Goal: Task Accomplishment & Management: Use online tool/utility

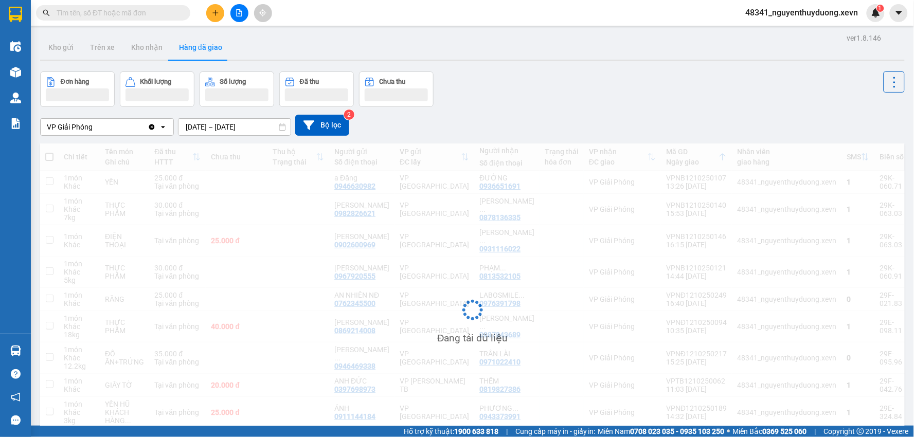
click at [767, 25] on div "Kết quả tìm kiếm ( 0 ) Bộ lọc No Data 48341_nguyenthuyduong.xevn 1" at bounding box center [457, 13] width 914 height 26
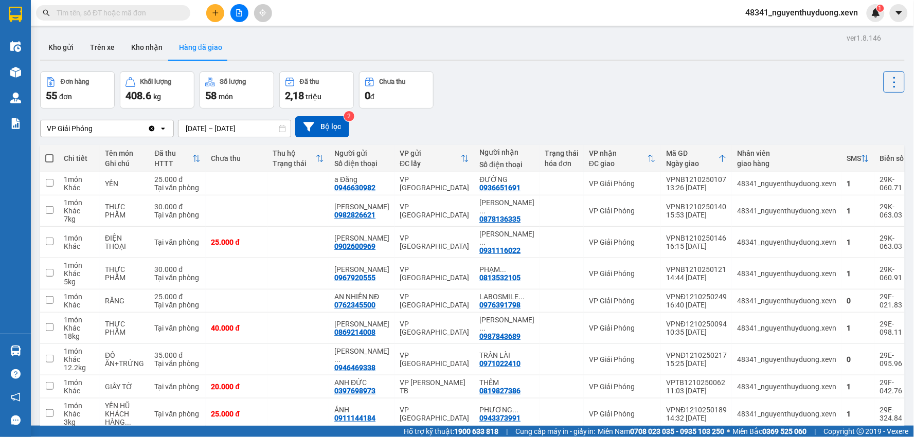
click at [769, 23] on div "Kết quả tìm kiếm ( 0 ) Bộ lọc No Data 48341_nguyenthuyduong.xevn 1" at bounding box center [457, 13] width 914 height 26
click at [786, 14] on span "48341_nguyenthuyduong.xevn" at bounding box center [802, 12] width 129 height 13
click at [785, 39] on li "Đăng xuất" at bounding box center [801, 32] width 131 height 16
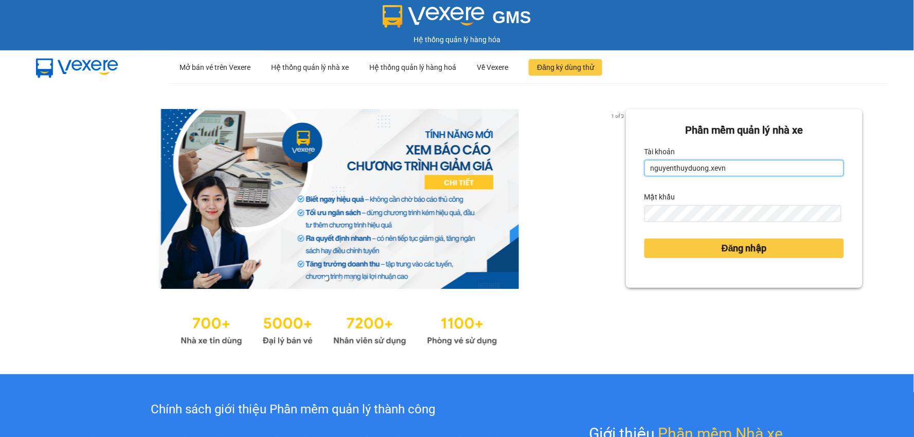
click at [783, 163] on input "nguyenthuyduong.xevn" at bounding box center [745, 168] width 200 height 16
type input "dohuyhoang.xevn"
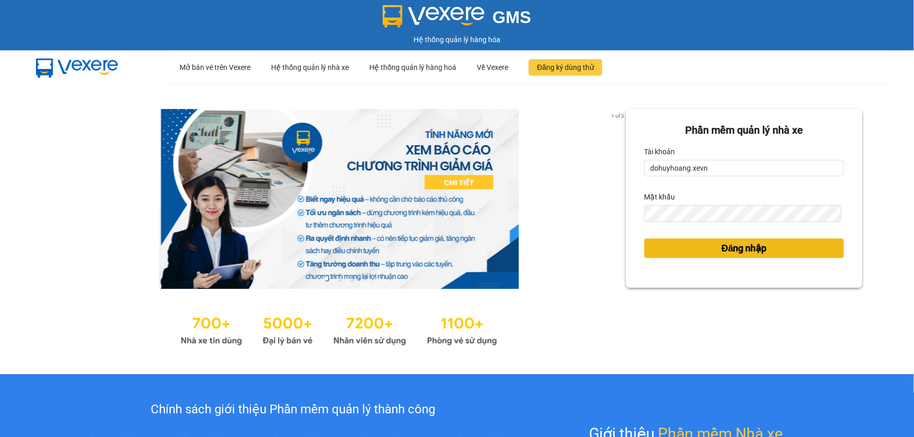
click at [728, 246] on span "Đăng nhập" at bounding box center [744, 248] width 45 height 14
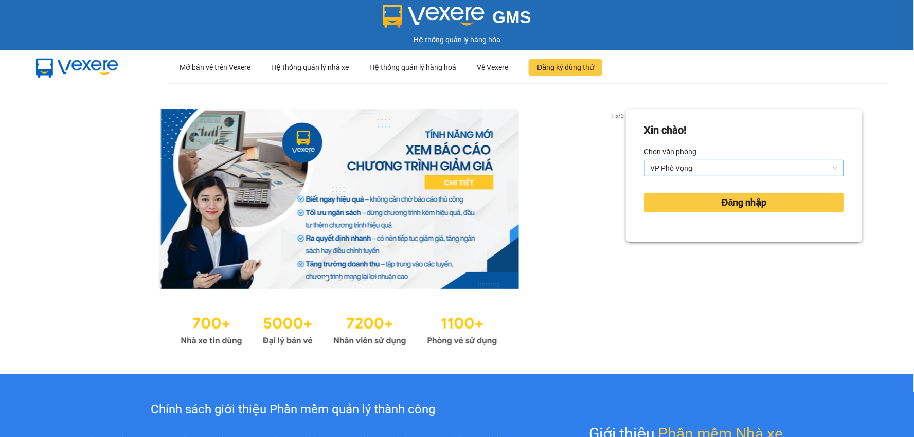
click at [685, 173] on span "VP Phố Vọng" at bounding box center [744, 168] width 187 height 15
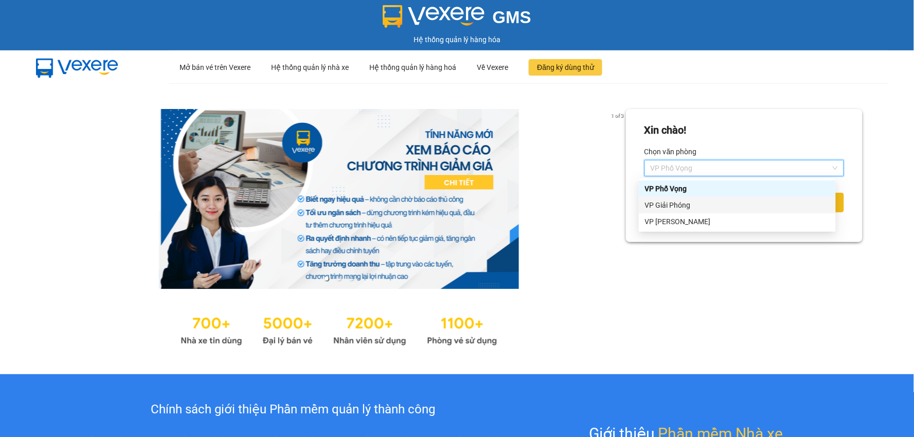
click at [664, 207] on div "VP Giải Phóng" at bounding box center [737, 205] width 185 height 11
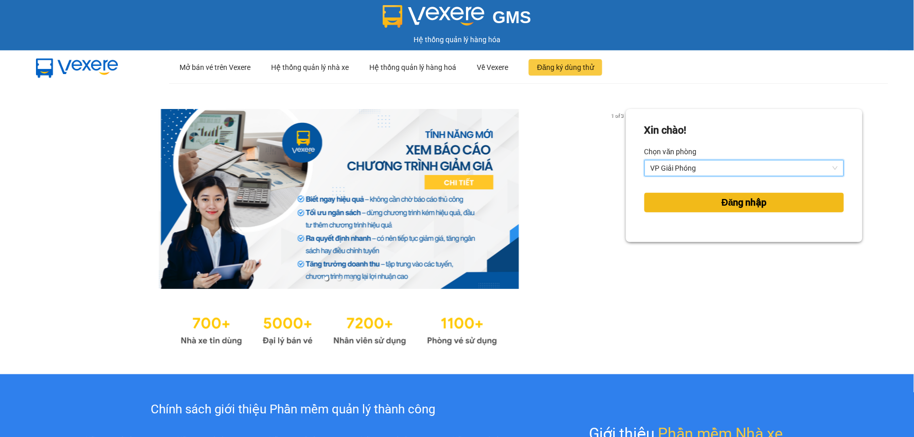
click at [662, 206] on button "Đăng nhập" at bounding box center [745, 203] width 200 height 20
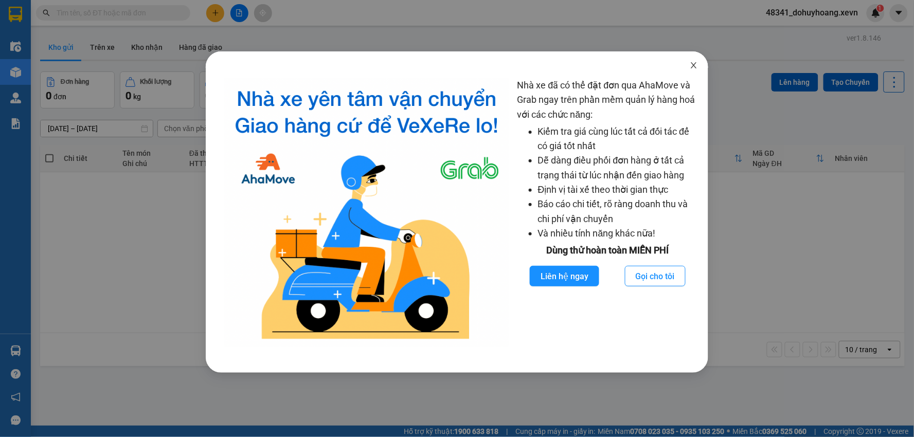
click at [685, 71] on span "Close" at bounding box center [694, 65] width 29 height 29
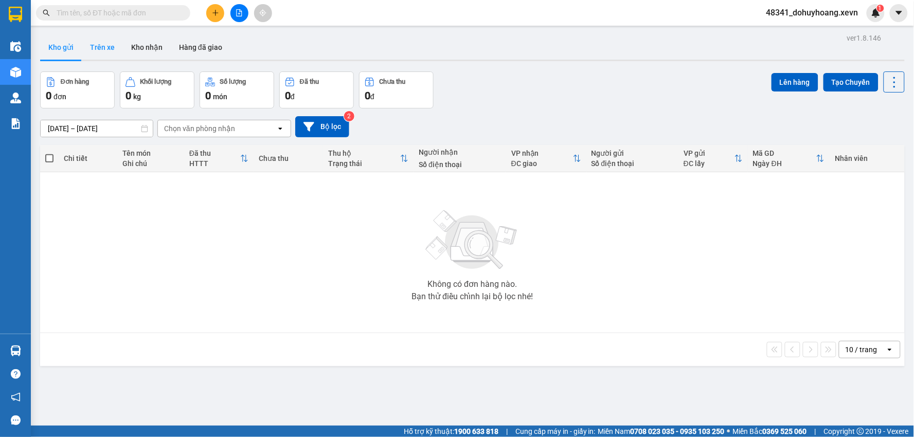
click at [104, 57] on button "Trên xe" at bounding box center [102, 47] width 41 height 25
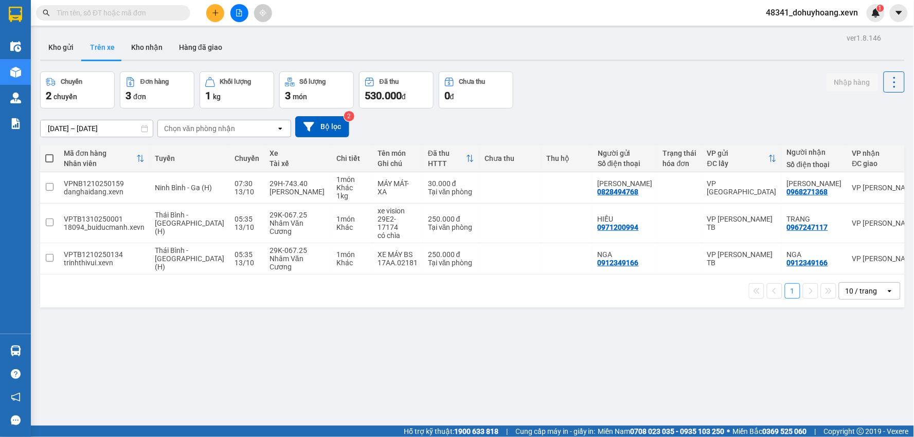
click at [243, 134] on div "Chọn văn phòng nhận" at bounding box center [217, 128] width 118 height 16
type input "gi"
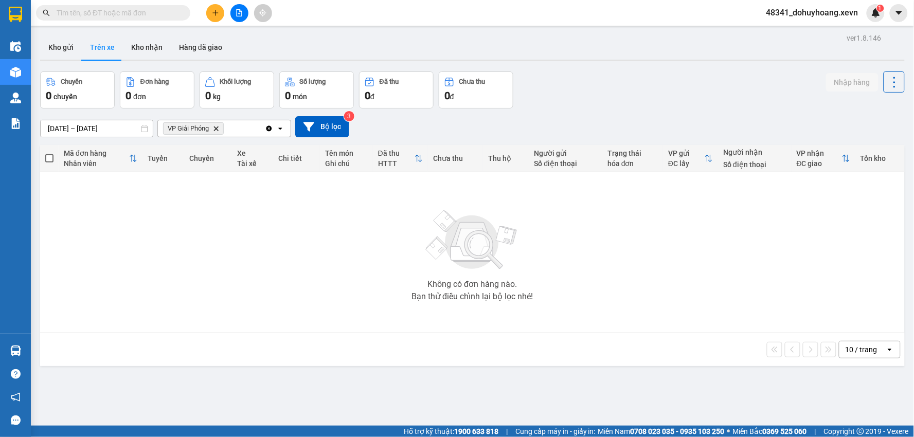
click at [171, 81] on div "Đơn hàng" at bounding box center [157, 82] width 63 height 10
click at [151, 40] on button "Kho nhận" at bounding box center [147, 47] width 48 height 25
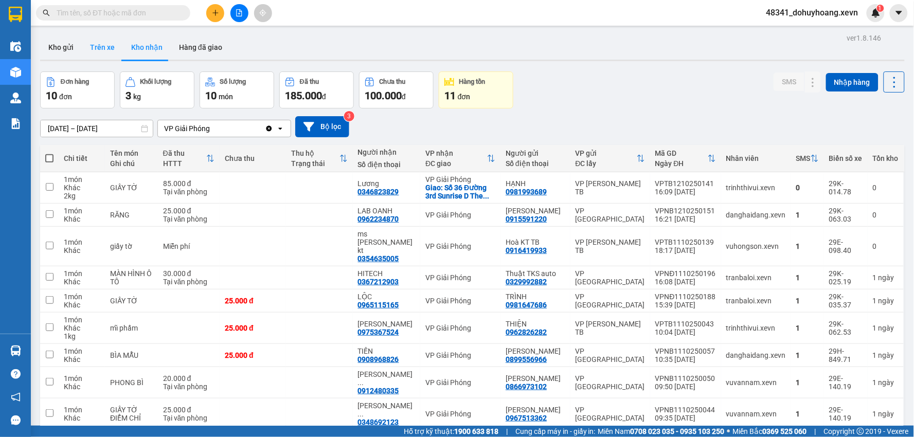
click at [105, 48] on button "Trên xe" at bounding box center [102, 47] width 41 height 25
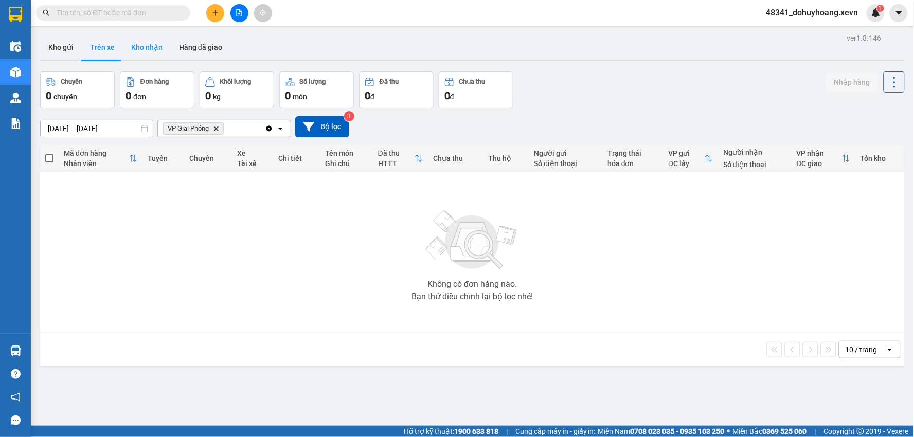
click at [130, 52] on button "Kho nhận" at bounding box center [147, 47] width 48 height 25
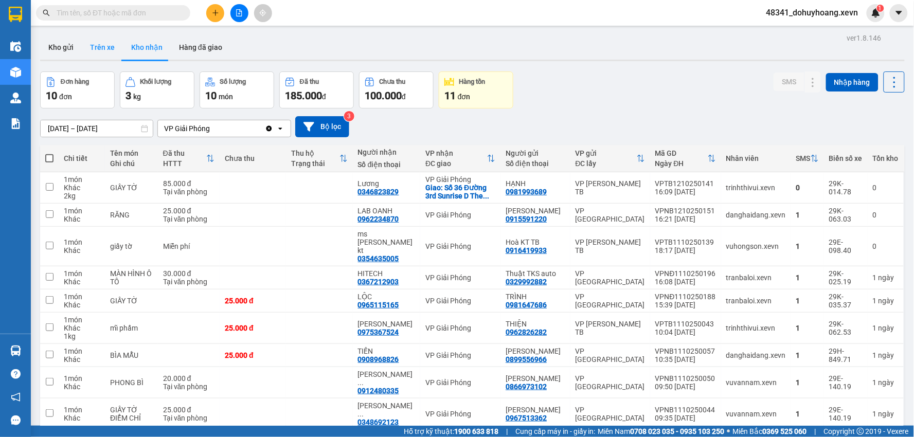
click at [103, 54] on button "Trên xe" at bounding box center [102, 47] width 41 height 25
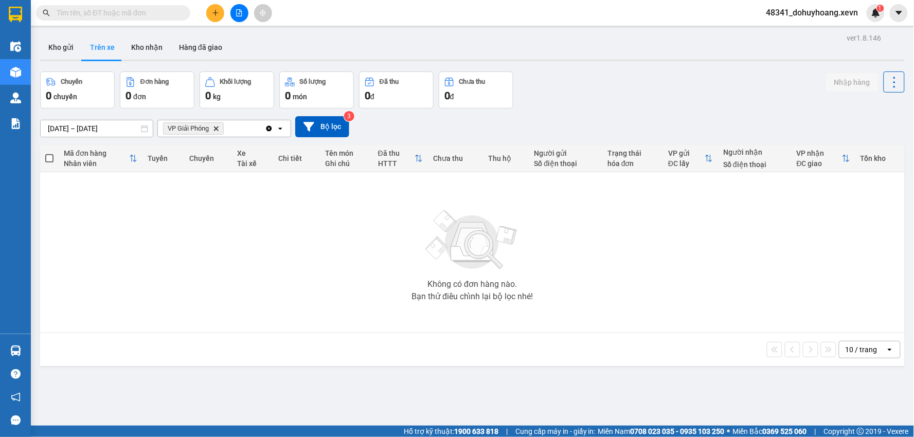
drag, startPoint x: 32, startPoint y: 345, endPoint x: 23, endPoint y: 351, distance: 10.4
click at [32, 346] on main "ver 1.8.146 Kho gửi Trên xe Kho nhận Hàng đã giao Chuyến 0 chuyến Đơn hàng 0 đơ…" at bounding box center [457, 213] width 914 height 426
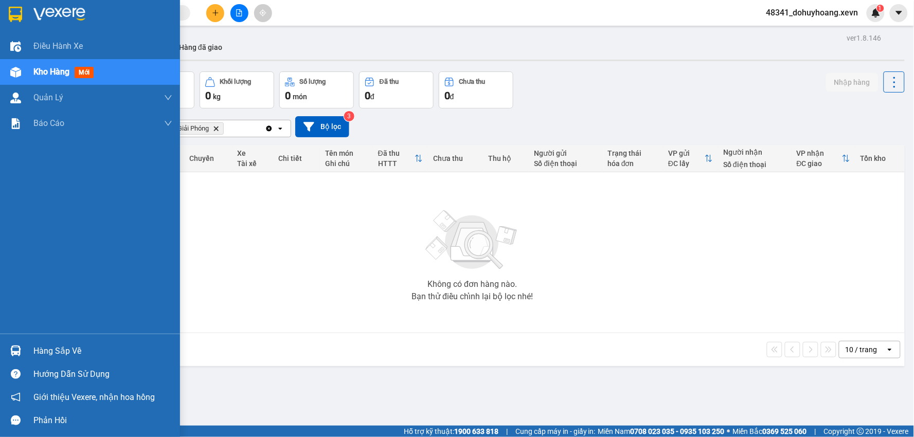
click at [23, 351] on div at bounding box center [16, 351] width 18 height 18
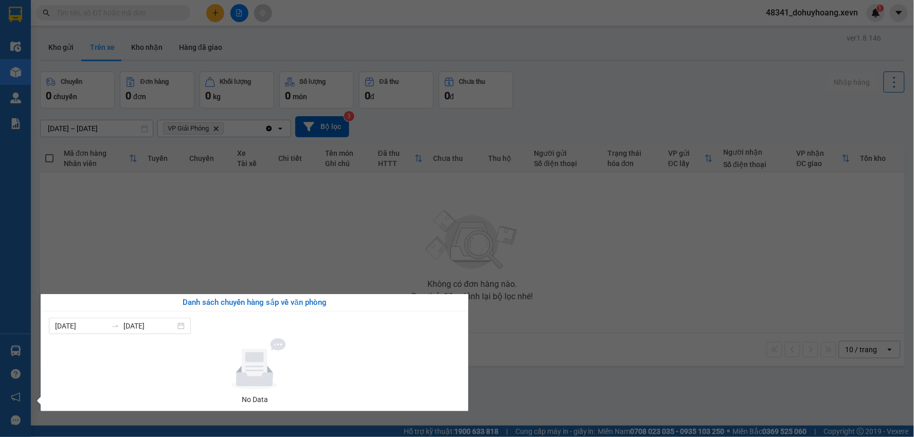
click at [691, 214] on section "Kết quả tìm kiếm ( 0 ) Bộ lọc No Data 48341_dohuyhoang.xevn 1 Điều hành xe Kho …" at bounding box center [457, 218] width 914 height 437
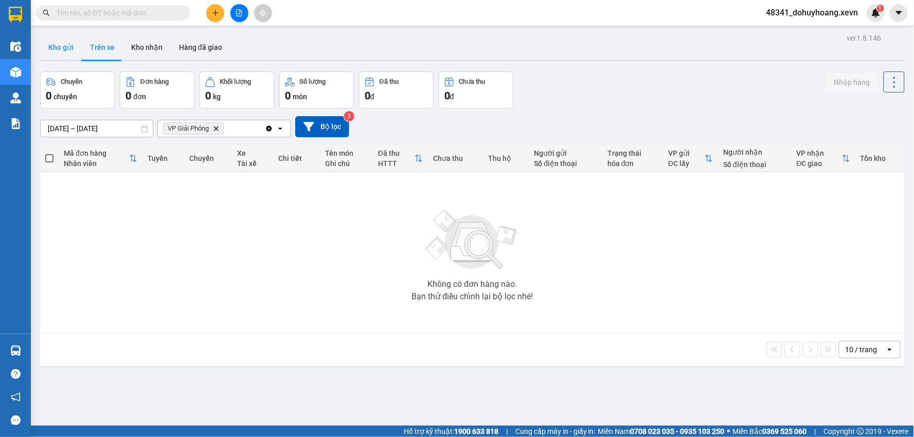
click at [62, 50] on button "Kho gửi" at bounding box center [61, 47] width 42 height 25
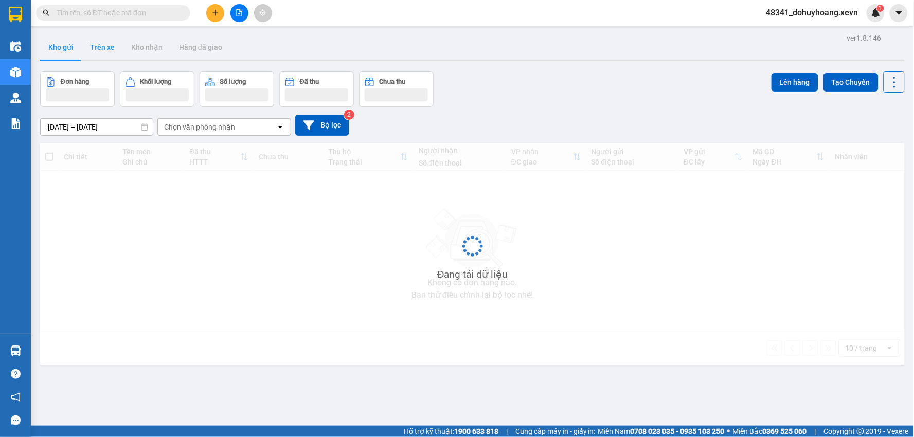
click at [105, 39] on button "Trên xe" at bounding box center [102, 47] width 41 height 25
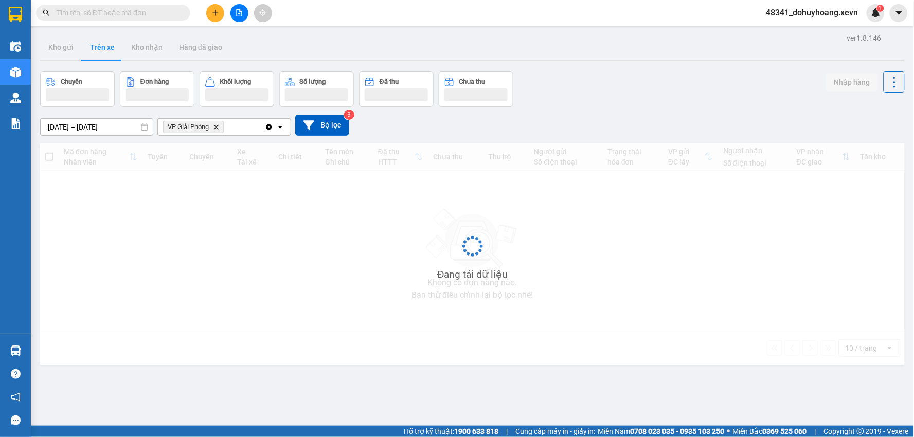
click at [104, 45] on button "Trên xe" at bounding box center [102, 47] width 41 height 25
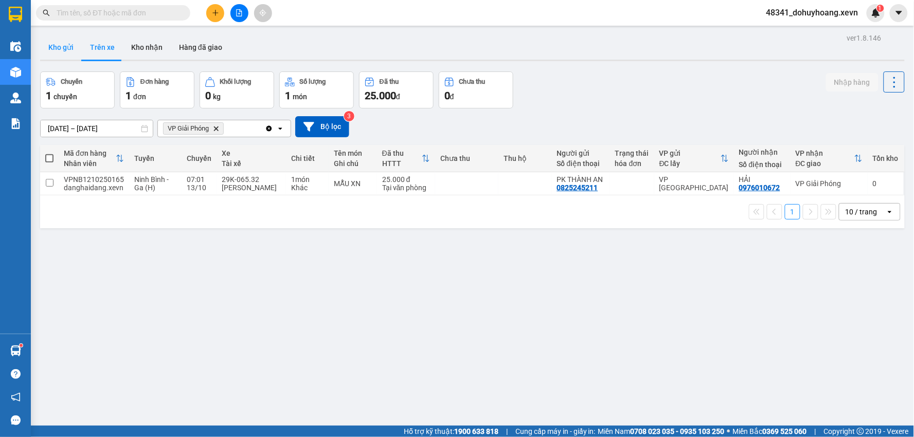
click at [55, 42] on button "Kho gửi" at bounding box center [61, 47] width 42 height 25
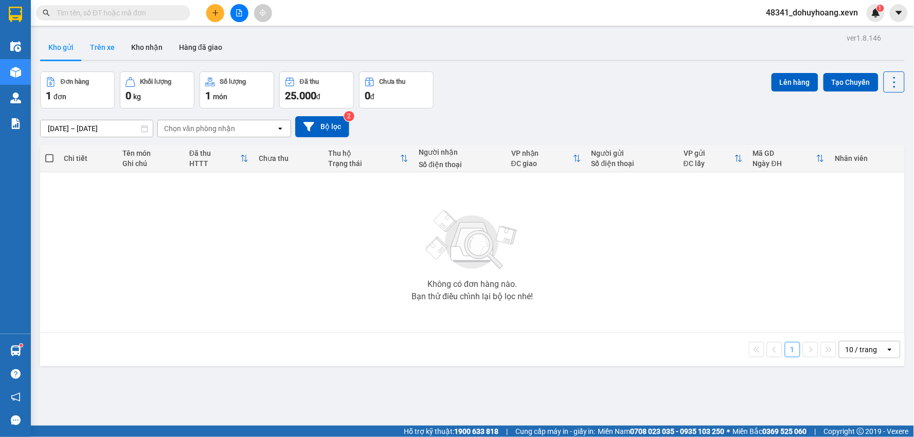
click at [101, 44] on button "Trên xe" at bounding box center [102, 47] width 41 height 25
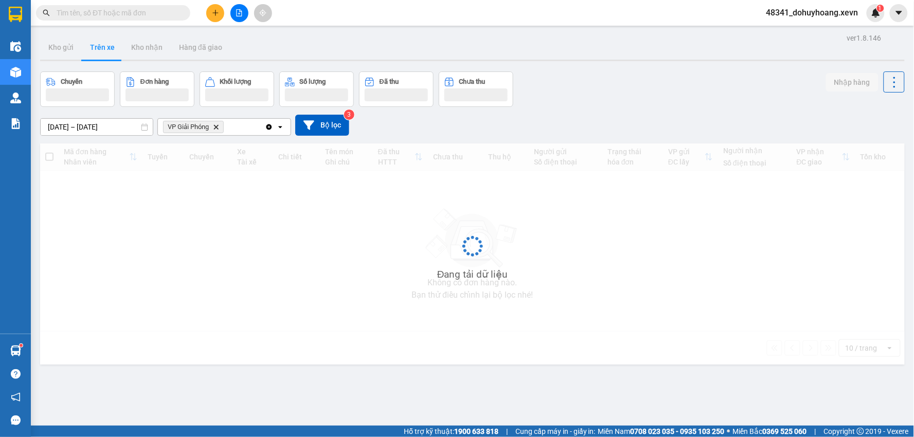
click at [101, 44] on button "Trên xe" at bounding box center [102, 47] width 41 height 25
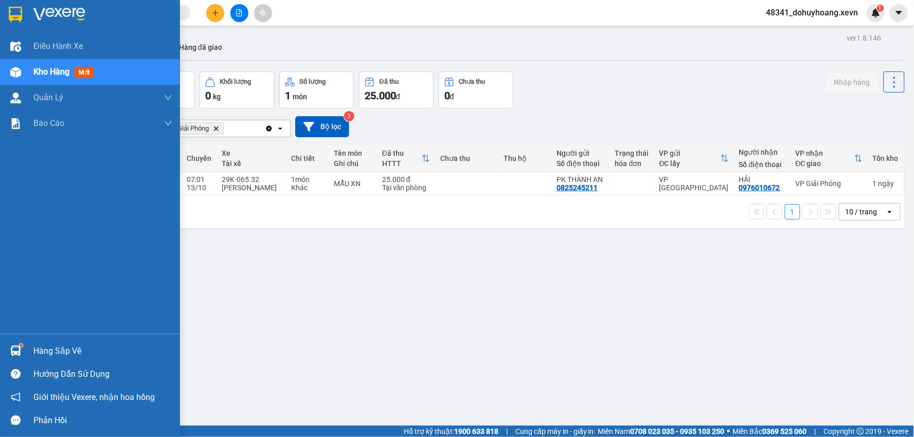
click at [0, 351] on div "Hàng sắp về" at bounding box center [90, 351] width 180 height 23
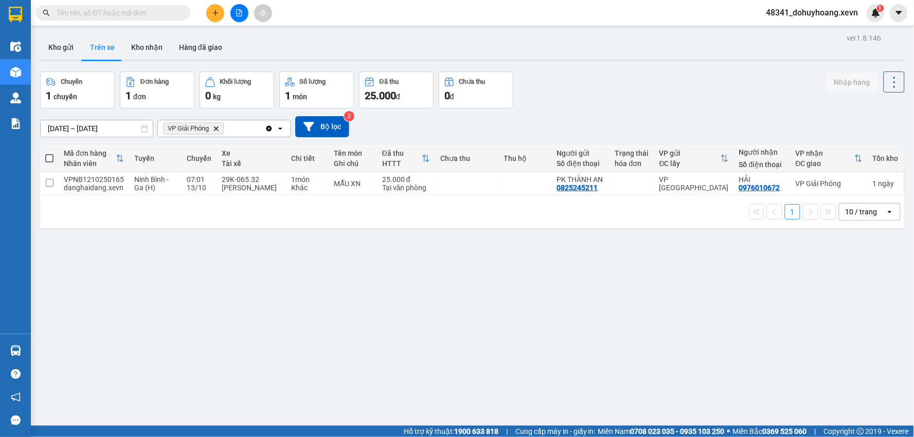
click at [560, 293] on section "Kết quả tìm kiếm ( 0 ) Bộ lọc No Data 48341_dohuyhoang.xevn 1 Điều hành xe Kho …" at bounding box center [457, 218] width 914 height 437
click at [63, 52] on button "Kho gửi" at bounding box center [61, 47] width 42 height 25
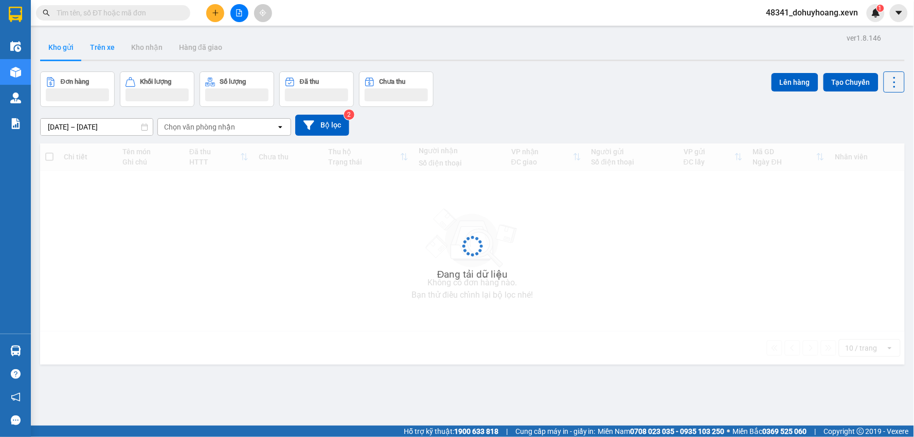
click at [104, 53] on button "Trên xe" at bounding box center [102, 47] width 41 height 25
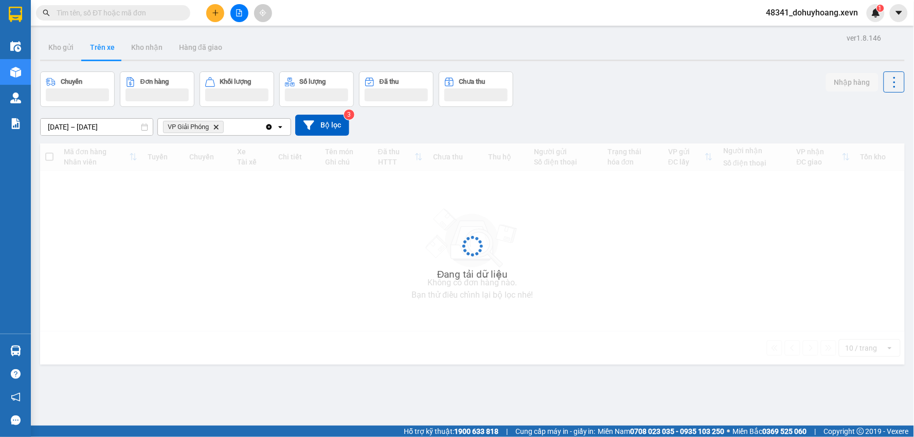
click at [104, 53] on button "Trên xe" at bounding box center [102, 47] width 41 height 25
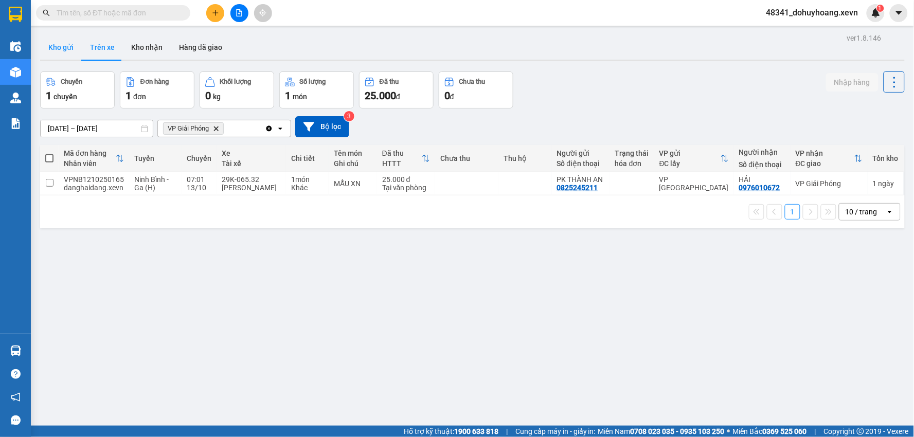
click at [67, 45] on button "Kho gửi" at bounding box center [61, 47] width 42 height 25
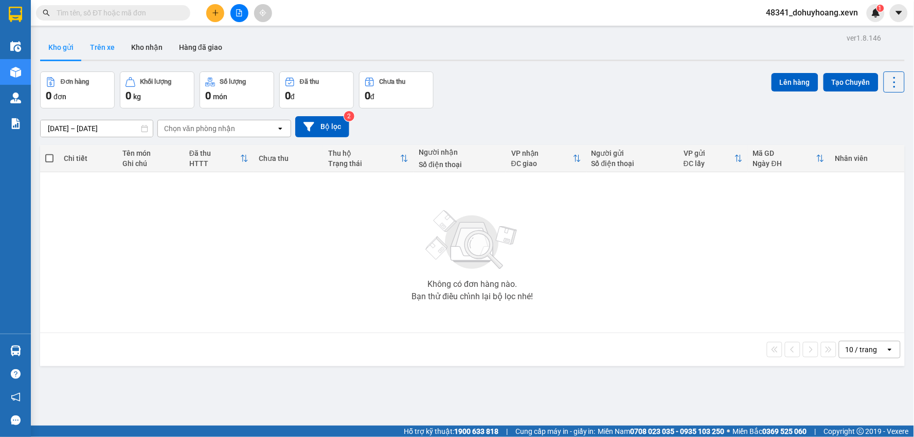
click at [99, 39] on button "Trên xe" at bounding box center [102, 47] width 41 height 25
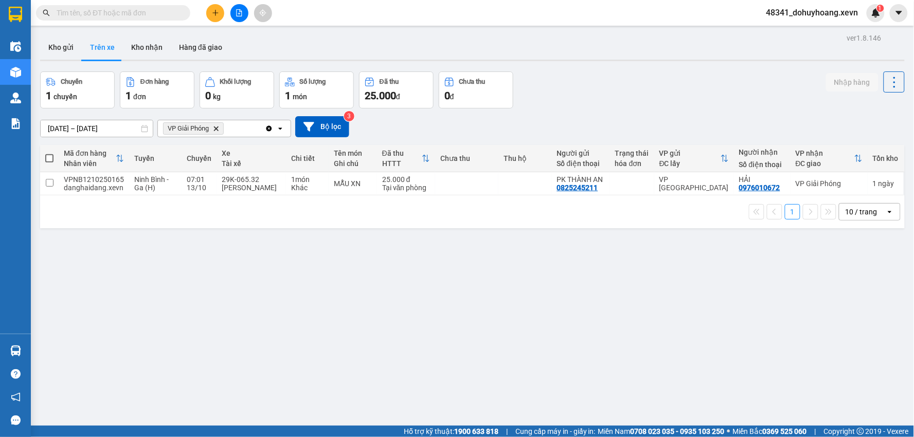
click at [82, 55] on button "Trên xe" at bounding box center [102, 47] width 41 height 25
click at [72, 53] on button "Kho gửi" at bounding box center [61, 47] width 42 height 25
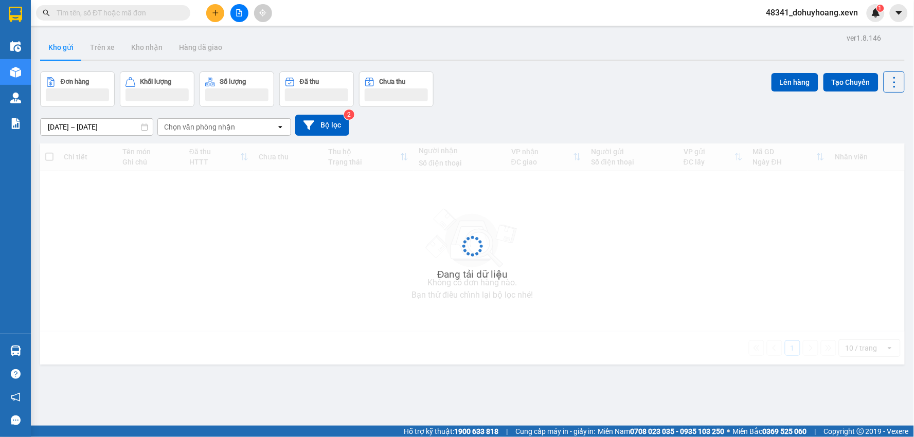
click at [72, 53] on button "Kho gửi" at bounding box center [61, 47] width 42 height 25
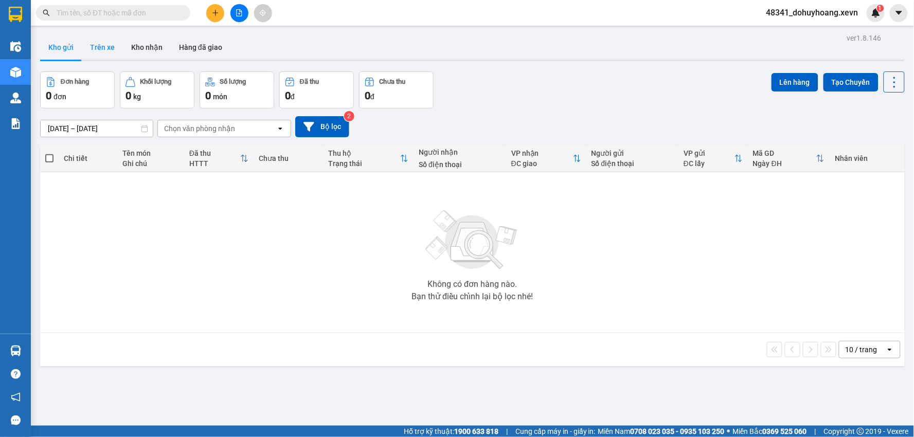
click at [92, 50] on button "Trên xe" at bounding box center [102, 47] width 41 height 25
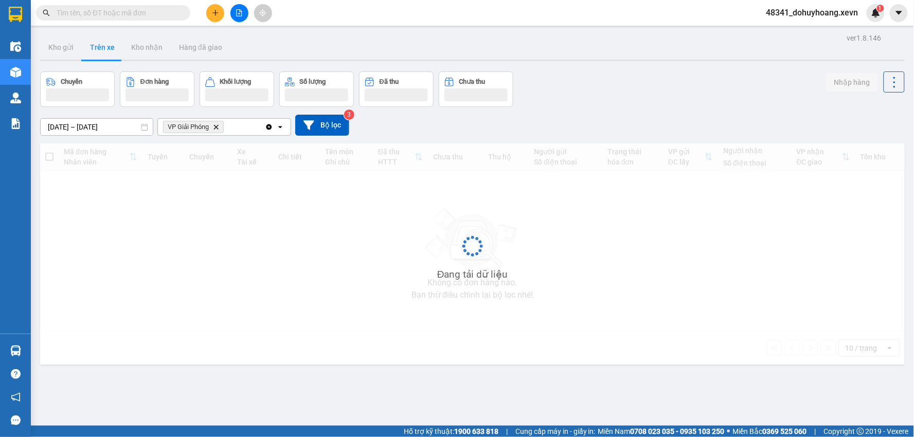
click at [92, 50] on button "Trên xe" at bounding box center [102, 47] width 41 height 25
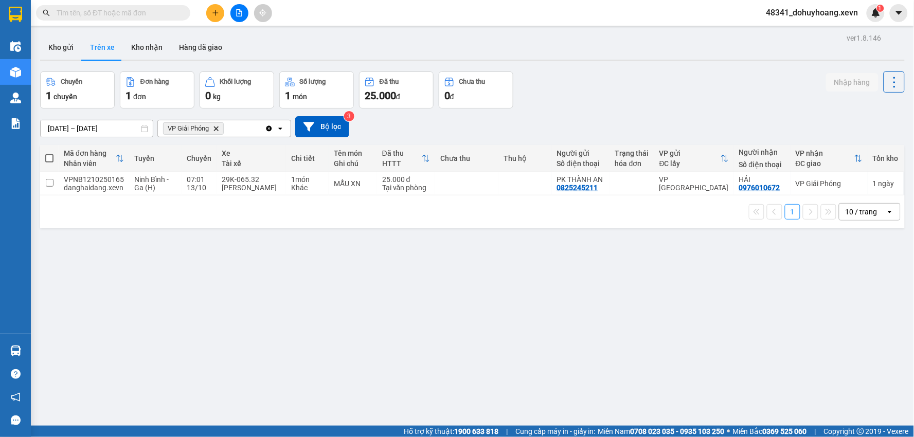
click at [58, 63] on div "ver 1.8.146 Kho gửi Trên xe Kho nhận Hàng đã giao Chuyến 1 chuyến Đơn hàng 1 đơ…" at bounding box center [472, 249] width 873 height 437
click at [64, 39] on button "Kho gửi" at bounding box center [61, 47] width 42 height 25
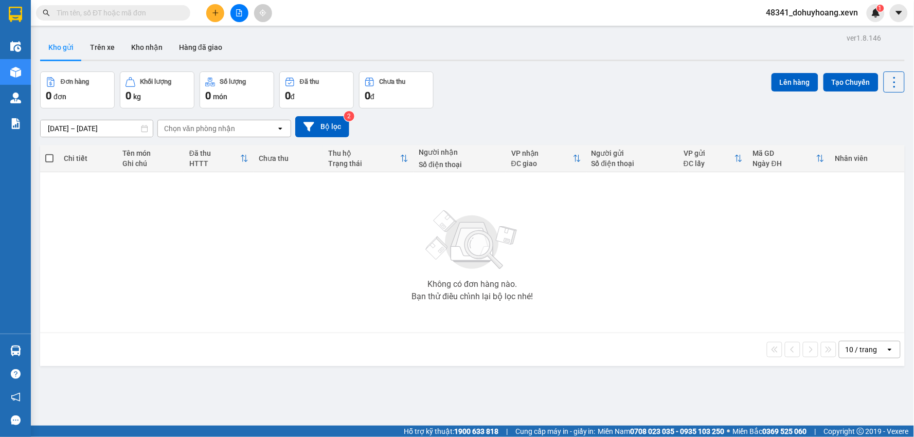
click at [78, 39] on button "Kho gửi" at bounding box center [61, 47] width 42 height 25
click at [79, 39] on button "Kho gửi" at bounding box center [61, 47] width 42 height 25
click at [107, 50] on button "Trên xe" at bounding box center [102, 47] width 41 height 25
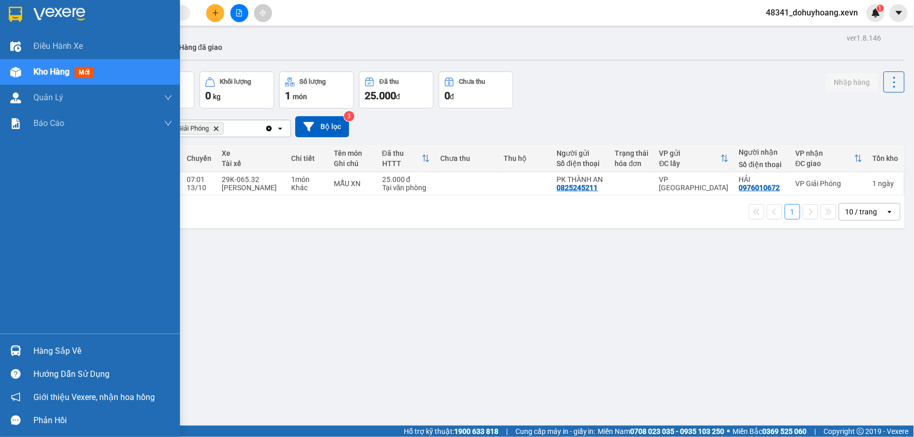
click at [24, 347] on div at bounding box center [16, 351] width 18 height 18
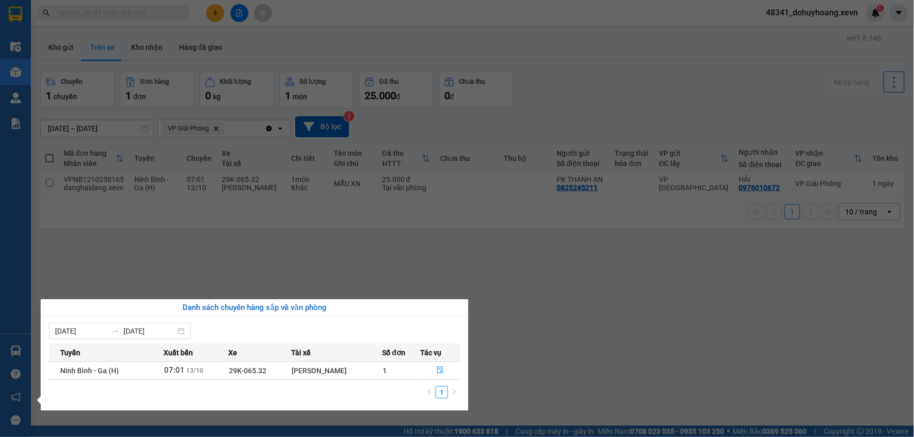
click at [196, 238] on section "Kết quả tìm kiếm ( 0 ) Bộ lọc No Data 48341_dohuyhoang.xevn 1 Điều hành xe Kho …" at bounding box center [457, 218] width 914 height 437
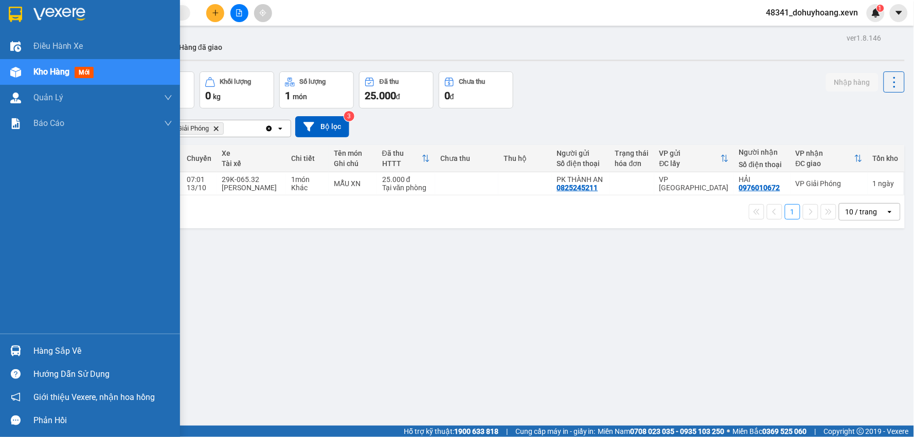
click at [28, 361] on div "Hàng sắp về" at bounding box center [90, 351] width 180 height 23
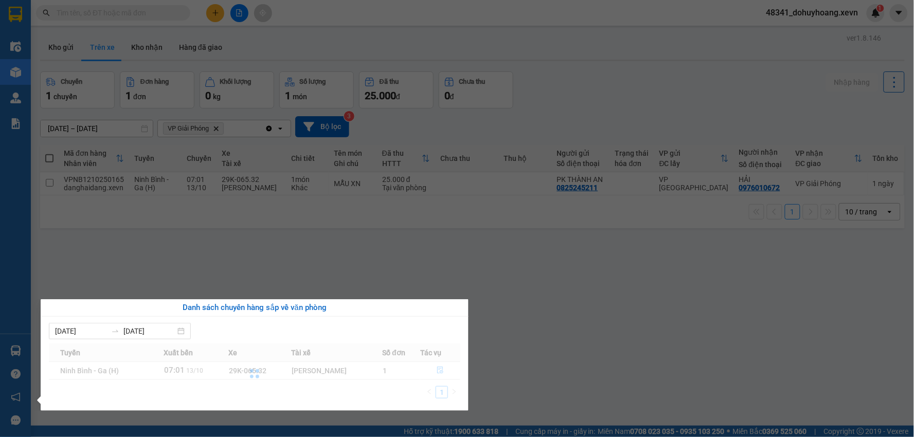
click at [23, 355] on div "Điều hành xe Kho hàng mới Quản Lý Quản lý chuyến Quản lý giao nhận mới Quản lý …" at bounding box center [15, 218] width 31 height 437
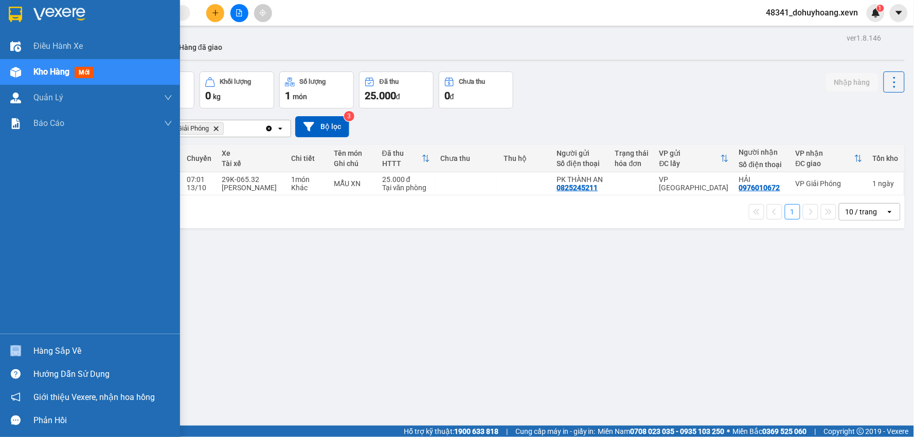
click at [23, 355] on div at bounding box center [16, 351] width 18 height 18
click at [23, 355] on div "Điều hành xe Kho hàng mới Quản Lý Quản lý chuyến Quản lý giao nhận mới Quản lý …" at bounding box center [90, 218] width 180 height 437
click at [26, 339] on div "Hàng sắp về Hướng dẫn sử dụng Giới thiệu Vexere, nhận hoa hồng Phản hồi" at bounding box center [90, 383] width 180 height 98
click at [26, 341] on div "Hàng sắp về" at bounding box center [90, 351] width 180 height 23
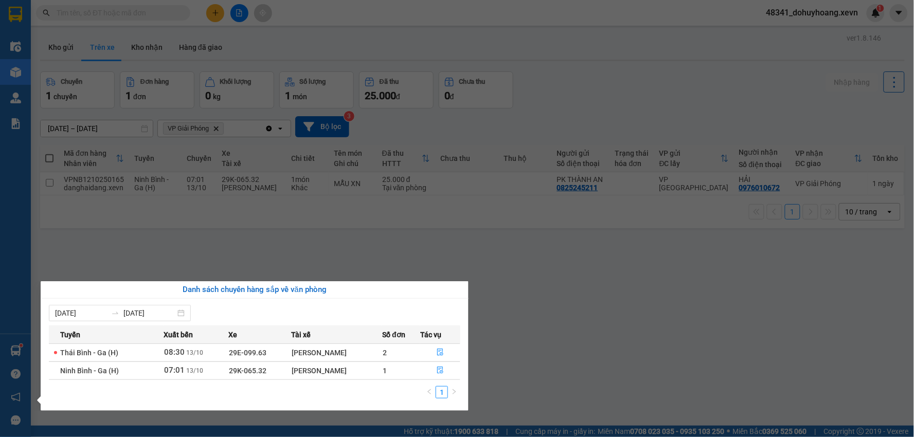
click at [374, 232] on section "Kết quả tìm kiếm ( 0 ) Bộ lọc No Data 48341_dohuyhoang.xevn 1 Điều hành xe Kho …" at bounding box center [457, 218] width 914 height 437
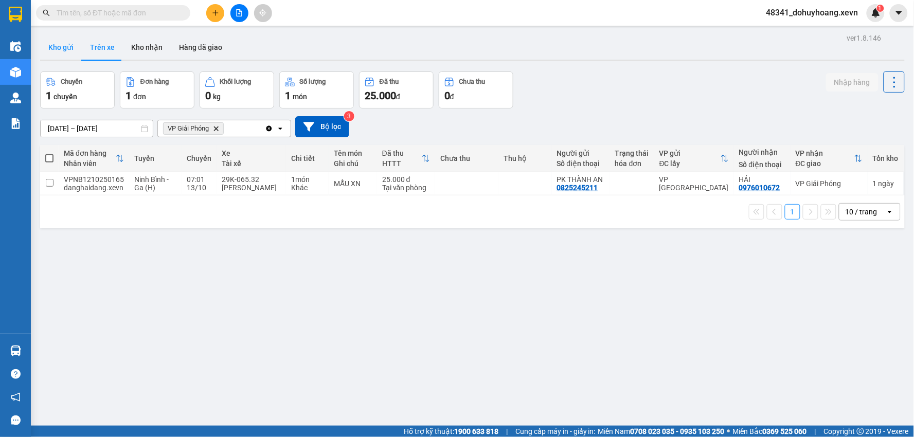
click at [58, 47] on button "Kho gửi" at bounding box center [61, 47] width 42 height 25
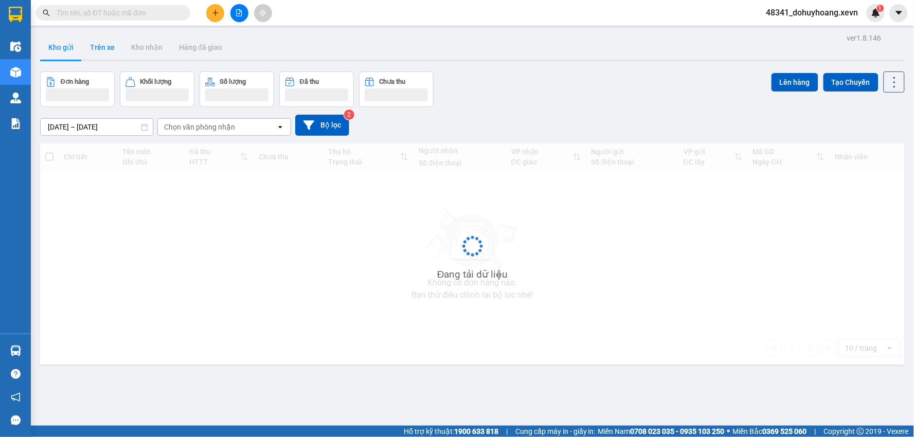
click at [120, 39] on button "Trên xe" at bounding box center [102, 47] width 41 height 25
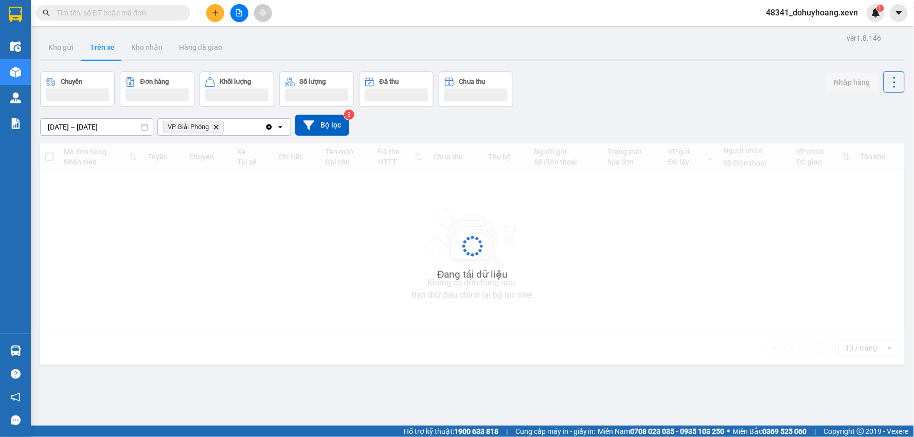
click at [120, 39] on button "Trên xe" at bounding box center [102, 47] width 41 height 25
click at [110, 47] on button "Trên xe" at bounding box center [102, 47] width 41 height 25
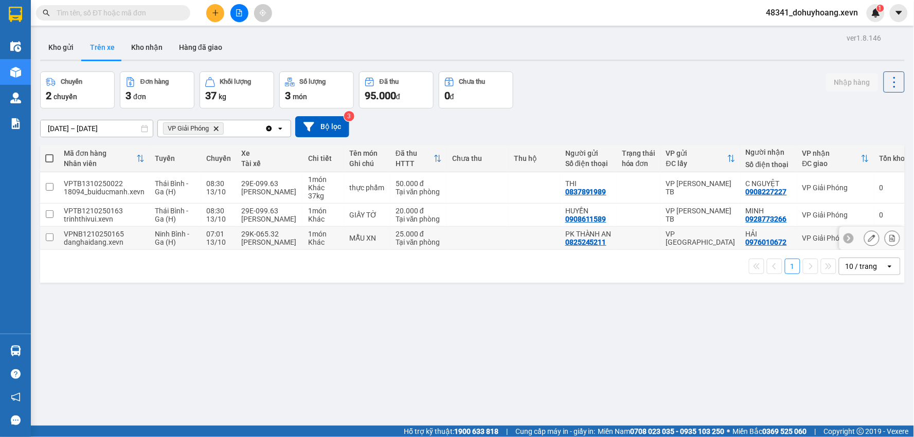
click at [211, 246] on div "13/10" at bounding box center [218, 242] width 25 height 8
checkbox input "true"
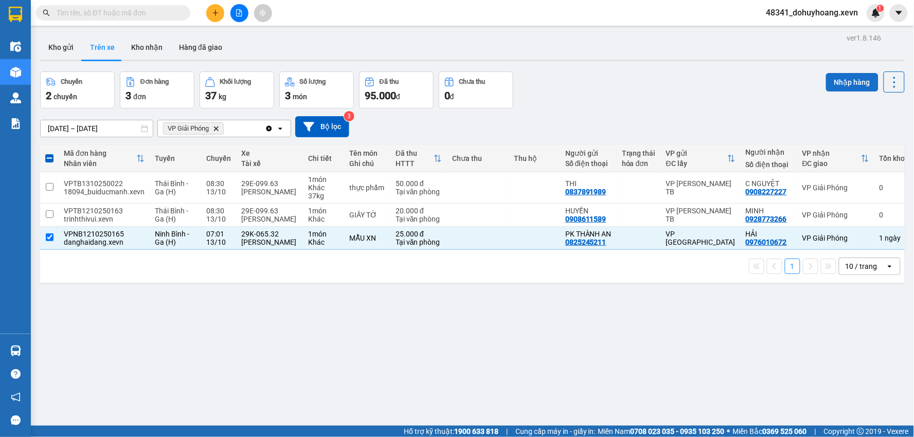
click at [841, 75] on button "Nhập hàng" at bounding box center [852, 82] width 52 height 19
click at [140, 52] on button "Kho nhận" at bounding box center [147, 47] width 48 height 25
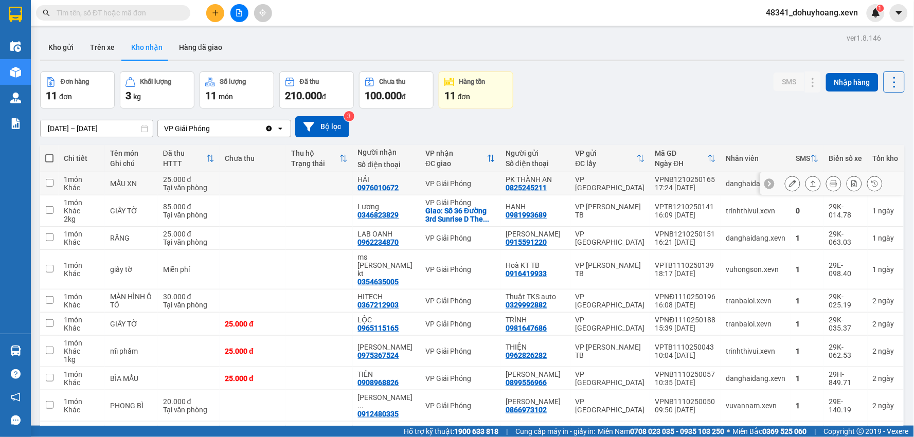
click at [607, 188] on td "VP [GEOGRAPHIC_DATA][PERSON_NAME]" at bounding box center [611, 183] width 80 height 23
checkbox input "true"
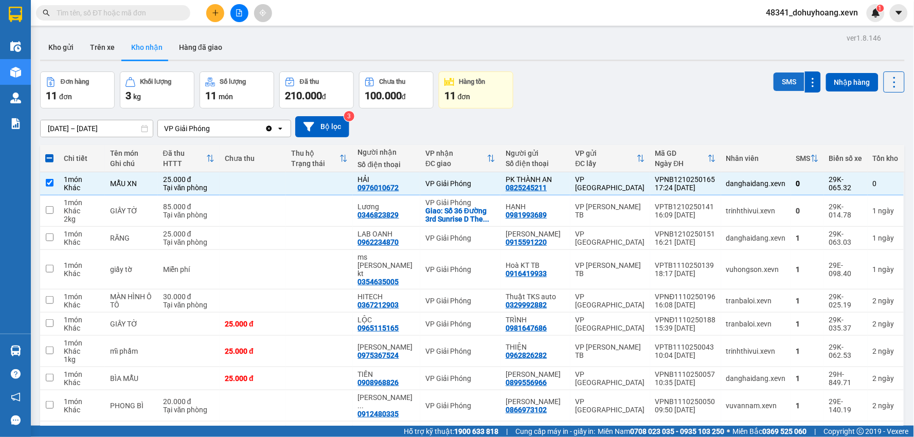
click at [794, 83] on button "SMS" at bounding box center [789, 82] width 31 height 19
click at [102, 53] on button "Trên xe" at bounding box center [102, 47] width 41 height 25
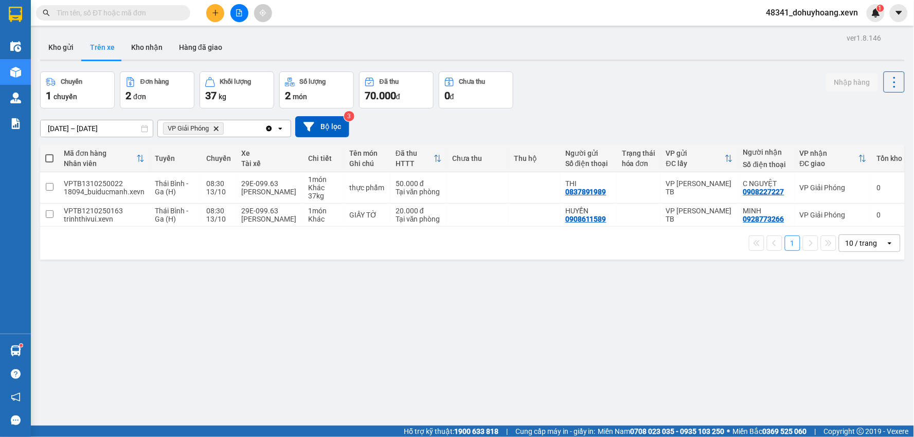
click at [114, 13] on input "text" at bounding box center [117, 12] width 121 height 11
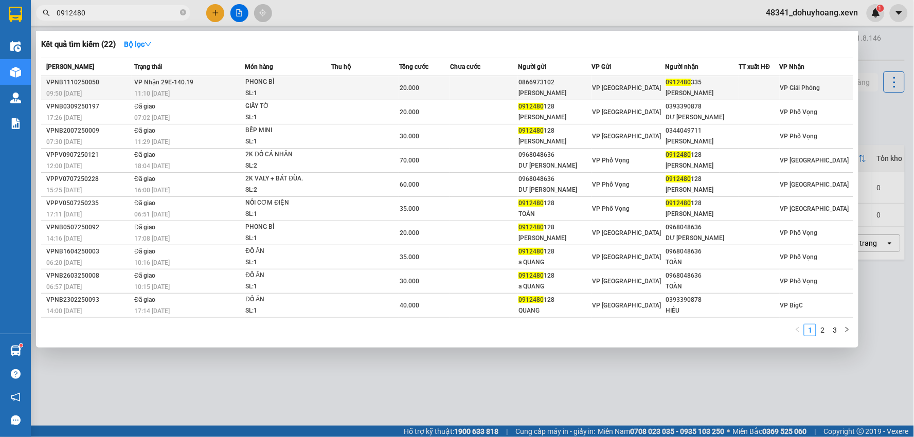
type input "0912480"
click at [218, 88] on div "11:10 - 11/10" at bounding box center [189, 93] width 110 height 11
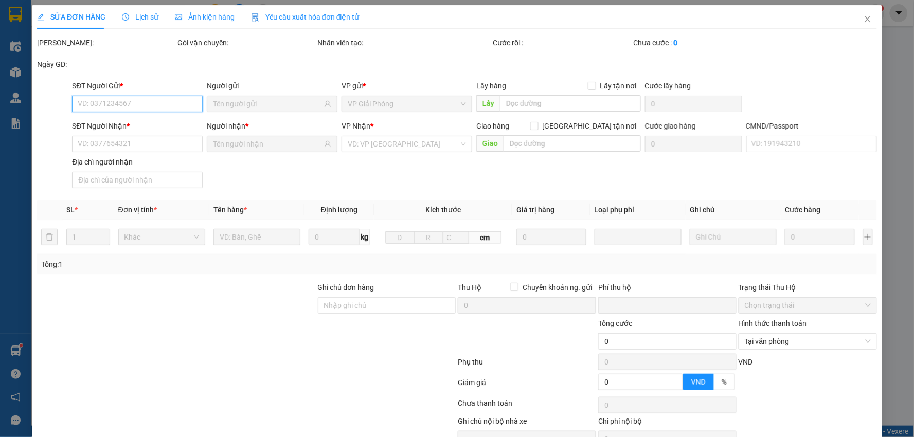
type input "0866973102"
type input "ĐỖ HOÀI NAM"
type input "0912480335"
type input "ĐINH NGỌC BAN"
type input "0"
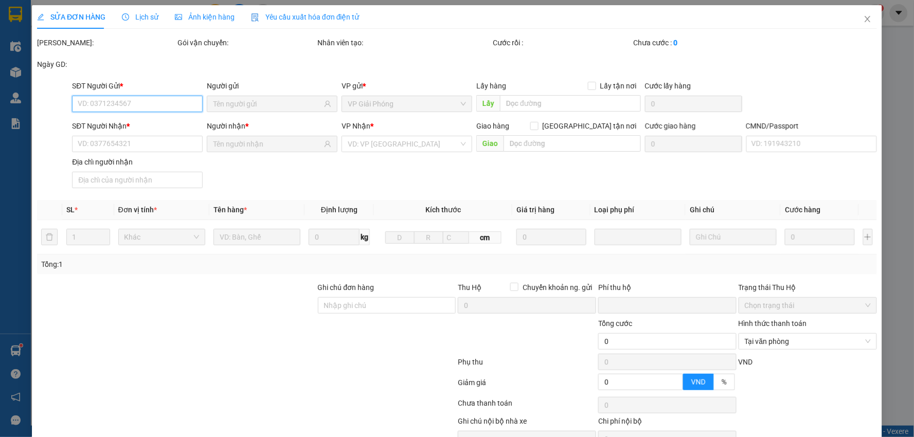
type input "20.000"
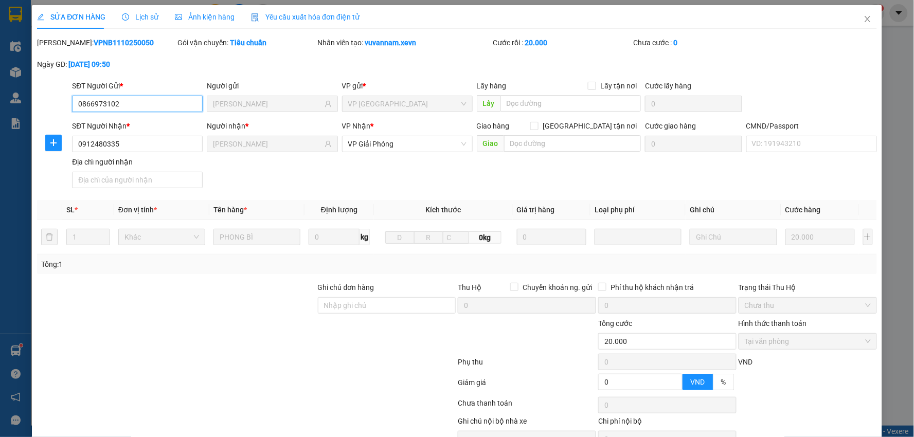
scroll to position [55, 0]
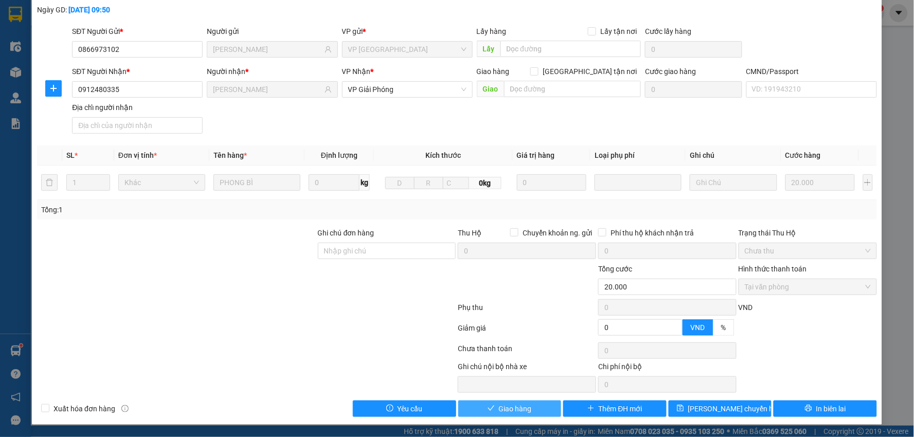
click at [517, 413] on span "Giao hàng" at bounding box center [515, 408] width 33 height 11
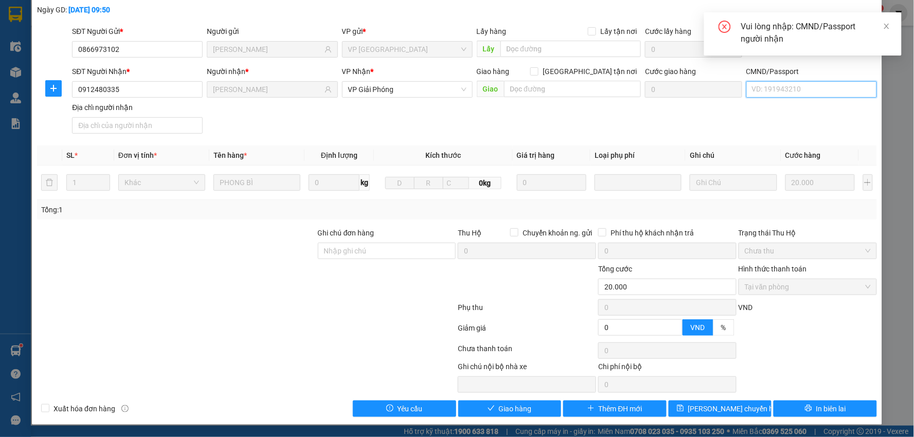
click at [786, 84] on input "CMND/Passport" at bounding box center [812, 89] width 131 height 16
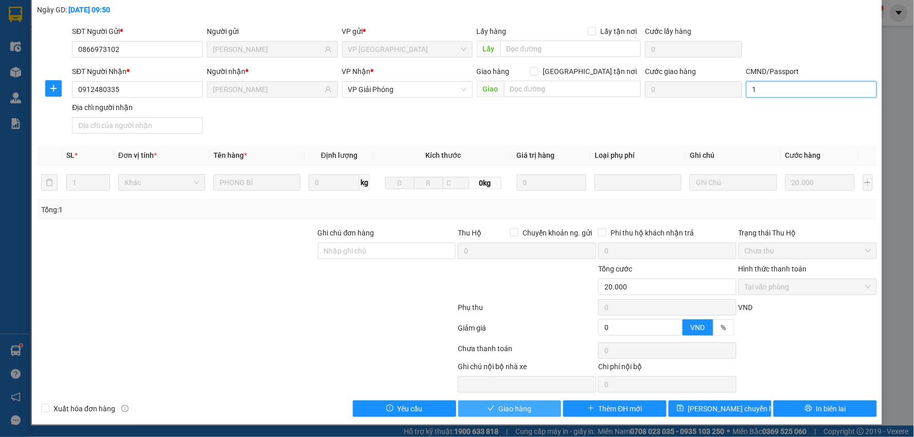
type input "1"
click at [502, 409] on span "Giao hàng" at bounding box center [515, 408] width 33 height 11
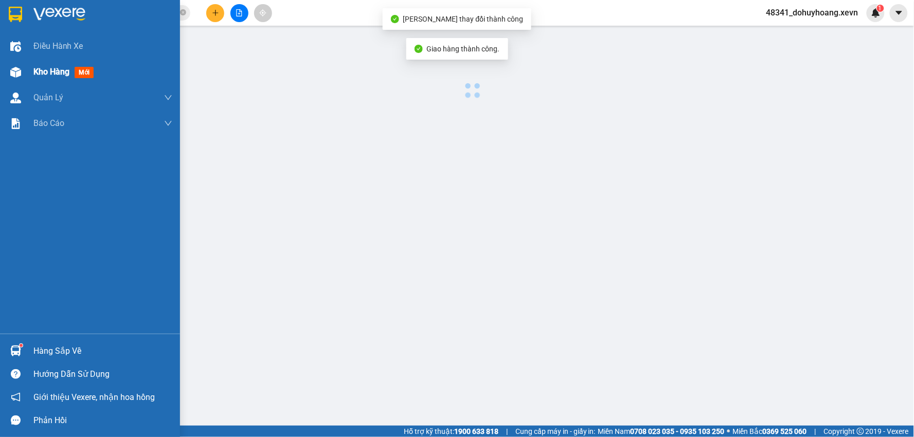
click at [13, 67] on img at bounding box center [15, 72] width 11 height 11
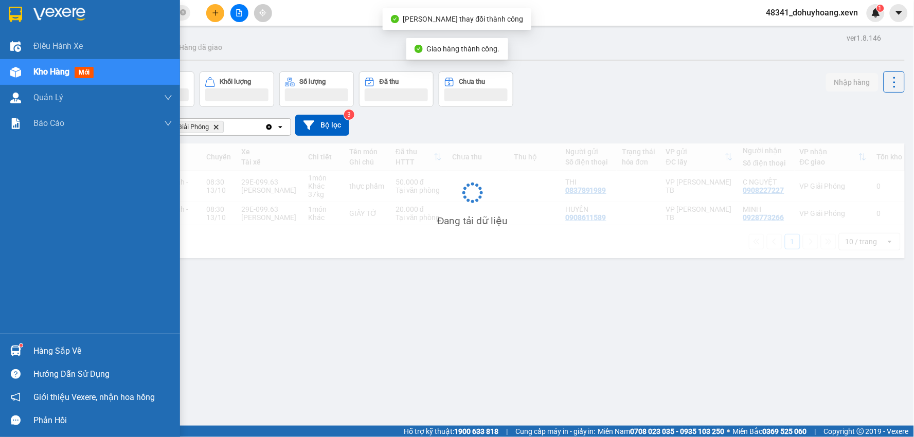
click at [13, 67] on img at bounding box center [15, 72] width 11 height 11
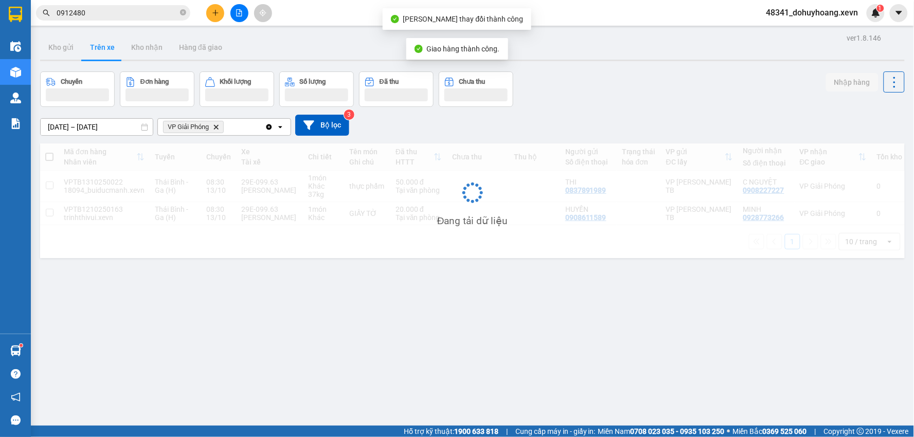
click at [127, 11] on input "0912480" at bounding box center [117, 12] width 121 height 11
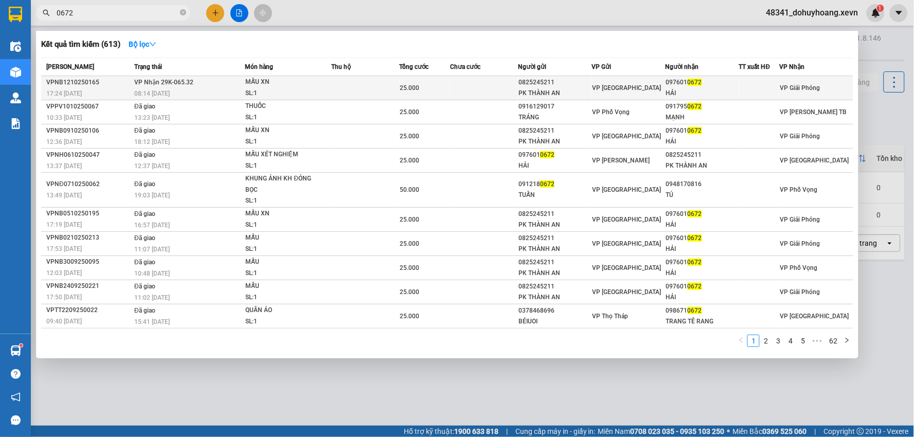
type input "0672"
click at [359, 84] on td at bounding box center [365, 88] width 68 height 24
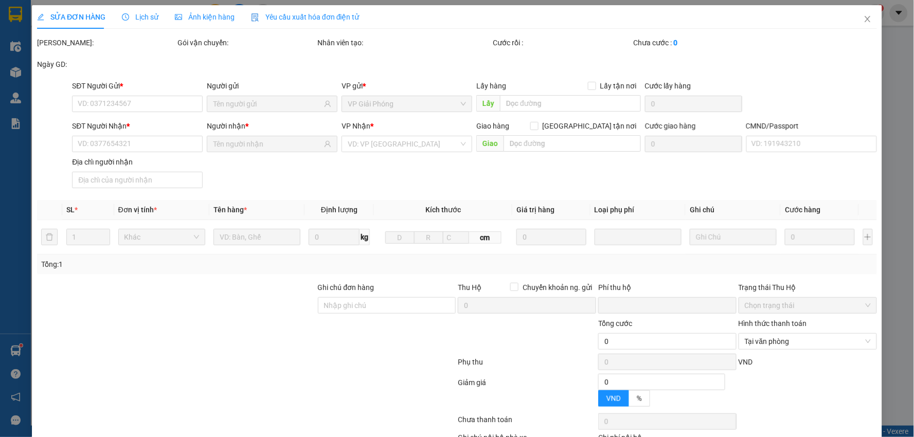
type input "0825245211"
type input "PK THÀNH AN"
type input "0976010672"
type input "HẢI"
type input "001071026320 Lê Nguyên Hải"
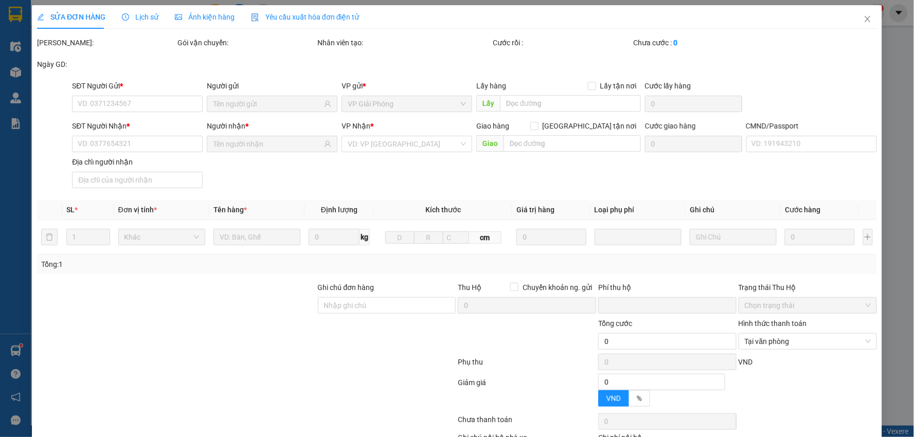
type input "0"
type input "25.000"
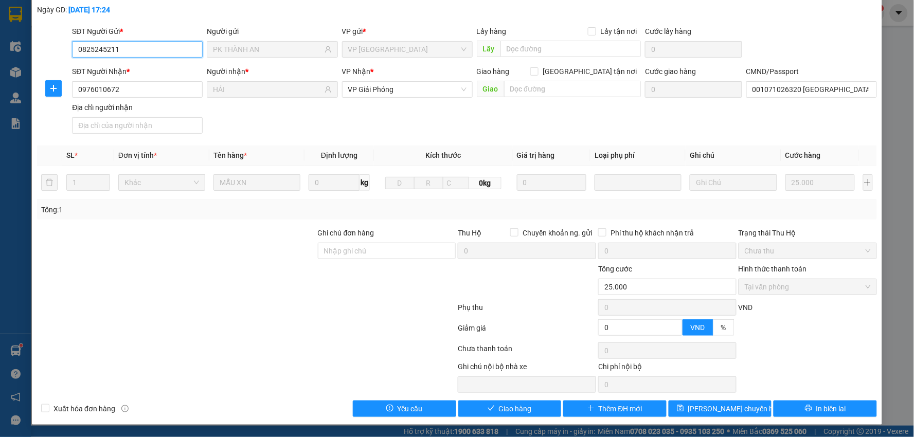
scroll to position [55, 0]
click at [524, 403] on span "Giao hàng" at bounding box center [515, 408] width 33 height 11
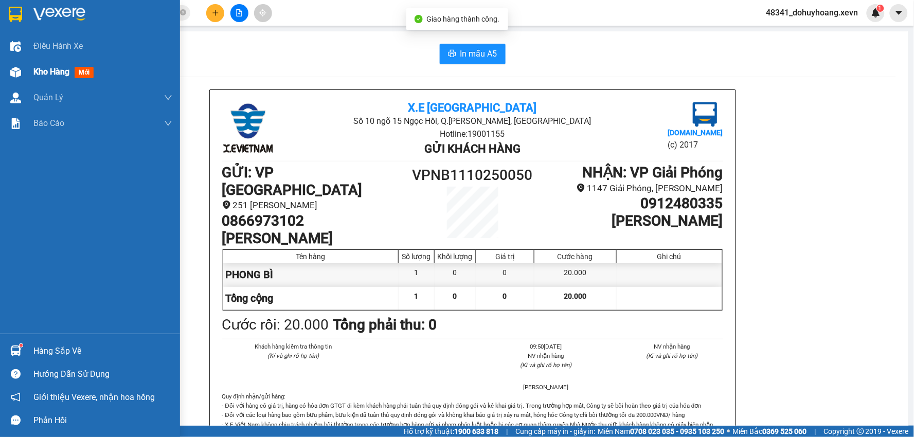
click at [40, 67] on span "Kho hàng" at bounding box center [51, 72] width 36 height 10
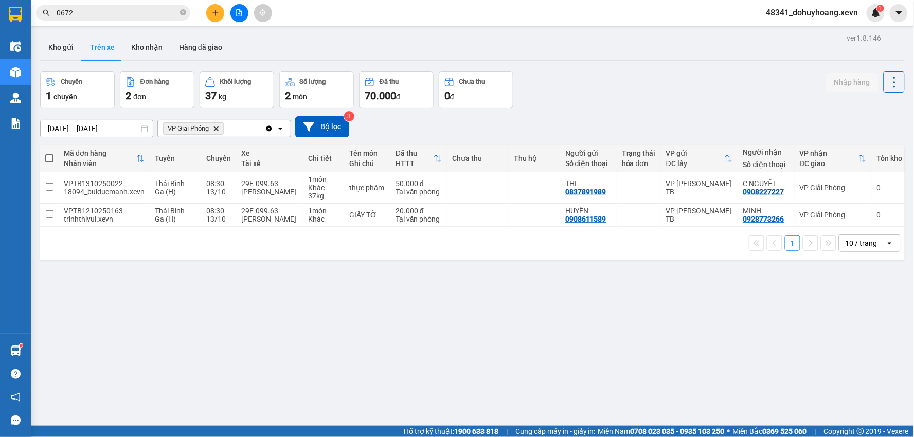
drag, startPoint x: 129, startPoint y: 44, endPoint x: 100, endPoint y: 50, distance: 29.5
click at [128, 43] on button "Kho nhận" at bounding box center [147, 47] width 48 height 25
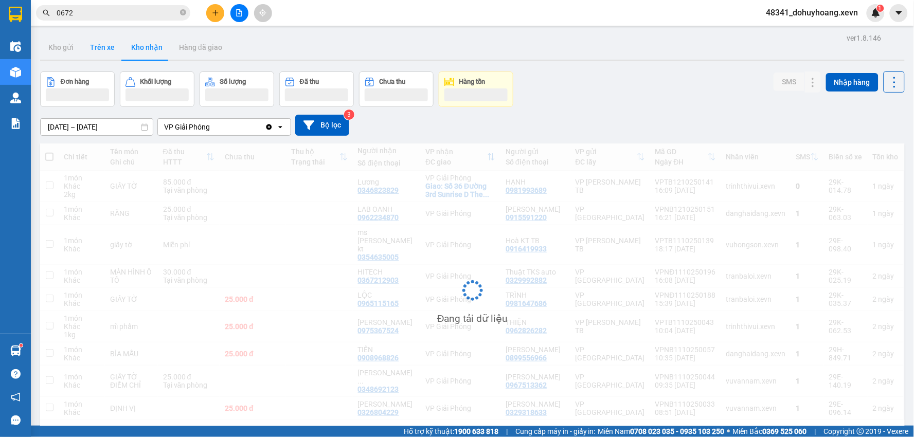
click at [93, 53] on button "Trên xe" at bounding box center [102, 47] width 41 height 25
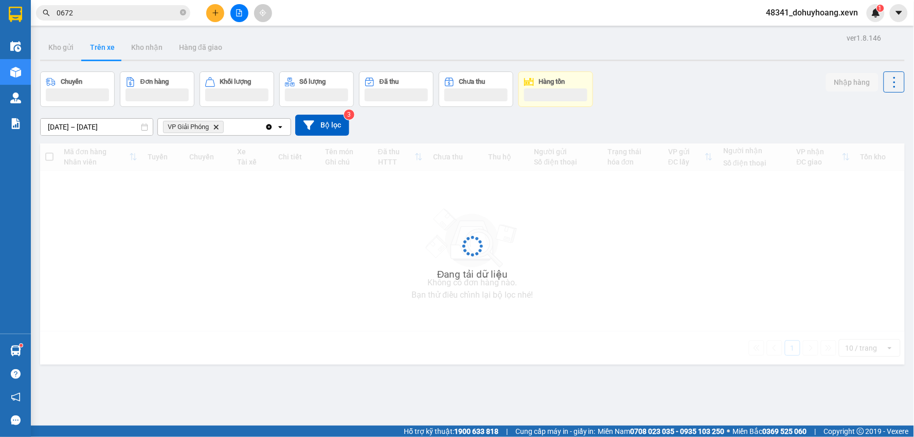
click at [93, 53] on button "Trên xe" at bounding box center [102, 47] width 41 height 25
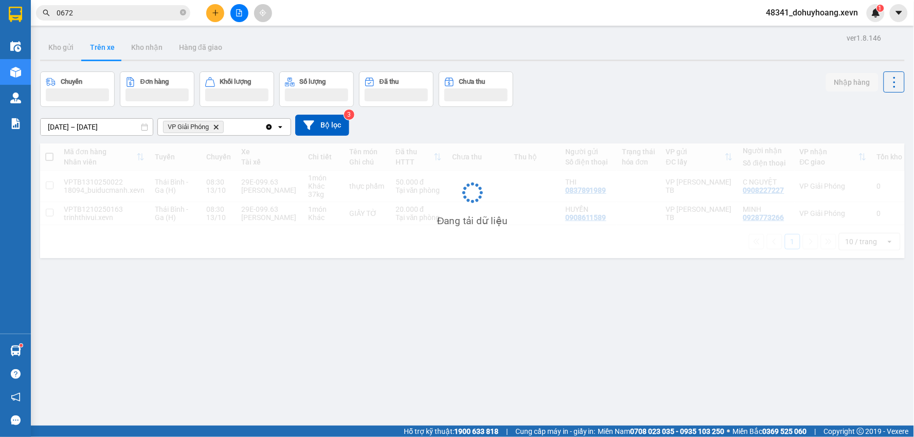
click at [93, 53] on button "Trên xe" at bounding box center [102, 47] width 41 height 25
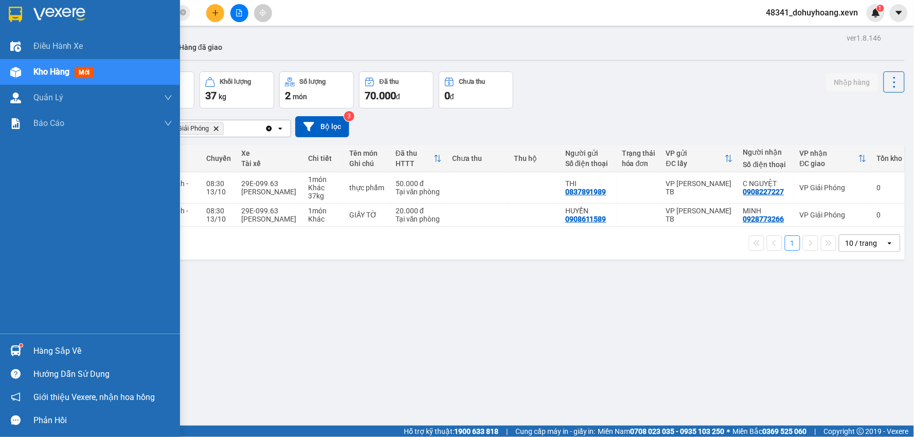
click at [9, 340] on div "Hàng sắp về" at bounding box center [90, 351] width 180 height 23
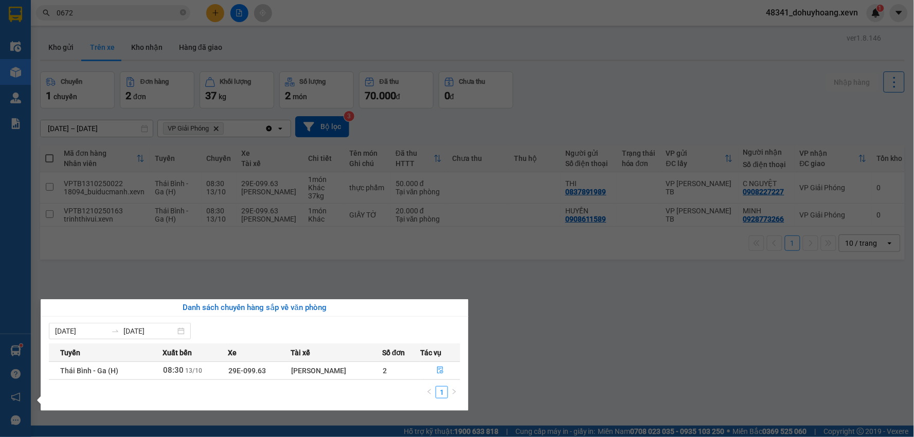
click at [417, 274] on section "Kết quả tìm kiếm ( 613 ) Bộ lọc Mã ĐH Trạng thái Món hàng Thu hộ Tổng cước Chưa…" at bounding box center [457, 218] width 914 height 437
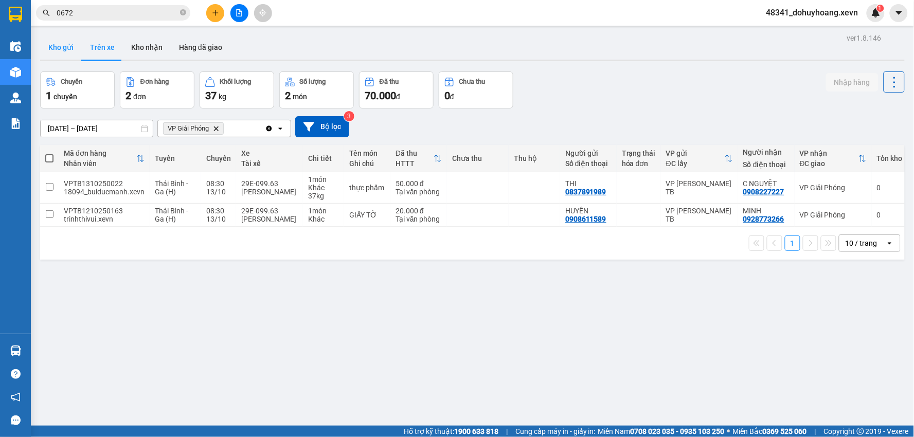
click at [66, 49] on button "Kho gửi" at bounding box center [61, 47] width 42 height 25
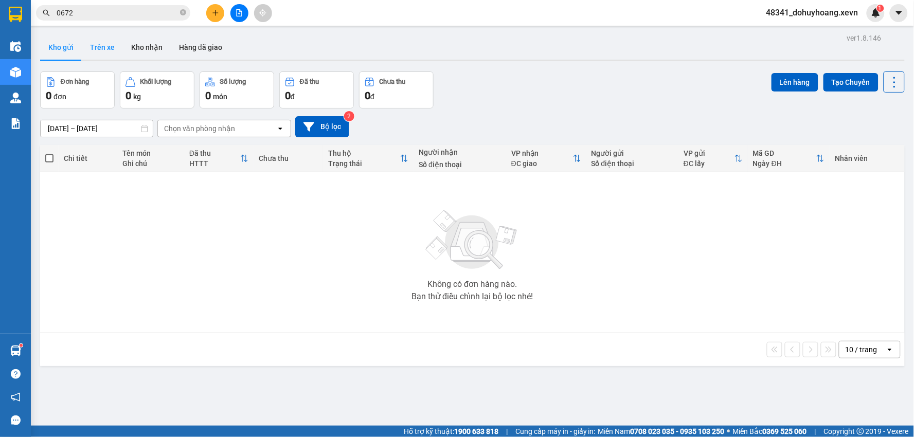
click at [103, 52] on button "Trên xe" at bounding box center [102, 47] width 41 height 25
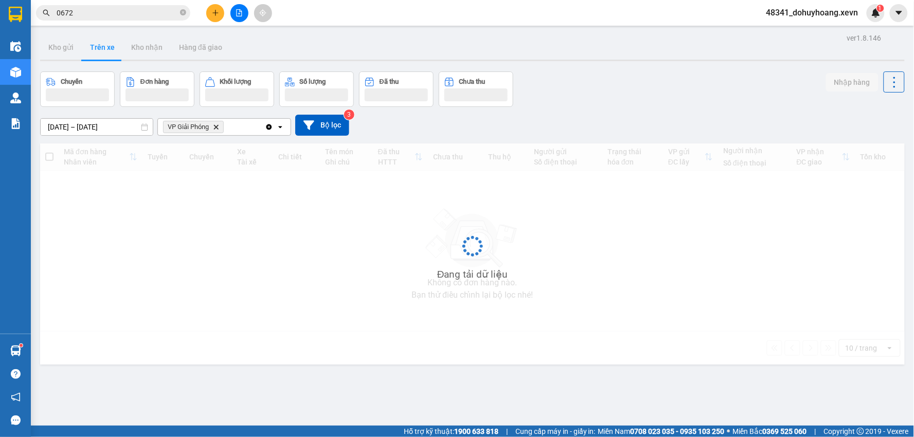
click at [103, 52] on button "Trên xe" at bounding box center [102, 47] width 41 height 25
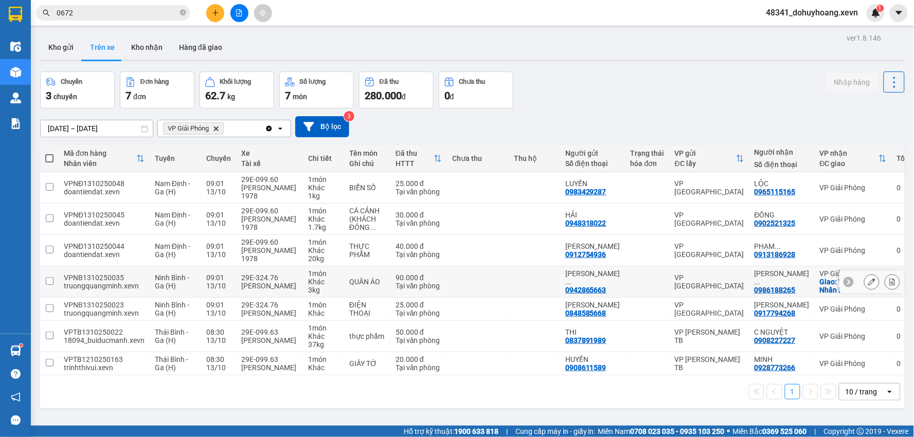
scroll to position [47, 0]
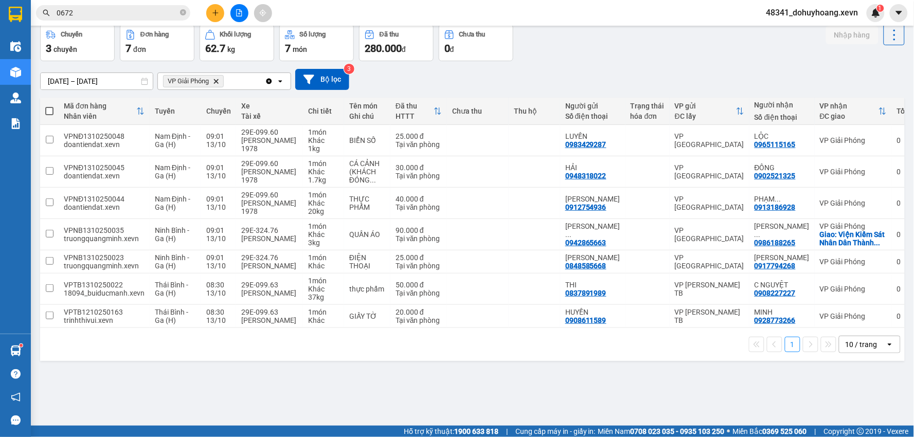
click at [76, 4] on div "Kết quả tìm kiếm ( 613 ) Bộ lọc Mã ĐH Trạng thái Món hàng Thu hộ Tổng cước Chưa…" at bounding box center [100, 13] width 201 height 18
click at [78, 7] on input "0672" at bounding box center [117, 12] width 121 height 11
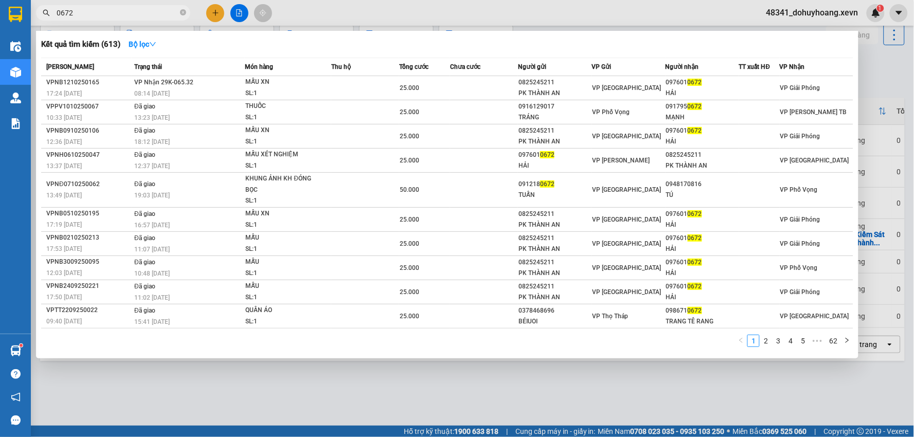
click at [78, 7] on input "0672" at bounding box center [117, 12] width 121 height 11
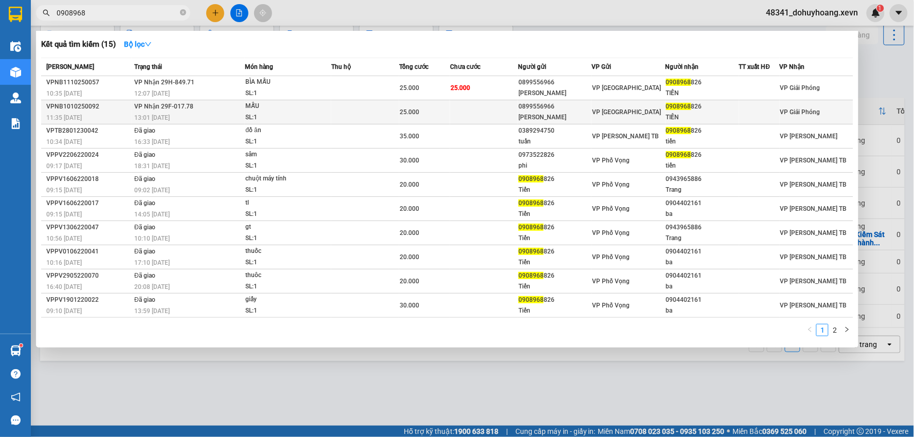
type input "0908968"
click at [350, 117] on td at bounding box center [365, 112] width 68 height 24
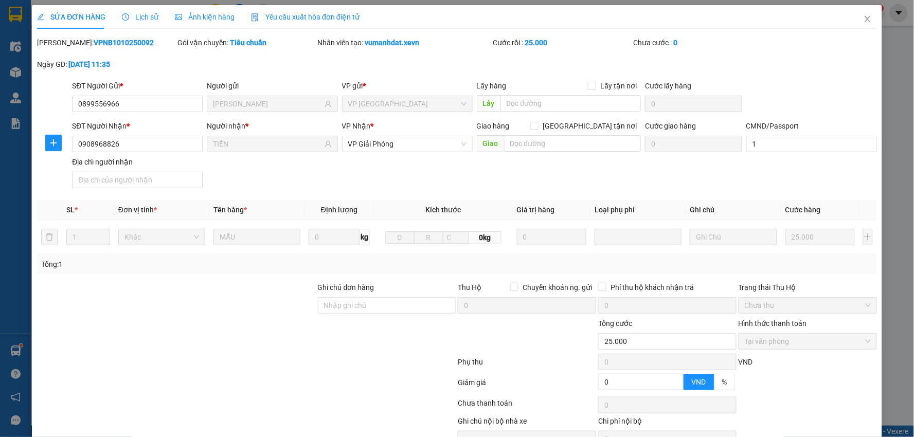
type input "0899556966"
type input "PHAN THÚC ĐỊNH"
type input "0908968826"
type input "TIẾN"
type input "1"
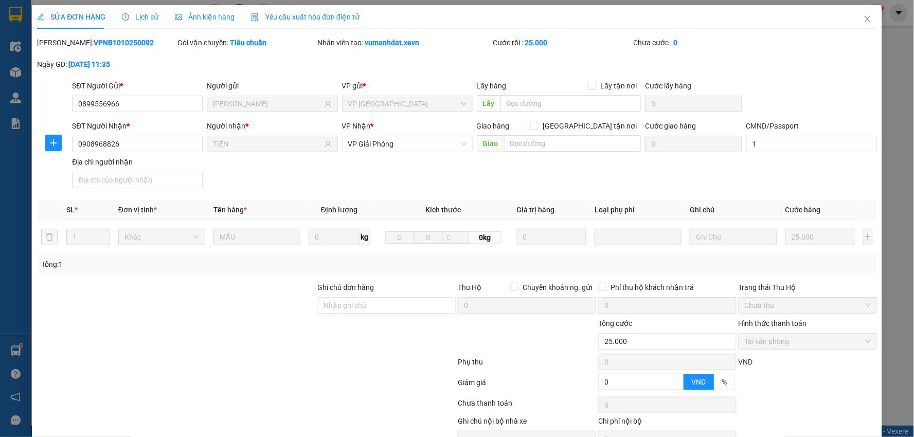
type input "0"
type input "25.000"
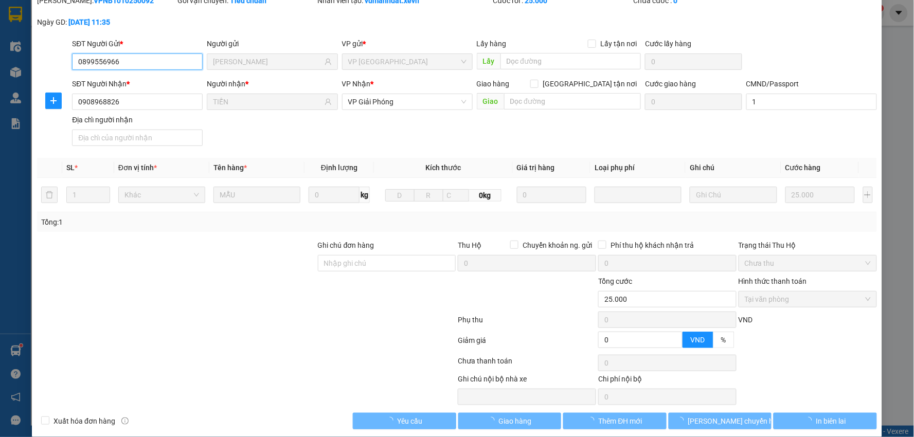
scroll to position [55, 0]
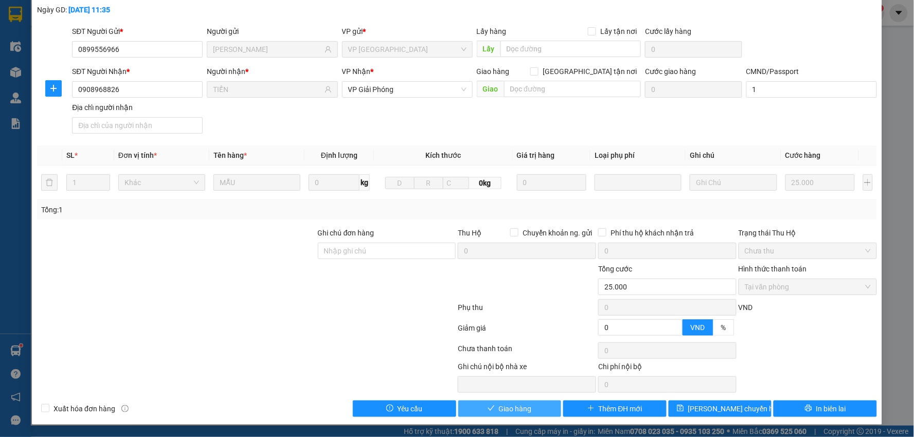
click at [482, 407] on button "Giao hàng" at bounding box center [509, 409] width 103 height 16
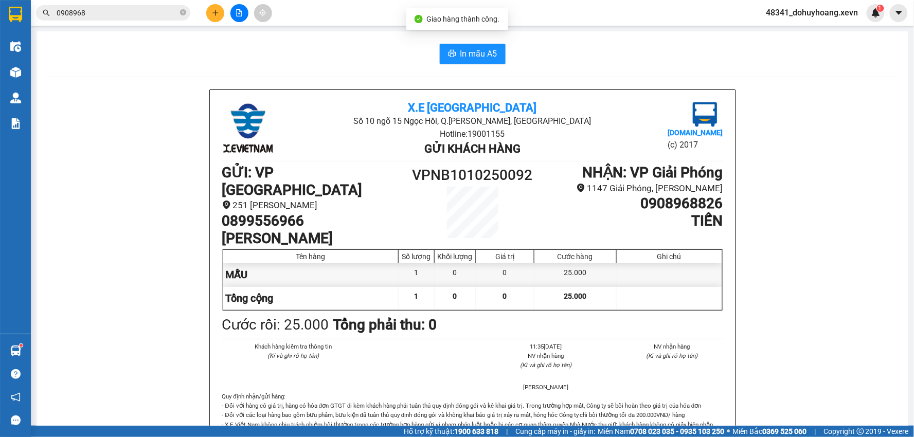
click at [127, 13] on input "0908968" at bounding box center [117, 12] width 121 height 11
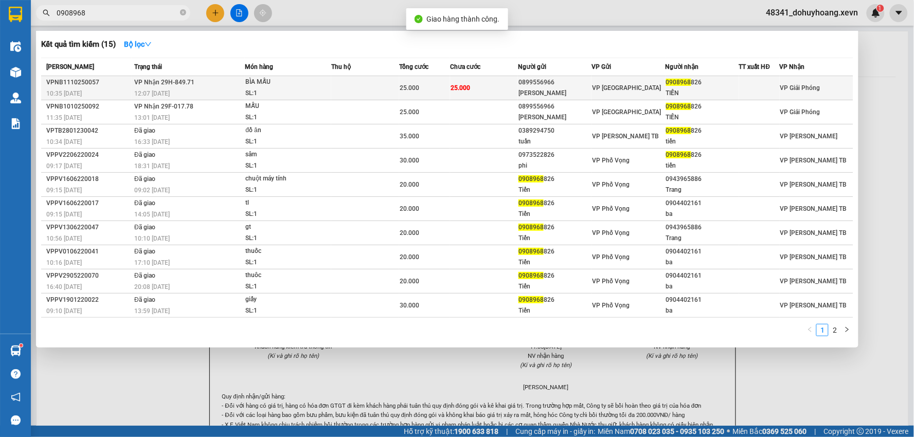
click at [274, 81] on div "BÌA MẪU" at bounding box center [283, 82] width 77 height 11
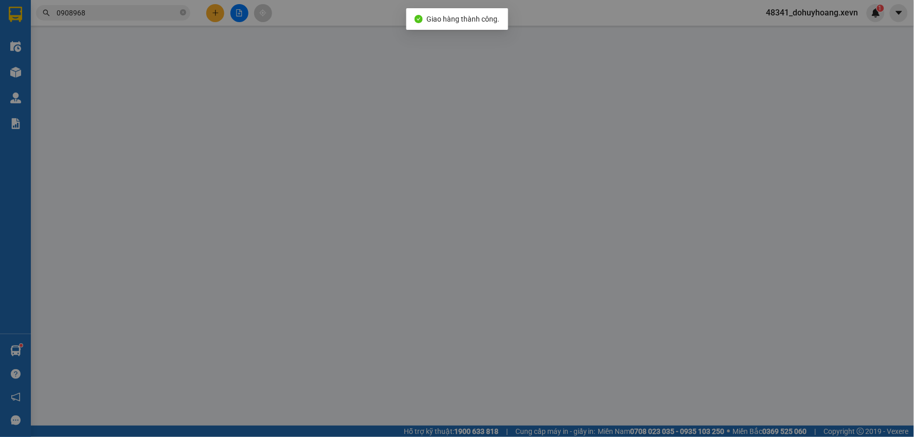
type input "0899556966"
type input "PHAN THÚC ĐỊNH"
type input "0908968826"
type input "TIẾN"
type input "1"
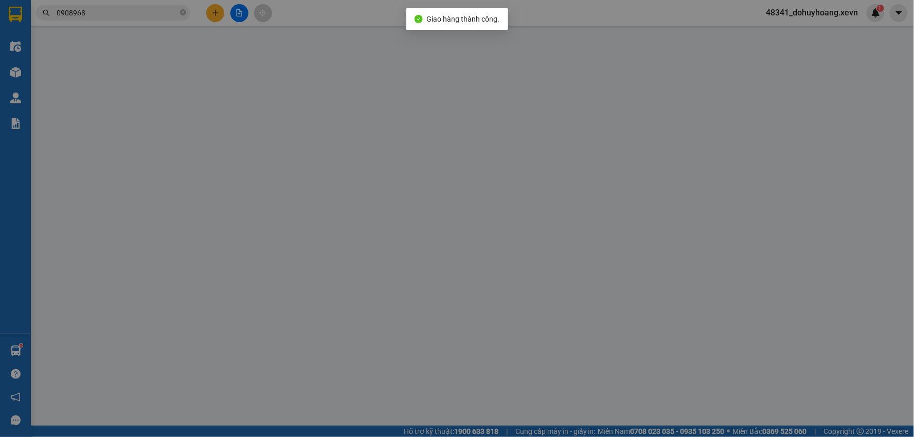
type input "0"
type input "25.000"
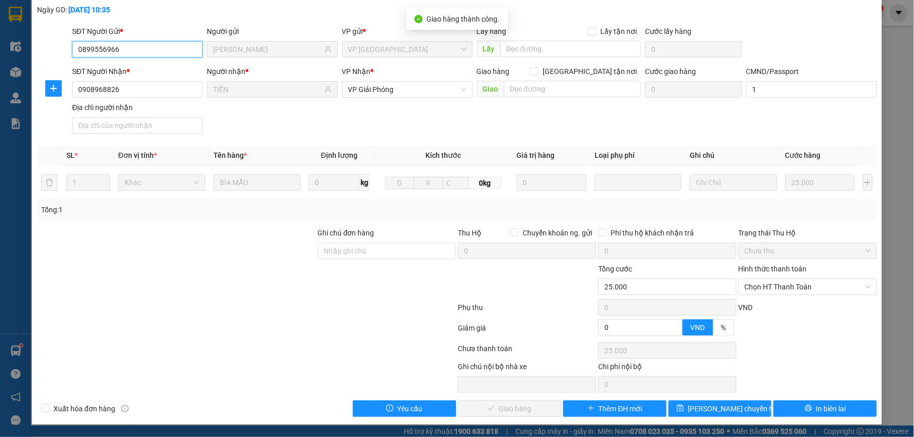
scroll to position [55, 0]
click at [777, 287] on span "Chọn HT Thanh Toán" at bounding box center [808, 286] width 126 height 15
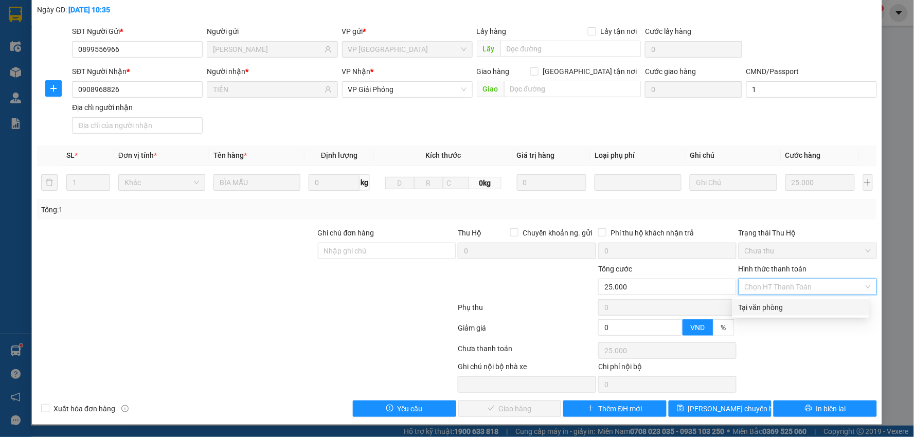
click at [769, 302] on div "Tại văn phòng" at bounding box center [801, 307] width 125 height 11
type input "0"
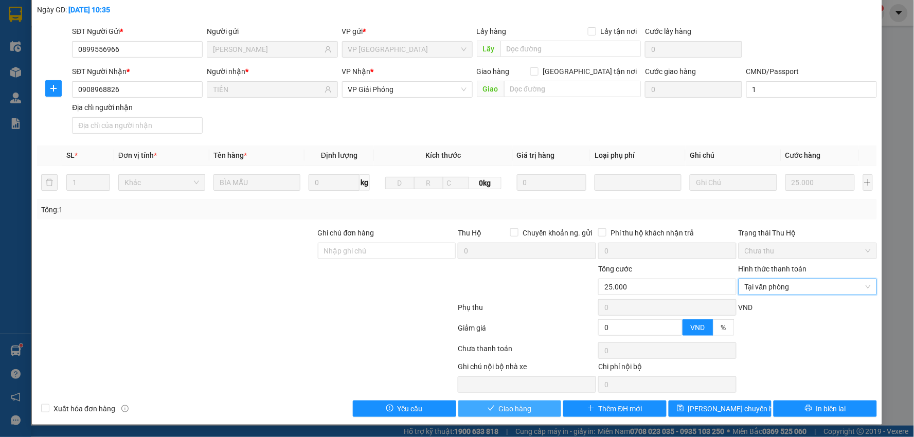
click at [516, 410] on span "Giao hàng" at bounding box center [515, 408] width 33 height 11
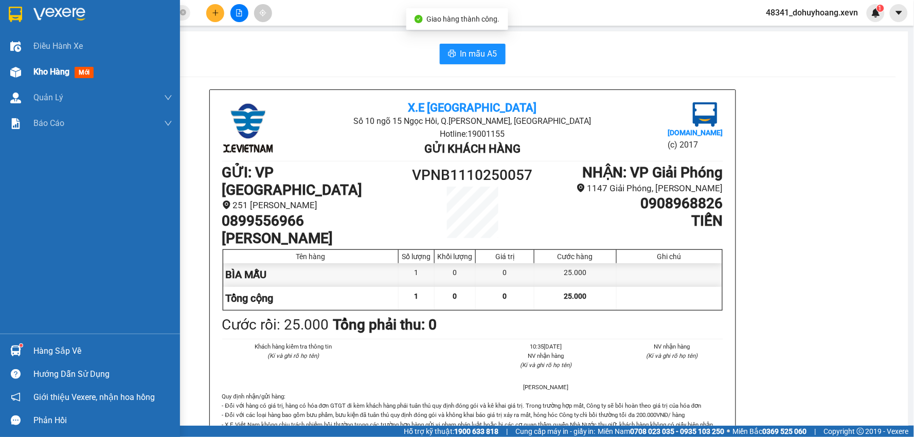
click at [5, 74] on div "Kho hàng mới" at bounding box center [90, 72] width 180 height 26
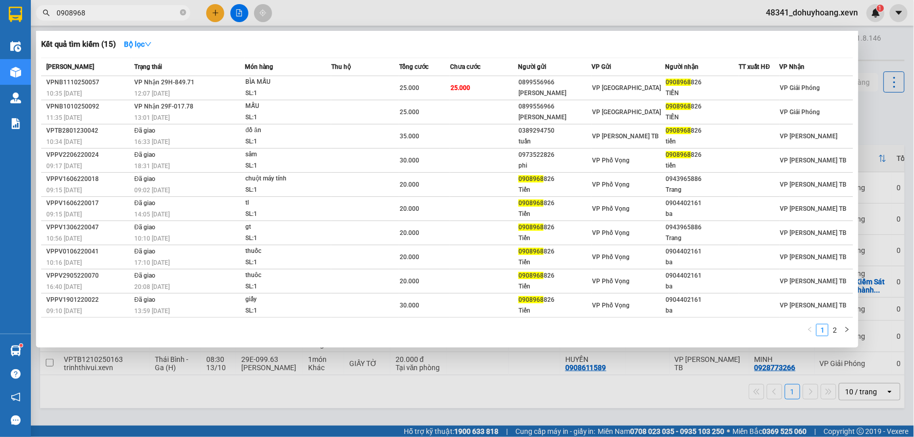
click at [119, 8] on input "0908968" at bounding box center [117, 12] width 121 height 11
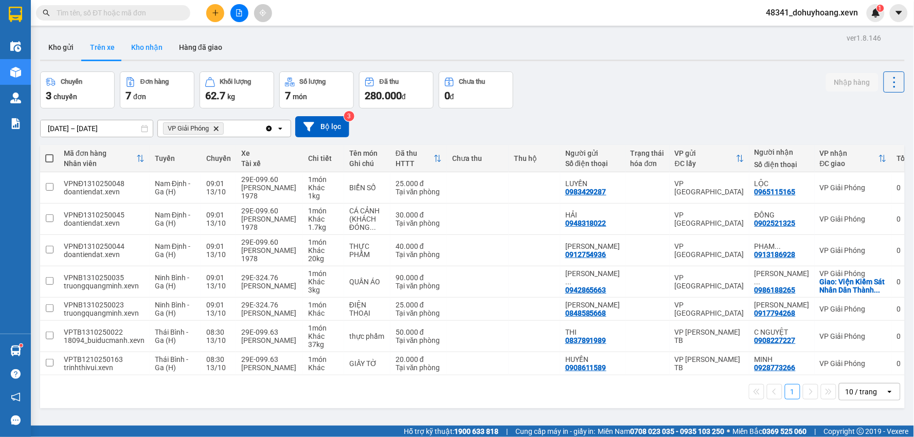
click at [143, 53] on button "Kho nhận" at bounding box center [147, 47] width 48 height 25
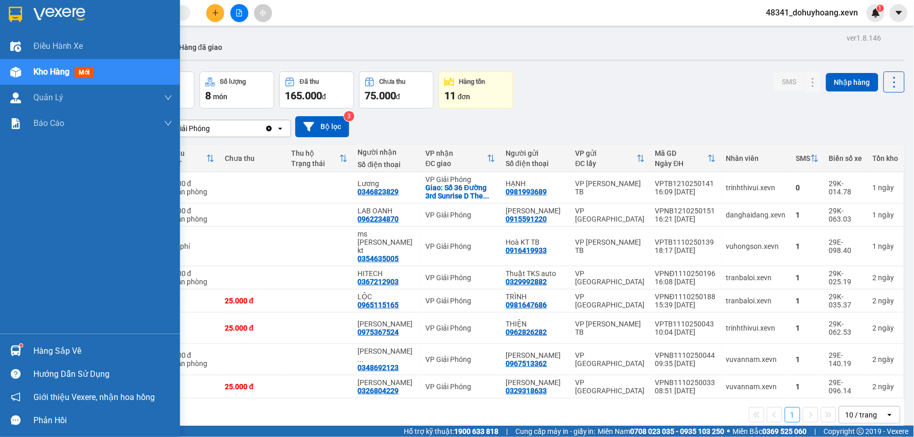
click at [30, 351] on div "Hàng sắp về" at bounding box center [90, 351] width 180 height 23
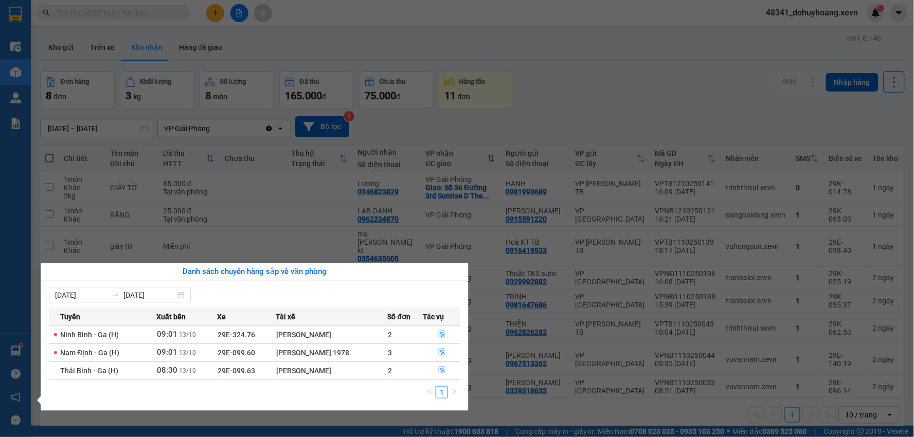
click at [521, 379] on section "Kết quả tìm kiếm ( 15 ) Bộ lọc Mã ĐH Trạng thái Món hàng Thu hộ Tổng cước Chưa …" at bounding box center [457, 218] width 914 height 437
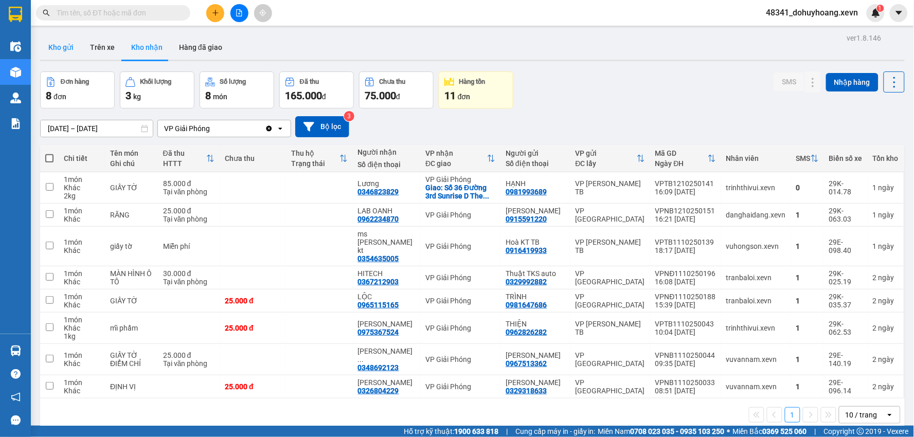
click at [78, 51] on button "Kho gửi" at bounding box center [61, 47] width 42 height 25
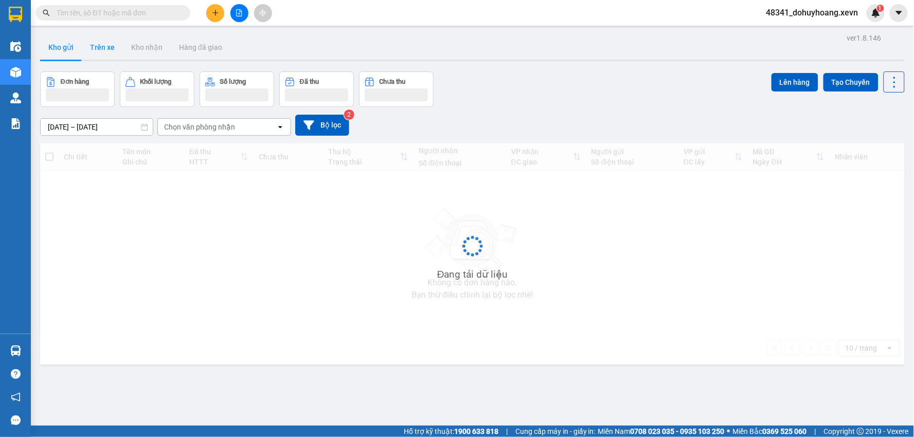
click at [105, 52] on button "Trên xe" at bounding box center [102, 47] width 41 height 25
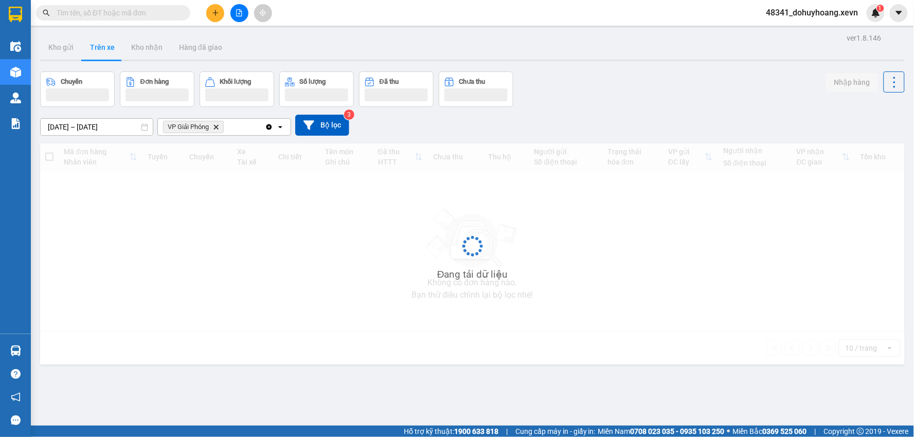
click at [105, 52] on button "Trên xe" at bounding box center [102, 47] width 41 height 25
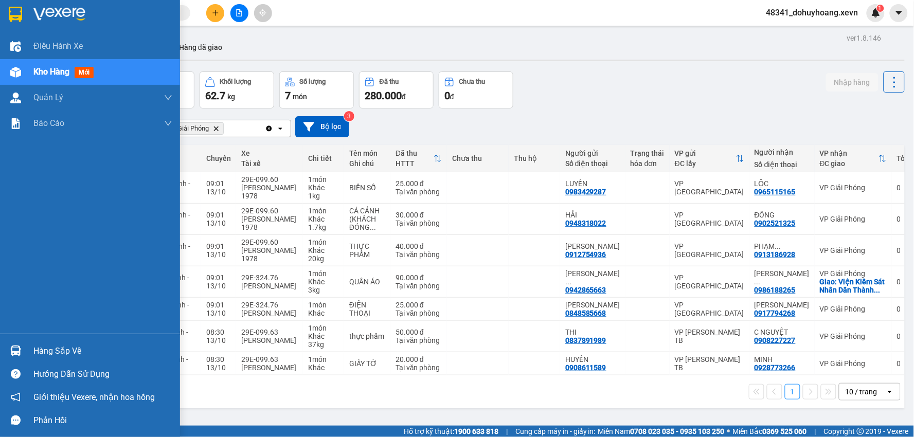
click at [43, 347] on div "Hàng sắp về" at bounding box center [102, 351] width 139 height 15
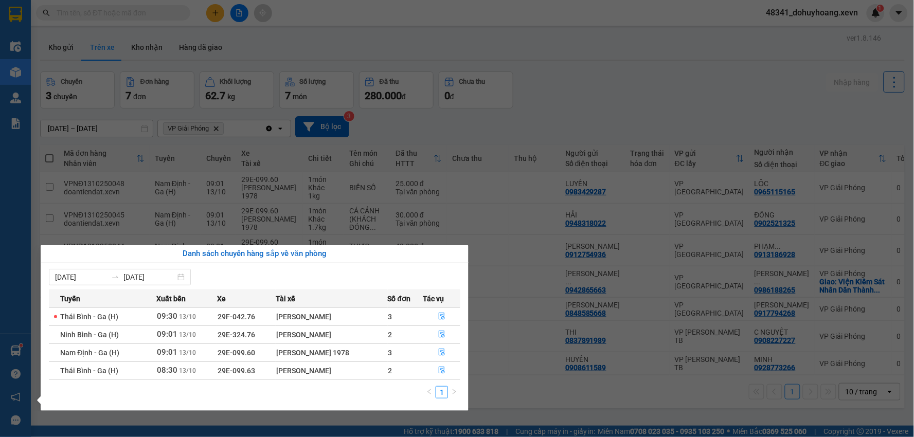
click at [579, 371] on section "Kết quả tìm kiếm ( 15 ) Bộ lọc Mã ĐH Trạng thái Món hàng Thu hộ Tổng cước Chưa …" at bounding box center [457, 218] width 914 height 437
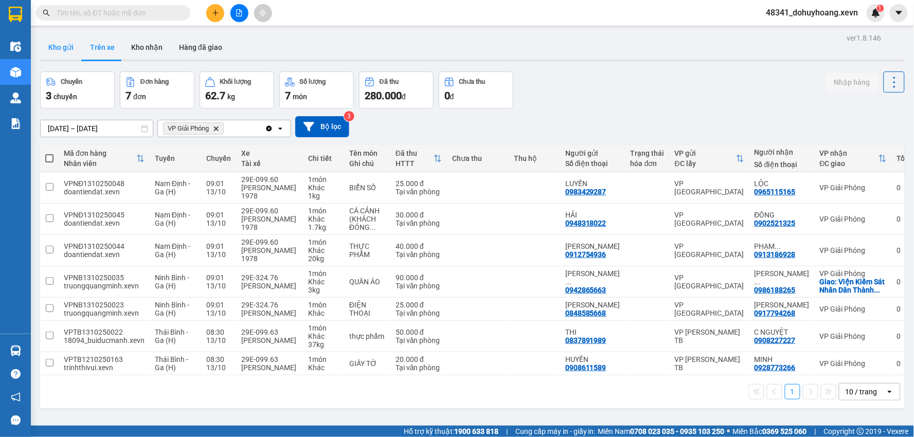
click at [80, 50] on button "Kho gửi" at bounding box center [61, 47] width 42 height 25
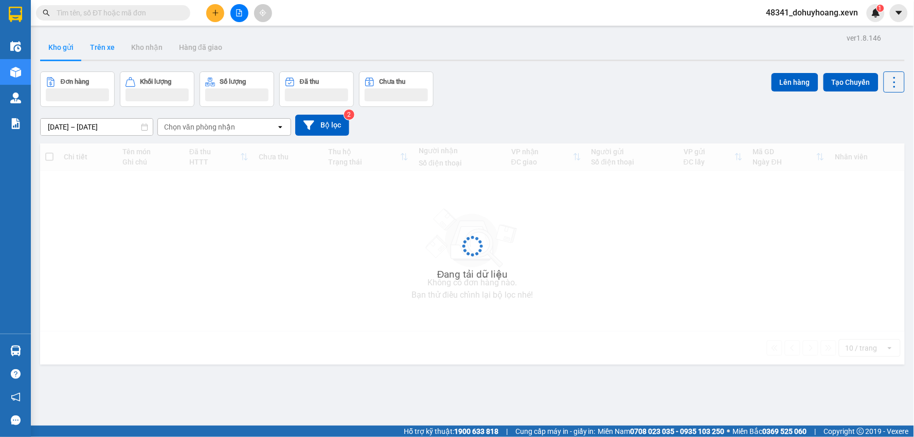
click at [99, 45] on button "Trên xe" at bounding box center [102, 47] width 41 height 25
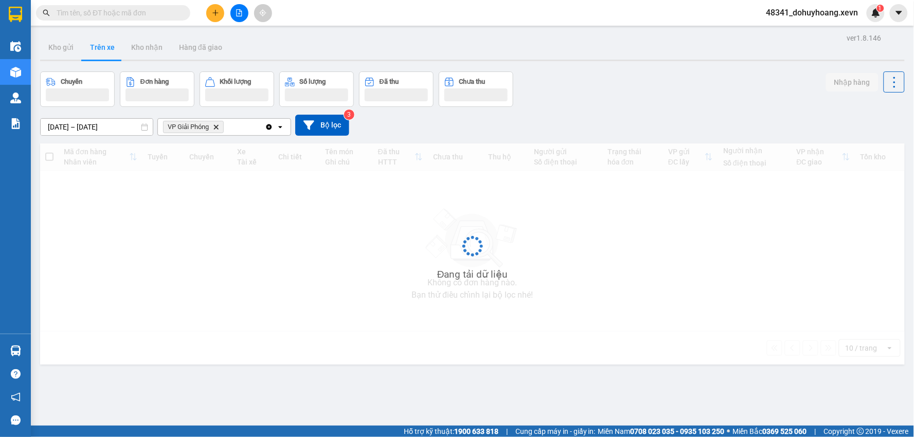
click at [99, 45] on button "Trên xe" at bounding box center [102, 47] width 41 height 25
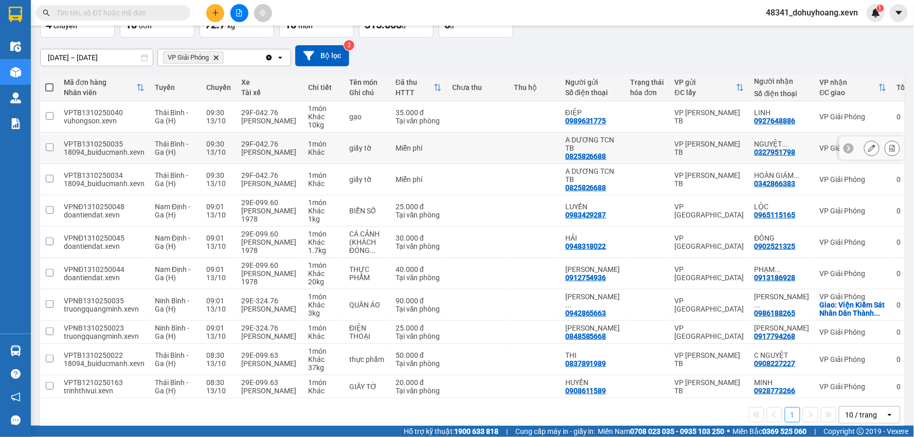
scroll to position [99, 0]
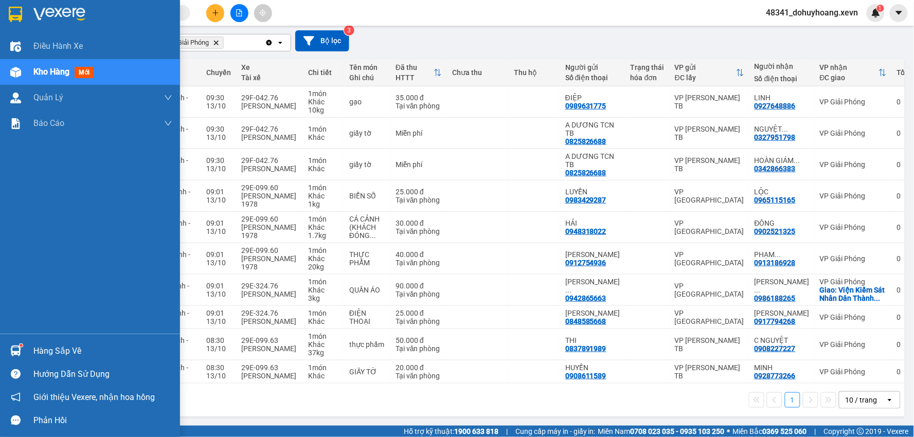
click at [20, 345] on sup at bounding box center [21, 345] width 3 height 3
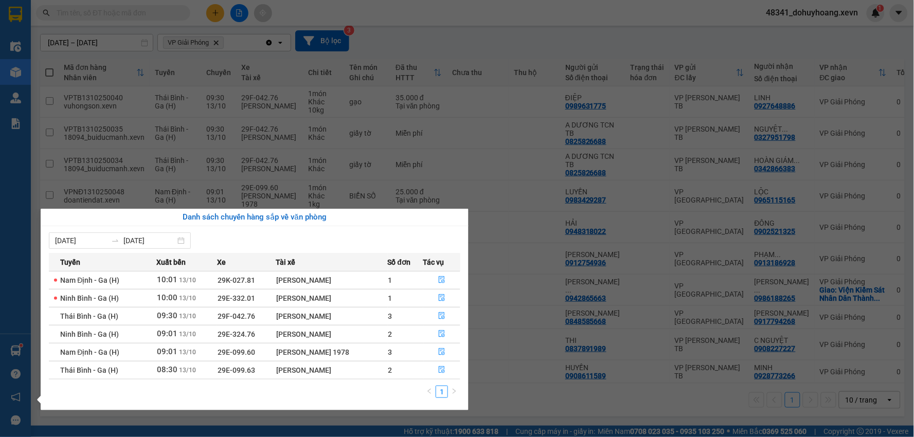
click at [574, 369] on section "Kết quả tìm kiếm ( 15 ) Bộ lọc Mã ĐH Trạng thái Món hàng Thu hộ Tổng cước Chưa …" at bounding box center [457, 218] width 914 height 437
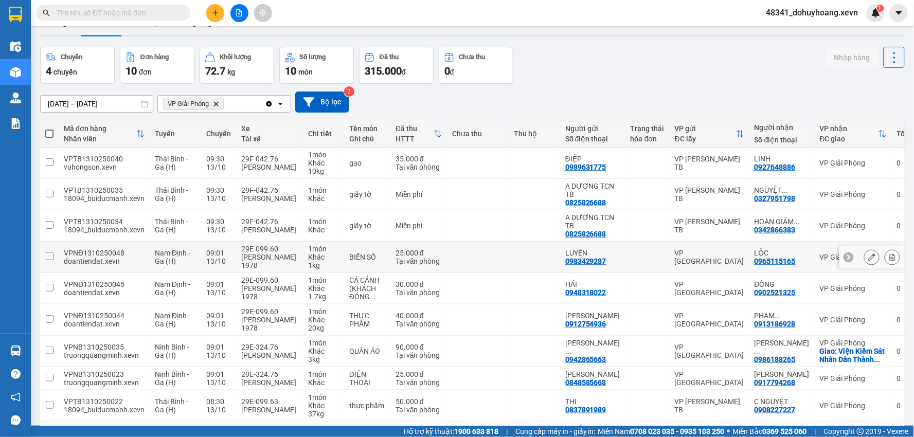
scroll to position [0, 0]
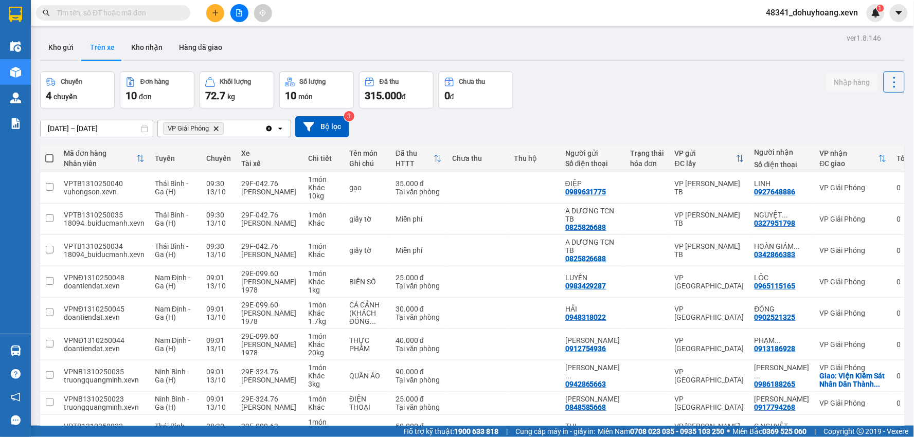
click at [39, 38] on div "ver 1.8.146 Kho gửi Trên xe Kho nhận Hàng đã giao Chuyến 4 chuyến Đơn hàng 10 đ…" at bounding box center [472, 269] width 873 height 476
click at [98, 51] on button "Trên xe" at bounding box center [102, 47] width 41 height 25
click at [35, 58] on main "ver 1.8.146 Kho gửi Trên xe Kho nhận Hàng đã giao Chuyến 4 chuyến Đơn hàng 10 đ…" at bounding box center [457, 213] width 914 height 426
click at [69, 52] on button "Kho gửi" at bounding box center [61, 47] width 42 height 25
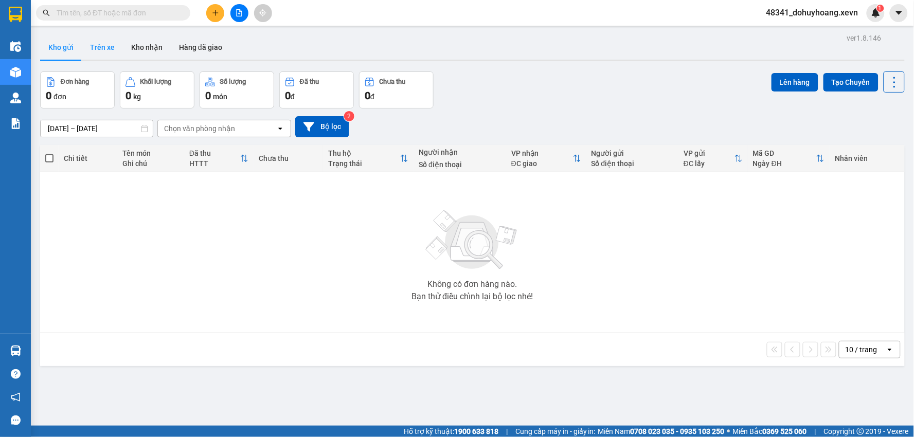
click at [112, 42] on button "Trên xe" at bounding box center [102, 47] width 41 height 25
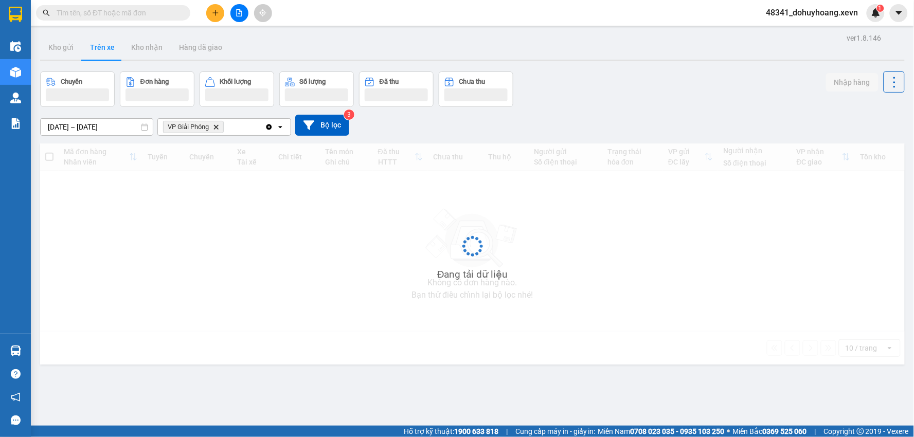
click at [112, 42] on button "Trên xe" at bounding box center [102, 47] width 41 height 25
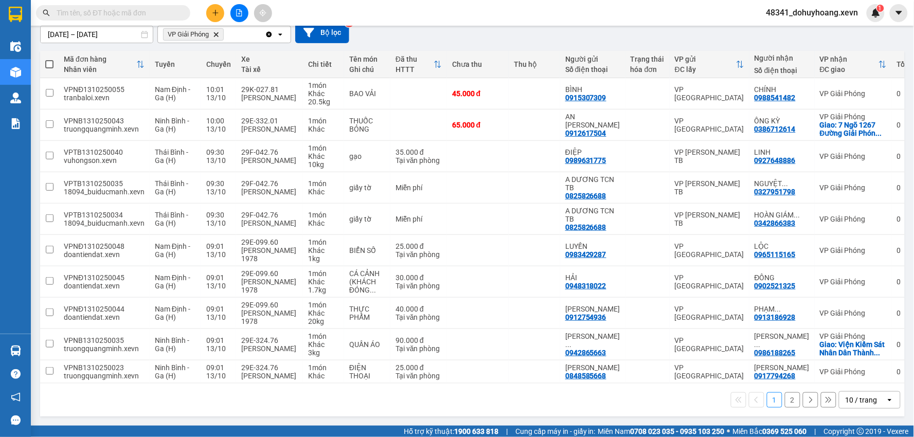
scroll to position [107, 0]
click at [871, 394] on div "10 / trang" at bounding box center [863, 400] width 46 height 16
click at [846, 330] on span "20 / trang" at bounding box center [855, 335] width 33 height 10
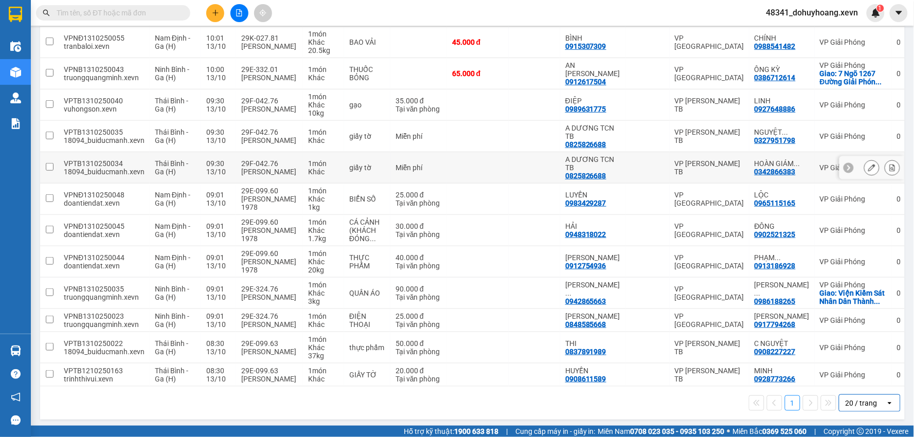
scroll to position [162, 0]
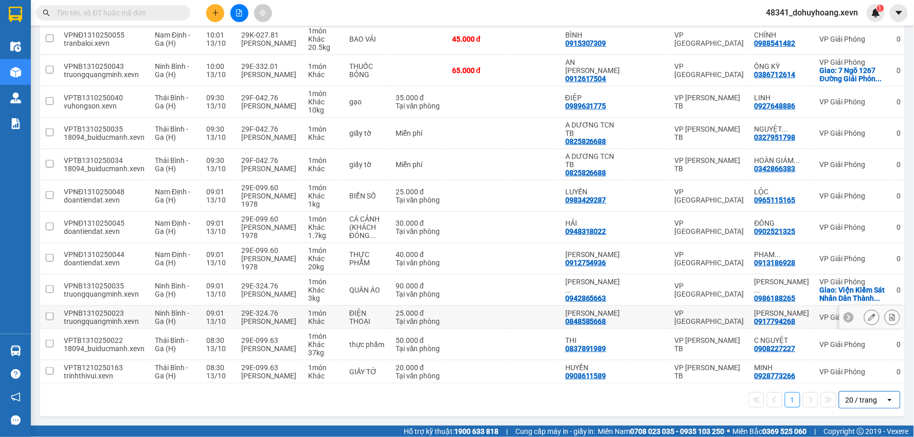
click at [243, 309] on div "29E-324.76" at bounding box center [269, 313] width 57 height 8
checkbox input "true"
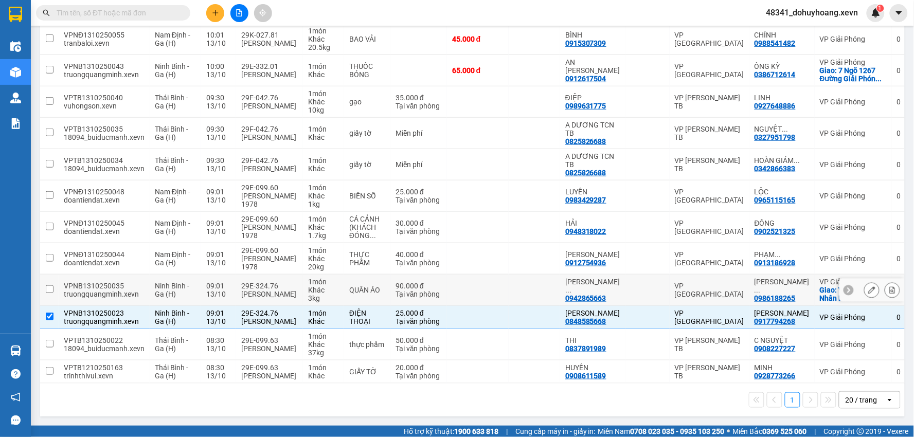
click at [250, 290] on div "[PERSON_NAME] [PERSON_NAME]" at bounding box center [269, 294] width 57 height 8
checkbox input "true"
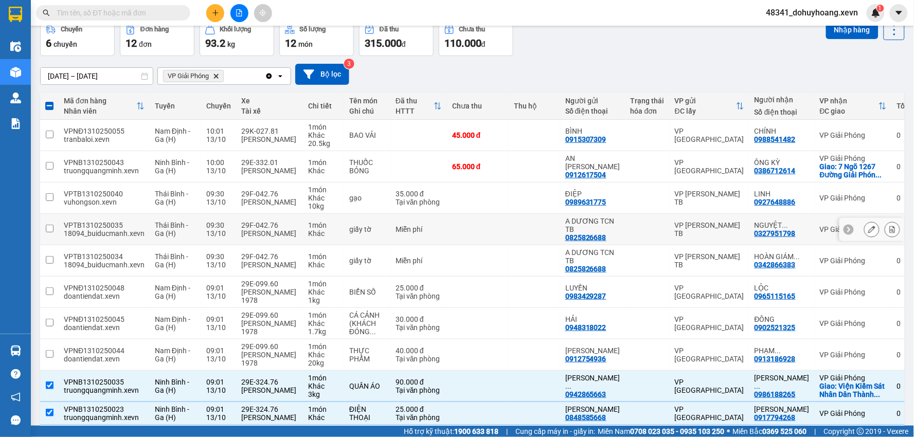
scroll to position [48, 0]
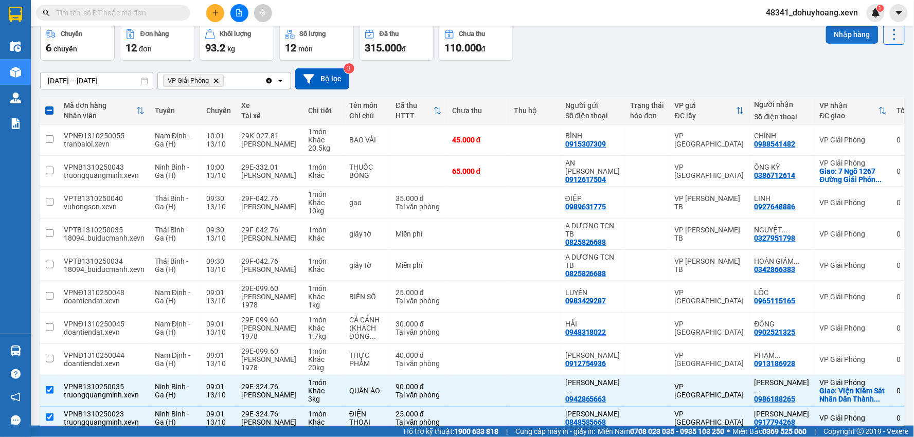
click at [836, 31] on button "Nhập hàng" at bounding box center [852, 34] width 52 height 19
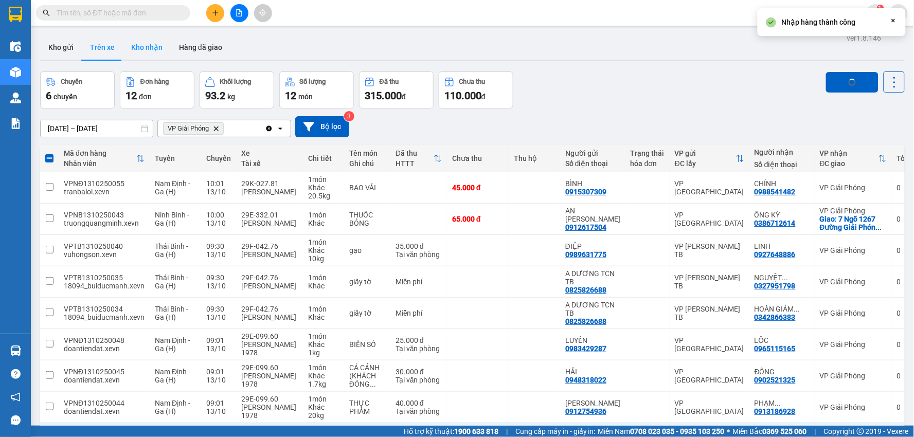
click at [151, 43] on button "Kho nhận" at bounding box center [147, 47] width 48 height 25
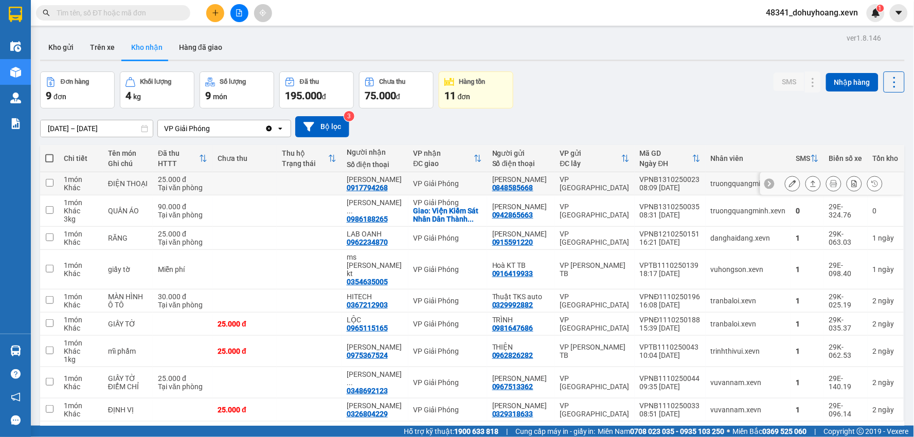
click at [673, 191] on div "08:09 13/10" at bounding box center [670, 188] width 61 height 8
checkbox input "true"
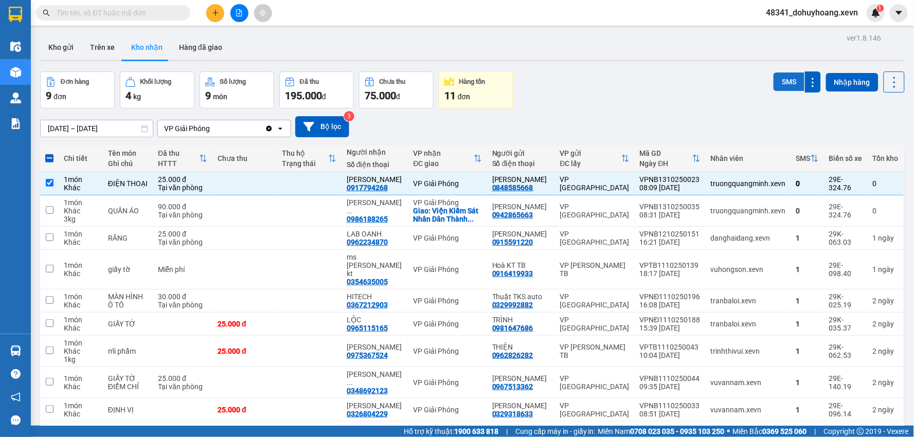
click at [783, 81] on button "SMS" at bounding box center [789, 82] width 31 height 19
click at [94, 39] on button "Trên xe" at bounding box center [102, 47] width 41 height 25
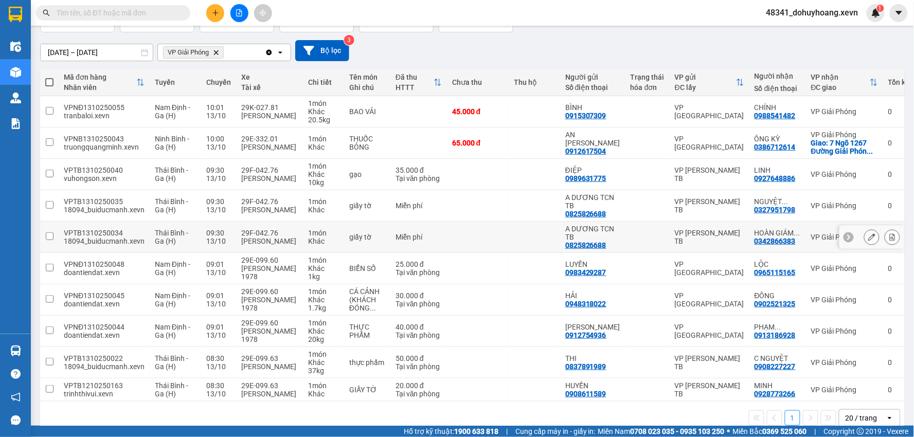
scroll to position [99, 0]
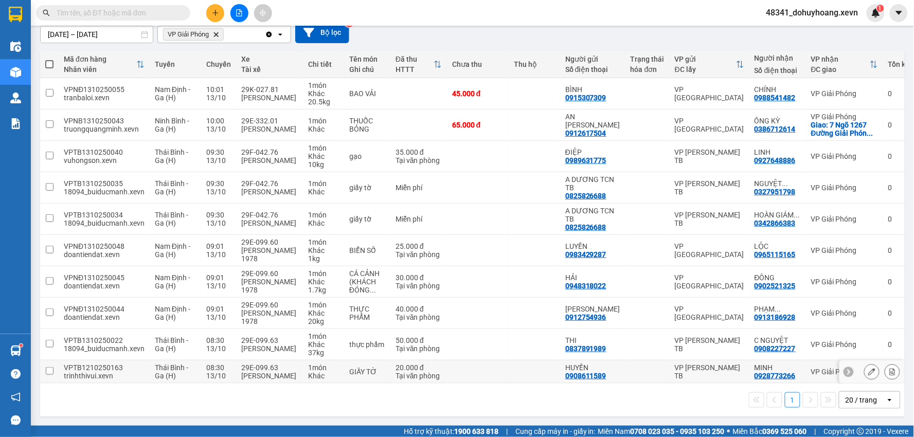
click at [236, 361] on td "29E-099.63 Lê Văn Liệu" at bounding box center [269, 372] width 67 height 23
checkbox input "true"
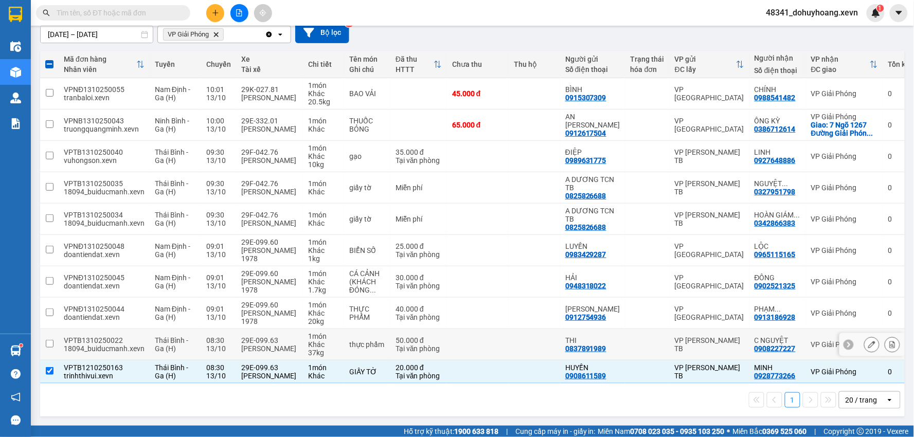
click at [227, 329] on td "08:30 13/10" at bounding box center [218, 344] width 35 height 31
checkbox input "true"
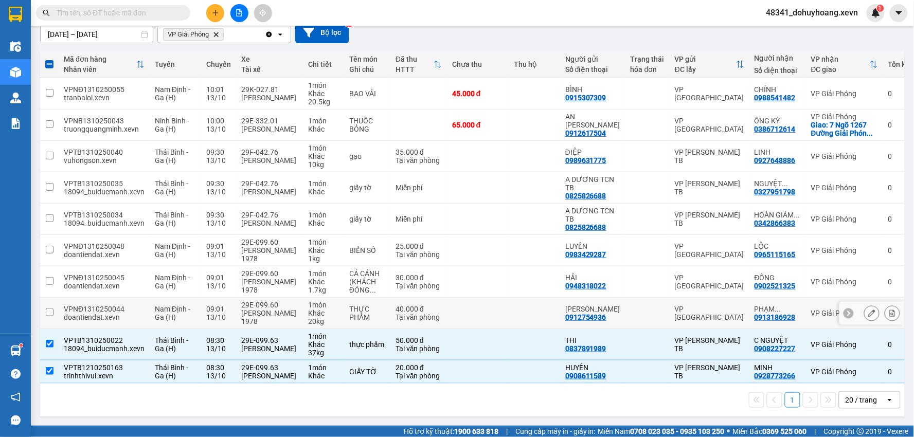
click at [220, 313] on div "13/10" at bounding box center [218, 317] width 25 height 8
checkbox input "true"
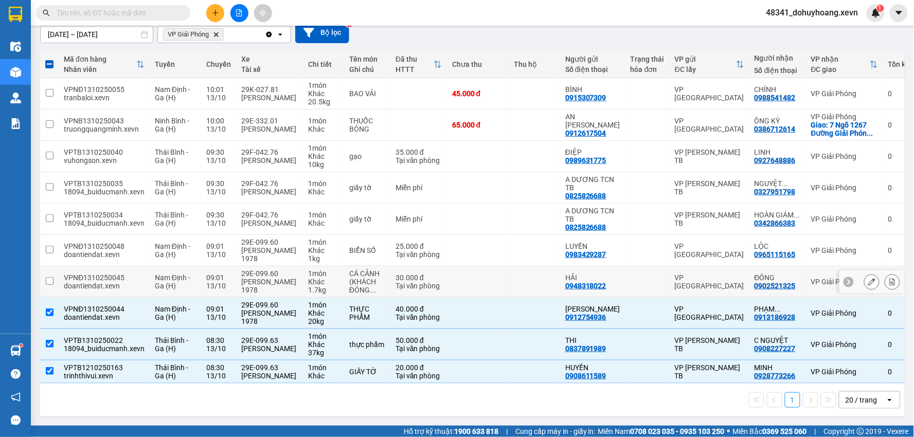
click at [225, 282] on div "13/10" at bounding box center [218, 286] width 25 height 8
checkbox input "true"
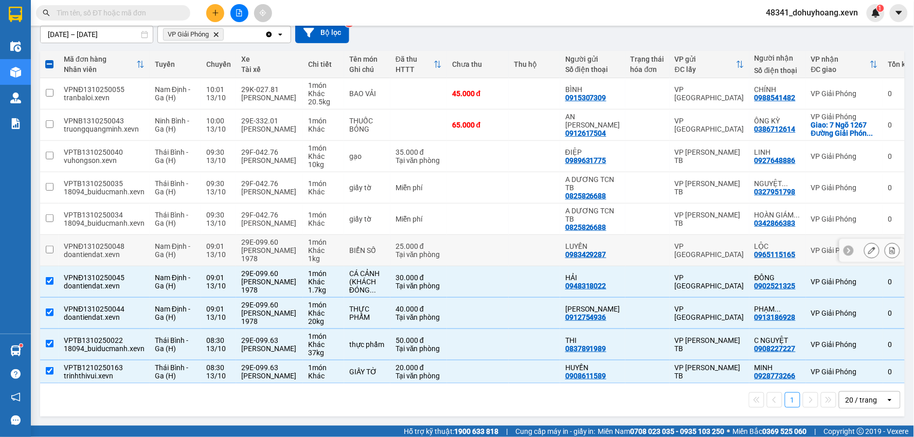
click at [247, 238] on div "29E-099.60" at bounding box center [269, 242] width 57 height 8
checkbox input "true"
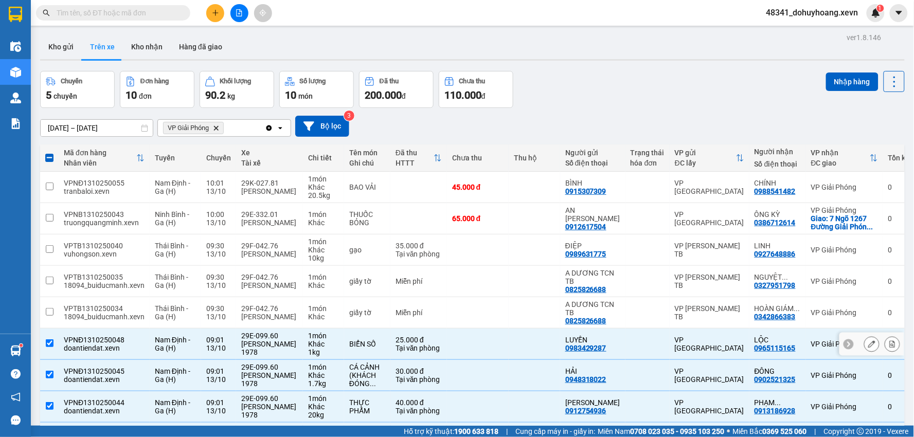
scroll to position [0, 0]
click at [845, 92] on div "Nhập hàng" at bounding box center [865, 82] width 79 height 21
click at [844, 89] on button "Nhập hàng" at bounding box center [852, 82] width 52 height 19
click at [147, 43] on button "Kho nhận" at bounding box center [147, 47] width 48 height 25
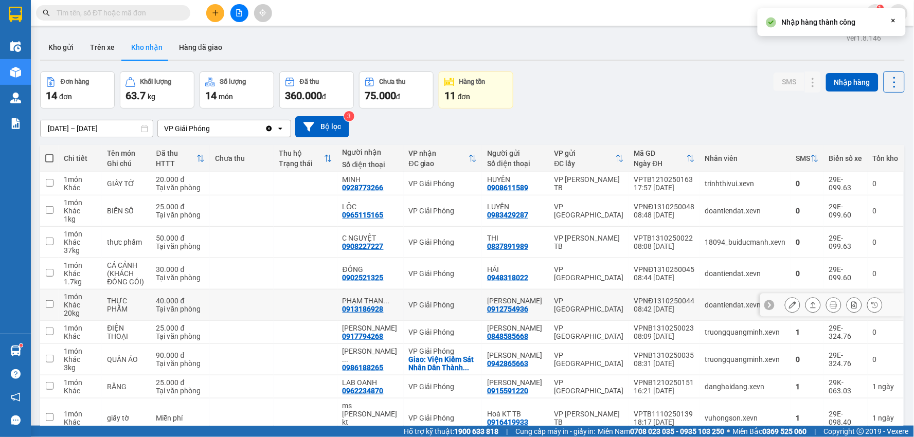
click at [711, 295] on td "doantiendat.xevn" at bounding box center [745, 305] width 91 height 31
checkbox input "true"
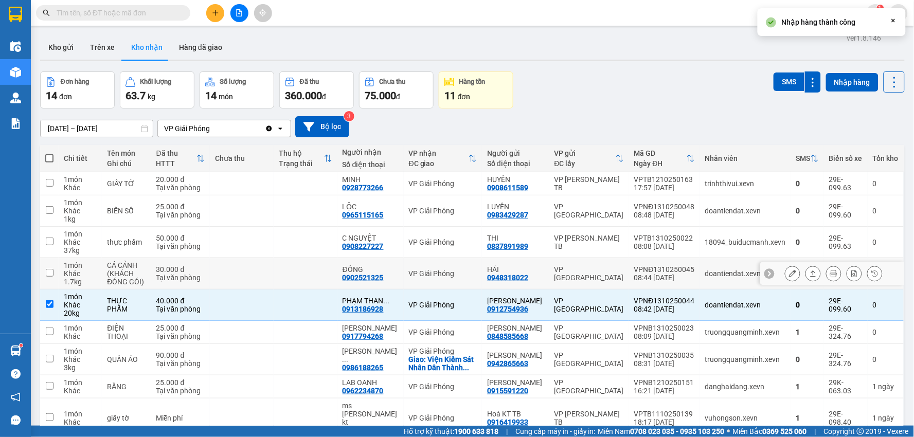
click at [712, 268] on td "doantiendat.xevn" at bounding box center [745, 273] width 91 height 31
checkbox input "true"
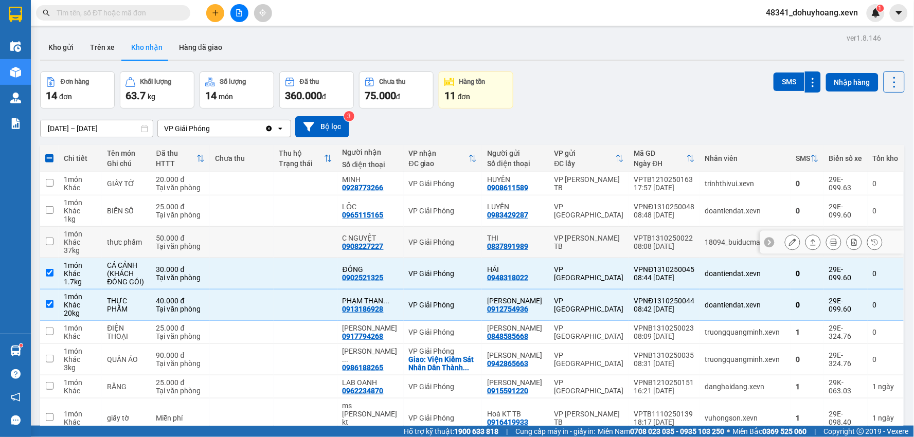
click at [706, 247] on td "18094_buiducmanh.xevn" at bounding box center [745, 242] width 91 height 31
checkbox input "true"
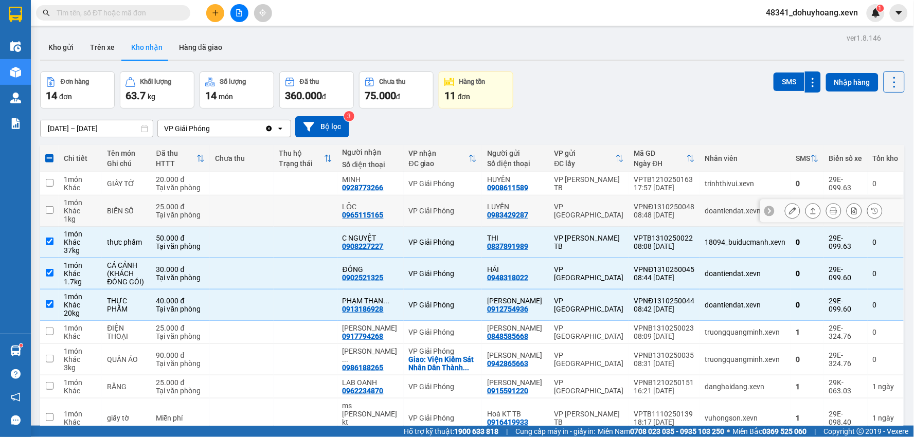
click at [690, 217] on td "VPNĐ1310250048 08:48 13/10" at bounding box center [664, 211] width 71 height 31
checkbox input "true"
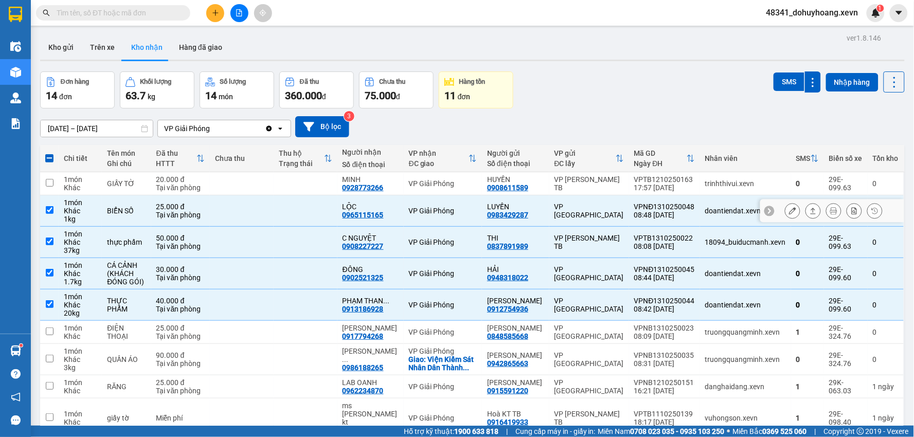
click at [659, 188] on div "17:57 [DATE]" at bounding box center [664, 188] width 61 height 8
checkbox input "true"
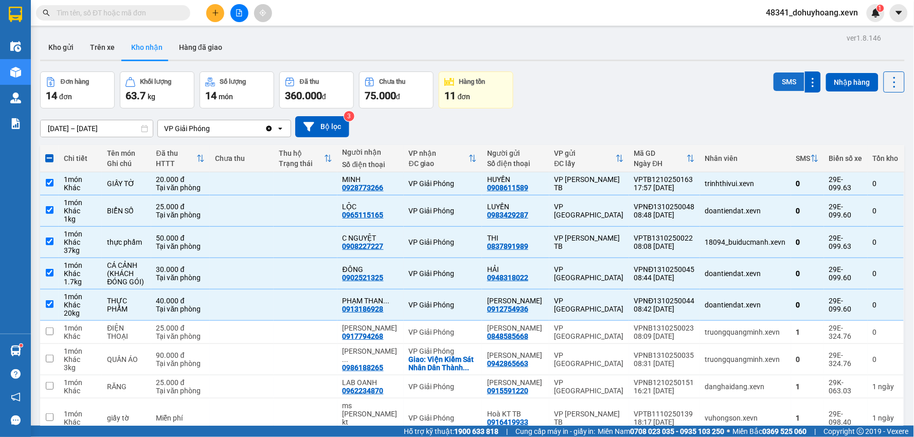
click at [774, 88] on button "SMS" at bounding box center [789, 82] width 31 height 19
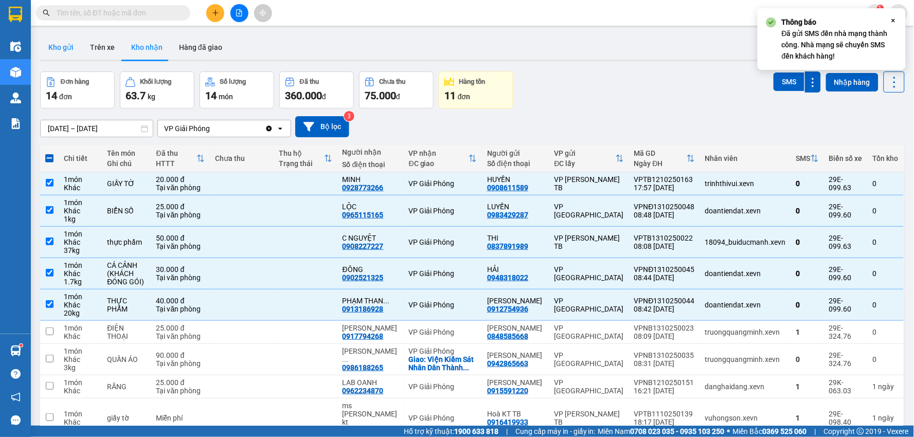
click at [75, 42] on button "Kho gửi" at bounding box center [61, 47] width 42 height 25
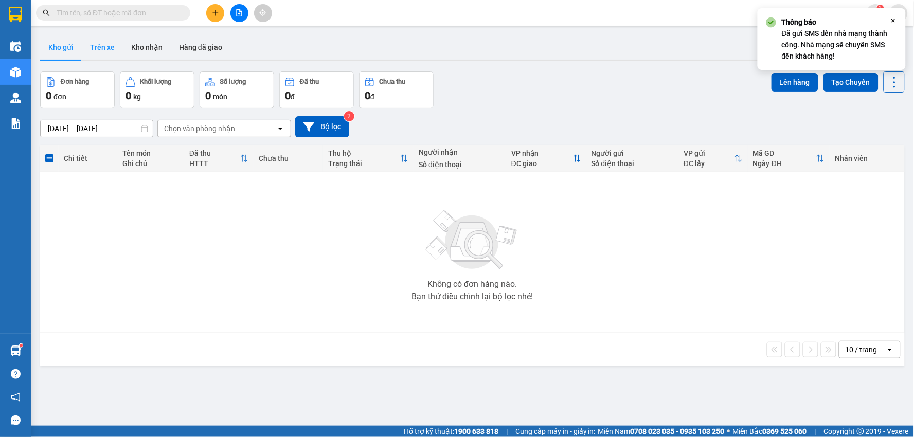
click at [103, 45] on button "Trên xe" at bounding box center [102, 47] width 41 height 25
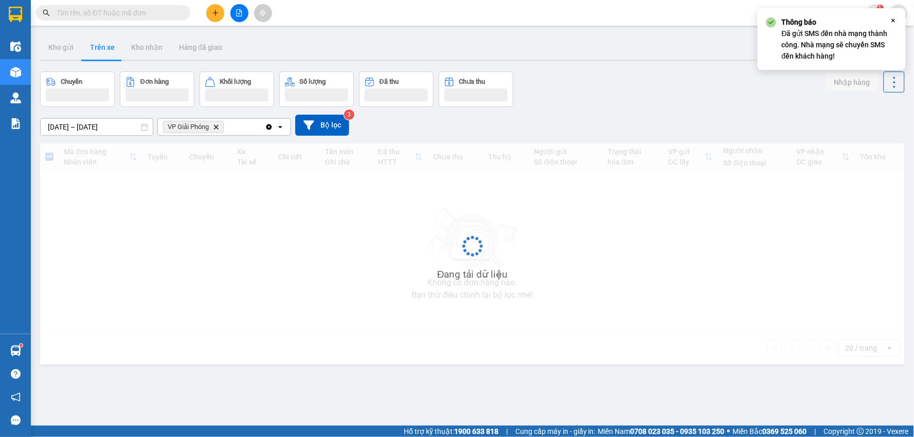
click at [103, 45] on button "Trên xe" at bounding box center [102, 47] width 41 height 25
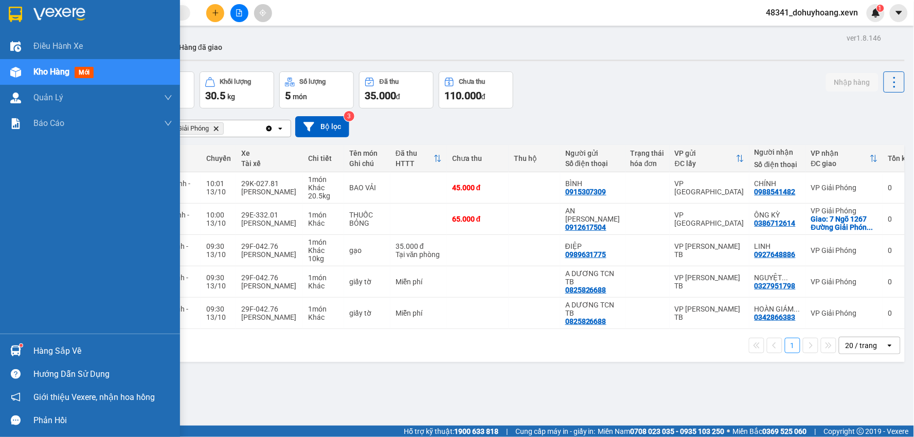
click at [51, 345] on div "Hàng sắp về" at bounding box center [102, 351] width 139 height 15
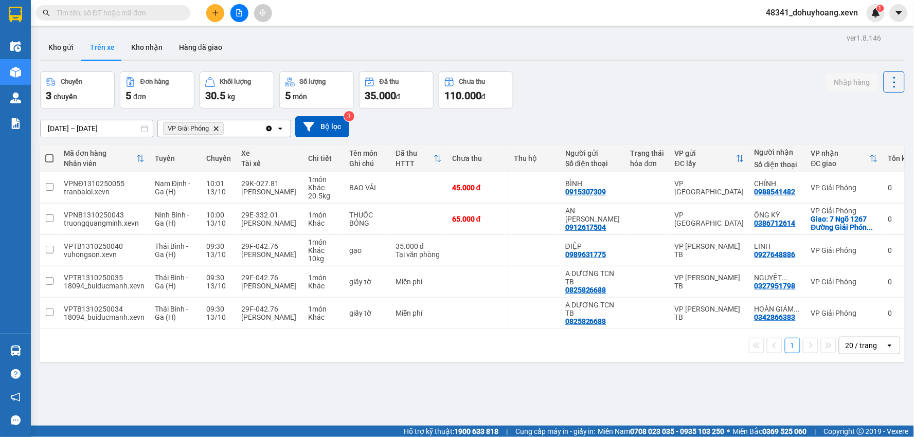
click at [570, 381] on section "Kết quả tìm kiếm ( 15 ) Bộ lọc Mã ĐH Trạng thái Món hàng Thu hộ Tổng cước Chưa …" at bounding box center [457, 218] width 914 height 437
click at [47, 37] on main "ver 1.8.146 Kho gửi Trên xe Kho nhận Hàng đã giao Chuyến 3 chuyến Đơn hàng 5 đơ…" at bounding box center [457, 213] width 914 height 426
click at [86, 50] on button "Trên xe" at bounding box center [102, 47] width 41 height 25
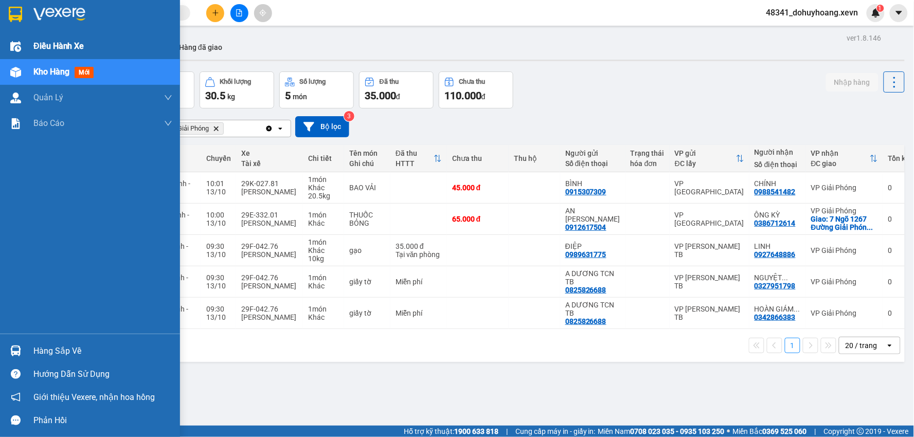
click at [29, 41] on div "Điều hành xe" at bounding box center [90, 46] width 180 height 26
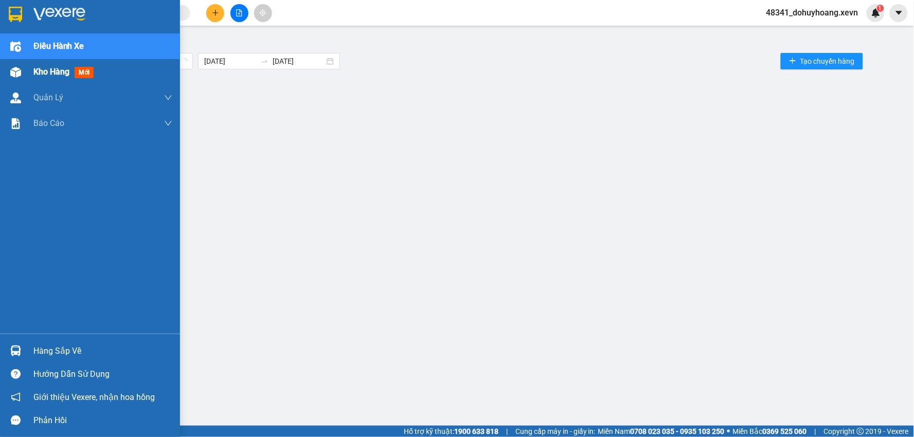
click at [96, 66] on div "Kho hàng mới" at bounding box center [65, 71] width 64 height 13
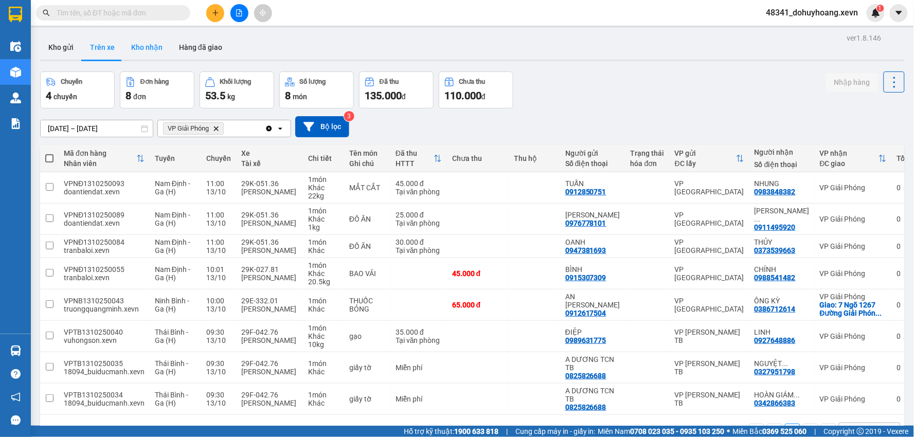
click at [146, 49] on button "Kho nhận" at bounding box center [147, 47] width 48 height 25
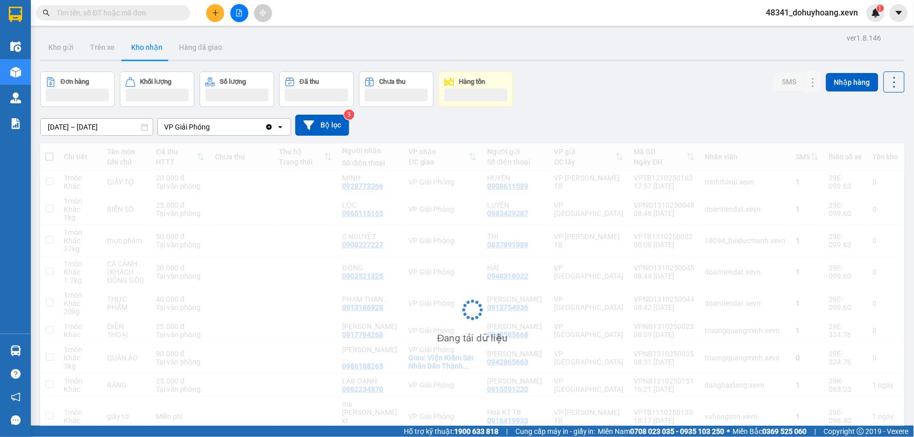
click at [126, 52] on button "Kho nhận" at bounding box center [147, 47] width 48 height 25
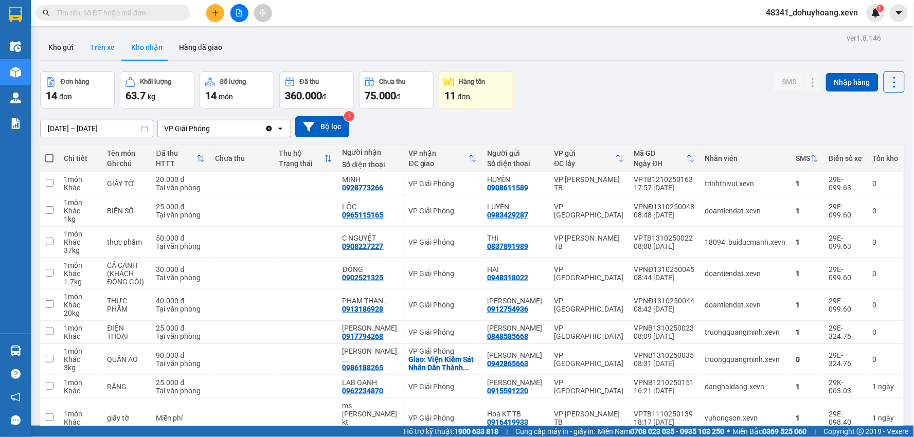
click at [82, 47] on button "Trên xe" at bounding box center [102, 47] width 41 height 25
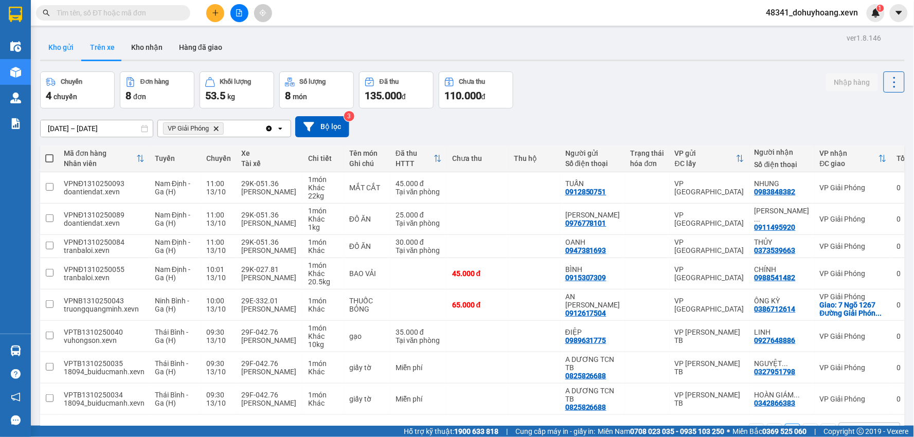
click at [66, 59] on button "Kho gửi" at bounding box center [61, 47] width 42 height 25
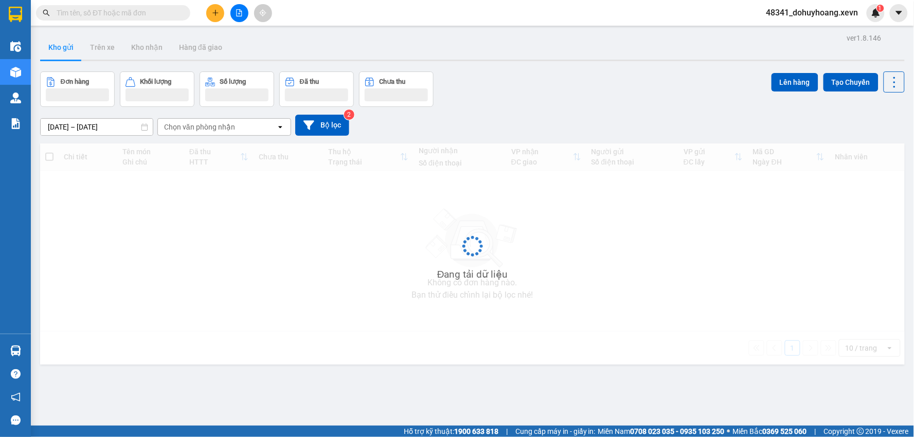
click at [66, 59] on button "Kho gửi" at bounding box center [61, 47] width 42 height 25
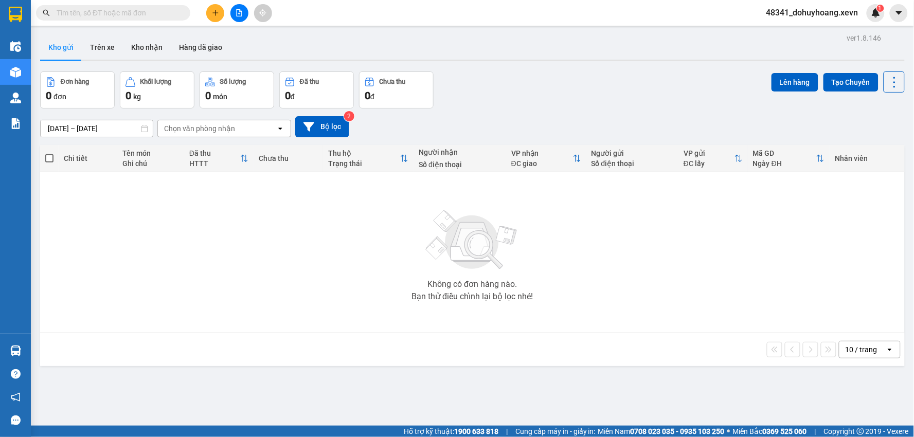
click at [102, 32] on div "ver 1.8.146 Kho gửi Trên xe Kho nhận Hàng đã giao Đơn hàng 0 đơn Khối lượng 0 k…" at bounding box center [472, 249] width 873 height 437
click at [103, 33] on div "ver 1.8.146 Kho gửi Trên xe Kho nhận Hàng đã giao Đơn hàng 0 đơn Khối lượng 0 k…" at bounding box center [472, 249] width 873 height 437
click at [104, 40] on button "Trên xe" at bounding box center [102, 47] width 41 height 25
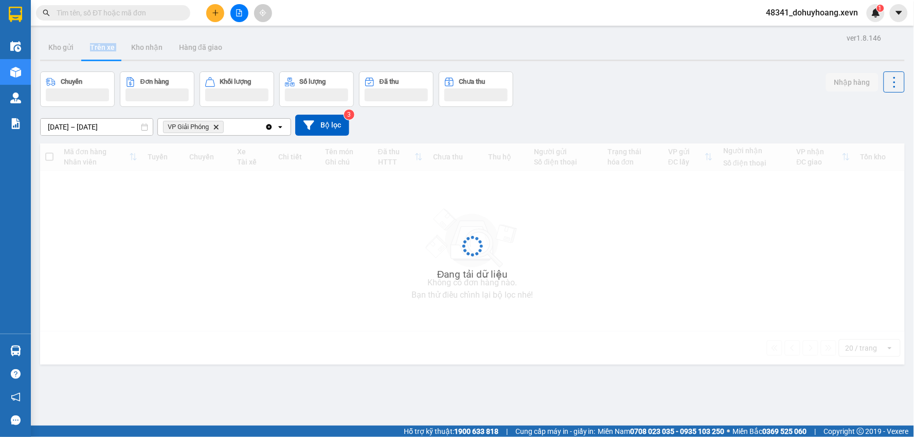
click at [104, 48] on button "Trên xe" at bounding box center [102, 47] width 41 height 25
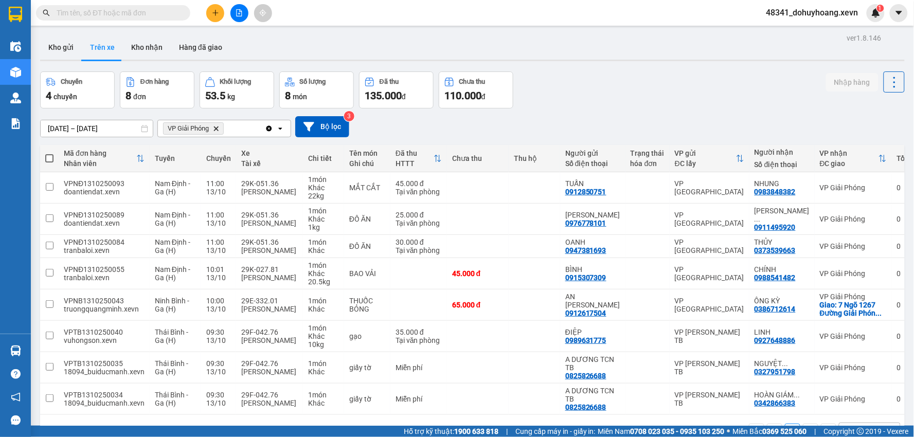
click at [244, 58] on div "Kho gửi Trên xe Kho nhận Hàng đã giao" at bounding box center [472, 48] width 865 height 27
click at [52, 46] on button "Kho gửi" at bounding box center [61, 47] width 42 height 25
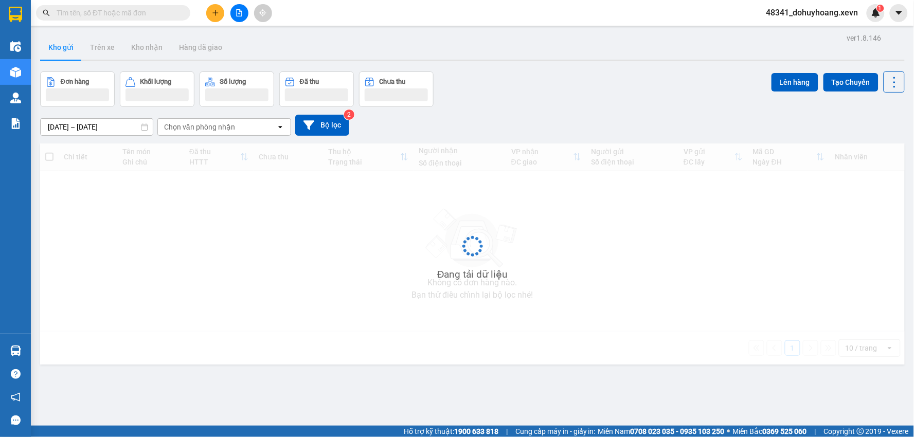
click at [52, 46] on button "Kho gửi" at bounding box center [61, 47] width 42 height 25
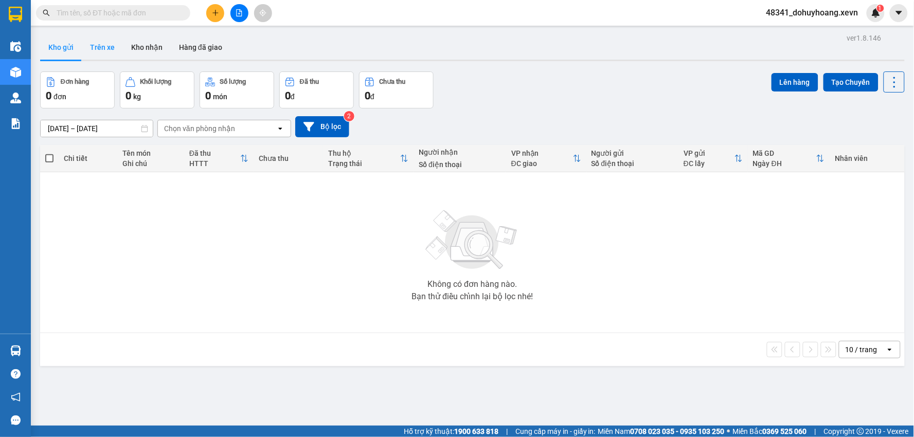
click at [86, 47] on button "Trên xe" at bounding box center [102, 47] width 41 height 25
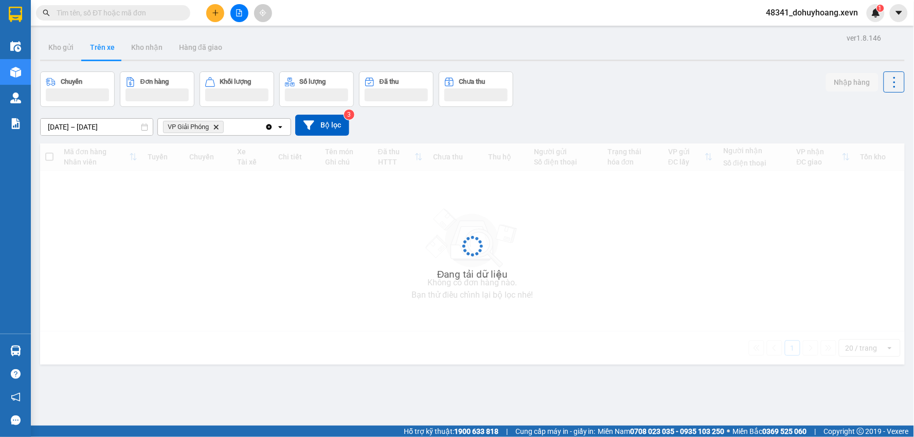
click at [86, 47] on button "Trên xe" at bounding box center [102, 47] width 41 height 25
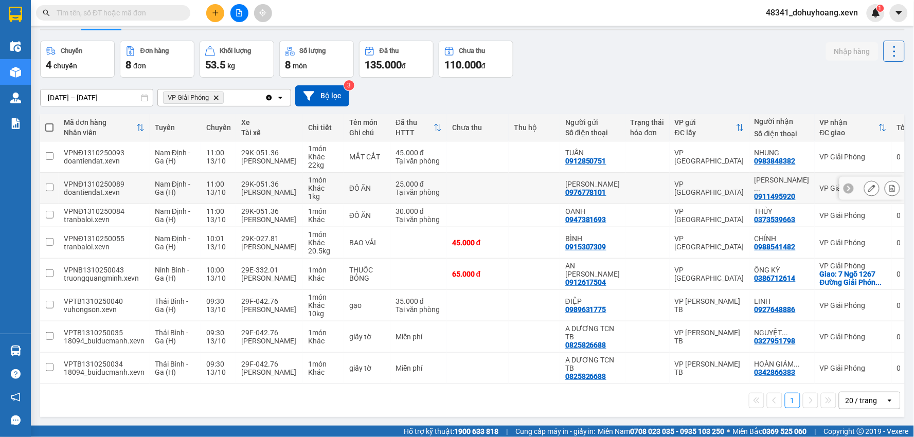
scroll to position [47, 0]
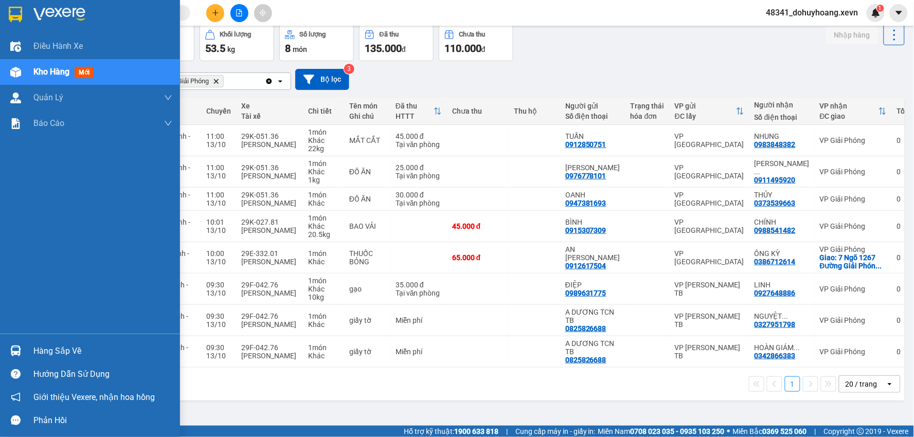
click at [39, 348] on div "Hàng sắp về" at bounding box center [102, 351] width 139 height 15
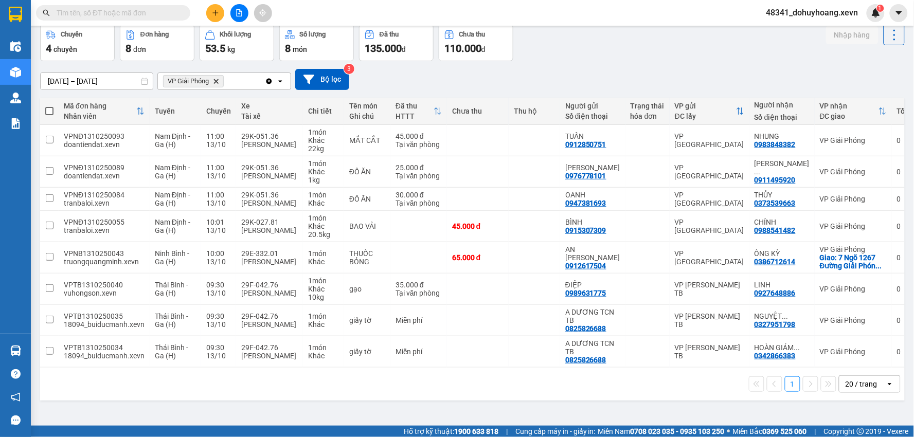
click at [548, 387] on section "Kết quả tìm kiếm ( 15 ) Bộ lọc Mã ĐH Trạng thái Món hàng Thu hộ Tổng cước Chưa …" at bounding box center [457, 218] width 914 height 437
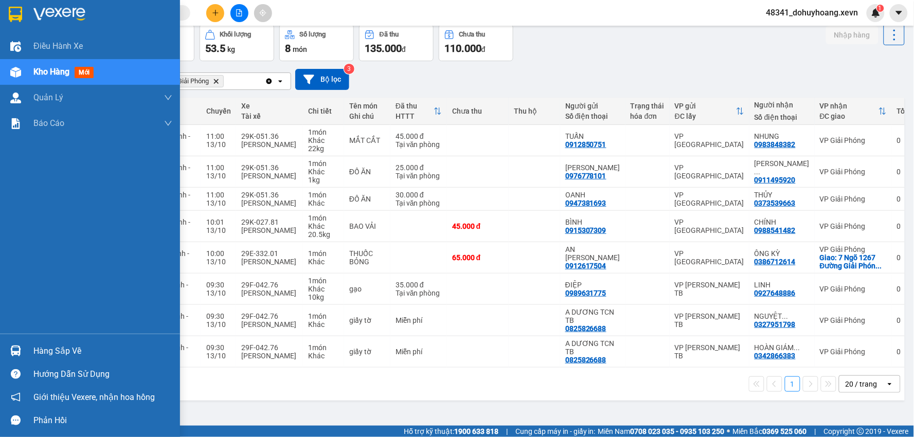
click at [10, 347] on img at bounding box center [15, 351] width 11 height 11
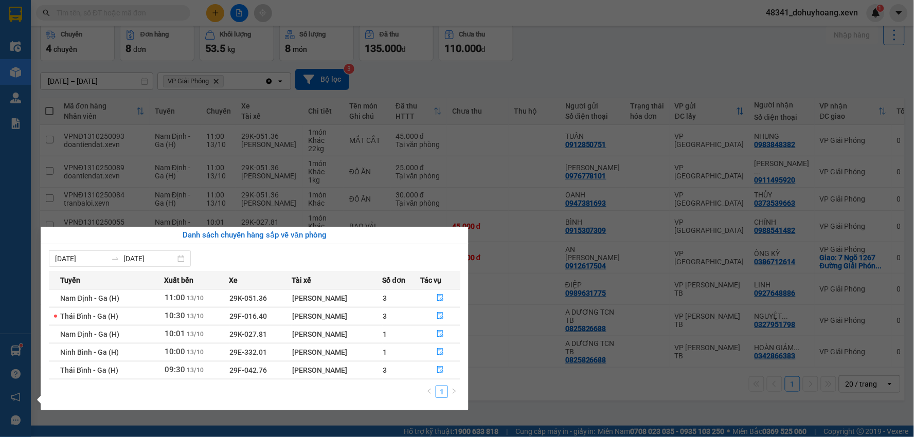
click at [571, 387] on section "Kết quả tìm kiếm ( 15 ) Bộ lọc Mã ĐH Trạng thái Món hàng Thu hộ Tổng cước Chưa …" at bounding box center [457, 218] width 914 height 437
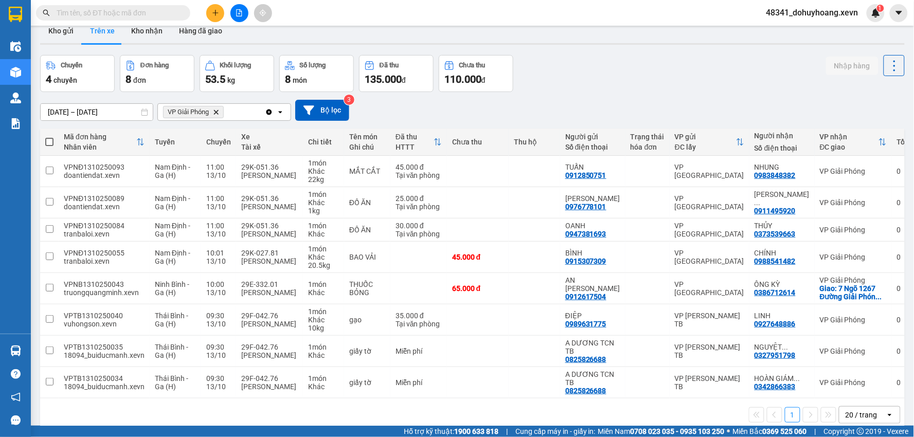
scroll to position [0, 0]
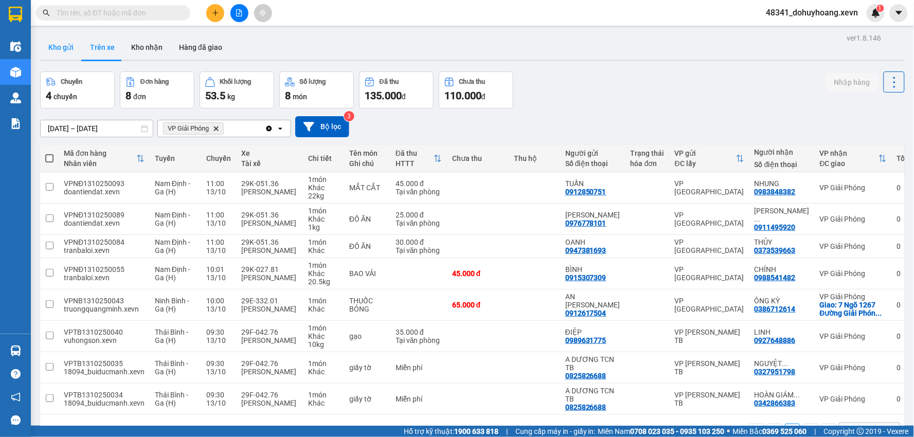
click at [69, 42] on button "Kho gửi" at bounding box center [61, 47] width 42 height 25
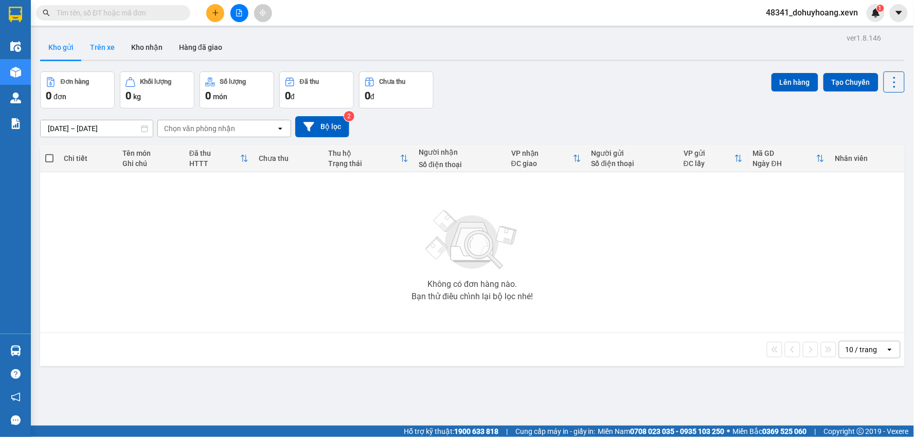
click at [96, 43] on button "Trên xe" at bounding box center [102, 47] width 41 height 25
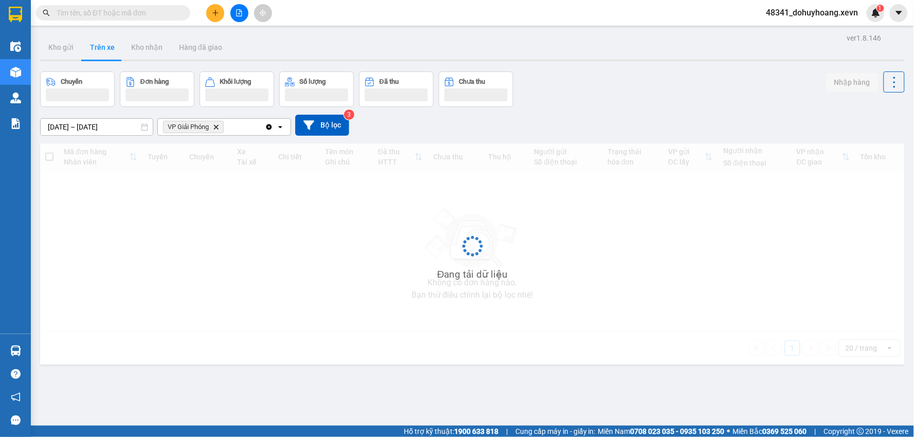
click at [96, 43] on button "Trên xe" at bounding box center [102, 47] width 41 height 25
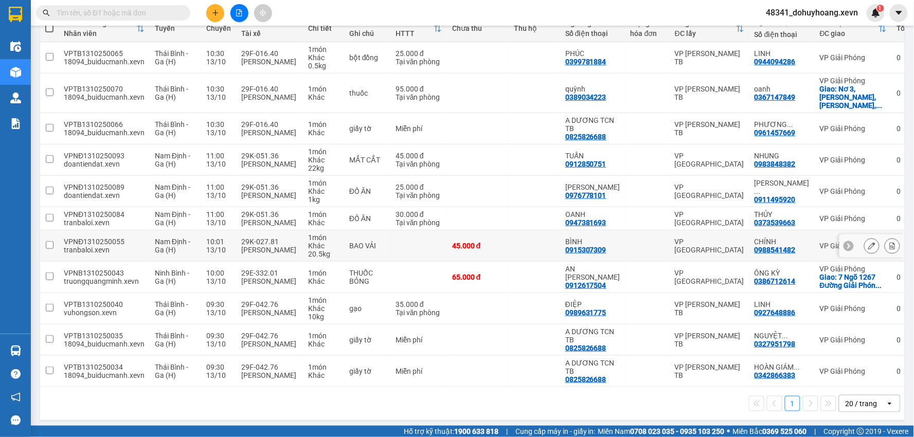
scroll to position [131, 0]
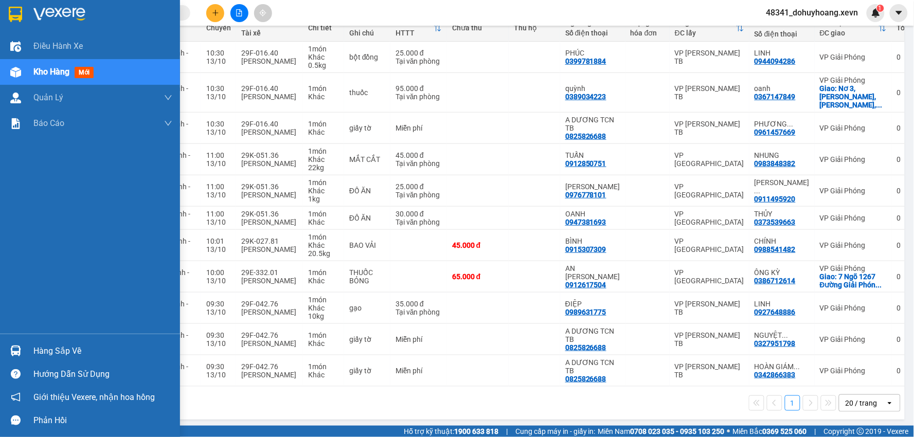
click at [14, 359] on div at bounding box center [16, 351] width 18 height 18
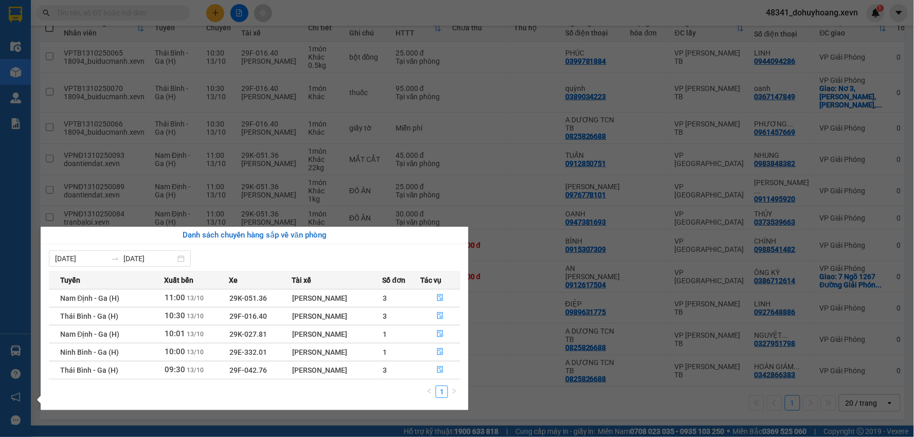
click at [654, 405] on section "Kết quả tìm kiếm ( 15 ) Bộ lọc Mã ĐH Trạng thái Món hàng Thu hộ Tổng cước Chưa …" at bounding box center [457, 218] width 914 height 437
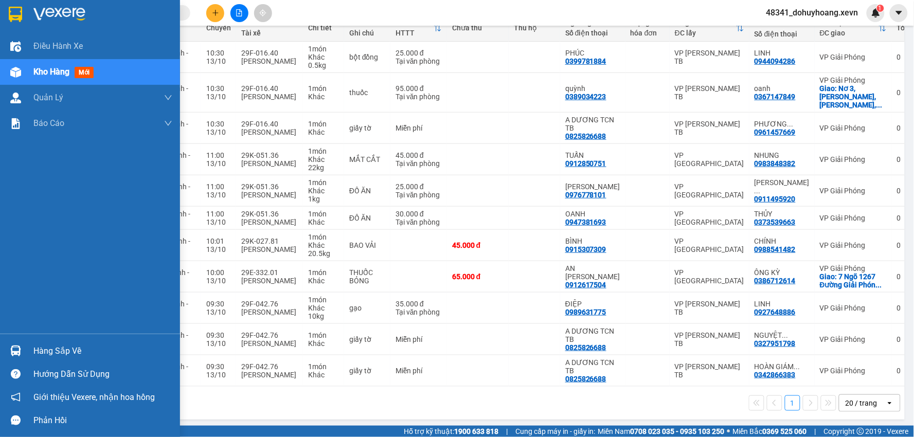
click at [37, 348] on div "Hàng sắp về" at bounding box center [102, 351] width 139 height 15
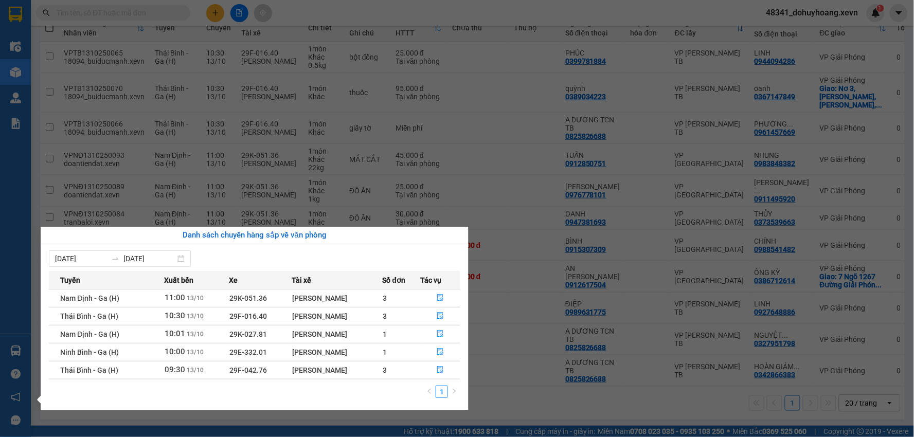
click at [579, 401] on section "Kết quả tìm kiếm ( 15 ) Bộ lọc Mã ĐH Trạng thái Món hàng Thu hộ Tổng cước Chưa …" at bounding box center [457, 218] width 914 height 437
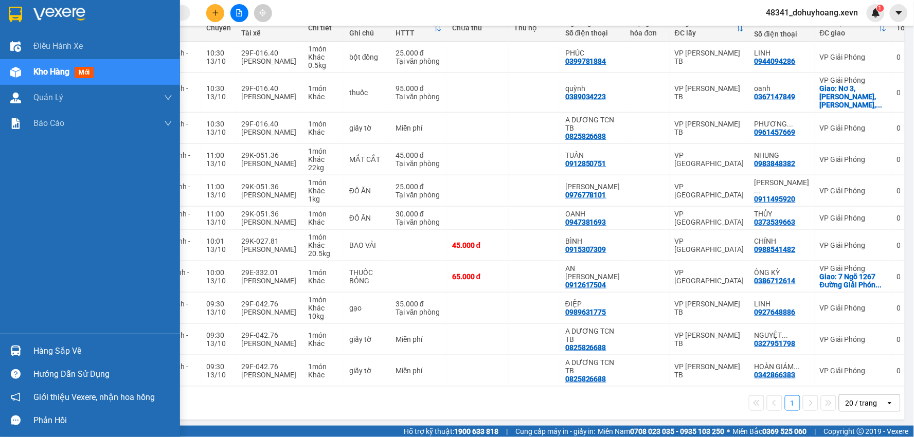
click at [33, 351] on div "Hàng sắp về" at bounding box center [102, 351] width 139 height 15
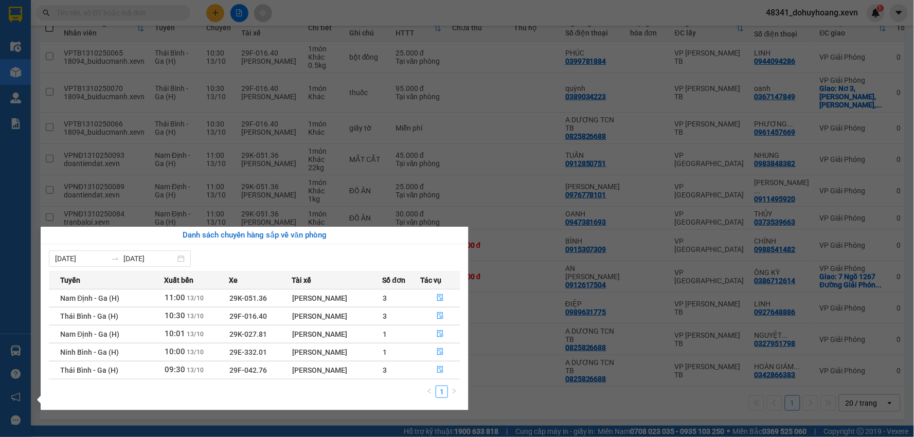
click at [560, 378] on section "Kết quả tìm kiếm ( 15 ) Bộ lọc Mã ĐH Trạng thái Món hàng Thu hộ Tổng cước Chưa …" at bounding box center [457, 218] width 914 height 437
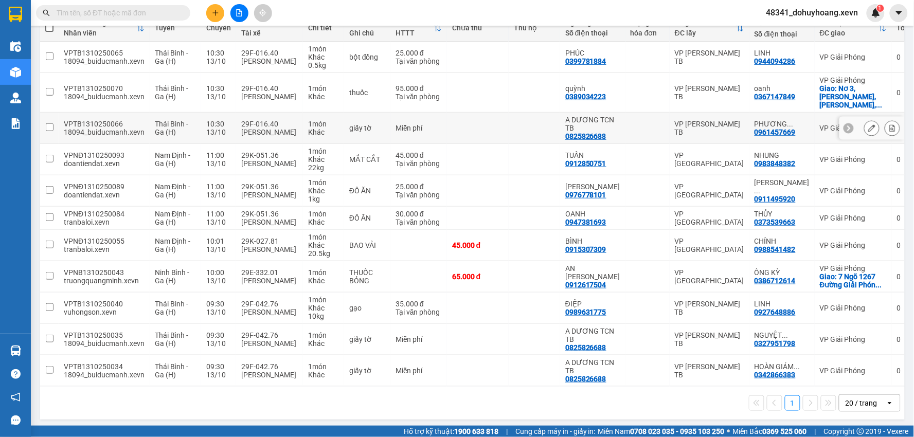
scroll to position [0, 0]
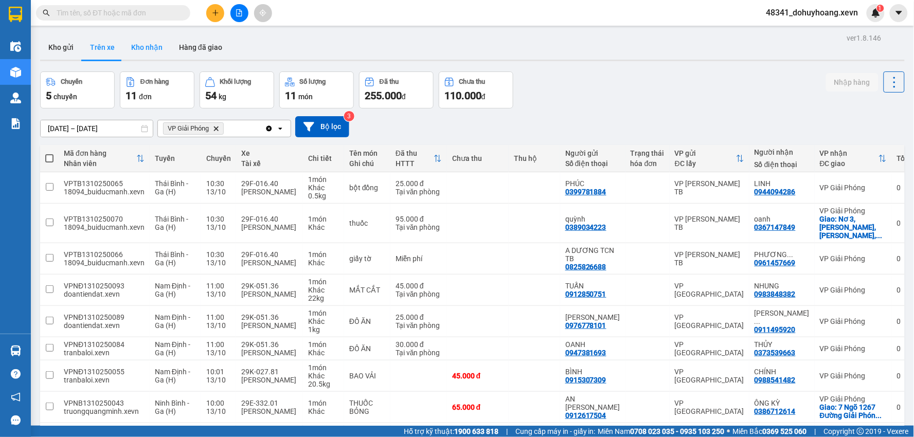
click at [148, 41] on button "Kho nhận" at bounding box center [147, 47] width 48 height 25
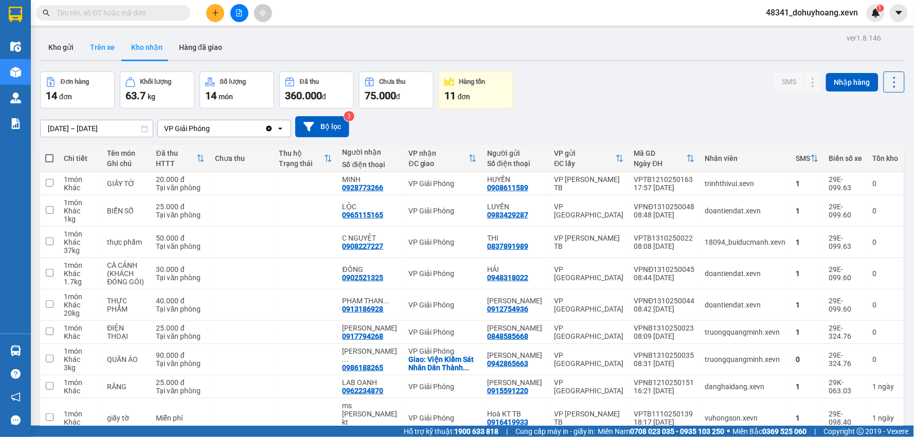
click at [99, 52] on button "Trên xe" at bounding box center [102, 47] width 41 height 25
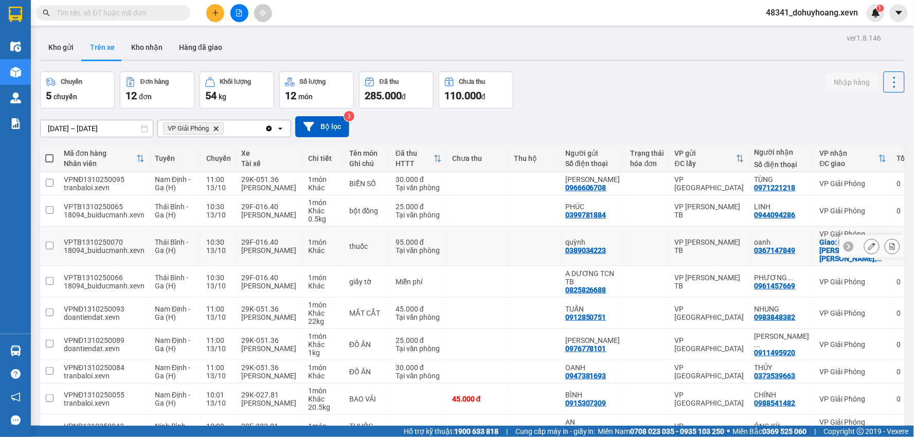
scroll to position [162, 0]
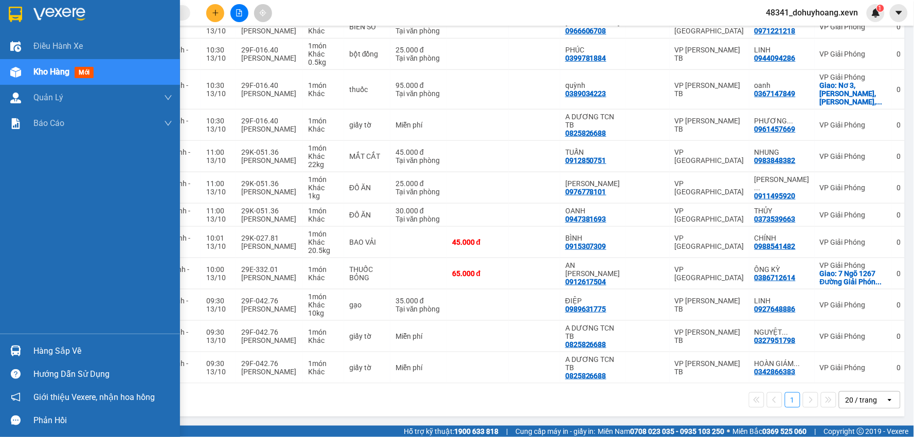
click at [24, 349] on div "Hàng sắp về" at bounding box center [90, 351] width 180 height 23
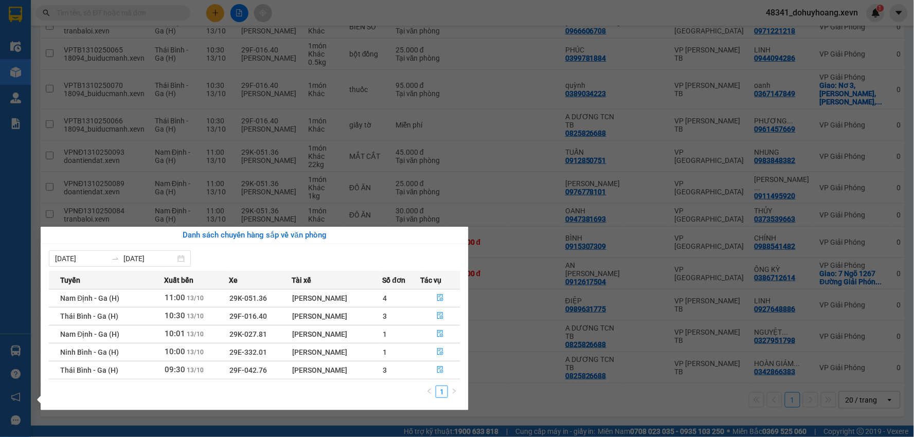
click at [604, 373] on section "Kết quả tìm kiếm ( 15 ) Bộ lọc Mã ĐH Trạng thái Món hàng Thu hộ Tổng cước Chưa …" at bounding box center [457, 218] width 914 height 437
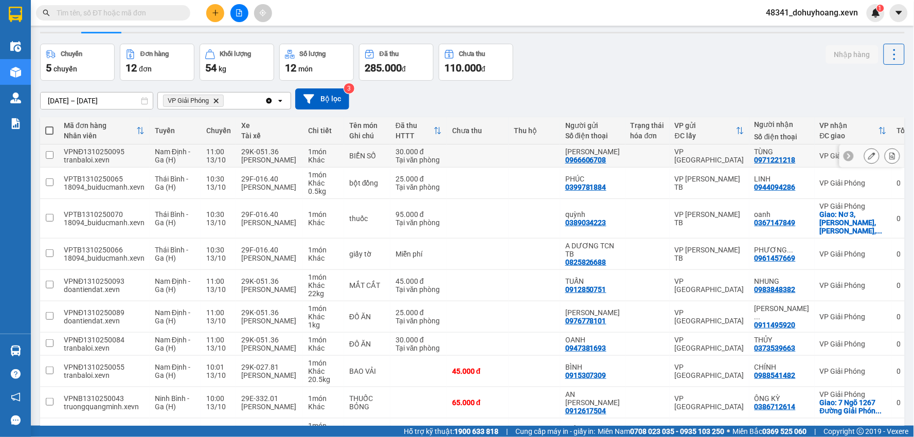
scroll to position [0, 0]
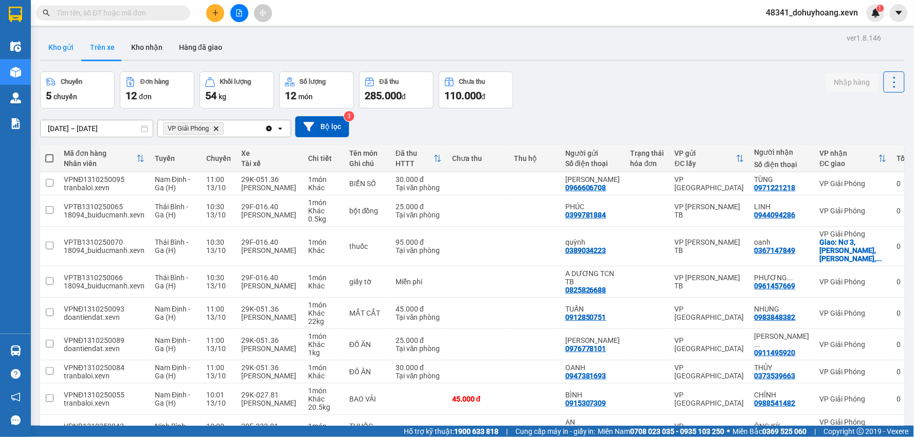
click at [47, 55] on button "Kho gửi" at bounding box center [61, 47] width 42 height 25
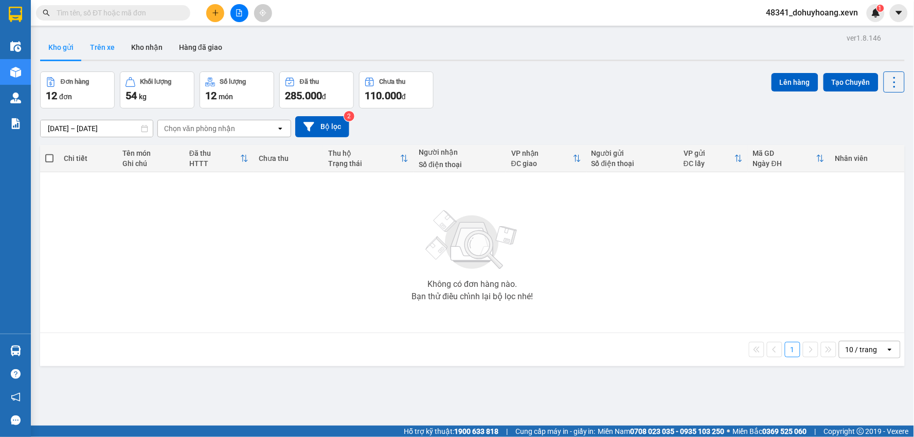
click at [109, 44] on button "Trên xe" at bounding box center [102, 47] width 41 height 25
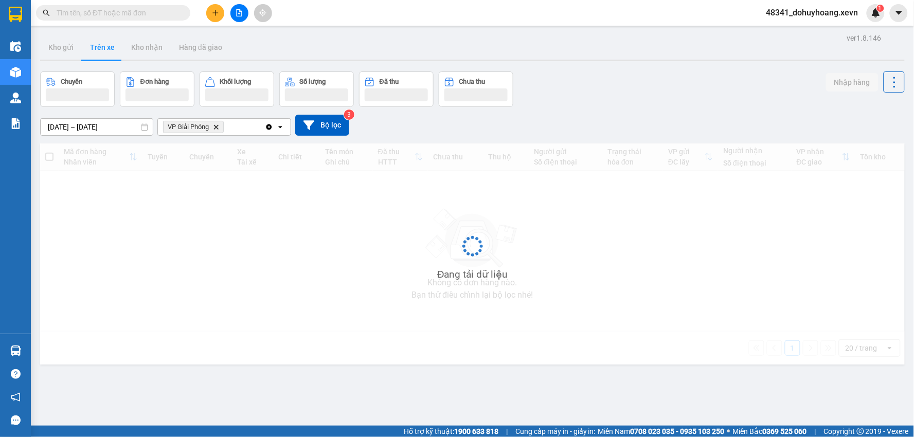
click at [109, 44] on button "Trên xe" at bounding box center [102, 47] width 41 height 25
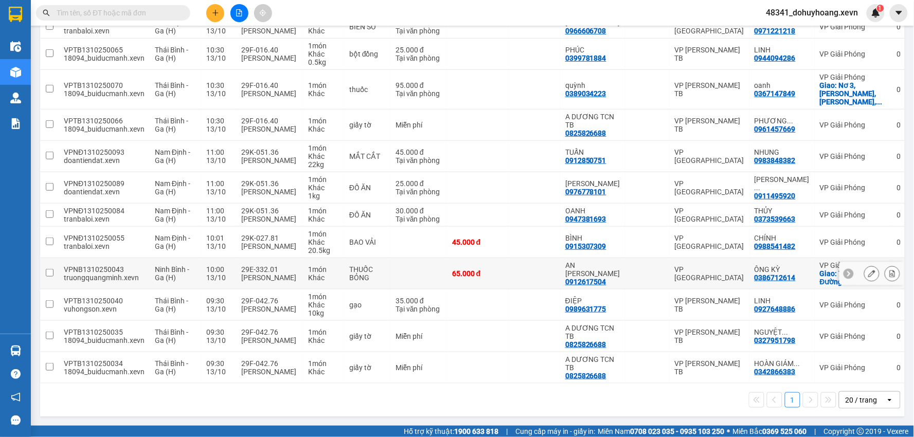
scroll to position [162, 0]
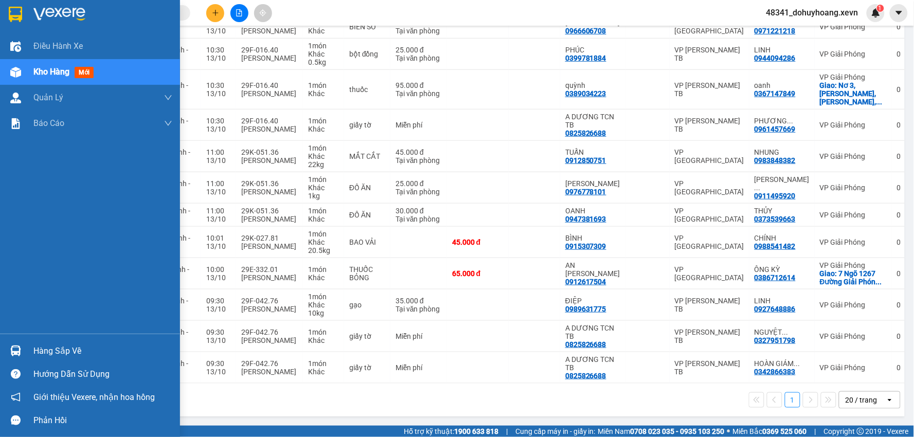
click at [19, 343] on div at bounding box center [16, 351] width 18 height 18
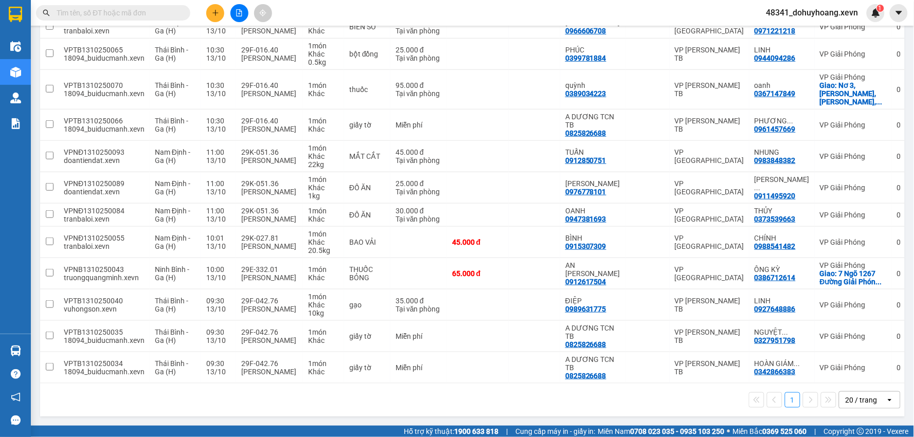
click at [569, 404] on section "Kết quả tìm kiếm ( 15 ) Bộ lọc Mã ĐH Trạng thái Món hàng Thu hộ Tổng cước Chưa …" at bounding box center [457, 218] width 914 height 437
click at [90, 7] on input "text" at bounding box center [117, 12] width 121 height 11
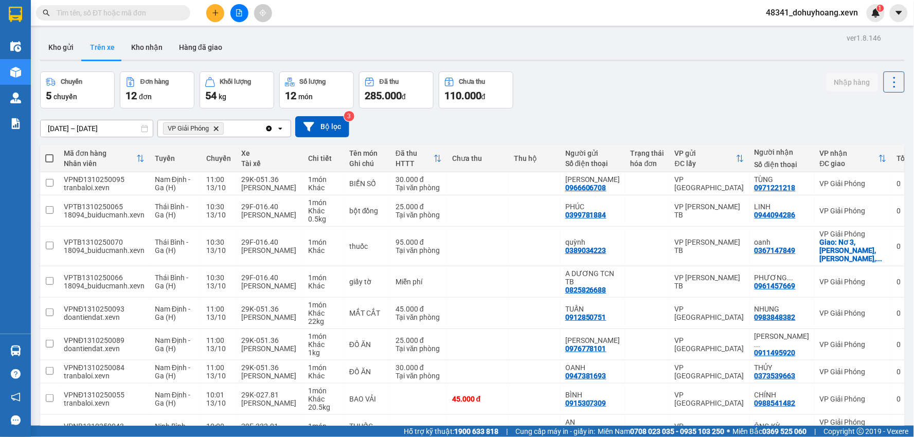
click at [138, 31] on div "ver 1.8.146 Kho gửi Trên xe Kho nhận Hàng đã giao Chuyến 5 chuyến Đơn hàng 12 đ…" at bounding box center [472, 304] width 873 height 547
click at [137, 42] on button "Kho nhận" at bounding box center [147, 47] width 48 height 25
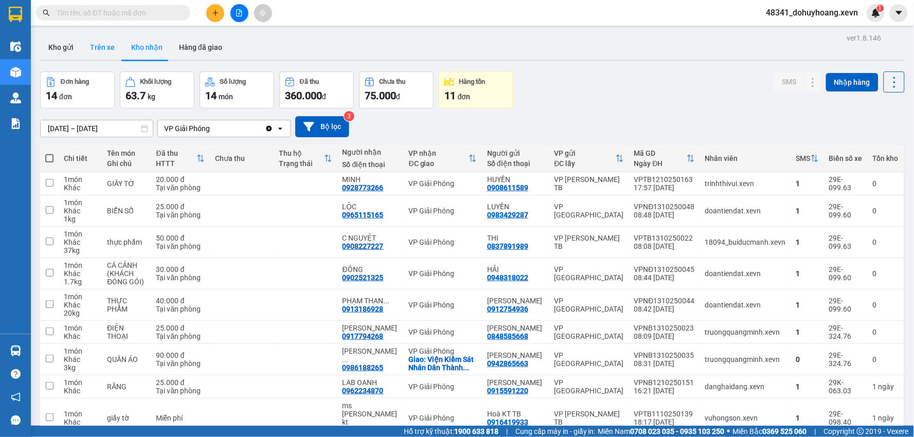
click at [99, 45] on button "Trên xe" at bounding box center [102, 47] width 41 height 25
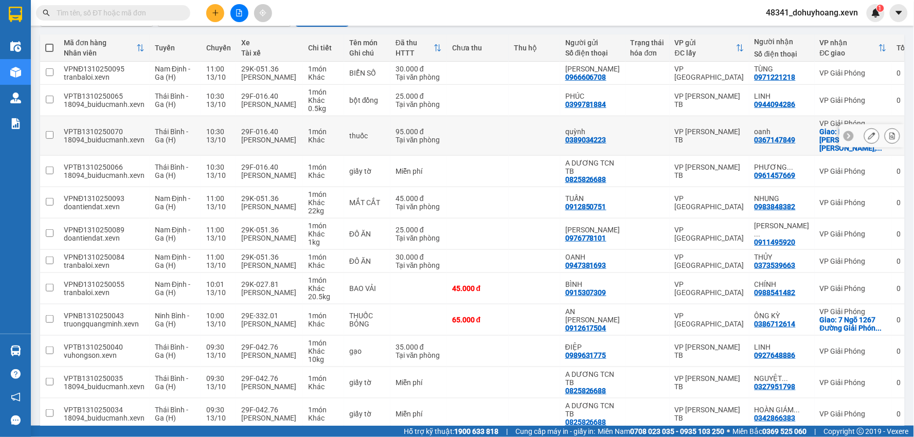
scroll to position [162, 0]
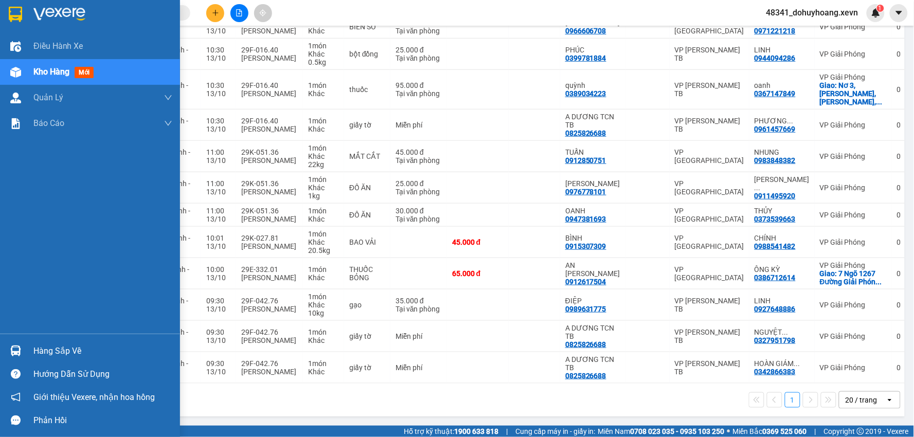
click at [9, 342] on div at bounding box center [16, 351] width 18 height 18
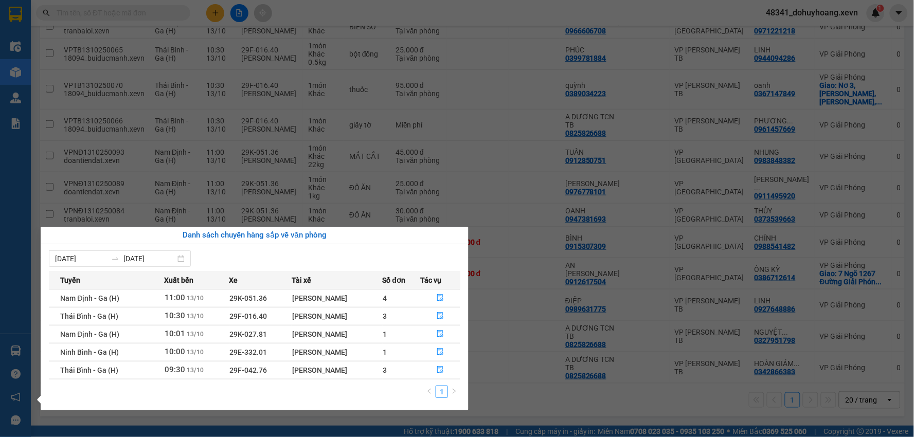
click at [554, 387] on section "Kết quả tìm kiếm ( 15 ) Bộ lọc Mã ĐH Trạng thái Món hàng Thu hộ Tổng cước Chưa …" at bounding box center [457, 218] width 914 height 437
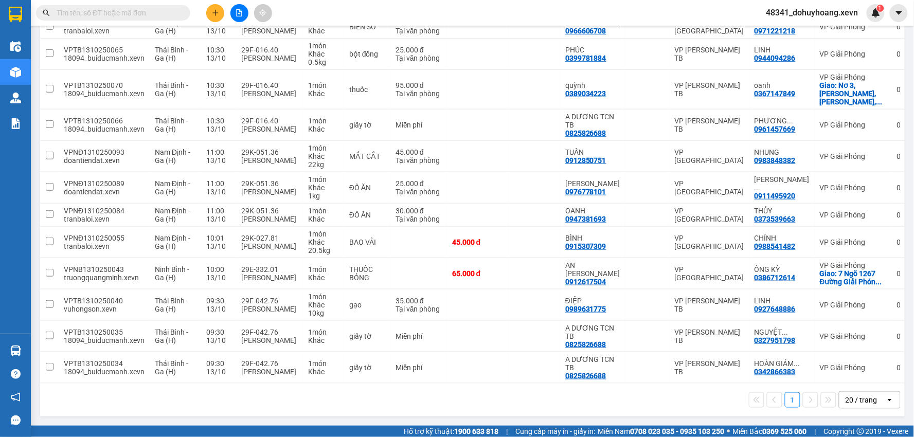
click at [143, 22] on div "Kết quả tìm kiếm ( 15 ) Bộ lọc Mã ĐH Trạng thái Món hàng Thu hộ Tổng cước Chưa …" at bounding box center [457, 13] width 914 height 26
click at [147, 13] on input "text" at bounding box center [117, 12] width 121 height 11
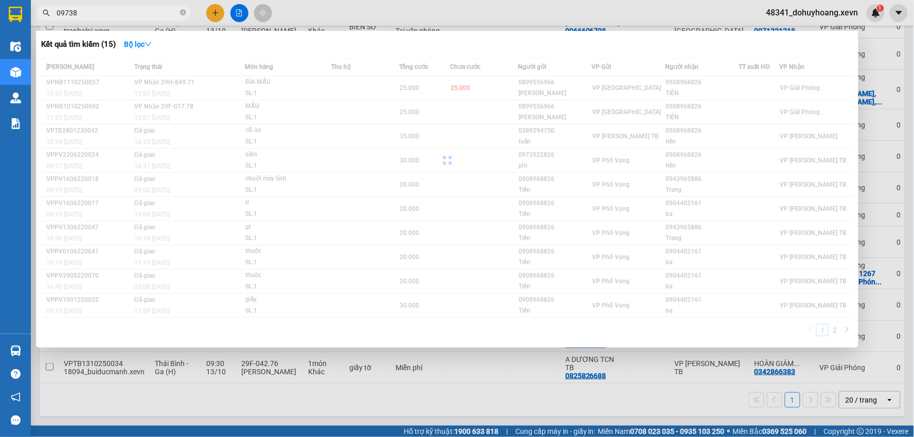
type input "097389"
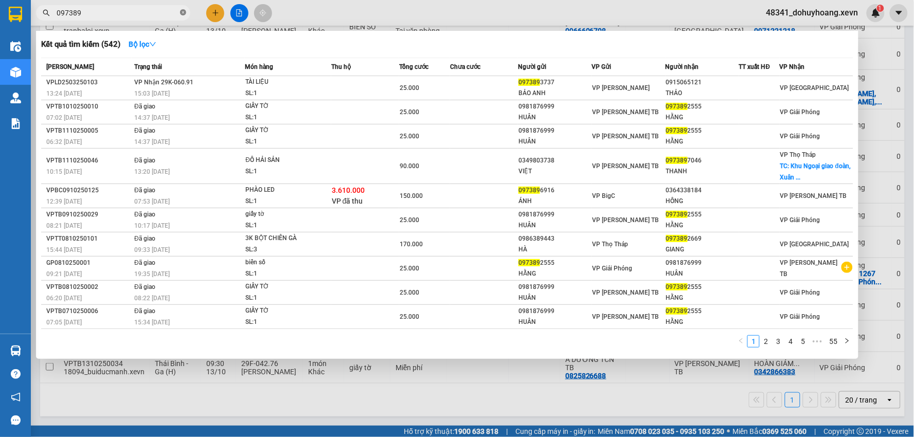
click at [185, 11] on icon "close-circle" at bounding box center [183, 12] width 6 height 6
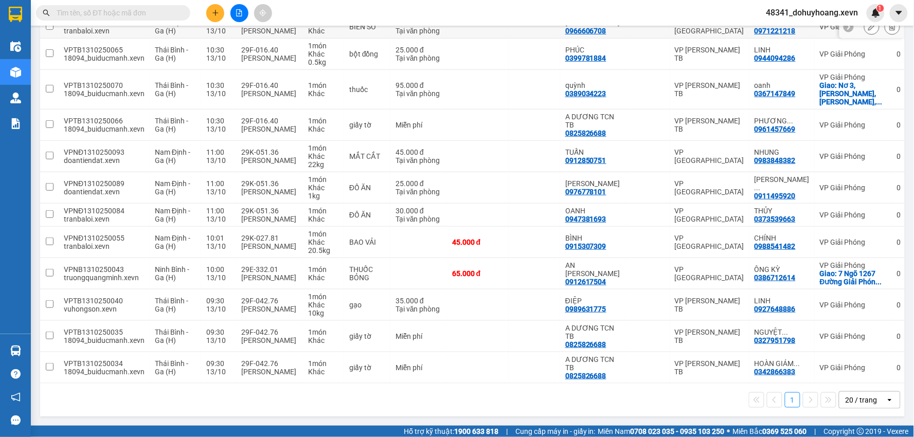
scroll to position [0, 0]
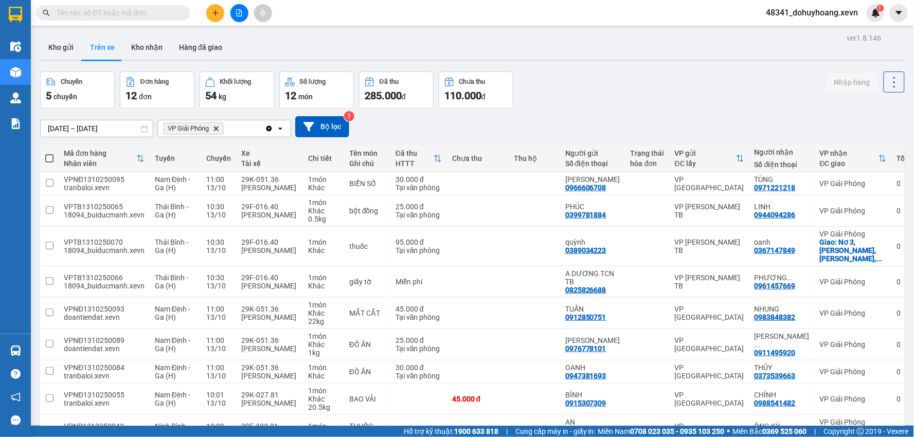
click at [128, 11] on input "text" at bounding box center [117, 12] width 121 height 11
click at [148, 12] on input "text" at bounding box center [117, 12] width 121 height 11
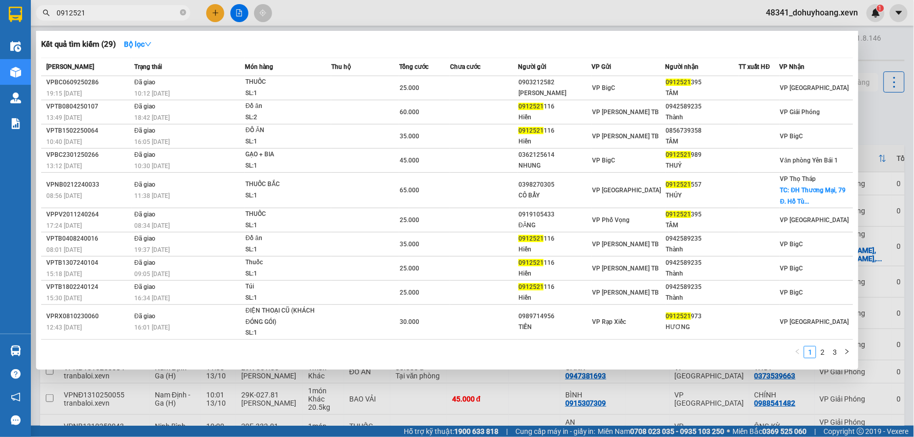
click at [125, 11] on input "0912521" at bounding box center [117, 12] width 121 height 11
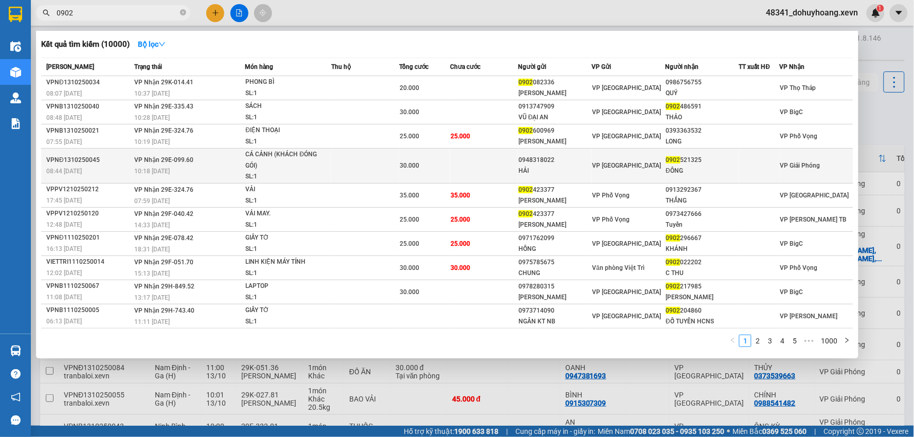
type input "0902"
click at [627, 162] on span "VP [GEOGRAPHIC_DATA]" at bounding box center [626, 165] width 69 height 7
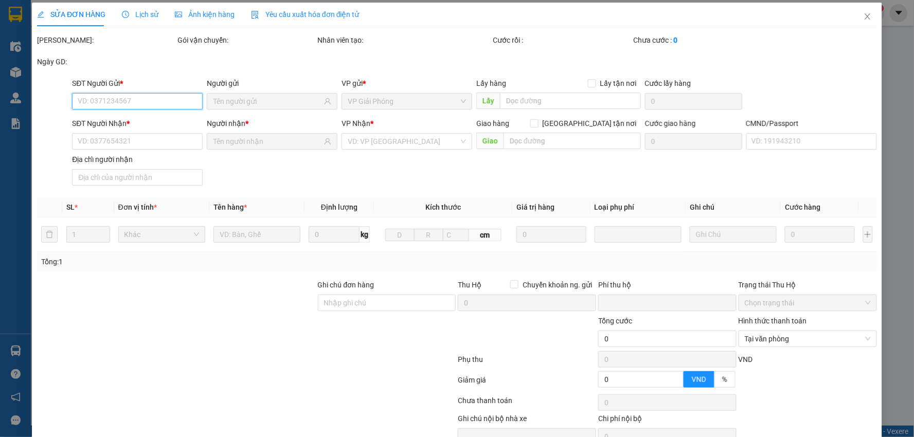
type input "0948318022"
type input "HẢI"
type input "0902521325"
type input "ĐÔNG"
type input "1"
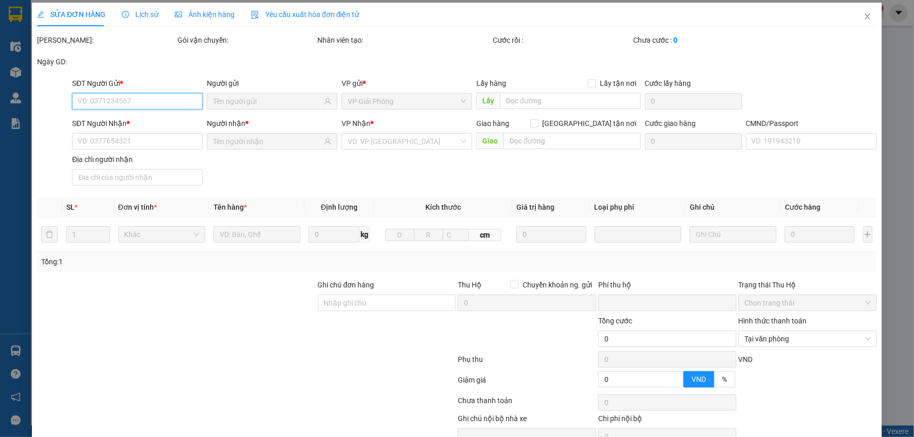
type input "0"
type input "30.000"
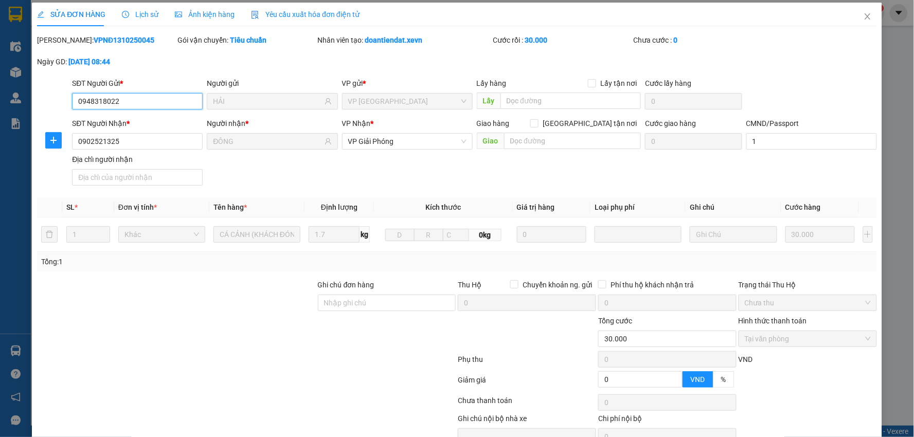
scroll to position [55, 0]
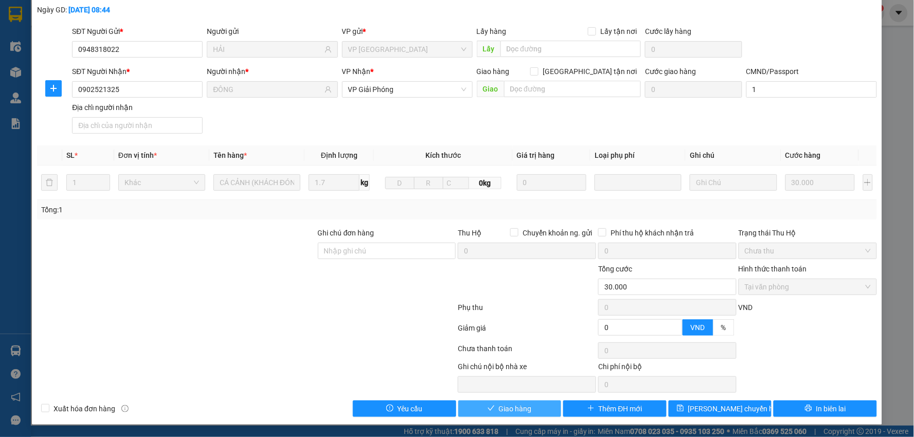
click at [512, 404] on span "Giao hàng" at bounding box center [515, 408] width 33 height 11
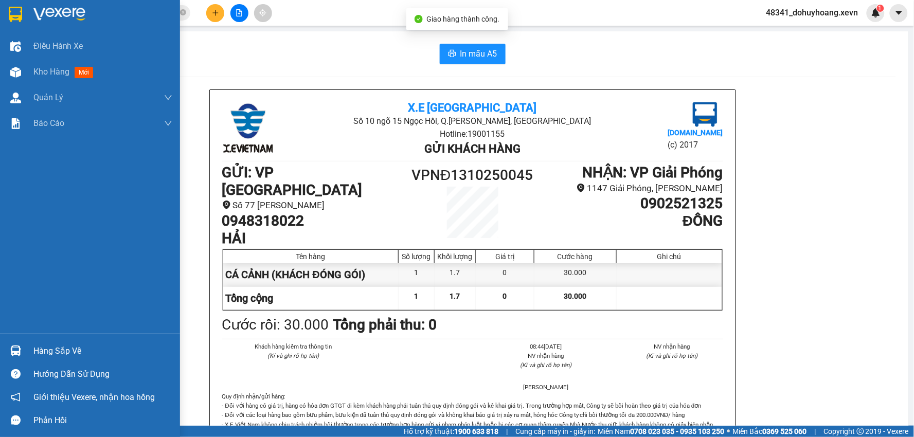
click at [8, 72] on div at bounding box center [16, 72] width 18 height 18
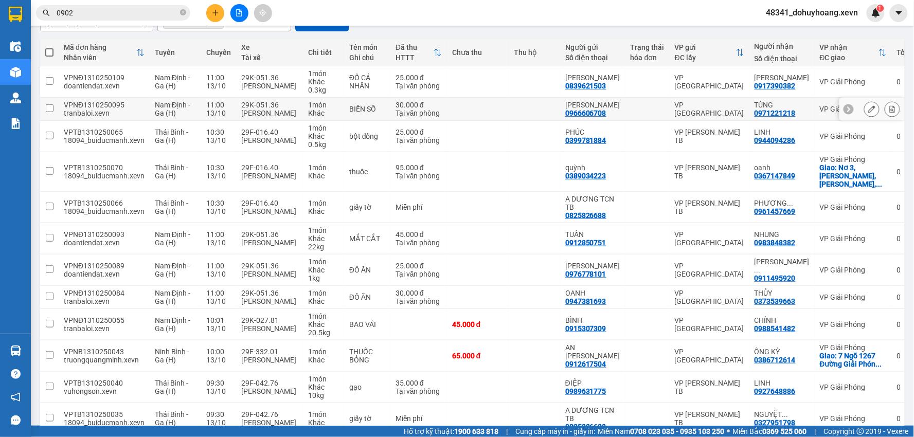
scroll to position [193, 0]
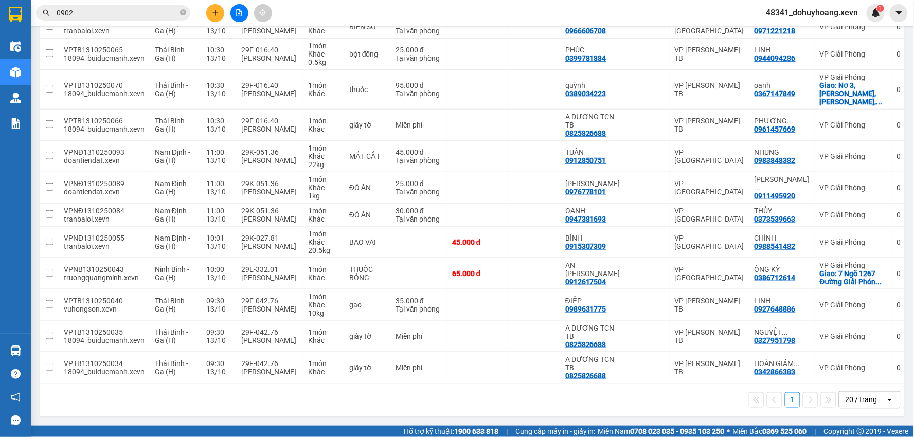
click at [104, 11] on input "0902" at bounding box center [117, 12] width 121 height 11
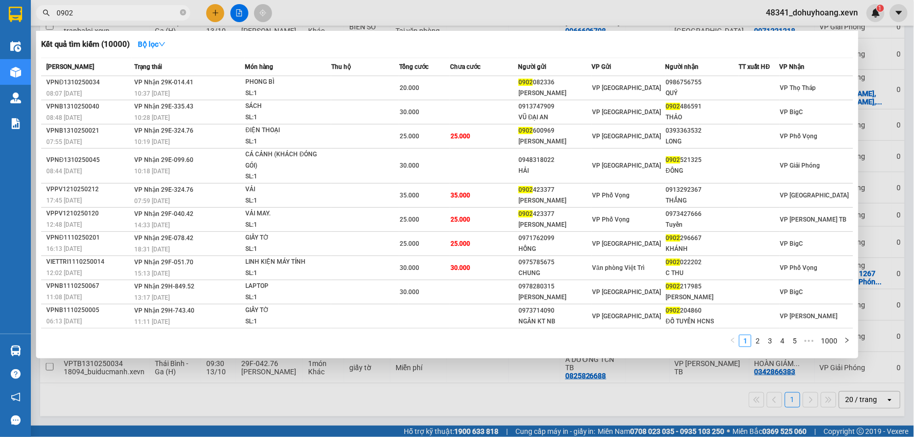
click at [104, 11] on input "0902" at bounding box center [117, 12] width 121 height 11
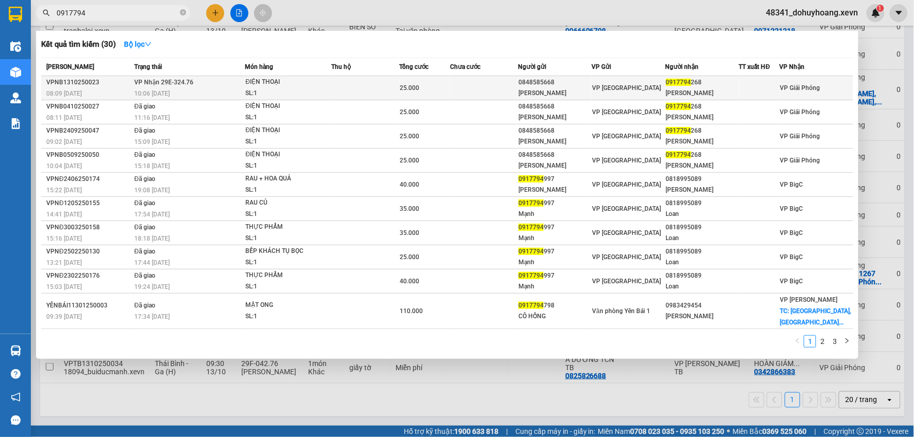
type input "0917794"
click at [326, 80] on span "ĐIỆN THOẠI SL: 1" at bounding box center [287, 88] width 85 height 22
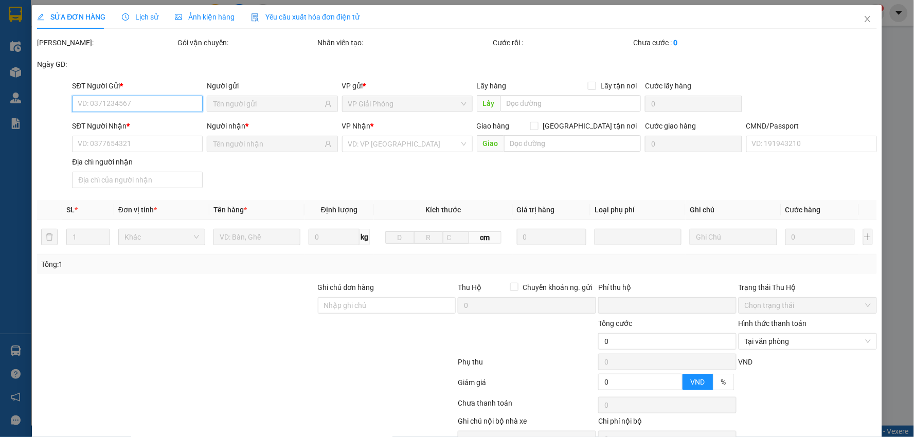
type input "0848585668"
type input "ĐÀM TRỌNG GIANG"
type input "0917794268"
type input "HỒNG ANH"
type input "001086023232 nguyễn mạnh dũng"
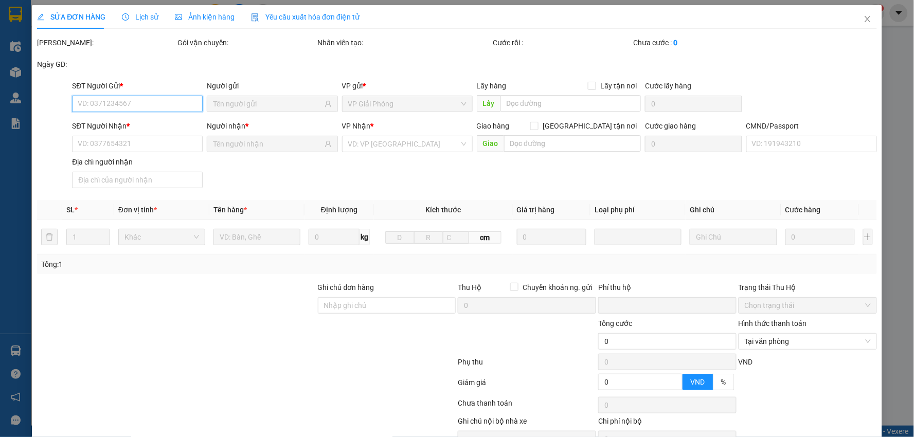
type input "0"
type input "25.000"
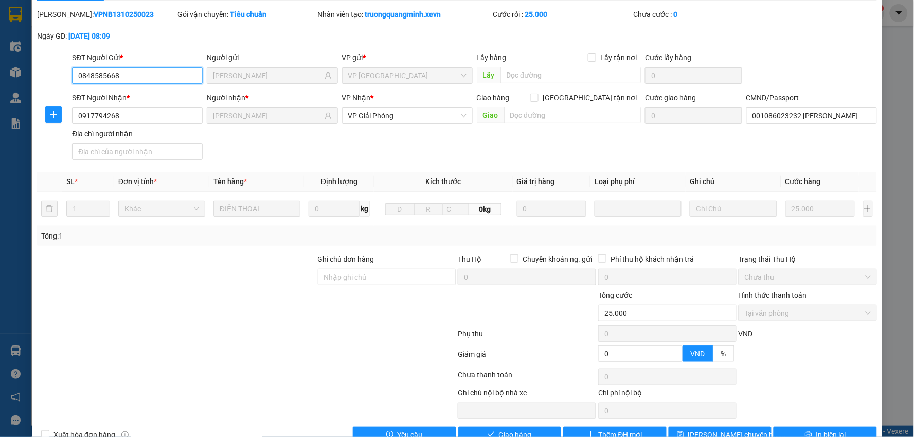
scroll to position [55, 0]
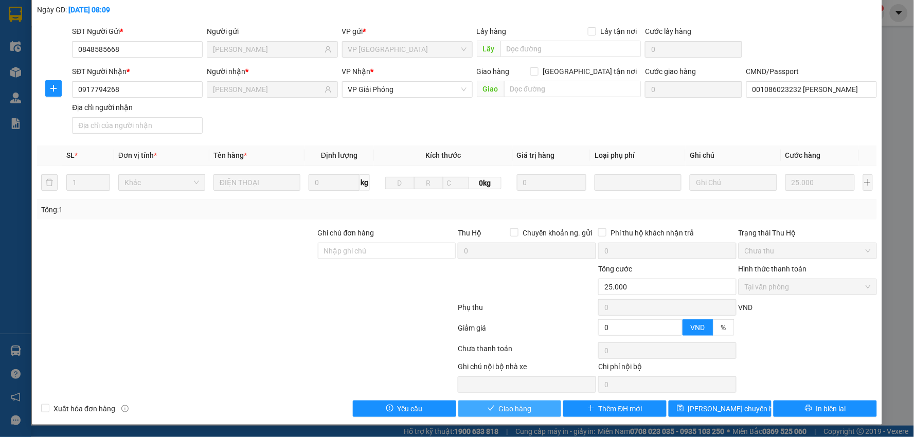
click at [518, 403] on span "Giao hàng" at bounding box center [515, 408] width 33 height 11
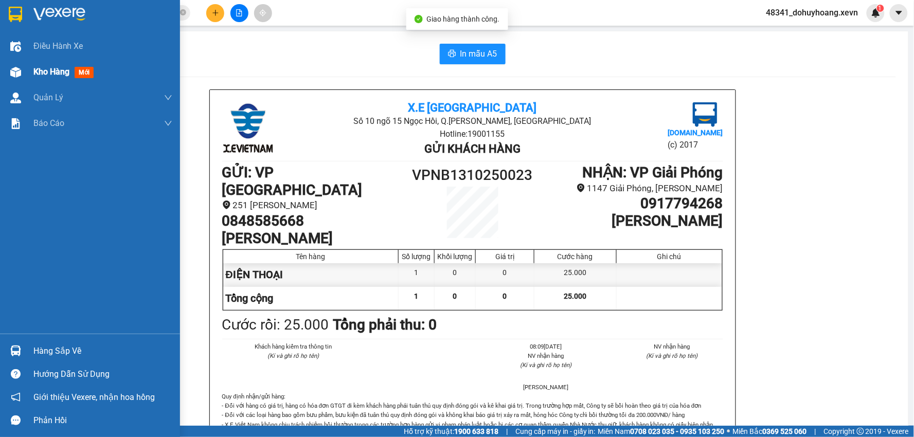
click at [4, 82] on div "Kho hàng mới" at bounding box center [90, 72] width 180 height 26
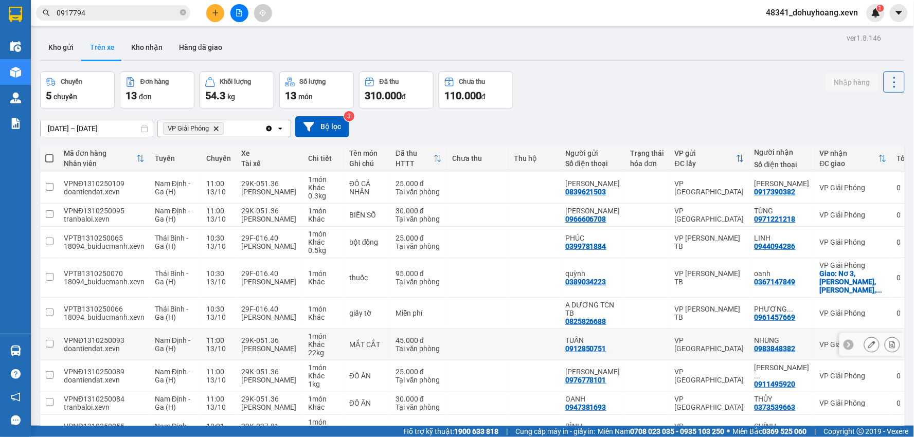
scroll to position [193, 0]
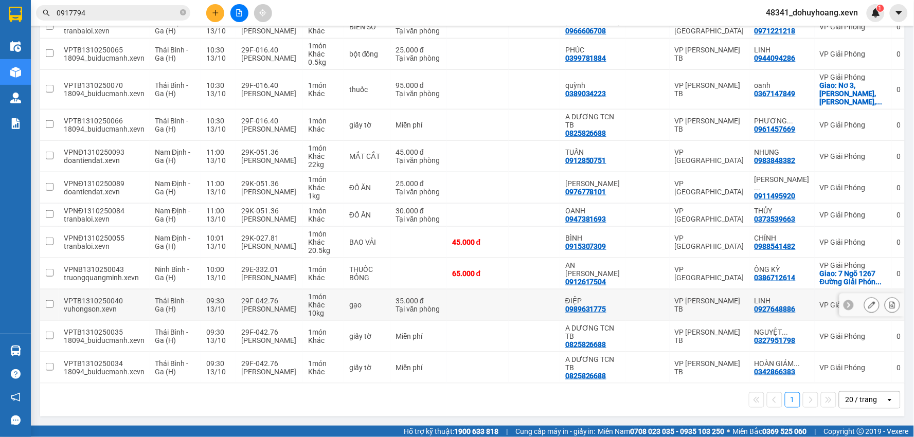
click at [284, 305] on div "Nguyễn Quốc Thắng" at bounding box center [269, 309] width 57 height 8
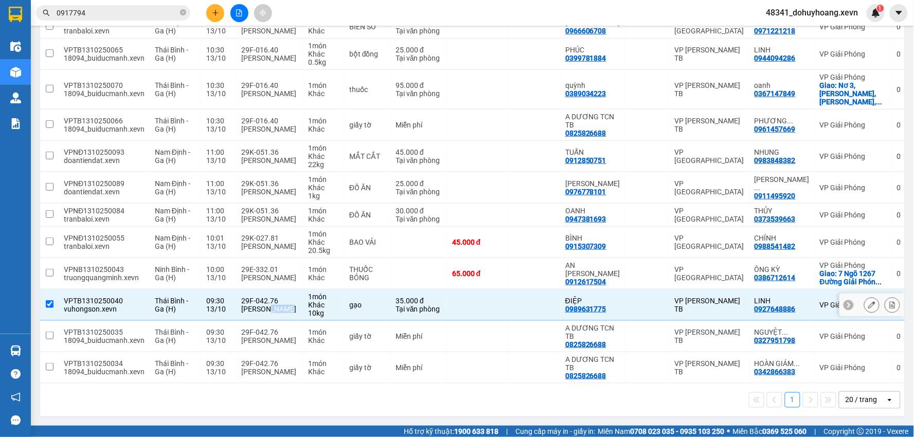
click at [284, 305] on div "Nguyễn Quốc Thắng" at bounding box center [269, 309] width 57 height 8
checkbox input "false"
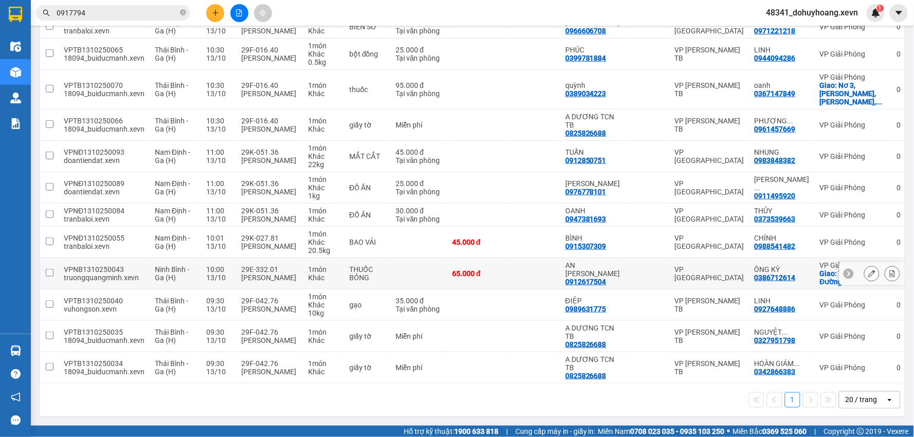
click at [274, 276] on div "Nguyễn Văn Tuấn" at bounding box center [269, 278] width 57 height 8
checkbox input "true"
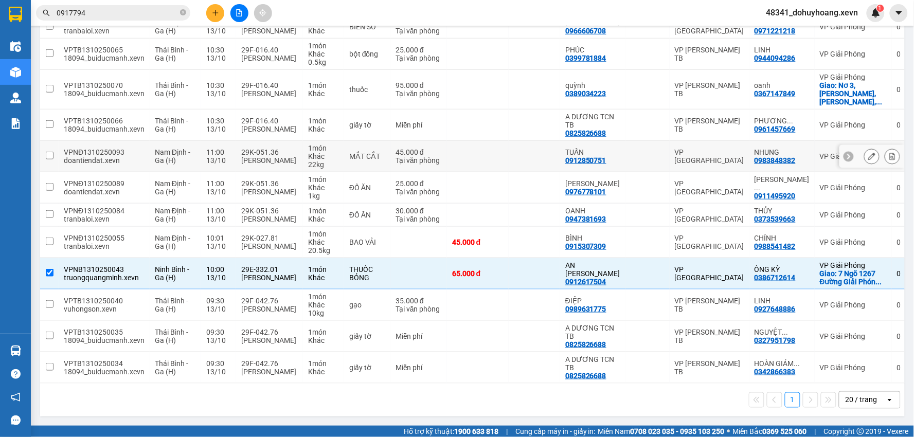
scroll to position [0, 0]
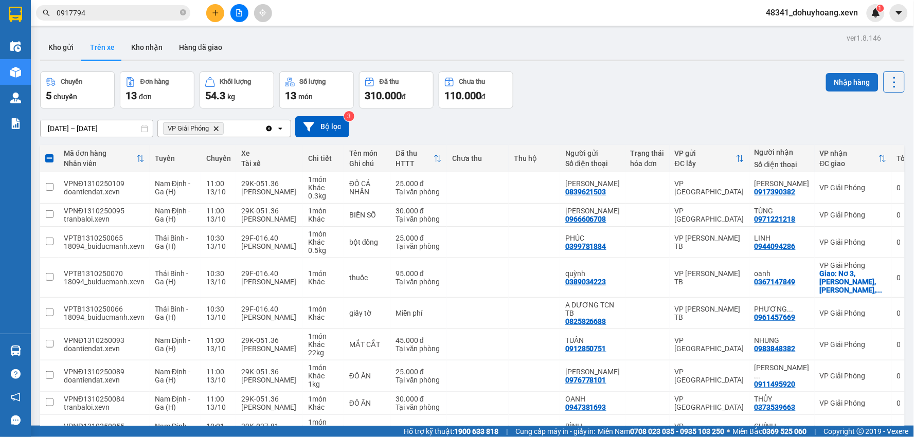
click at [831, 81] on button "Nhập hàng" at bounding box center [852, 82] width 52 height 19
click at [140, 52] on button "Kho nhận" at bounding box center [147, 47] width 48 height 25
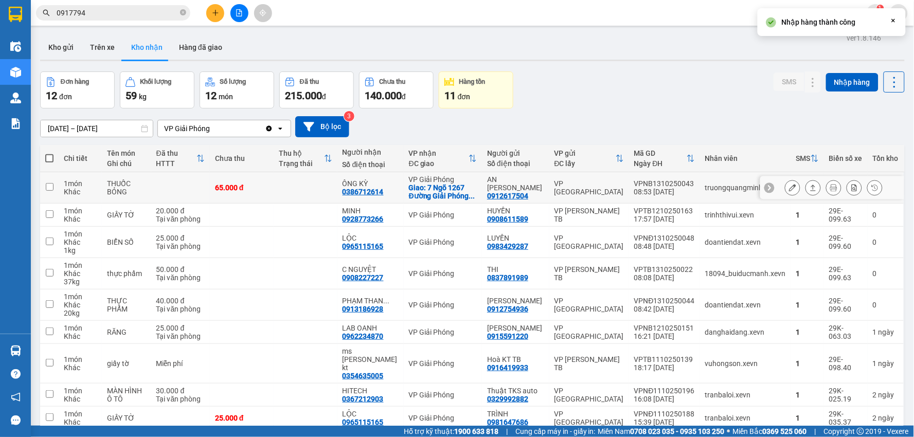
click at [0, 0] on div "Đang tải dữ liệu" at bounding box center [0, 0] width 0 height 0
click at [98, 52] on button "Trên xe" at bounding box center [102, 47] width 41 height 25
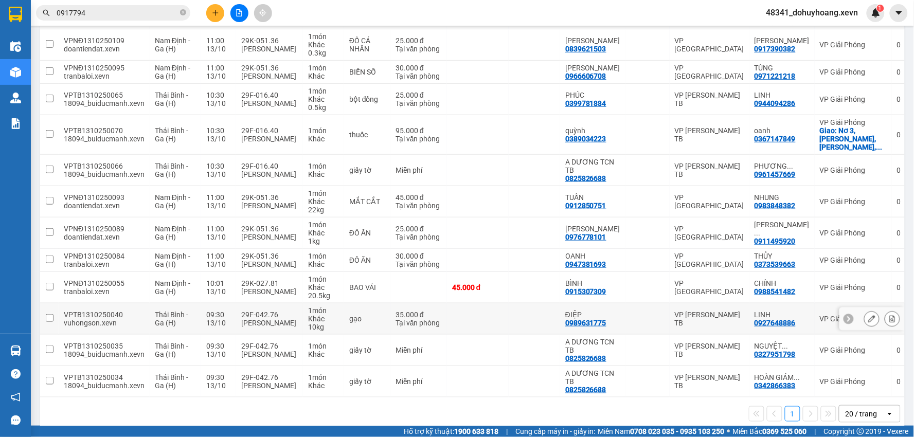
scroll to position [162, 0]
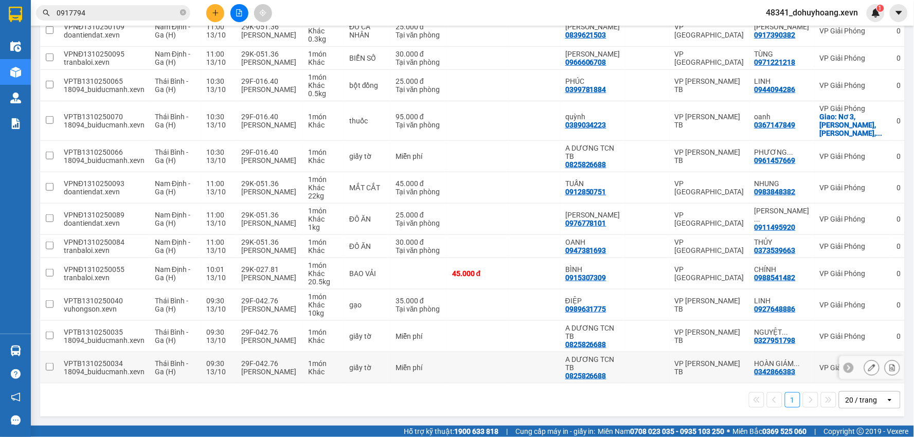
click at [278, 368] on div "Nguyễn Quốc Thắng" at bounding box center [269, 372] width 57 height 8
checkbox input "true"
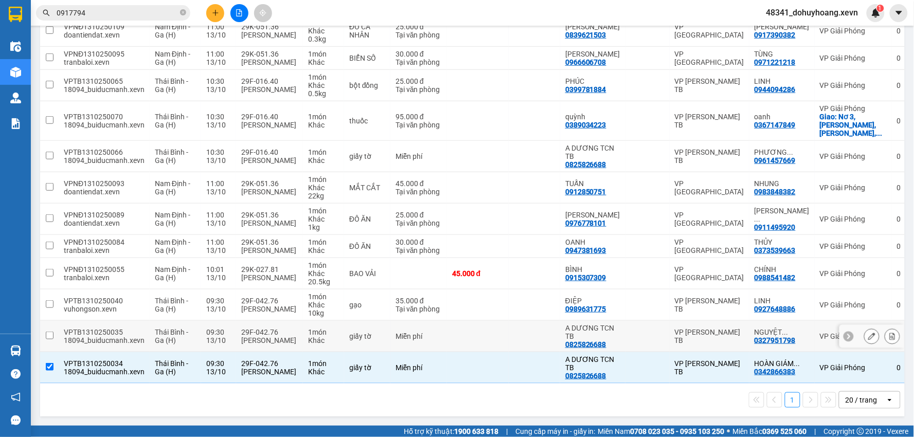
click at [264, 336] on div "Nguyễn Quốc Thắng" at bounding box center [269, 340] width 57 height 8
checkbox input "true"
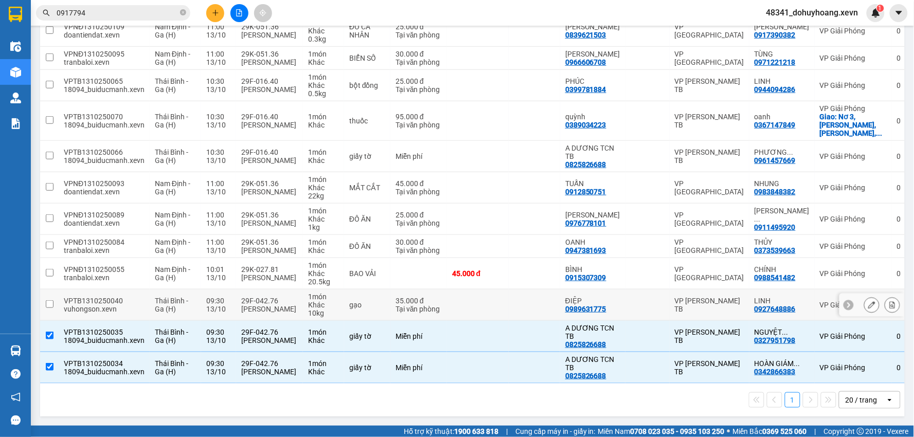
drag, startPoint x: 261, startPoint y: 305, endPoint x: 267, endPoint y: 302, distance: 6.0
click at [261, 305] on div "Nguyễn Quốc Thắng" at bounding box center [269, 309] width 57 height 8
checkbox input "true"
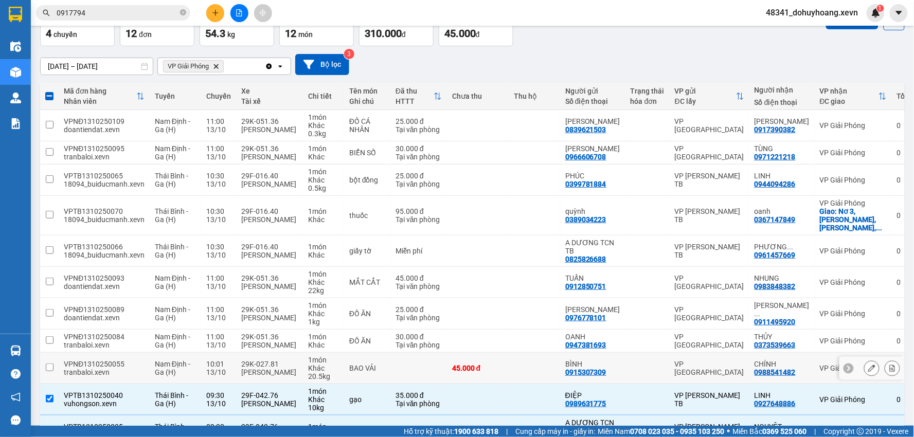
scroll to position [0, 0]
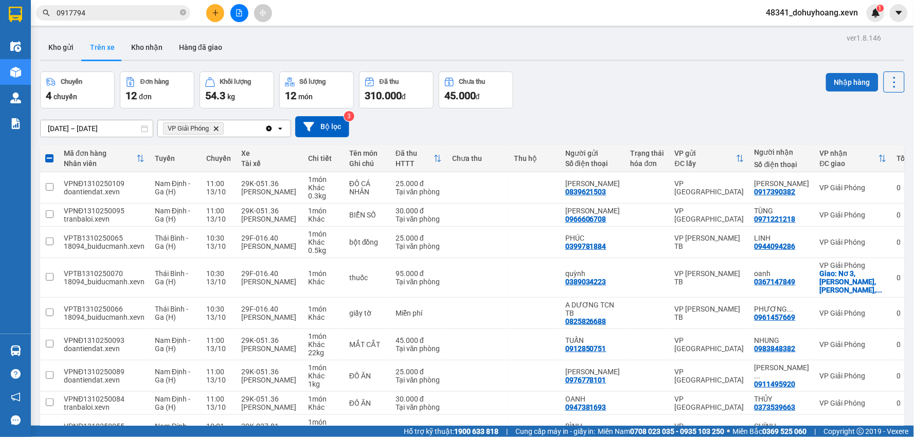
click at [832, 74] on button "Nhập hàng" at bounding box center [852, 82] width 52 height 19
click at [143, 45] on button "Kho nhận" at bounding box center [147, 47] width 48 height 25
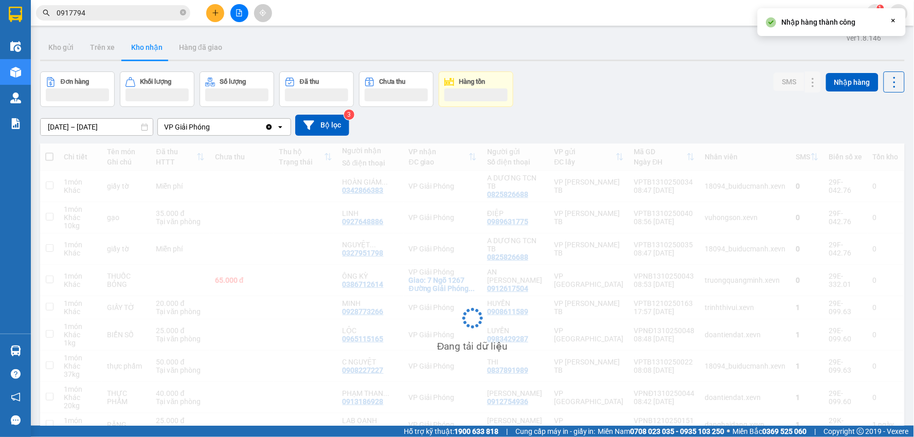
click at [713, 244] on div "Đang tải dữ liệu" at bounding box center [472, 327] width 865 height 366
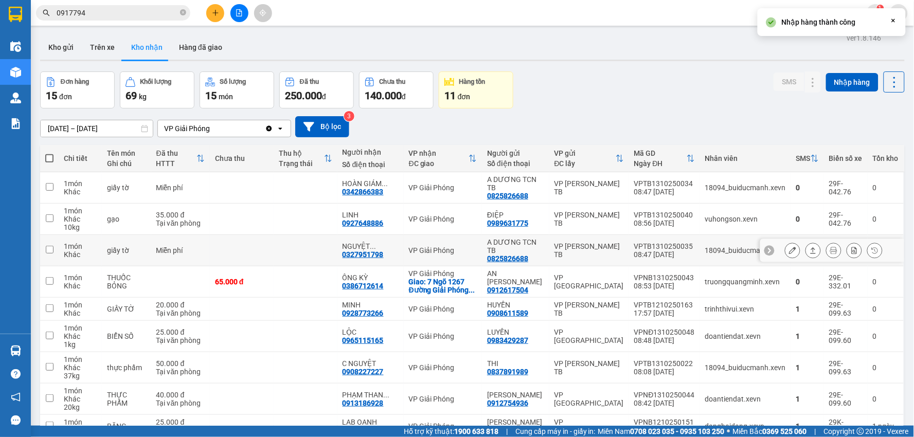
click at [723, 244] on td "18094_buiducmanh.xevn" at bounding box center [745, 250] width 91 height 31
checkbox input "true"
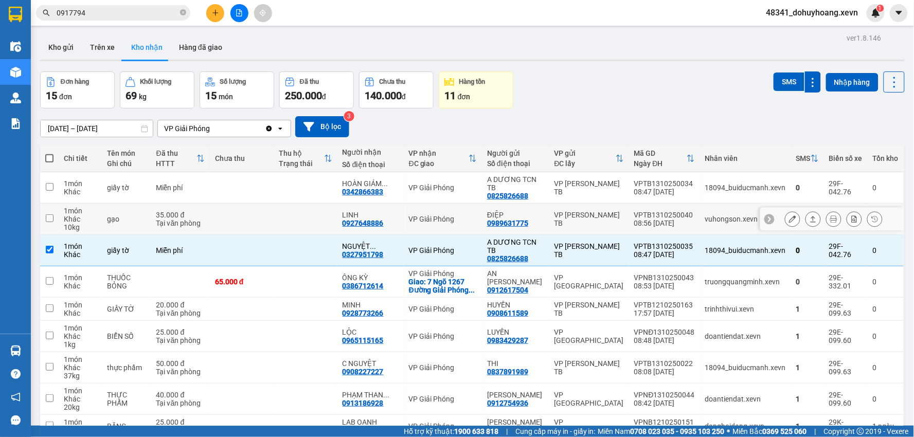
click at [707, 221] on div "vuhongson.xevn" at bounding box center [745, 219] width 81 height 8
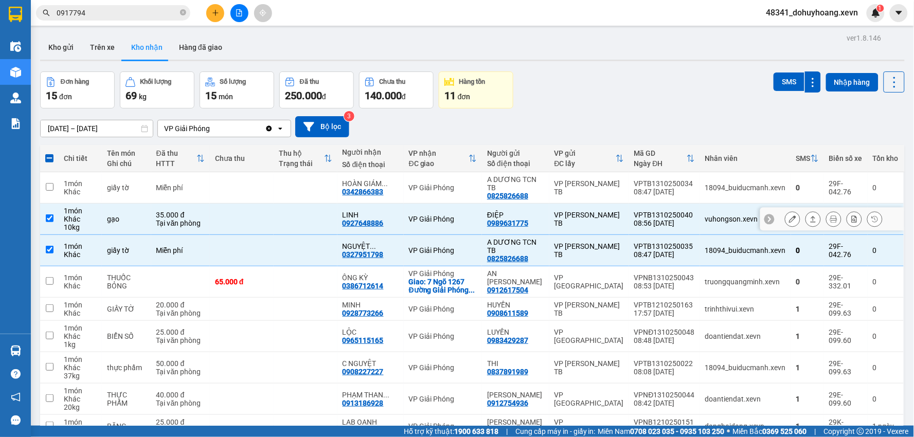
click at [703, 206] on td "vuhongson.xevn" at bounding box center [745, 219] width 91 height 31
checkbox input "false"
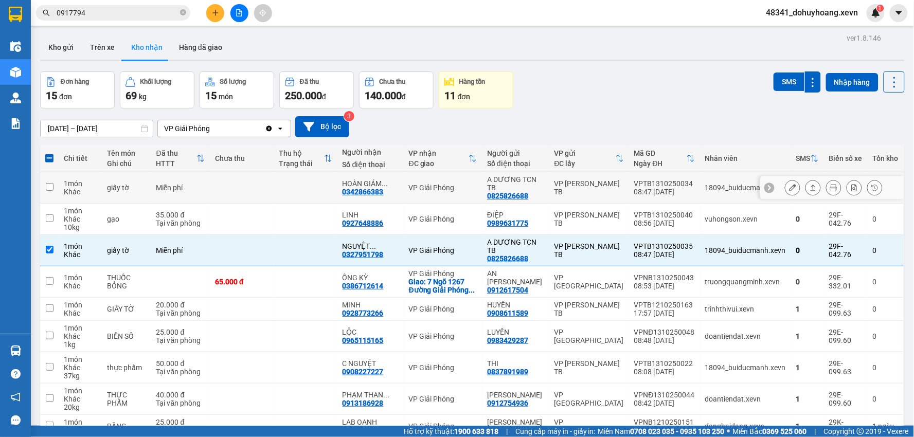
click at [701, 193] on td "18094_buiducmanh.xevn" at bounding box center [745, 187] width 91 height 31
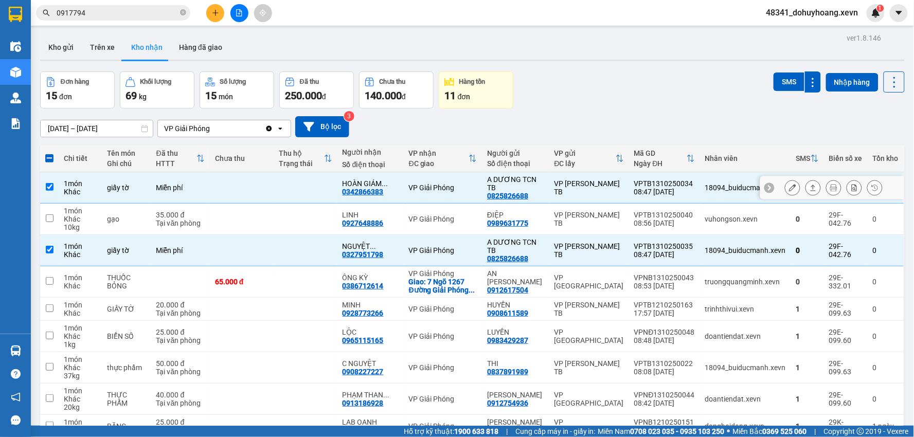
click at [702, 203] on td "18094_buiducmanh.xevn" at bounding box center [745, 187] width 91 height 31
checkbox input "false"
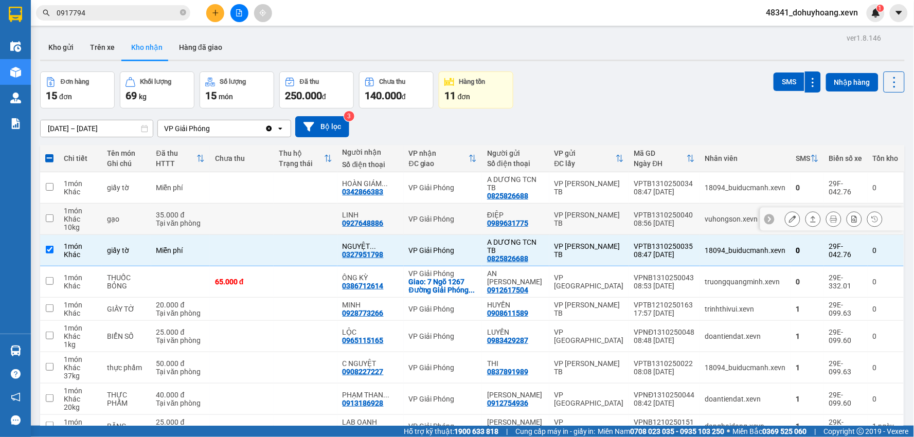
click at [739, 207] on td "vuhongson.xevn" at bounding box center [745, 219] width 91 height 31
checkbox input "true"
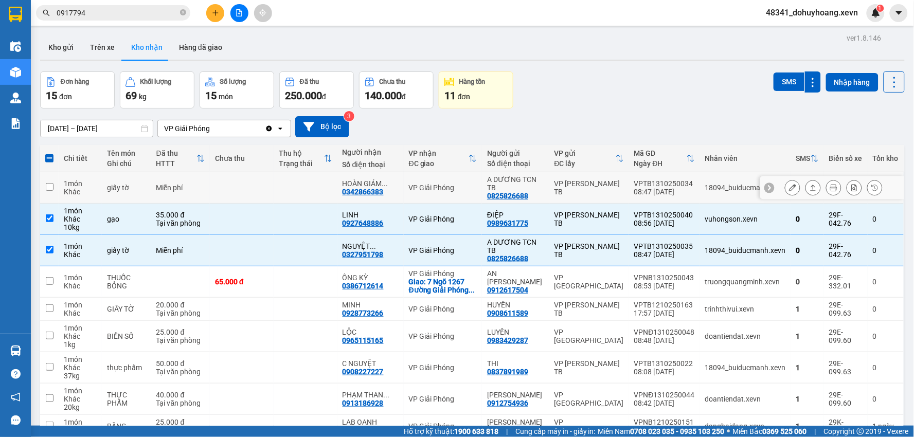
click at [734, 194] on td "18094_buiducmanh.xevn" at bounding box center [745, 187] width 91 height 31
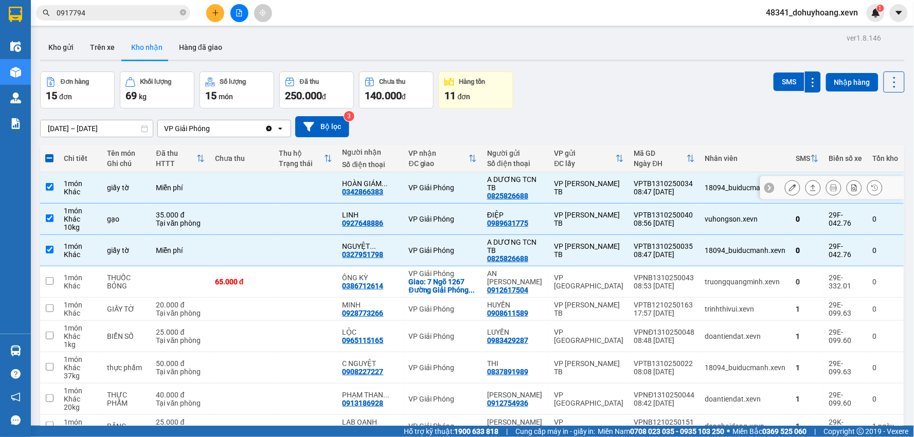
click at [706, 197] on td "18094_buiducmanh.xevn" at bounding box center [745, 187] width 91 height 31
checkbox input "false"
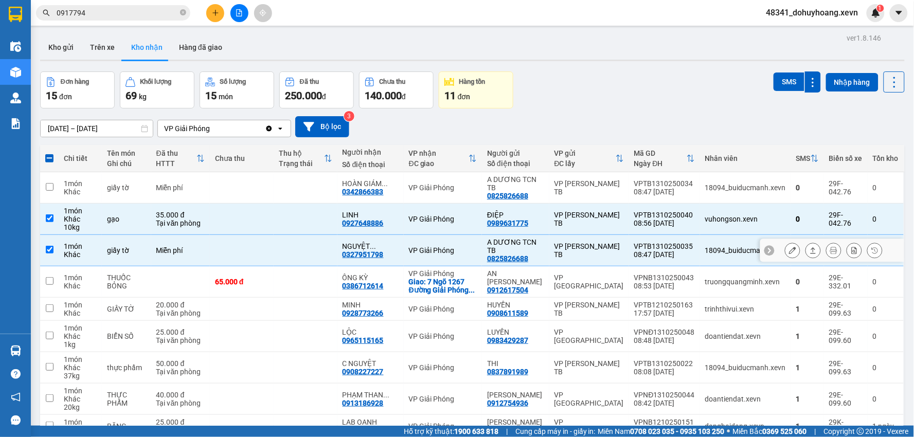
click at [551, 243] on td "VP [PERSON_NAME] TB" at bounding box center [590, 250] width 80 height 31
checkbox input "false"
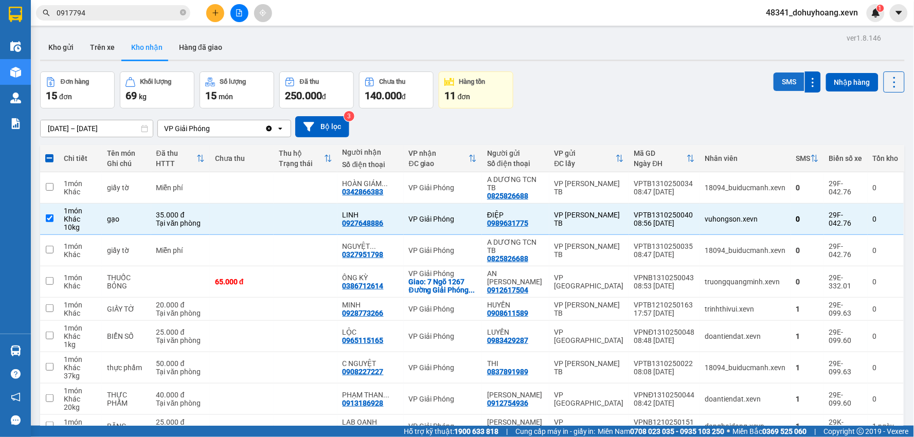
click at [774, 88] on button "SMS" at bounding box center [789, 82] width 31 height 19
click at [110, 49] on button "Trên xe" at bounding box center [102, 47] width 41 height 25
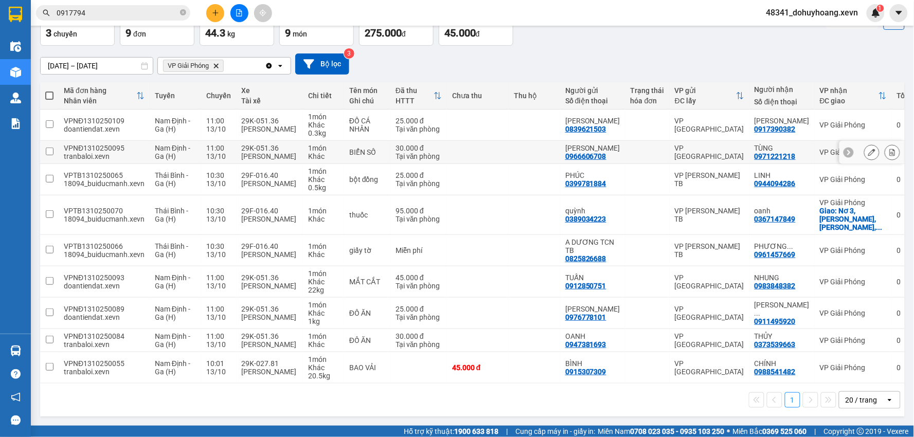
scroll to position [68, 0]
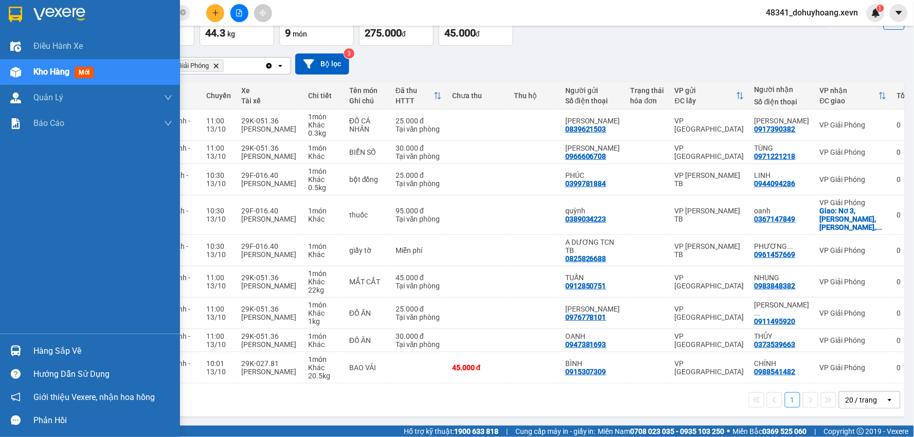
click at [17, 348] on img at bounding box center [15, 351] width 11 height 11
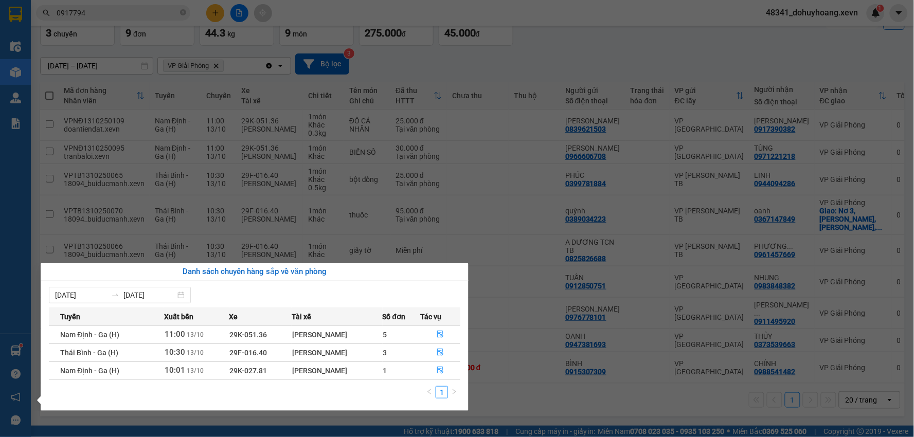
click at [567, 386] on section "Kết quả tìm kiếm ( 30 ) Bộ lọc Mã ĐH Trạng thái Món hàng Thu hộ Tổng cước Chưa …" at bounding box center [457, 218] width 914 height 437
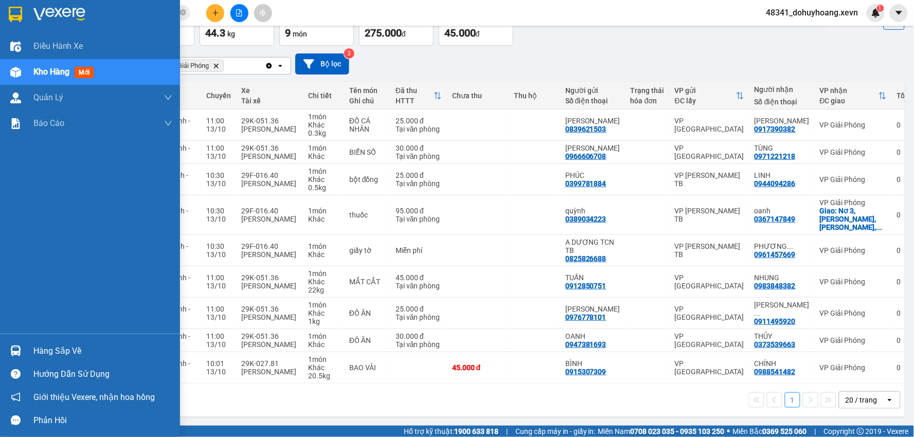
click at [14, 354] on img at bounding box center [15, 351] width 11 height 11
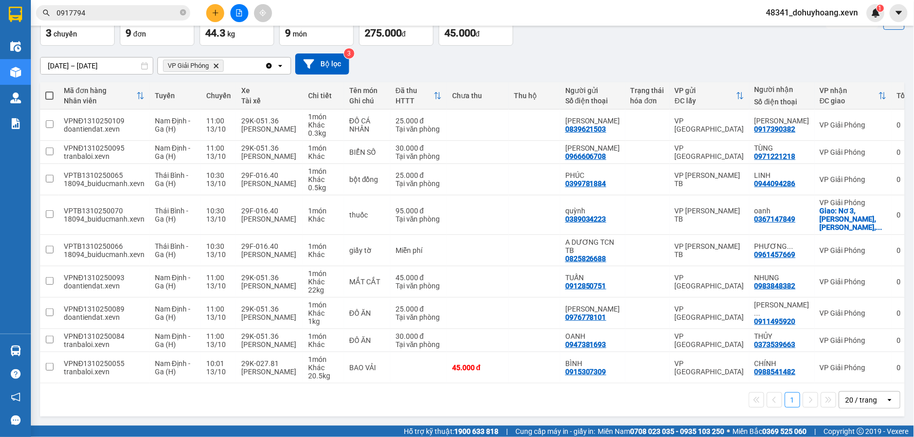
click at [633, 402] on section "Kết quả tìm kiếm ( 30 ) Bộ lọc Mã ĐH Trạng thái Món hàng Thu hộ Tổng cước Chưa …" at bounding box center [457, 218] width 914 height 437
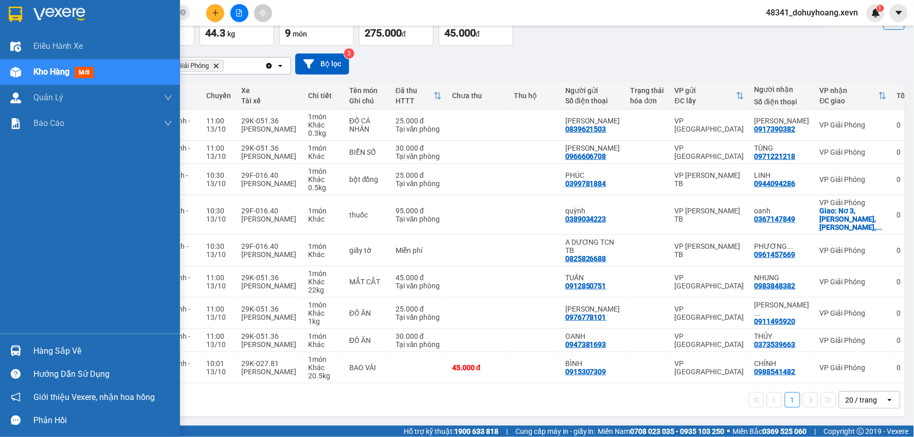
click at [47, 355] on div "Hàng sắp về" at bounding box center [102, 351] width 139 height 15
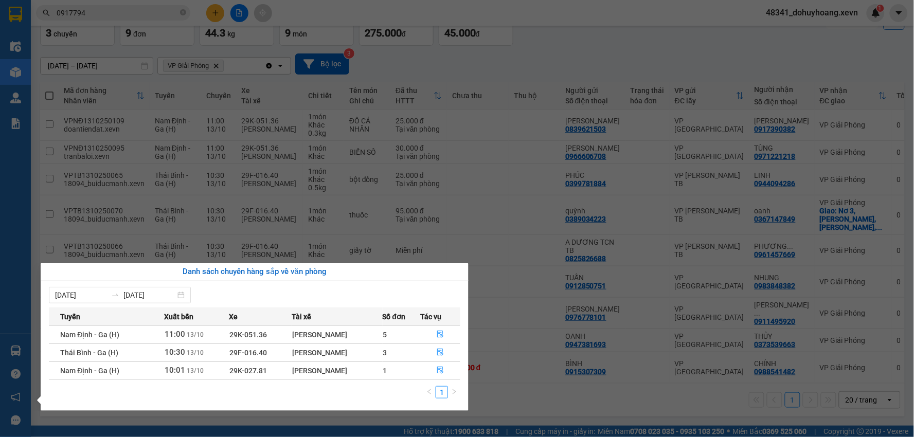
click at [158, 56] on section "Kết quả tìm kiếm ( 30 ) Bộ lọc Mã ĐH Trạng thái Món hàng Thu hộ Tổng cước Chưa …" at bounding box center [457, 218] width 914 height 437
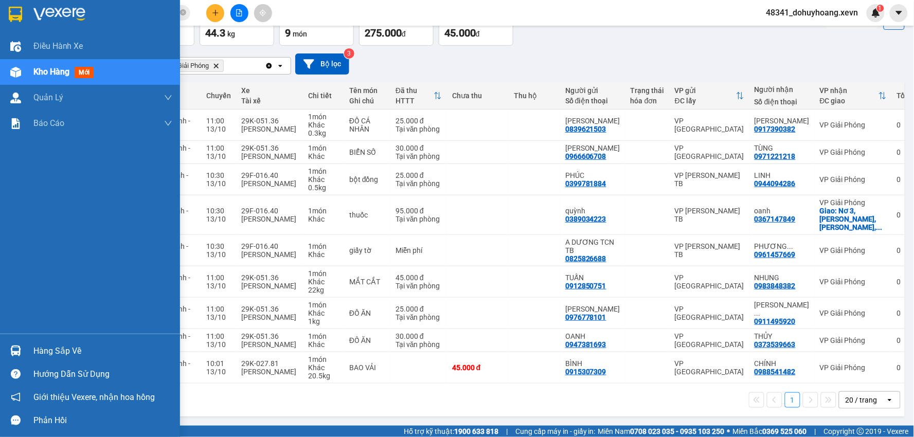
click at [18, 350] on img at bounding box center [15, 351] width 11 height 11
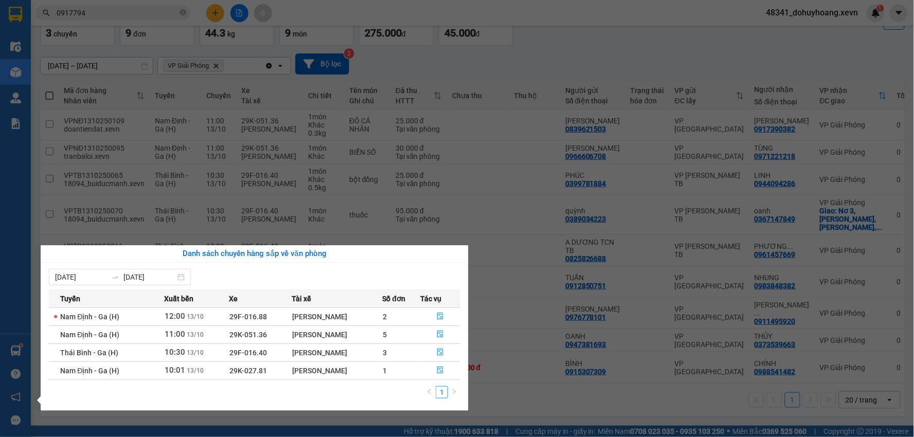
click at [506, 386] on section "Kết quả tìm kiếm ( 30 ) Bộ lọc Mã ĐH Trạng thái Món hàng Thu hộ Tổng cước Chưa …" at bounding box center [457, 218] width 914 height 437
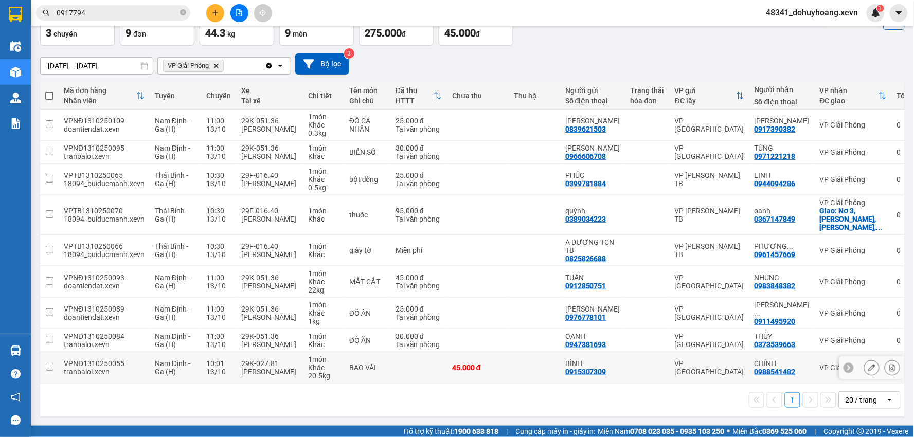
click at [433, 353] on td at bounding box center [419, 367] width 57 height 31
checkbox input "true"
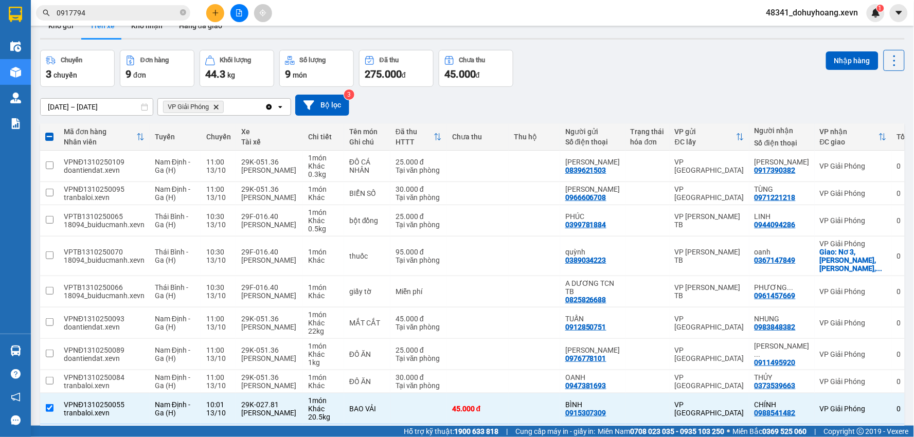
scroll to position [0, 0]
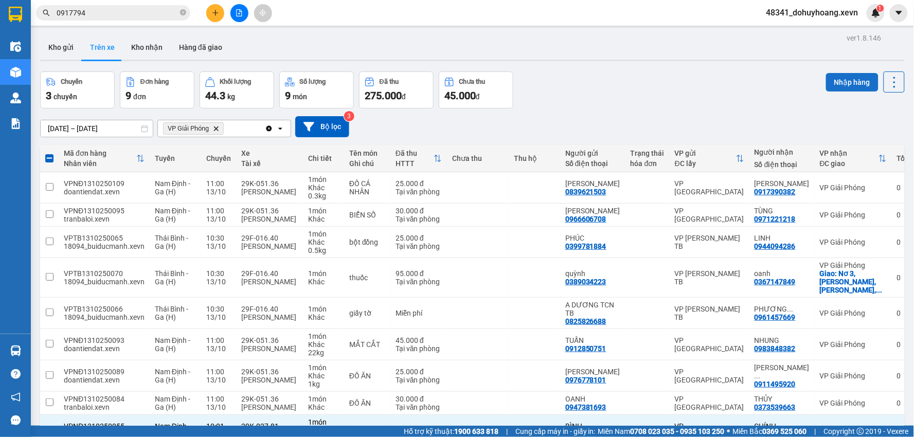
click at [849, 78] on button "Nhập hàng" at bounding box center [852, 82] width 52 height 19
click at [141, 40] on button "Kho nhận" at bounding box center [147, 47] width 48 height 25
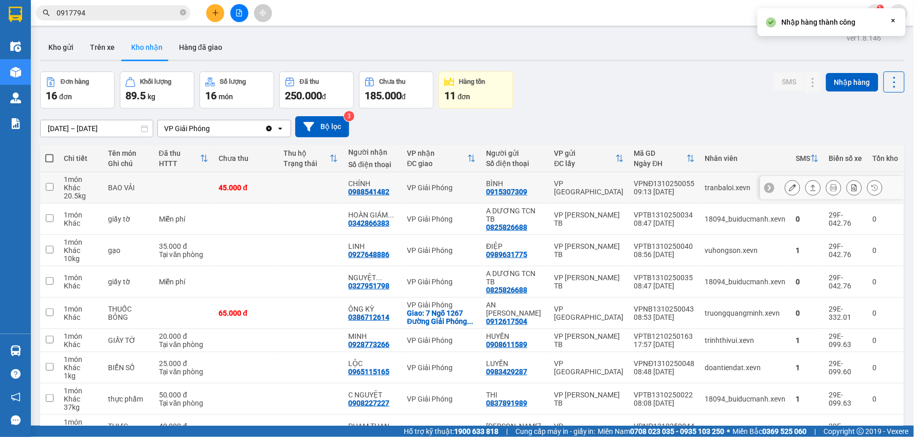
click at [680, 188] on div "09:13 13/10" at bounding box center [664, 192] width 61 height 8
checkbox input "true"
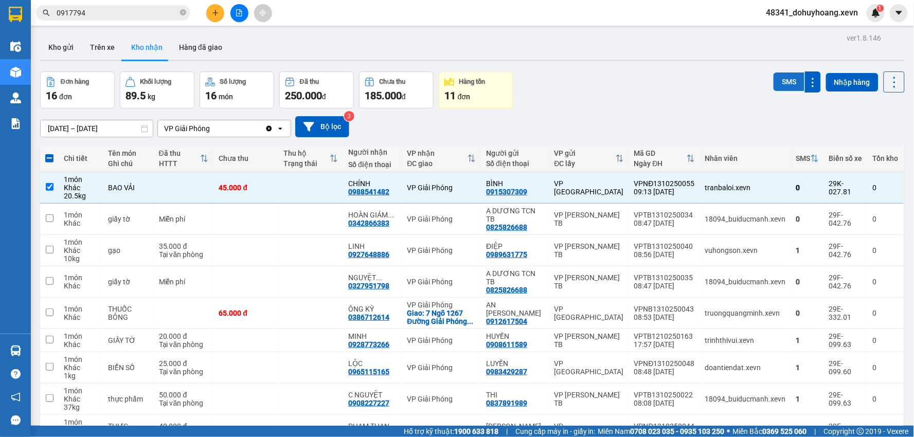
click at [778, 74] on button "SMS" at bounding box center [789, 82] width 31 height 19
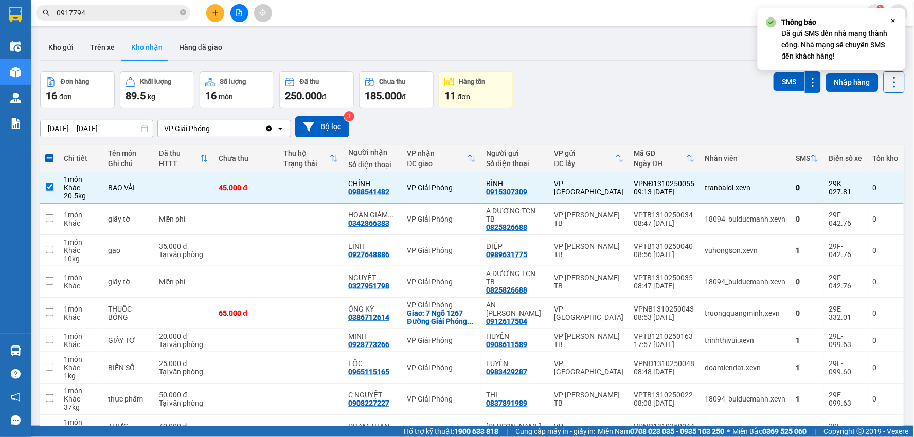
click at [100, 60] on div at bounding box center [472, 61] width 865 height 2
click at [104, 43] on button "Trên xe" at bounding box center [102, 47] width 41 height 25
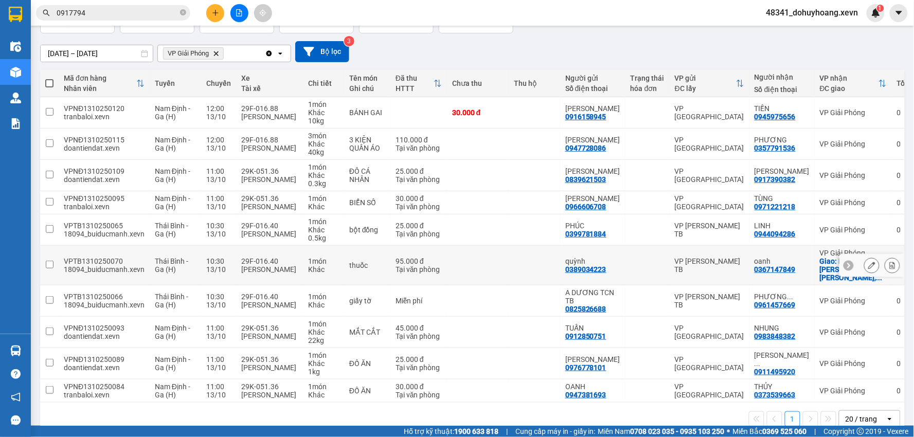
scroll to position [99, 0]
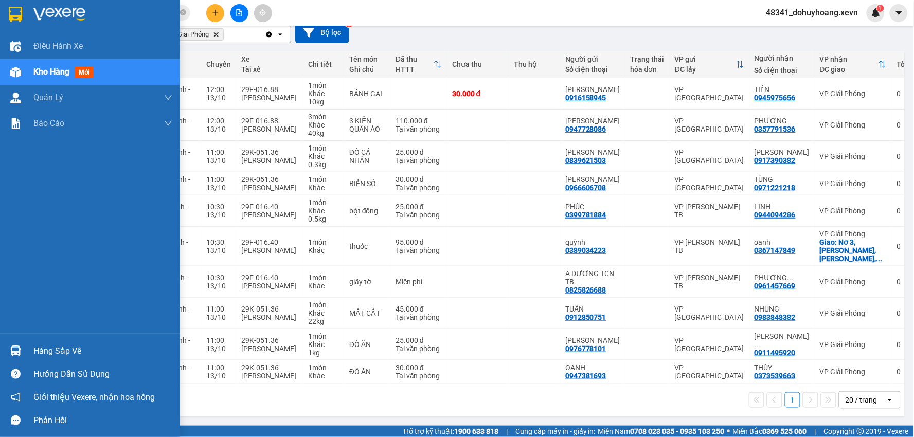
click at [19, 342] on div at bounding box center [16, 351] width 18 height 18
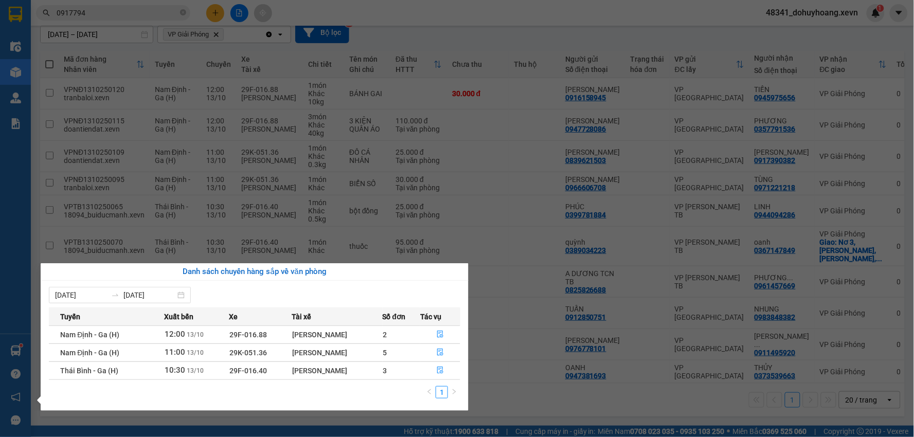
click at [636, 395] on section "Kết quả tìm kiếm ( 30 ) Bộ lọc Mã ĐH Trạng thái Món hàng Thu hộ Tổng cước Chưa …" at bounding box center [457, 218] width 914 height 437
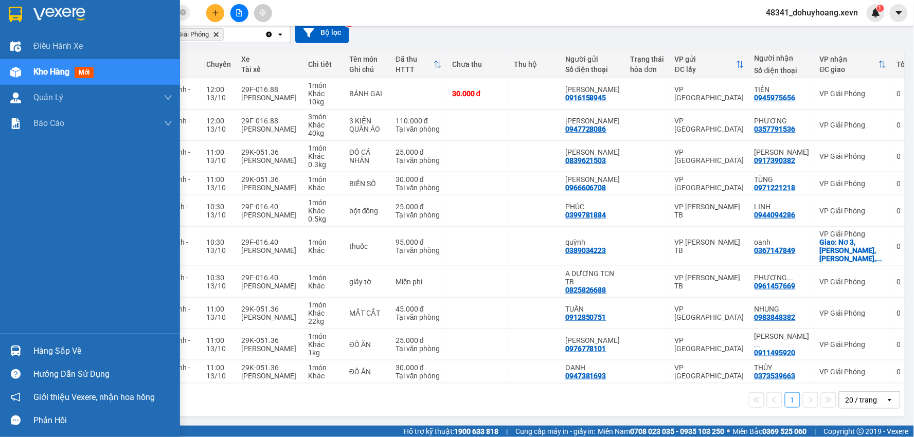
click at [30, 341] on div "Hàng sắp về" at bounding box center [90, 351] width 180 height 23
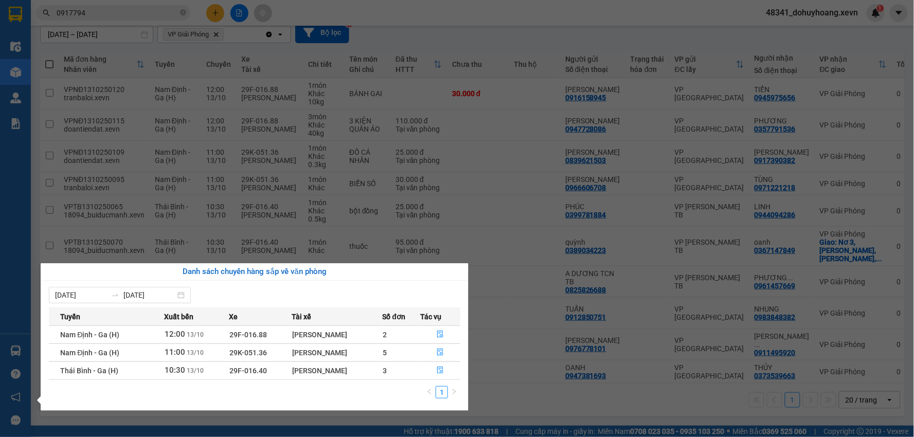
click at [535, 392] on section "Kết quả tìm kiếm ( 30 ) Bộ lọc Mã ĐH Trạng thái Món hàng Thu hộ Tổng cước Chưa …" at bounding box center [457, 218] width 914 height 437
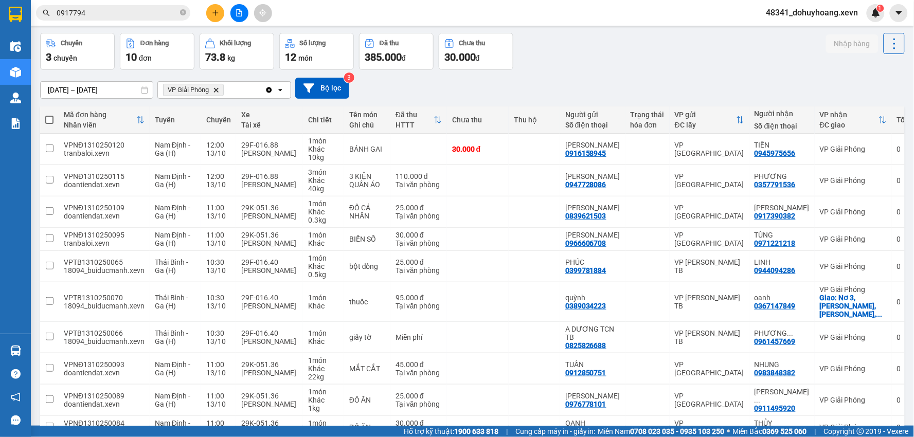
scroll to position [0, 0]
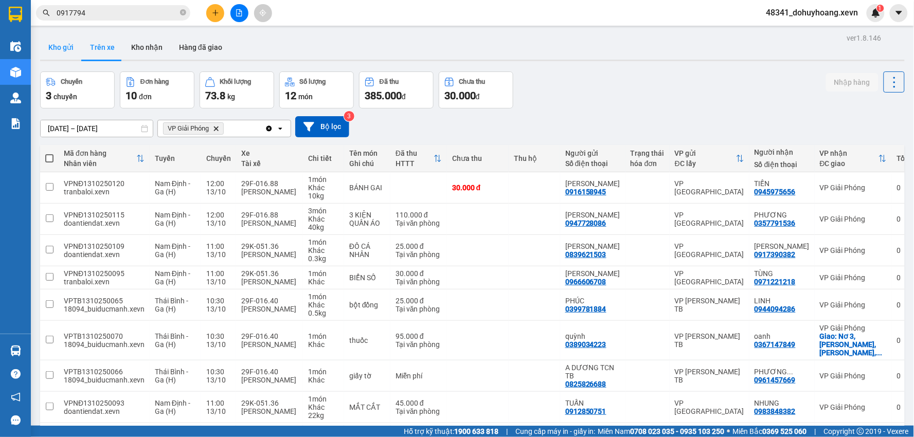
click at [78, 55] on button "Kho gửi" at bounding box center [61, 47] width 42 height 25
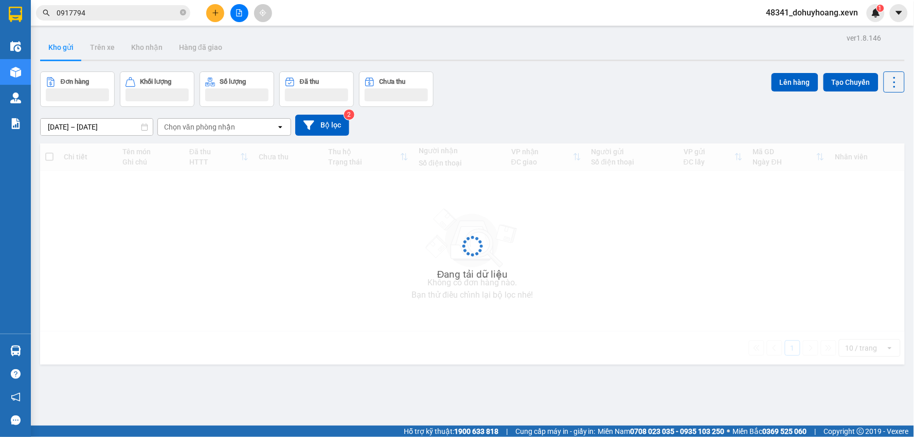
click at [78, 55] on button "Kho gửi" at bounding box center [61, 47] width 42 height 25
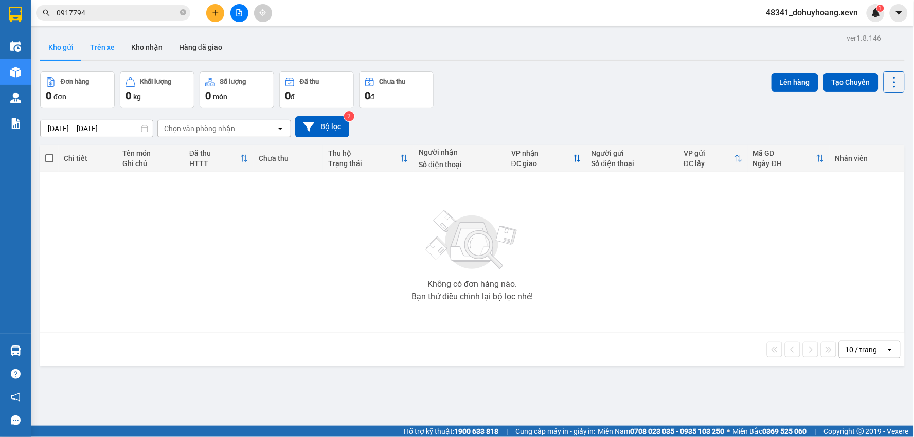
click at [119, 49] on button "Trên xe" at bounding box center [102, 47] width 41 height 25
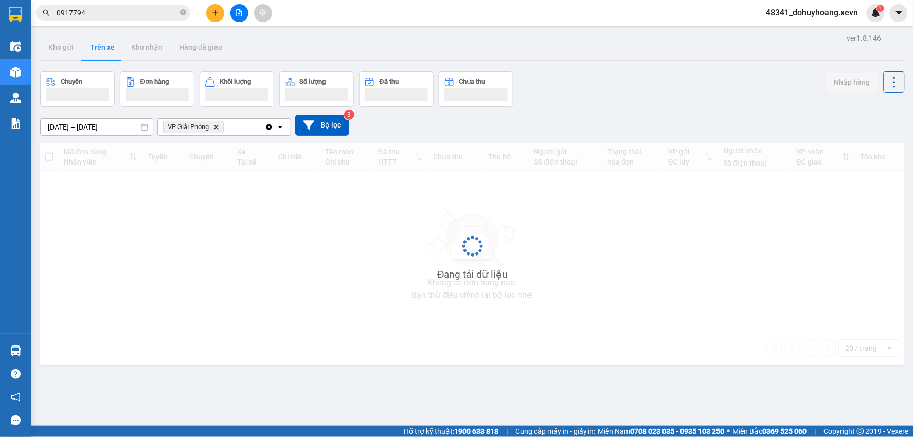
click at [119, 49] on button "Trên xe" at bounding box center [102, 47] width 41 height 25
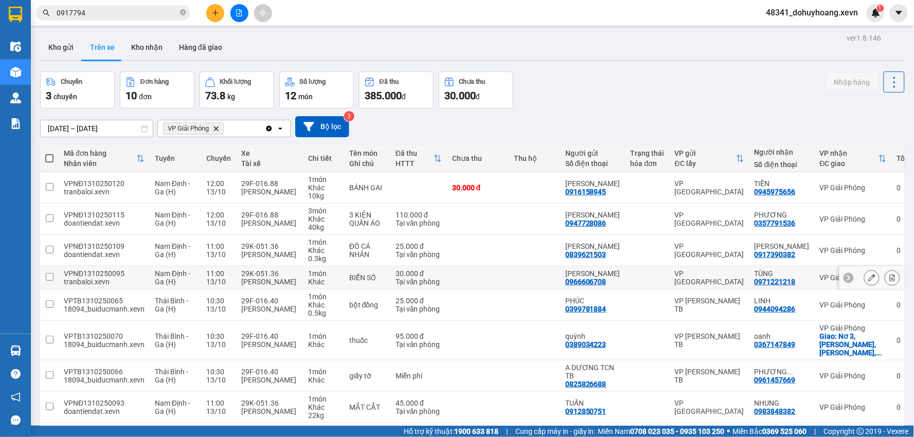
scroll to position [99, 0]
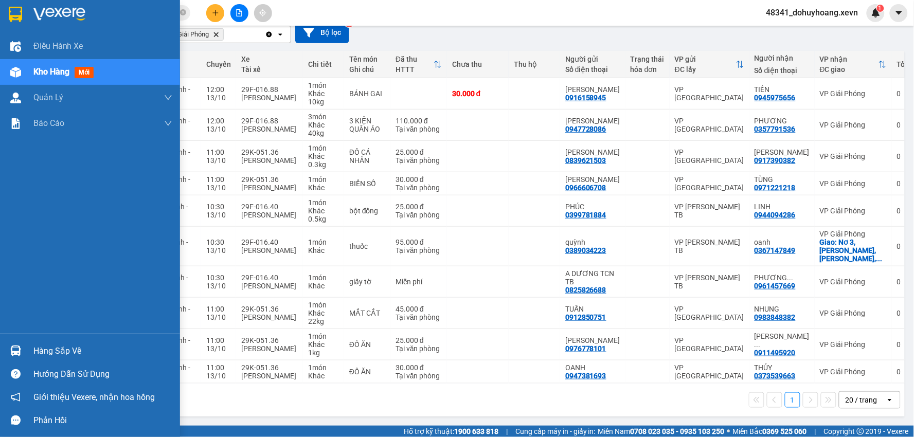
click at [32, 353] on div "Hàng sắp về" at bounding box center [90, 351] width 180 height 23
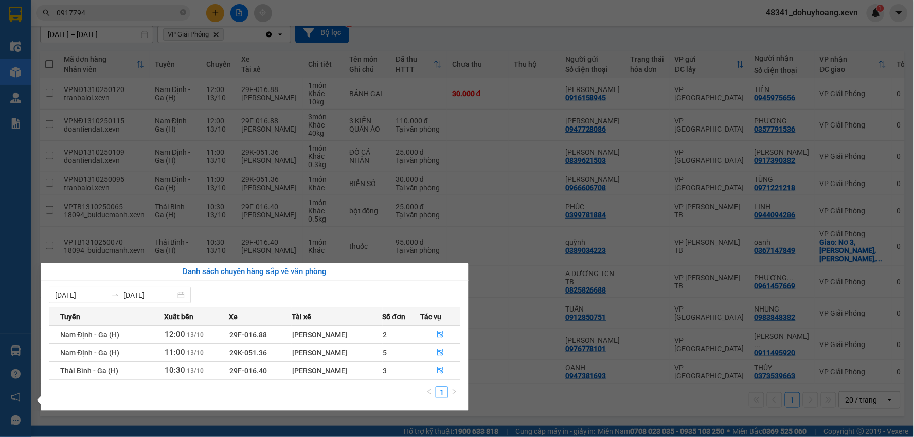
click at [539, 388] on section "Kết quả tìm kiếm ( 30 ) Bộ lọc Mã ĐH Trạng thái Món hàng Thu hộ Tổng cước Chưa …" at bounding box center [457, 218] width 914 height 437
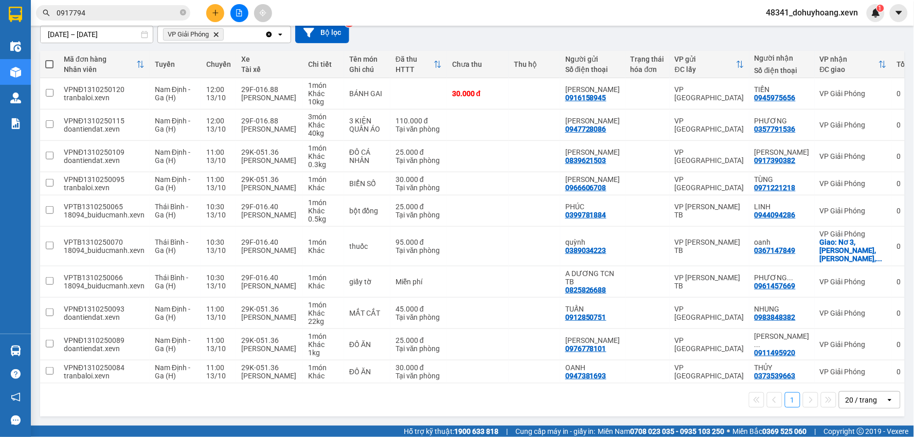
click at [125, 7] on input "0917794" at bounding box center [117, 12] width 121 height 11
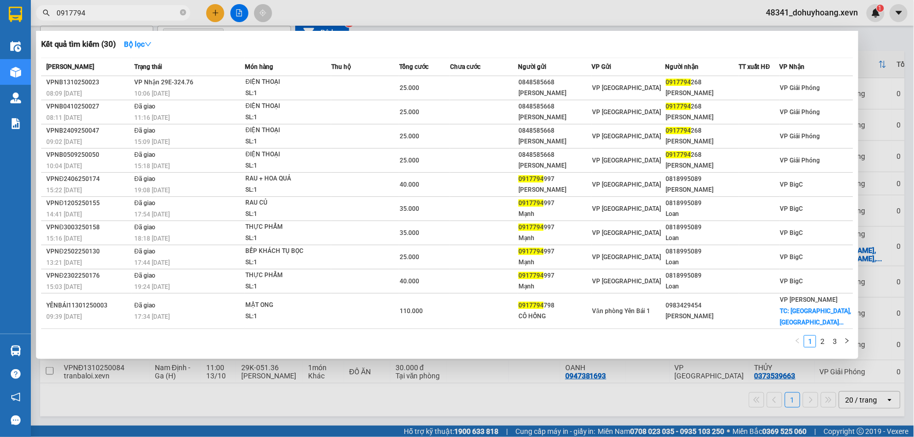
click at [125, 7] on input "0917794" at bounding box center [117, 12] width 121 height 11
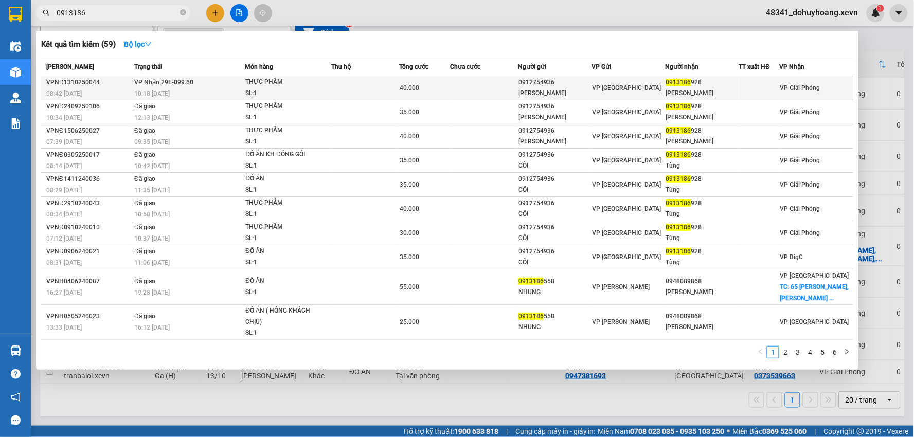
type input "0913186"
click at [501, 85] on td at bounding box center [484, 88] width 68 height 24
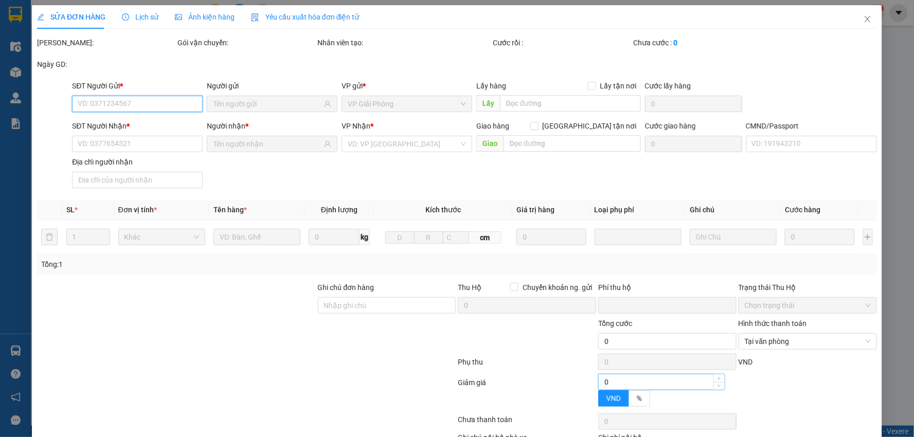
type input "0912754936"
type input "PHẠM VĂN CỘI"
type input "0913186928"
type input "PHẠM THANH TÙNG"
type input "036087009720 phạm thanh tùng"
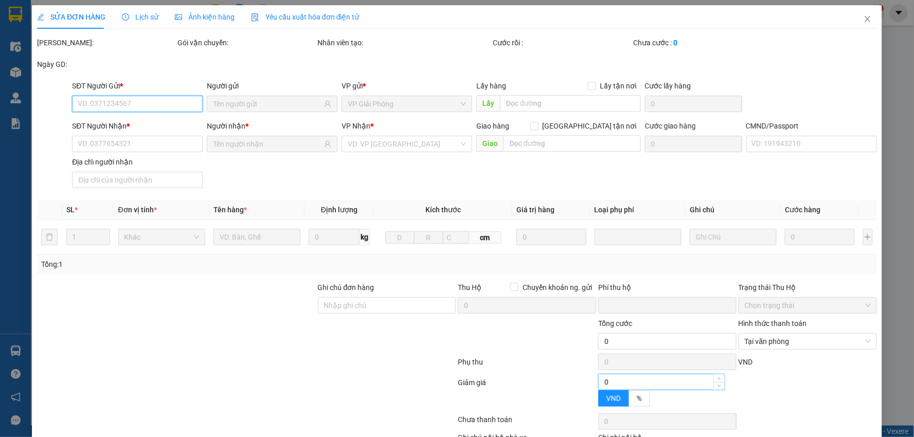
type input "0"
type input "40.000"
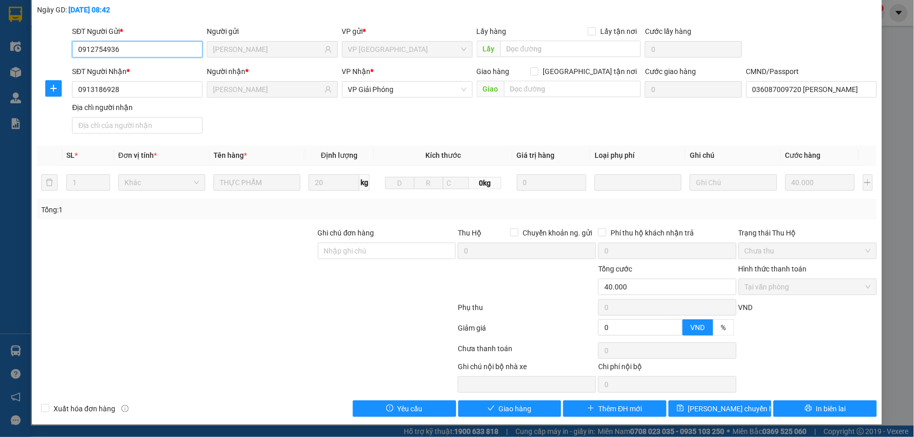
scroll to position [55, 0]
click at [510, 412] on span "Giao hàng" at bounding box center [515, 408] width 33 height 11
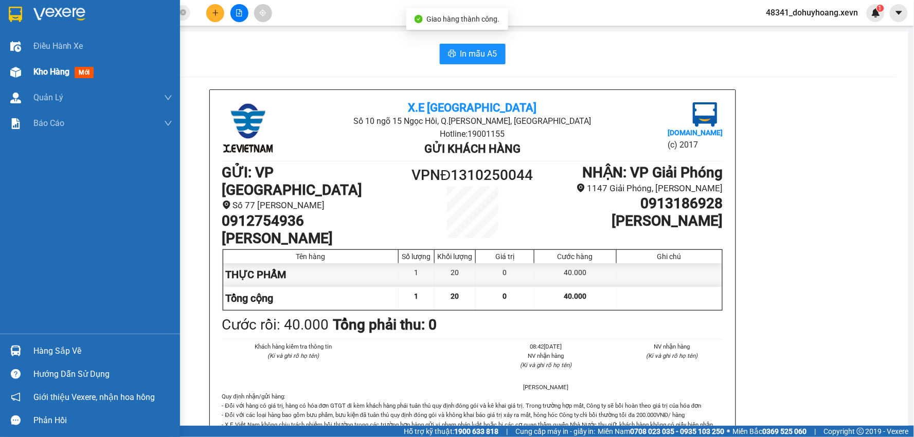
click at [21, 66] on div at bounding box center [16, 72] width 18 height 18
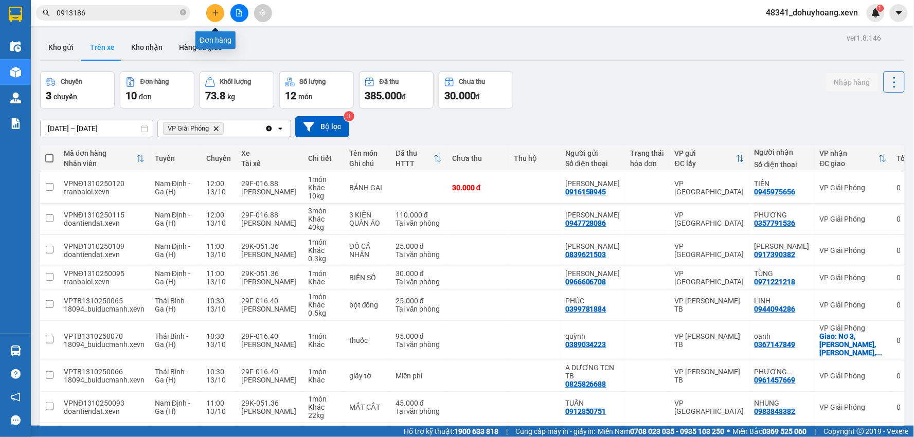
click at [223, 12] on button at bounding box center [215, 13] width 18 height 18
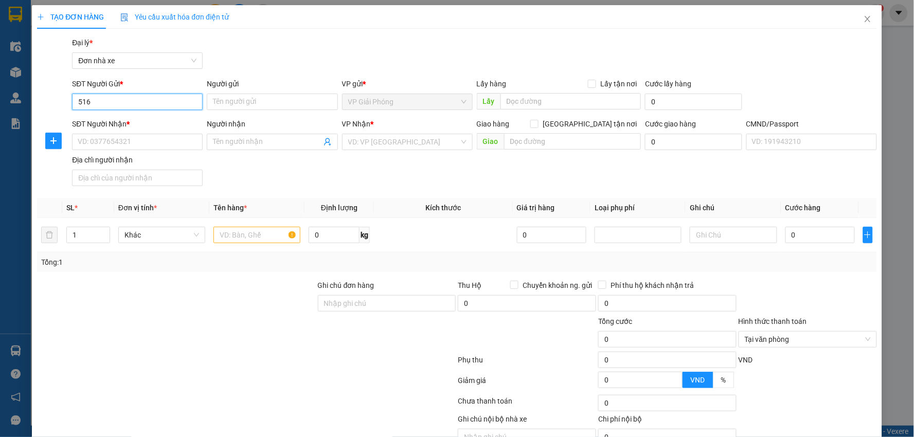
type input "5165"
click at [147, 119] on div "0965115165 - C LỘC" at bounding box center [136, 122] width 117 height 11
type input "0965115165"
type input "C LỘC"
type input "0942336337"
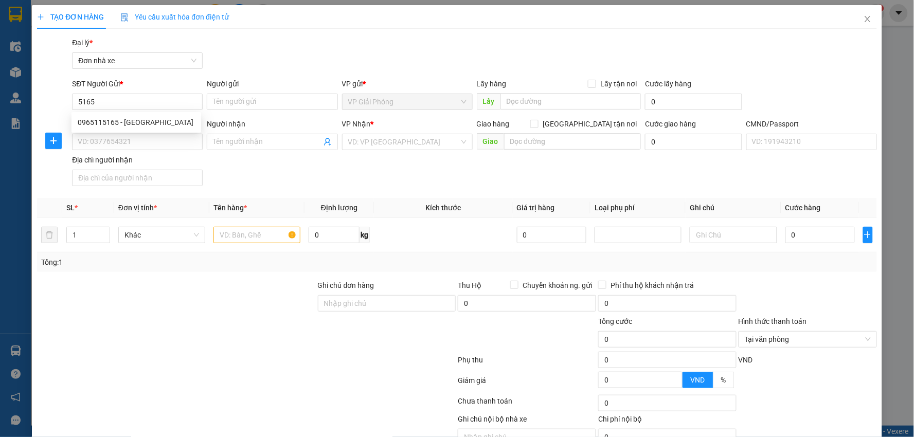
type input "CƯỜNG"
type input "037191003111 LƯƠNG THỊ THANH VÂN"
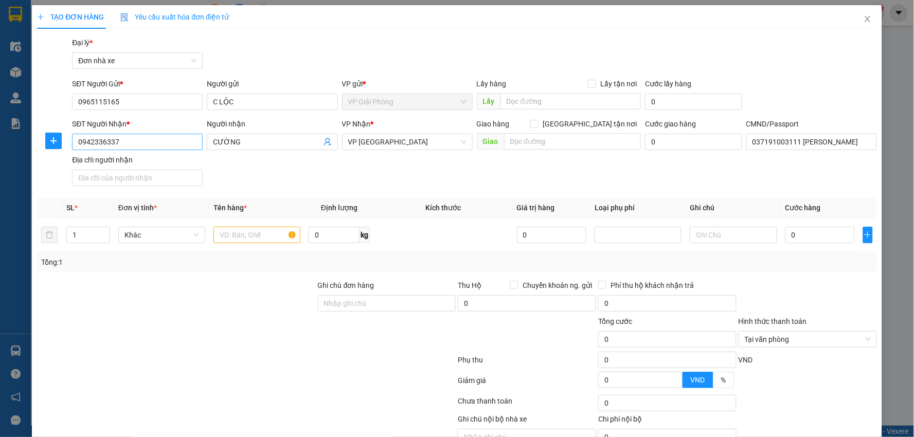
type input "0965115165"
click at [176, 141] on input "0942336337" at bounding box center [137, 142] width 131 height 16
type input "0983429287"
click at [261, 135] on span "CƯỜNG" at bounding box center [272, 142] width 131 height 16
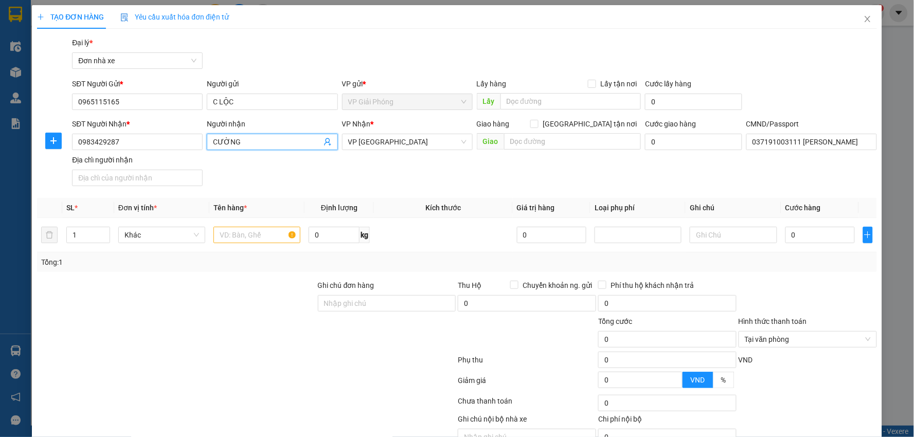
click at [261, 135] on span "CƯỜNG" at bounding box center [272, 142] width 131 height 16
click at [264, 135] on span "CƯỜNG" at bounding box center [272, 142] width 131 height 16
click at [265, 144] on input "CƯỜNG" at bounding box center [267, 141] width 108 height 11
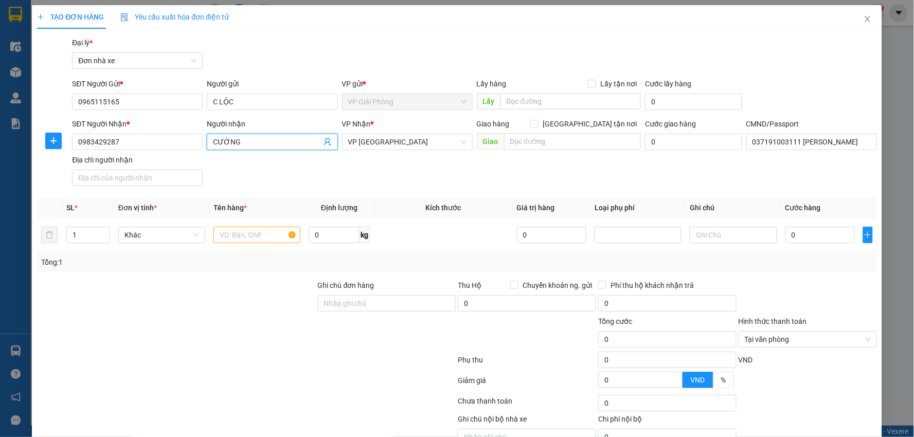
click at [265, 144] on input "CƯỜNG" at bounding box center [267, 141] width 108 height 11
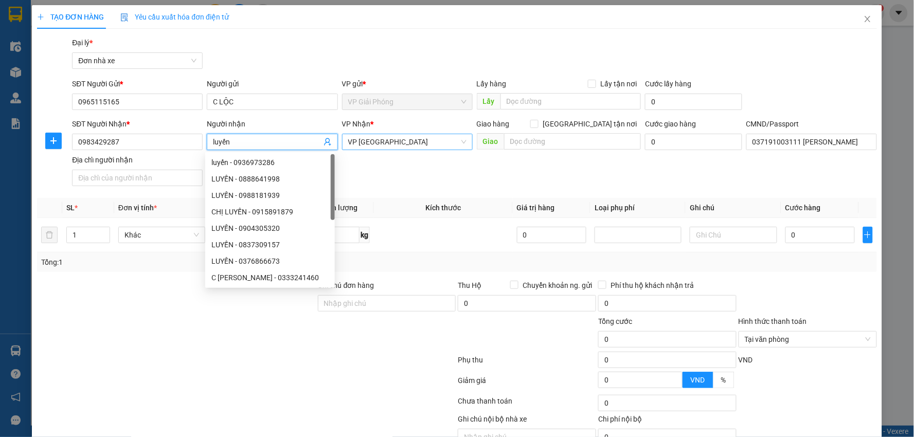
click at [382, 141] on span "VP [GEOGRAPHIC_DATA][PERSON_NAME]" at bounding box center [407, 141] width 118 height 15
type input "luyến"
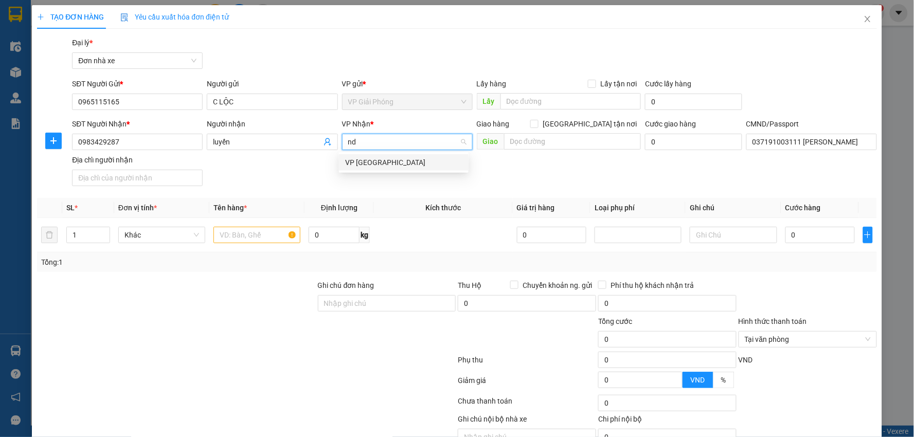
type input "nd"
click at [404, 171] on body "Kết quả tìm kiếm ( 59 ) Bộ lọc Mã ĐH Trạng thái Món hàng Thu hộ Tổng cước Chưa …" at bounding box center [457, 218] width 914 height 437
click at [278, 237] on input "text" at bounding box center [257, 235] width 87 height 16
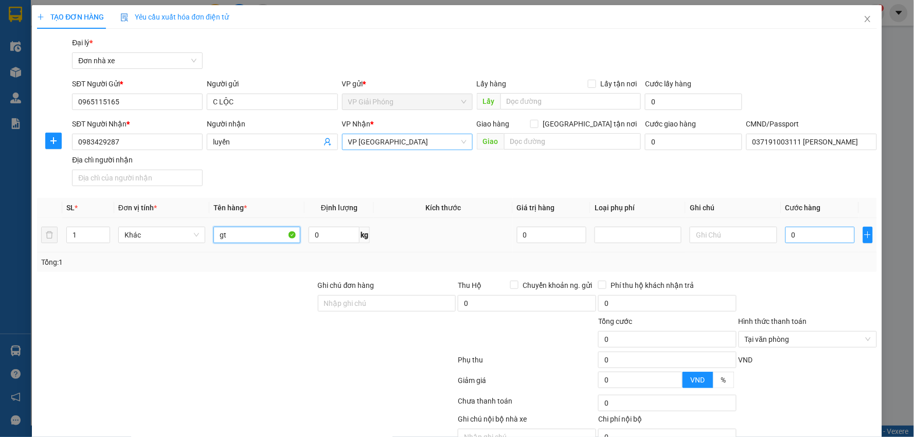
type input "gt"
click at [803, 233] on input "0" at bounding box center [821, 235] width 70 height 16
type input "2"
type input "20"
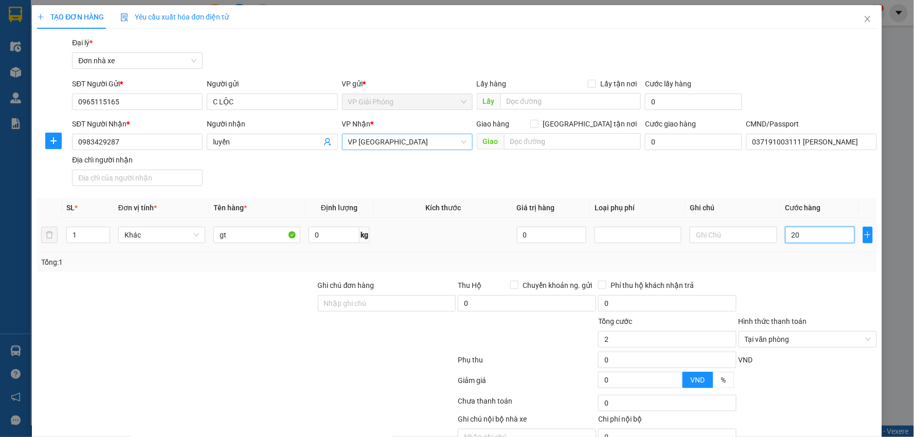
type input "20"
click at [803, 234] on input "20" at bounding box center [821, 235] width 70 height 16
type input "20.000"
click at [803, 269] on div "Tổng: 1" at bounding box center [457, 263] width 840 height 20
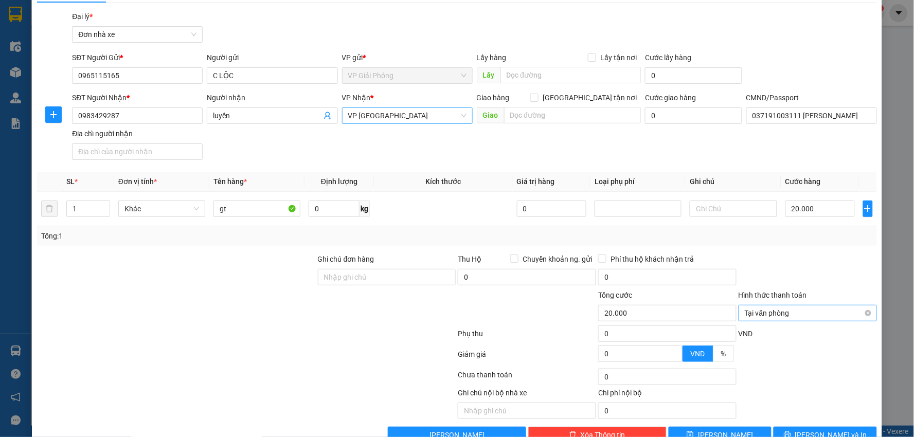
scroll to position [52, 0]
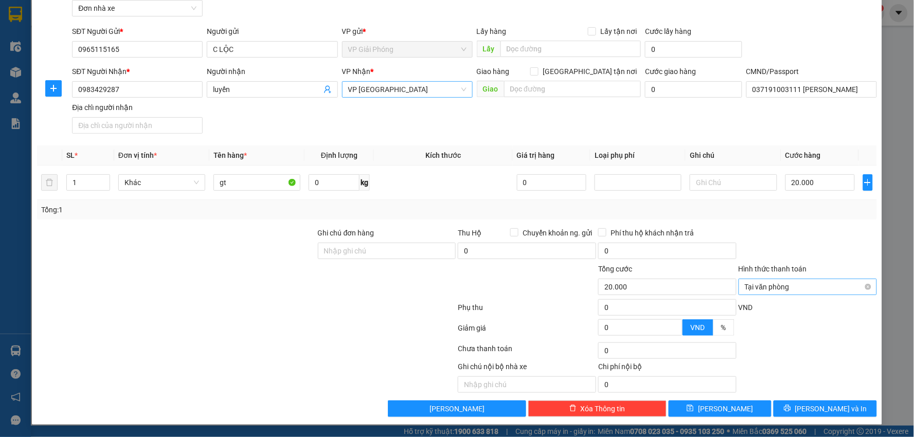
click at [858, 291] on span "Tại văn phòng" at bounding box center [808, 286] width 126 height 15
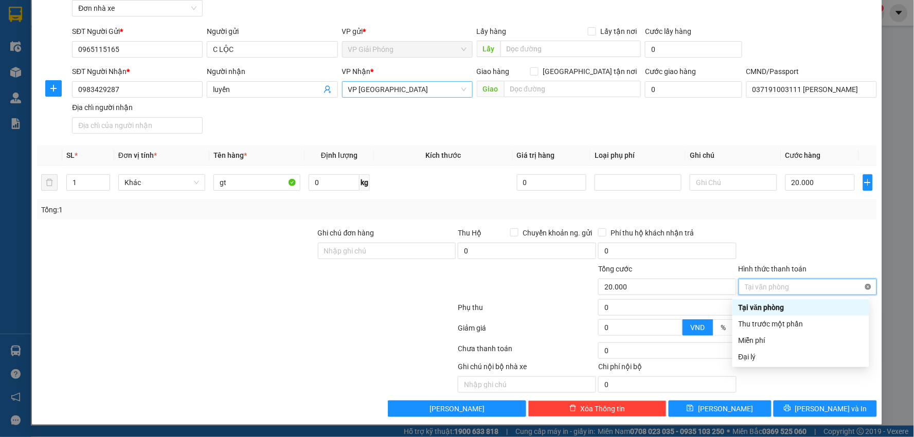
type input "20.000"
click at [826, 413] on span "Lưu và In" at bounding box center [831, 408] width 72 height 11
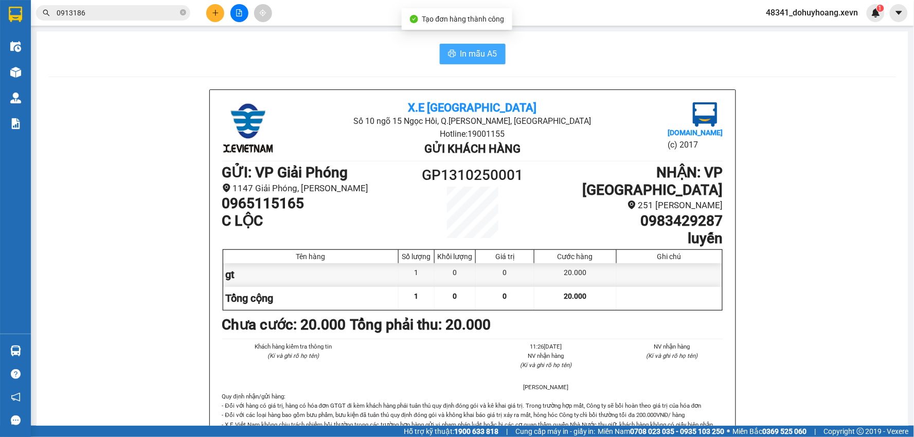
click at [482, 57] on span "In mẫu A5" at bounding box center [478, 53] width 37 height 13
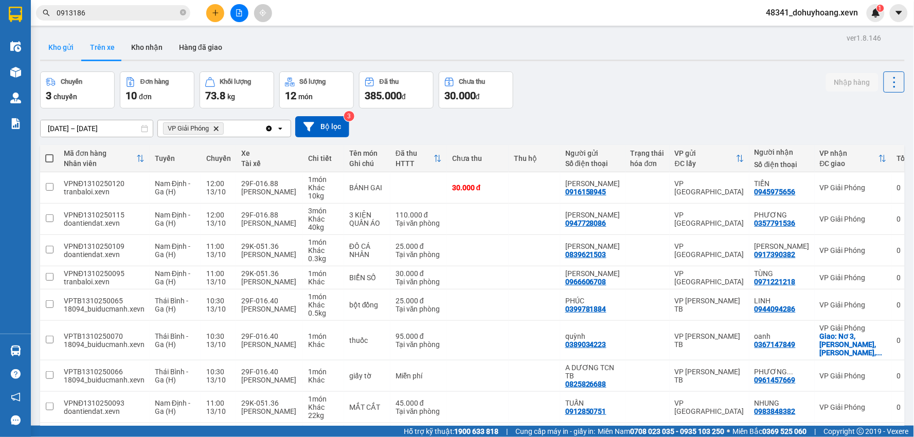
click at [61, 44] on button "Kho gửi" at bounding box center [61, 47] width 42 height 25
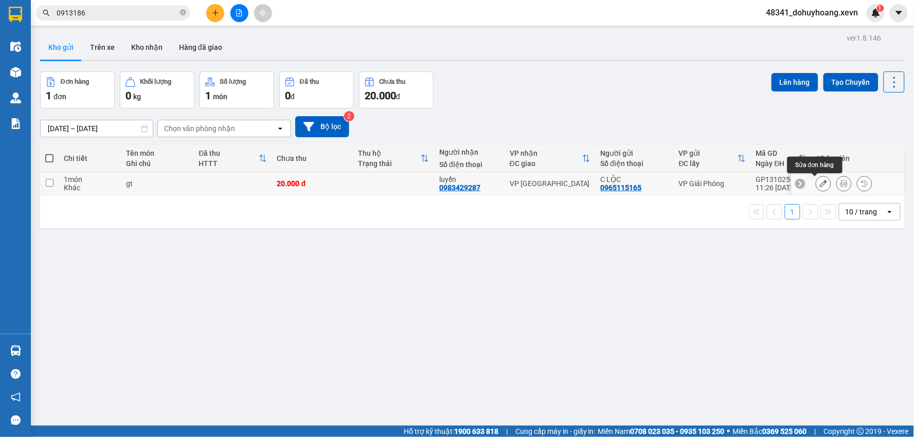
click at [820, 186] on button at bounding box center [824, 184] width 14 height 18
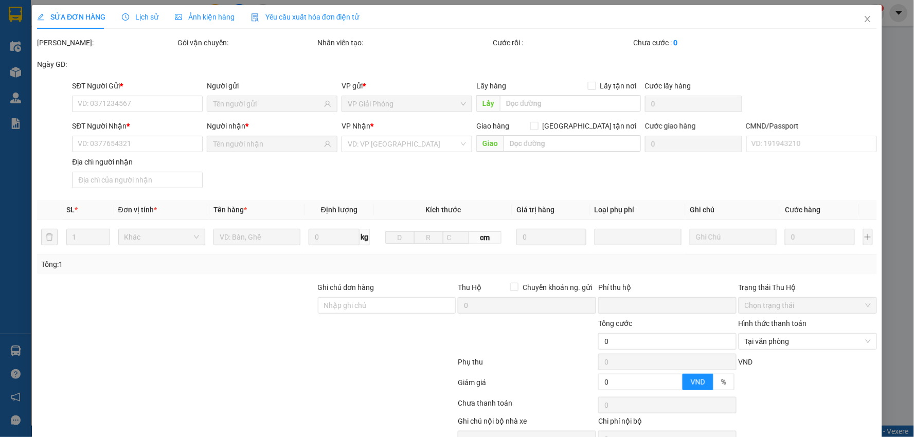
type input "0965115165"
type input "0983429287"
type input "037191003111 LƯƠNG THỊ THANH VÂN"
type input "0"
type input "20.000"
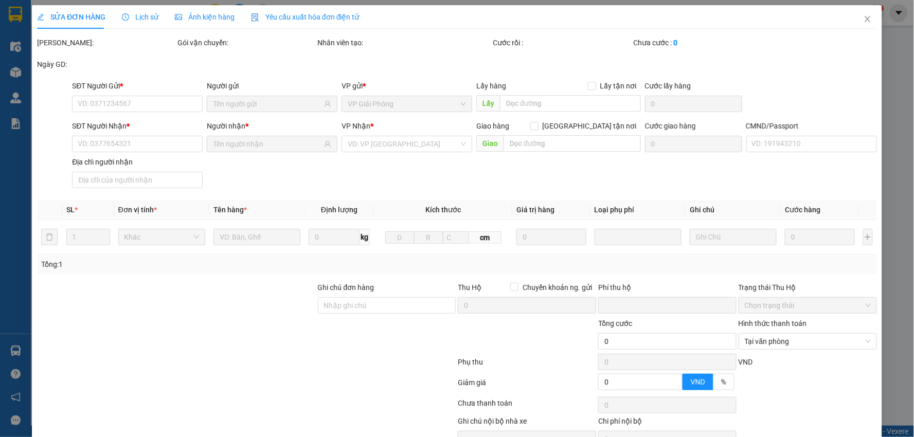
type input "20.000"
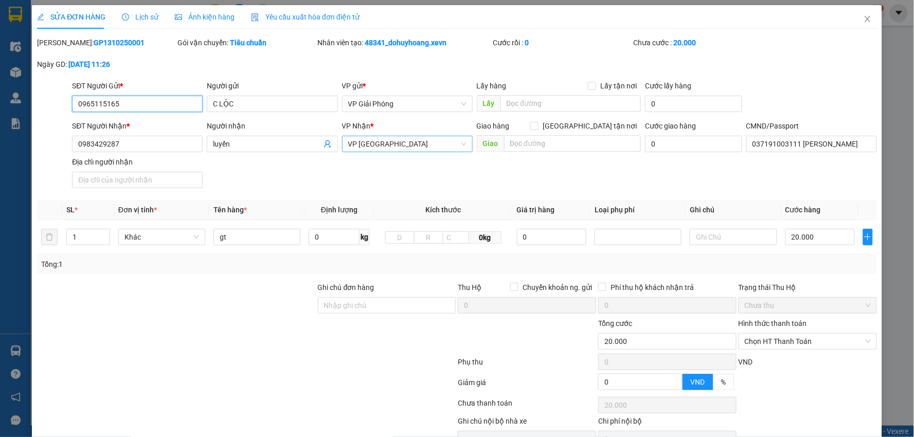
click at [399, 150] on span "VP [GEOGRAPHIC_DATA][PERSON_NAME]" at bounding box center [407, 143] width 118 height 15
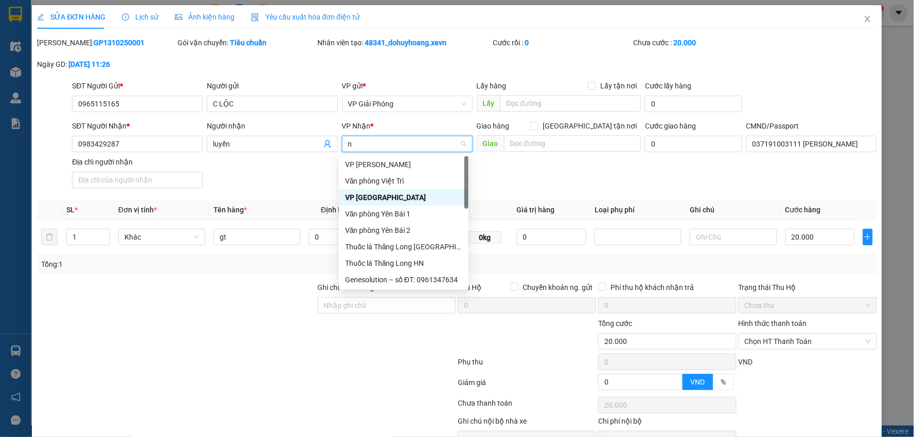
type input "nd"
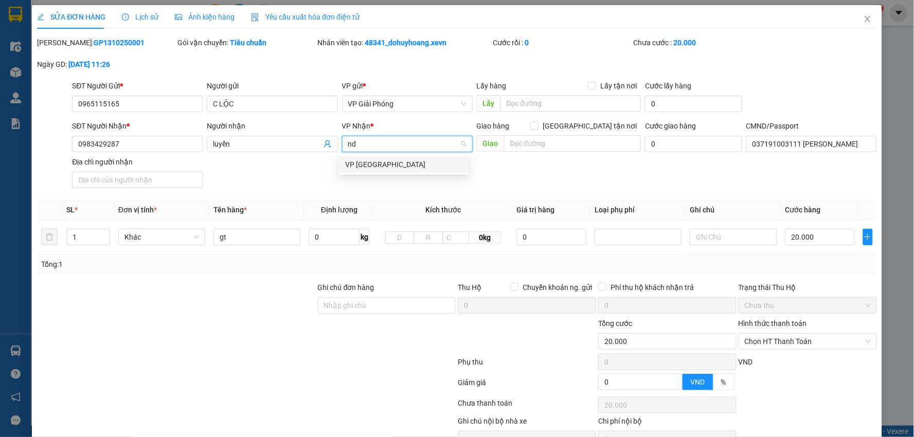
click at [397, 158] on div "VP [GEOGRAPHIC_DATA]" at bounding box center [404, 164] width 130 height 16
click at [208, 330] on div at bounding box center [176, 336] width 281 height 36
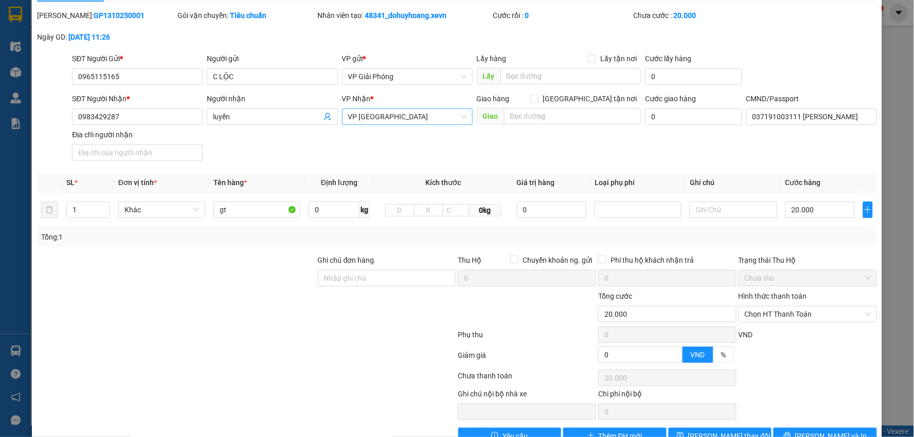
scroll to position [55, 0]
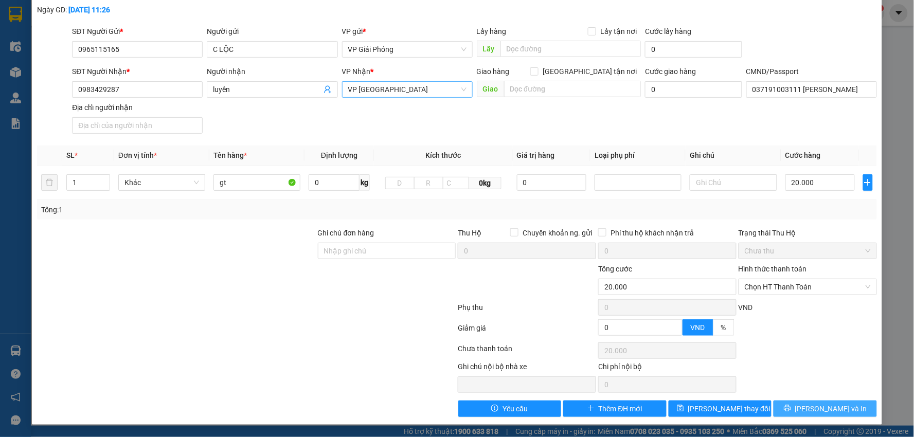
click at [846, 404] on button "Lưu và In" at bounding box center [825, 409] width 103 height 16
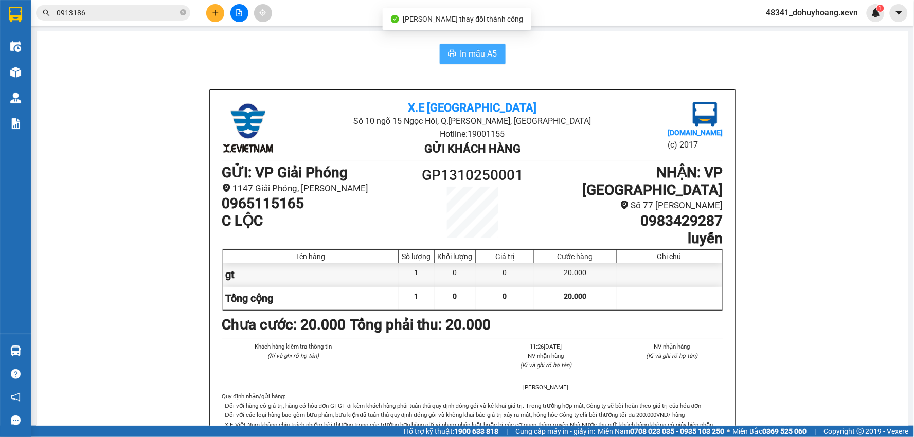
click at [485, 55] on span "In mẫu A5" at bounding box center [478, 53] width 37 height 13
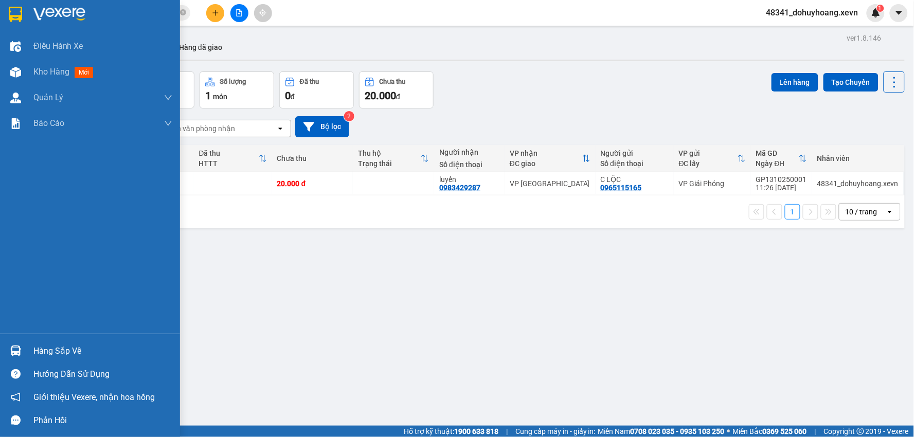
click at [33, 348] on div "Hàng sắp về" at bounding box center [102, 351] width 139 height 15
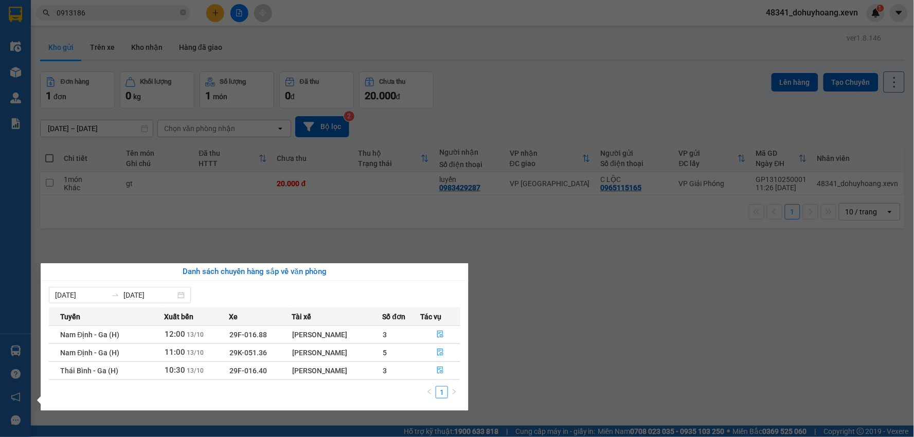
click at [590, 274] on section "Kết quả tìm kiếm ( 59 ) Bộ lọc Mã ĐH Trạng thái Món hàng Thu hộ Tổng cước Chưa …" at bounding box center [457, 218] width 914 height 437
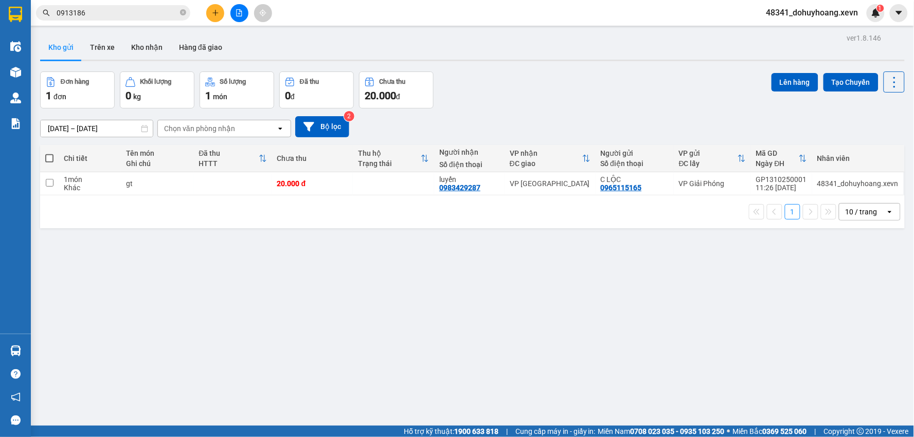
click at [151, 9] on input "0913186" at bounding box center [117, 12] width 121 height 11
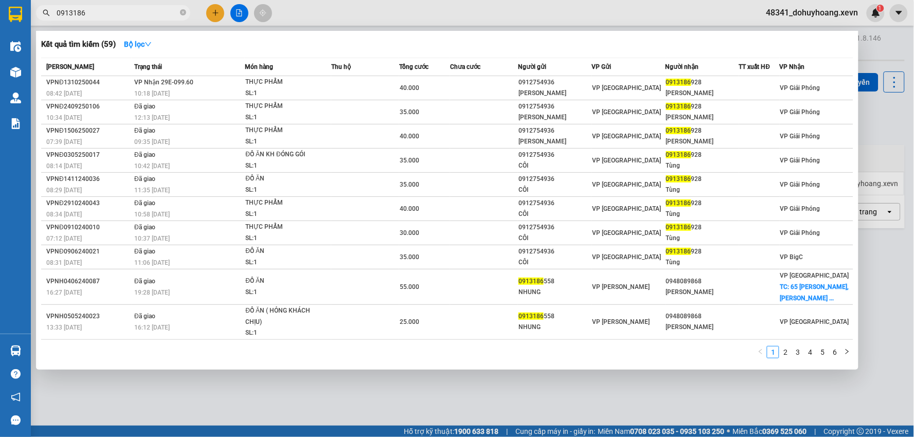
click at [151, 9] on input "0913186" at bounding box center [117, 12] width 121 height 11
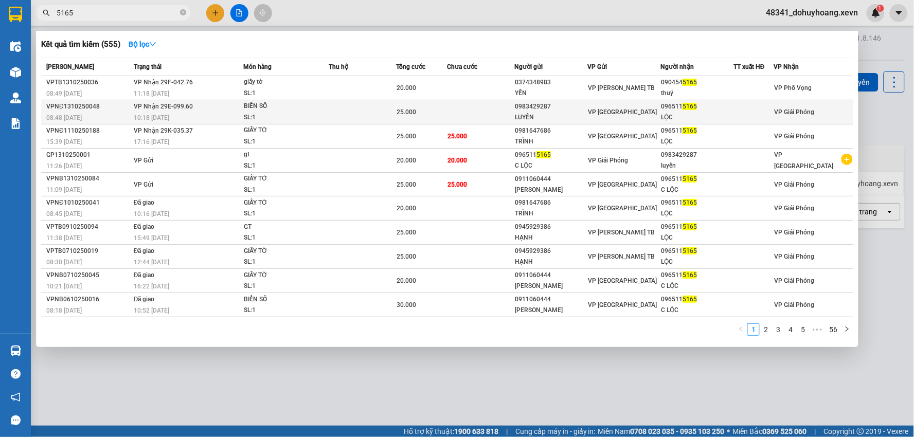
type input "5165"
click at [197, 105] on td "VP Nhận 29E-099.60 10:18 - 13/10" at bounding box center [187, 112] width 113 height 24
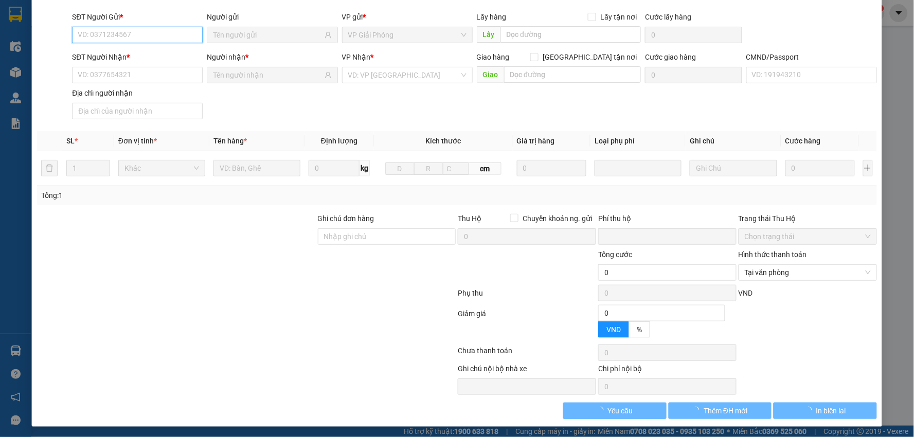
type input "0983429287"
type input "LUYẾN"
type input "0965115165"
type input "LỘC"
type input "001088009766 phạm văn trưởng"
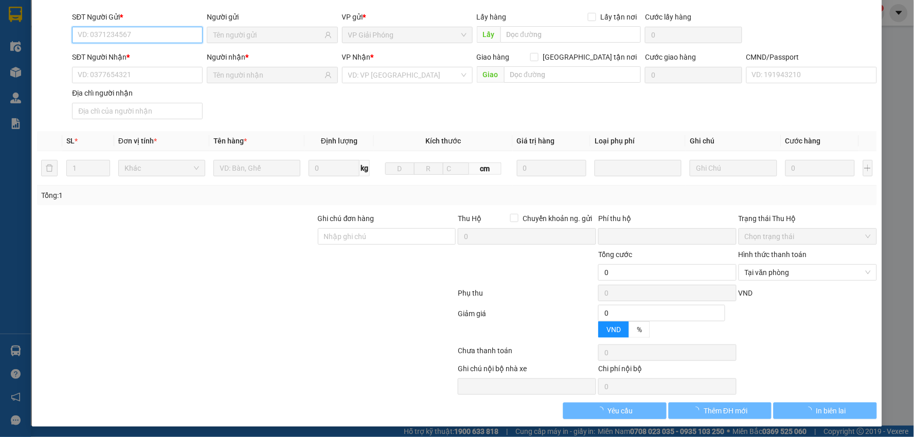
type input "sơn thanh,sơn hà,phú xuyên,hà nội"
type input "0"
type input "25.000"
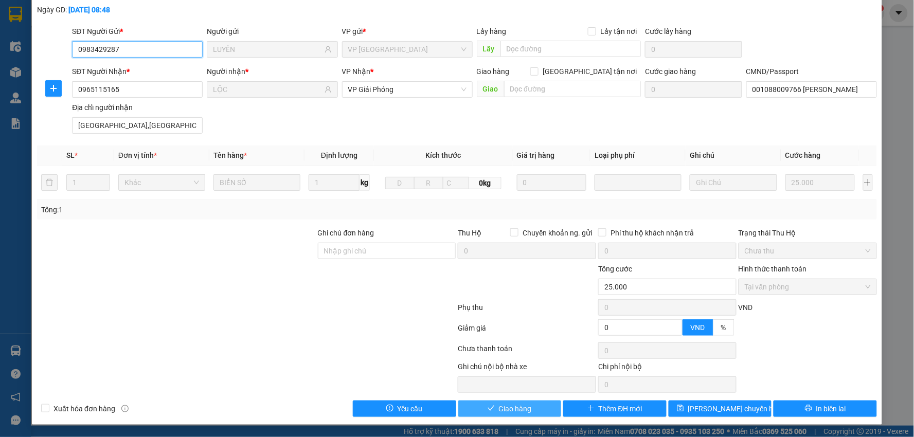
scroll to position [55, 0]
click at [508, 405] on span "Giao hàng" at bounding box center [515, 408] width 33 height 11
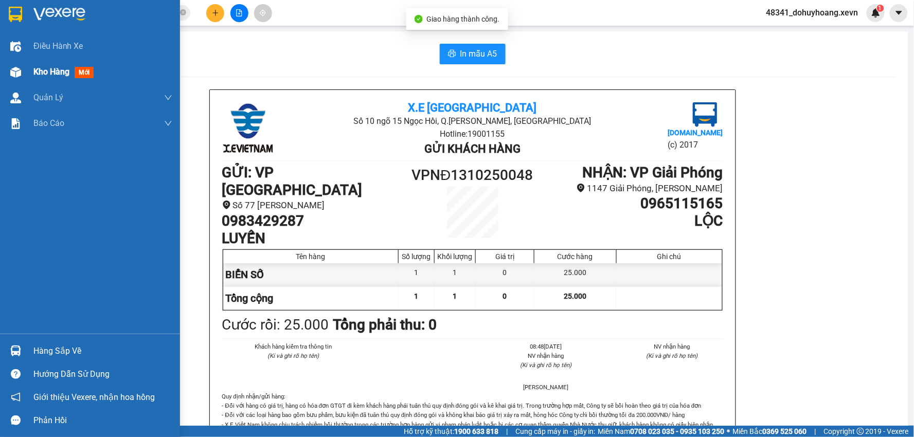
click at [28, 70] on div "Kho hàng mới" at bounding box center [90, 72] width 180 height 26
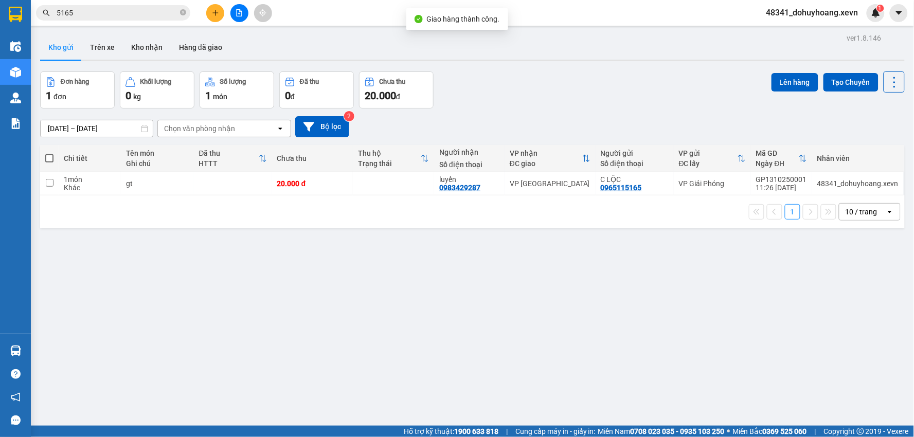
click at [112, 8] on input "5165" at bounding box center [117, 12] width 121 height 11
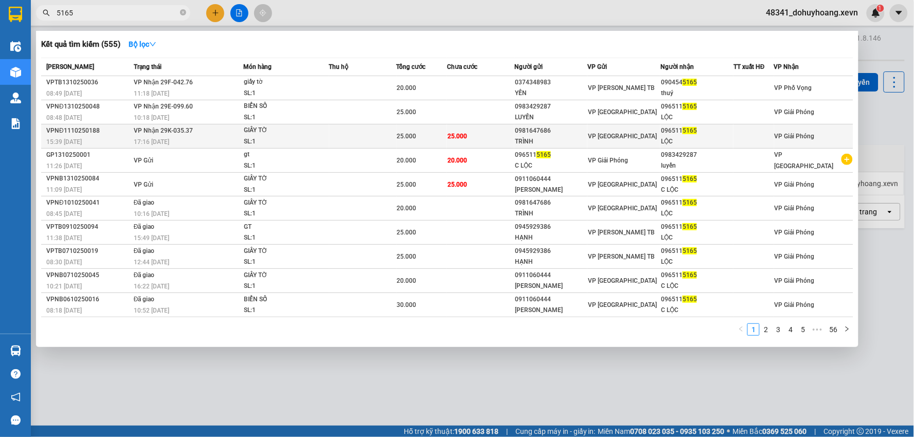
click at [652, 137] on div "VP [GEOGRAPHIC_DATA]" at bounding box center [624, 136] width 72 height 11
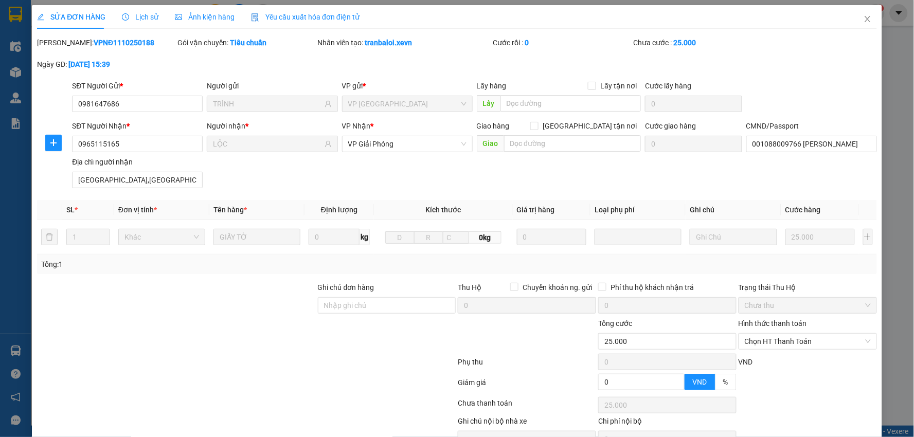
type input "0981647686"
type input "TRÌNH"
type input "0965115165"
type input "LỘC"
type input "001088009766 phạm văn trưởng"
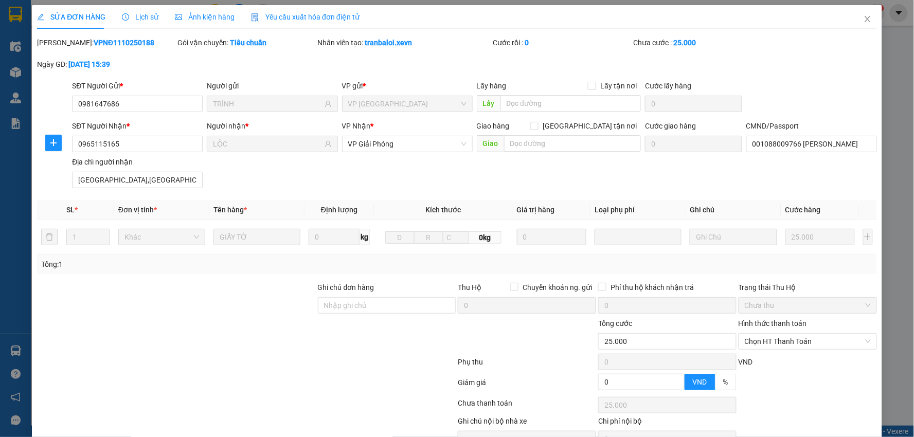
type input "sơn thanh,sơn hà,phú xuyên,hà nội"
type input "0"
type input "25.000"
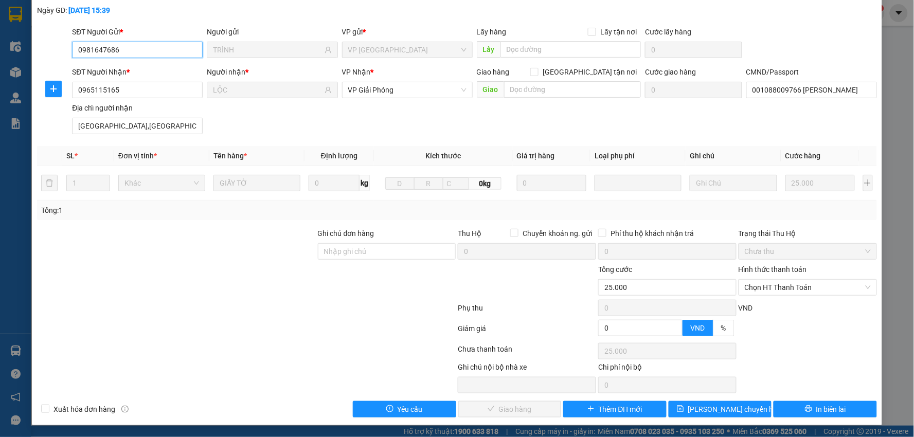
scroll to position [55, 0]
click at [789, 286] on span "Chọn HT Thanh Toán" at bounding box center [808, 286] width 126 height 15
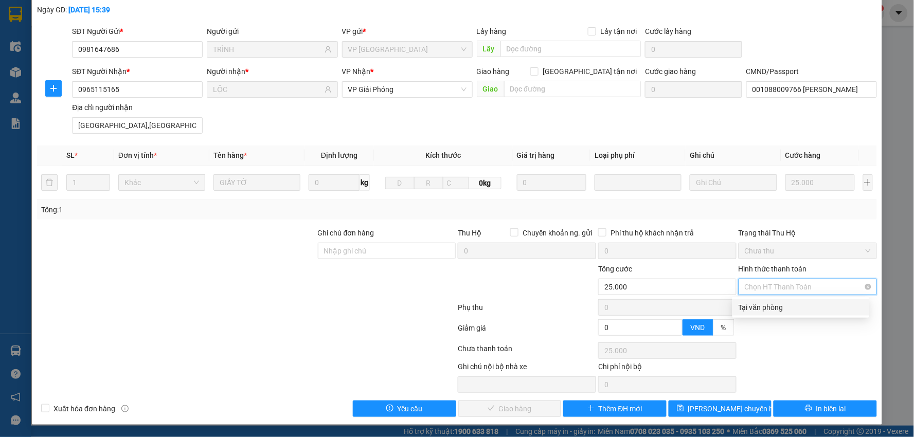
click at [791, 302] on div "Tại văn phòng" at bounding box center [801, 307] width 125 height 11
type input "0"
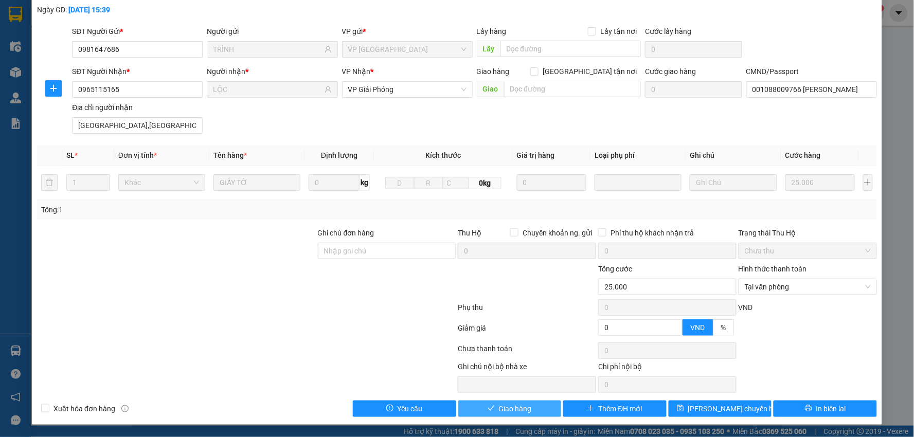
click at [525, 415] on button "Giao hàng" at bounding box center [509, 409] width 103 height 16
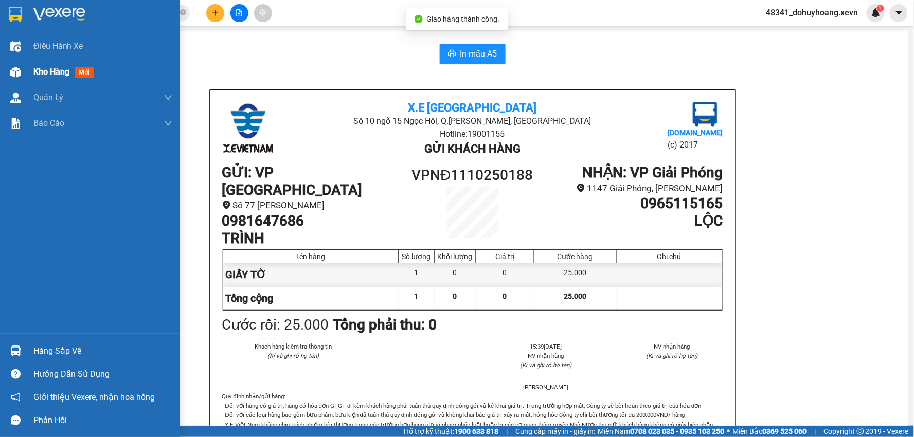
click at [17, 70] on img at bounding box center [15, 72] width 11 height 11
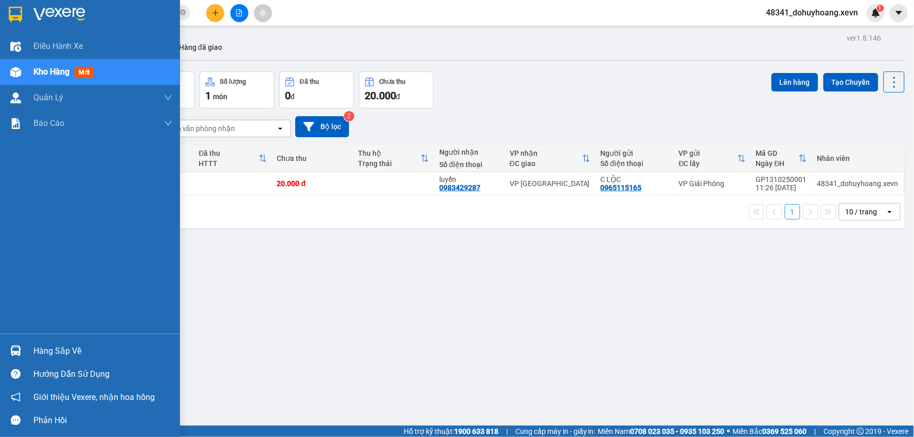
drag, startPoint x: 25, startPoint y: 317, endPoint x: 19, endPoint y: 340, distance: 24.0
click at [19, 340] on div "Điều hành xe Kho hàng mới Quản Lý Quản lý chuyến Quản lý giao nhận mới Quản lý …" at bounding box center [90, 218] width 180 height 437
click at [24, 344] on div at bounding box center [16, 351] width 18 height 18
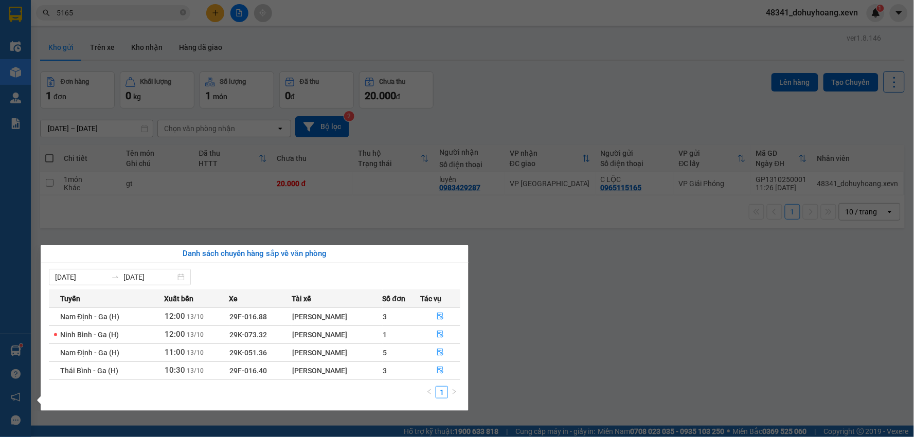
click at [544, 302] on section "Kết quả tìm kiếm ( 555 ) Bộ lọc Mã ĐH Trạng thái Món hàng Thu hộ Tổng cước Chưa…" at bounding box center [457, 218] width 914 height 437
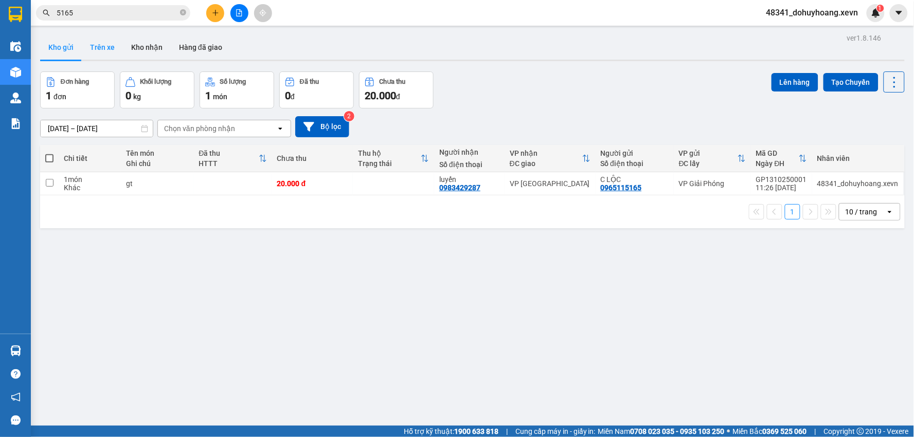
click at [104, 50] on button "Trên xe" at bounding box center [102, 47] width 41 height 25
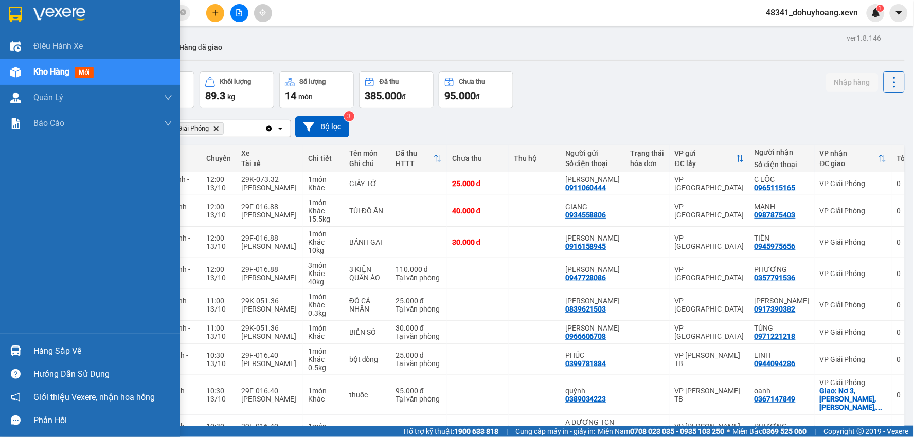
click at [24, 348] on div at bounding box center [16, 351] width 18 height 18
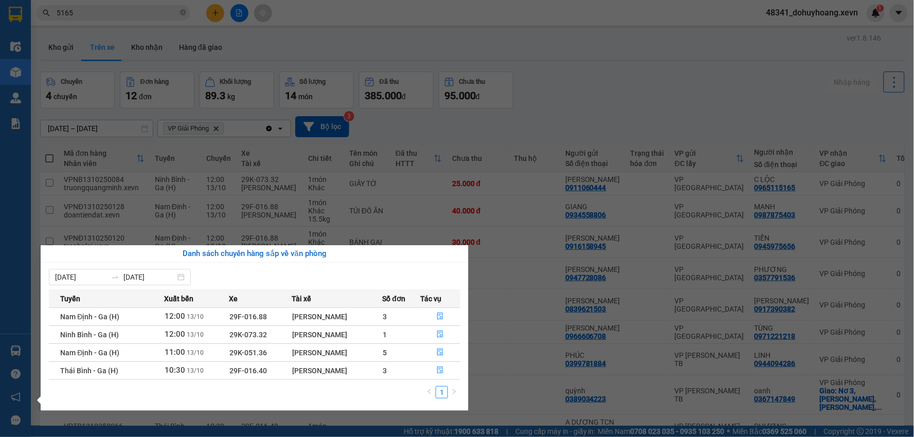
click at [626, 78] on section "Kết quả tìm kiếm ( 555 ) Bộ lọc Mã ĐH Trạng thái Món hàng Thu hộ Tổng cước Chưa…" at bounding box center [457, 218] width 914 height 437
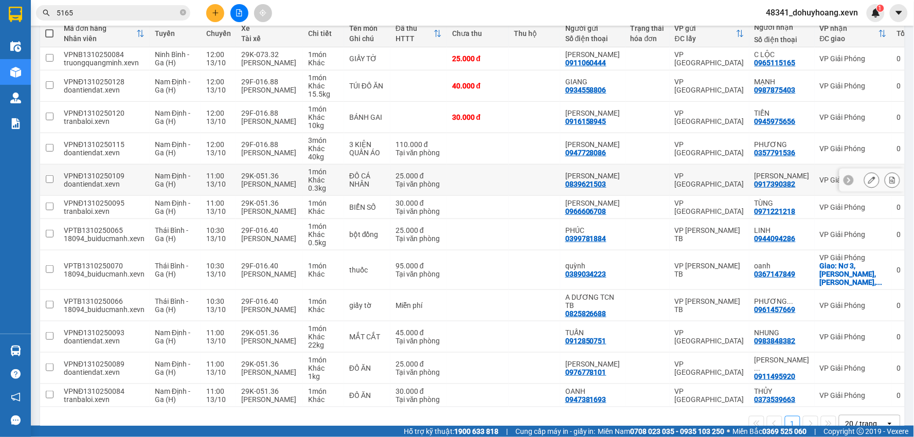
scroll to position [105, 0]
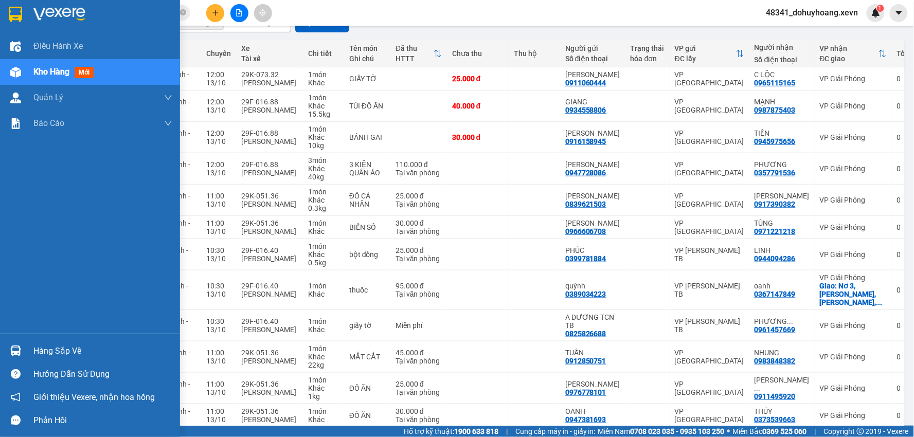
click at [21, 350] on img at bounding box center [15, 351] width 11 height 11
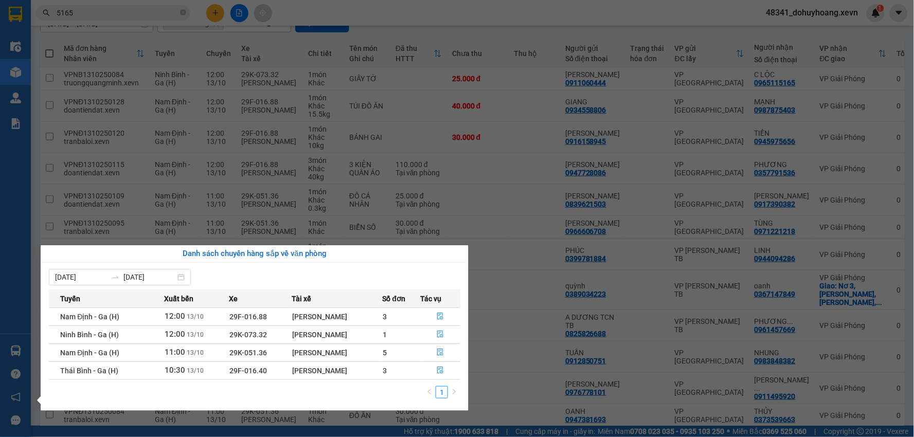
click at [705, 431] on section "Kết quả tìm kiếm ( 555 ) Bộ lọc Mã ĐH Trạng thái Món hàng Thu hộ Tổng cước Chưa…" at bounding box center [457, 218] width 914 height 437
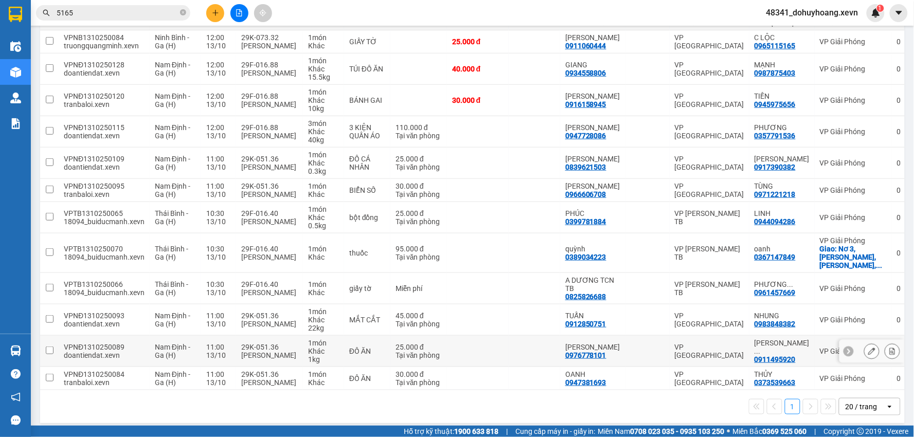
scroll to position [162, 0]
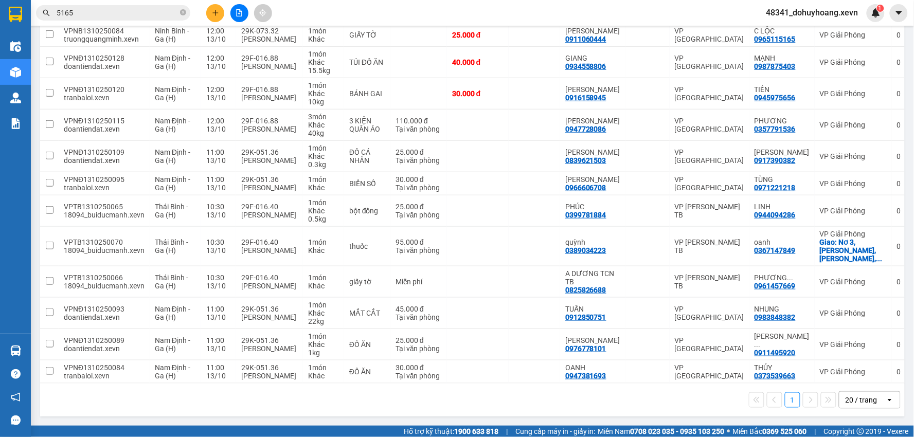
click at [80, 16] on input "5165" at bounding box center [117, 12] width 121 height 11
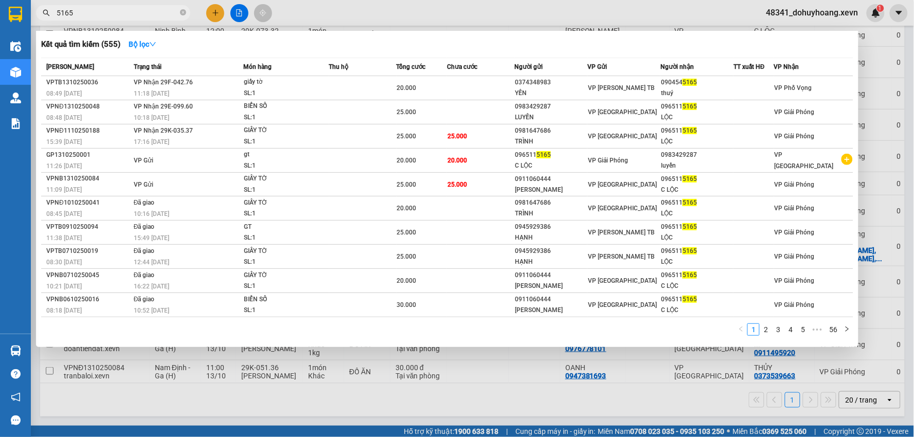
click at [80, 16] on input "5165" at bounding box center [117, 12] width 121 height 11
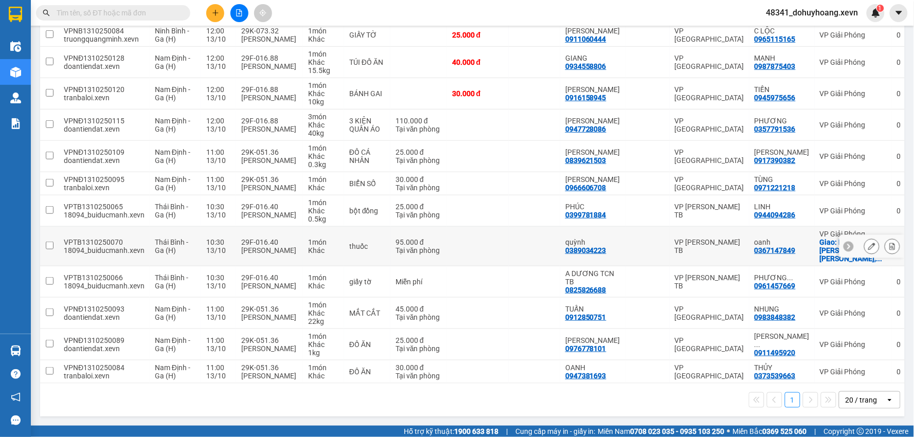
scroll to position [0, 0]
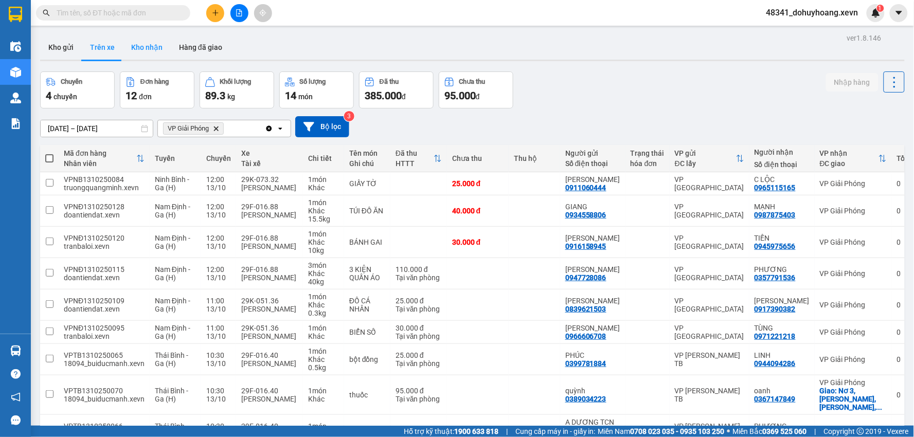
click at [153, 54] on button "Kho nhận" at bounding box center [147, 47] width 48 height 25
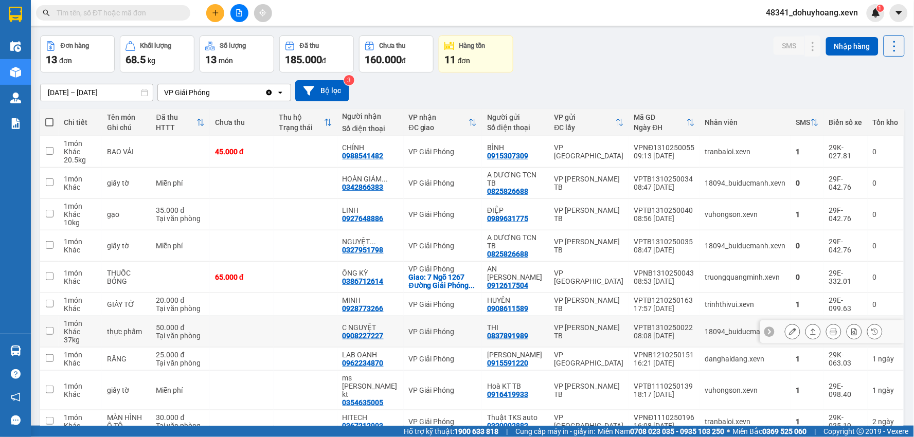
scroll to position [70, 0]
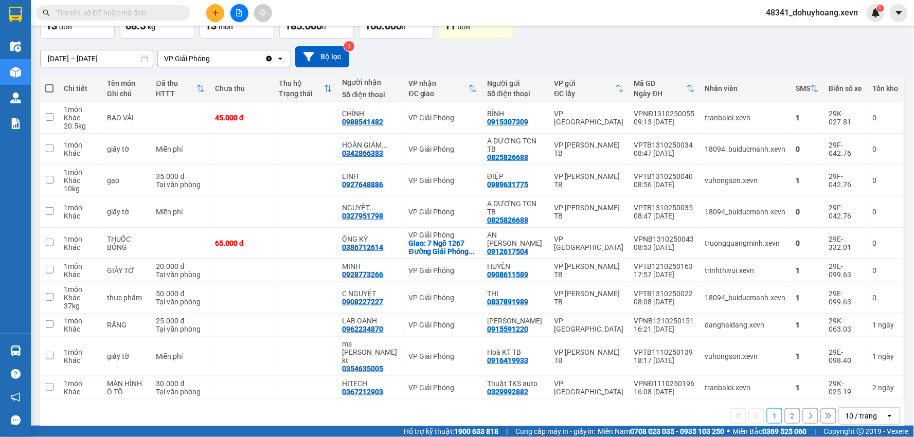
drag, startPoint x: 861, startPoint y: 405, endPoint x: 851, endPoint y: 395, distance: 14.2
click at [861, 411] on div "10 / trang" at bounding box center [862, 416] width 32 height 10
click at [128, 17] on input "text" at bounding box center [117, 12] width 121 height 11
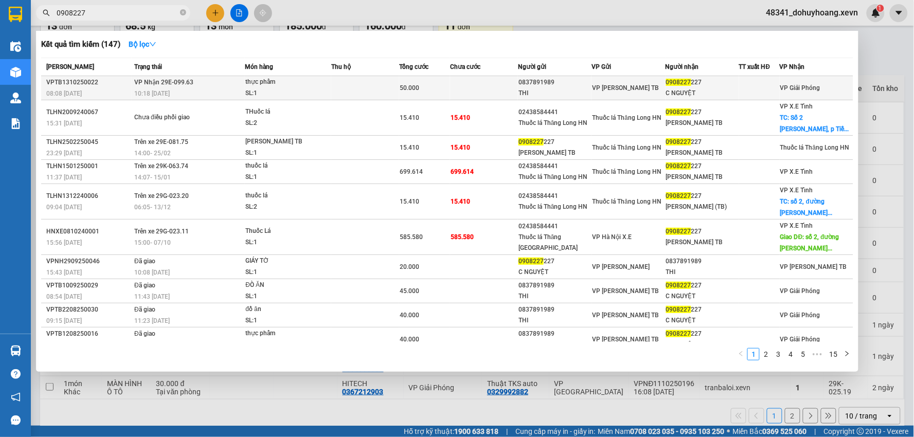
type input "0908227"
click at [553, 85] on div "0837891989" at bounding box center [555, 82] width 73 height 11
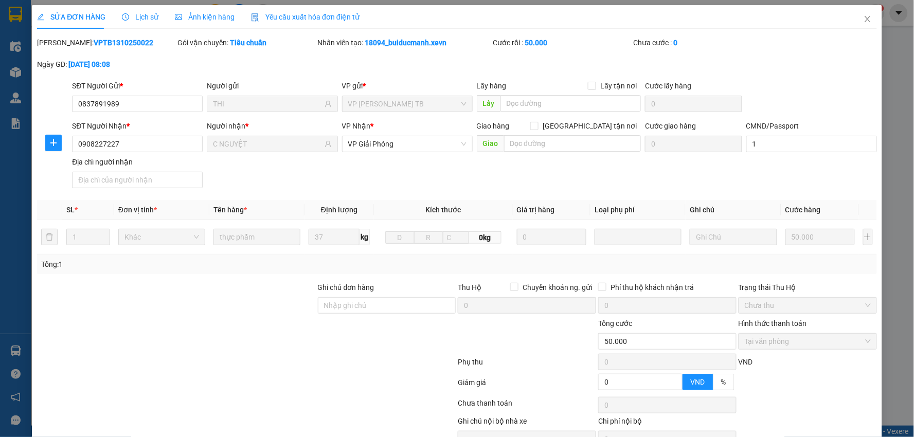
type input "0837891989"
type input "THI"
type input "0908227227"
type input "C NGUYỆT"
type input "1"
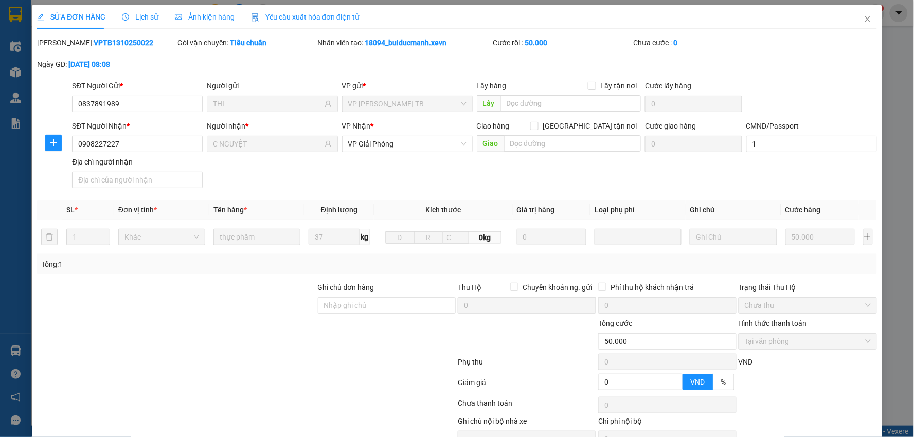
type input "0"
type input "50.000"
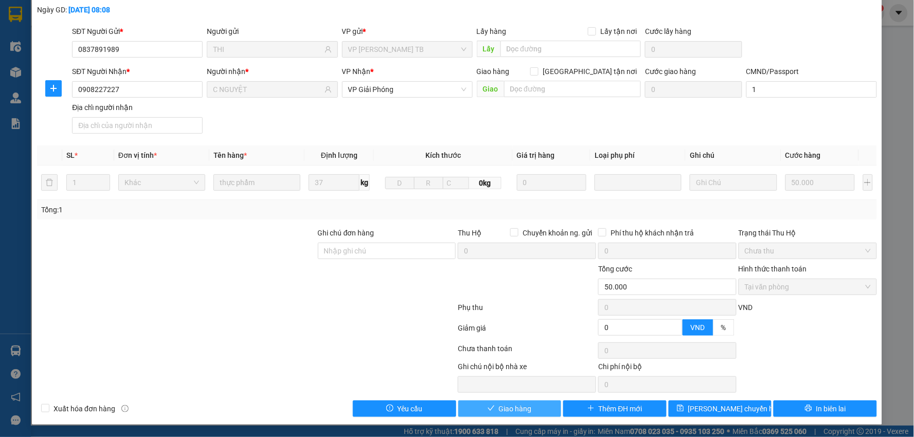
click at [522, 408] on span "Giao hàng" at bounding box center [515, 408] width 33 height 11
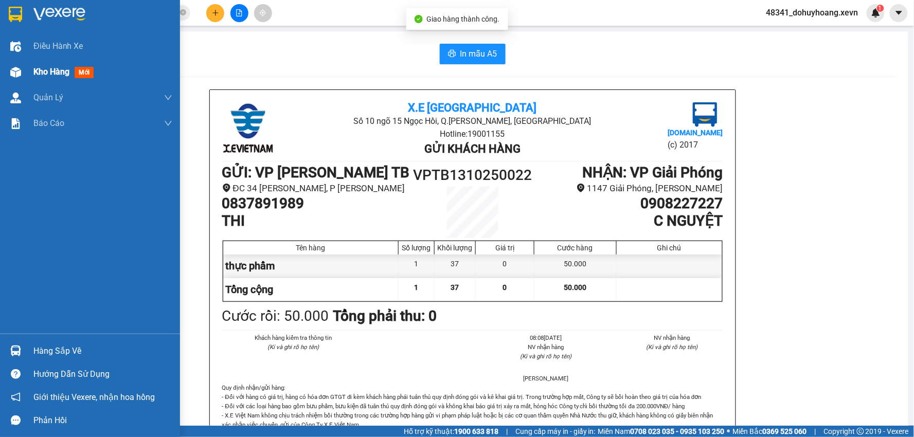
click at [23, 83] on div "Kho hàng mới" at bounding box center [90, 72] width 180 height 26
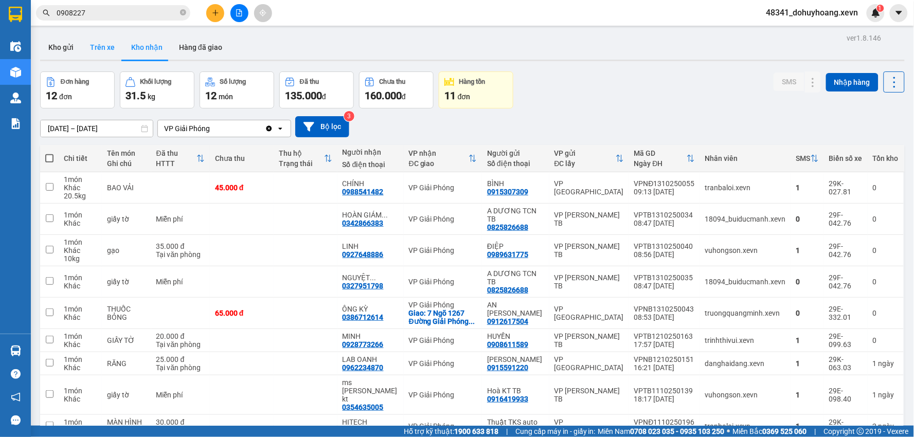
click at [103, 37] on button "Trên xe" at bounding box center [102, 47] width 41 height 25
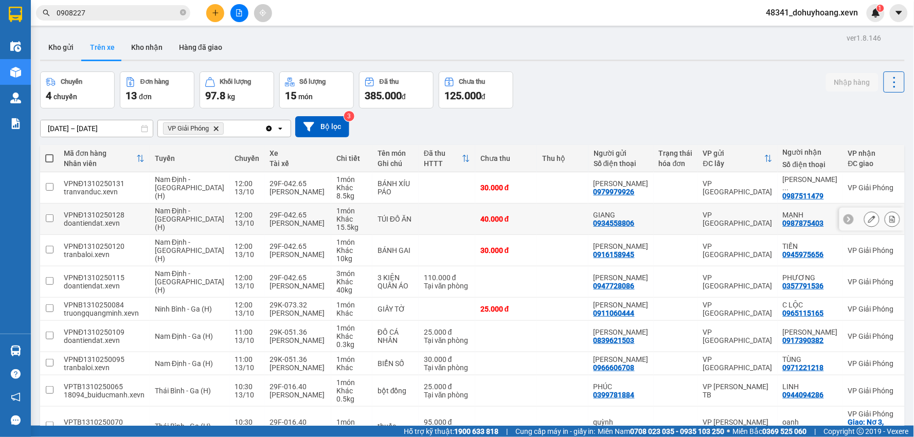
scroll to position [114, 0]
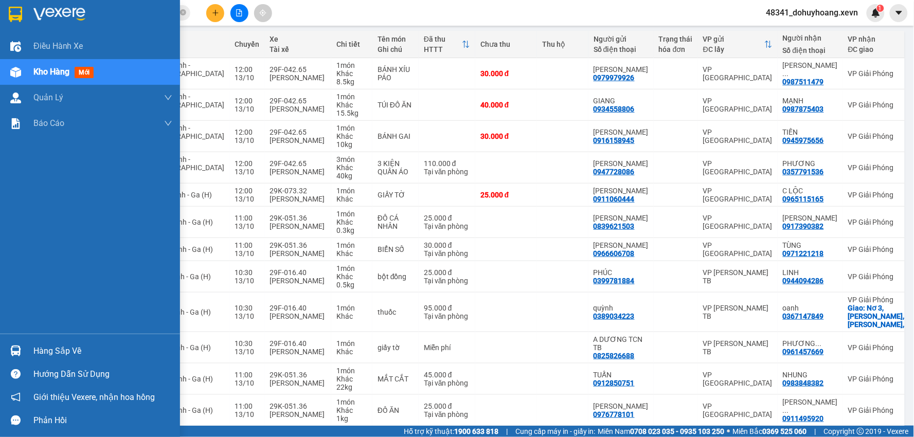
click at [12, 348] on img at bounding box center [15, 351] width 11 height 11
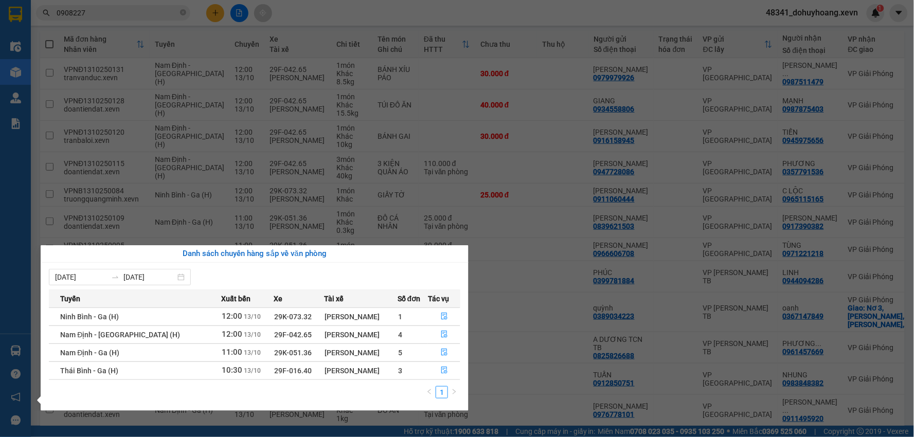
click at [512, 398] on section "Kết quả tìm kiếm ( 147 ) Bộ lọc Mã ĐH Trạng thái Món hàng Thu hộ Tổng cước Chưa…" at bounding box center [457, 218] width 914 height 437
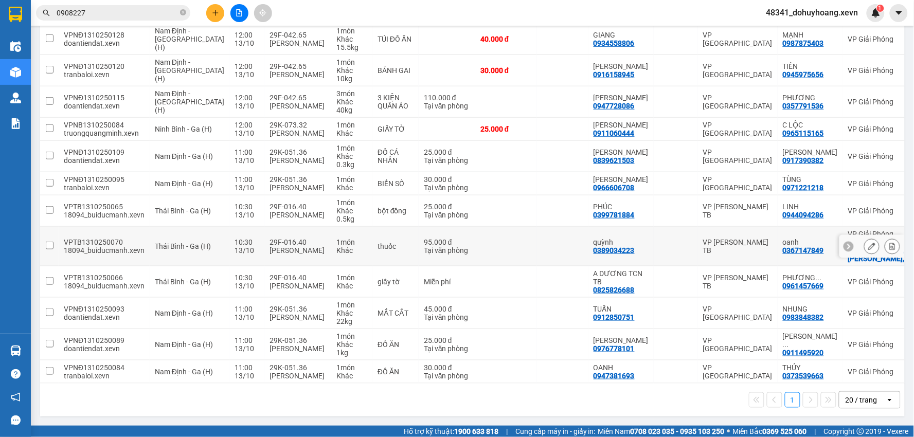
scroll to position [193, 0]
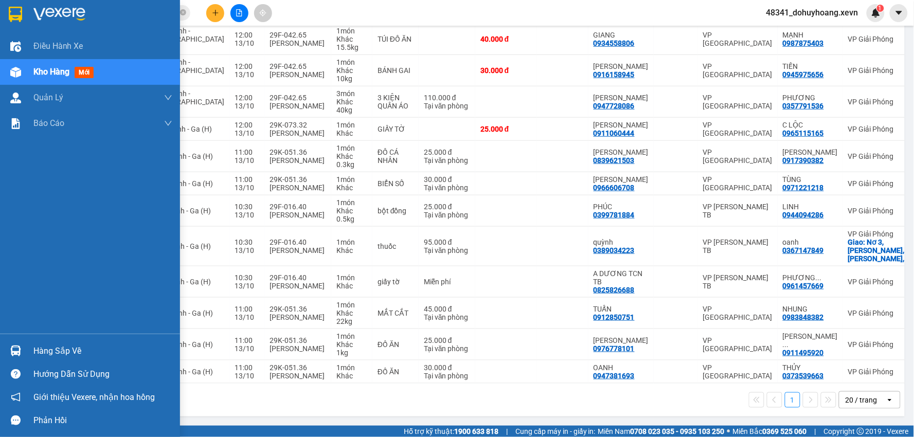
click at [12, 346] on img at bounding box center [15, 351] width 11 height 11
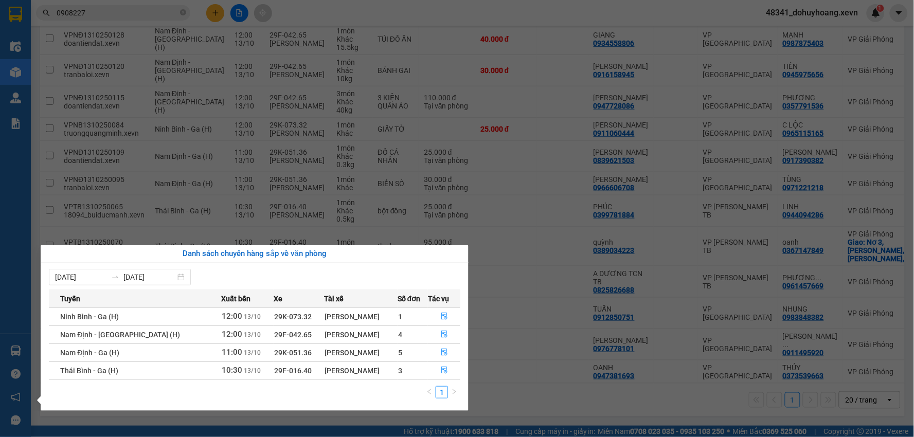
click at [546, 403] on section "Kết quả tìm kiếm ( 147 ) Bộ lọc Mã ĐH Trạng thái Món hàng Thu hộ Tổng cước Chưa…" at bounding box center [457, 218] width 914 height 437
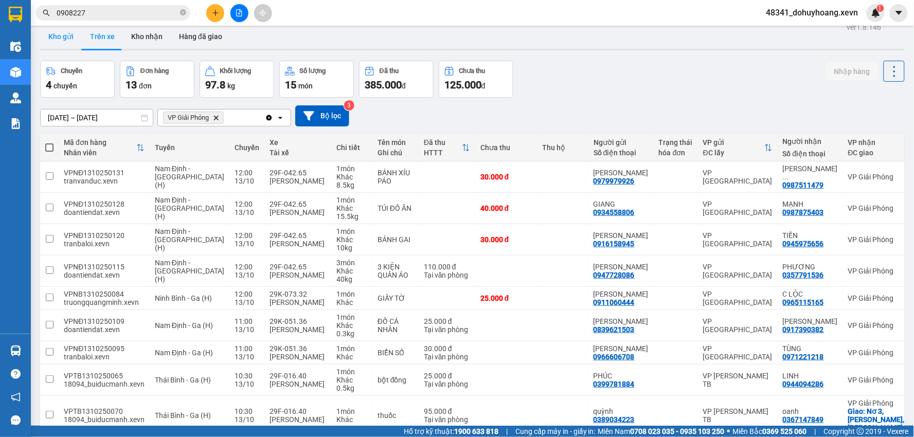
scroll to position [0, 0]
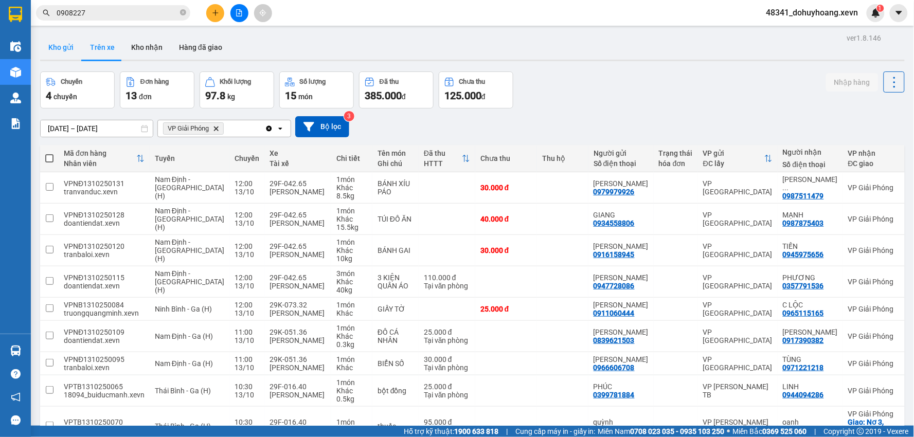
click at [64, 45] on button "Kho gửi" at bounding box center [61, 47] width 42 height 25
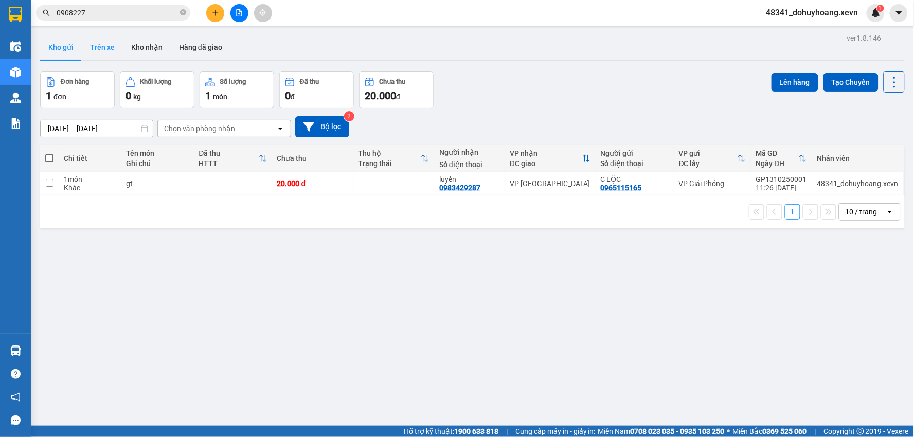
click at [105, 55] on button "Trên xe" at bounding box center [102, 47] width 41 height 25
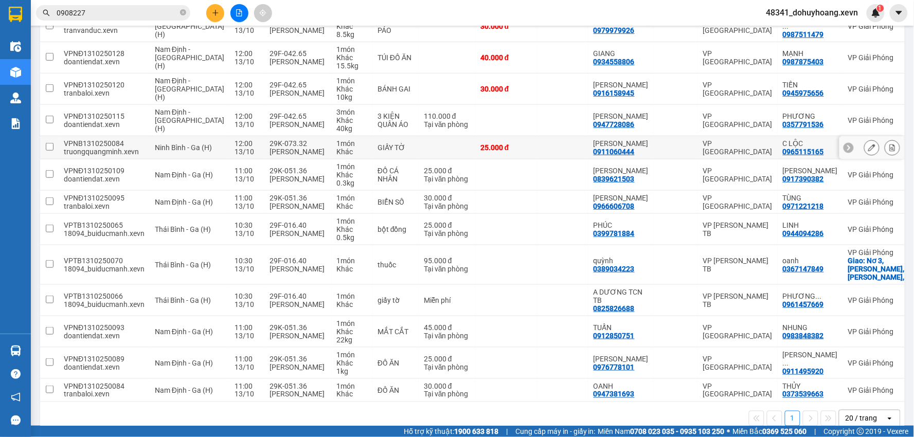
scroll to position [225, 0]
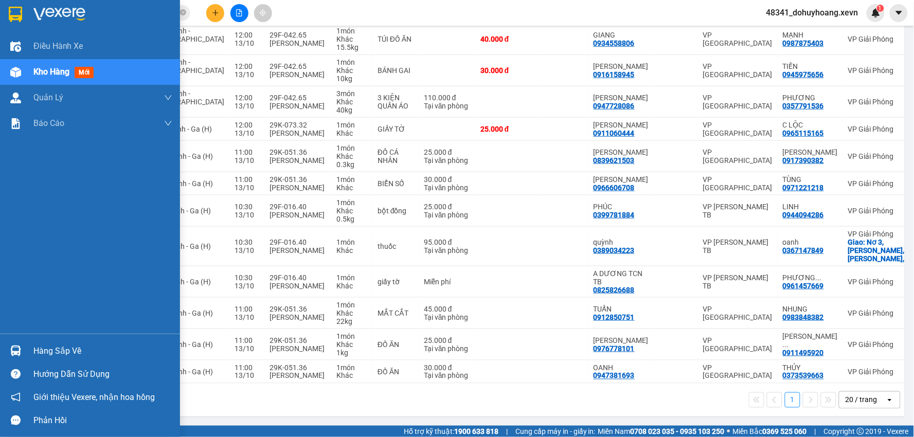
click at [52, 347] on div "Hàng sắp về" at bounding box center [102, 351] width 139 height 15
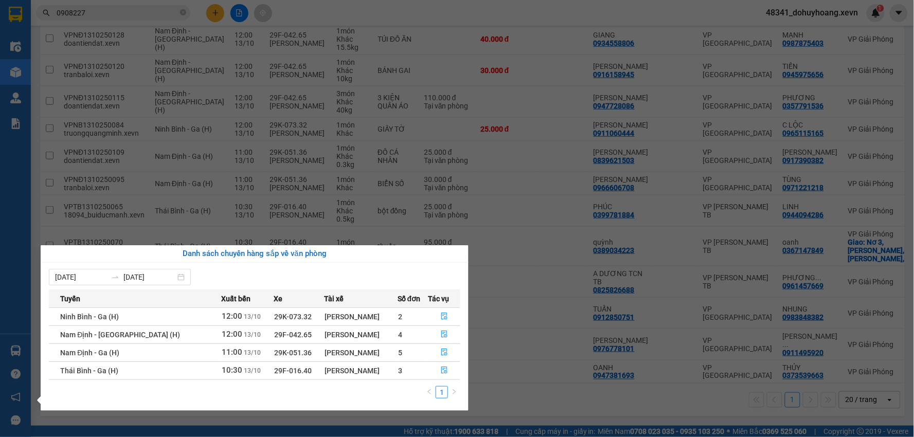
click at [678, 392] on section "Kết quả tìm kiếm ( 147 ) Bộ lọc Mã ĐH Trạng thái Món hàng Thu hộ Tổng cước Chưa…" at bounding box center [457, 218] width 914 height 437
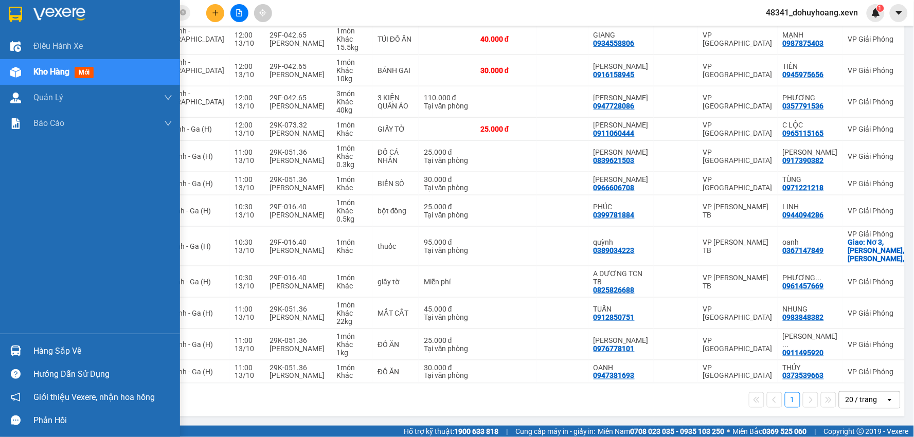
click at [21, 346] on img at bounding box center [15, 351] width 11 height 11
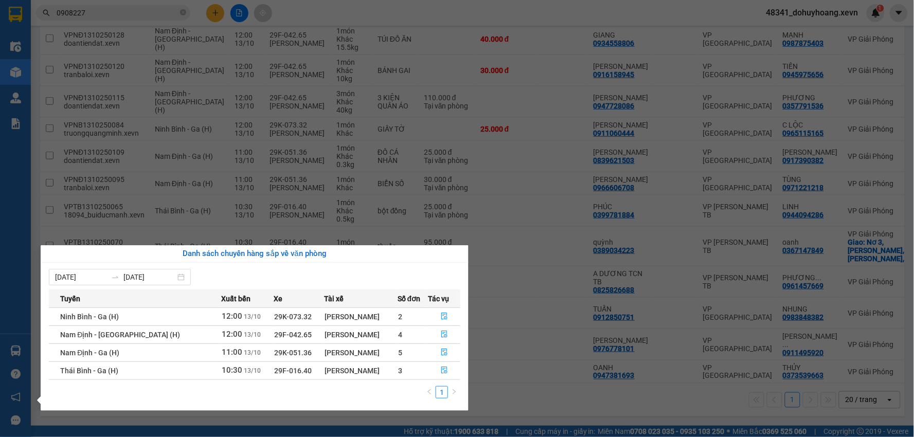
click at [604, 404] on section "Kết quả tìm kiếm ( 147 ) Bộ lọc Mã ĐH Trạng thái Món hàng Thu hộ Tổng cước Chưa…" at bounding box center [457, 218] width 914 height 437
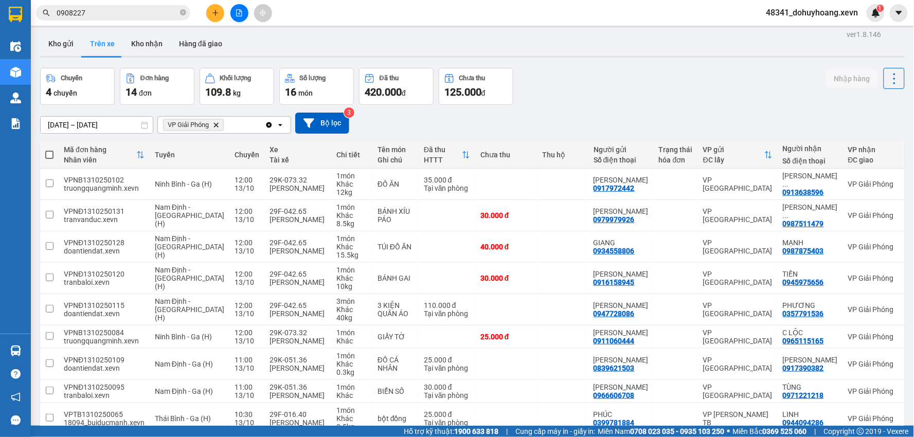
scroll to position [0, 0]
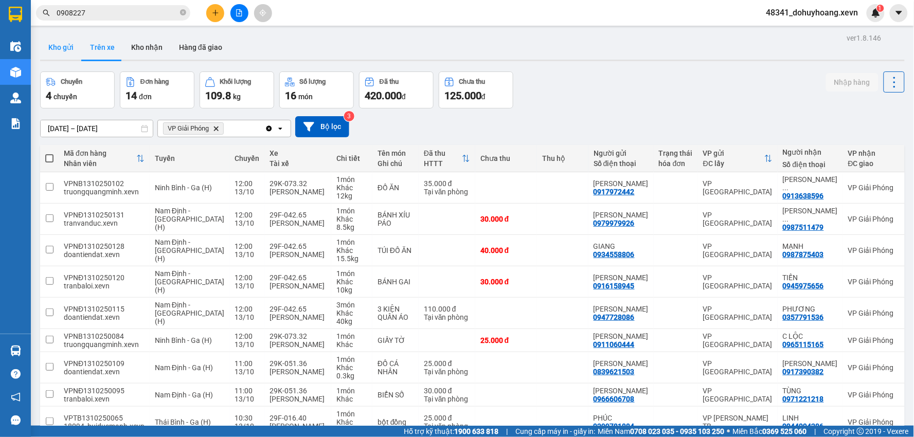
click at [59, 59] on button "Kho gửi" at bounding box center [61, 47] width 42 height 25
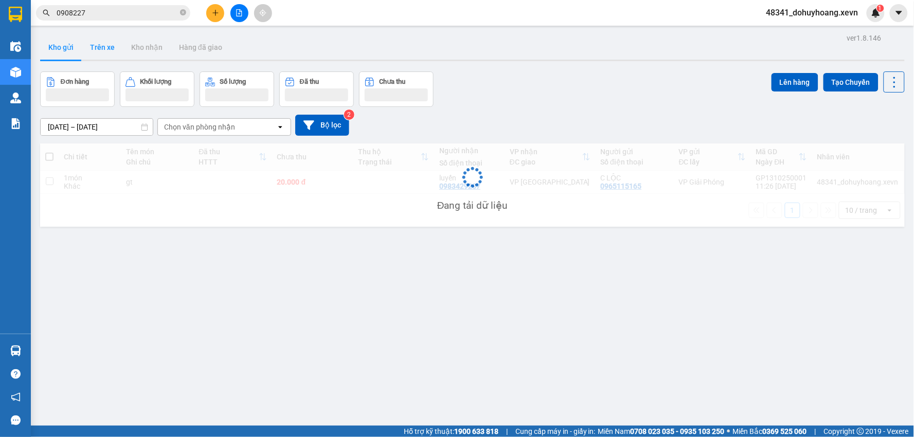
click at [90, 48] on button "Trên xe" at bounding box center [102, 47] width 41 height 25
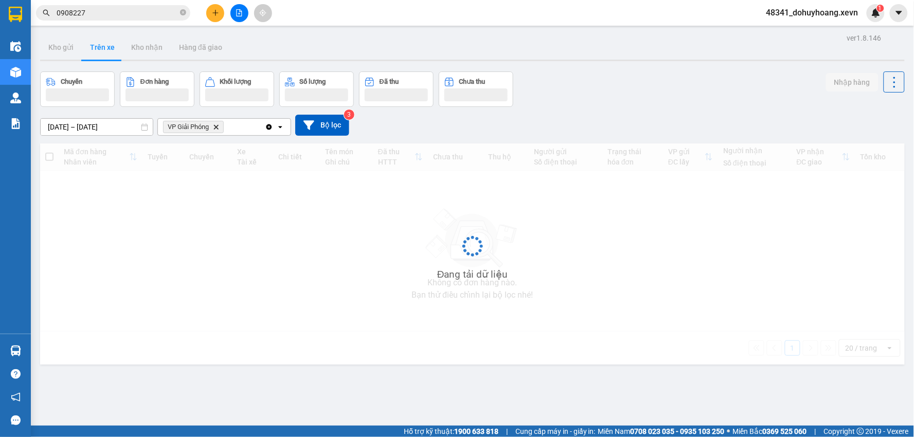
click at [90, 48] on button "Trên xe" at bounding box center [102, 47] width 41 height 25
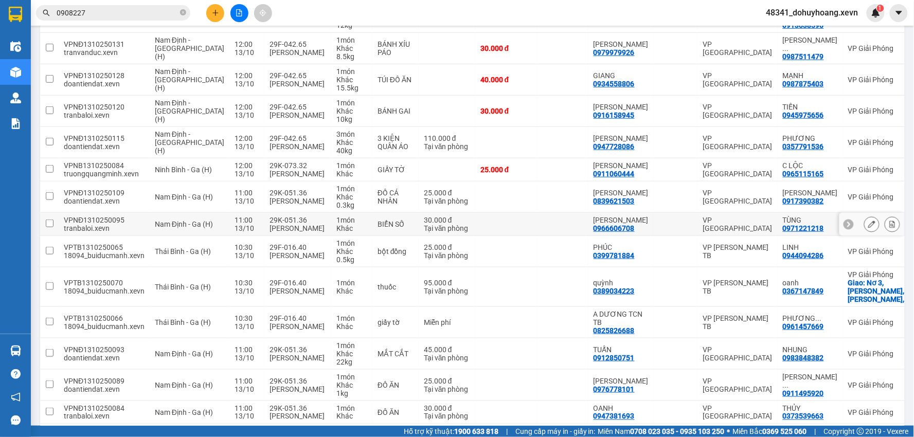
scroll to position [225, 0]
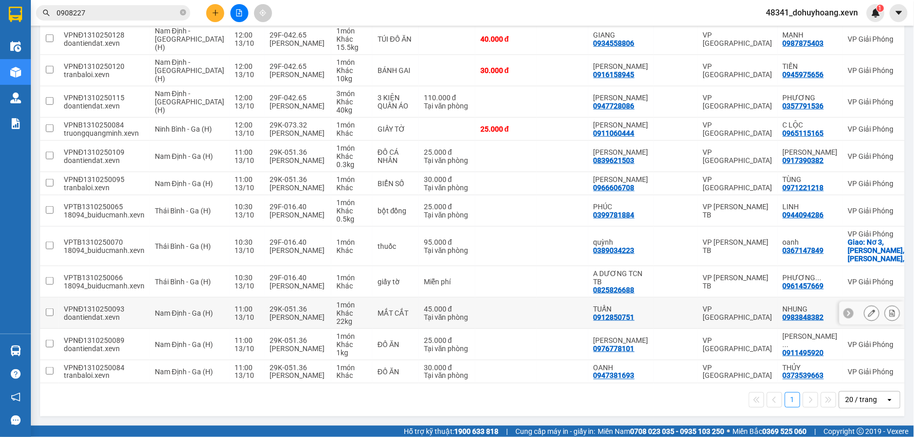
click at [281, 324] on td "29K-051.36 Hồ Nam Phong" at bounding box center [297, 313] width 67 height 31
checkbox input "true"
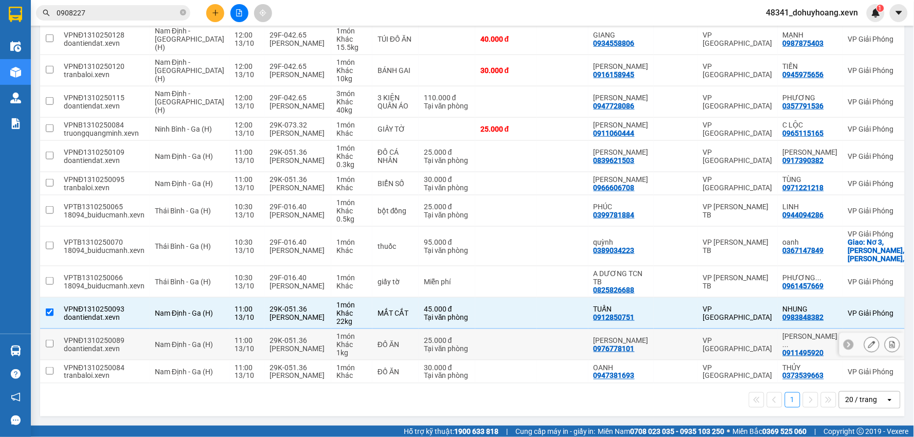
click at [292, 345] on div "Hồ Nam Phong" at bounding box center [298, 349] width 57 height 8
checkbox input "true"
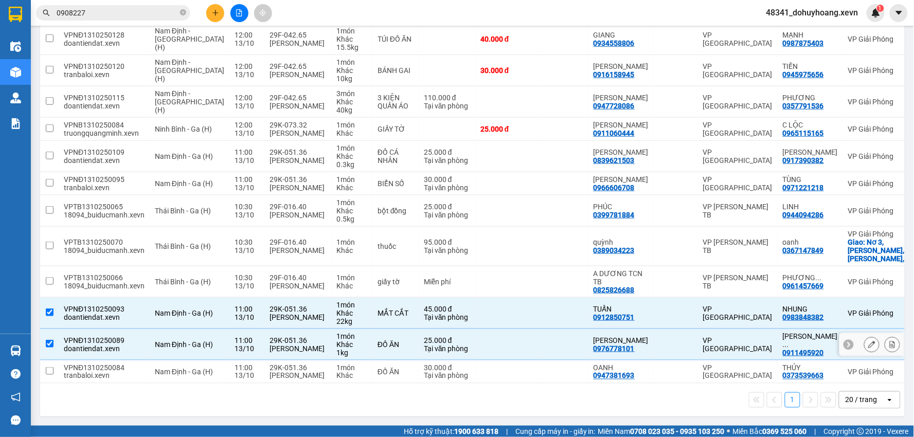
click at [331, 374] on td "1 món Khác" at bounding box center [351, 372] width 41 height 23
checkbox input "true"
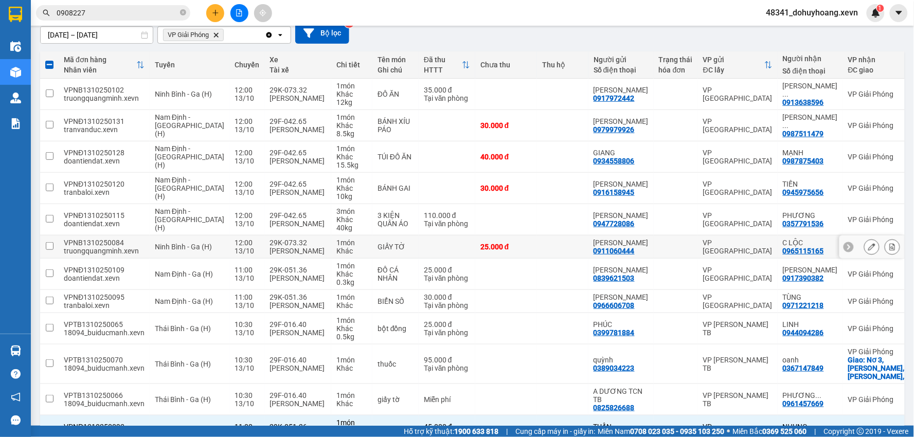
scroll to position [111, 0]
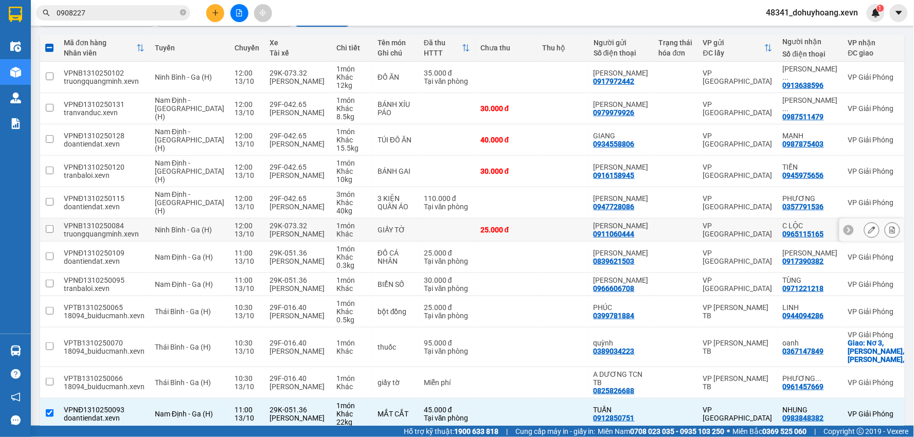
click at [283, 293] on div "Hồ Nam Phong" at bounding box center [298, 289] width 57 height 8
checkbox input "true"
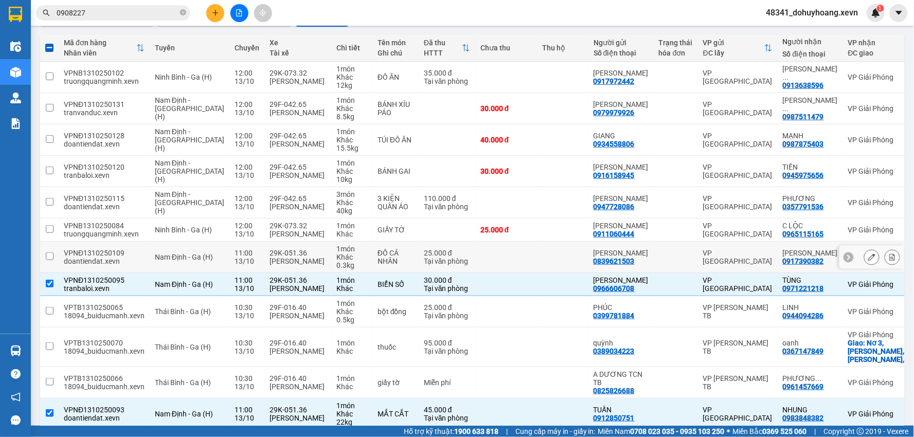
click at [280, 265] on div "Hồ Nam Phong" at bounding box center [298, 261] width 57 height 8
checkbox input "true"
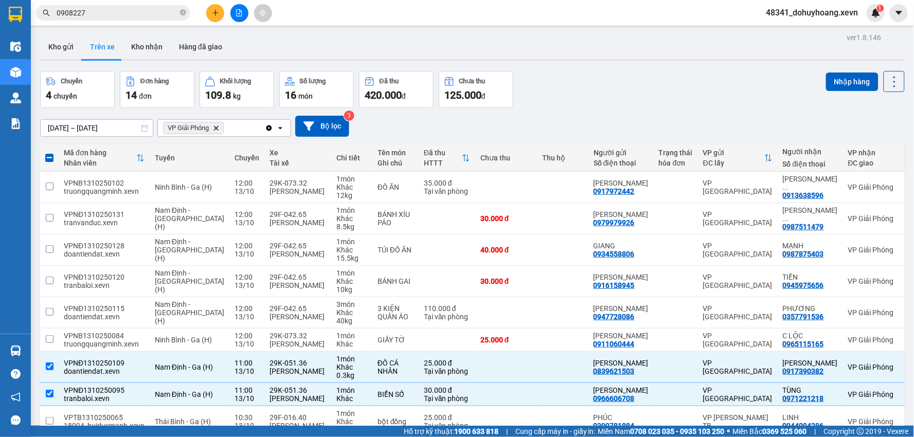
scroll to position [0, 0]
click at [830, 81] on button "Nhập hàng" at bounding box center [852, 82] width 52 height 19
click at [127, 35] on button "Kho nhận" at bounding box center [147, 47] width 48 height 25
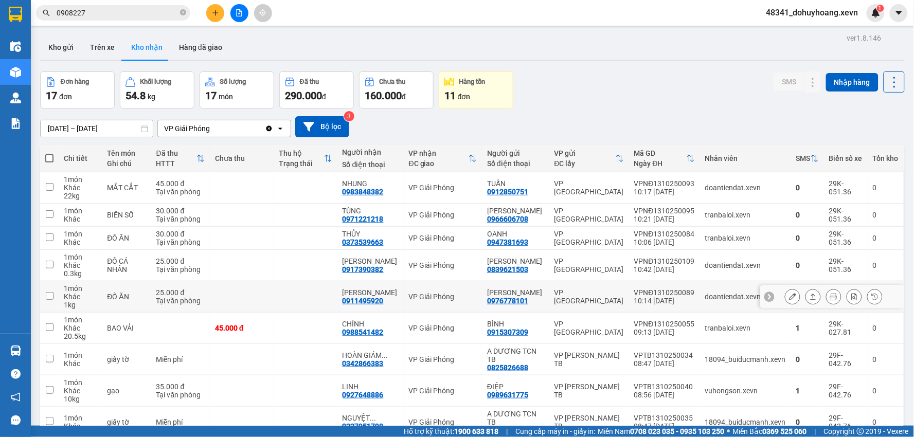
click at [705, 301] on div "doantiendat.xevn" at bounding box center [745, 297] width 81 height 8
checkbox input "true"
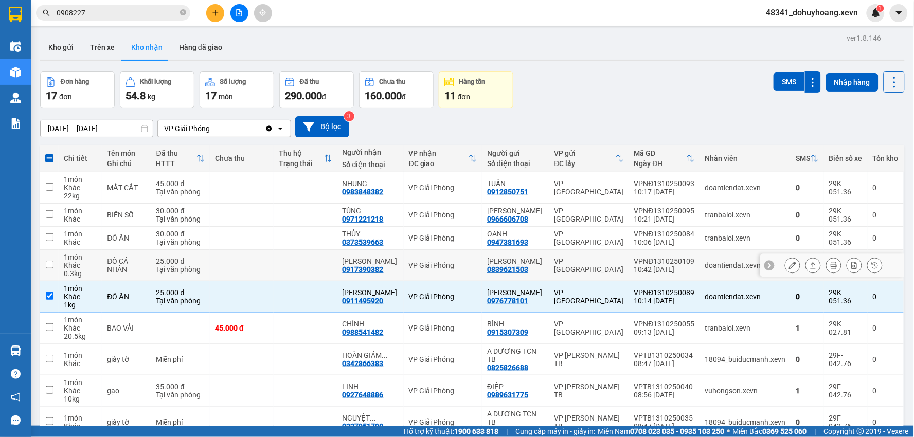
click at [700, 281] on td "doantiendat.xevn" at bounding box center [745, 265] width 91 height 31
checkbox input "true"
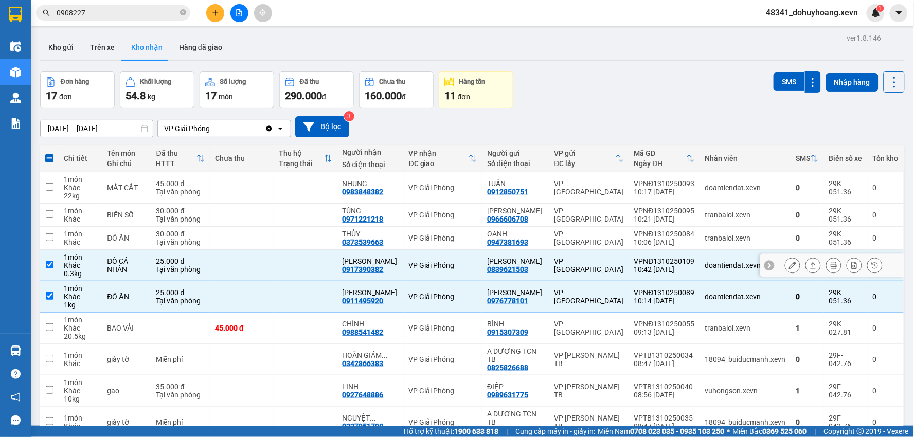
click at [685, 246] on div "10:06 13/10" at bounding box center [664, 242] width 61 height 8
checkbox input "true"
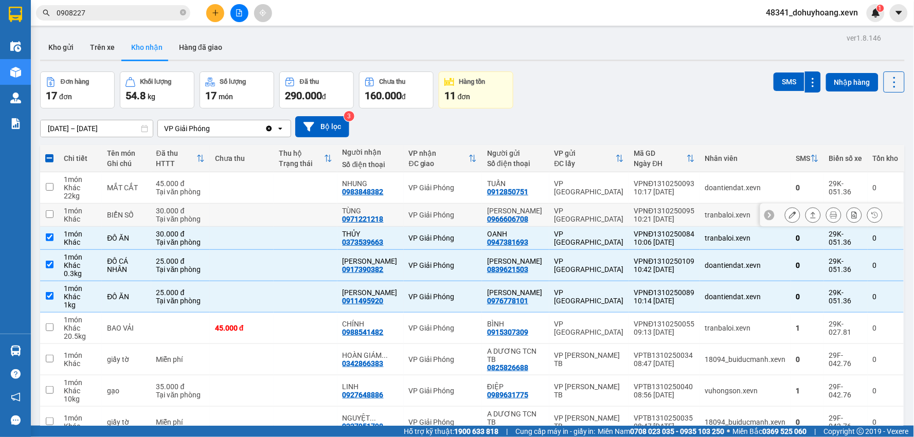
click at [679, 207] on td "VPNĐ1310250095 10:21 13/10" at bounding box center [664, 215] width 71 height 23
checkbox input "true"
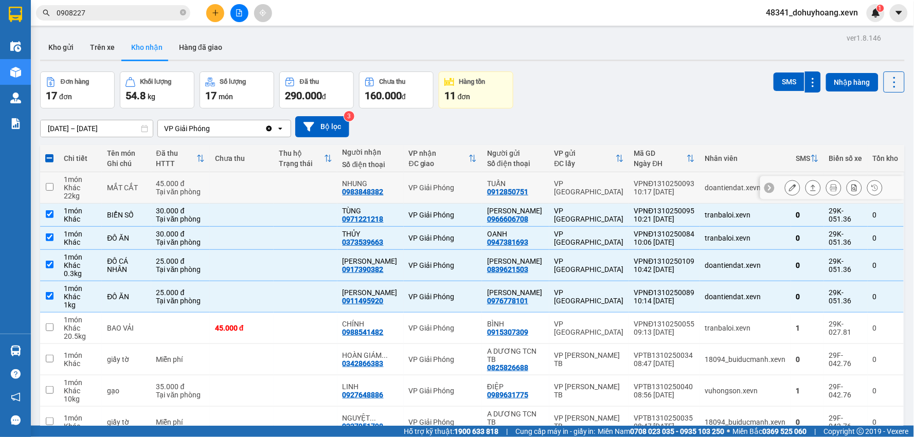
click at [677, 197] on td "VPNĐ1310250093 10:17 13/10" at bounding box center [664, 187] width 71 height 31
checkbox input "true"
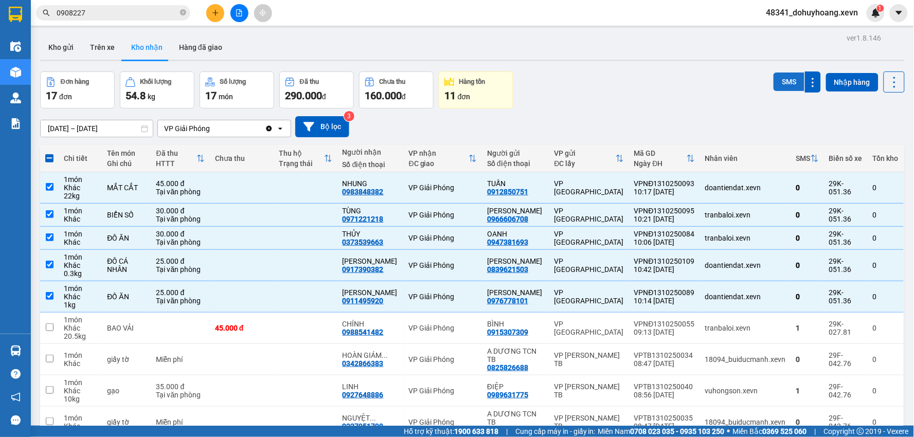
click at [783, 74] on button "SMS" at bounding box center [789, 82] width 31 height 19
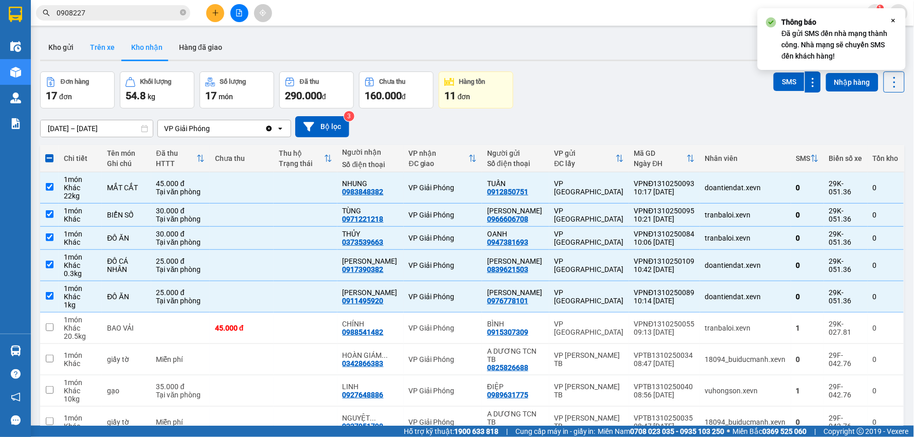
click at [89, 48] on button "Trên xe" at bounding box center [102, 47] width 41 height 25
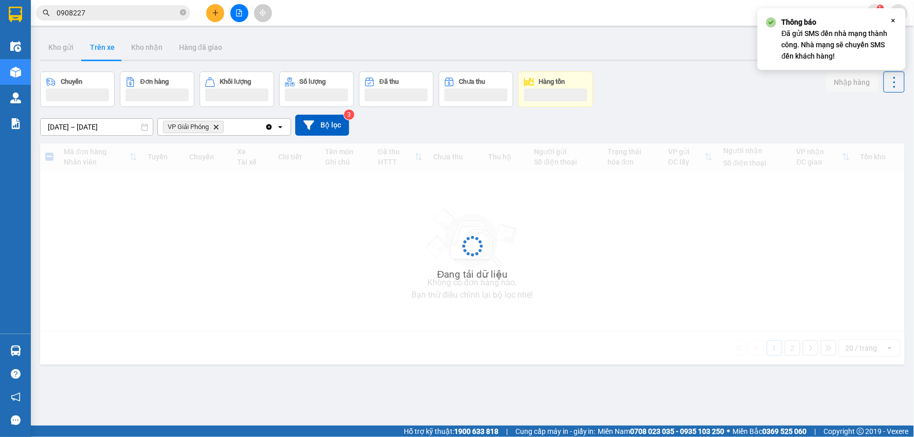
click at [89, 48] on button "Trên xe" at bounding box center [102, 47] width 41 height 25
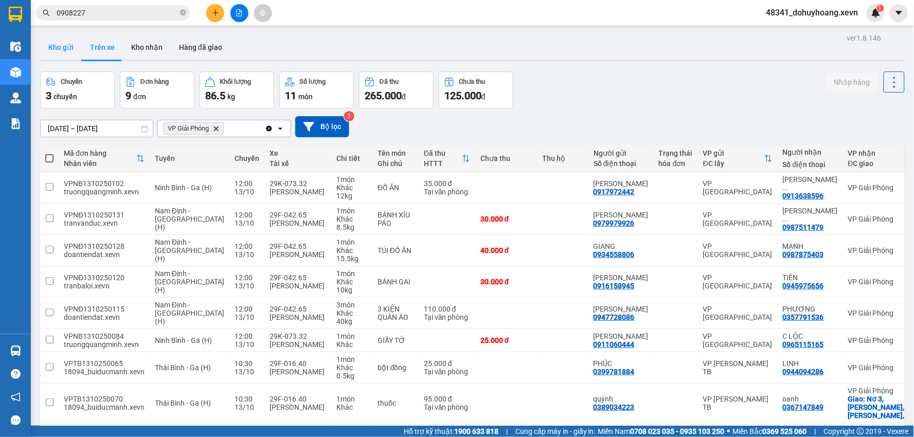
click at [67, 48] on button "Kho gửi" at bounding box center [61, 47] width 42 height 25
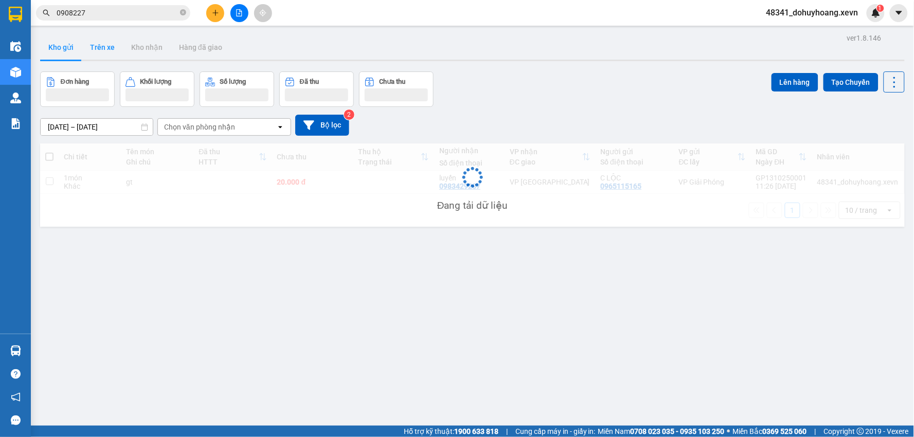
click at [107, 59] on button "Trên xe" at bounding box center [102, 47] width 41 height 25
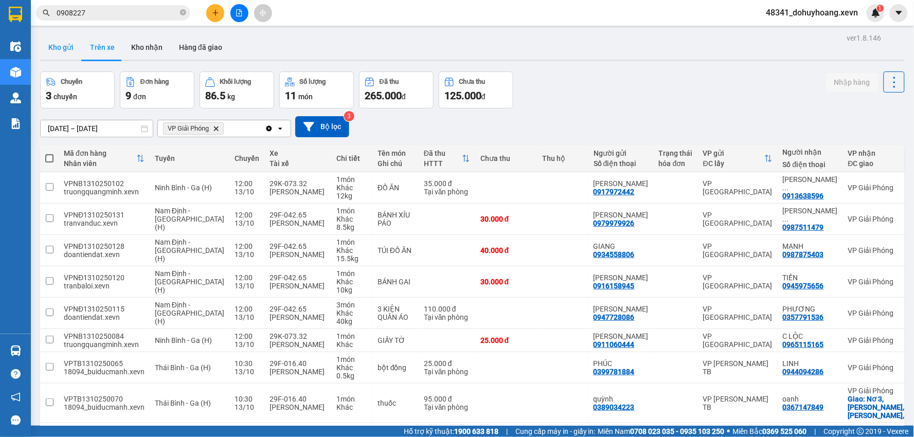
click at [65, 52] on button "Kho gửi" at bounding box center [61, 47] width 42 height 25
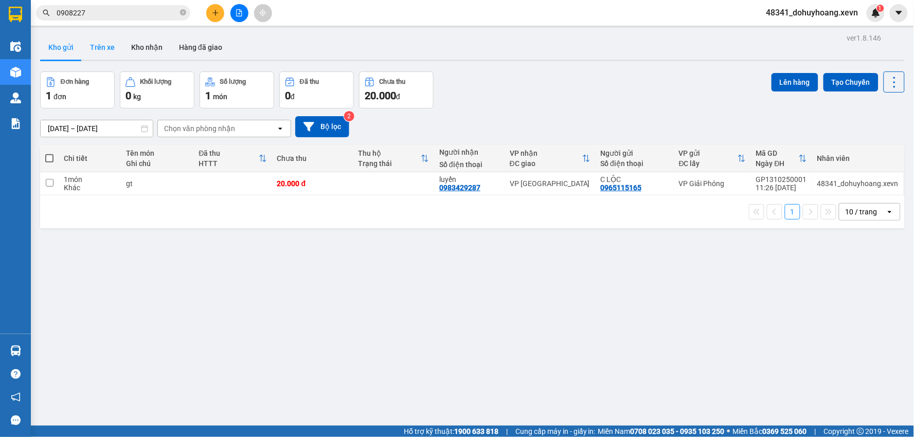
click at [95, 45] on button "Trên xe" at bounding box center [102, 47] width 41 height 25
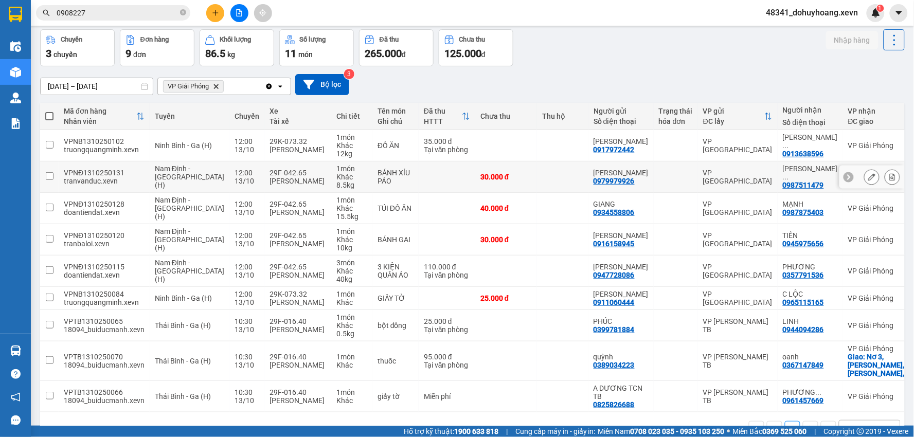
scroll to position [76, 0]
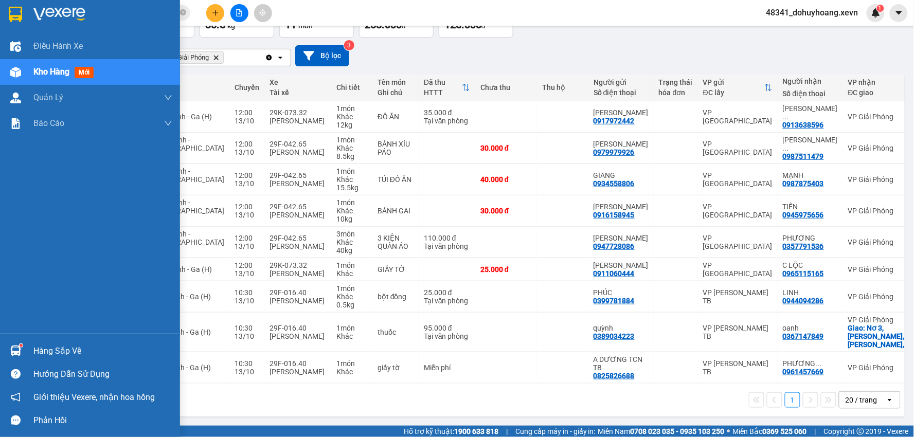
click at [67, 351] on div "Hàng sắp về" at bounding box center [102, 351] width 139 height 15
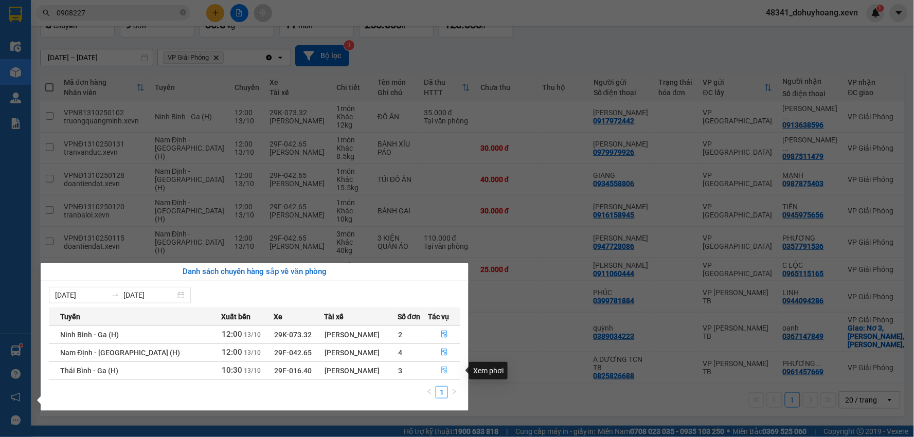
click at [441, 376] on button "button" at bounding box center [444, 371] width 31 height 16
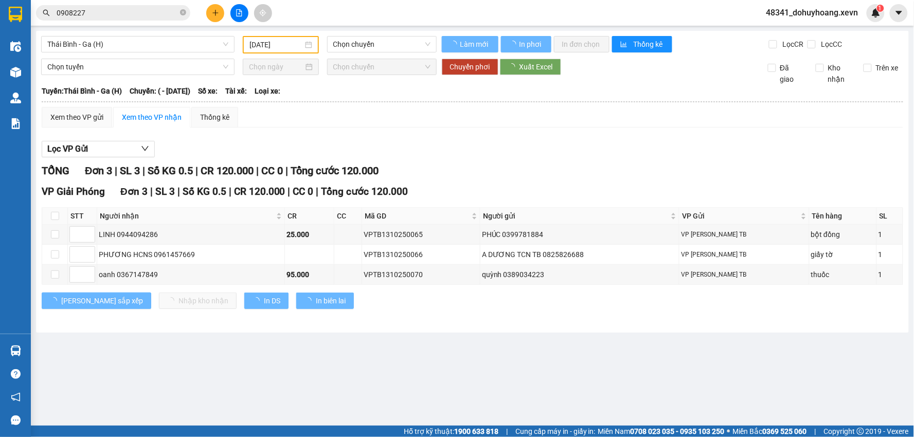
type input "[DATE]"
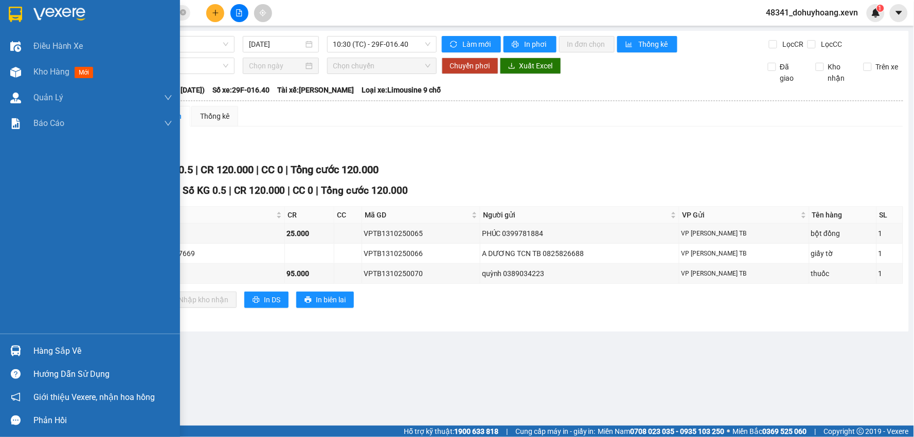
click at [22, 348] on div at bounding box center [16, 351] width 18 height 18
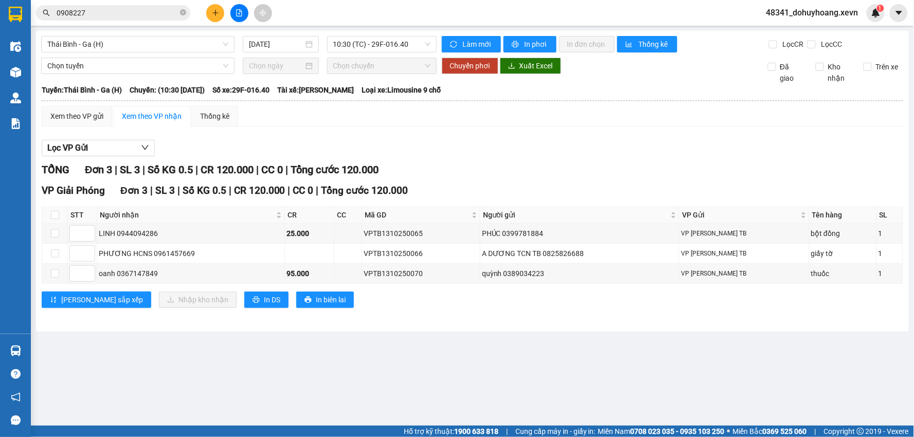
click at [568, 361] on section "Kết quả tìm kiếm ( 147 ) Bộ lọc Mã ĐH Trạng thái Món hàng Thu hộ Tổng cước Chưa…" at bounding box center [457, 218] width 914 height 437
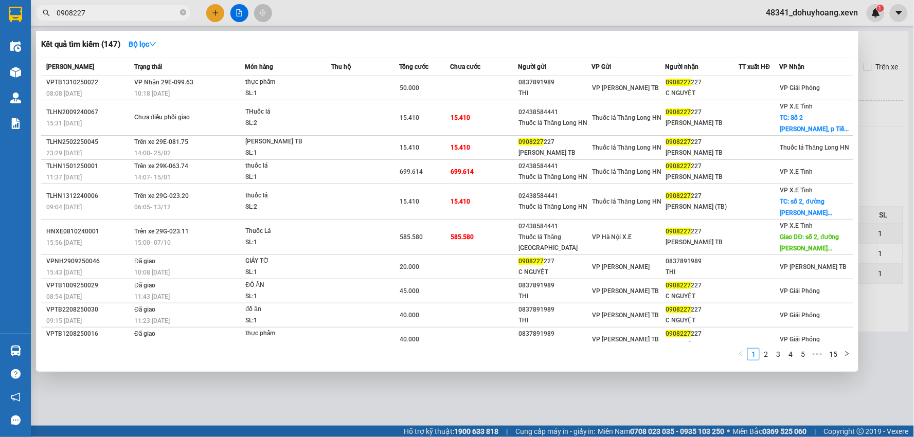
drag, startPoint x: 117, startPoint y: 15, endPoint x: 12, endPoint y: 12, distance: 105.5
click at [12, 12] on section "Kết quả tìm kiếm ( 147 ) Bộ lọc Mã ĐH Trạng thái Món hàng Thu hộ Tổng cước Chưa…" at bounding box center [457, 218] width 914 height 437
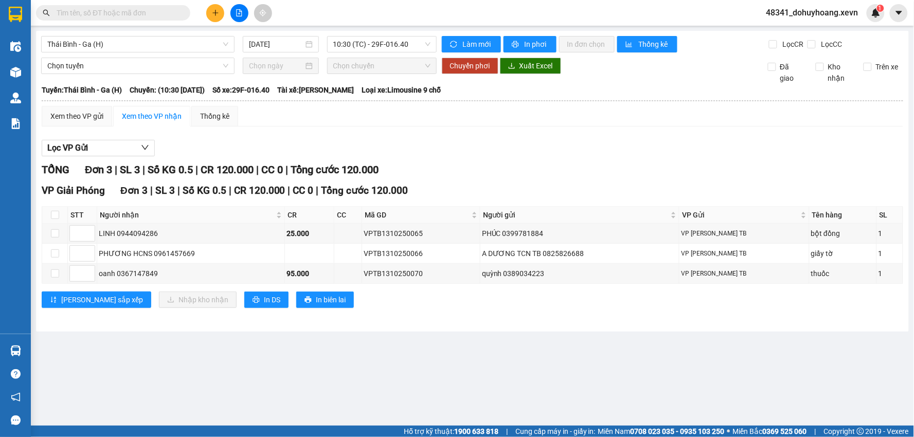
click at [168, 8] on input "text" at bounding box center [117, 12] width 121 height 11
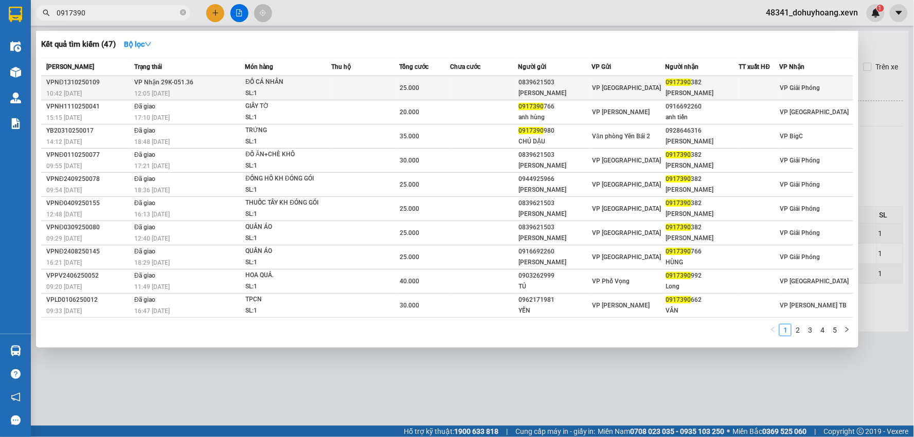
type input "0917390"
click at [692, 89] on div "MINH PHÚ" at bounding box center [702, 93] width 73 height 11
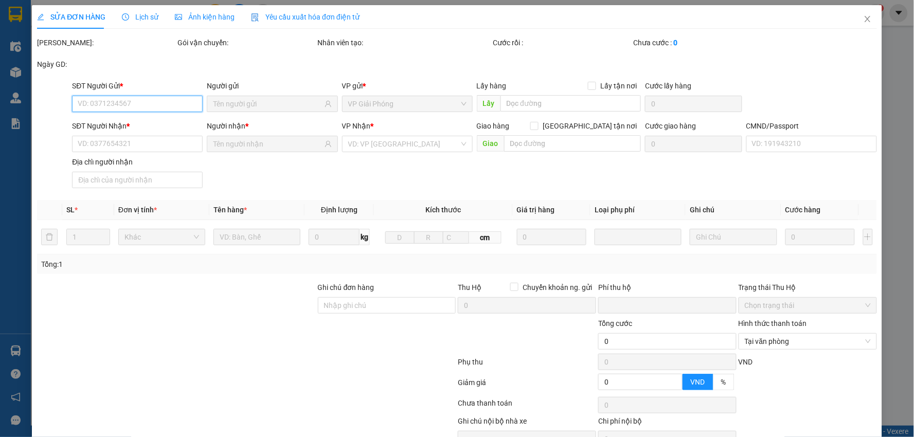
type input "0839621503"
type input "THÙY LINH"
type input "0917390382"
type input "MINH PHÚ"
type input "1"
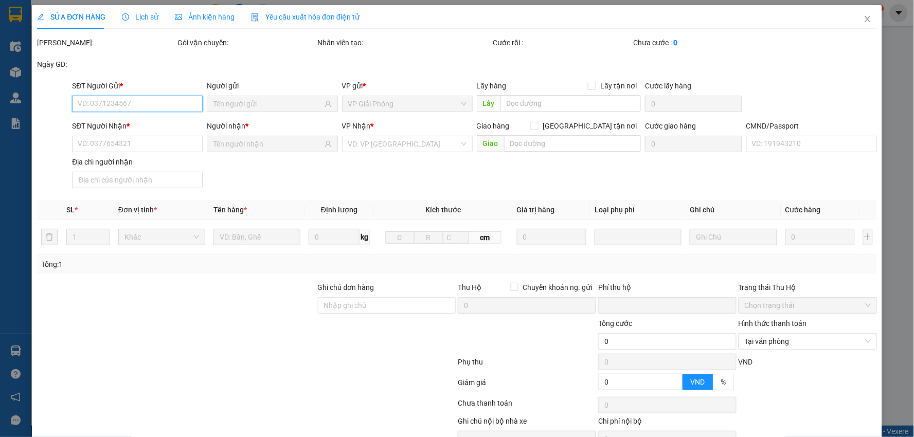
type input "0"
type input "25.000"
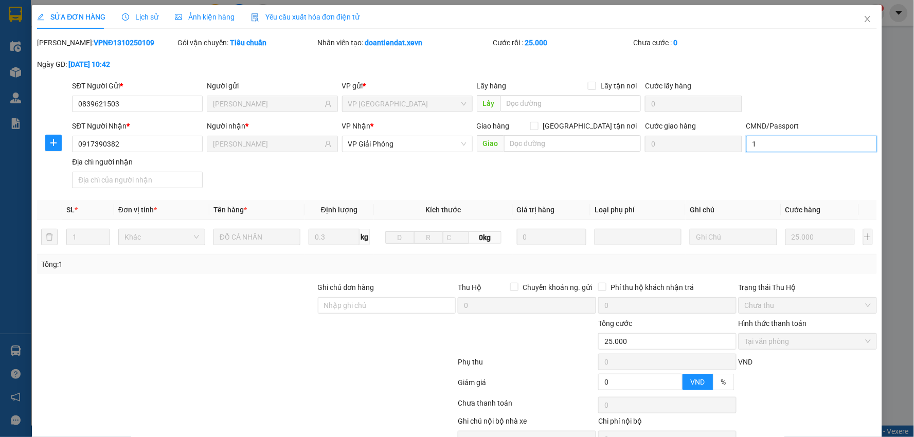
click at [783, 141] on input "1" at bounding box center [812, 144] width 131 height 16
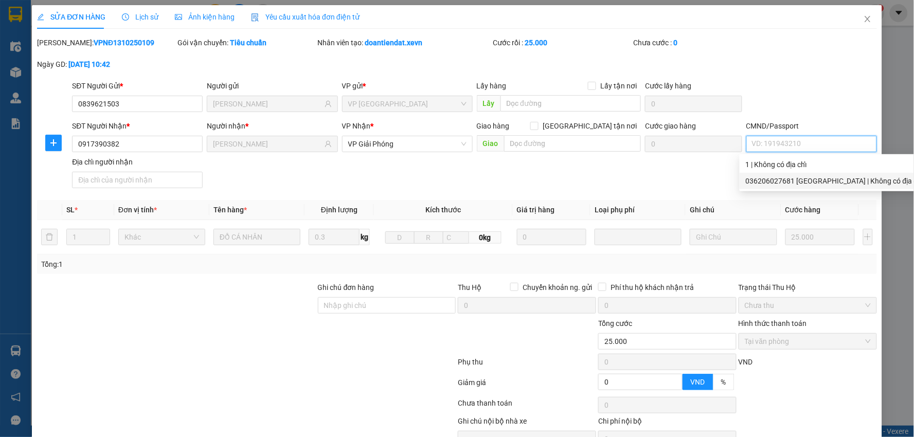
click at [832, 183] on div "036206027681 NGUYỄN MINH PHÚ | Không có địa chỉ" at bounding box center [835, 180] width 178 height 11
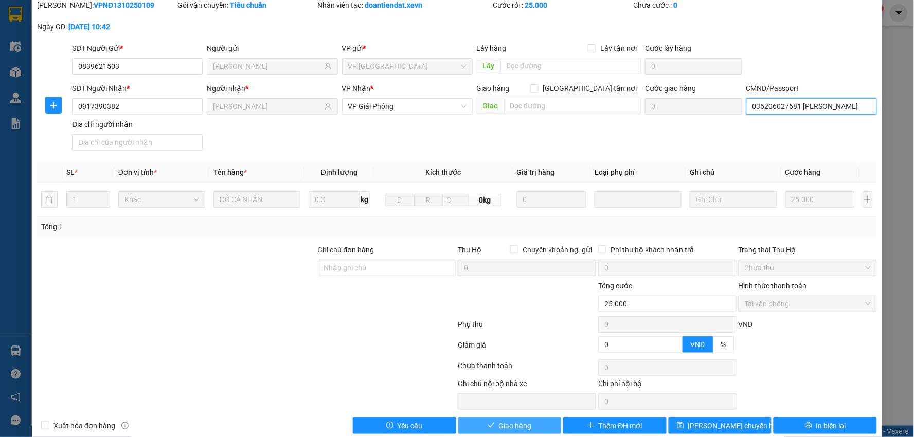
scroll to position [55, 0]
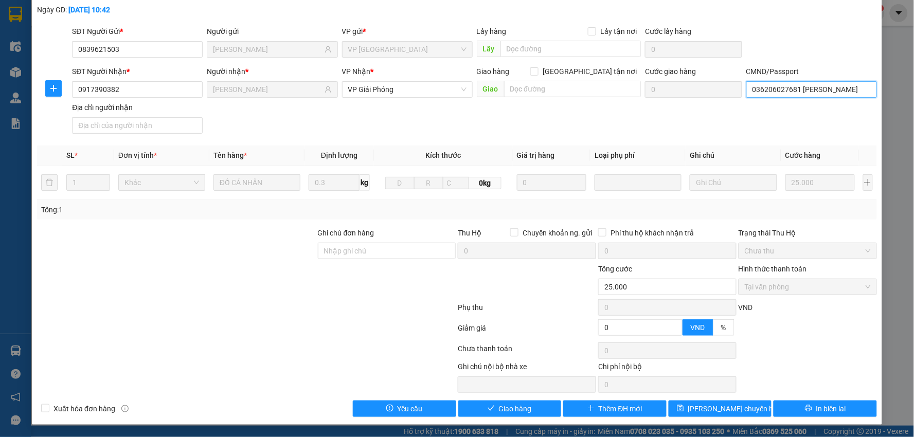
type input "036206027681 NGUYỄN MINH PHÚ"
click at [525, 409] on span "Giao hàng" at bounding box center [515, 408] width 33 height 11
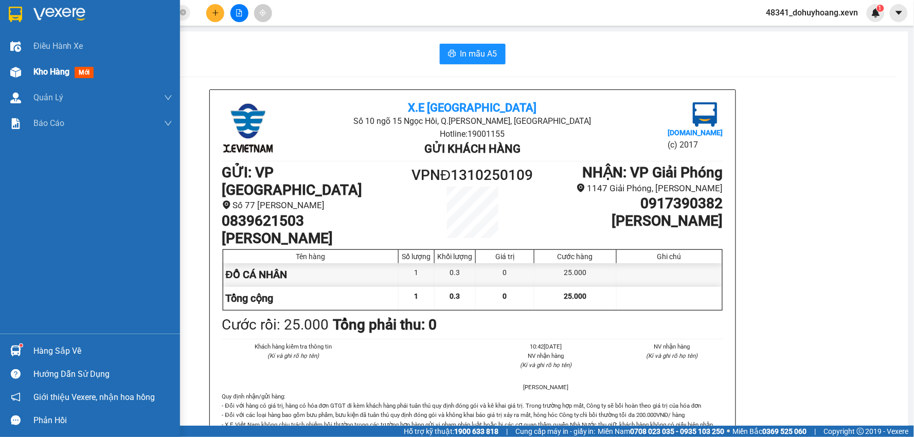
click at [58, 67] on span "Kho hàng" at bounding box center [51, 72] width 36 height 10
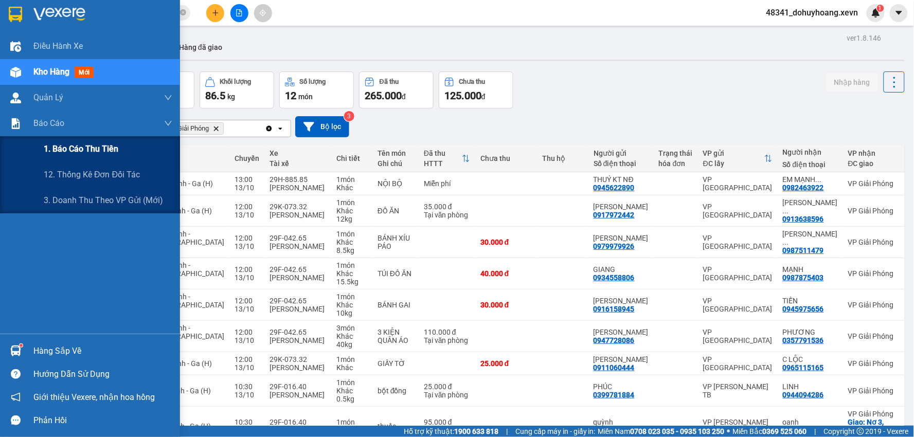
click at [81, 145] on span "1. Báo cáo thu tiền" at bounding box center [81, 149] width 75 height 13
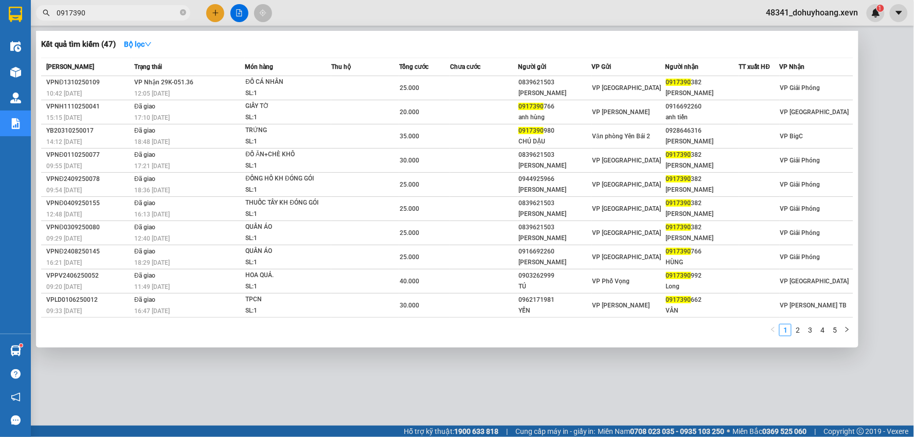
drag, startPoint x: 101, startPoint y: 16, endPoint x: 31, endPoint y: 27, distance: 70.8
click at [31, 22] on div "Kết quả tìm kiếm ( 47 ) Bộ lọc Mã ĐH Trạng thái Món hàng Thu hộ Tổng cước Chưa …" at bounding box center [100, 13] width 201 height 18
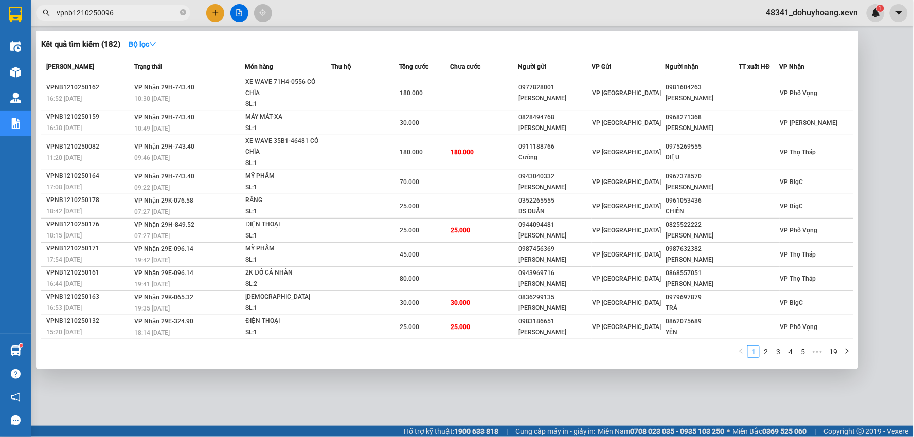
type input "vpnb1210250096"
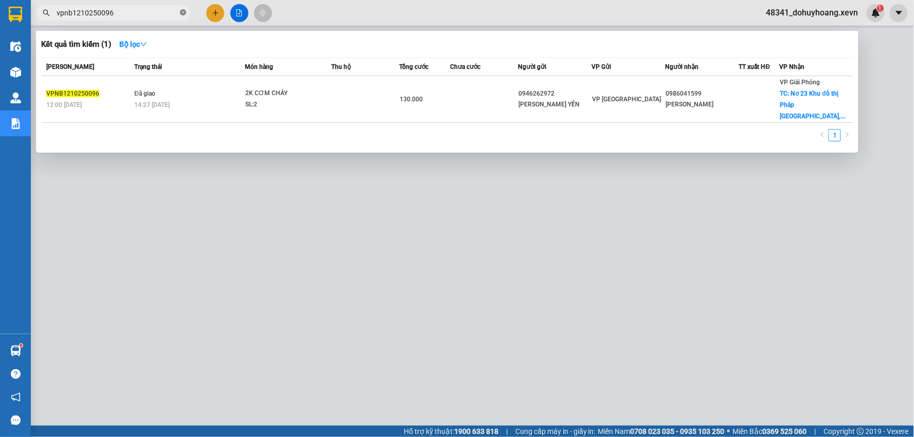
click at [181, 12] on icon "close-circle" at bounding box center [183, 12] width 6 height 6
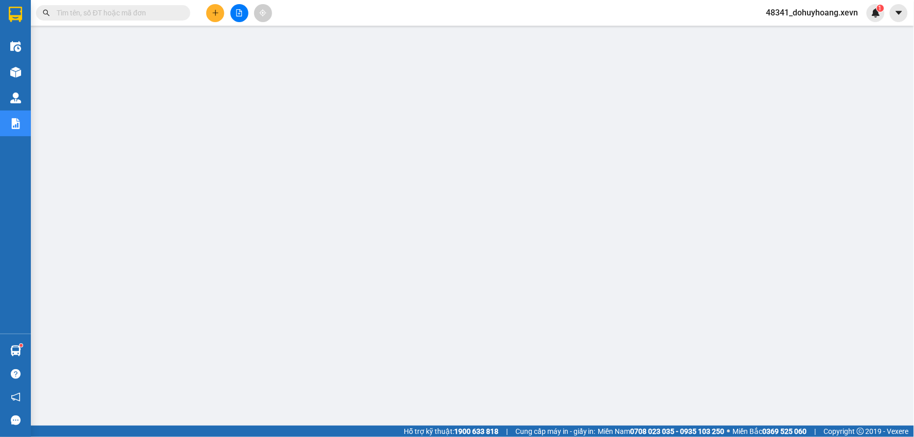
click at [172, 11] on input "text" at bounding box center [117, 12] width 121 height 11
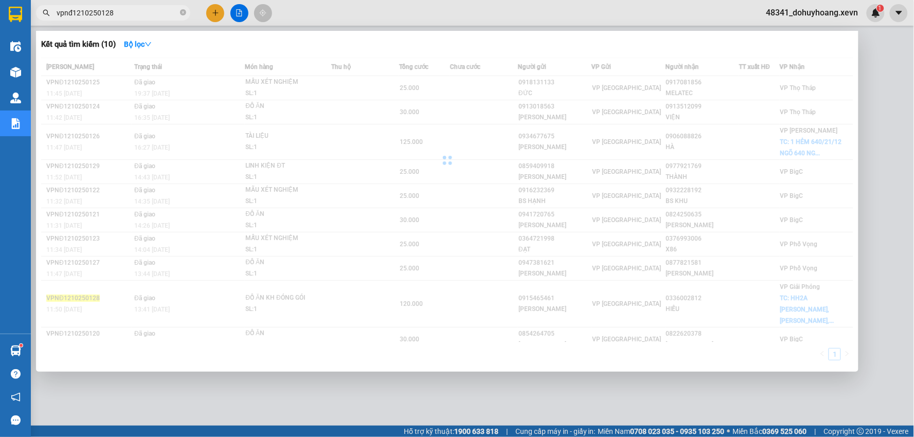
type input "vpnđ1210250128"
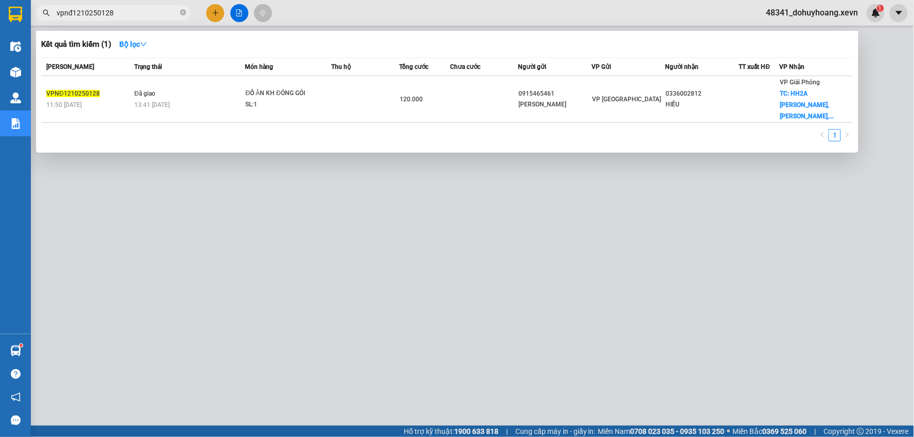
drag, startPoint x: 145, startPoint y: 11, endPoint x: 24, endPoint y: 3, distance: 120.6
click at [38, 13] on span "vpnđ1210250128" at bounding box center [113, 12] width 154 height 15
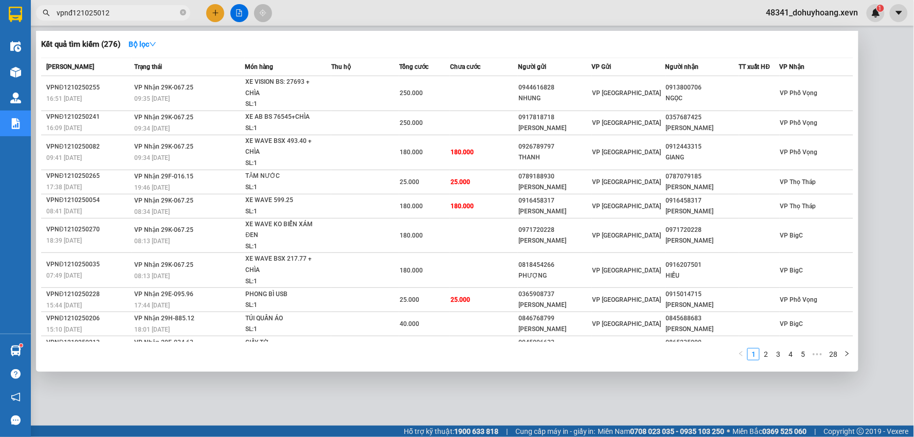
type input "vpnđ1210250128"
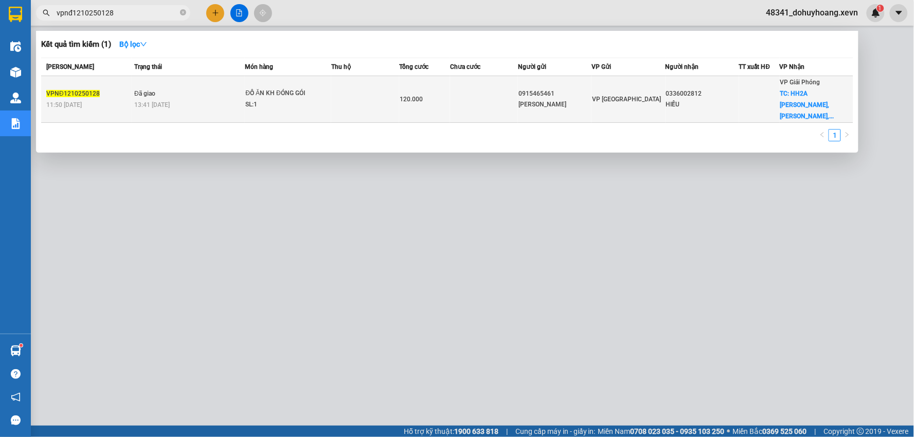
click at [795, 98] on span "TC: HH2A Linh Đàm, Hoàng Liệt,..." at bounding box center [808, 105] width 54 height 30
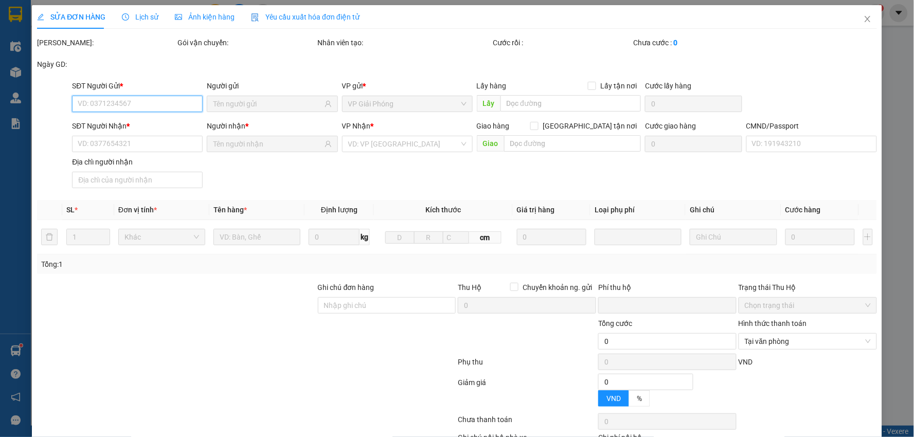
type input "0915465461"
type input "TRẦN NGỌC ANH"
type input "0336002812"
type input "HIẾU"
checkbox input "true"
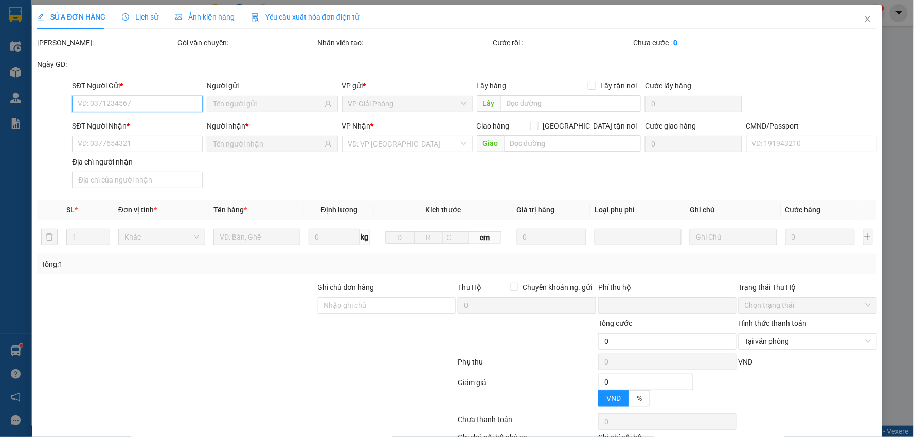
type input "HH2A Linh Đàm, Hoàng Liệt, Hoàng Mai, Hà Nội, Việt Nam"
type input "70.000"
type input "03620402007017 TRẦN SINH TRUNG HIẾU"
type input "cần dây và cáng, có trứng xin nhẹ tay"
type input "0"
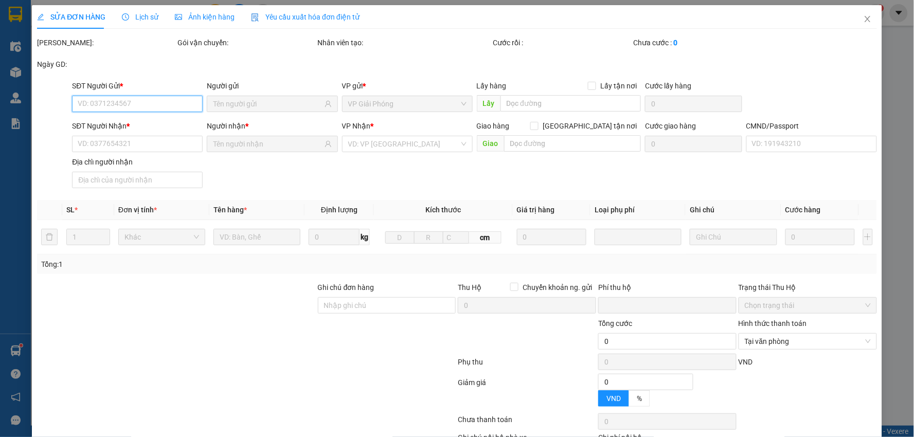
type input "120.000"
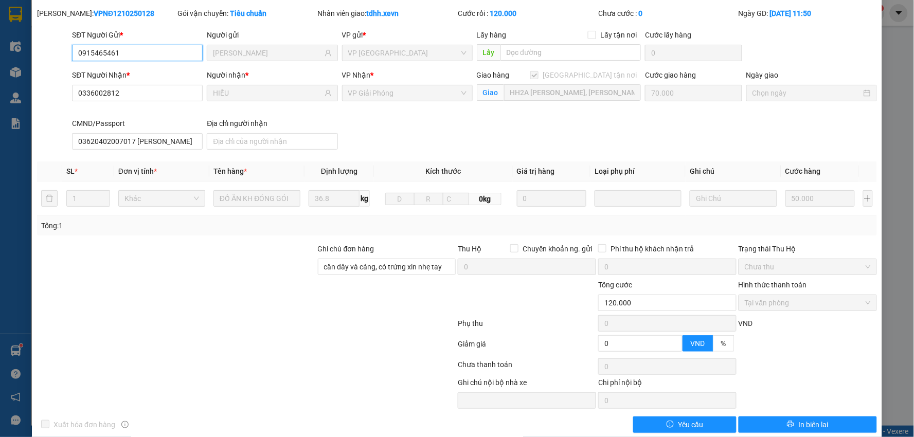
scroll to position [45, 0]
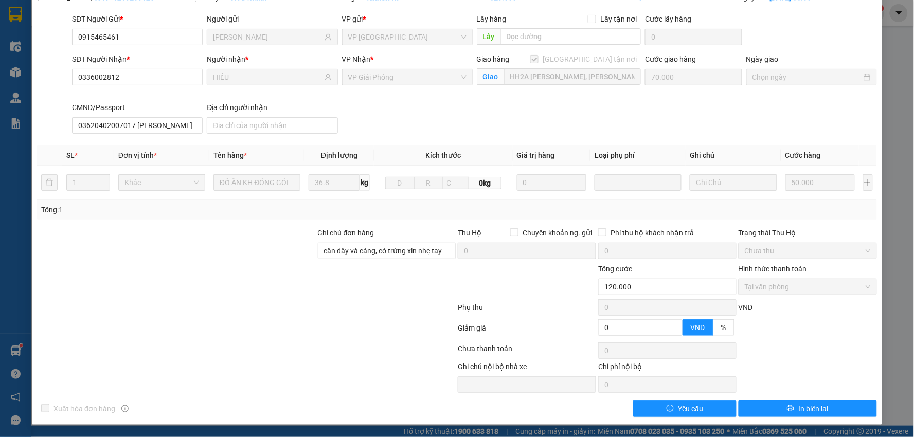
click at [896, 85] on div "SỬA ĐƠN HÀNG Lịch sử Ảnh kiện hàng Yêu cầu xuất hóa đơn điện tử Total Paid Fee …" at bounding box center [457, 218] width 914 height 437
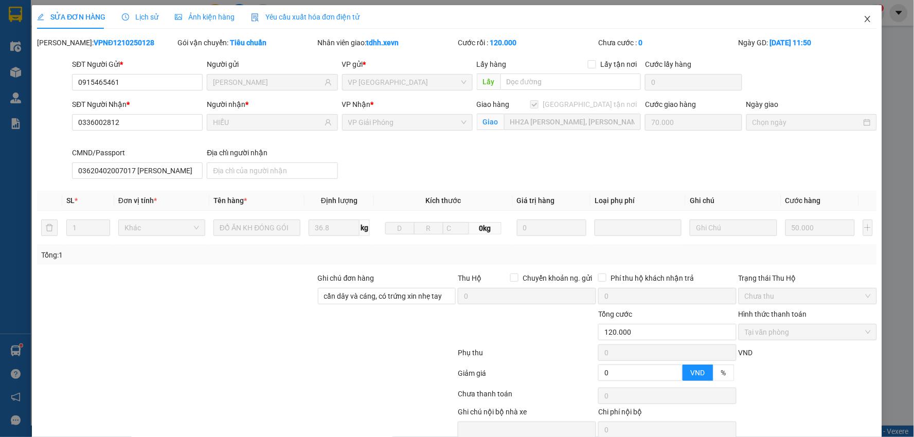
click at [865, 20] on icon "close" at bounding box center [868, 19] width 6 height 6
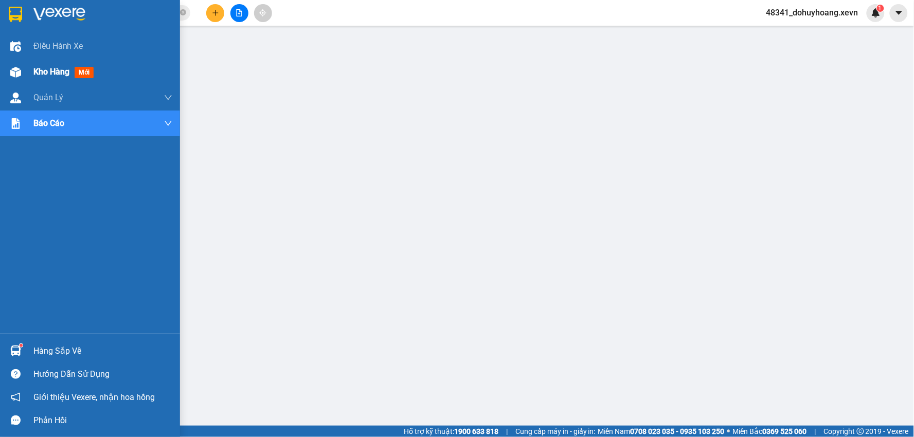
click at [49, 67] on span "Kho hàng" at bounding box center [51, 72] width 36 height 10
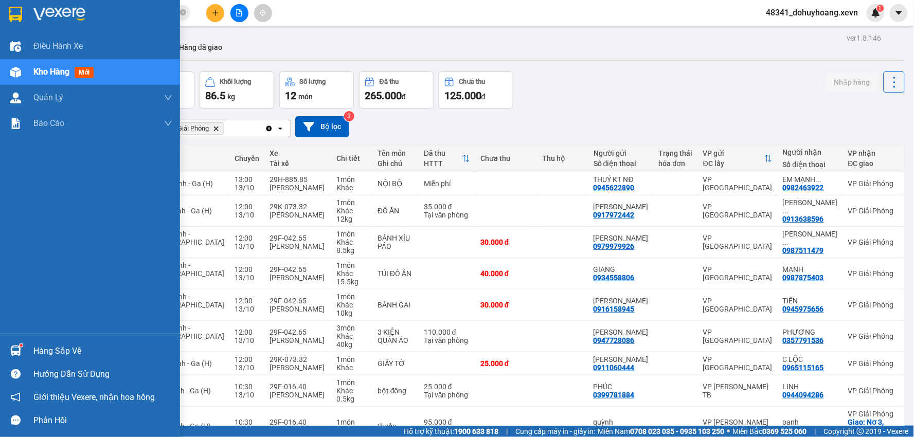
click at [92, 347] on div "Hàng sắp về" at bounding box center [102, 351] width 139 height 15
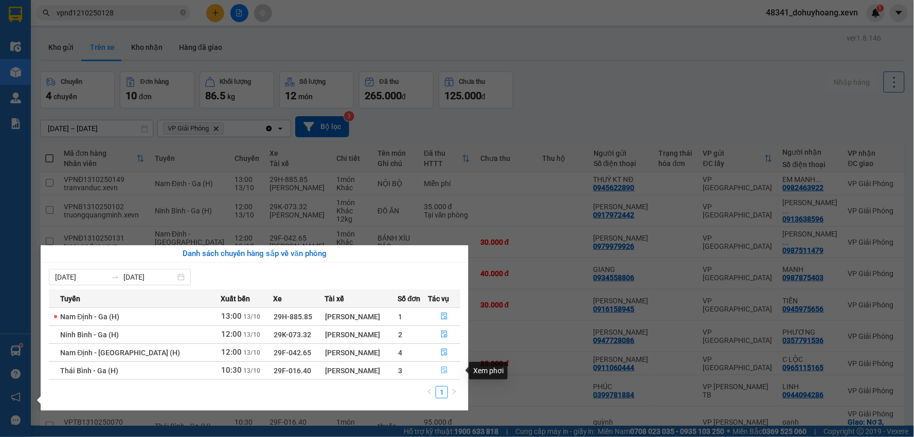
click at [443, 373] on icon "file-done" at bounding box center [444, 370] width 7 height 7
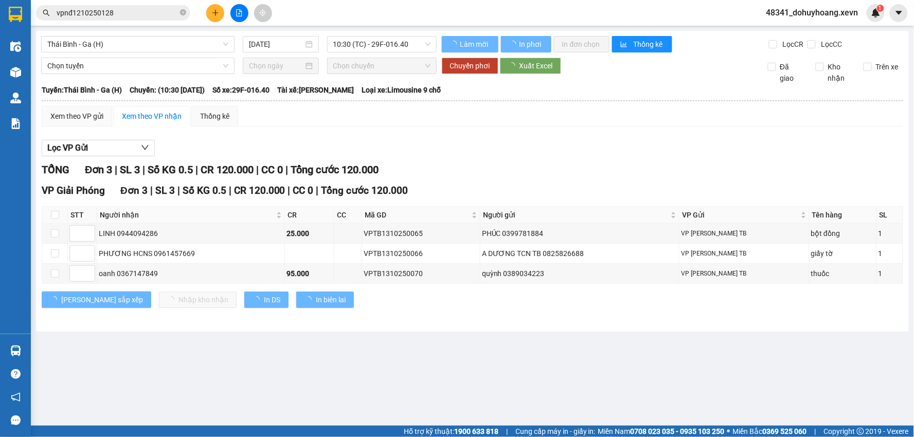
click at [59, 218] on th at bounding box center [55, 215] width 26 height 17
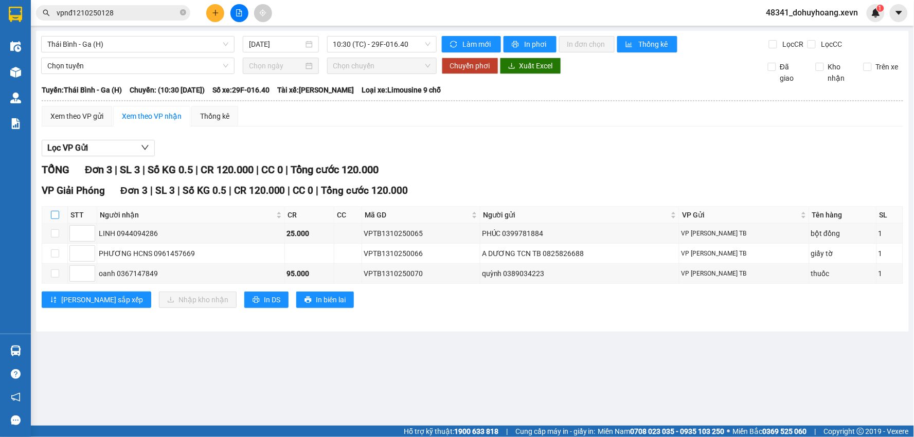
click at [55, 213] on input "checkbox" at bounding box center [55, 215] width 8 height 8
checkbox input "true"
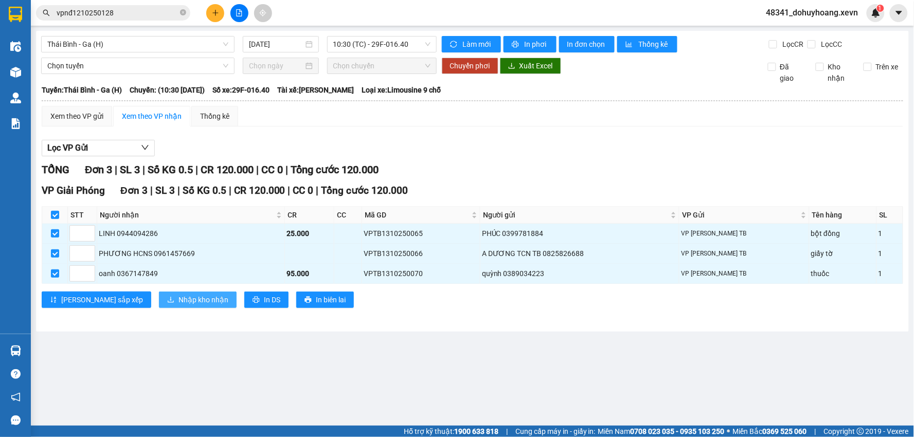
click at [159, 294] on button "Nhập kho nhận" at bounding box center [198, 300] width 78 height 16
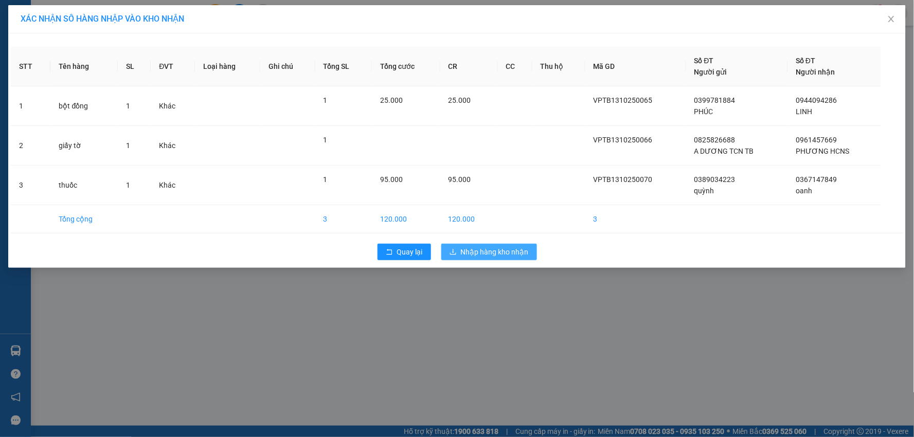
click at [484, 255] on span "Nhập hàng kho nhận" at bounding box center [495, 251] width 68 height 11
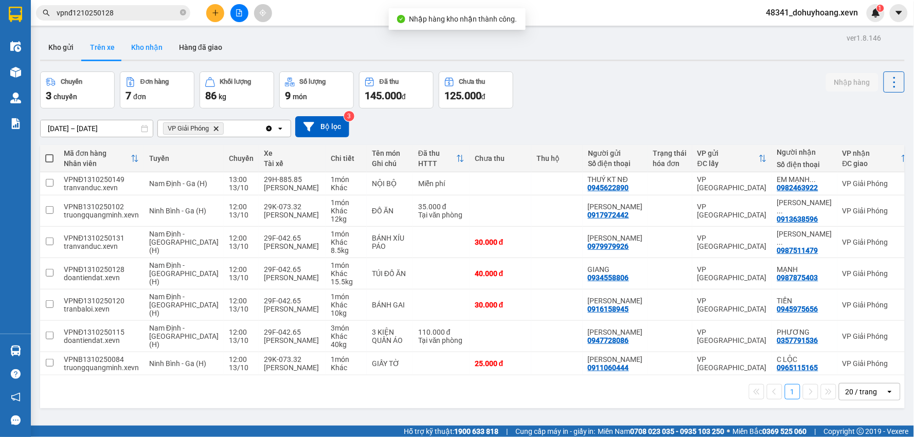
click at [140, 43] on button "Kho nhận" at bounding box center [147, 47] width 48 height 25
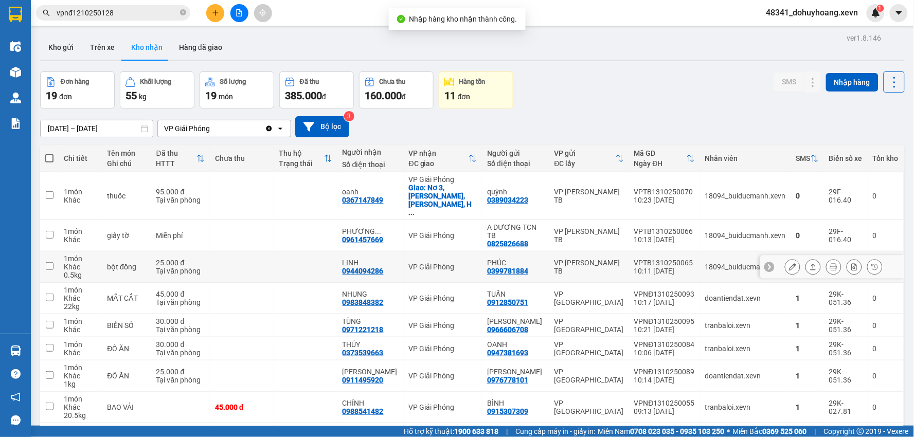
click at [167, 259] on div "25.000 đ" at bounding box center [180, 263] width 48 height 8
checkbox input "true"
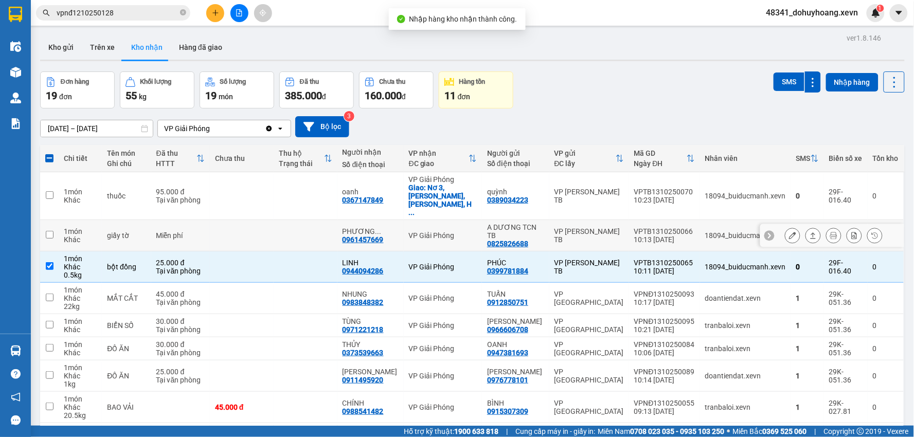
click at [168, 232] on div "Miễn phí" at bounding box center [180, 236] width 48 height 8
checkbox input "true"
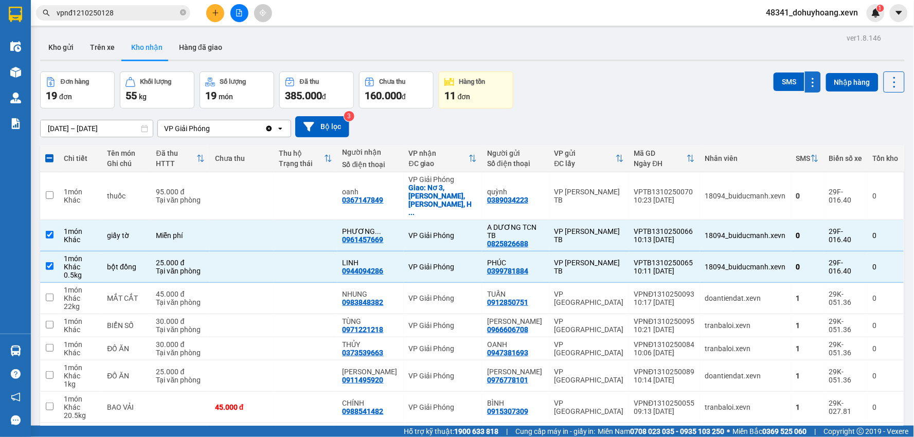
click at [814, 81] on button at bounding box center [813, 82] width 16 height 21
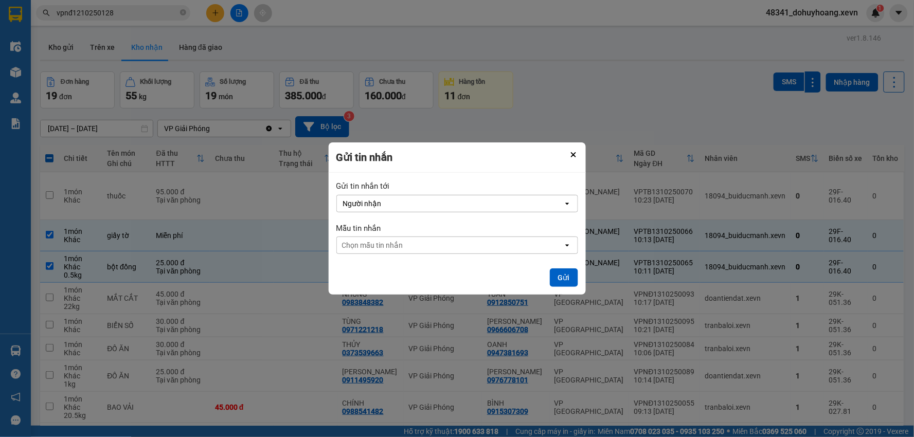
click at [682, 60] on div "ver 1.8.146 Kho gửi Trên xe Kho nhận Hàng đã giao Đơn hàng 19 đơn Khối lượng 55…" at bounding box center [472, 277] width 873 height 492
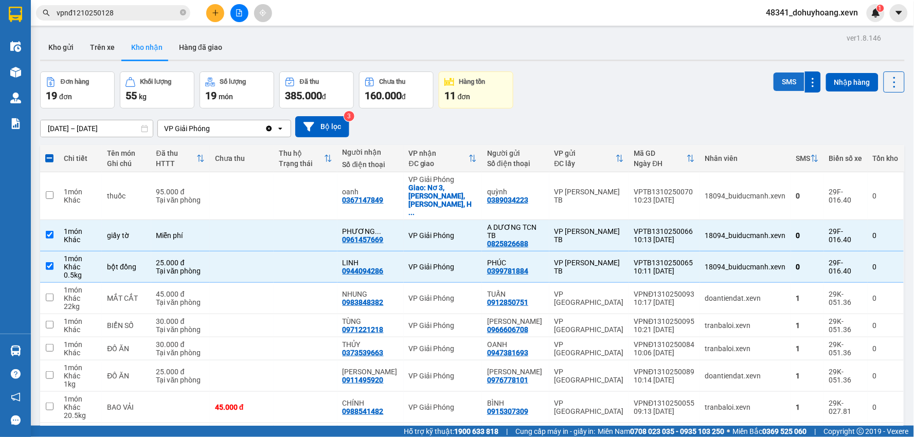
click at [776, 79] on button "SMS" at bounding box center [789, 82] width 31 height 19
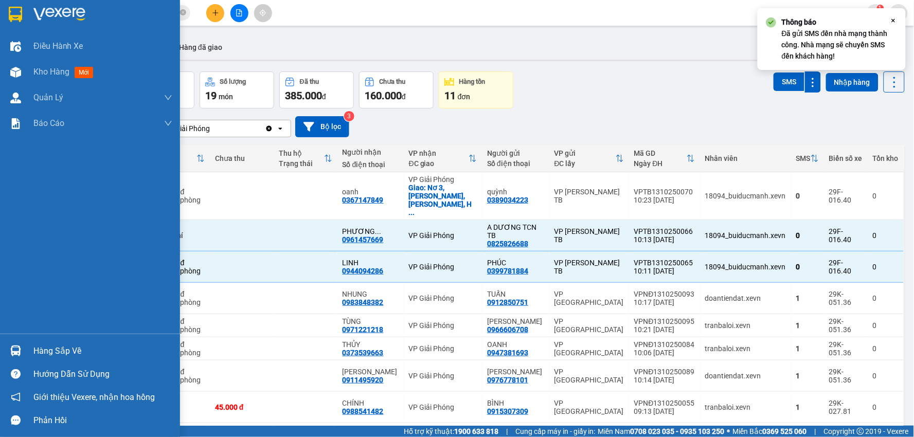
click at [38, 347] on div "Hàng sắp về" at bounding box center [102, 351] width 139 height 15
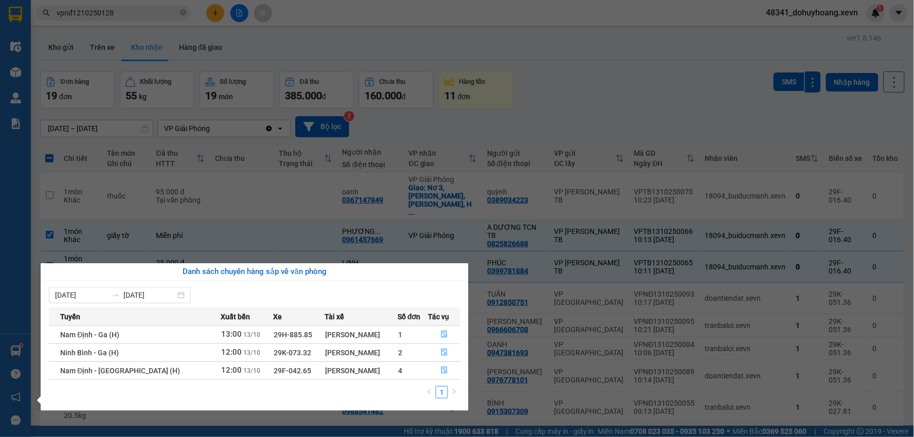
click at [82, 24] on section "Kết quả tìm kiếm ( 1 ) Bộ lọc Mã ĐH Trạng thái Món hàng Thu hộ Tổng cước Chưa c…" at bounding box center [457, 218] width 914 height 437
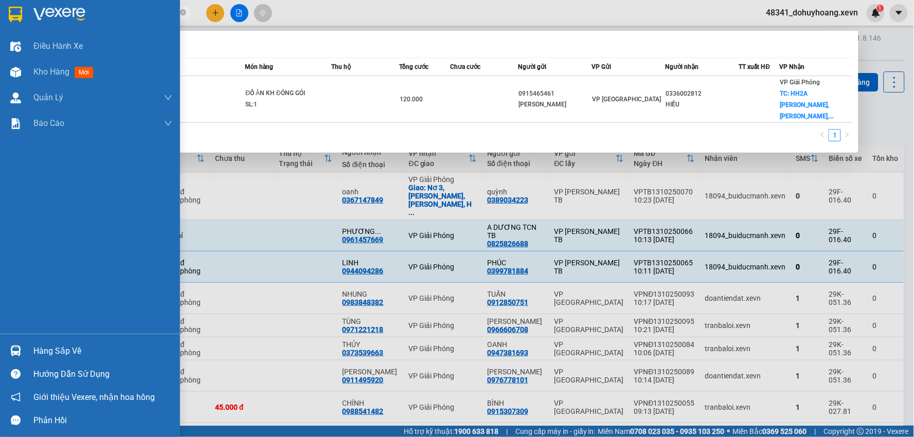
drag, startPoint x: 123, startPoint y: 13, endPoint x: 0, endPoint y: 7, distance: 123.7
click at [0, 27] on section "Kết quả tìm kiếm ( 1 ) Bộ lọc Mã ĐH Trạng thái Món hàng Thu hộ Tổng cước Chưa c…" at bounding box center [457, 218] width 914 height 437
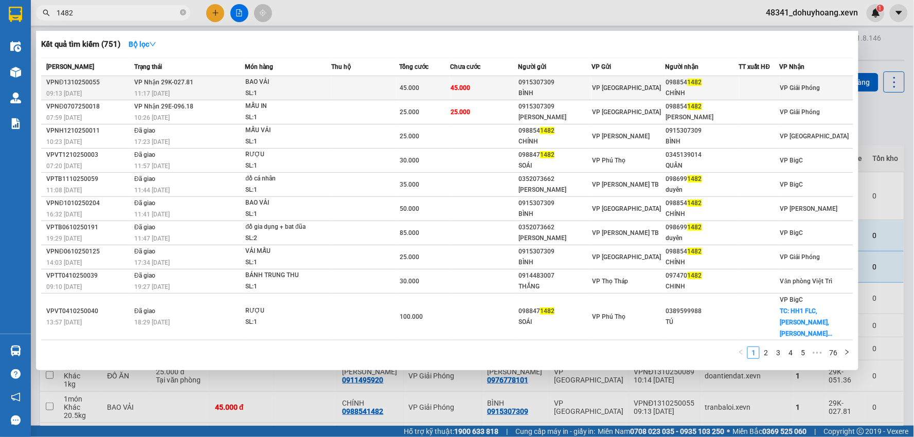
type input "1482"
click at [691, 94] on div "CHÍNH" at bounding box center [702, 93] width 73 height 11
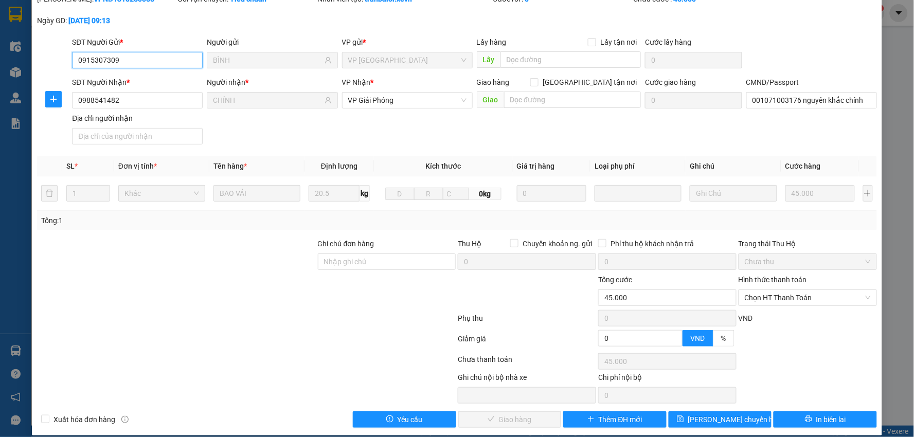
type input "0915307309"
type input "BÌNH"
type input "0988541482"
type input "CHÍNH"
type input "001071003176 nguyên khắc chính"
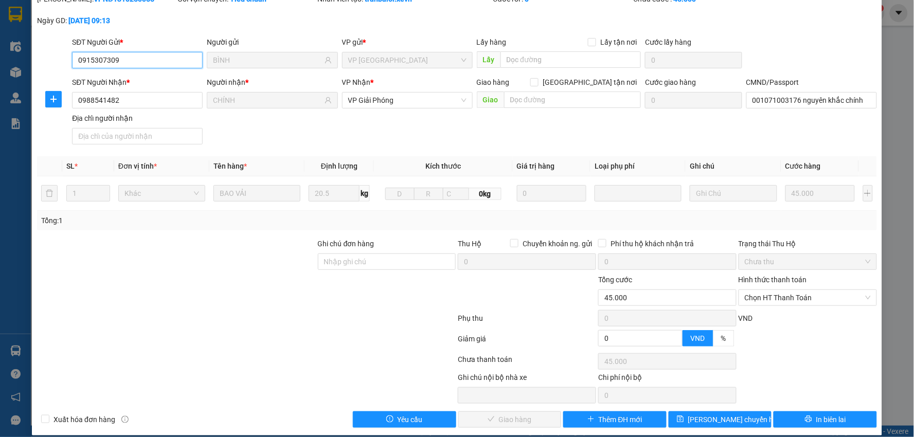
type input "0"
type input "45.000"
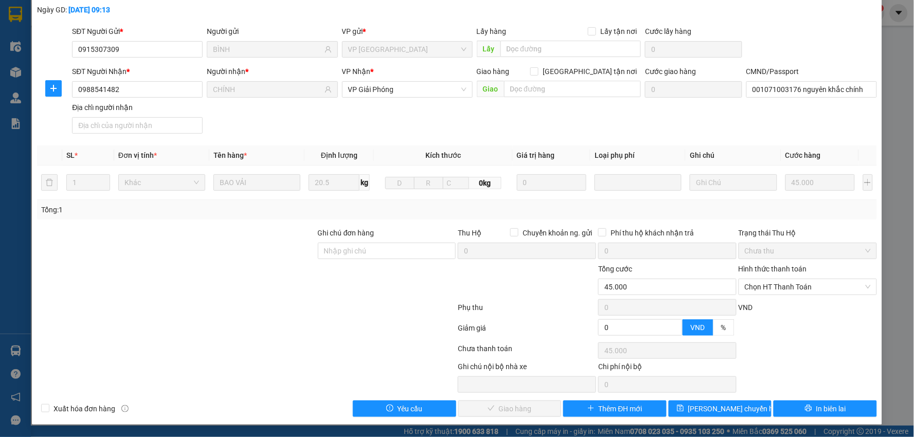
scroll to position [55, 0]
click at [781, 288] on span "Chọn HT Thanh Toán" at bounding box center [808, 286] width 126 height 15
click at [777, 302] on div "Tại văn phòng" at bounding box center [801, 307] width 125 height 11
type input "0"
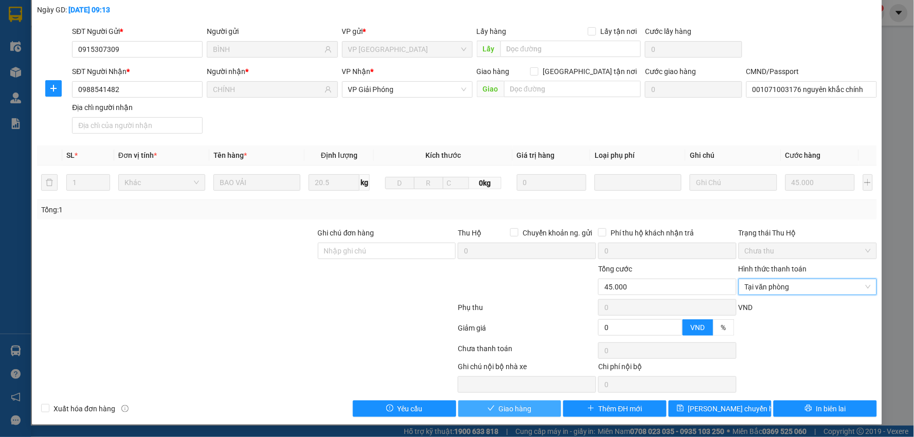
click at [499, 404] on span "Giao hàng" at bounding box center [515, 408] width 33 height 11
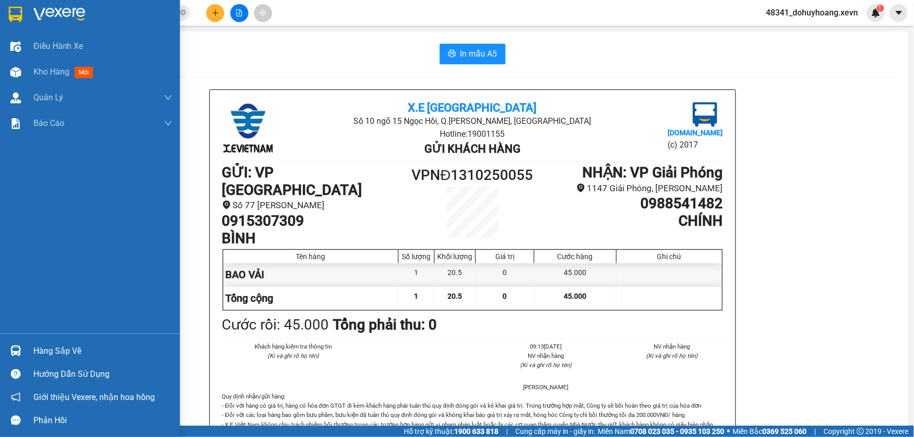
click at [74, 350] on div "Hàng sắp về" at bounding box center [102, 351] width 139 height 15
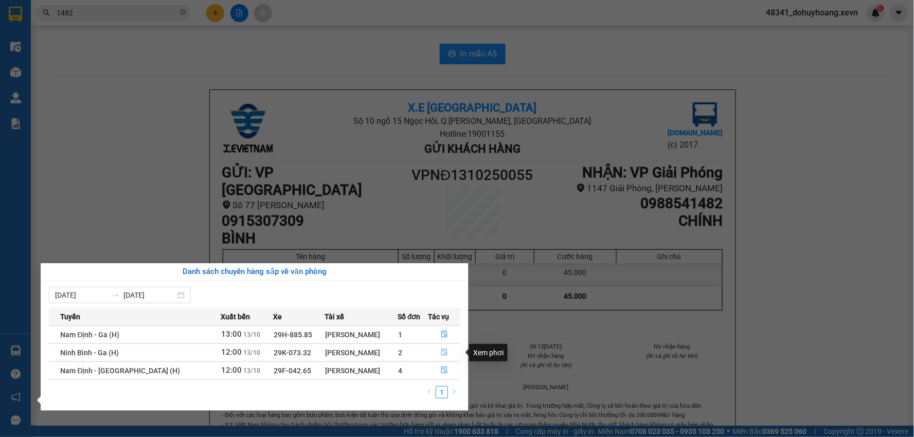
click at [432, 349] on button "button" at bounding box center [444, 353] width 31 height 16
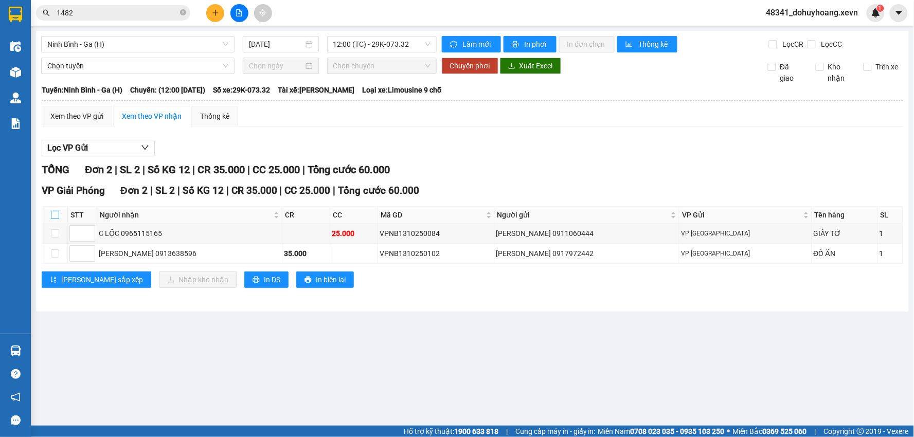
click at [55, 217] on input "checkbox" at bounding box center [55, 215] width 8 height 8
checkbox input "true"
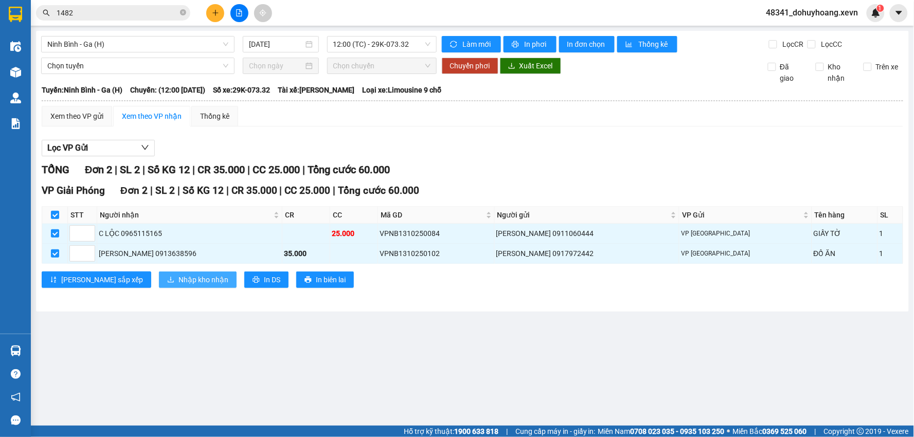
click at [179, 286] on span "Nhập kho nhận" at bounding box center [204, 279] width 50 height 11
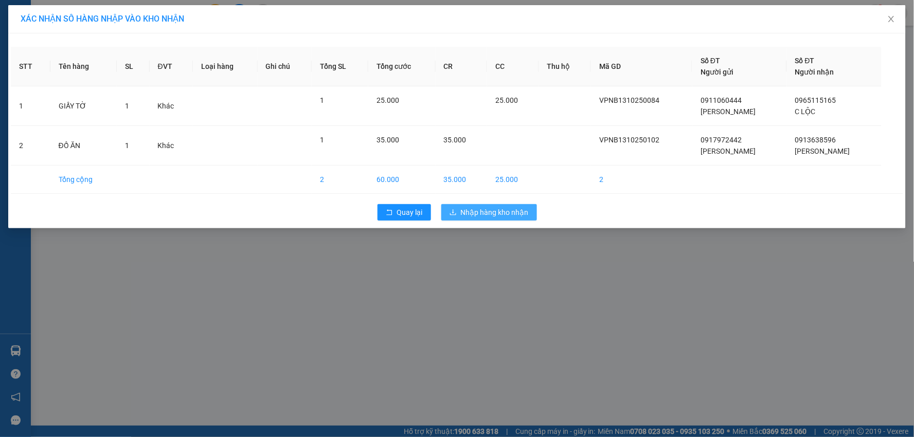
click at [492, 214] on span "Nhập hàng kho nhận" at bounding box center [495, 212] width 68 height 11
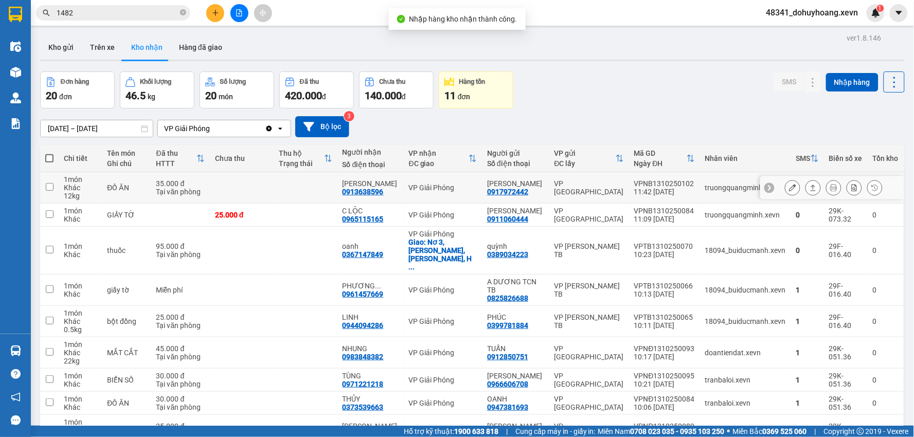
click at [151, 179] on td "ĐỒ ĂN" at bounding box center [126, 187] width 49 height 31
checkbox input "true"
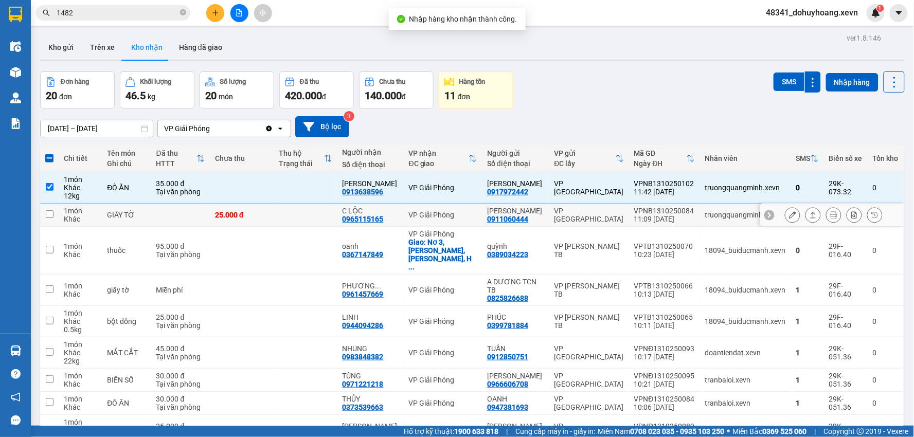
click at [147, 227] on td "GIẤY TỜ" at bounding box center [126, 215] width 49 height 23
checkbox input "true"
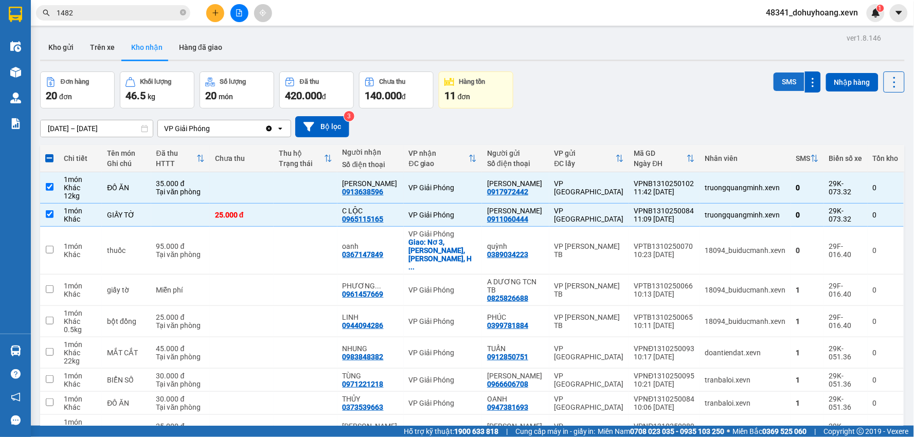
click at [786, 80] on button "SMS" at bounding box center [789, 82] width 31 height 19
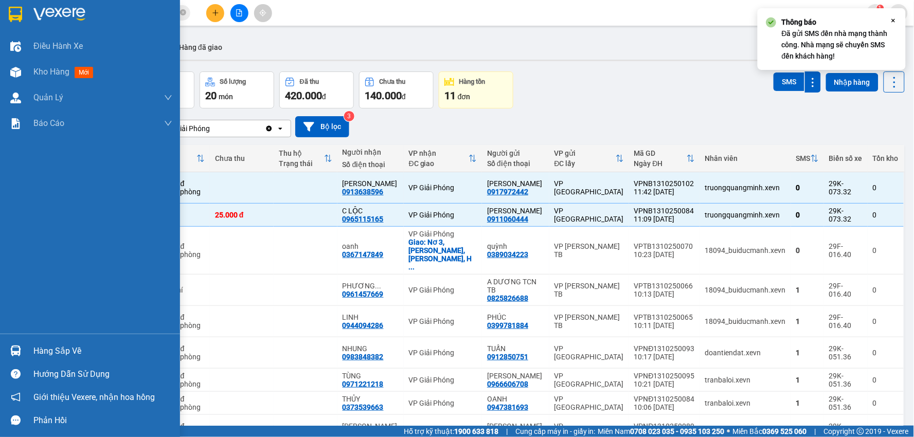
click at [44, 345] on div "Hàng sắp về" at bounding box center [102, 351] width 139 height 15
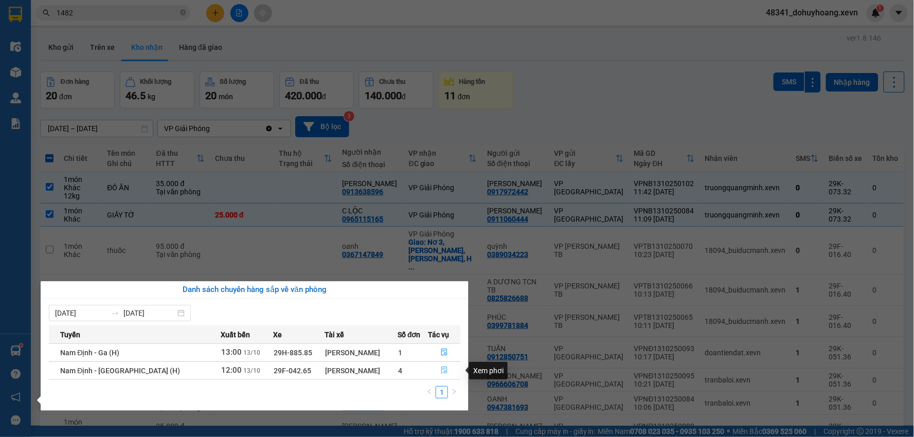
click at [441, 371] on icon "file-done" at bounding box center [444, 370] width 7 height 7
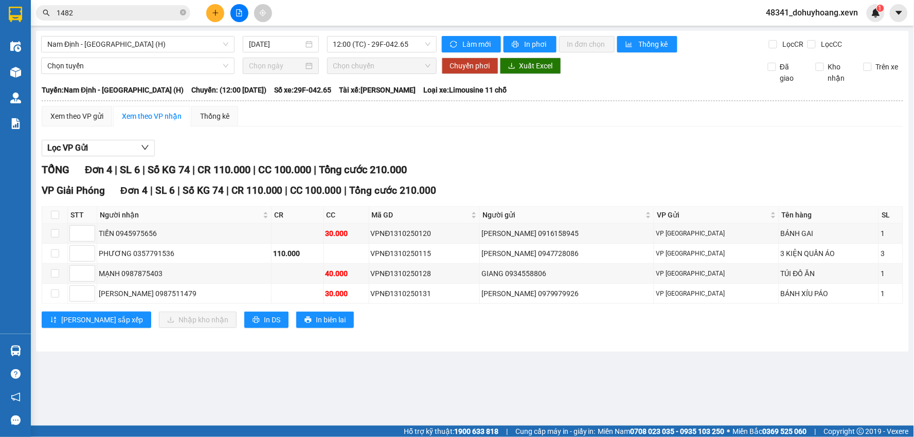
click at [49, 214] on th at bounding box center [55, 215] width 26 height 17
click at [40, 217] on div "Nam Định - Hà Đông (H) 13/10/2025 12:00 (TC) - 29F-042.65 Làm mới In phơi In đơ…" at bounding box center [472, 191] width 873 height 321
click at [45, 220] on th at bounding box center [55, 215] width 26 height 17
click at [55, 213] on input "checkbox" at bounding box center [55, 215] width 8 height 8
checkbox input "true"
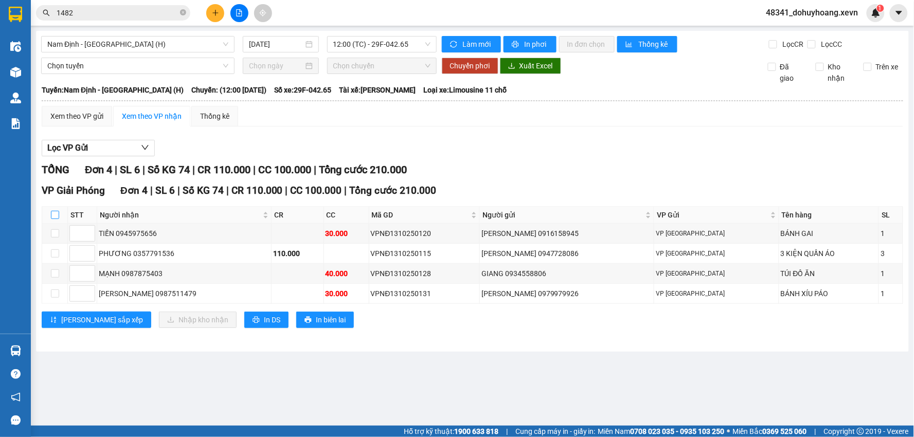
checkbox input "true"
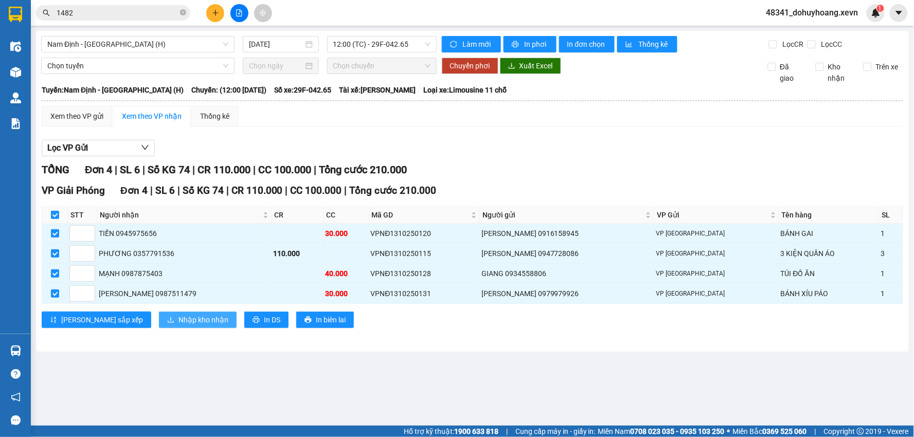
click at [171, 327] on button "Nhập kho nhận" at bounding box center [198, 320] width 78 height 16
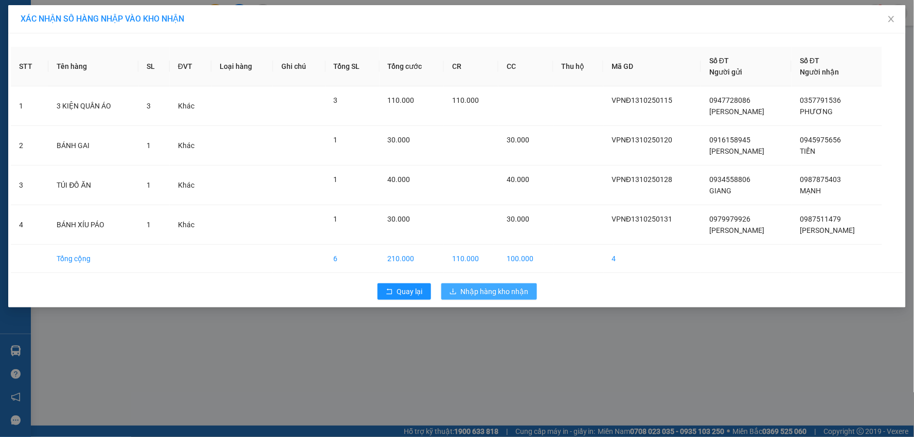
click at [458, 286] on button "Nhập hàng kho nhận" at bounding box center [489, 291] width 96 height 16
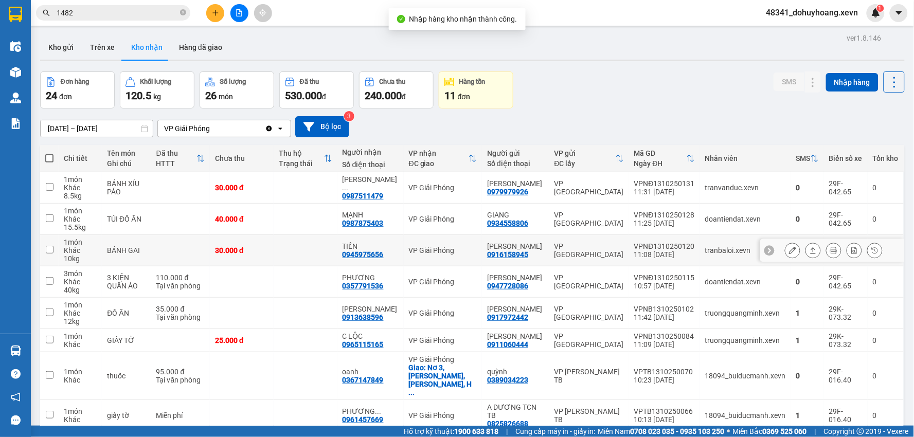
click at [138, 258] on td "BÁNH GAI" at bounding box center [126, 250] width 49 height 31
checkbox input "true"
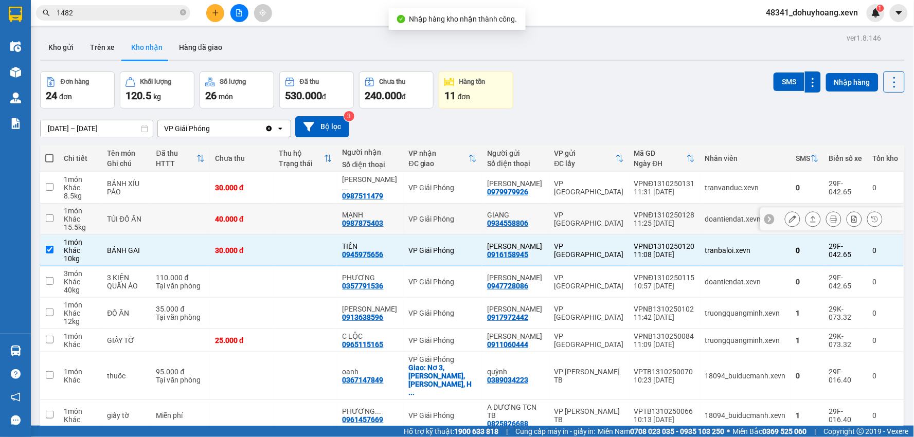
click at [129, 208] on td "TÚI ĐỒ ĂN" at bounding box center [126, 219] width 49 height 31
checkbox input "true"
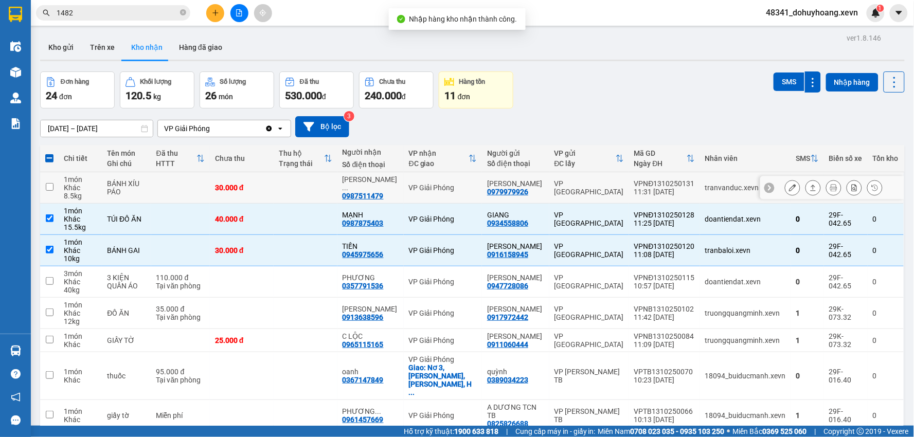
click at [136, 180] on div "BÁNH XÍU PÁO" at bounding box center [126, 188] width 39 height 16
checkbox input "true"
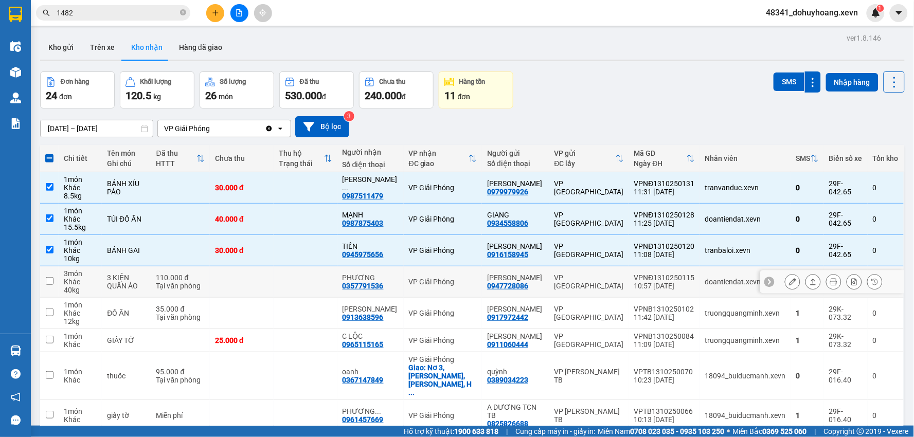
click at [151, 288] on td "3 KIỆN QUẦN ÁO" at bounding box center [126, 282] width 49 height 31
checkbox input "true"
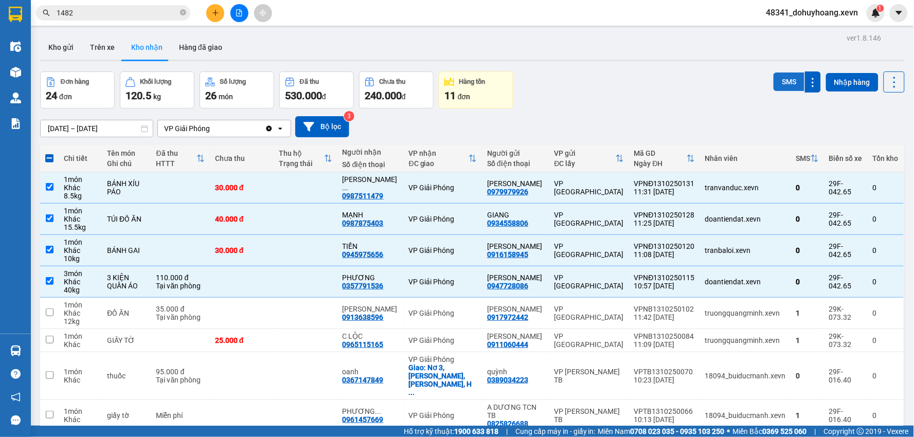
click at [778, 81] on button "SMS" at bounding box center [789, 82] width 31 height 19
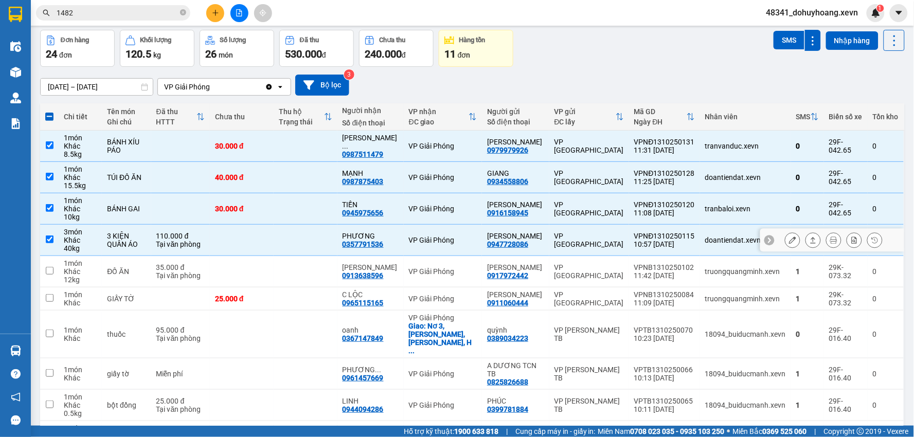
scroll to position [57, 0]
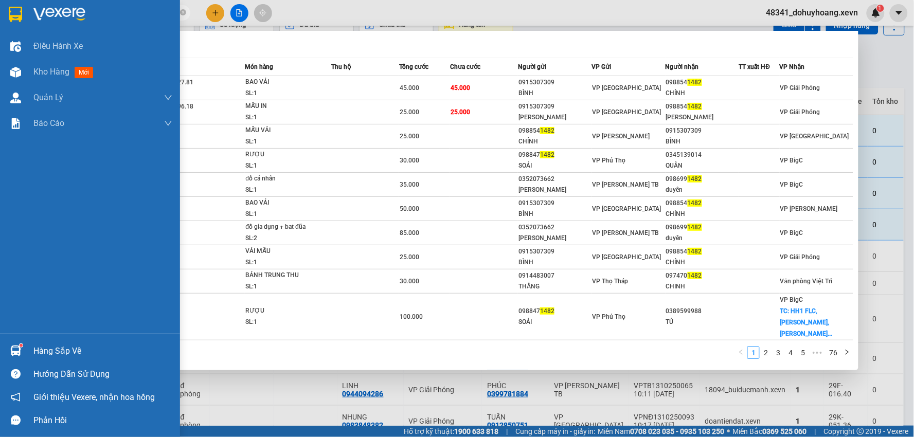
drag, startPoint x: 86, startPoint y: 13, endPoint x: 7, endPoint y: 25, distance: 80.5
click at [7, 25] on section "Kết quả tìm kiếm ( 751 ) Bộ lọc Mã ĐH Trạng thái Món hàng Thu hộ Tổng cước Chưa…" at bounding box center [457, 218] width 914 height 437
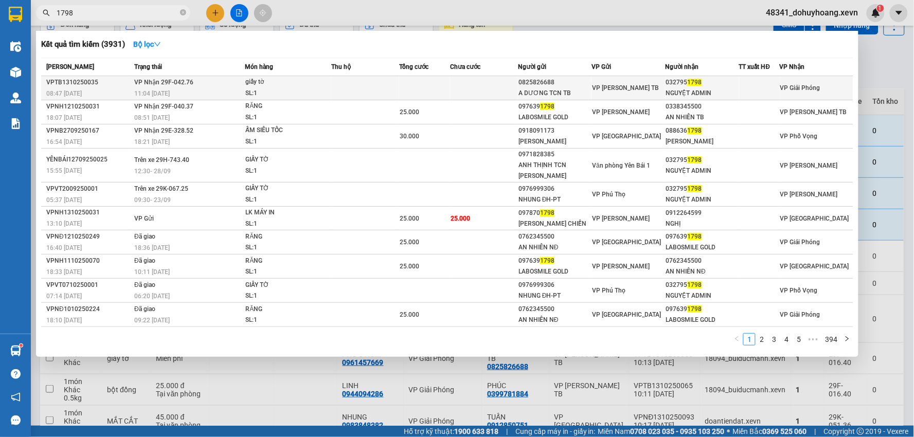
type input "1798"
click at [688, 79] on span "1798" at bounding box center [695, 82] width 14 height 7
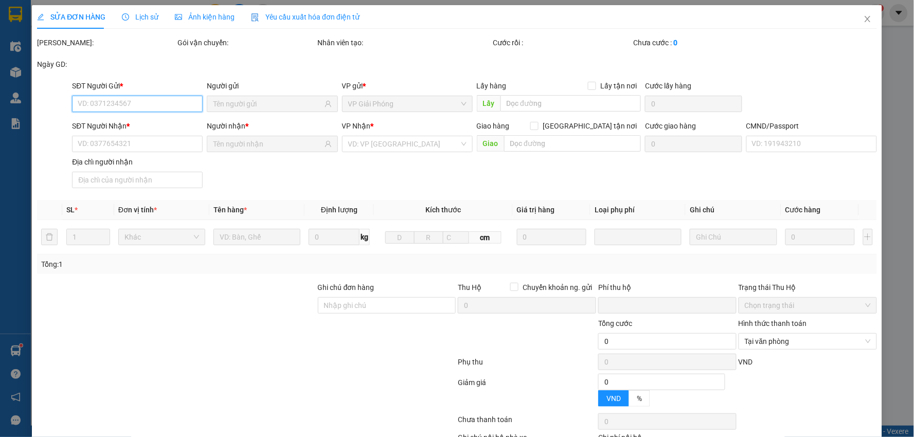
type input "0825826688"
type input "A DƯƠNG TCN TB"
type input "0327951798"
type input "NGUYỆT ADMIN"
type input "1"
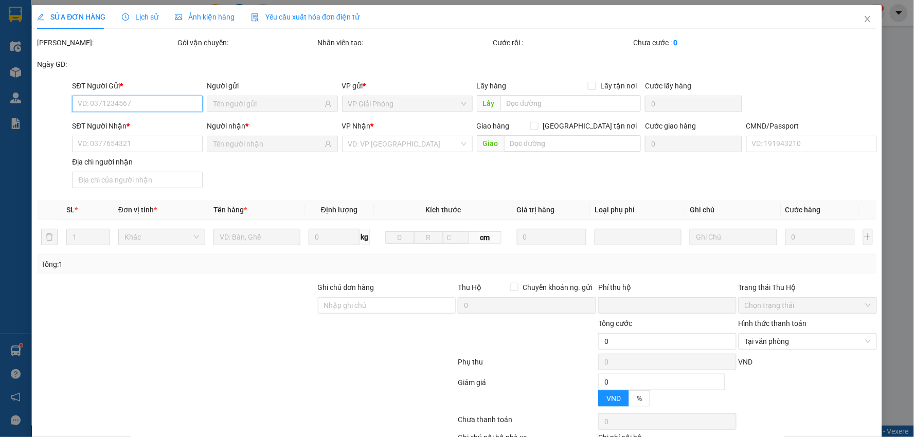
type input "0"
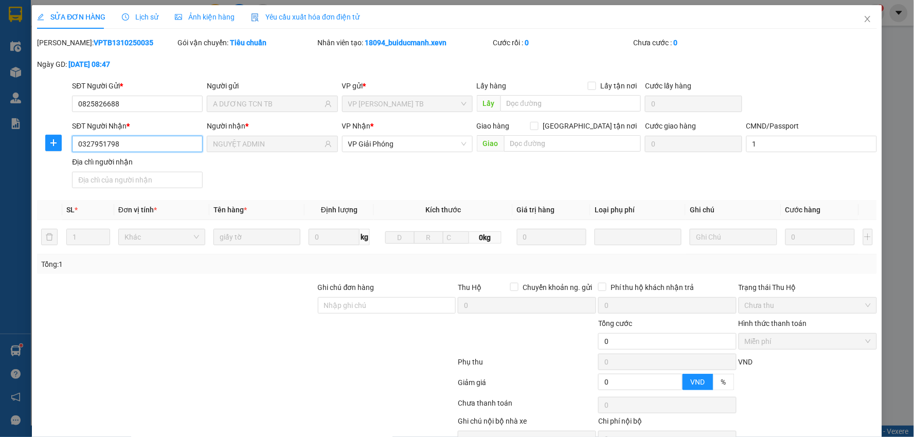
drag, startPoint x: 120, startPoint y: 148, endPoint x: 75, endPoint y: 142, distance: 45.6
click at [75, 142] on input "0327951798" at bounding box center [137, 144] width 131 height 16
click at [864, 20] on icon "close" at bounding box center [868, 19] width 8 height 8
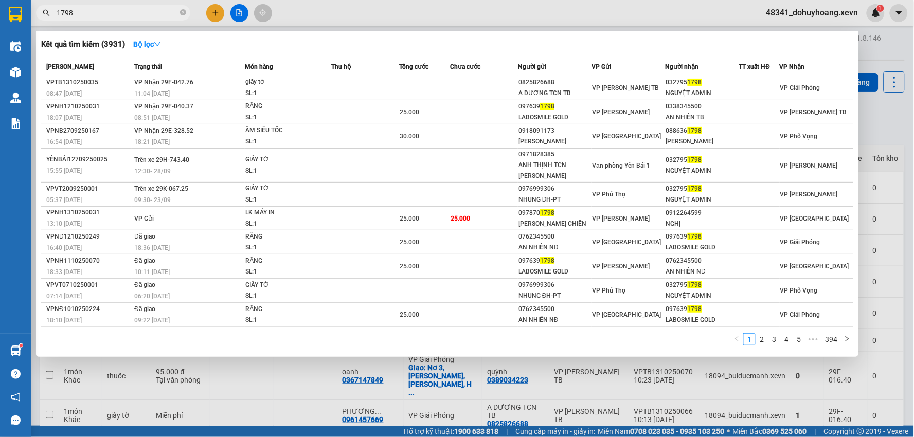
click at [97, 19] on span "1798" at bounding box center [113, 12] width 154 height 15
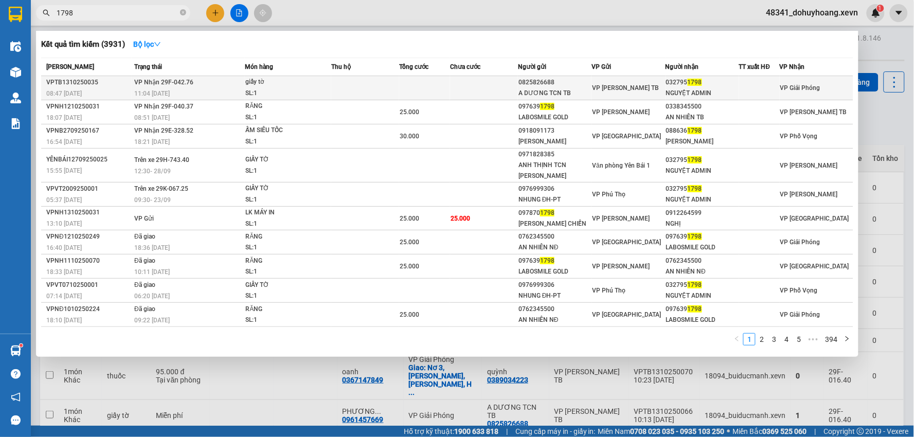
click at [693, 90] on div "NGUYỆT ADMIN" at bounding box center [702, 93] width 73 height 11
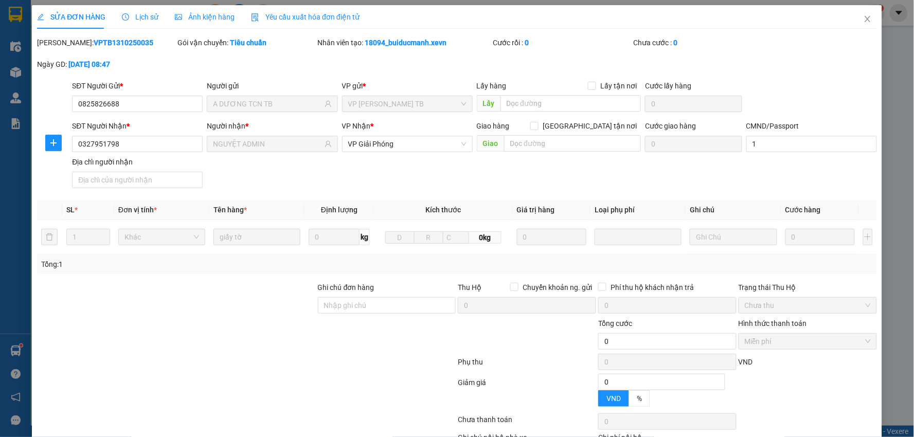
type input "0825826688"
type input "A DƯƠNG TCN TB"
type input "0327951798"
type input "NGUYỆT ADMIN"
type input "1"
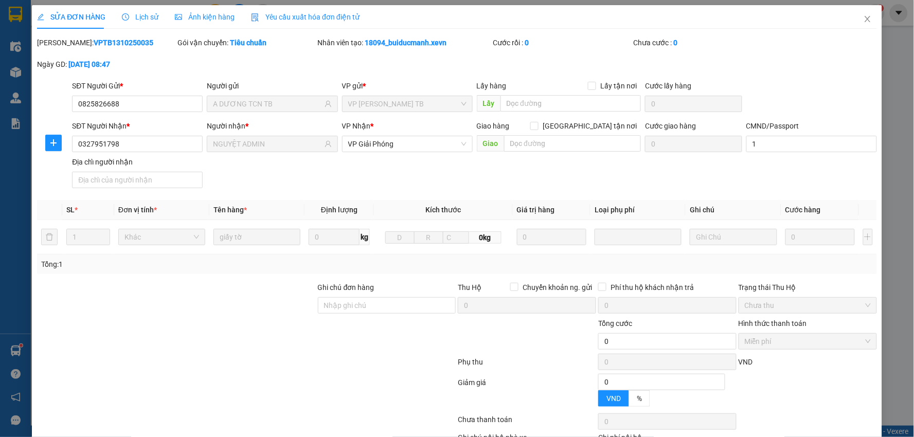
type input "0"
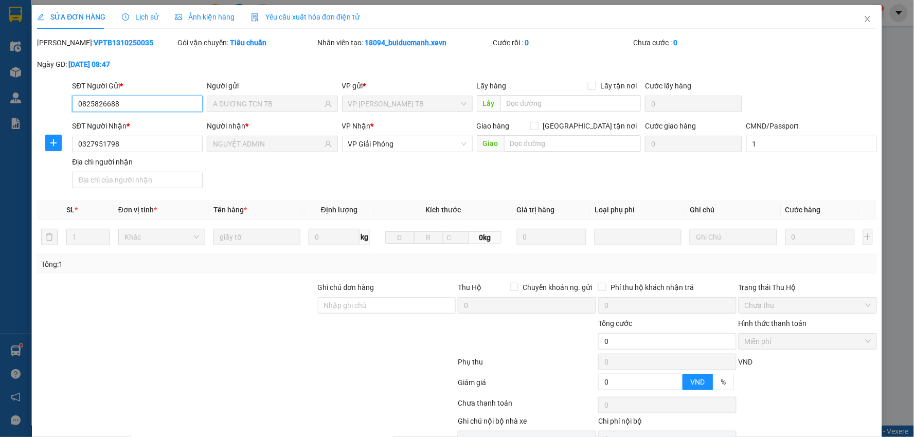
scroll to position [55, 0]
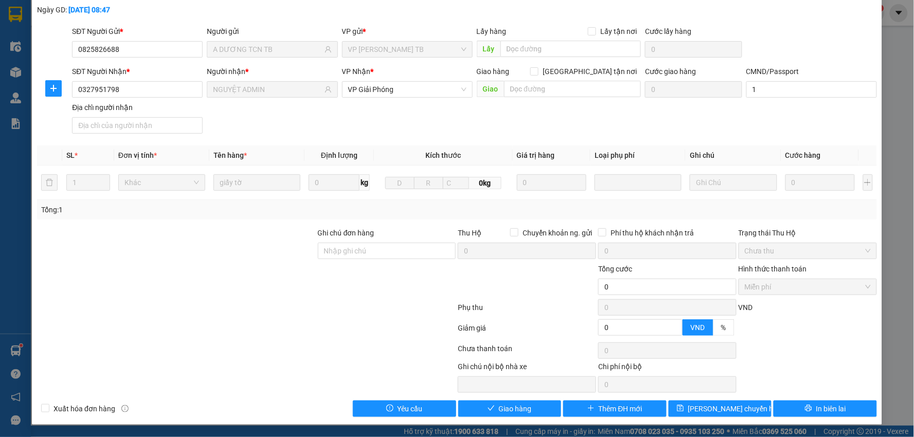
click at [511, 393] on div "Total Paid Fee 0 Total UnPaid Fee 0 Cash Collection Total Fee Mã ĐH: VPTB131025…" at bounding box center [457, 200] width 840 height 435
click at [510, 407] on span "Giao hàng" at bounding box center [515, 408] width 33 height 11
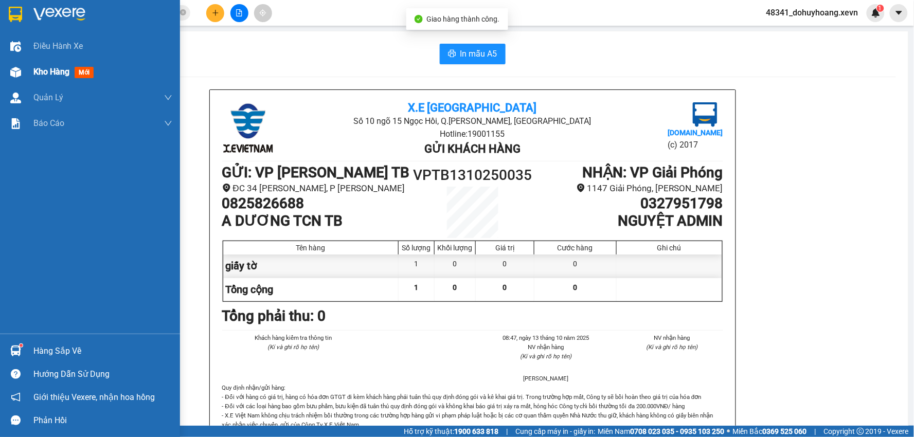
click at [40, 70] on span "Kho hàng" at bounding box center [51, 72] width 36 height 10
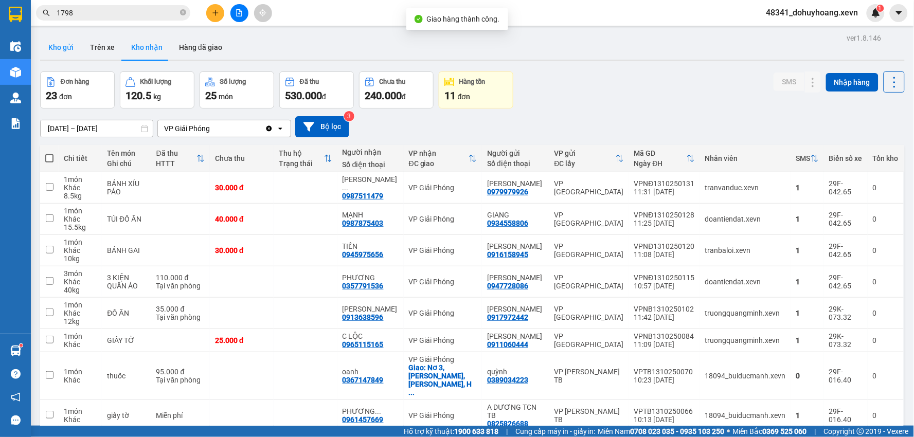
click at [52, 49] on button "Kho gửi" at bounding box center [61, 47] width 42 height 25
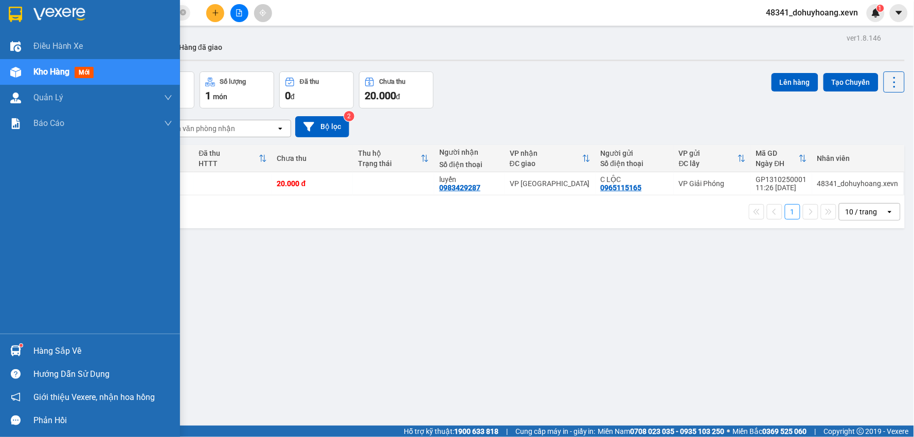
click at [26, 346] on div "Hàng sắp về" at bounding box center [90, 351] width 180 height 23
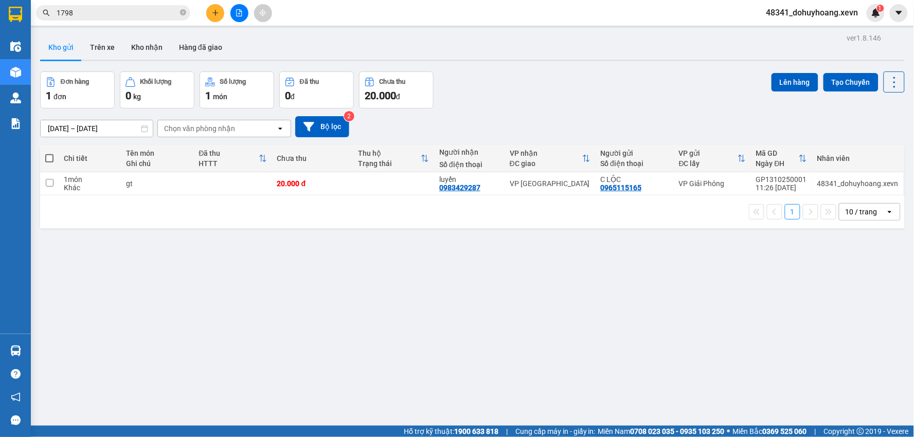
click at [583, 295] on section "Kết quả tìm kiếm ( 3931 ) Bộ lọc Mã ĐH Trạng thái Món hàng Thu hộ Tổng cước Chư…" at bounding box center [457, 218] width 914 height 437
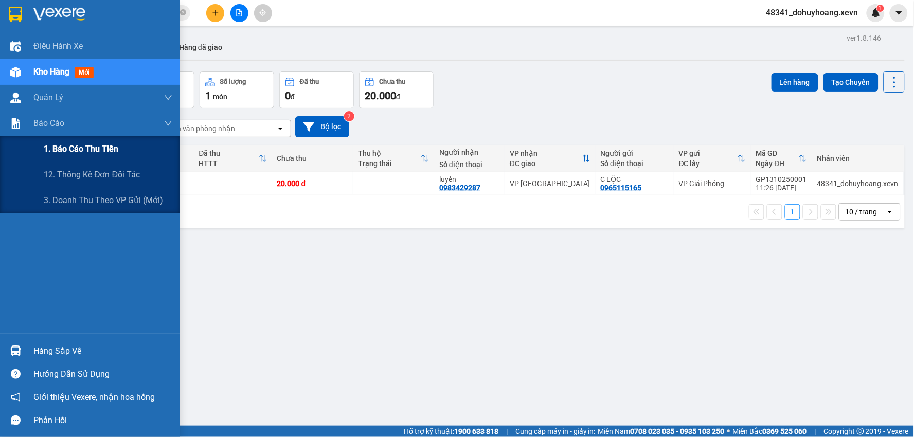
click at [101, 155] on span "1. Báo cáo thu tiền" at bounding box center [81, 149] width 75 height 13
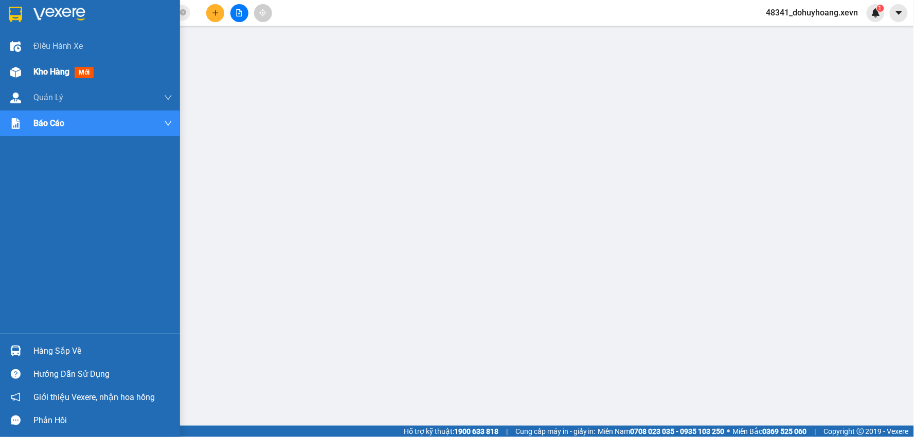
click at [61, 59] on div "Kho hàng mới" at bounding box center [102, 72] width 139 height 26
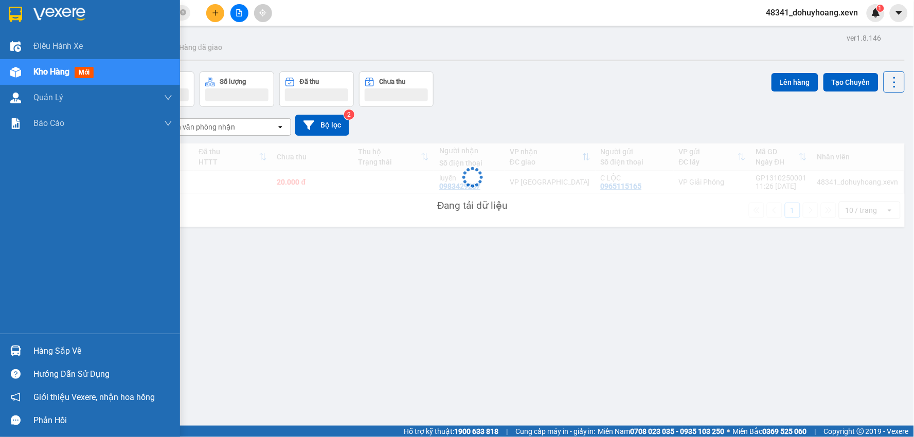
click at [57, 75] on span "Kho hàng" at bounding box center [51, 72] width 36 height 10
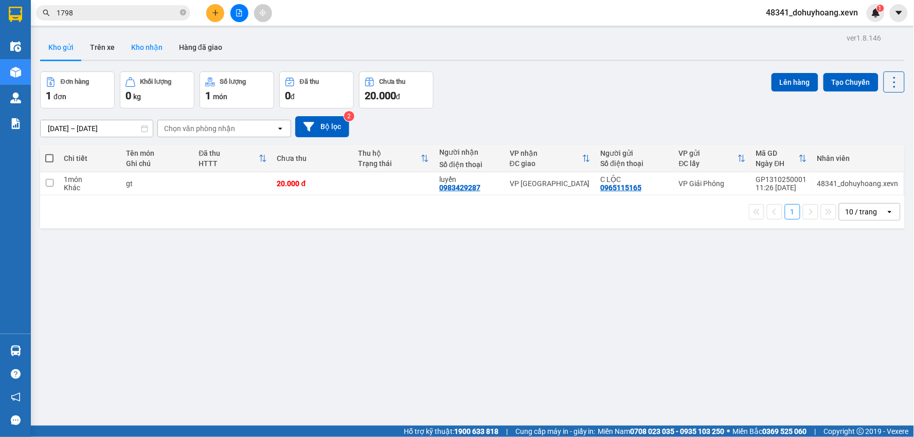
click at [129, 44] on button "Kho nhận" at bounding box center [147, 47] width 48 height 25
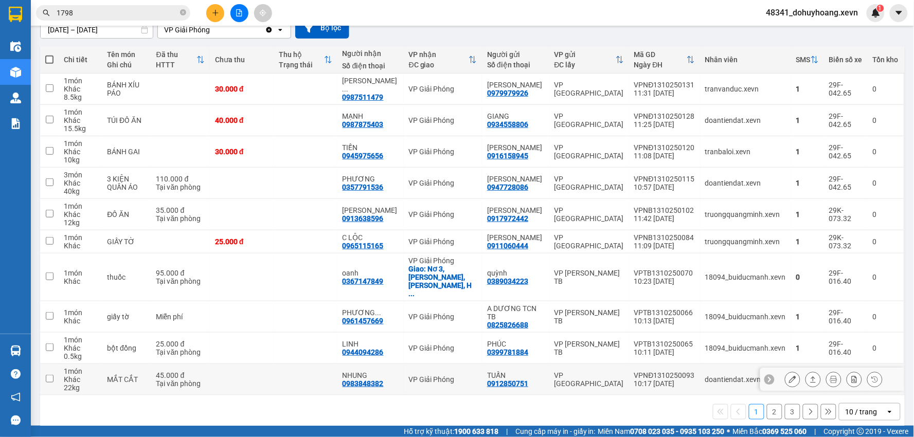
scroll to position [103, 0]
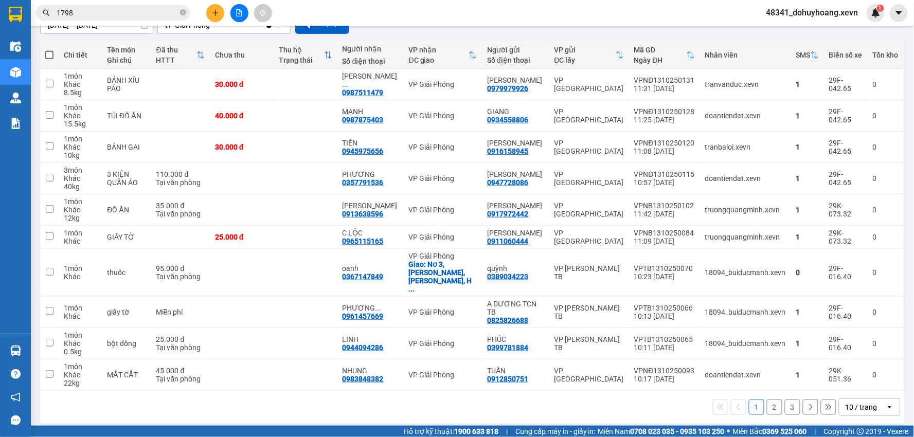
click at [775, 401] on div "1 2 3 10 / trang open" at bounding box center [472, 407] width 857 height 17
click at [774, 402] on div "1 2 3 10 / trang open" at bounding box center [472, 407] width 857 height 17
click at [767, 402] on button "2" at bounding box center [774, 407] width 15 height 15
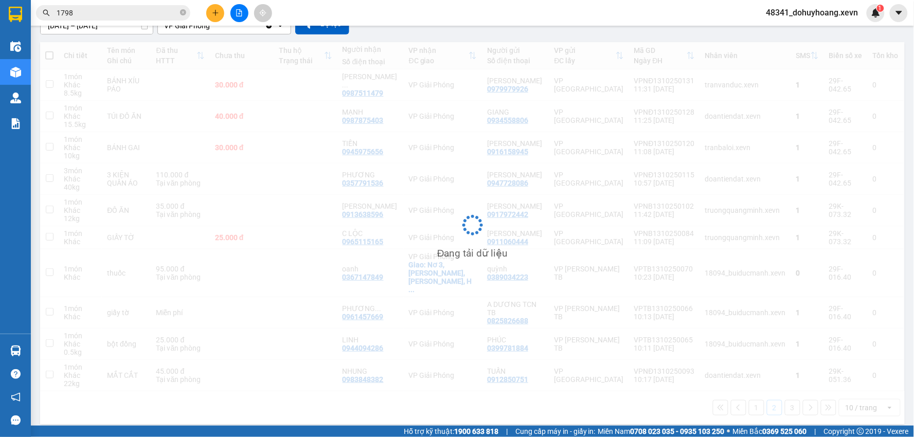
click at [767, 402] on div "Đang tải dữ liệu" at bounding box center [472, 233] width 865 height 382
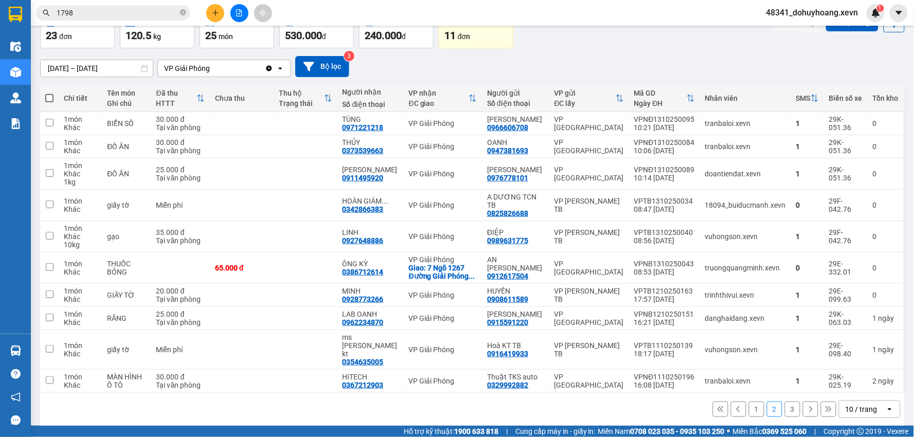
scroll to position [62, 0]
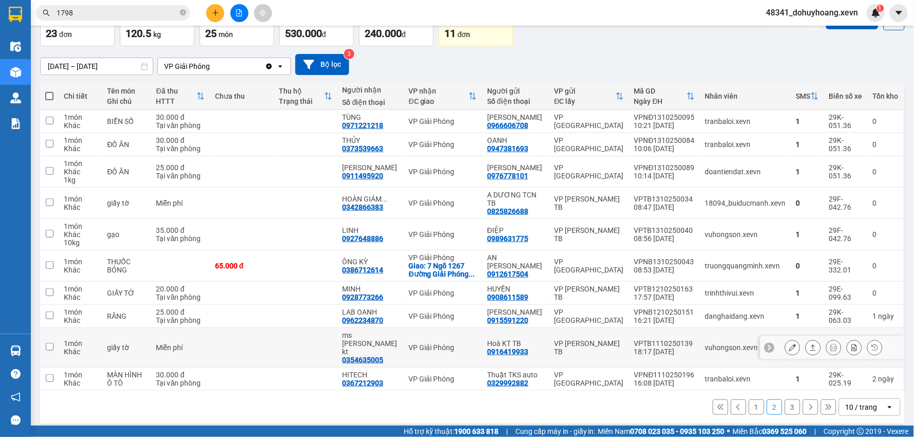
click at [789, 350] on icon at bounding box center [792, 347] width 7 height 7
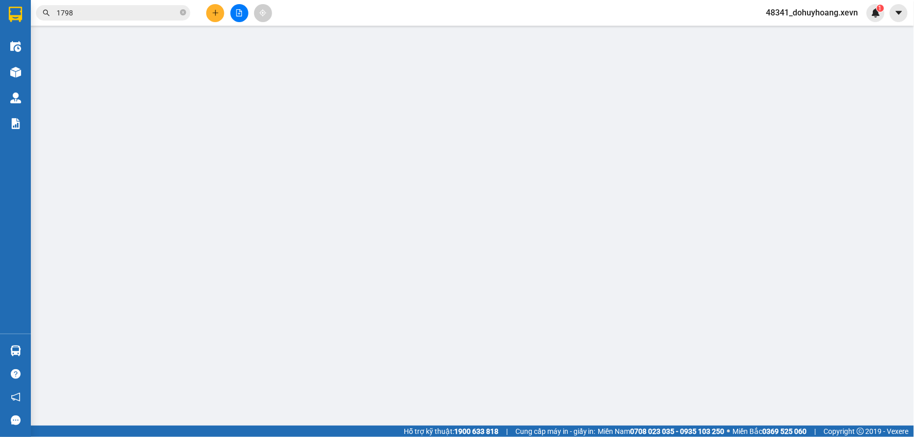
type input "0916419933"
type input "Hoà KT TB"
type input "0354635005"
type input "ms ngọc ánh kt"
type input "nhờ trang dh nam định câm vào p gs"
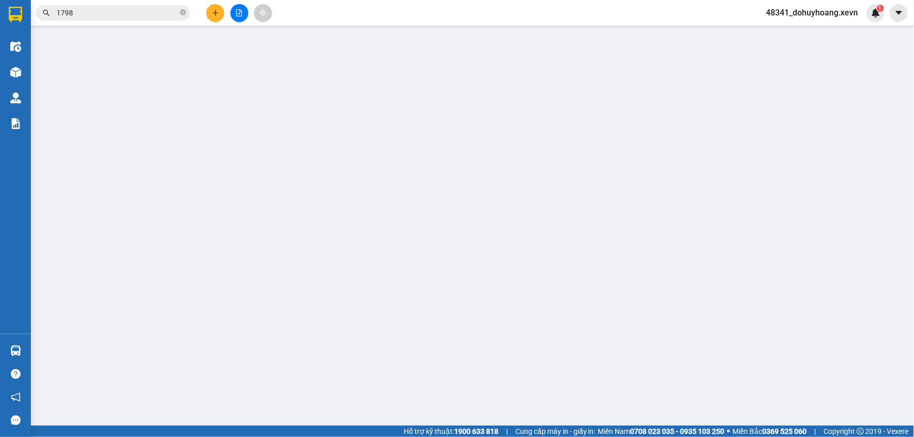
type input "0"
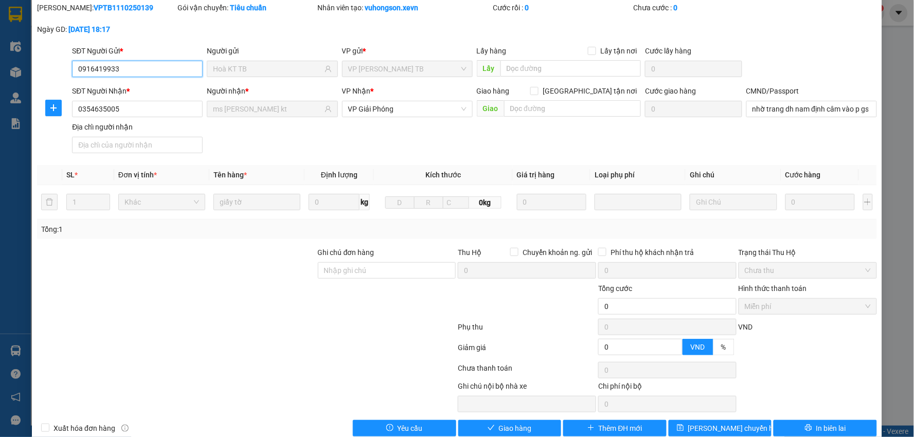
scroll to position [55, 0]
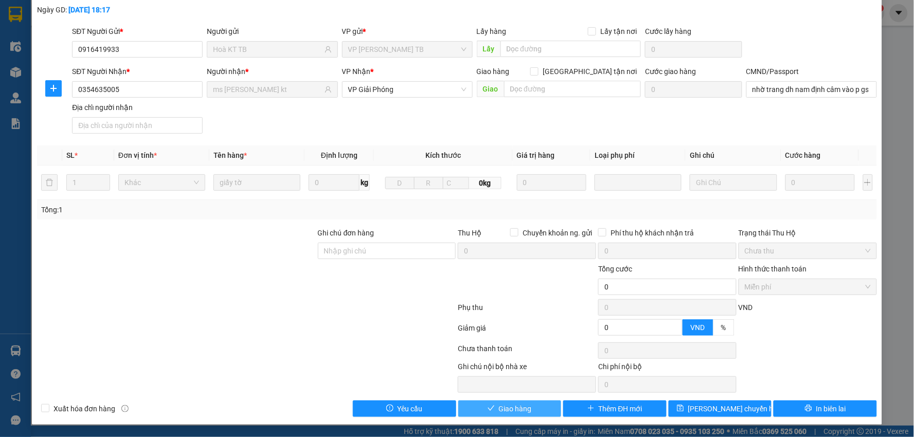
click at [511, 415] on button "Giao hàng" at bounding box center [509, 409] width 103 height 16
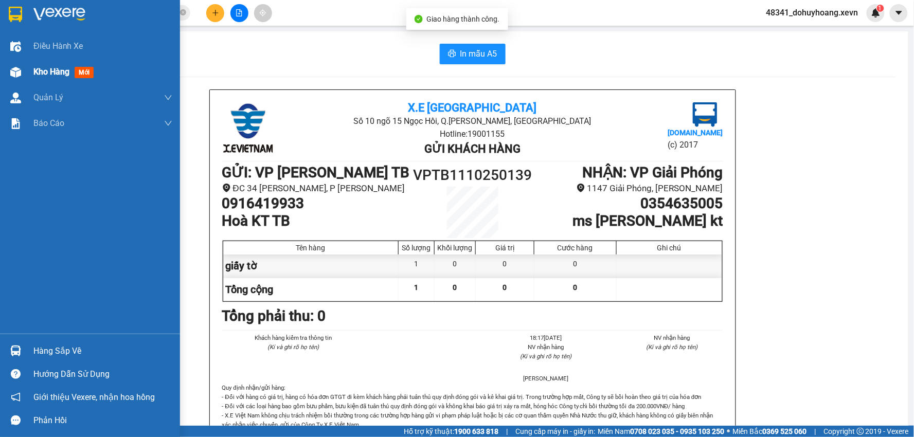
click at [38, 76] on span "Kho hàng" at bounding box center [51, 72] width 36 height 10
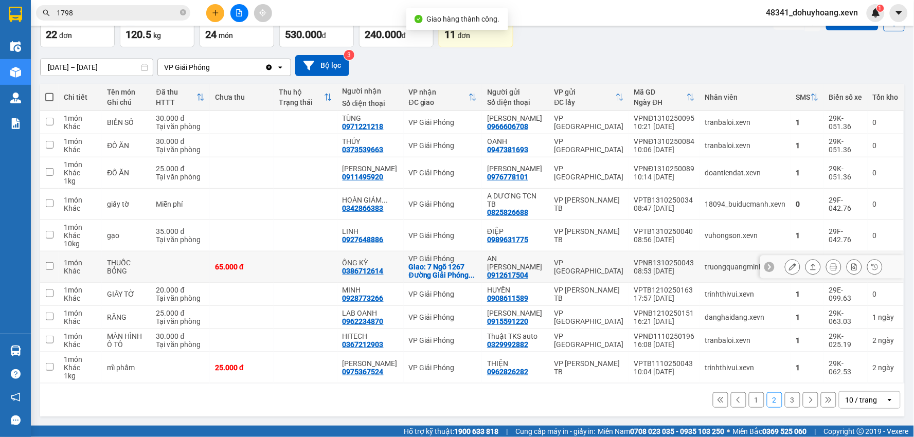
scroll to position [70, 0]
click at [787, 399] on button "3" at bounding box center [792, 400] width 15 height 15
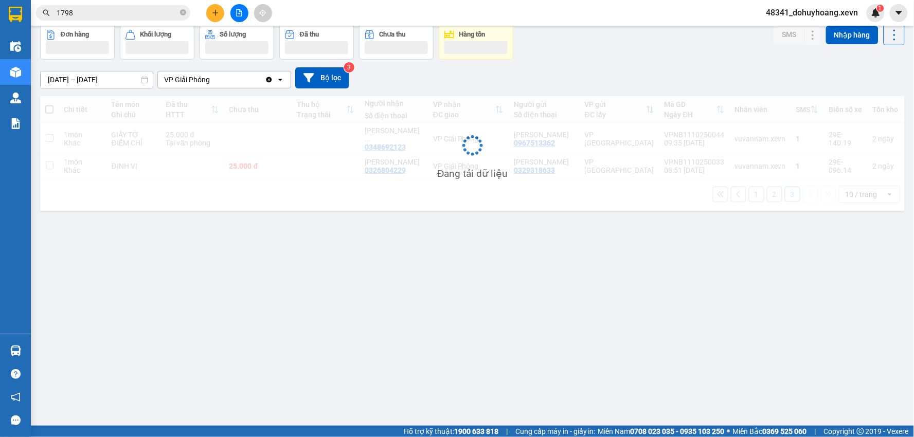
scroll to position [47, 0]
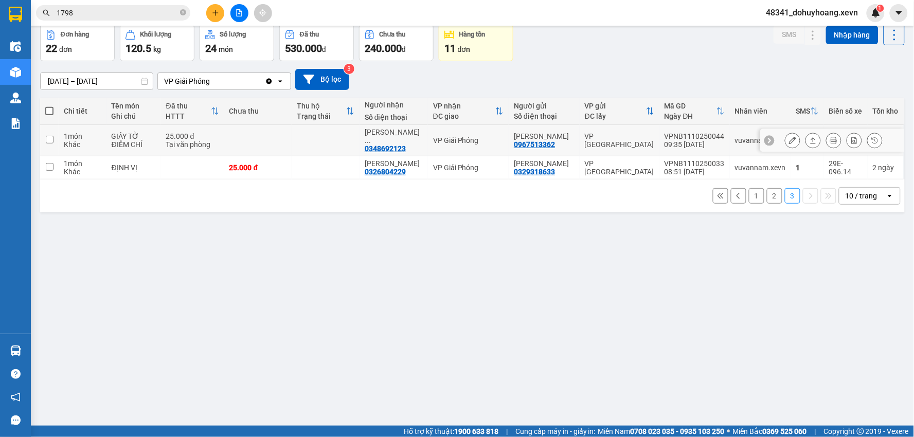
click at [786, 136] on button at bounding box center [793, 141] width 14 height 18
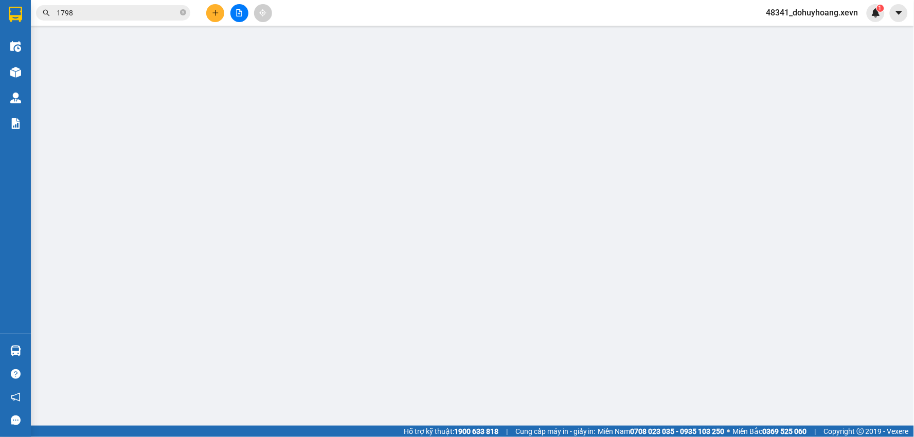
type input "0967513362"
type input "PHẠM THU HƯƠNG"
type input "0348692123"
type input "HOÀNG THỊ TRANG"
type input "1cc"
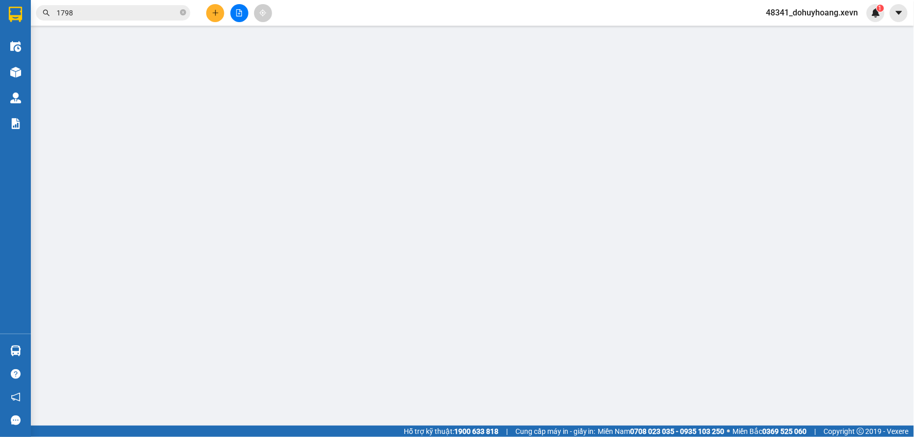
type input "0"
type input "25.000"
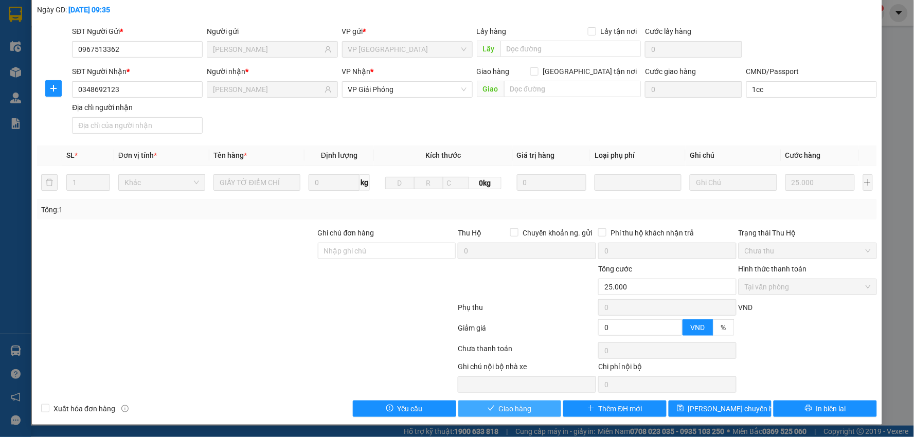
scroll to position [55, 0]
click at [533, 418] on div "SỬA ĐƠN HÀNG Lịch sử Ảnh kiện hàng Yêu cầu xuất hóa đơn điện tử Total Paid Fee …" at bounding box center [457, 188] width 850 height 474
click at [506, 405] on span "Giao hàng" at bounding box center [515, 408] width 33 height 11
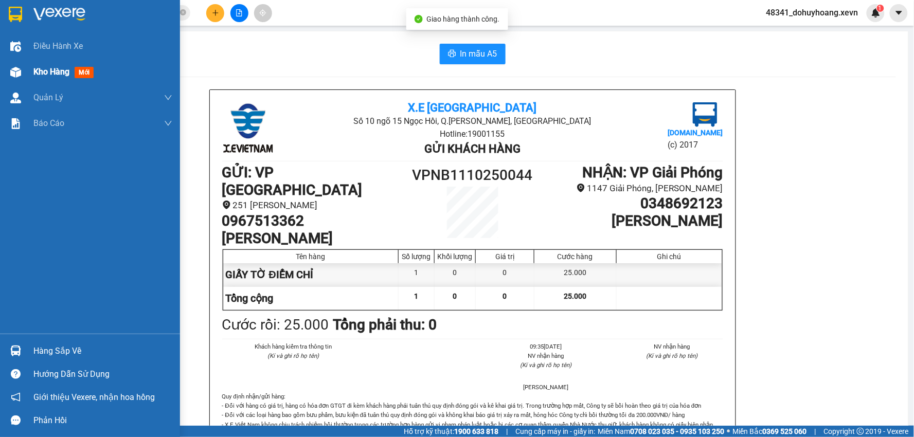
click at [24, 76] on div "Kho hàng mới" at bounding box center [90, 72] width 180 height 26
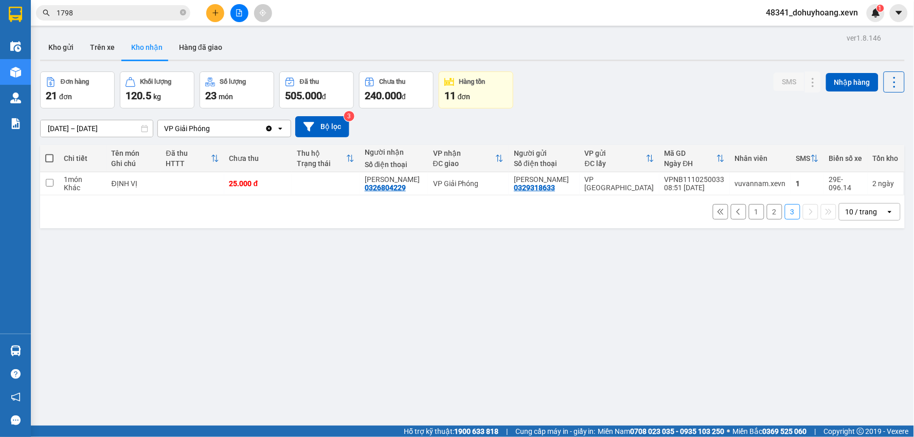
click at [767, 212] on button "2" at bounding box center [774, 211] width 15 height 15
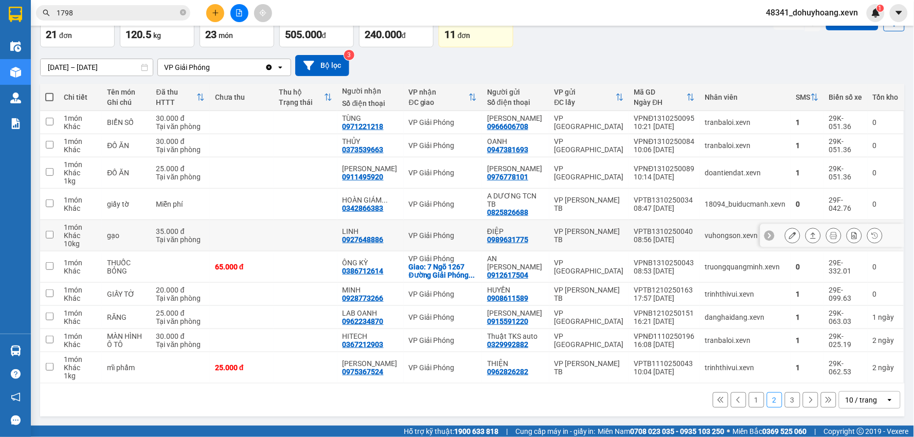
scroll to position [70, 0]
click at [789, 201] on icon at bounding box center [792, 204] width 7 height 7
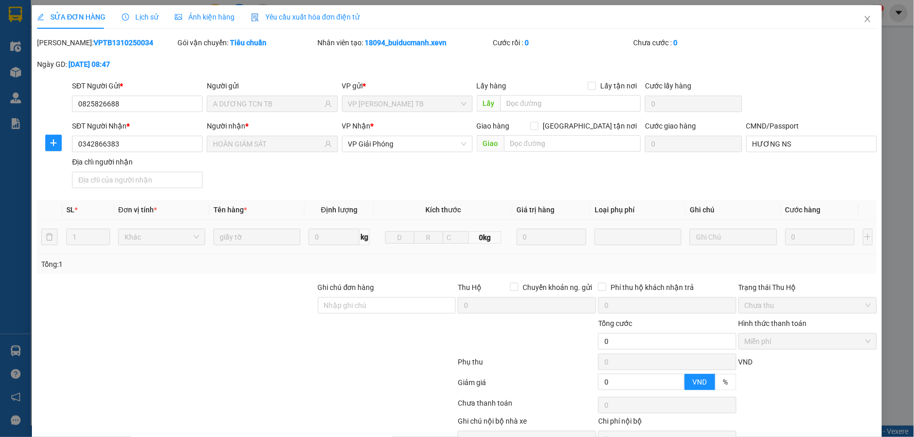
type input "0825826688"
type input "A DƯƠNG TCN TB"
type input "0342866383"
type input "HOÀN GIÁM SÁT"
type input "HƯƠNG NS"
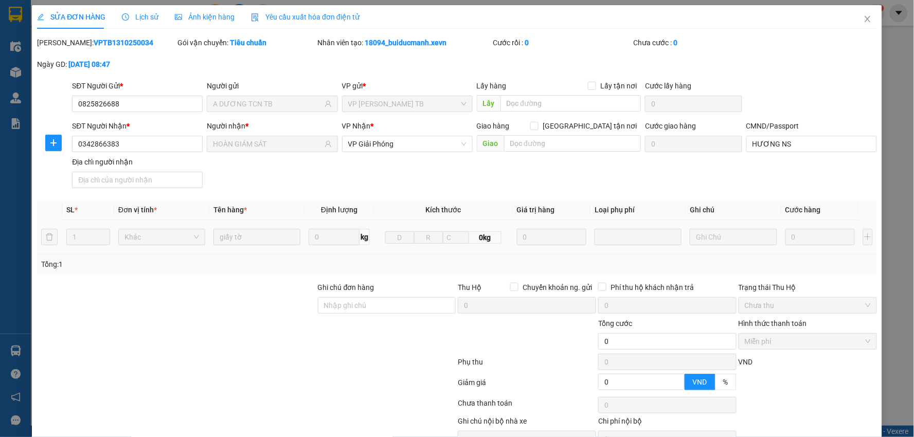
type input "0"
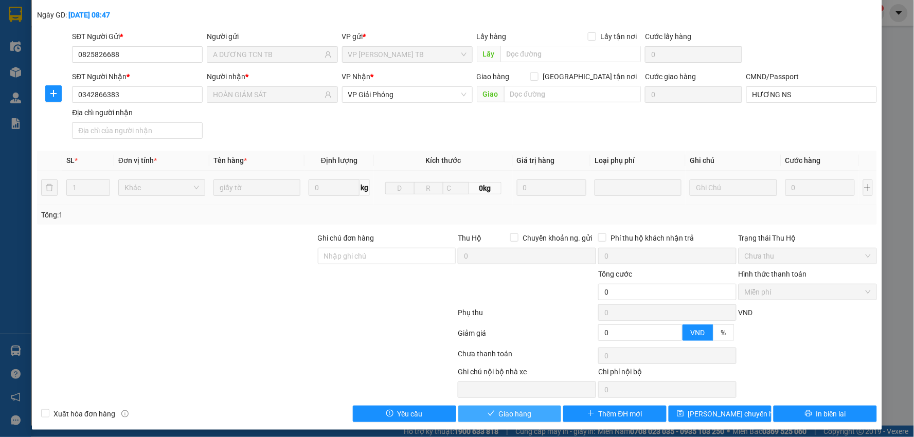
click at [516, 415] on span "Giao hàng" at bounding box center [515, 414] width 33 height 11
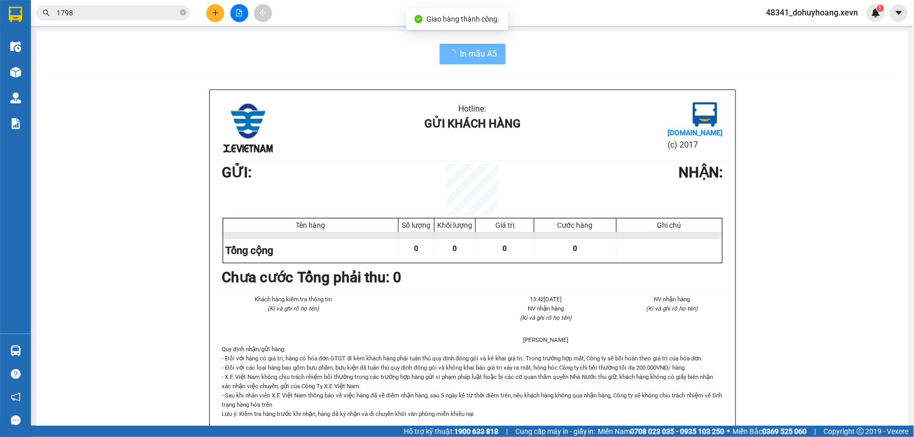
click at [516, 415] on p "- Đối với hàng có giá trị, hàng có hóa đơn GTGT đi kèm khách hàng phải tuân thủ…" at bounding box center [472, 386] width 501 height 65
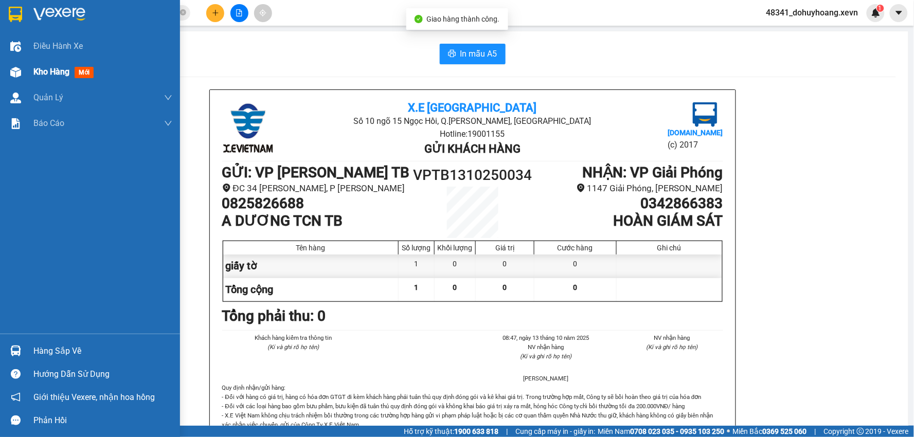
click at [22, 64] on div at bounding box center [16, 72] width 18 height 18
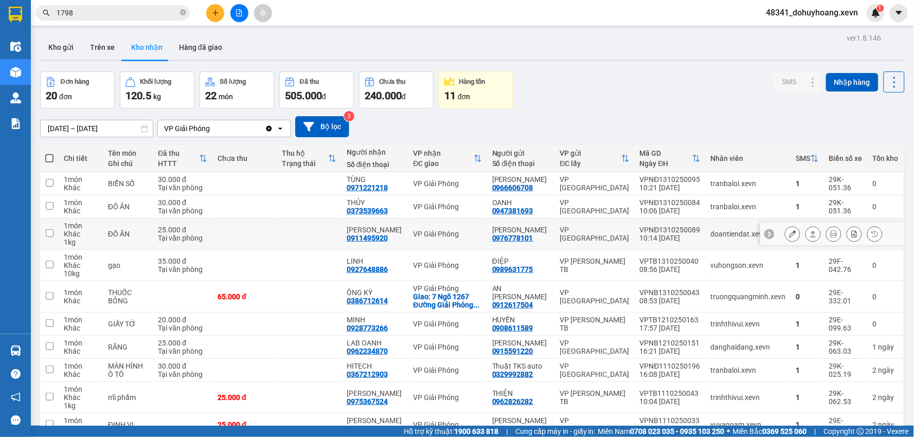
scroll to position [57, 0]
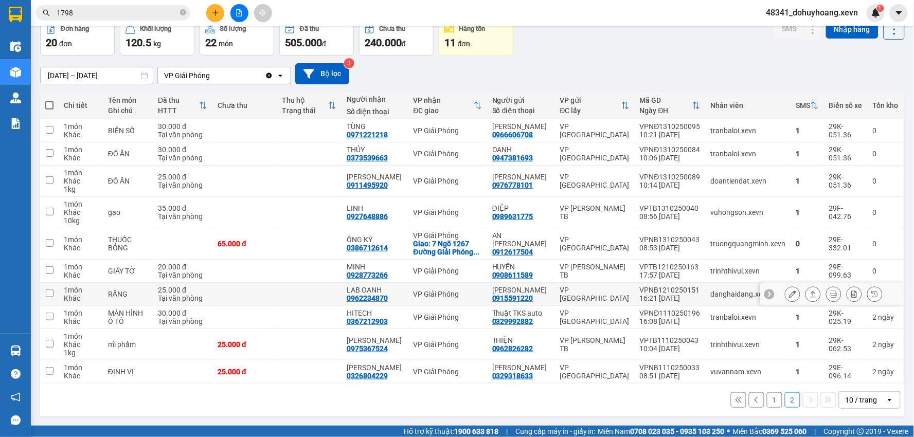
click at [788, 300] on button at bounding box center [793, 295] width 14 height 18
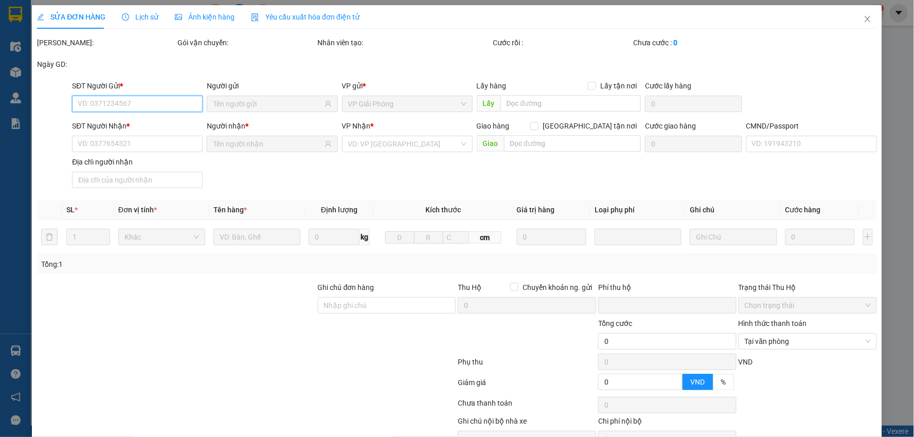
type input "0915591220"
type input "VŨ ĐẠT"
type input "0962234870"
type input "LAB OANH"
type input "034089012349 nguyễn huy oanh 1989"
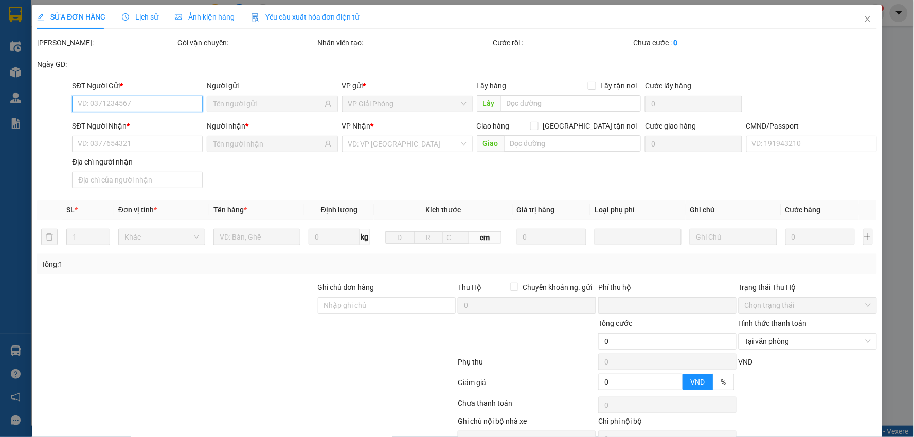
type input "0"
type input "25.000"
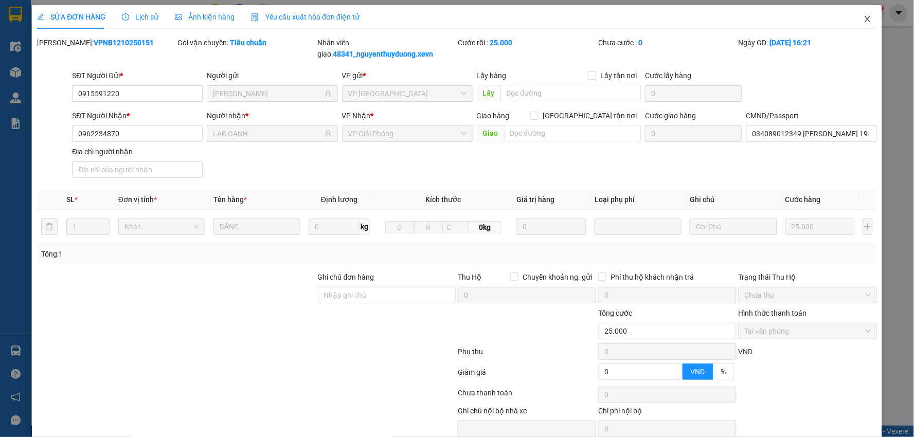
click at [864, 19] on icon "close" at bounding box center [868, 19] width 8 height 8
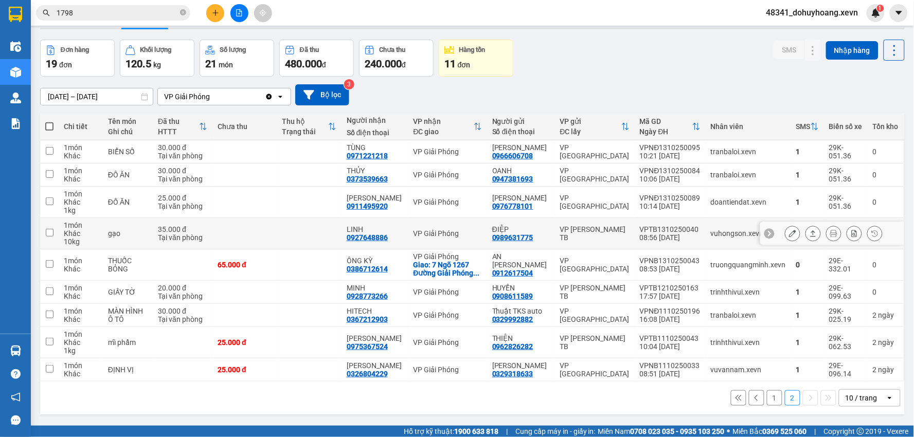
scroll to position [47, 0]
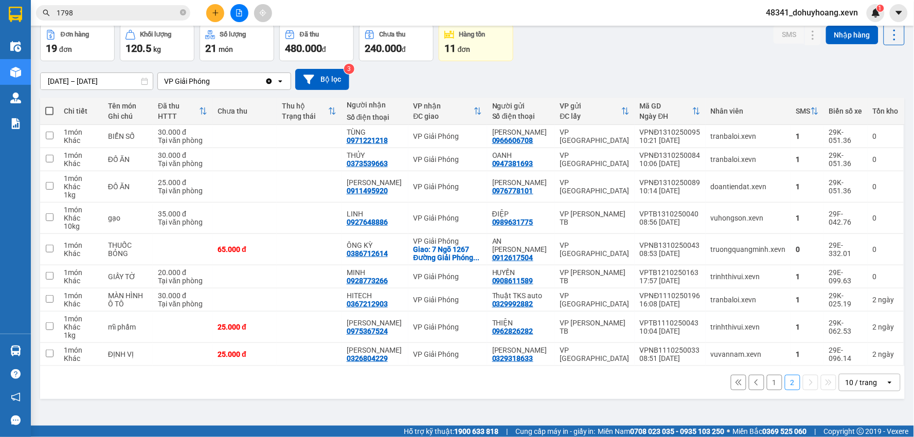
click at [767, 391] on button "1" at bounding box center [774, 382] width 15 height 15
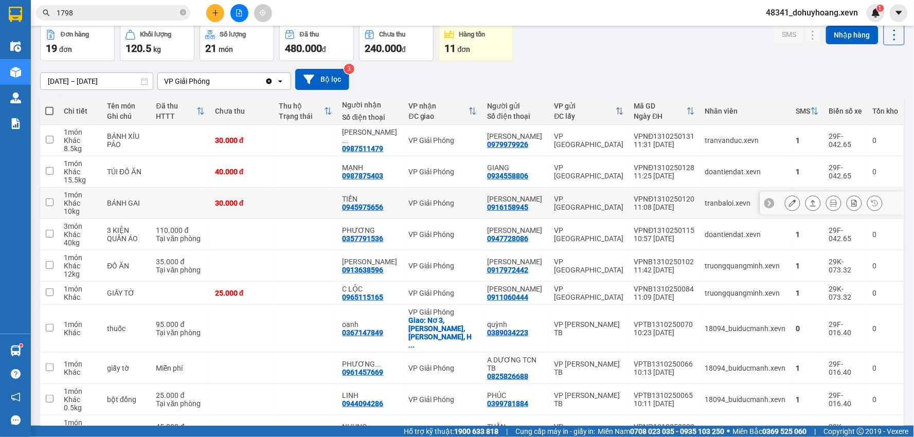
click at [786, 207] on button at bounding box center [793, 203] width 14 height 18
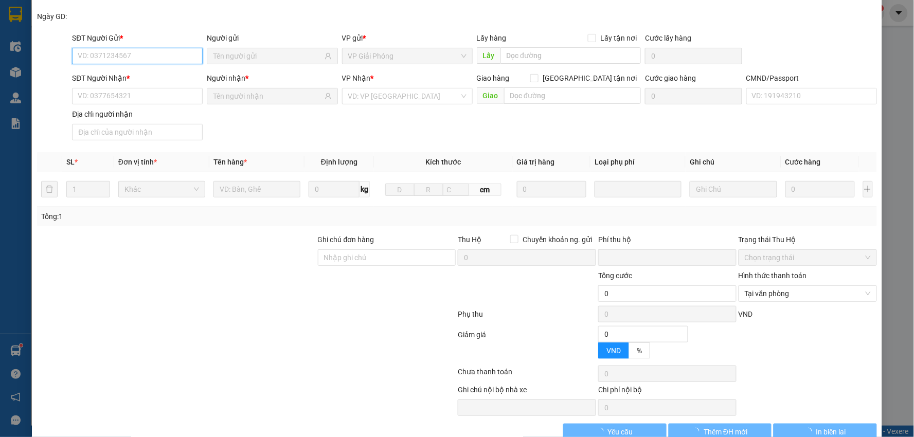
type input "0916158945"
type input "TRẦN KHẮC MẠNH"
type input "0945975656"
type input "TIẾN"
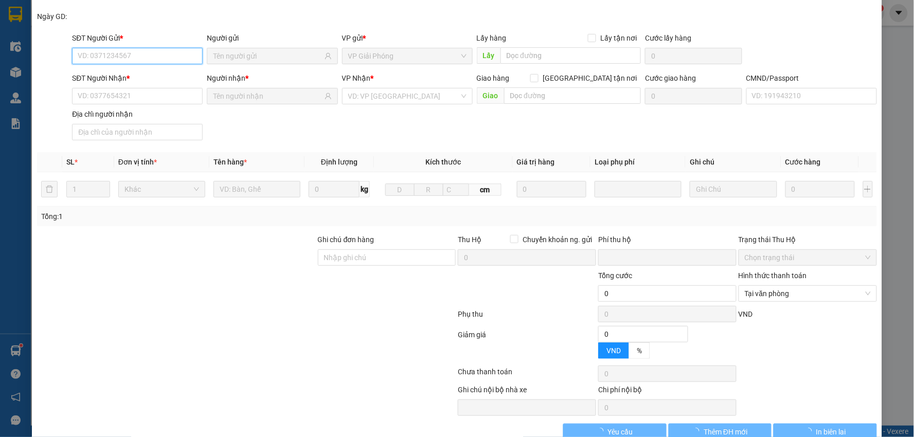
type input "0"
type input "30.000"
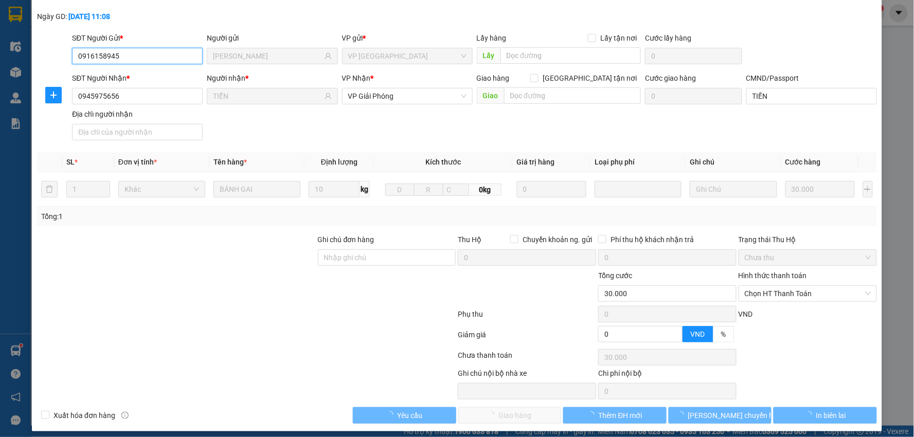
scroll to position [48, 0]
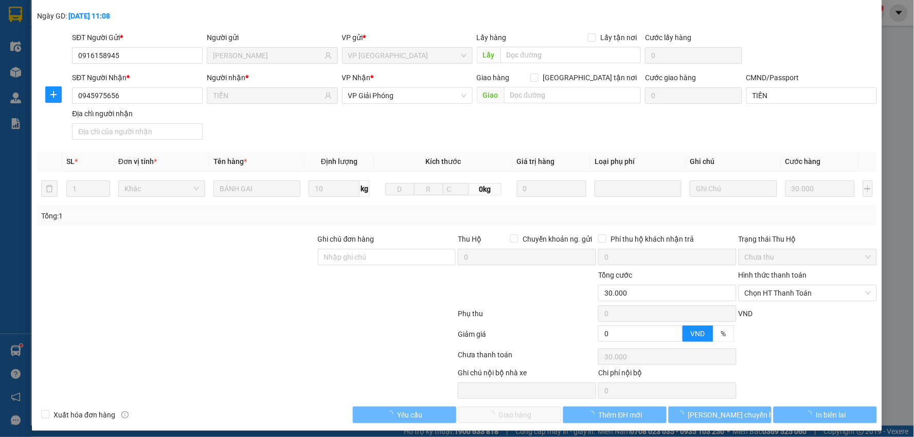
click at [508, 431] on div "SỬA ĐƠN HÀNG Lịch sử Ảnh kiện hàng Yêu cầu xuất hóa đơn điện tử Total Paid Fee …" at bounding box center [457, 218] width 914 height 437
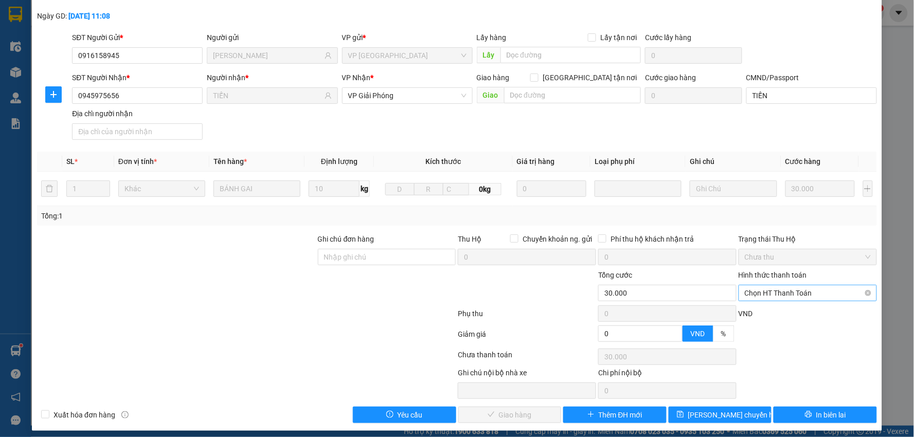
click at [790, 289] on span "Chọn HT Thanh Toán" at bounding box center [808, 293] width 126 height 15
click at [778, 312] on div "Tại văn phòng" at bounding box center [801, 313] width 125 height 11
type input "0"
click at [488, 414] on icon "check" at bounding box center [491, 414] width 7 height 7
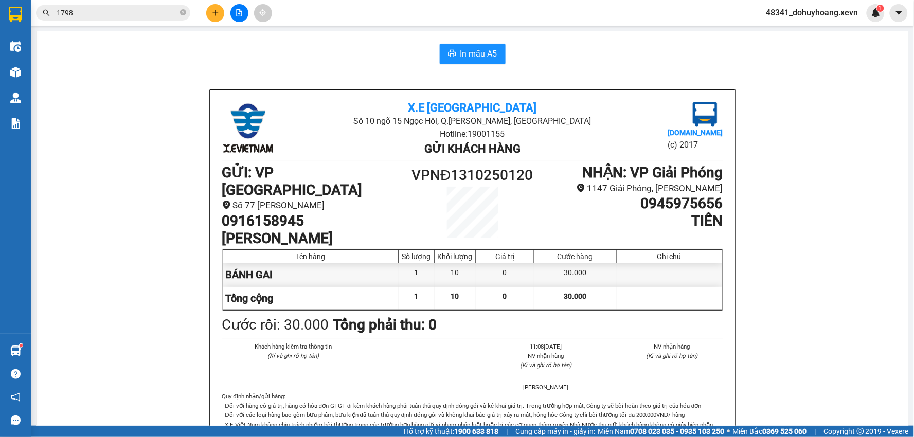
click at [820, 6] on span "48341_dohuyhoang.xevn" at bounding box center [812, 12] width 109 height 13
click at [795, 52] on span "Đổi mật khẩu" at bounding box center [817, 48] width 87 height 11
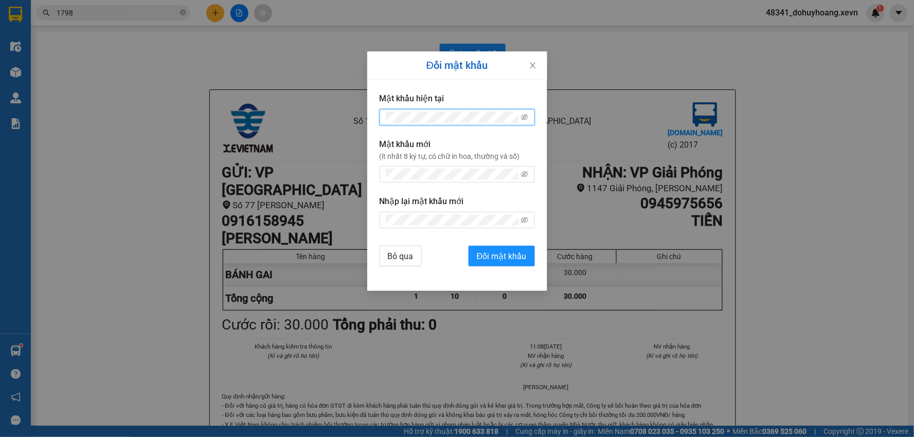
drag, startPoint x: 718, startPoint y: 60, endPoint x: 724, endPoint y: 56, distance: 7.7
click at [718, 60] on div "Đổi mật khẩu Mật khẩu hiện tại Mật khẩu mới (ít nhất 8 ký tự, có chữ in hoa, th…" at bounding box center [457, 218] width 914 height 437
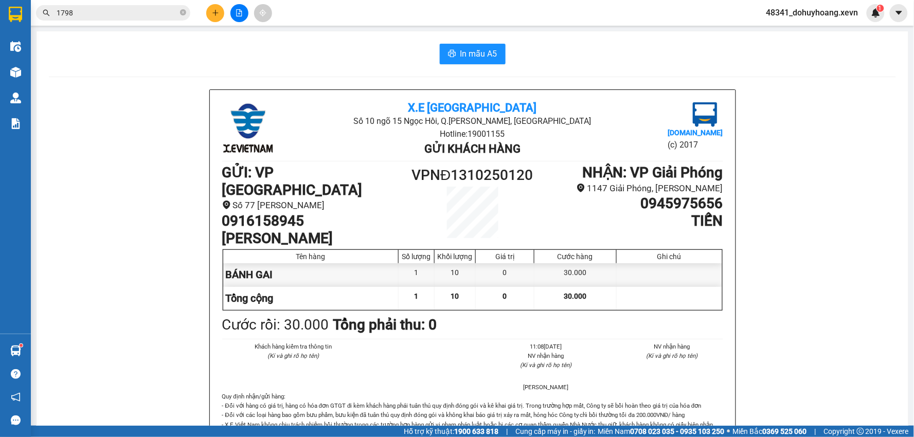
click at [789, 14] on span "48341_dohuyhoang.xevn" at bounding box center [812, 12] width 109 height 13
click at [790, 31] on span "Đăng xuất" at bounding box center [817, 31] width 87 height 11
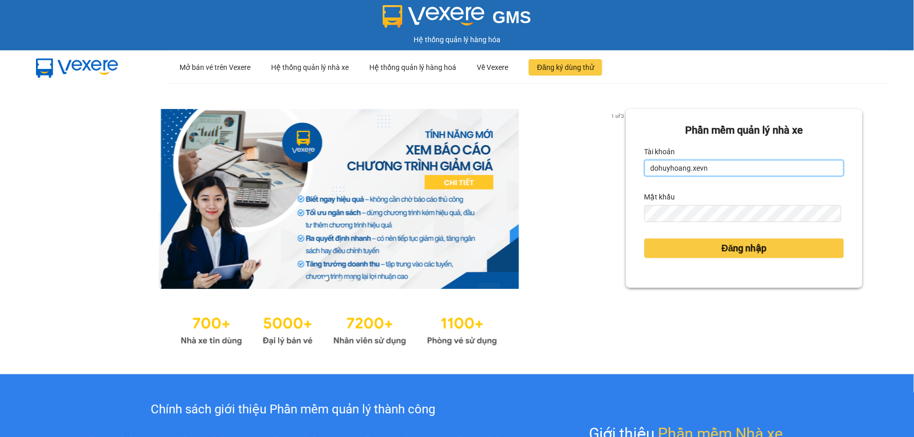
click at [687, 173] on input "dohuyhoang.xevn" at bounding box center [745, 168] width 200 height 16
type input "nguyenthuyduong.xevn"
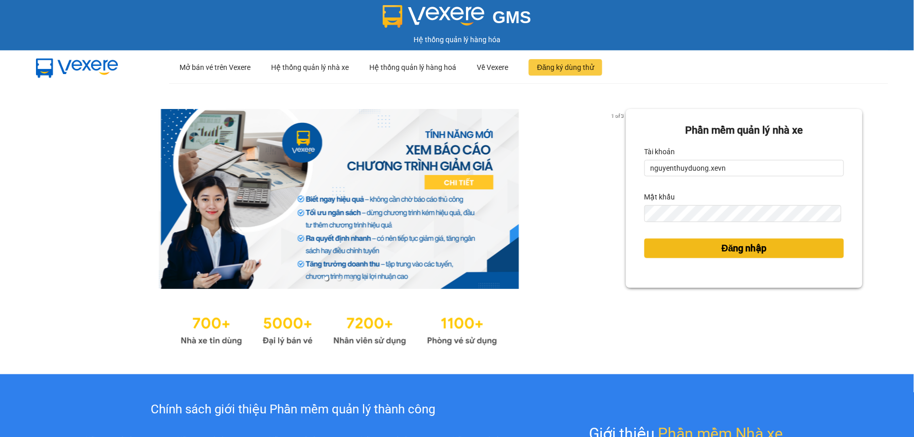
click at [705, 244] on button "Đăng nhập" at bounding box center [745, 249] width 200 height 20
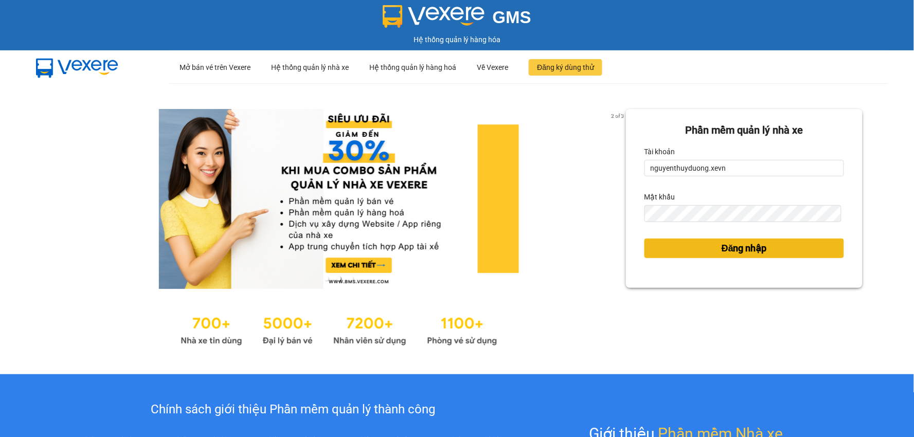
click at [705, 244] on button "Đăng nhập" at bounding box center [745, 249] width 200 height 20
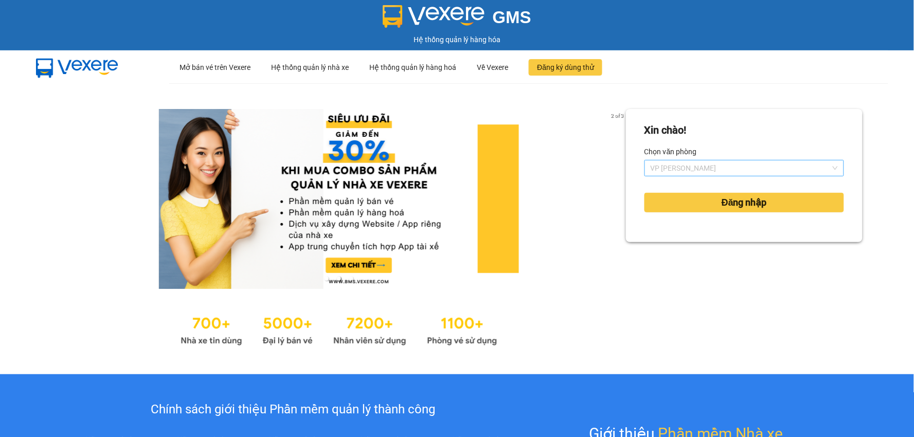
click at [700, 170] on span "[PERSON_NAME]" at bounding box center [744, 168] width 187 height 15
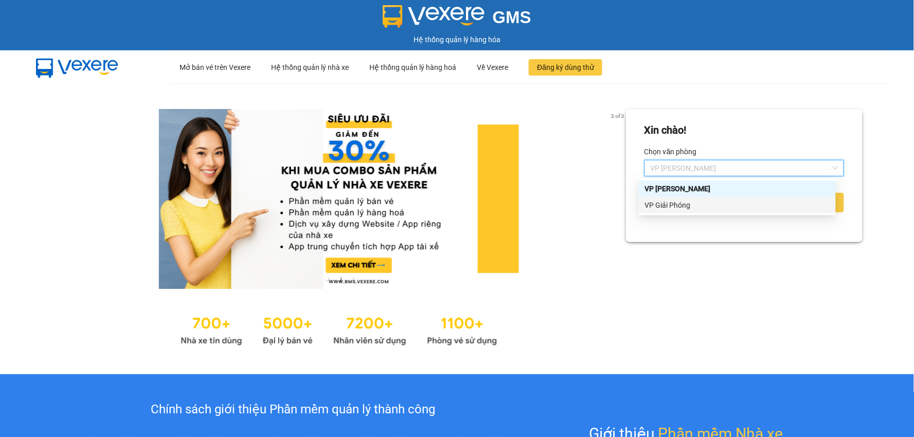
click at [679, 211] on div "VP Giải Phóng" at bounding box center [737, 205] width 197 height 16
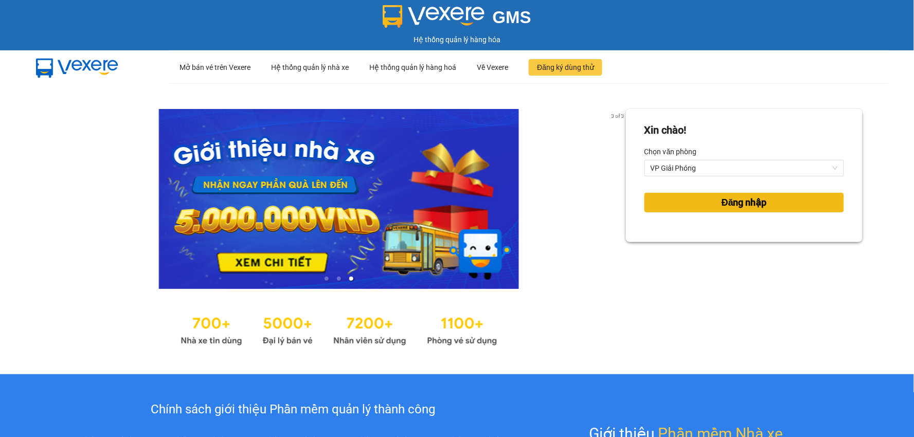
click at [722, 204] on span "Đăng nhập" at bounding box center [744, 203] width 45 height 14
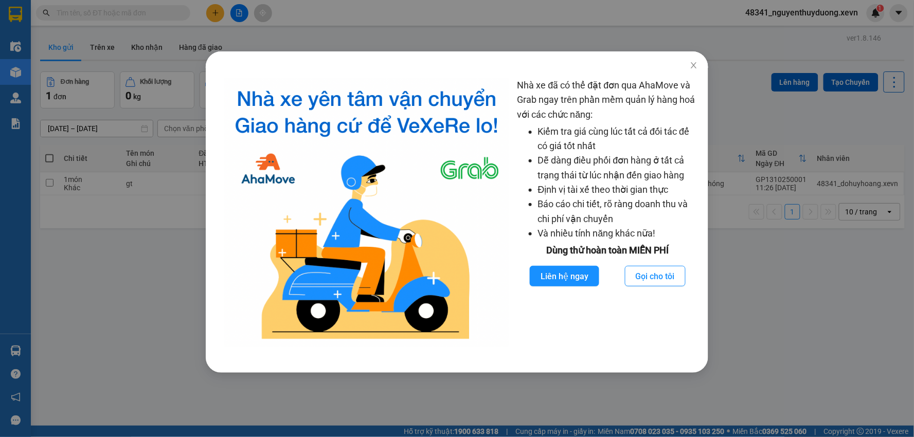
click at [821, 316] on div "Nhà xe đã có thể đặt đơn qua AhaMove và Grab ngay trên phần mềm quản lý hàng ho…" at bounding box center [457, 218] width 914 height 437
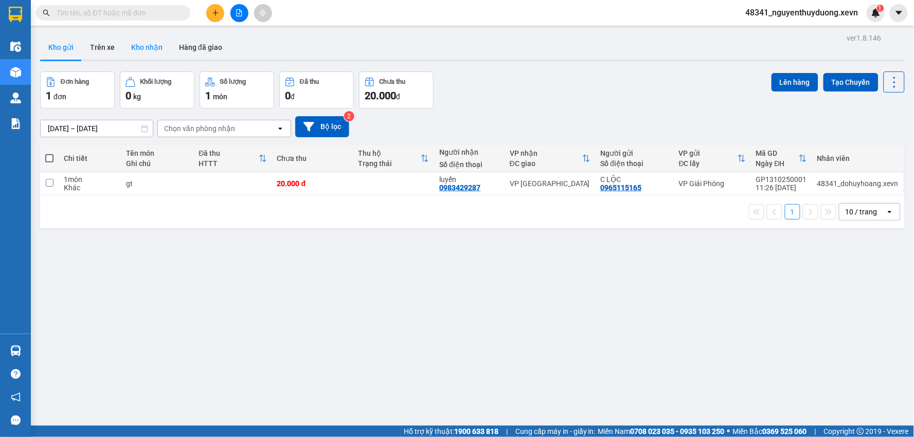
click at [147, 58] on button "Kho nhận" at bounding box center [147, 47] width 48 height 25
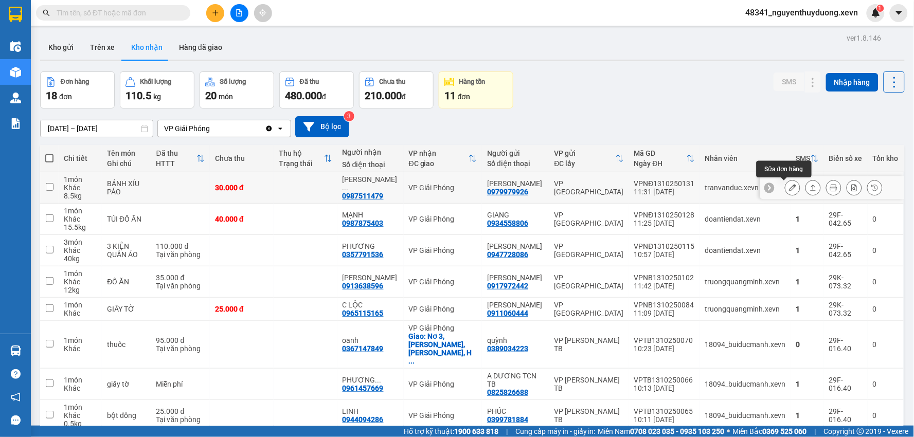
click at [789, 190] on icon at bounding box center [792, 187] width 7 height 7
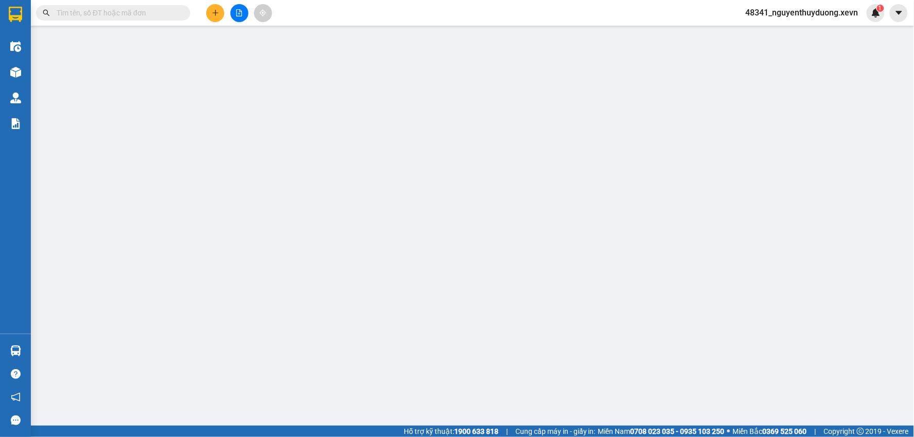
type input "0979979926"
type input "TRẦN VĂN DƯƠNG"
type input "0987511479"
type input "NGUYỄN VĂN CỬ"
type input "34"
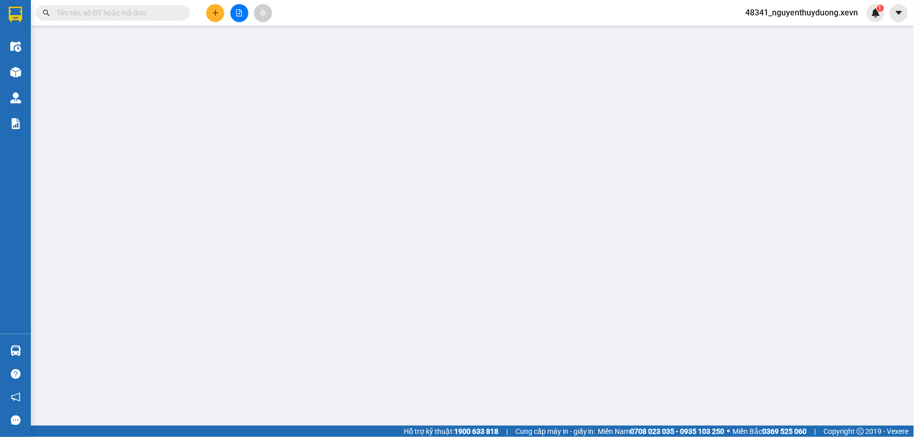
type input "0"
type input "30.000"
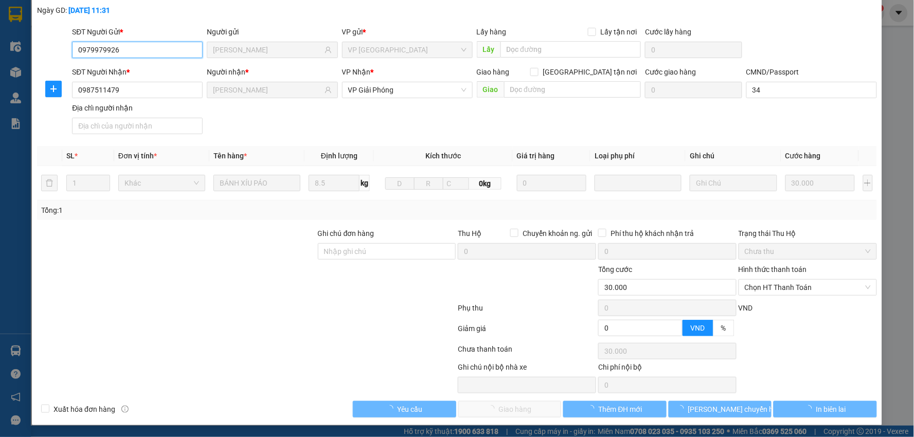
scroll to position [55, 0]
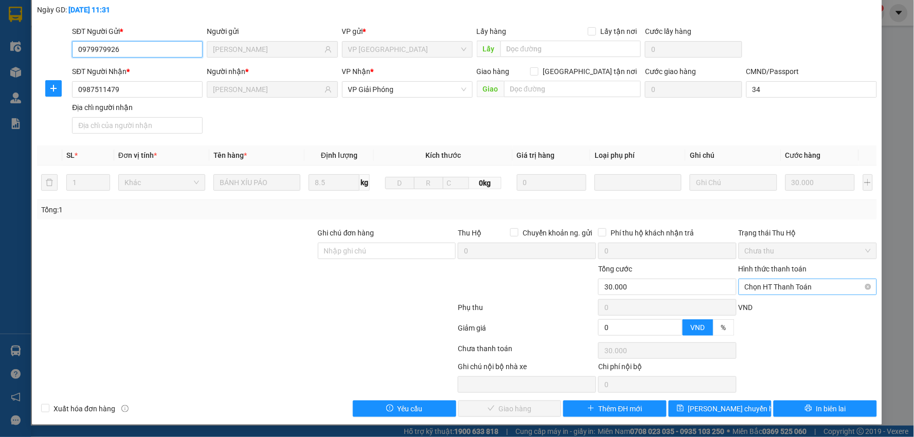
click at [784, 283] on span "Chọn HT Thanh Toán" at bounding box center [808, 286] width 126 height 15
click at [772, 314] on div "Tại văn phòng" at bounding box center [801, 307] width 137 height 16
type input "0"
click at [517, 401] on button "Giao hàng" at bounding box center [509, 409] width 103 height 16
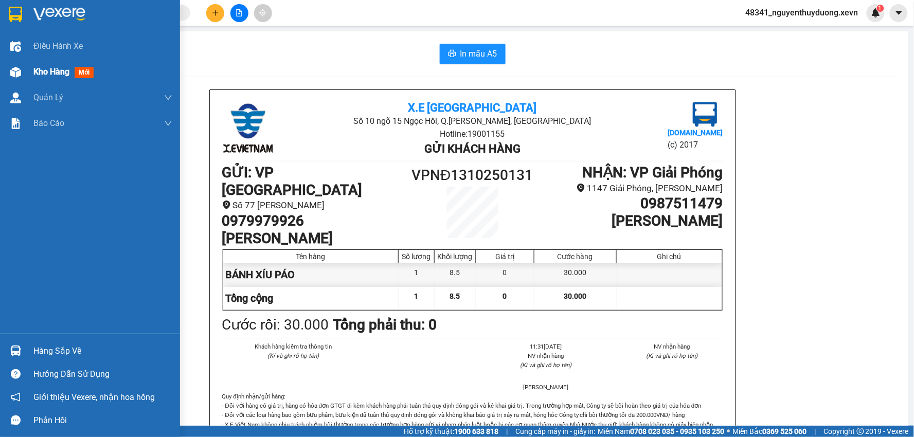
click at [40, 63] on div "Kho hàng mới" at bounding box center [102, 72] width 139 height 26
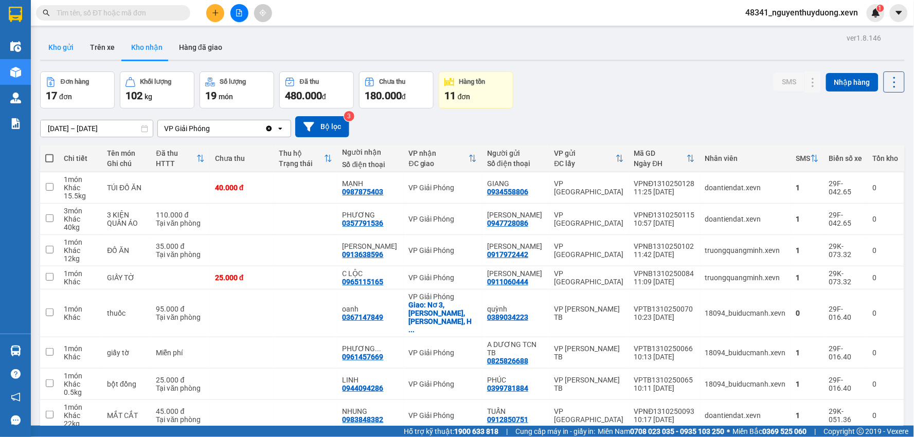
click at [54, 48] on button "Kho gửi" at bounding box center [61, 47] width 42 height 25
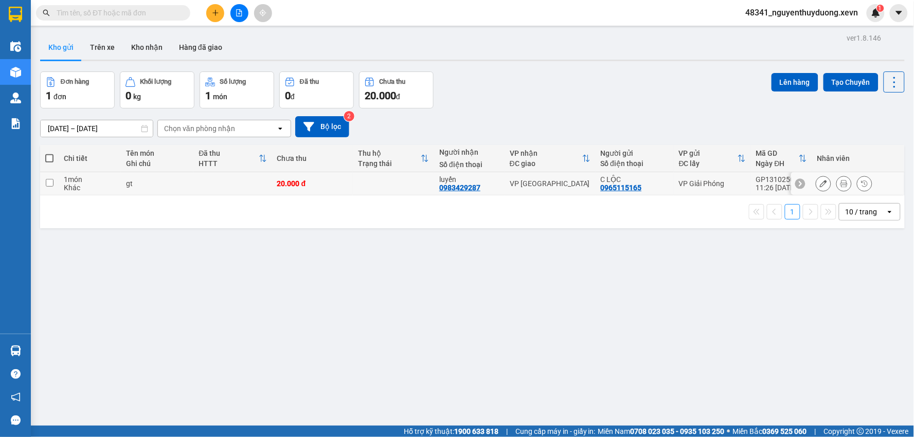
click at [184, 188] on div "gt" at bounding box center [157, 184] width 63 height 8
checkbox input "true"
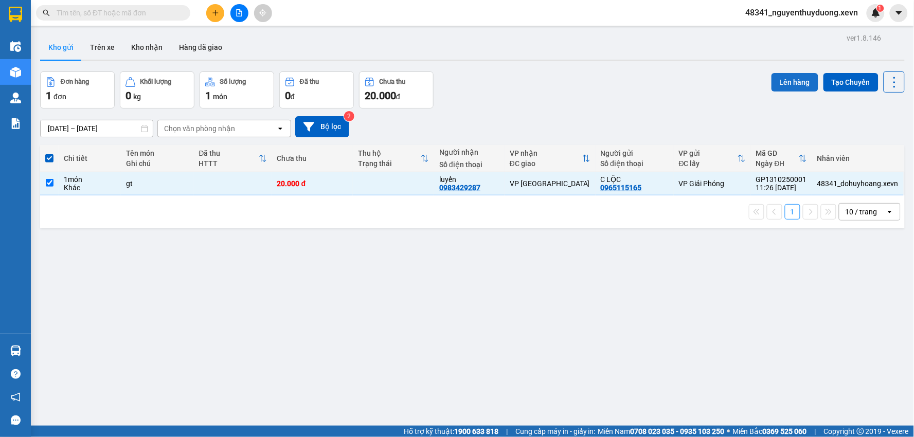
click at [783, 80] on button "Lên hàng" at bounding box center [795, 82] width 47 height 19
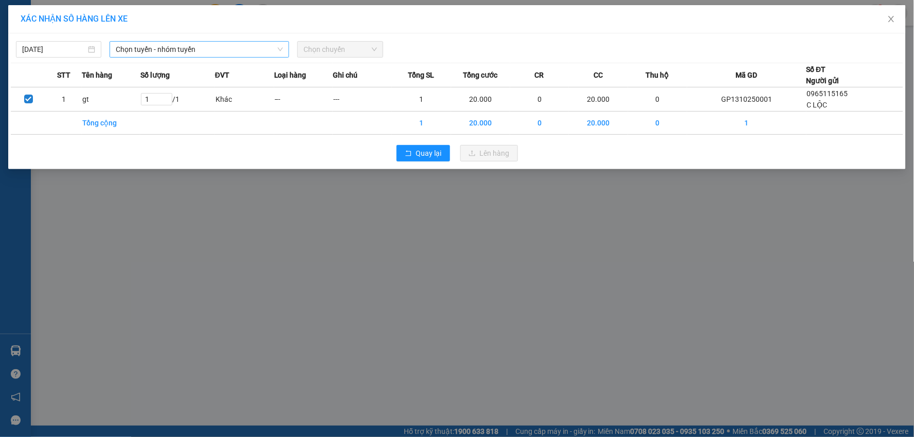
click at [129, 51] on span "Chọn tuyến - nhóm tuyến" at bounding box center [199, 49] width 167 height 15
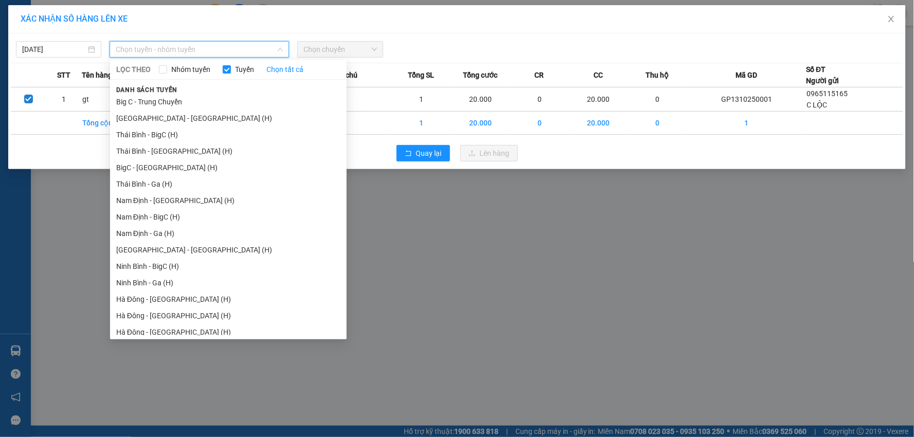
scroll to position [1240, 0]
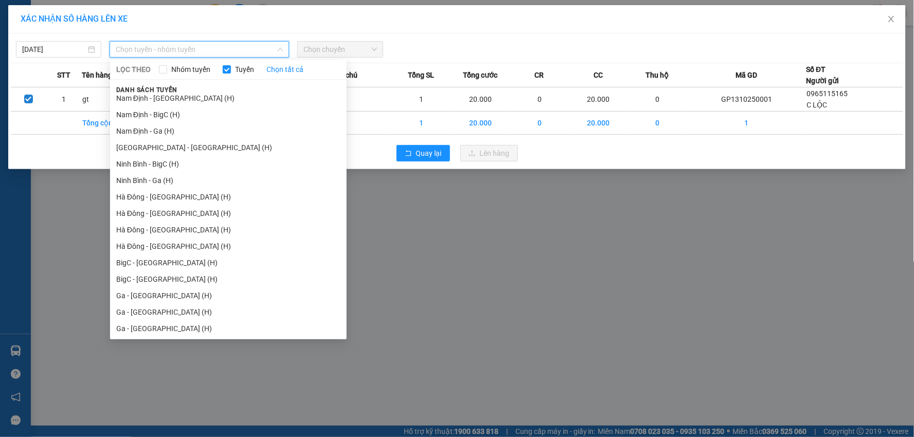
click at [628, 279] on div "XÁC NHẬN SỐ HÀNG LÊN XE 13/10/2025 Chọn tuyến - nhóm tuyến LỌC THEO Nhóm tuyến …" at bounding box center [457, 218] width 914 height 437
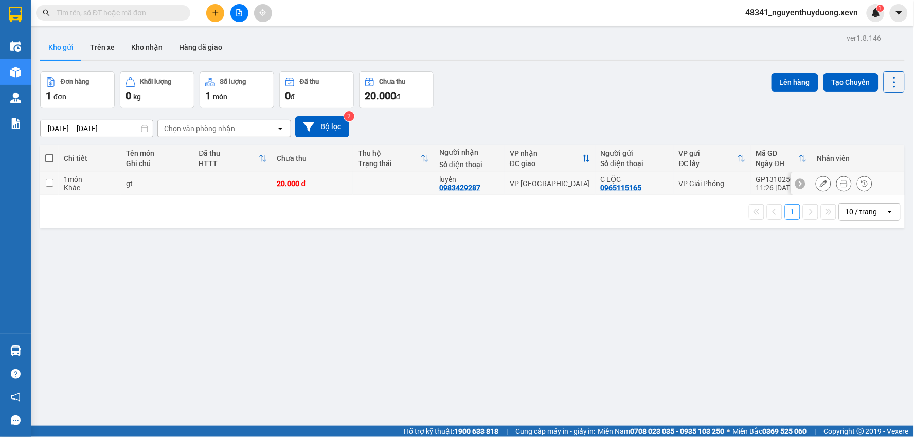
click at [186, 191] on td "gt" at bounding box center [157, 183] width 73 height 23
checkbox input "true"
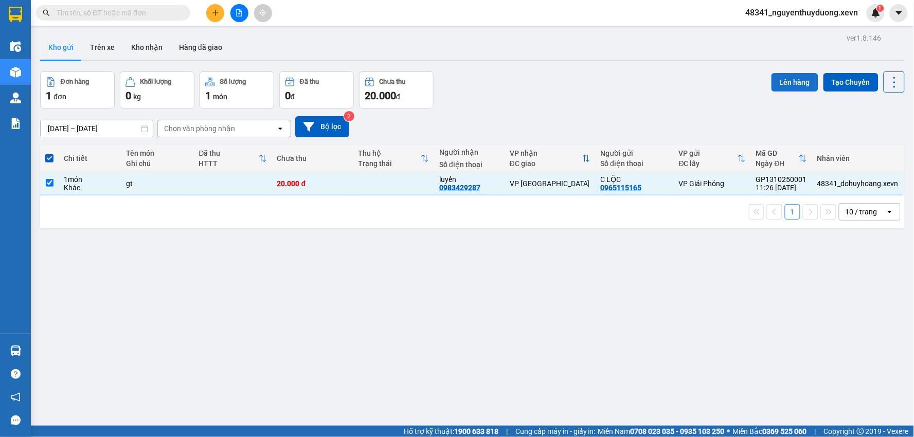
click at [773, 82] on button "Lên hàng" at bounding box center [795, 82] width 47 height 19
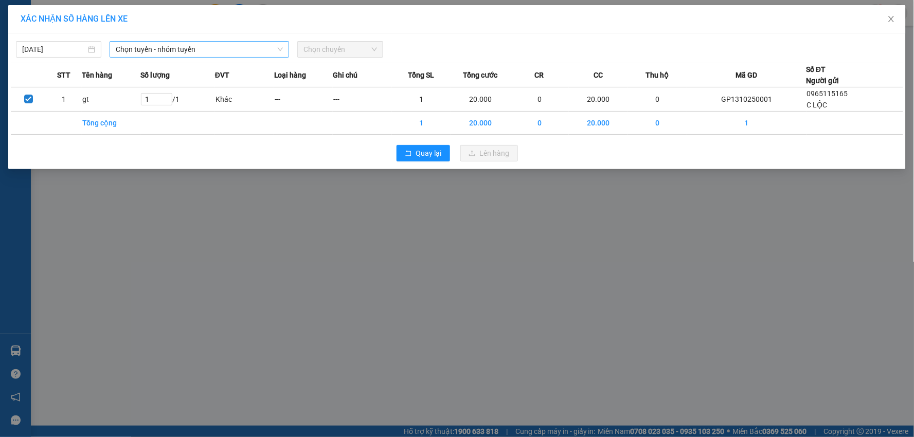
click at [134, 43] on span "Chọn tuyến - nhóm tuyến" at bounding box center [199, 49] width 167 height 15
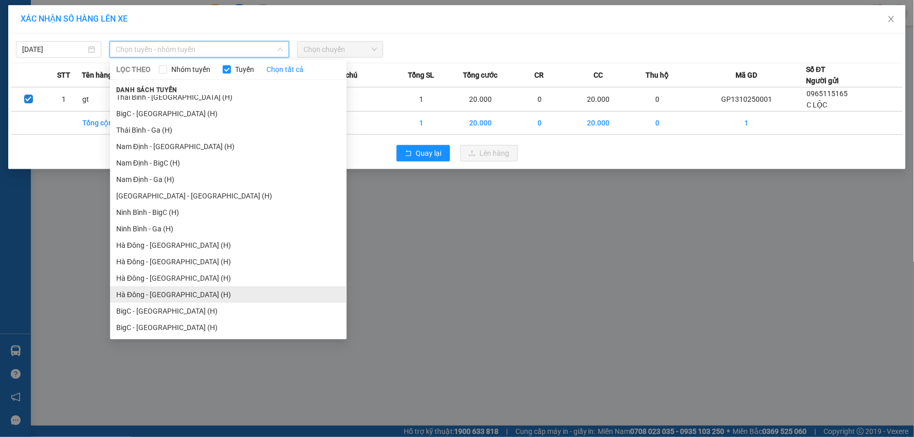
scroll to position [1240, 0]
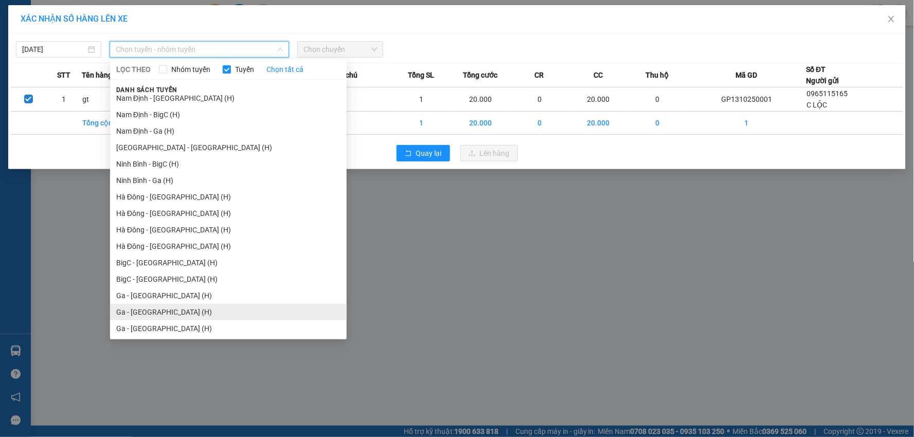
click at [150, 315] on li "Ga - Nam Định (H)" at bounding box center [228, 312] width 237 height 16
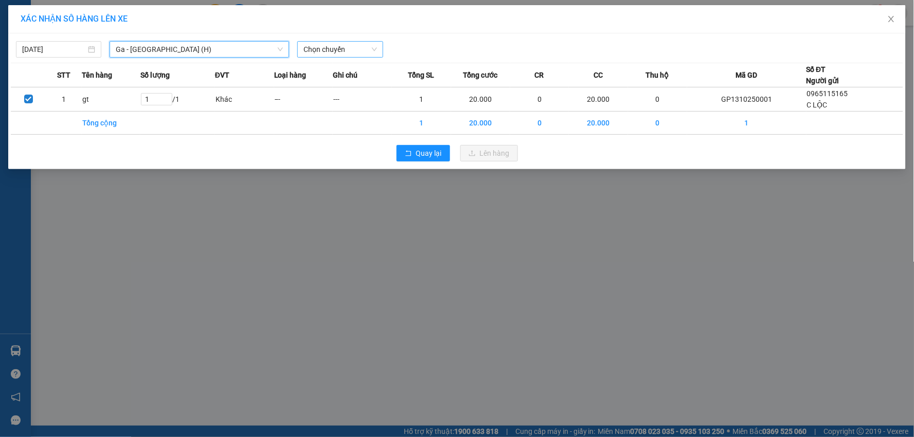
click at [352, 43] on span "Chọn chuyến" at bounding box center [340, 49] width 73 height 15
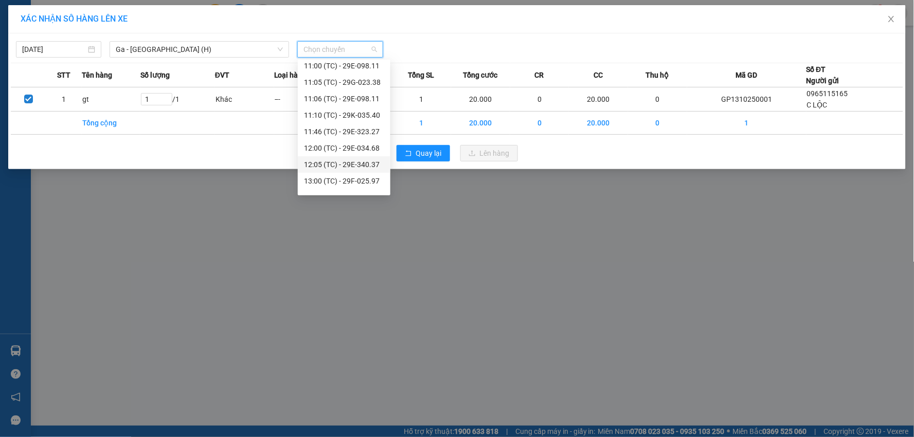
scroll to position [148, 0]
click at [373, 165] on div "13:10 (TC) - 29E-337.32" at bounding box center [344, 168] width 80 height 11
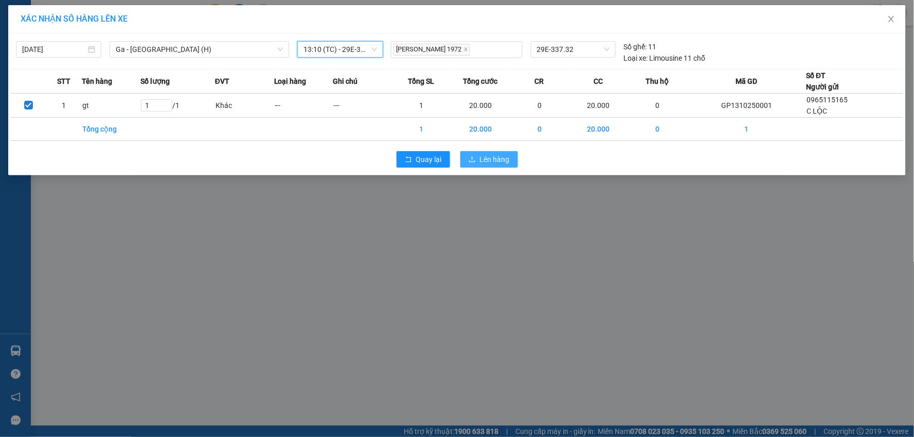
click at [495, 156] on span "Lên hàng" at bounding box center [495, 159] width 30 height 11
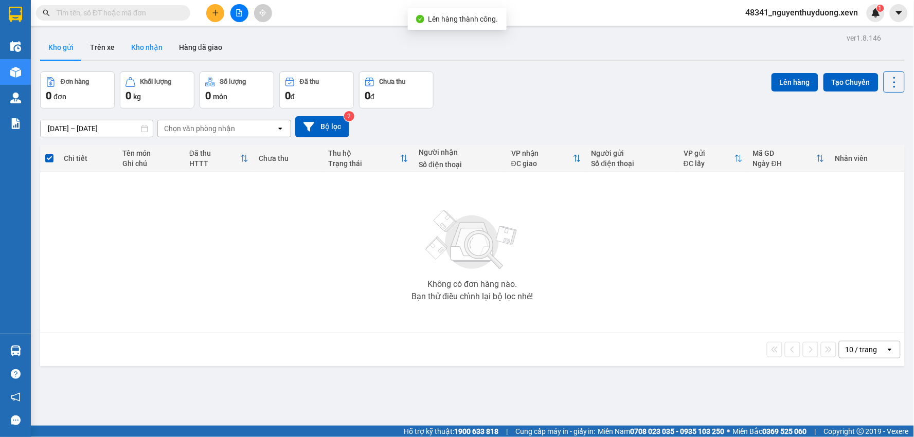
click at [139, 42] on button "Kho nhận" at bounding box center [147, 47] width 48 height 25
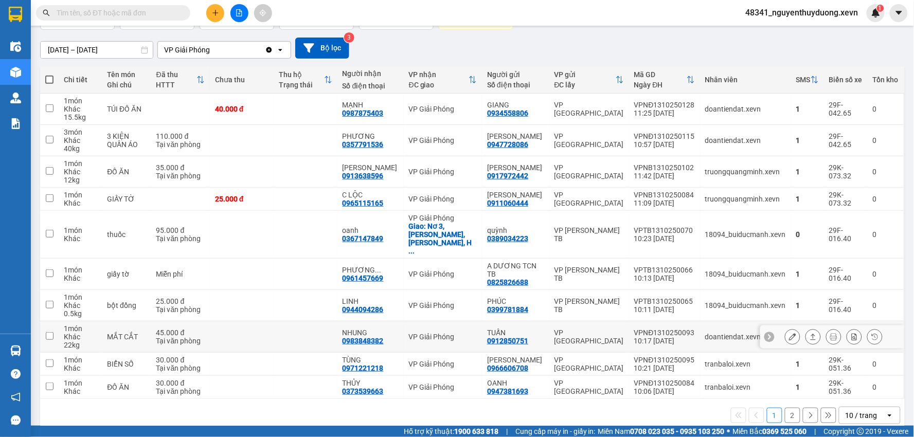
scroll to position [95, 0]
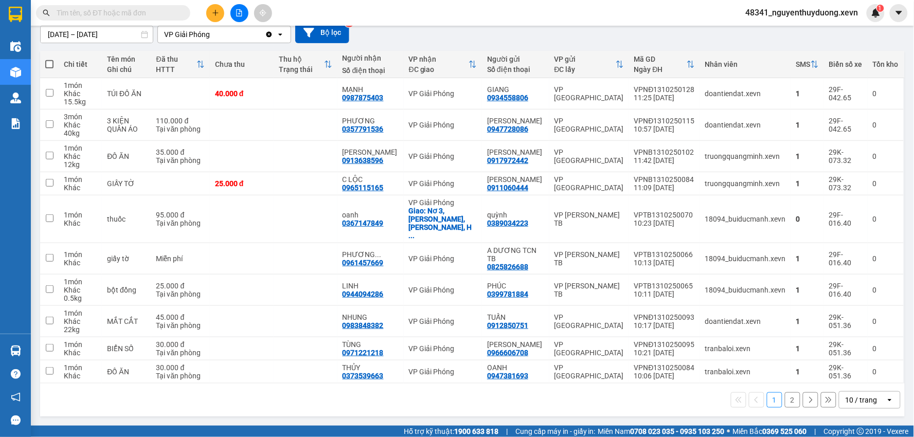
click at [785, 399] on button "2" at bounding box center [792, 400] width 15 height 15
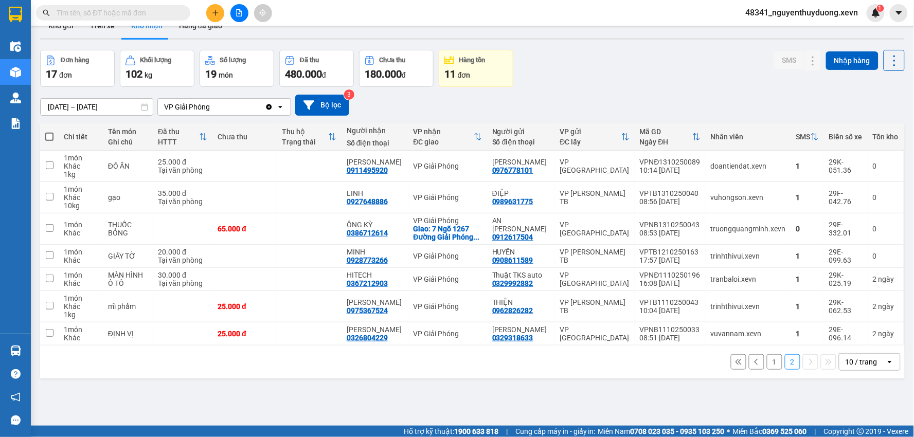
scroll to position [0, 0]
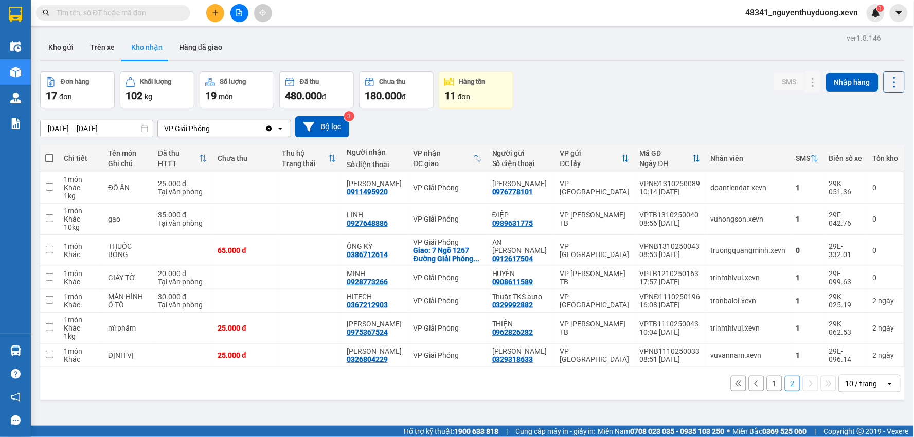
click at [767, 385] on button "1" at bounding box center [774, 383] width 15 height 15
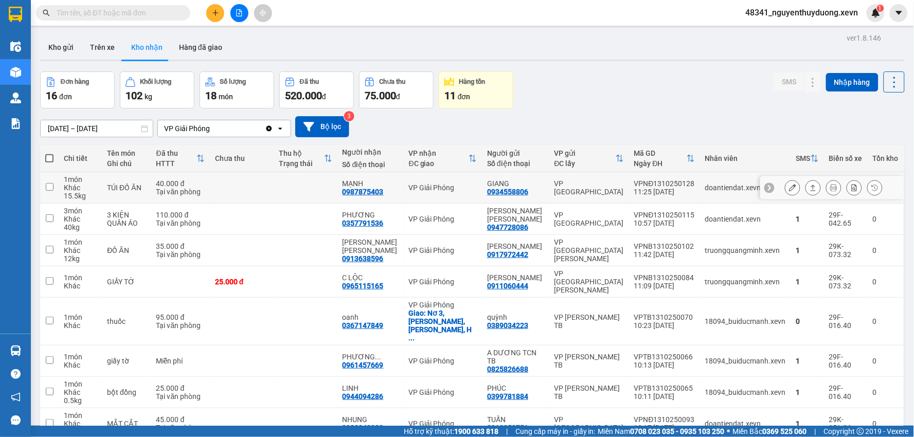
click at [789, 186] on icon at bounding box center [792, 187] width 7 height 7
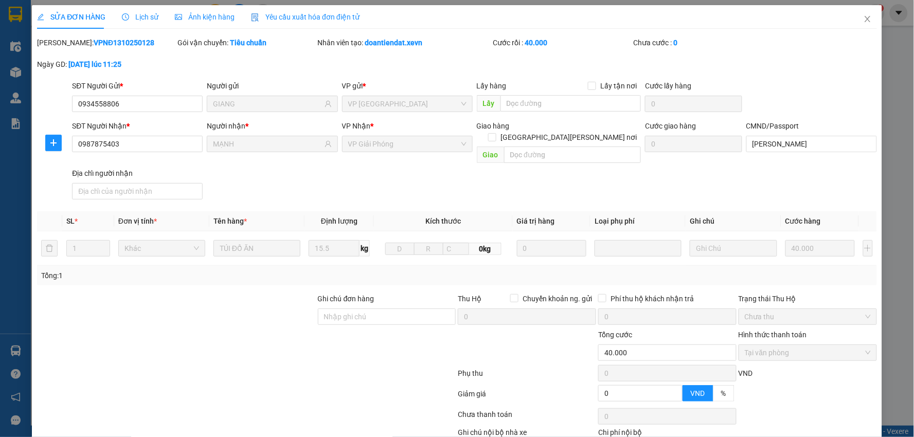
type input "0934558806"
type input "GIANG"
type input "0987875403"
type input "MẠNH"
type input "[PERSON_NAME]"
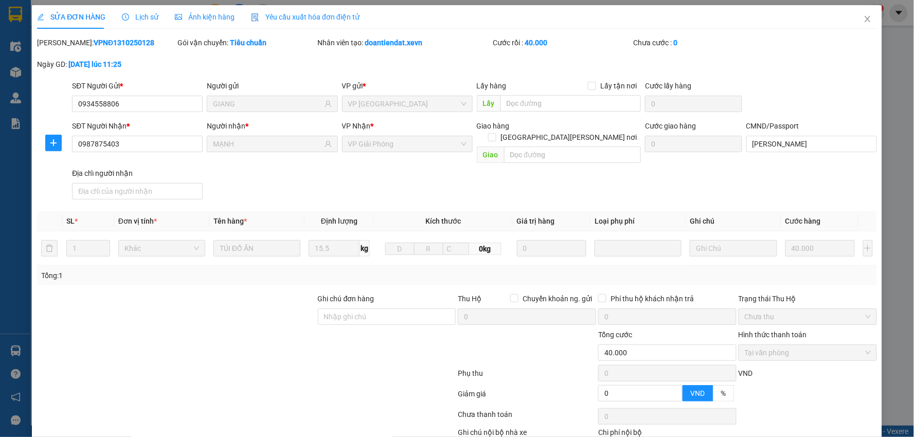
type input "0"
type input "40.000"
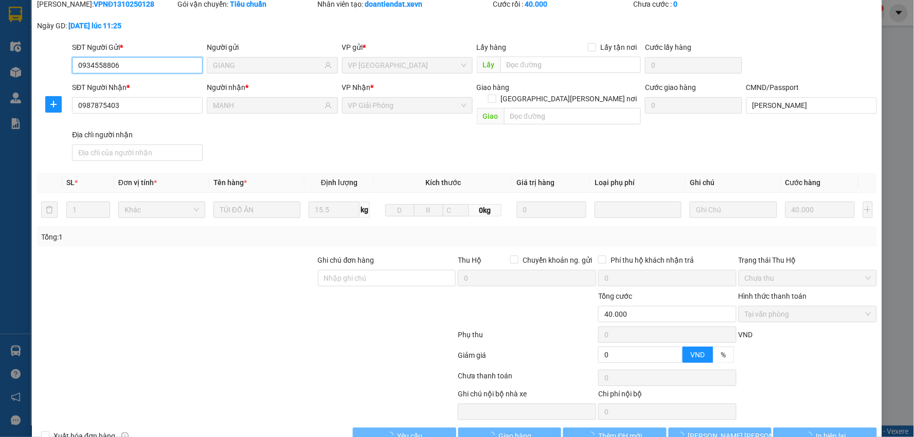
scroll to position [40, 0]
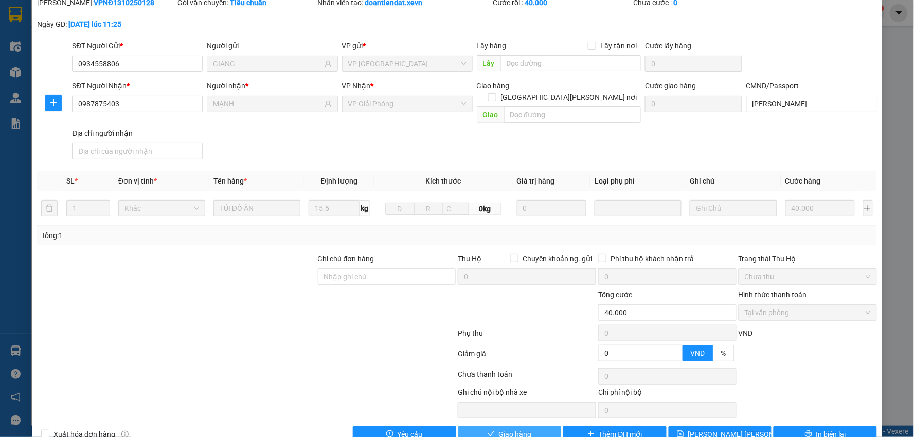
click at [497, 427] on button "Giao hàng" at bounding box center [509, 435] width 103 height 16
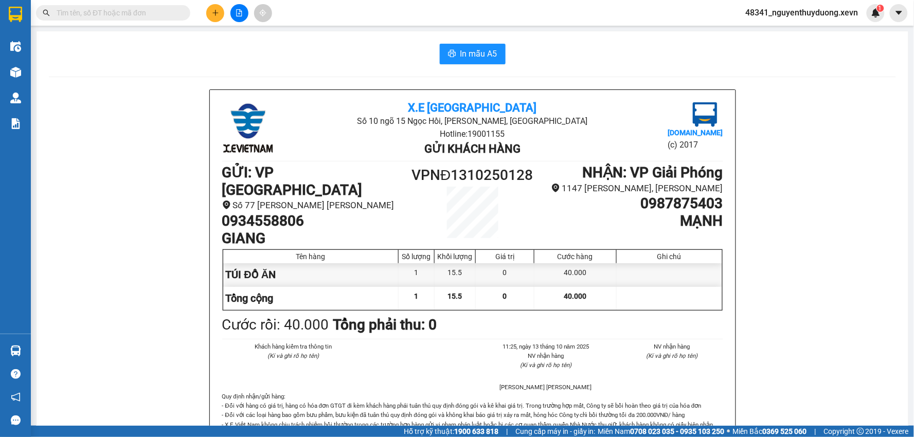
click at [134, 8] on input "text" at bounding box center [117, 12] width 121 height 11
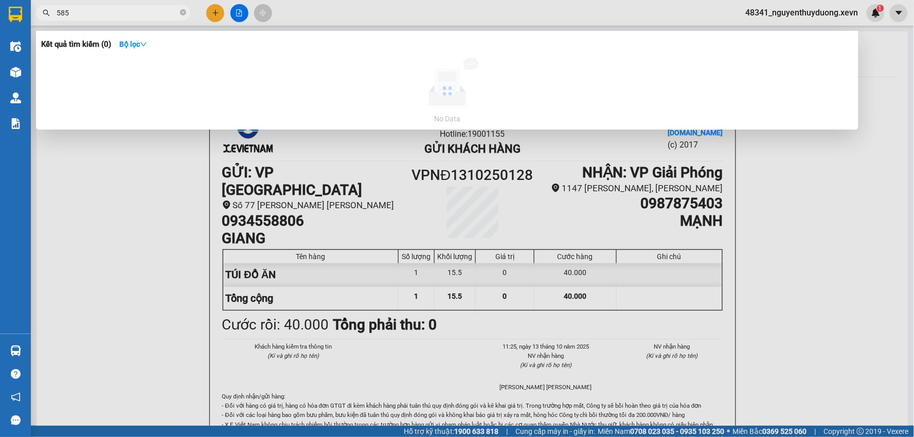
type input "585"
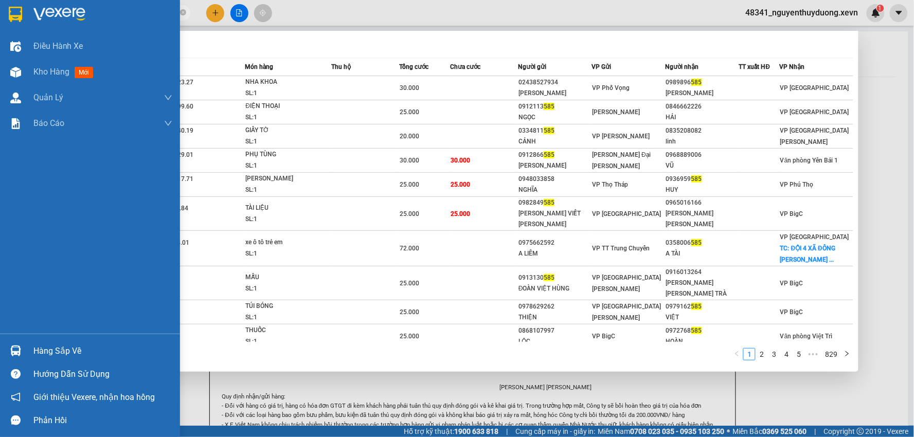
click at [44, 353] on div "Hàng sắp về" at bounding box center [102, 351] width 139 height 15
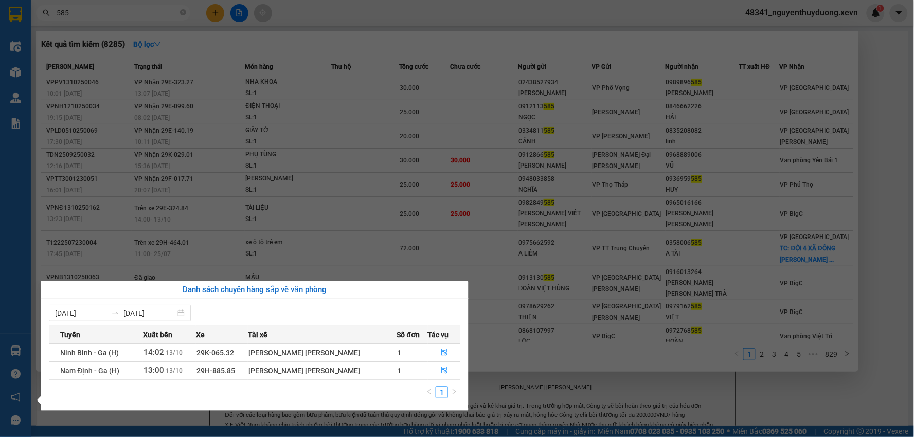
click at [867, 154] on section "Kết quả [PERSON_NAME] ( 8285 ) Bộ lọc Mã ĐH Trạng thái Món hàng Thu hộ [PERSON_…" at bounding box center [457, 218] width 914 height 437
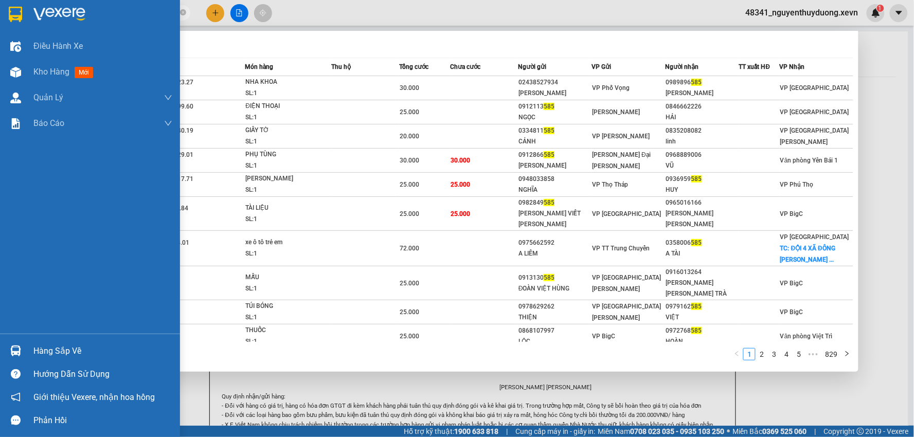
click at [47, 349] on div "Hàng sắp về" at bounding box center [102, 351] width 139 height 15
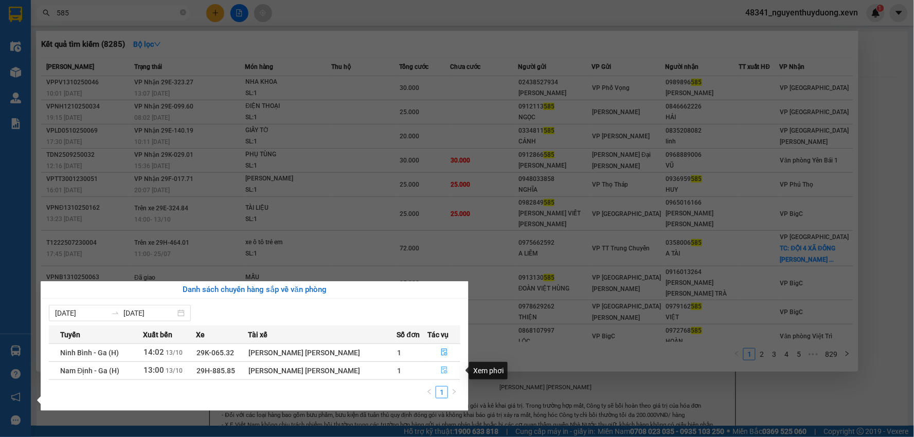
click at [435, 371] on button "button" at bounding box center [444, 371] width 31 height 16
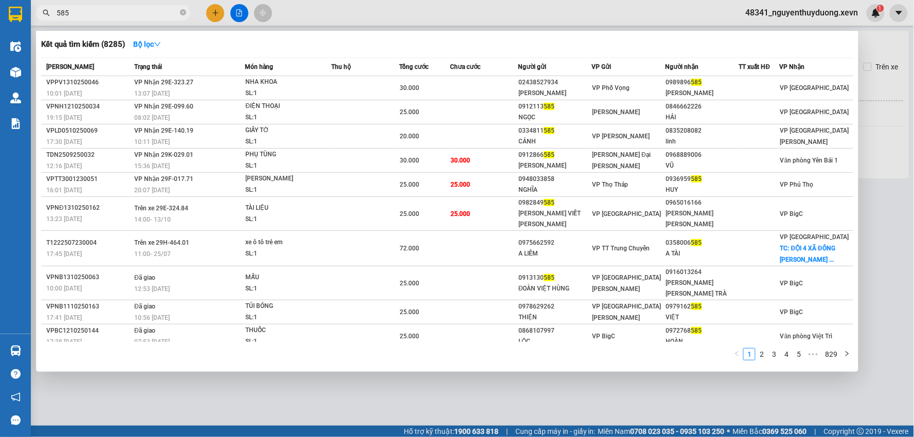
click at [451, 382] on div at bounding box center [457, 218] width 914 height 437
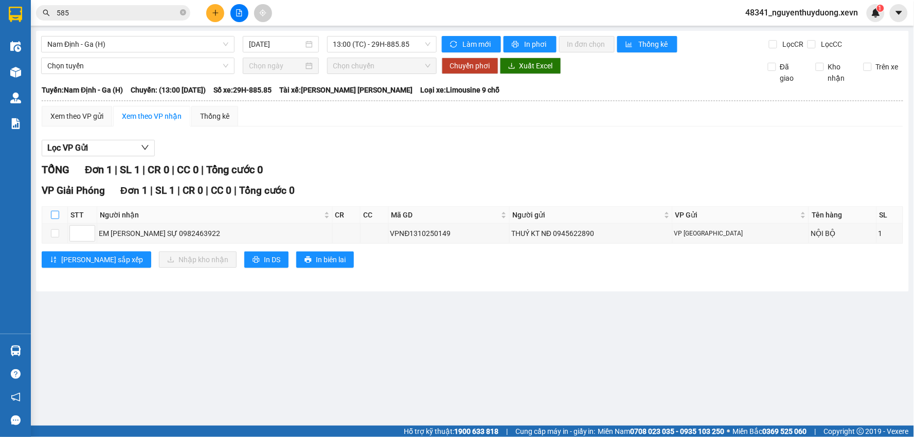
click at [51, 212] on input "checkbox" at bounding box center [55, 215] width 8 height 8
checkbox input "true"
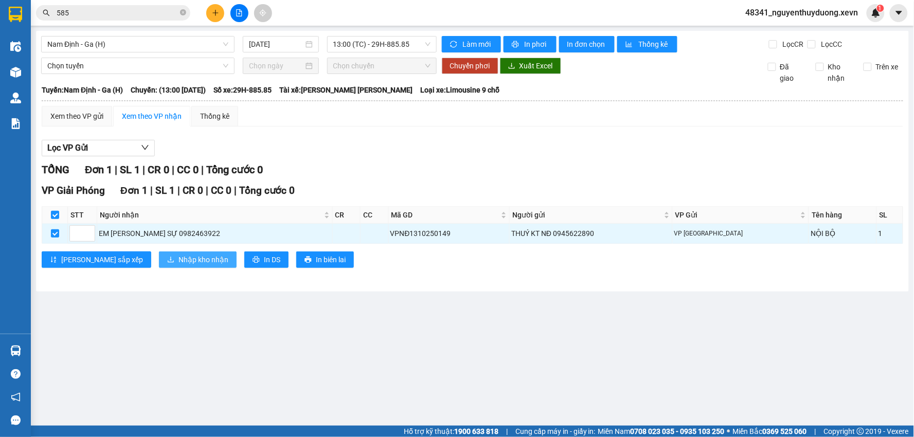
click at [179, 263] on span "Nhập kho nhận" at bounding box center [204, 259] width 50 height 11
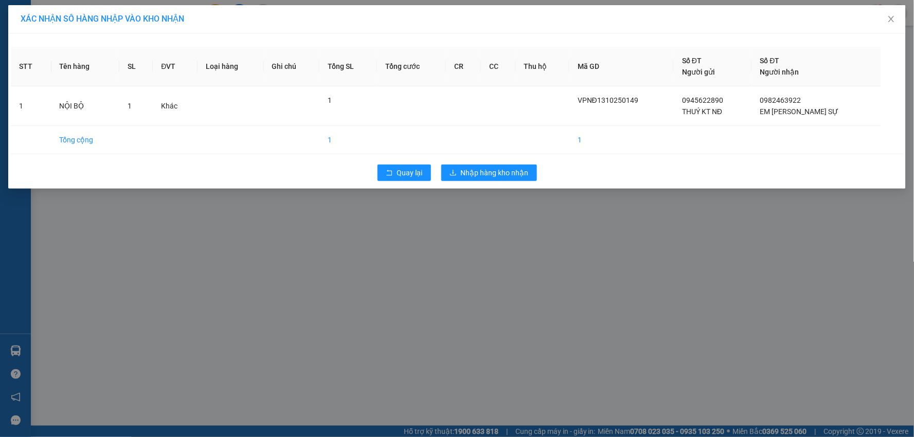
click at [455, 217] on div "XÁC [PERSON_NAME] SỐ HÀNG NHẬP VÀO [PERSON_NAME] STT Tên hàng SL ĐVT [PERSON_NA…" at bounding box center [457, 218] width 914 height 437
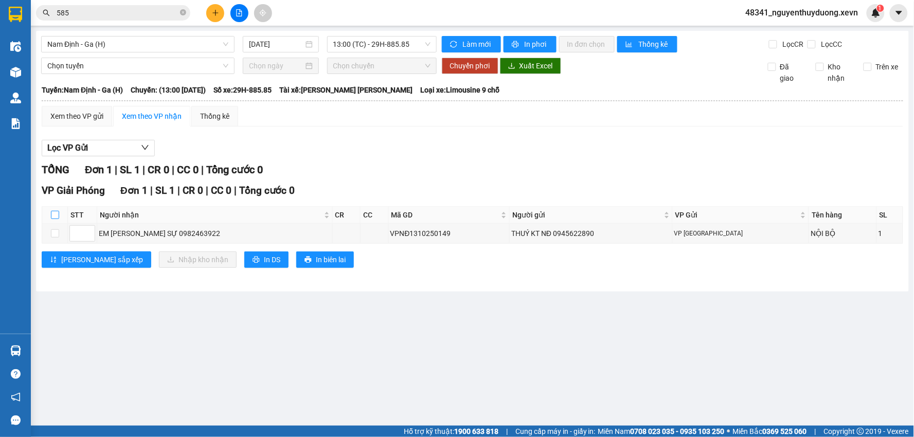
click at [53, 216] on input "checkbox" at bounding box center [55, 215] width 8 height 8
checkbox input "true"
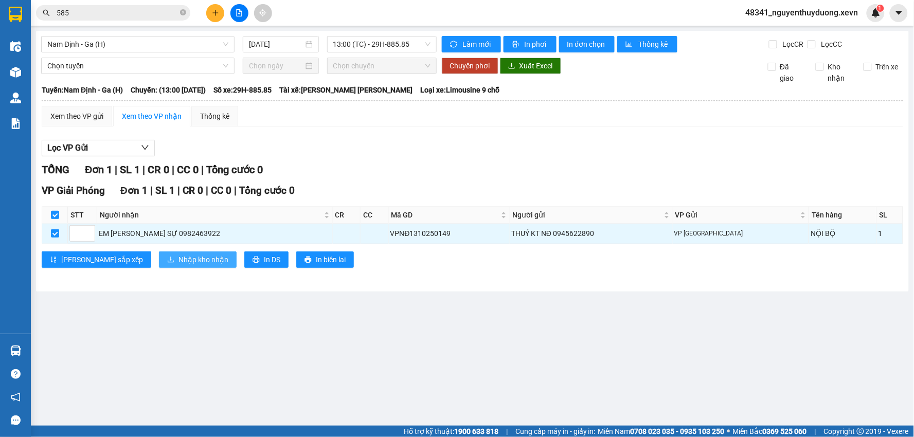
click at [179, 263] on span "Nhập kho nhận" at bounding box center [204, 259] width 50 height 11
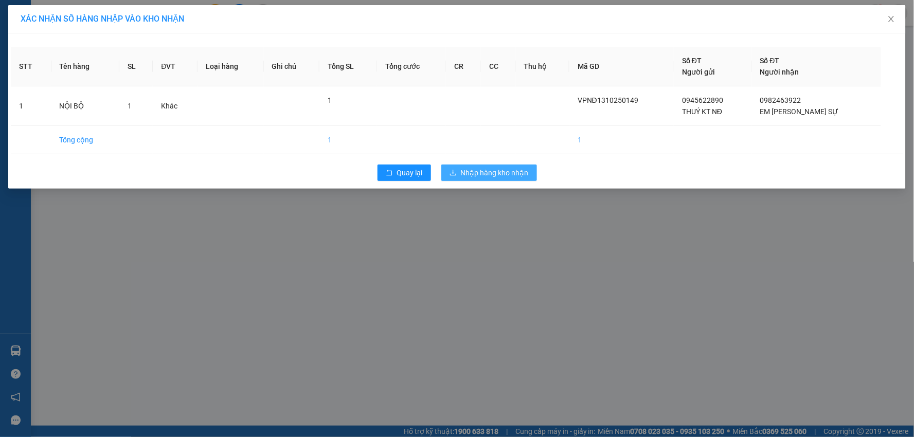
click at [473, 179] on button "Nhập hàng kho nhận" at bounding box center [489, 173] width 96 height 16
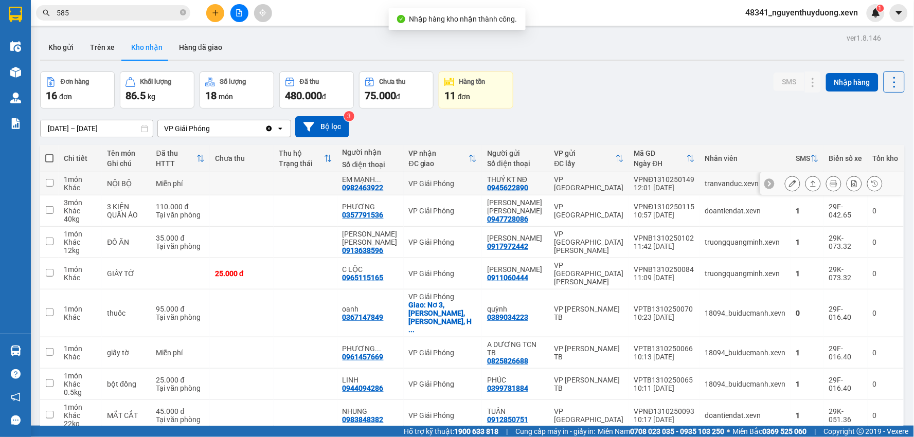
click at [186, 184] on div "Miễn phí" at bounding box center [180, 184] width 48 height 8
checkbox input "true"
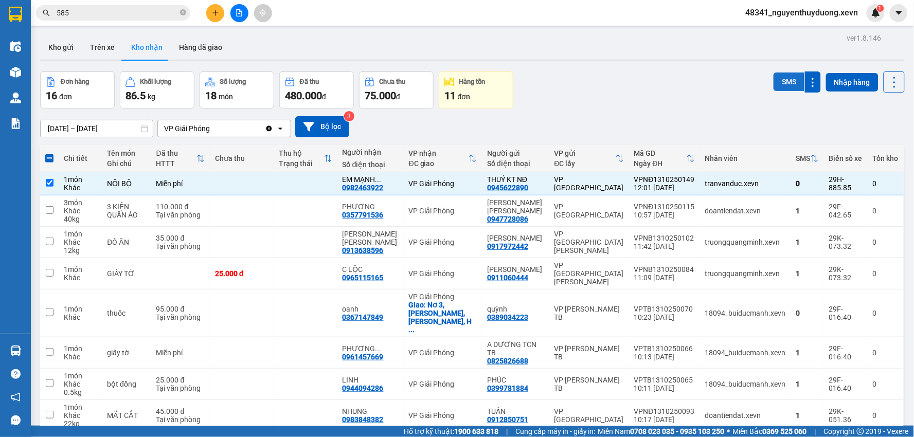
click at [786, 78] on button "SMS" at bounding box center [789, 82] width 31 height 19
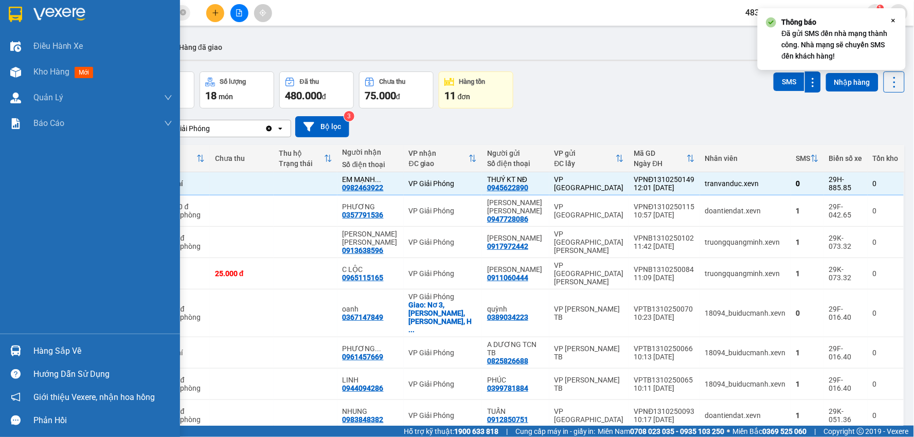
click at [82, 350] on div "Hàng sắp về" at bounding box center [102, 351] width 139 height 15
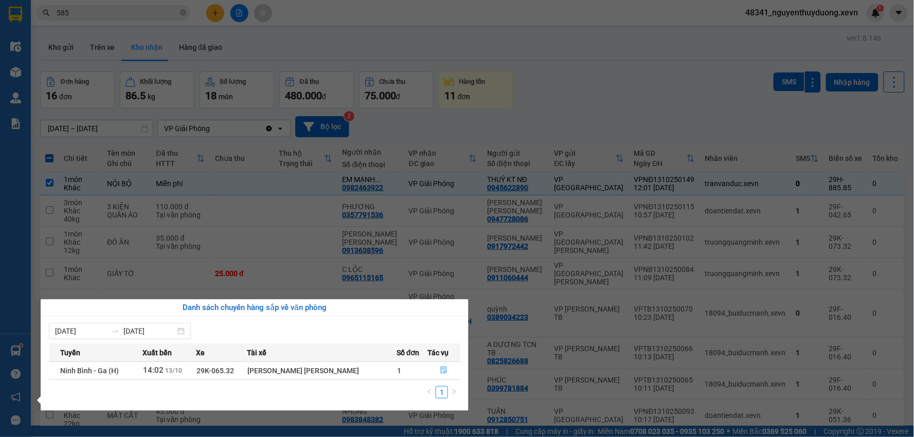
click at [638, 57] on section "Kết quả [PERSON_NAME] ( 8285 ) Bộ lọc Mã ĐH Trạng thái Món hàng Thu hộ [PERSON_…" at bounding box center [457, 218] width 914 height 437
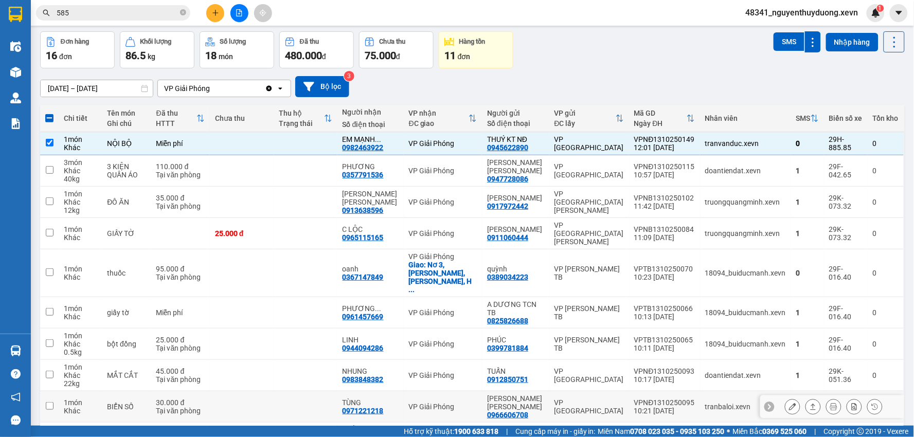
scroll to position [86, 0]
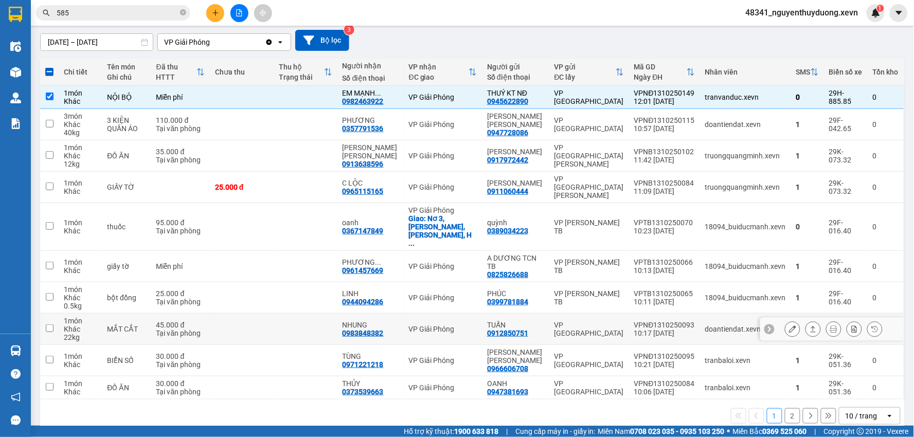
click at [789, 326] on icon at bounding box center [792, 329] width 7 height 7
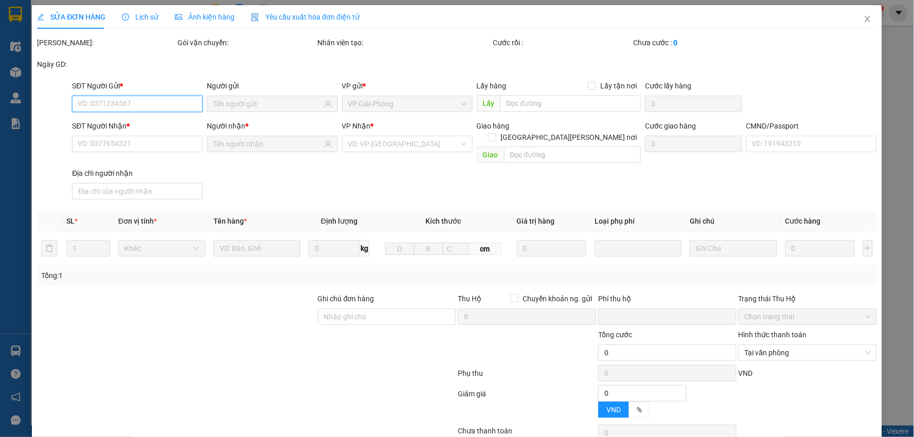
type input "0912850751"
type input "TUẤN"
type input "0983848382"
type input "NHUNG"
type input "025094013421 [PERSON_NAME]"
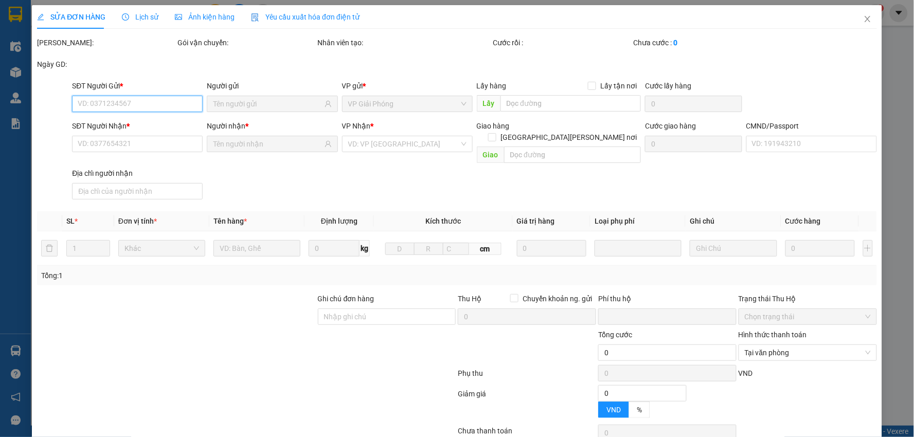
type input "0"
type input "45.000"
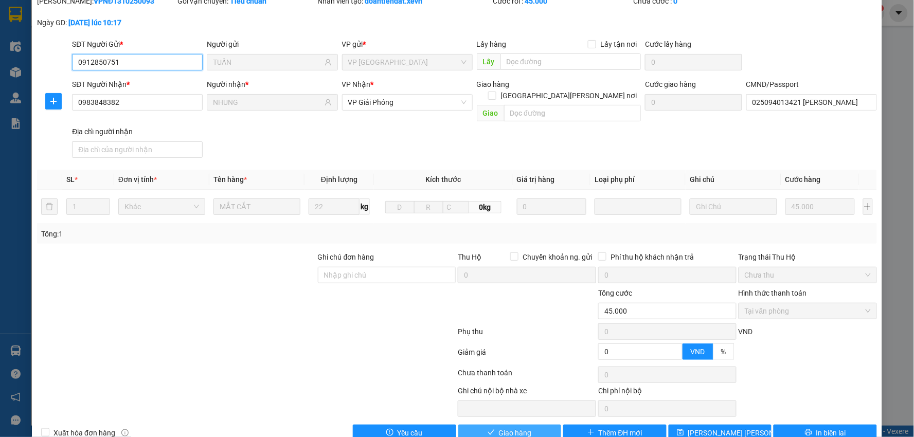
scroll to position [55, 0]
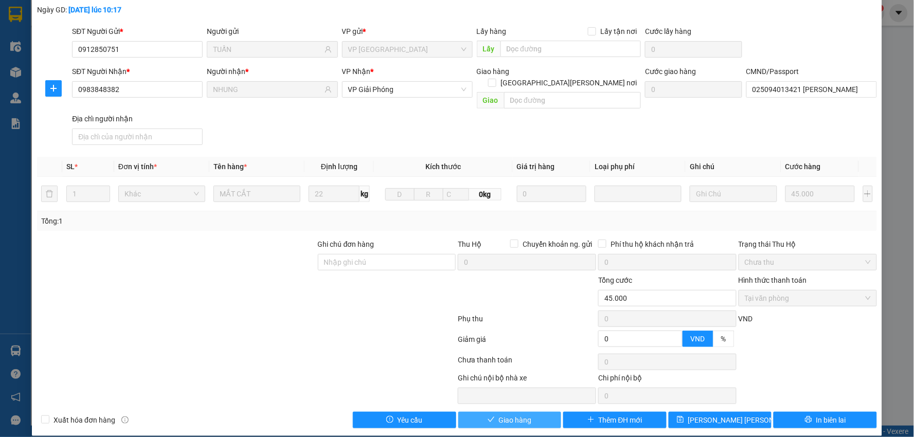
click at [510, 415] on span "Giao hàng" at bounding box center [515, 420] width 33 height 11
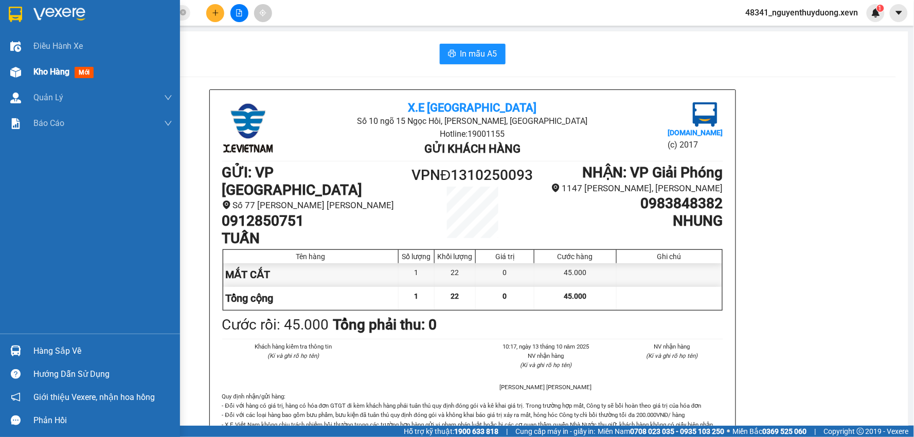
click at [46, 74] on span "Kho hàng" at bounding box center [51, 72] width 36 height 10
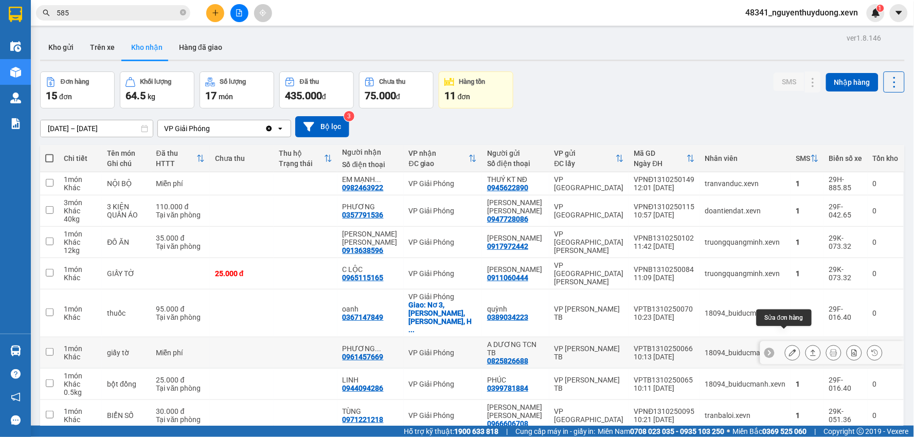
click at [786, 344] on button at bounding box center [793, 353] width 14 height 18
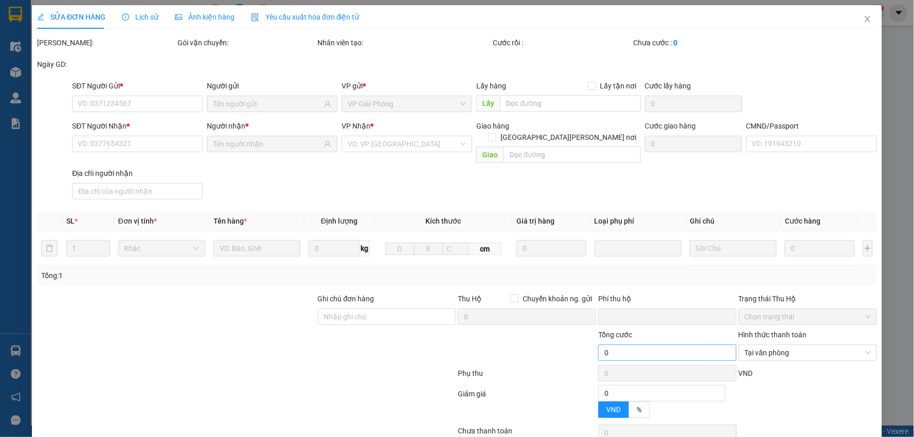
type input "0825826688"
type input "A DƯƠNG TCN TB"
type input "0961457669"
type input "PHƯƠNG HCNS"
type input "1"
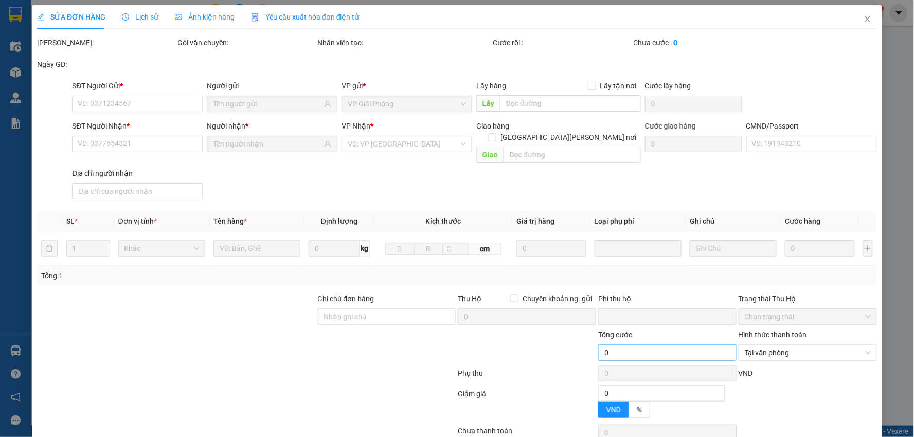
type input "0"
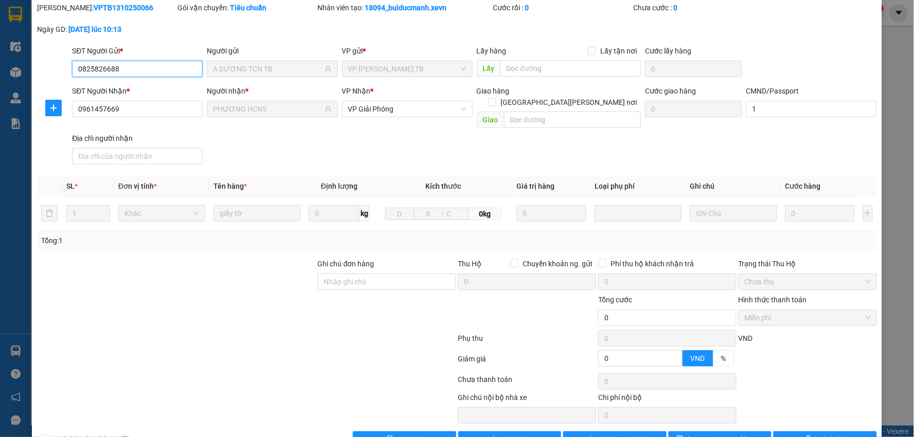
scroll to position [55, 0]
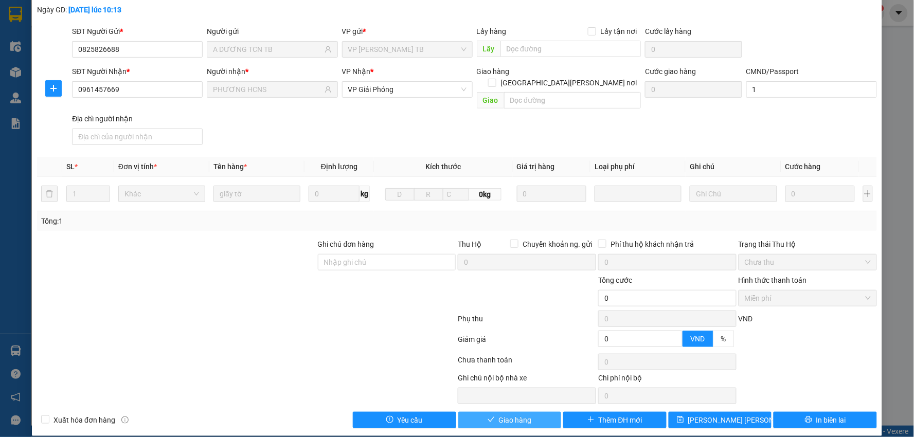
click at [499, 415] on span "Giao hàng" at bounding box center [515, 420] width 33 height 11
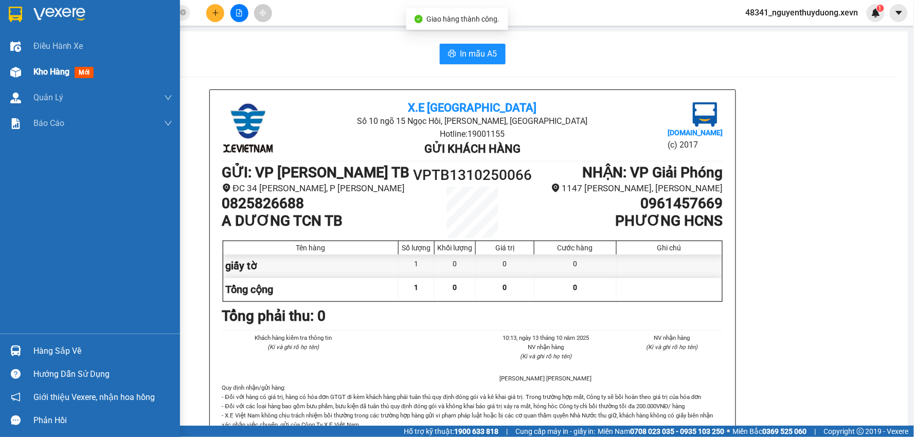
click at [25, 74] on div "Kho hàng mới" at bounding box center [90, 72] width 180 height 26
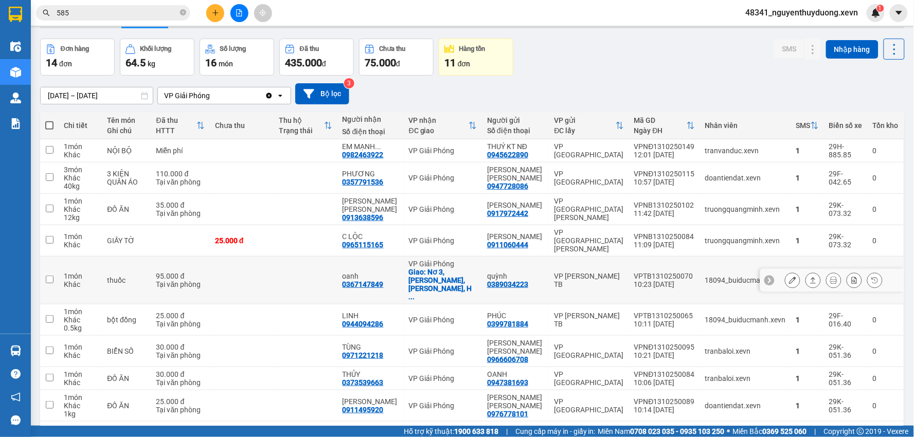
scroll to position [86, 0]
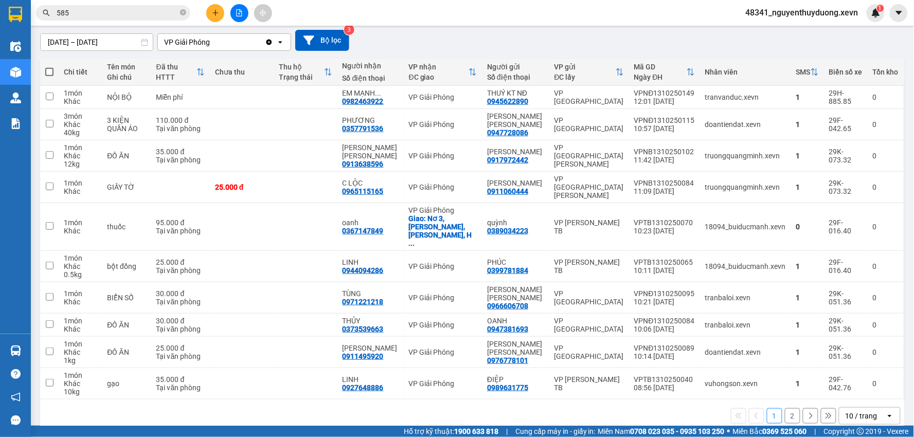
click at [785, 409] on button "2" at bounding box center [792, 416] width 15 height 15
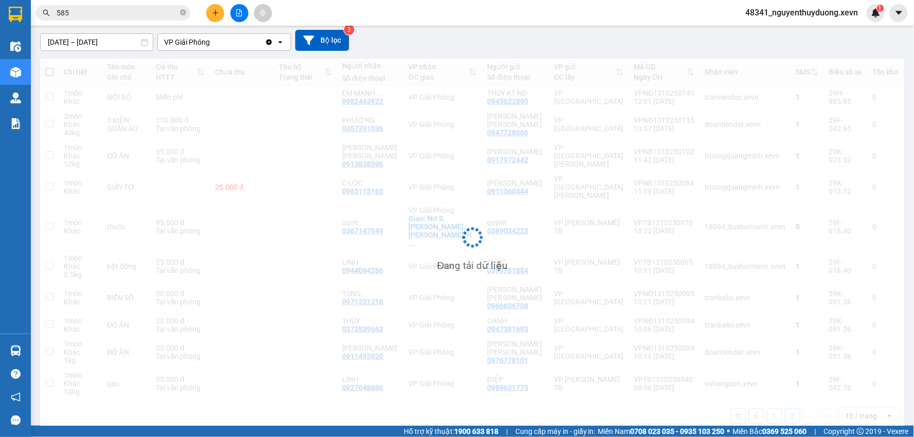
scroll to position [47, 0]
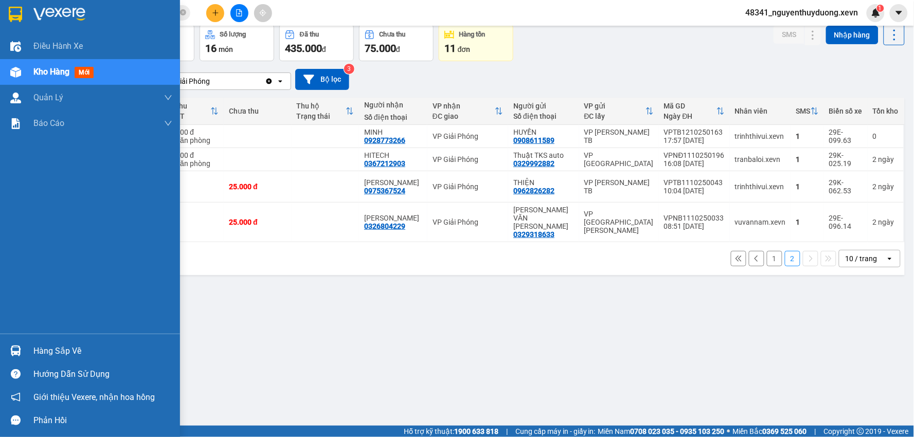
click at [56, 351] on div "Hàng sắp về" at bounding box center [102, 351] width 139 height 15
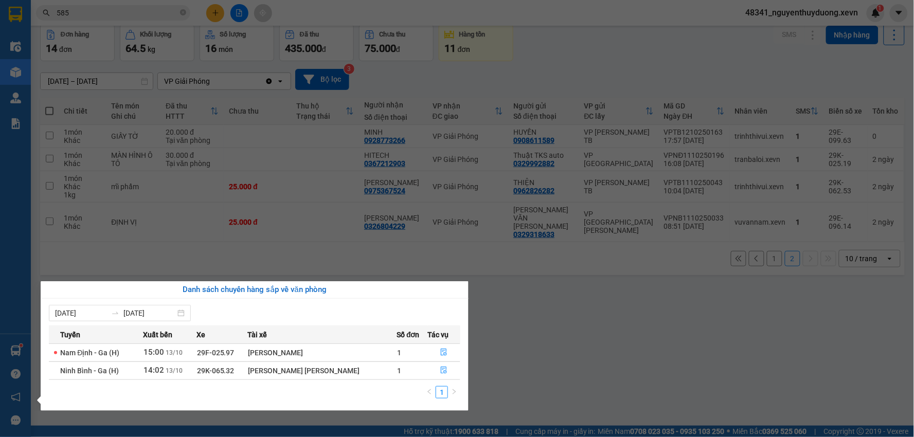
click at [139, 4] on section "Kết quả [PERSON_NAME] ( 8285 ) Bộ lọc Mã ĐH Trạng thái Món hàng Thu hộ [PERSON_…" at bounding box center [457, 218] width 914 height 437
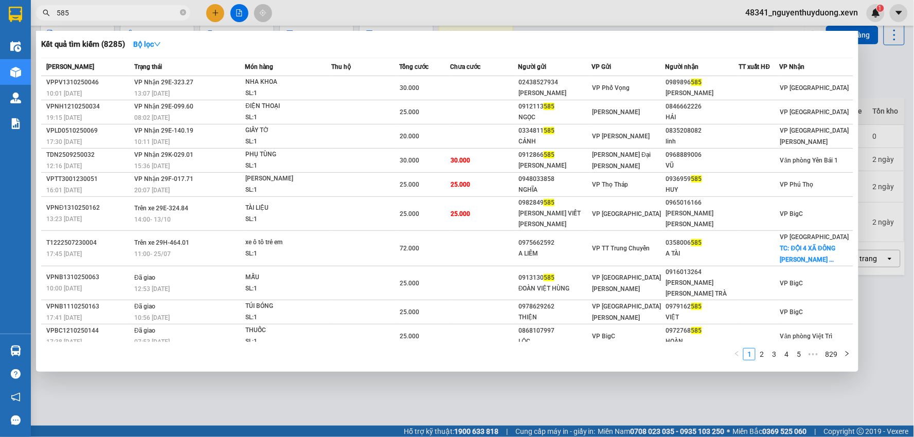
drag, startPoint x: 101, startPoint y: 6, endPoint x: 70, endPoint y: 19, distance: 33.9
click at [70, 19] on span "585" at bounding box center [113, 12] width 154 height 15
drag, startPoint x: 65, startPoint y: 17, endPoint x: 52, endPoint y: 19, distance: 13.5
click at [52, 19] on span "585" at bounding box center [113, 12] width 154 height 15
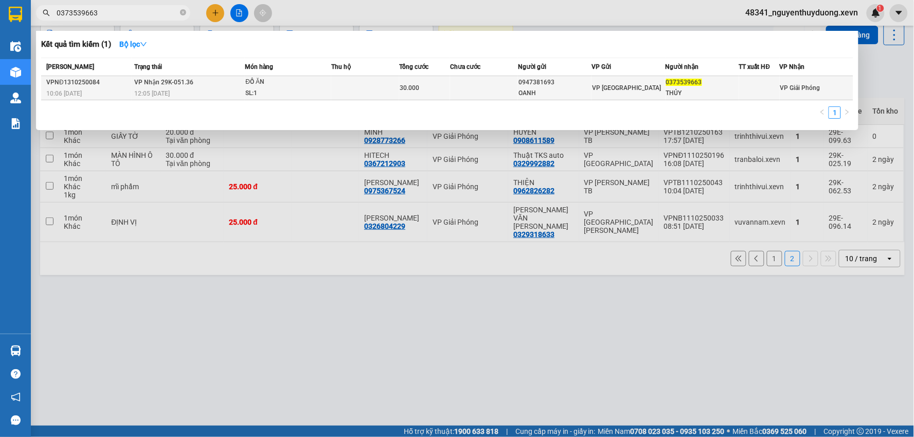
type input "0373539663"
click at [683, 83] on span "0373539663" at bounding box center [684, 82] width 36 height 7
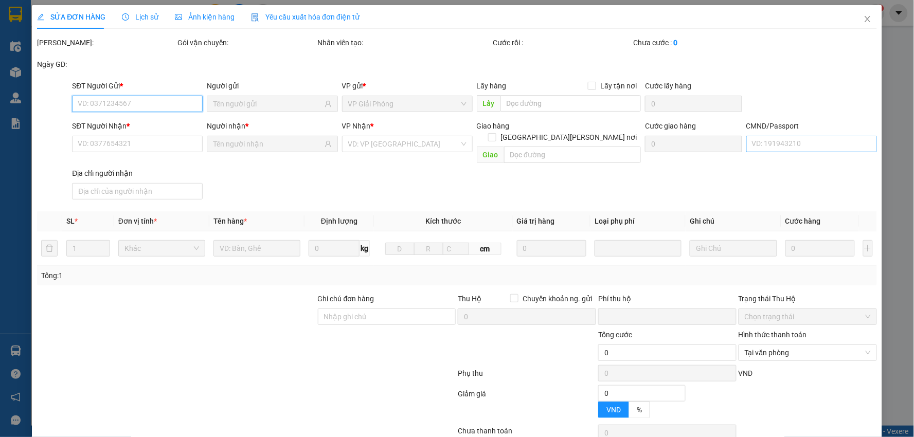
type input "0947381693"
type input "OANH"
type input "0373539663"
type input "THỦY"
type input "THÀNH+-0969657013"
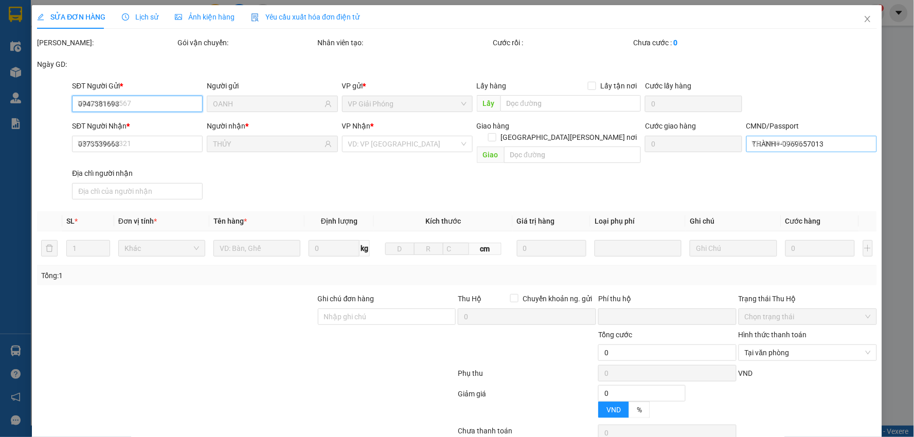
type input "0"
type input "30.000"
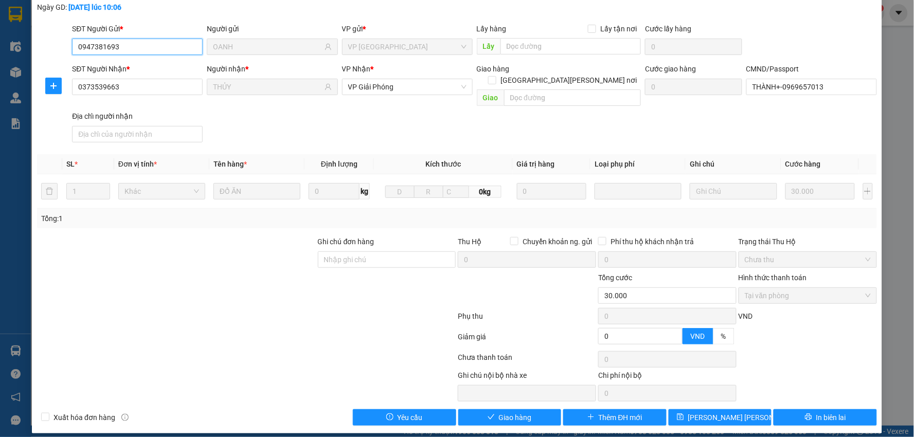
scroll to position [55, 0]
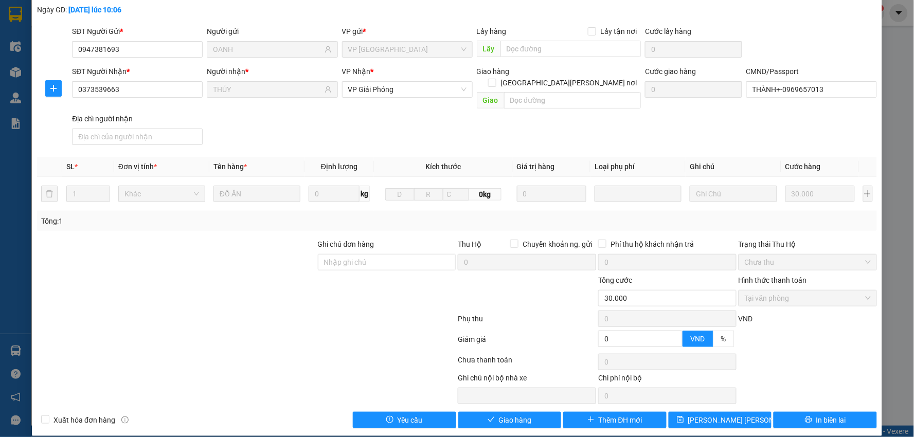
click at [494, 400] on div "Total Paid Fee 30.000 Total UnPaid Fee 0 Cash Collection Total Fee Mã ĐH: VPNĐ1…" at bounding box center [457, 206] width 840 height 446
click at [499, 416] on button "Giao hàng" at bounding box center [509, 420] width 103 height 16
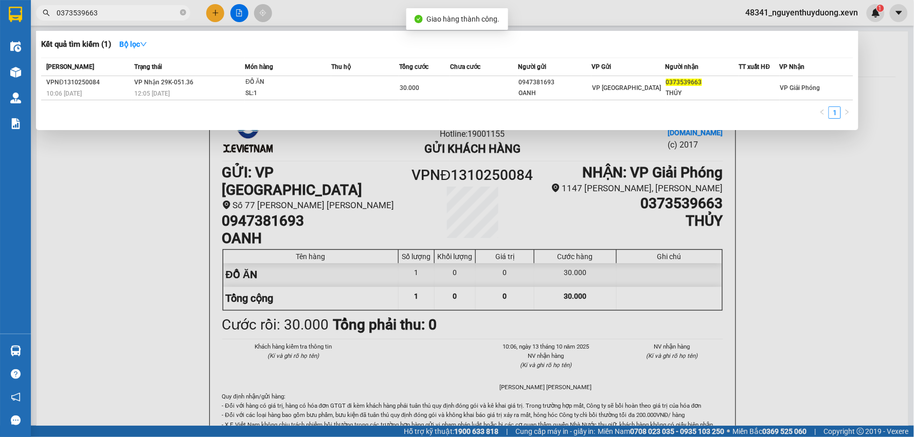
drag, startPoint x: 99, startPoint y: 12, endPoint x: 0, endPoint y: 24, distance: 100.1
click at [0, 25] on section "Kết quả [PERSON_NAME] ( 1 ) Bộ lọc Mã ĐH Trạng thái Món hàng Thu hộ [PERSON_NAM…" at bounding box center [457, 218] width 914 height 437
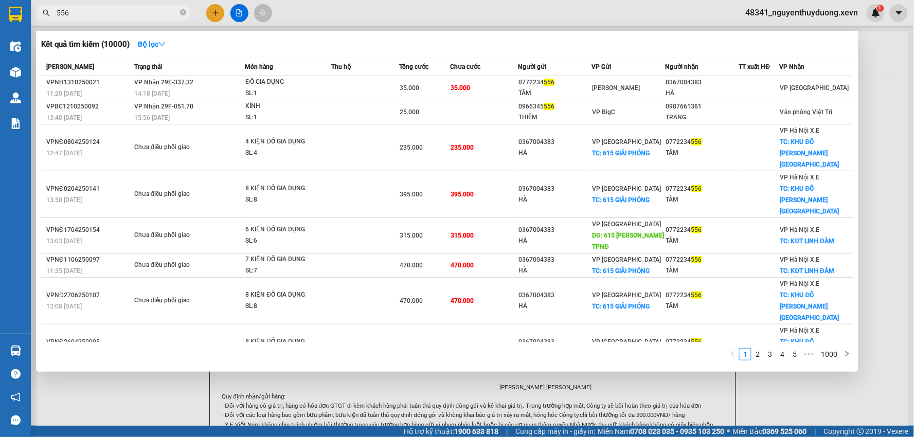
drag, startPoint x: 83, startPoint y: 16, endPoint x: 6, endPoint y: 14, distance: 77.2
click at [6, 14] on section "Kết quả [PERSON_NAME] ( 10000 ) Bộ lọc Mã ĐH Trạng thái Món hàng Thu hộ [PERSON…" at bounding box center [457, 218] width 914 height 437
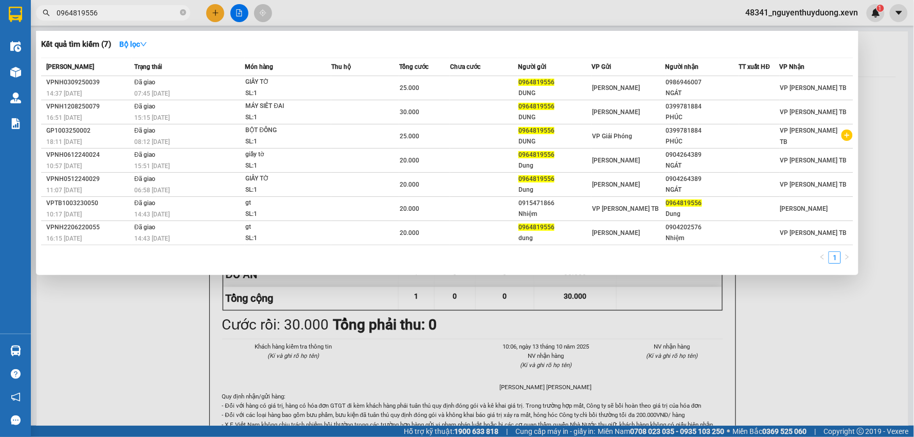
drag, startPoint x: 116, startPoint y: 11, endPoint x: 0, endPoint y: 28, distance: 117.0
click at [0, 28] on section "Kết quả [PERSON_NAME] ( 7 ) Bộ lọc Mã ĐH Trạng thái Món hàng Thu hộ [PERSON_NAM…" at bounding box center [457, 218] width 914 height 437
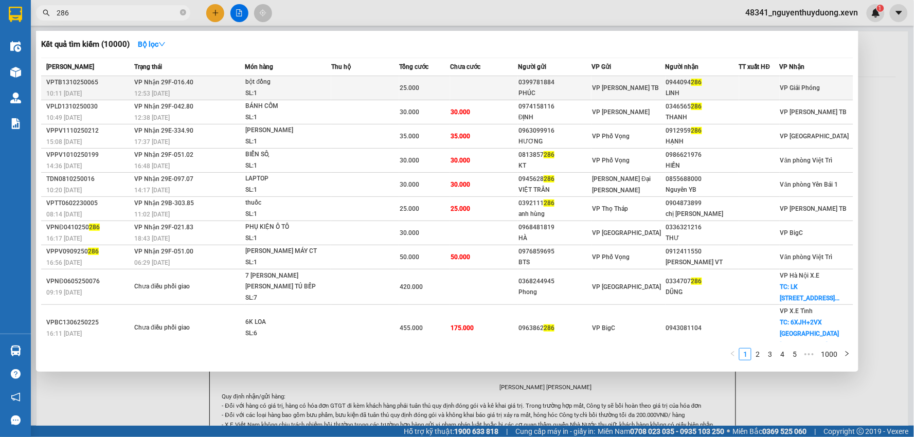
type input "286"
click at [703, 85] on div "0944094 286" at bounding box center [702, 82] width 73 height 11
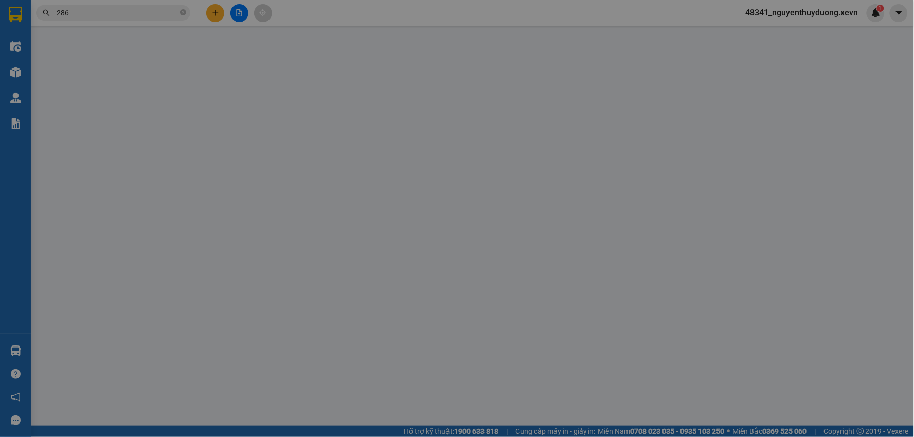
type input "0399781884"
type input "PHÚC"
type input "0944094286"
type input "LINH"
type input "14"
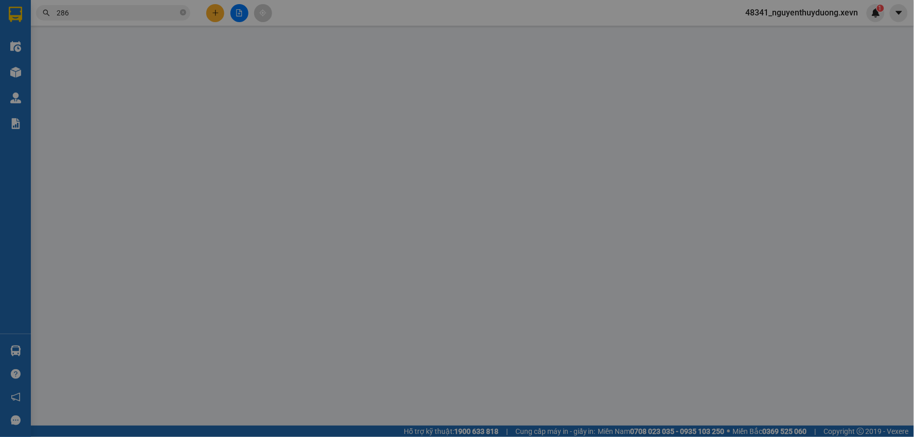
type input "0"
type input "25.000"
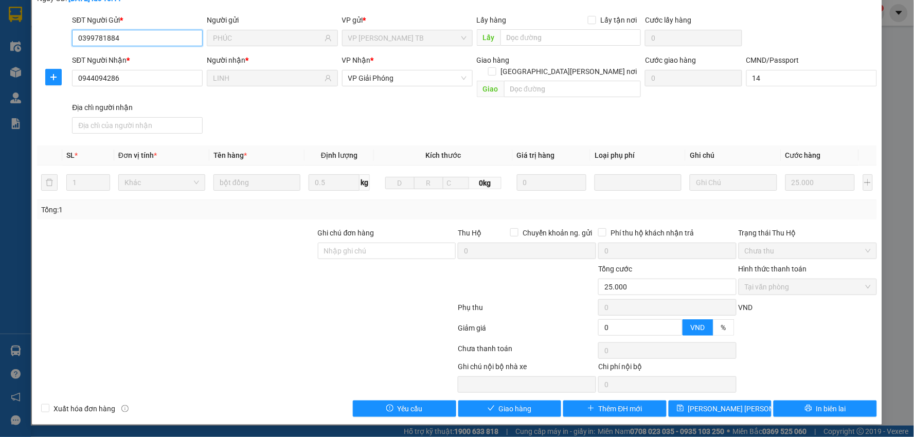
scroll to position [55, 0]
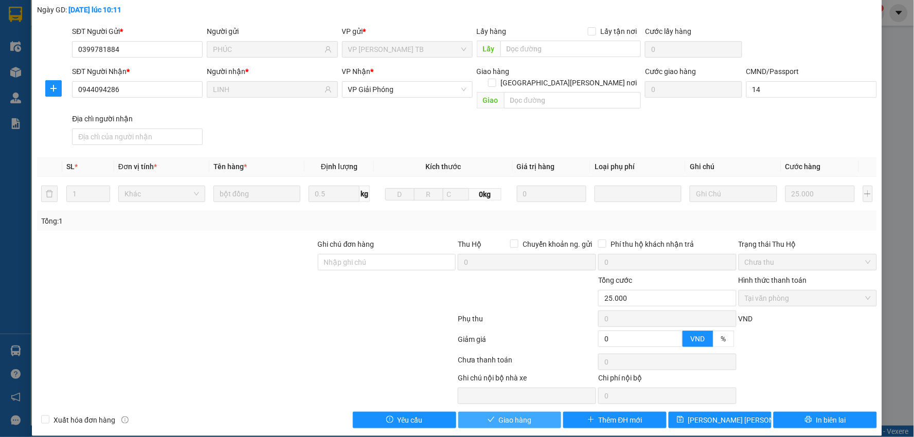
click at [499, 415] on span "Giao hàng" at bounding box center [515, 420] width 33 height 11
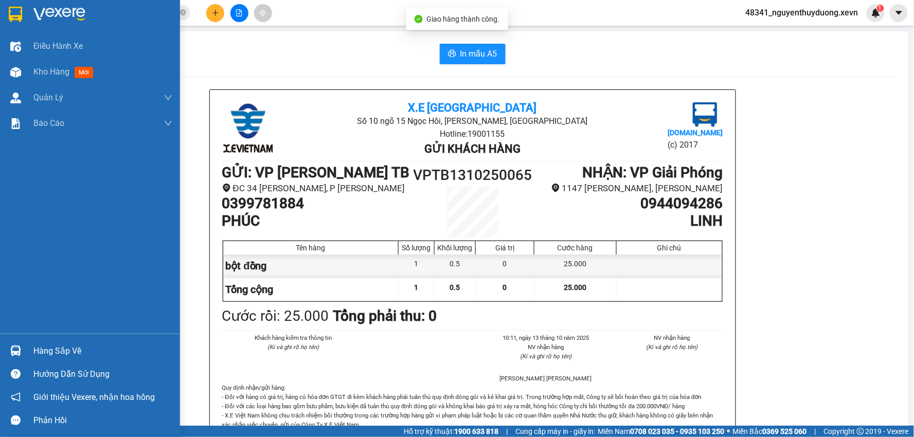
click at [62, 356] on div "Hàng sắp về" at bounding box center [102, 351] width 139 height 15
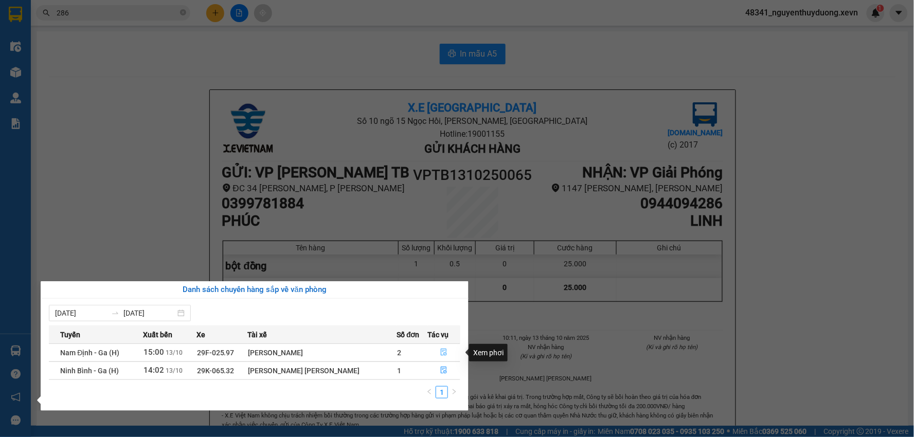
click at [450, 354] on button "button" at bounding box center [445, 353] width 32 height 16
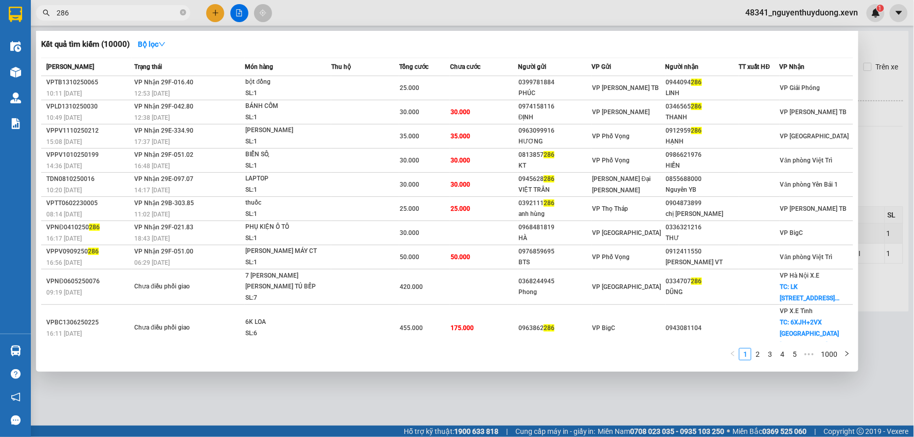
drag, startPoint x: 119, startPoint y: 12, endPoint x: 43, endPoint y: 17, distance: 76.8
click at [43, 17] on span "286" at bounding box center [113, 12] width 154 height 15
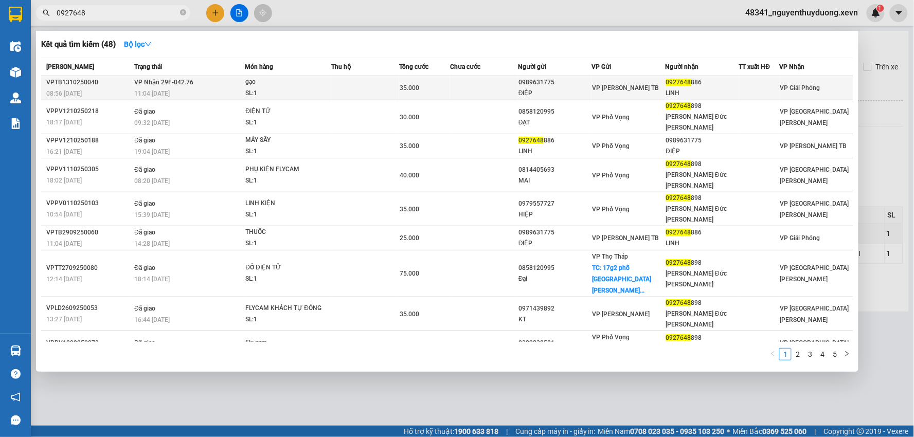
type input "0927648"
click at [677, 80] on span "0927648" at bounding box center [678, 82] width 25 height 7
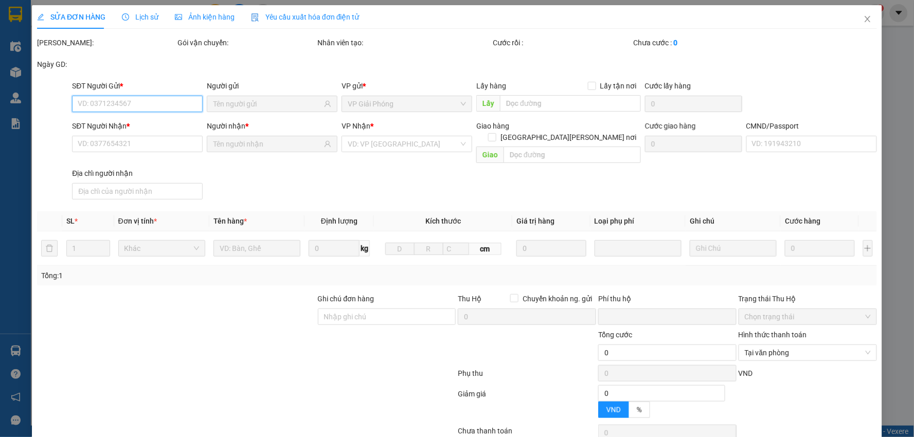
type input "0989631775"
type input "ĐIỆP"
type input "0927648886"
type input "LINH"
type input "1"
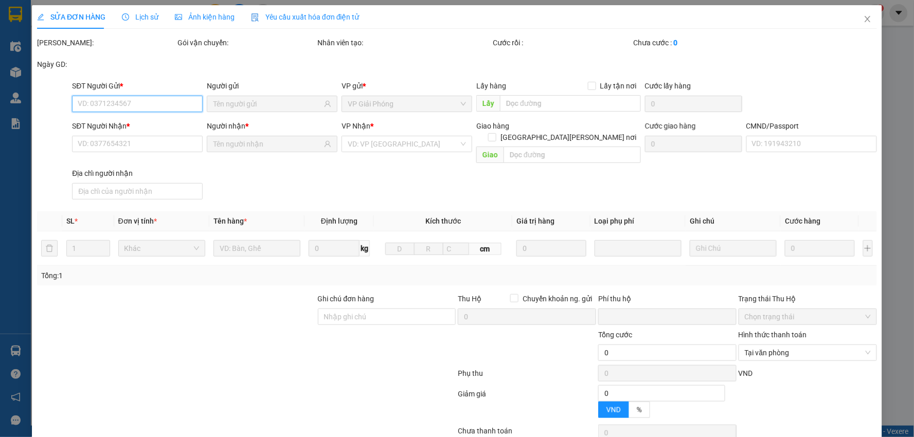
type input "0"
type input "35.000"
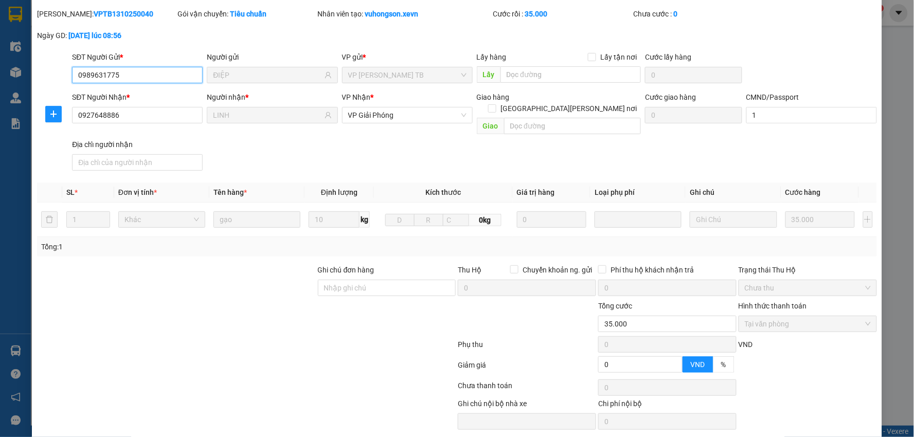
scroll to position [55, 0]
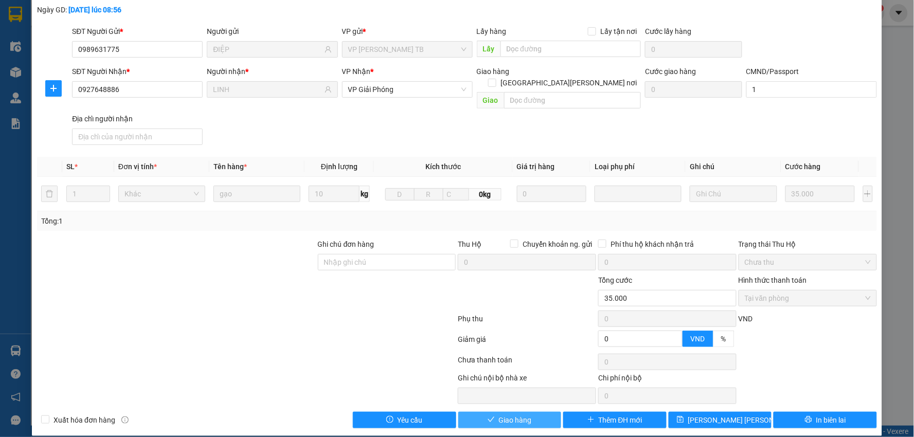
click at [473, 412] on button "Giao hàng" at bounding box center [509, 420] width 103 height 16
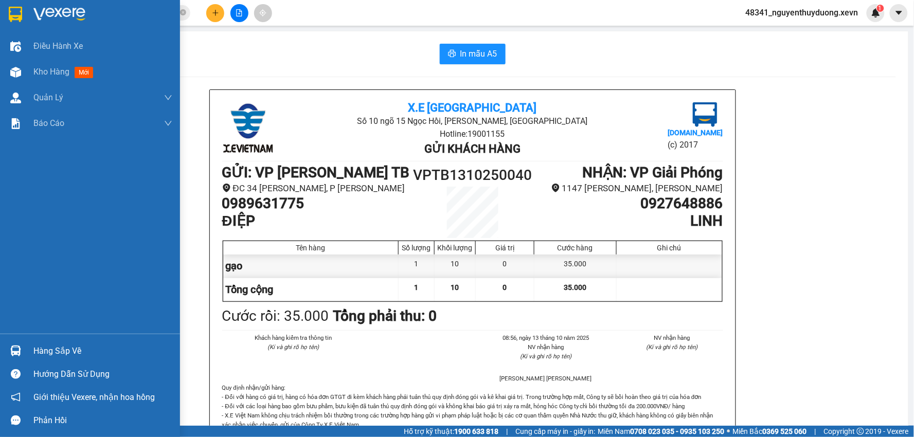
click at [76, 348] on div "Hàng sắp về" at bounding box center [102, 351] width 139 height 15
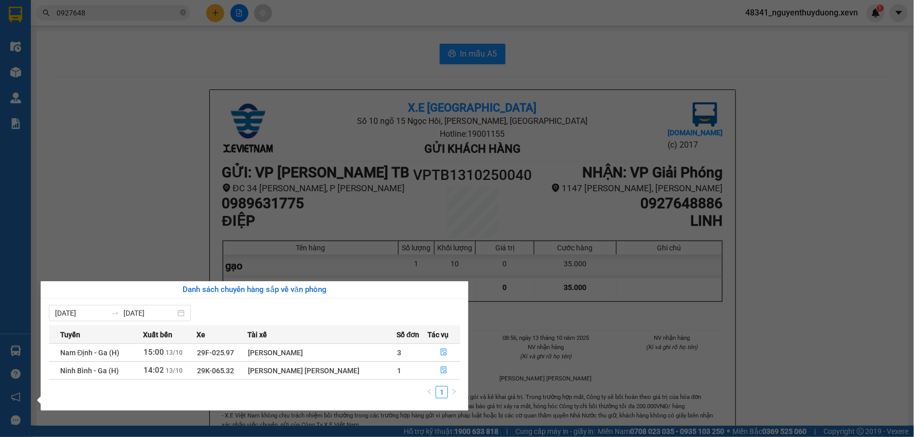
click at [166, 39] on section "Kết quả [PERSON_NAME] ( 48 ) Bộ lọc Mã ĐH Trạng thái Món hàng Thu hộ [PERSON_NA…" at bounding box center [457, 218] width 914 height 437
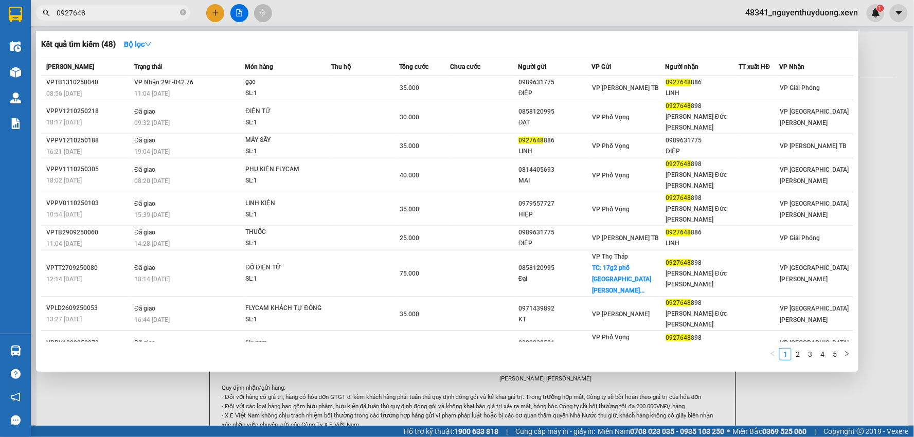
drag, startPoint x: 104, startPoint y: 14, endPoint x: 39, endPoint y: 29, distance: 66.6
click at [39, 22] on div "Kết quả [PERSON_NAME] ( 48 ) Bộ lọc Mã ĐH Trạng thái Món hàng Thu hộ [PERSON_NA…" at bounding box center [100, 13] width 201 height 18
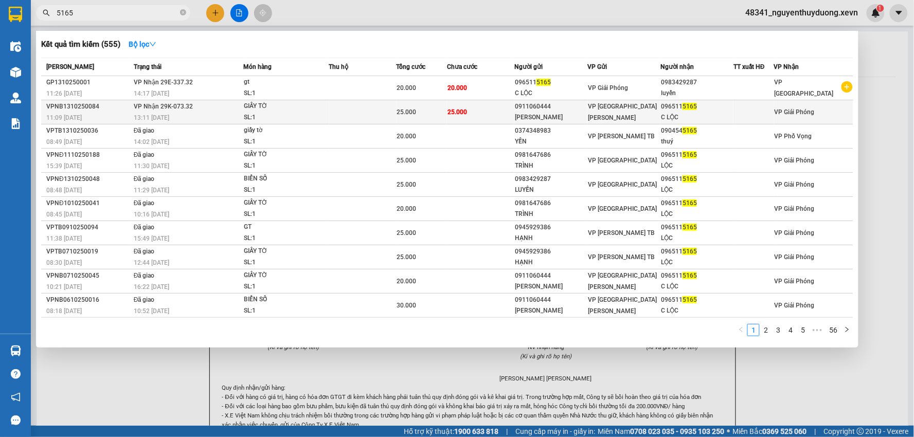
type input "5165"
click at [703, 115] on div "C LỘC" at bounding box center [697, 117] width 72 height 11
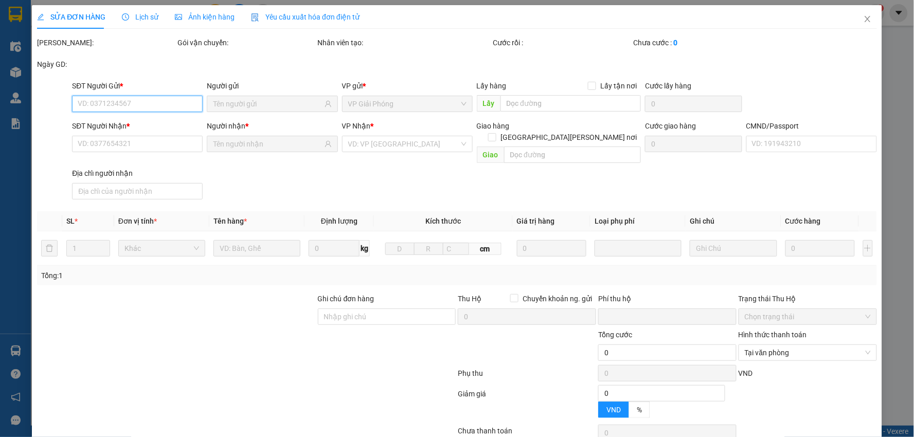
type input "0911060444"
type input "[PERSON_NAME]"
type input "0965115165"
type input "C LỘC"
type input "NGOC"
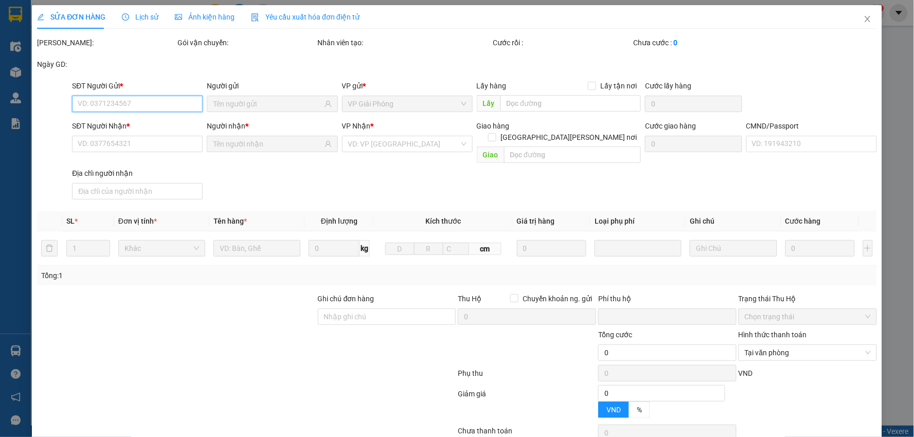
type input "0"
type input "25.000"
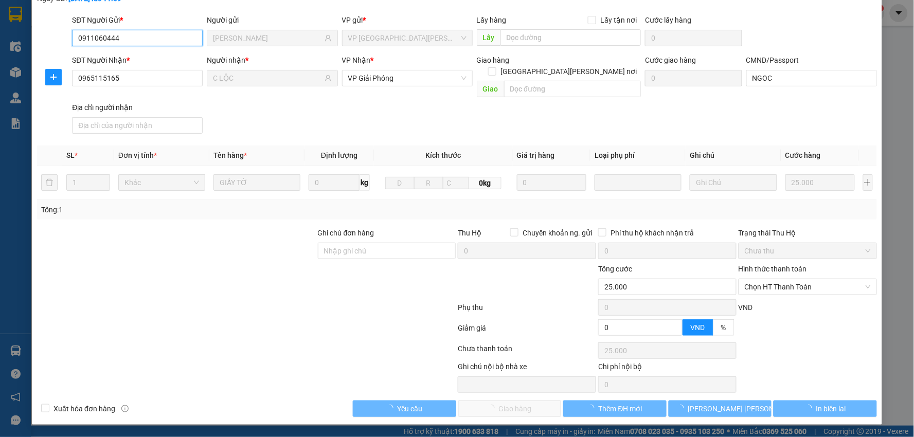
scroll to position [55, 0]
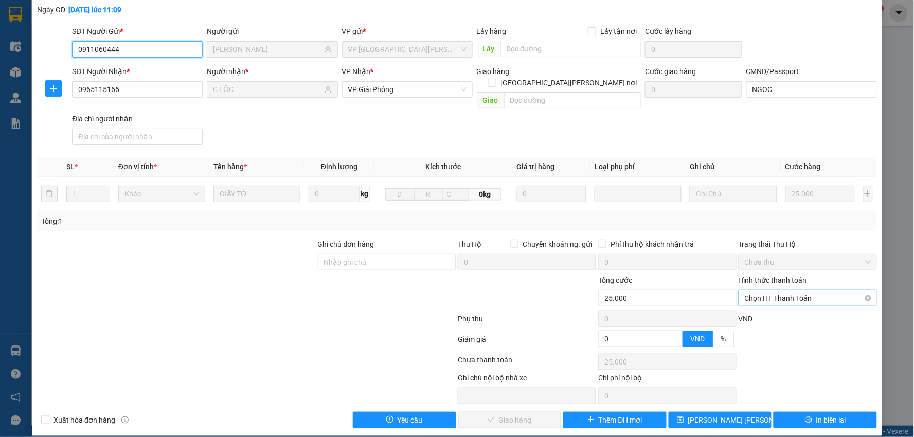
click at [772, 291] on span "Chọn HT Thanh Toán" at bounding box center [808, 298] width 126 height 15
click at [769, 307] on div "Tại văn phòng" at bounding box center [801, 307] width 125 height 11
type input "0"
click at [488, 416] on icon "check" at bounding box center [491, 419] width 7 height 7
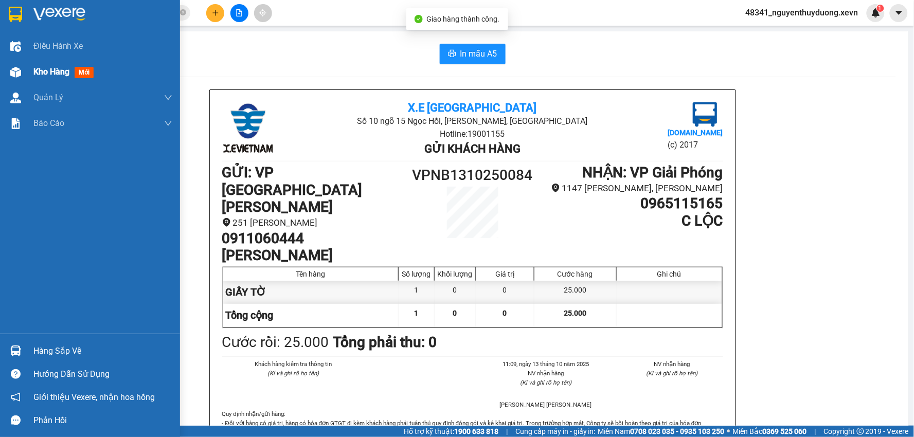
click at [28, 72] on div "Kho hàng mới" at bounding box center [90, 72] width 180 height 26
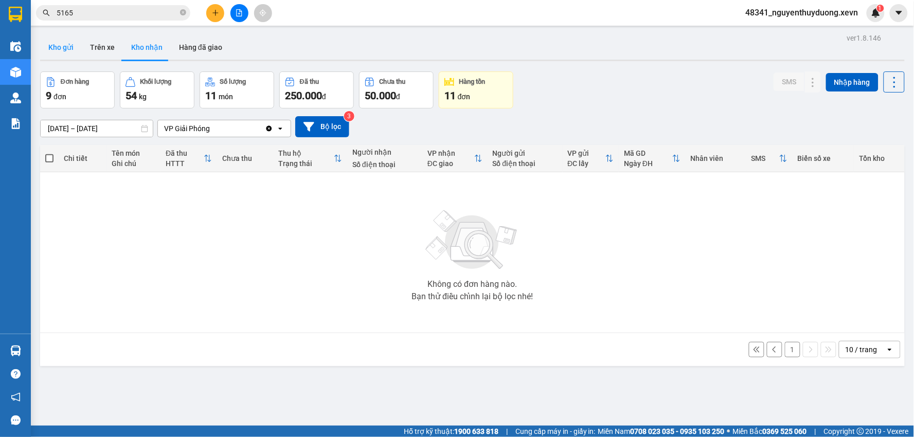
click at [57, 44] on button "Kho gửi" at bounding box center [61, 47] width 42 height 25
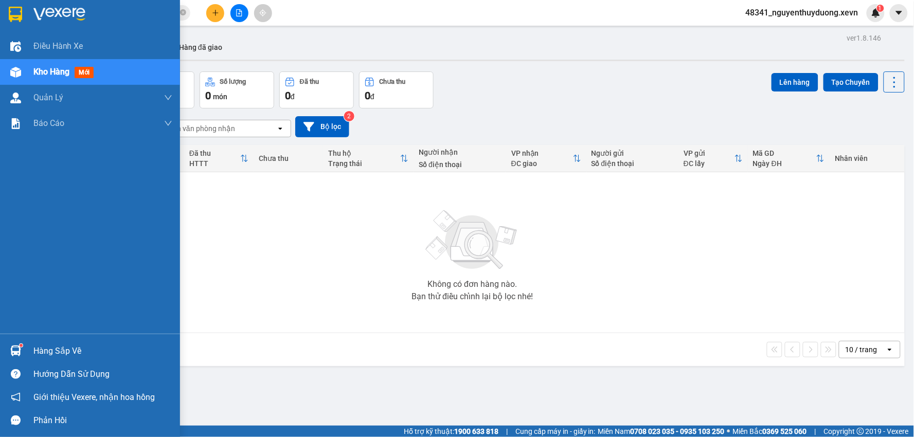
click at [29, 346] on div "Hàng sắp về" at bounding box center [90, 351] width 180 height 23
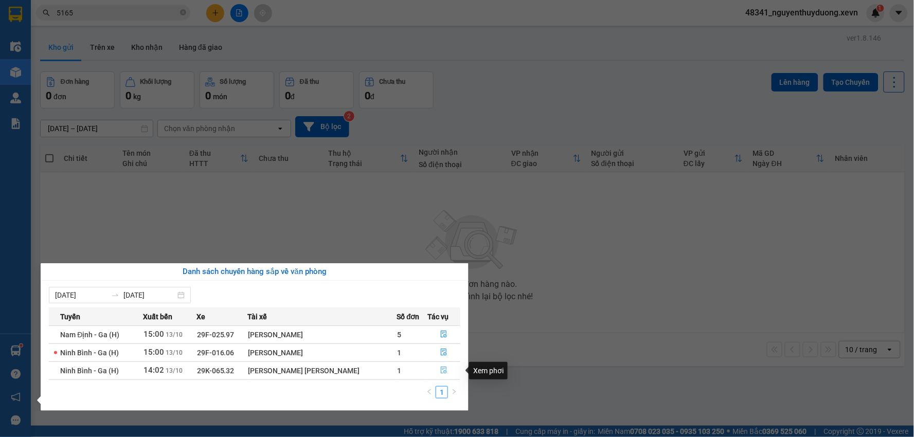
click at [443, 377] on button "button" at bounding box center [445, 371] width 32 height 16
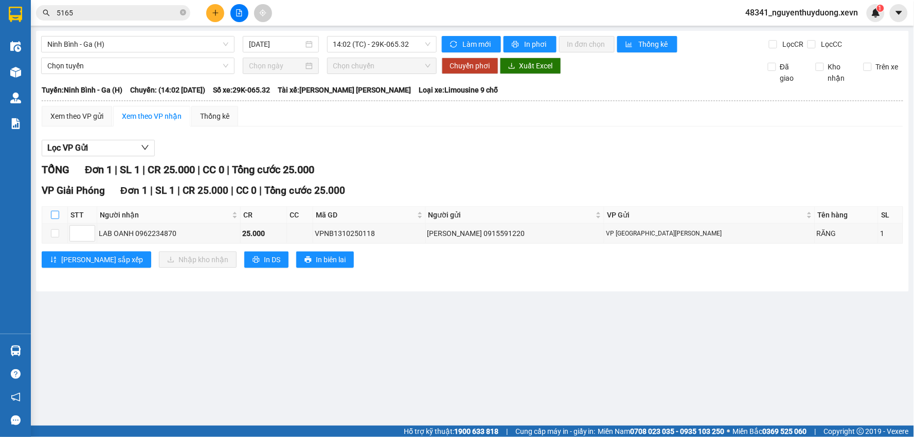
click at [55, 216] on input "checkbox" at bounding box center [55, 215] width 8 height 8
checkbox input "true"
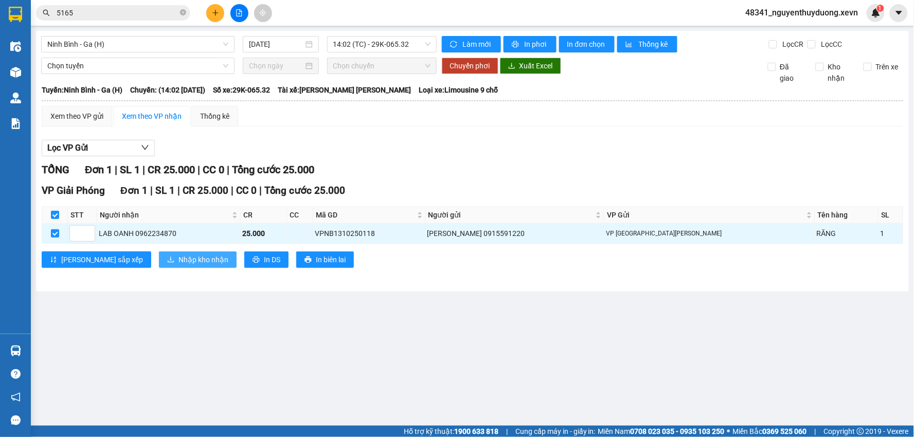
click at [179, 264] on span "Nhập kho nhận" at bounding box center [204, 259] width 50 height 11
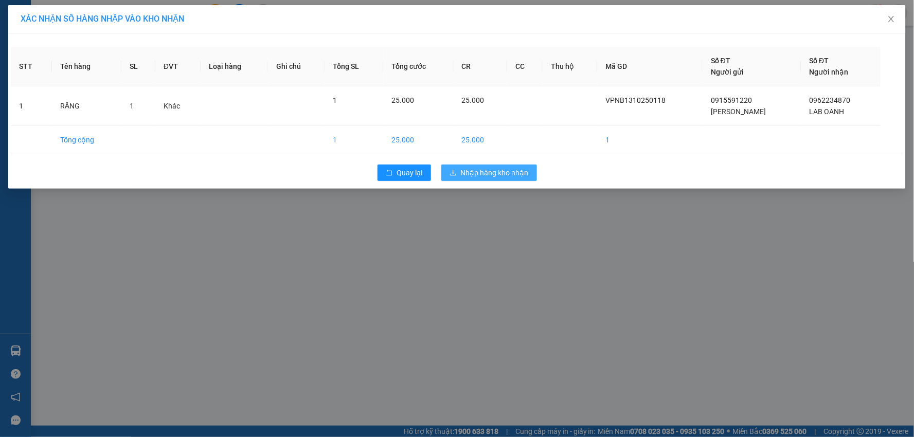
click at [467, 175] on span "Nhập hàng kho nhận" at bounding box center [495, 172] width 68 height 11
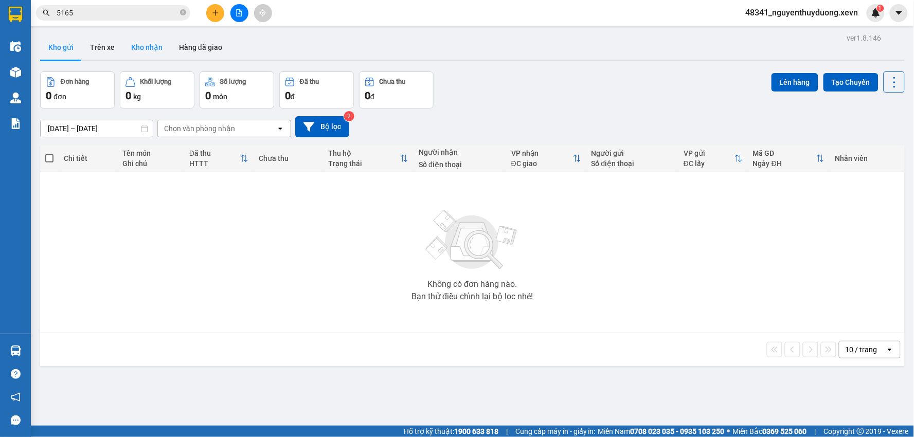
click at [145, 44] on button "Kho nhận" at bounding box center [147, 47] width 48 height 25
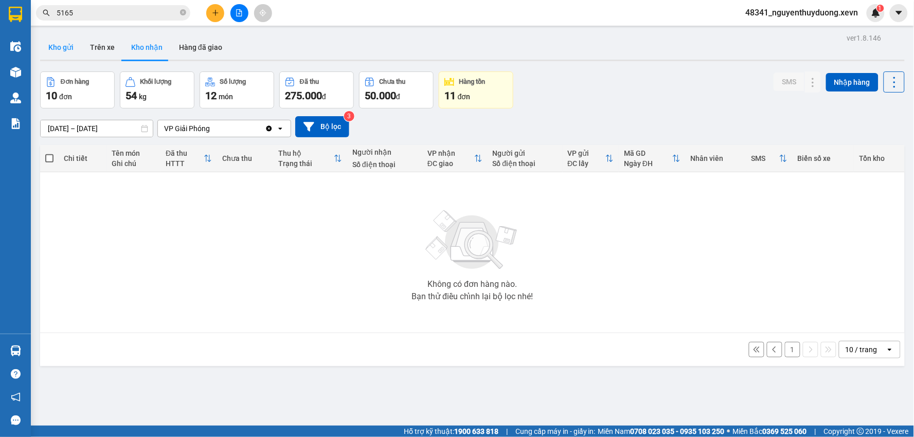
click at [73, 50] on button "Kho gửi" at bounding box center [61, 47] width 42 height 25
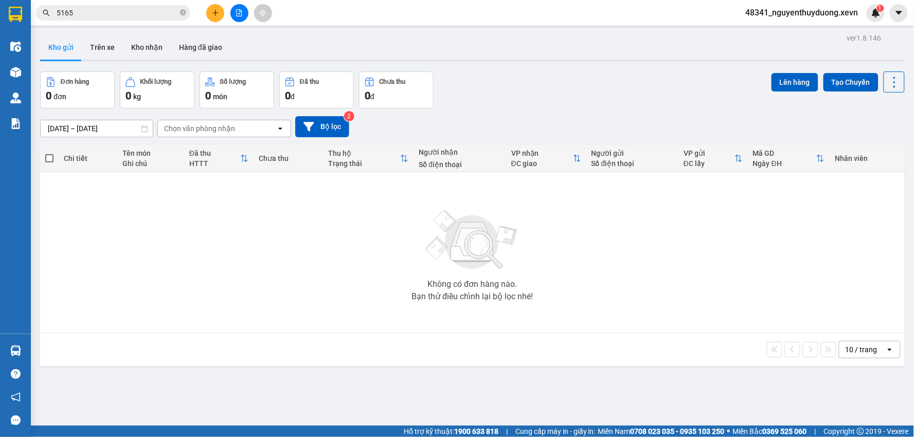
click at [156, 60] on div at bounding box center [472, 61] width 865 height 2
click at [136, 40] on button "Kho nhận" at bounding box center [147, 47] width 48 height 25
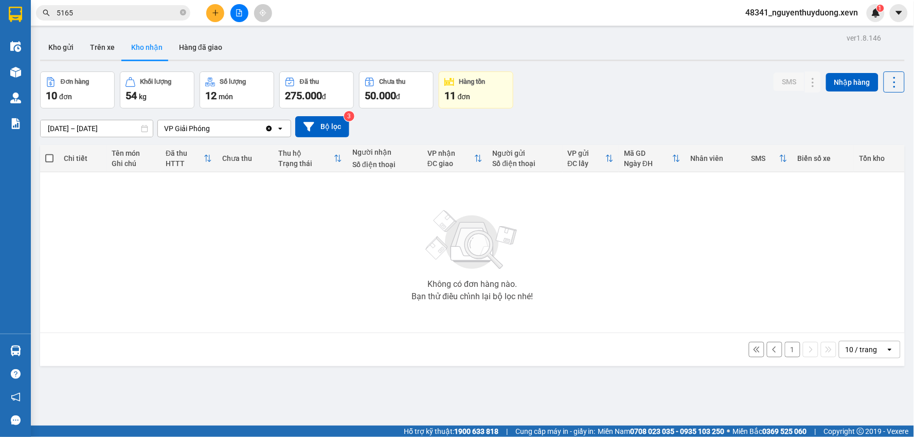
click at [785, 353] on button "1" at bounding box center [792, 349] width 15 height 15
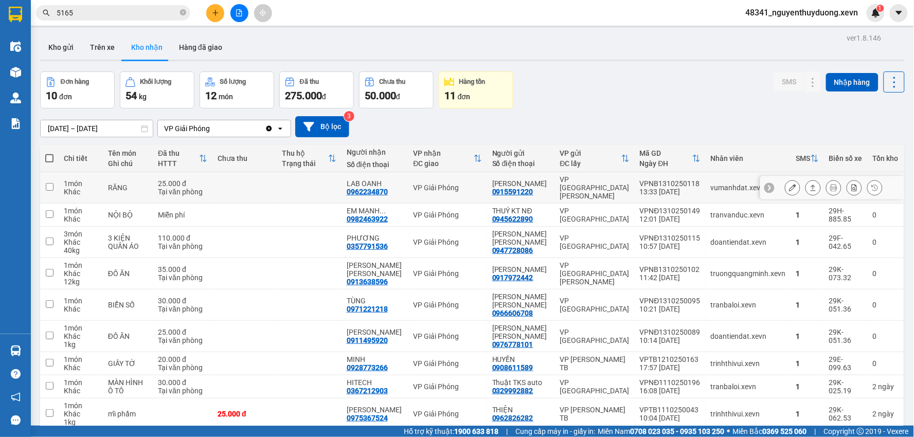
click at [140, 189] on td "RĂNG" at bounding box center [128, 187] width 50 height 31
checkbox input "true"
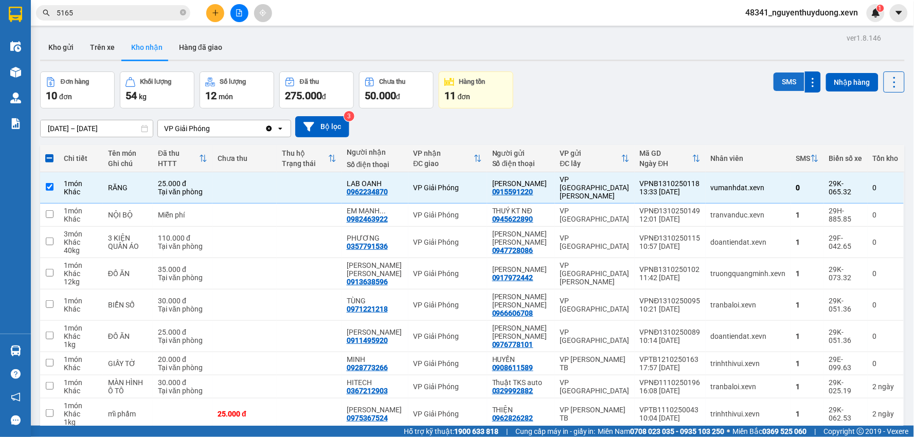
click at [777, 86] on button "SMS" at bounding box center [789, 82] width 31 height 19
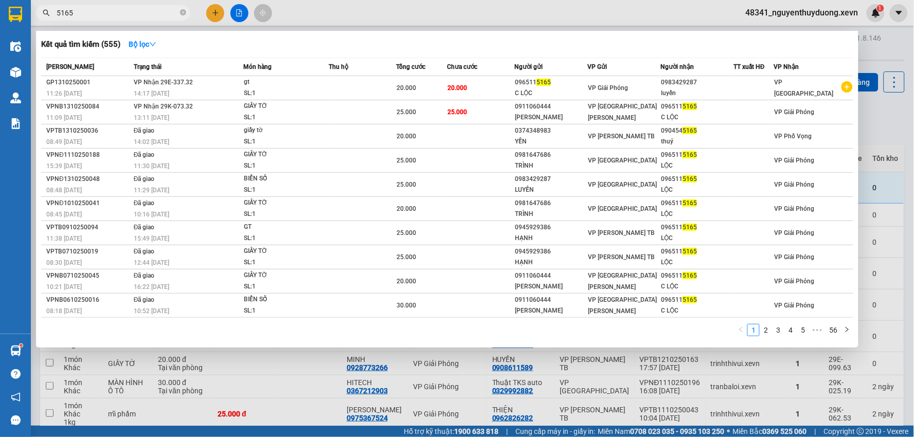
drag, startPoint x: 80, startPoint y: 13, endPoint x: 0, endPoint y: -3, distance: 81.3
click at [0, 0] on html "Kết quả [PERSON_NAME] ( 555 ) Bộ lọc Mã ĐH Trạng thái Món hàng Thu hộ [PERSON_N…" at bounding box center [457, 218] width 914 height 437
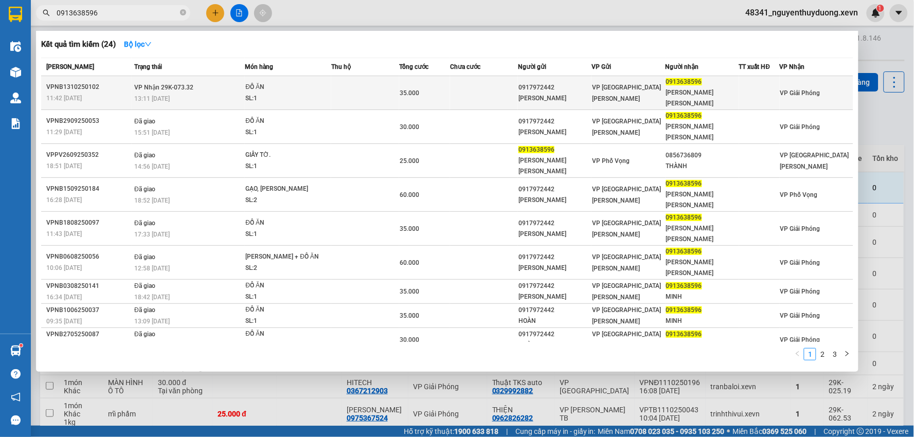
type input "0913638596"
click at [695, 80] on span "0913638596" at bounding box center [684, 81] width 36 height 7
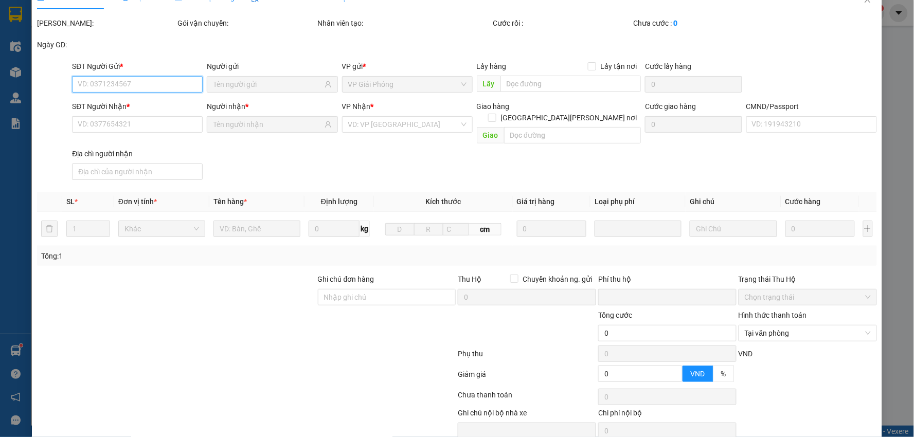
scroll to position [55, 0]
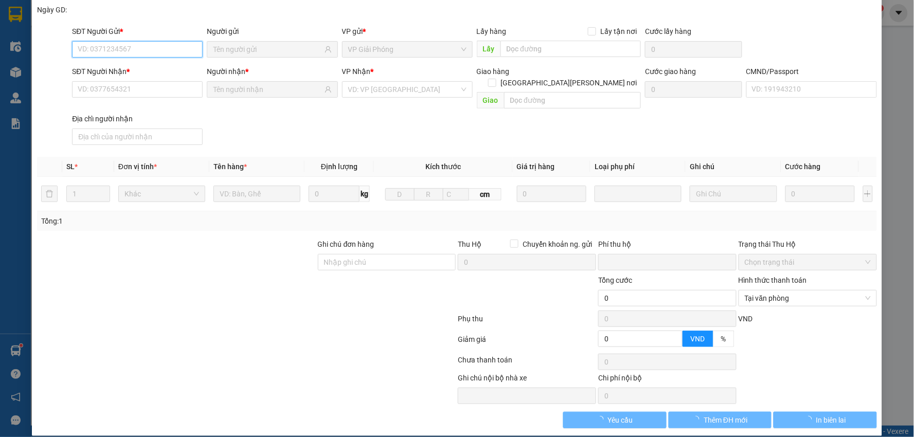
type input "0917972442"
type input "[PERSON_NAME]"
type input "0913638596"
type input "[PERSON_NAME] [PERSON_NAME]"
type input "037206004987 [PERSON_NAME] [PERSON_NAME]"
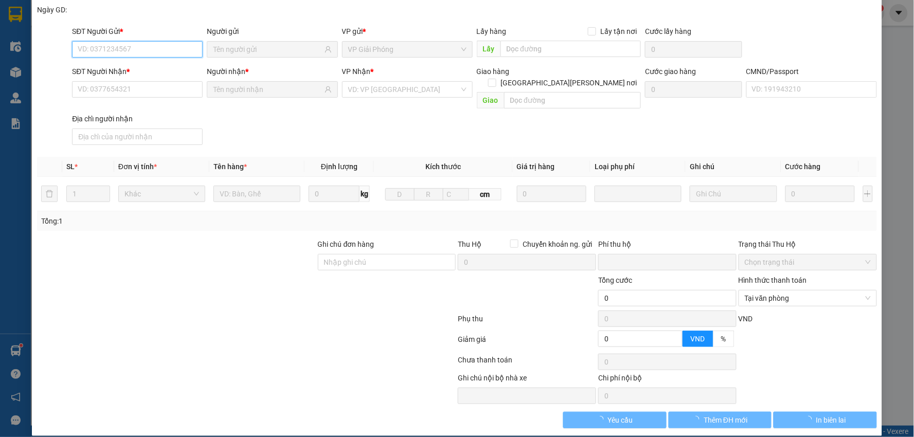
type input "0"
type input "35.000"
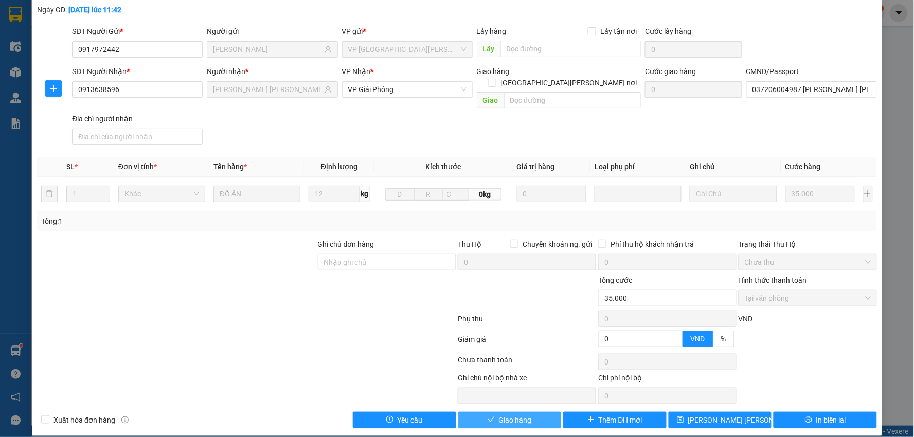
click at [517, 415] on span "Giao hàng" at bounding box center [515, 420] width 33 height 11
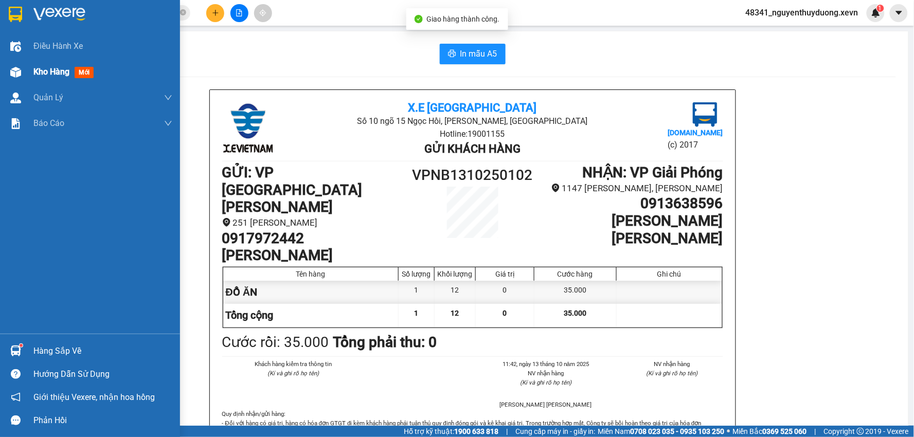
click at [58, 75] on span "Kho hàng" at bounding box center [51, 72] width 36 height 10
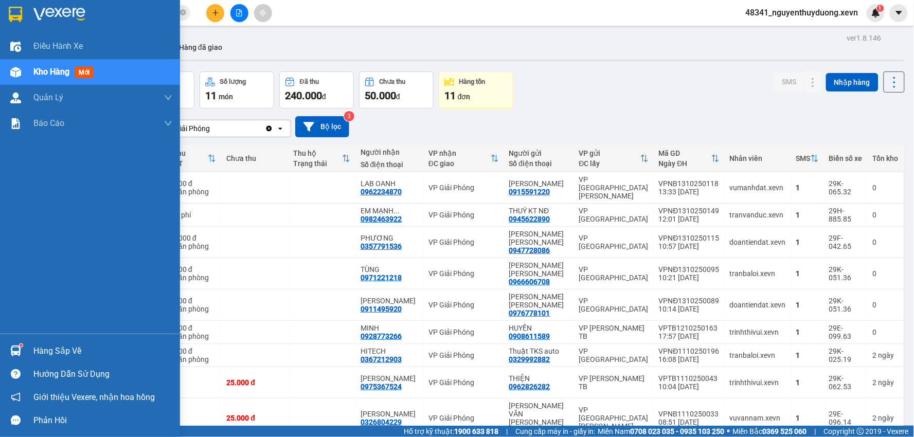
click at [55, 356] on div "Hàng sắp về" at bounding box center [102, 351] width 139 height 15
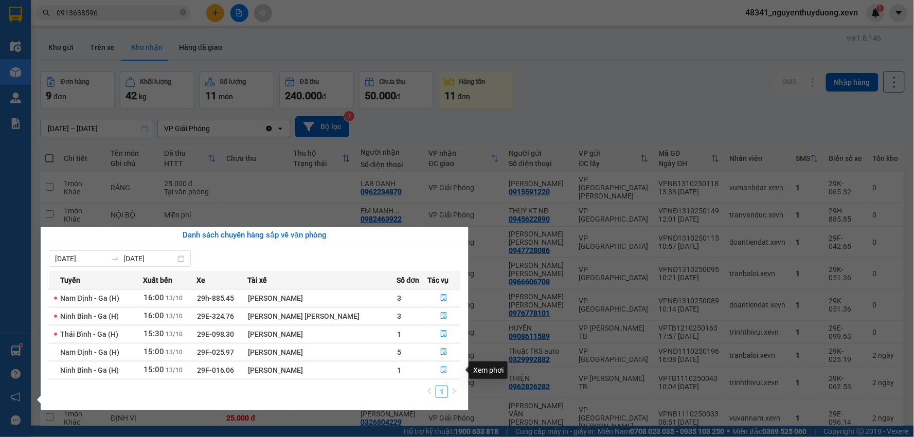
click at [440, 368] on icon "file-done" at bounding box center [443, 369] width 7 height 7
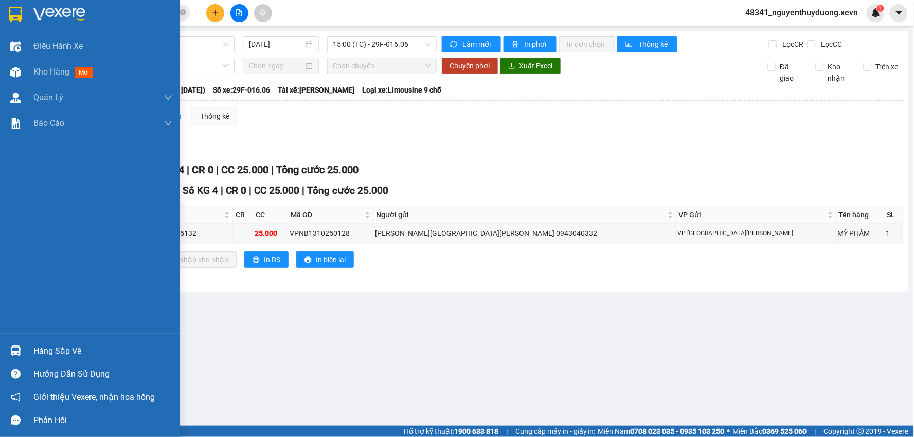
click at [59, 340] on div "Hàng sắp về" at bounding box center [90, 351] width 180 height 23
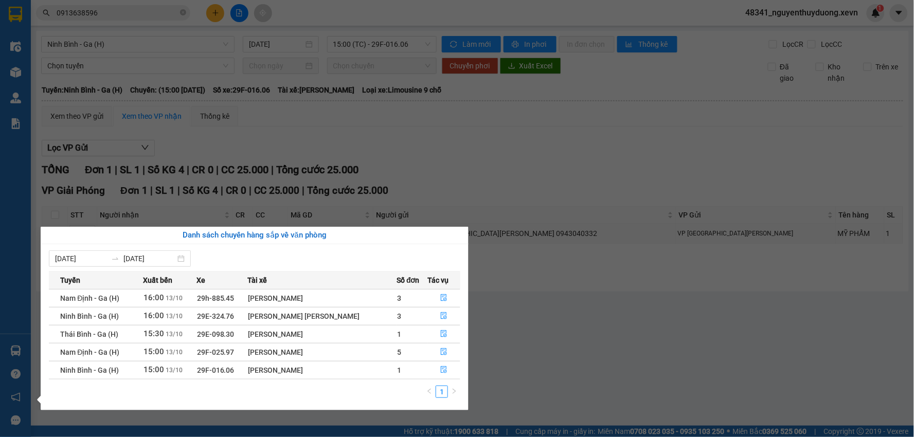
click at [743, 348] on section "Kết quả [PERSON_NAME] ( 24 ) Bộ lọc Mã ĐH Trạng thái Món hàng Thu hộ [PERSON_NA…" at bounding box center [457, 218] width 914 height 437
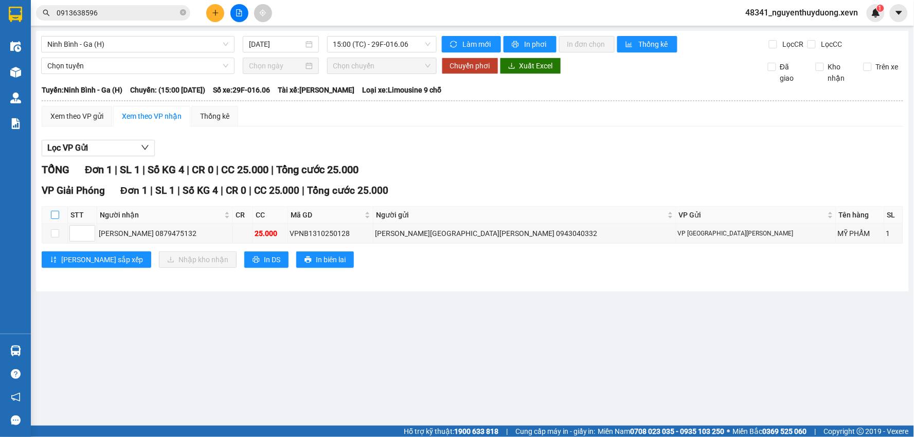
click at [55, 217] on input "checkbox" at bounding box center [55, 215] width 8 height 8
checkbox input "true"
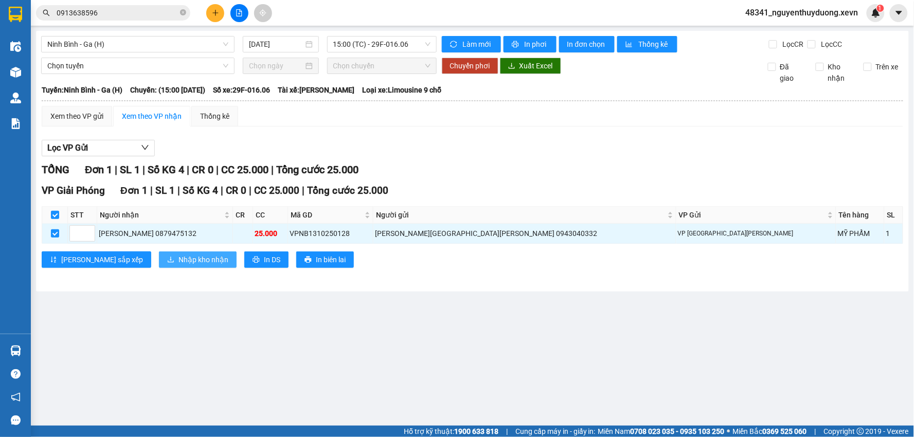
click at [179, 262] on span "Nhập kho nhận" at bounding box center [204, 259] width 50 height 11
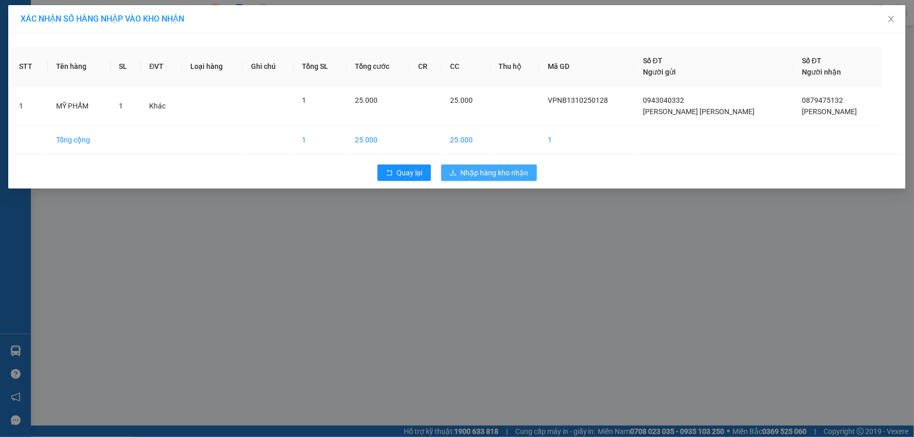
click at [492, 178] on span "Nhập hàng kho nhận" at bounding box center [495, 172] width 68 height 11
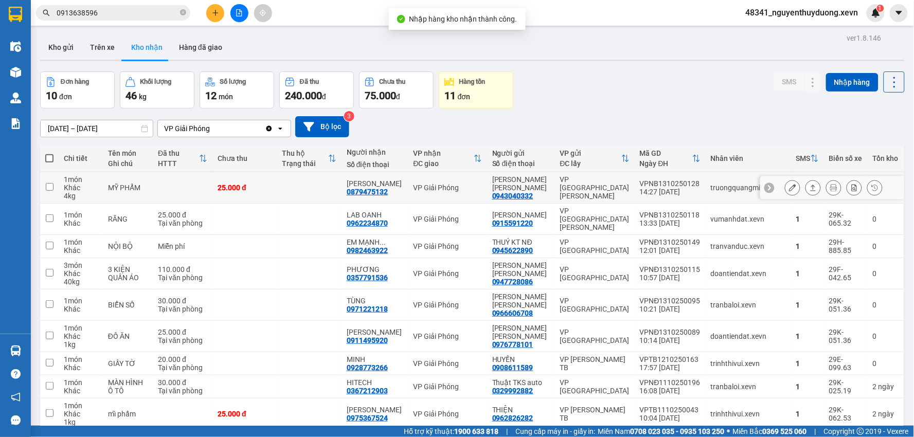
click at [167, 185] on td at bounding box center [183, 187] width 60 height 31
checkbox input "true"
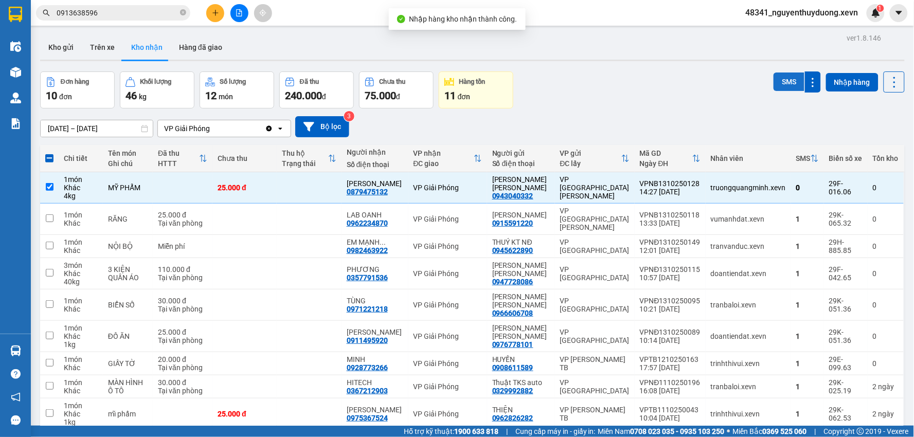
click at [787, 80] on button "SMS" at bounding box center [789, 82] width 31 height 19
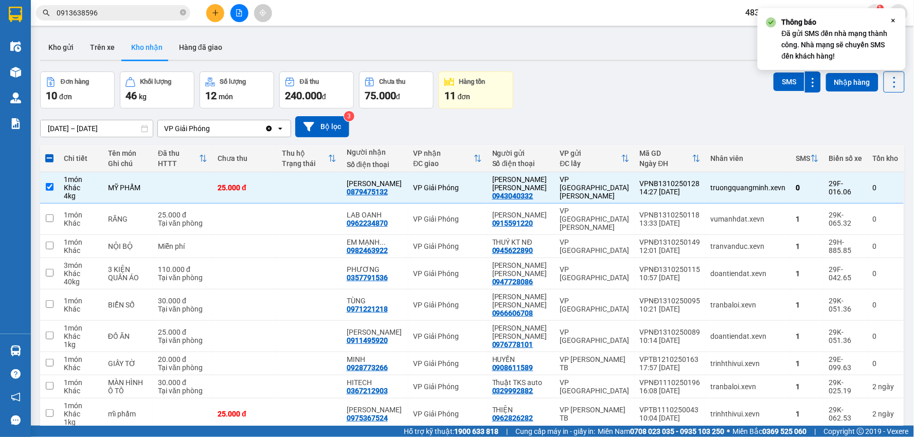
click at [651, 116] on div "11/10/2025 – 13/10/2025 Press the down arrow key to interact with the calendar …" at bounding box center [472, 126] width 865 height 21
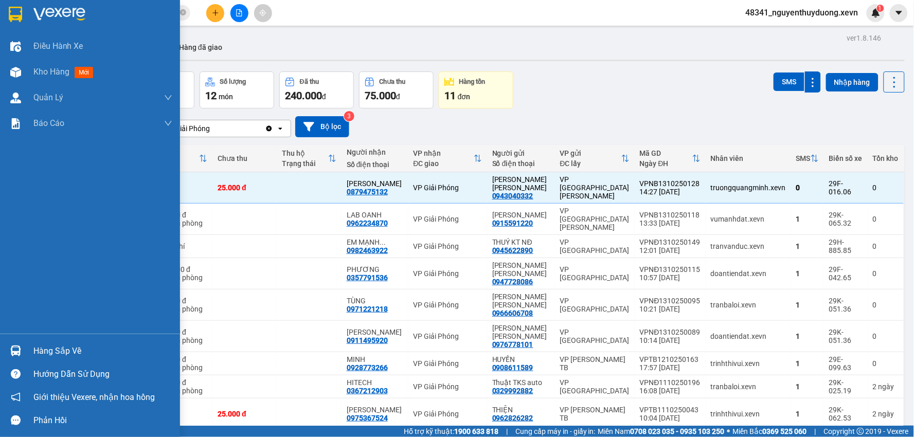
click at [83, 347] on div "Hàng sắp về" at bounding box center [102, 351] width 139 height 15
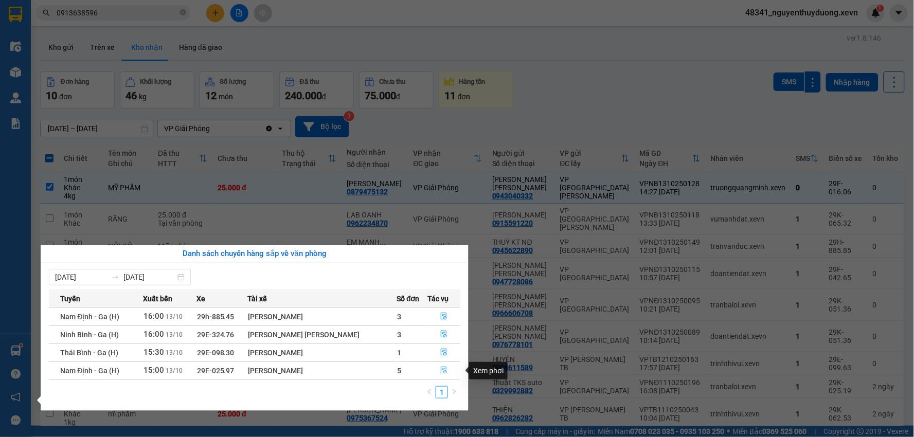
click at [441, 375] on span "file-done" at bounding box center [443, 371] width 7 height 8
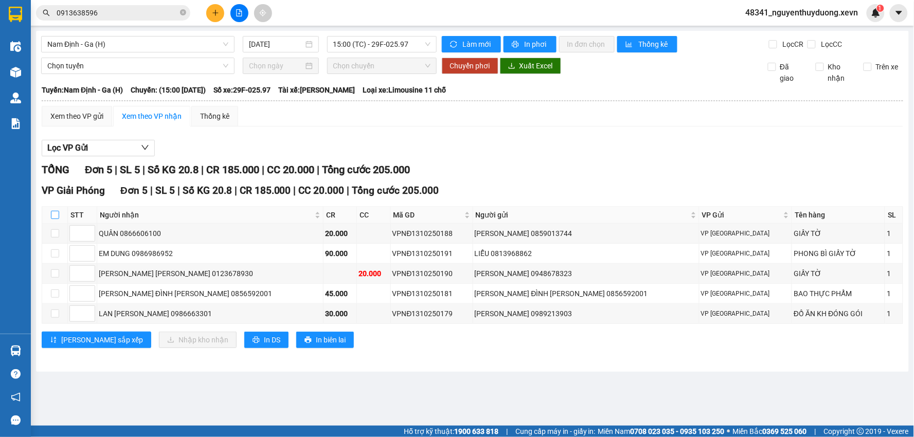
click at [54, 217] on input "checkbox" at bounding box center [55, 215] width 8 height 8
checkbox input "true"
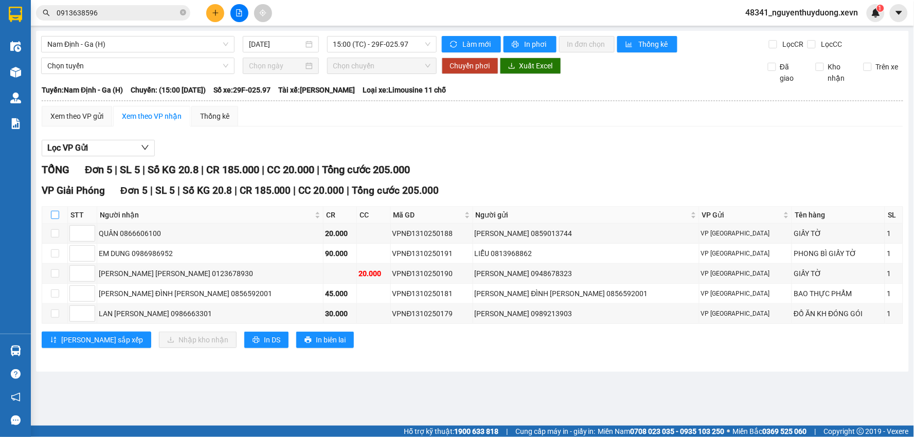
checkbox input "true"
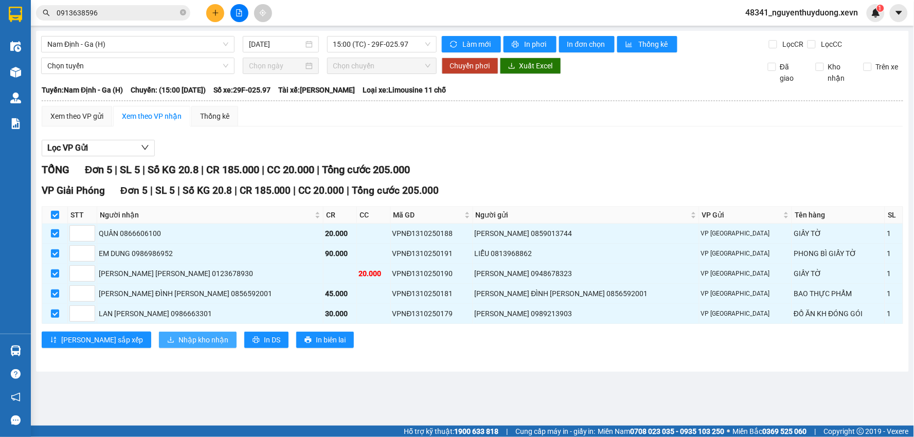
click at [179, 340] on span "Nhập kho nhận" at bounding box center [204, 339] width 50 height 11
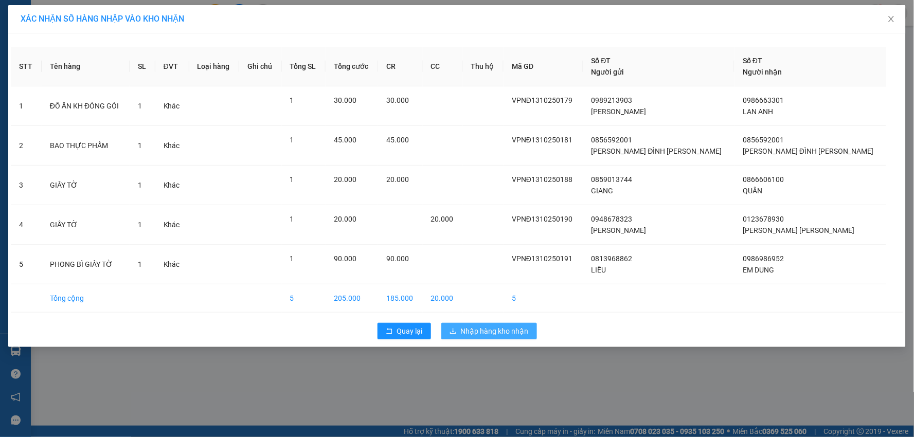
click at [453, 327] on button "Nhập hàng kho nhận" at bounding box center [489, 331] width 96 height 16
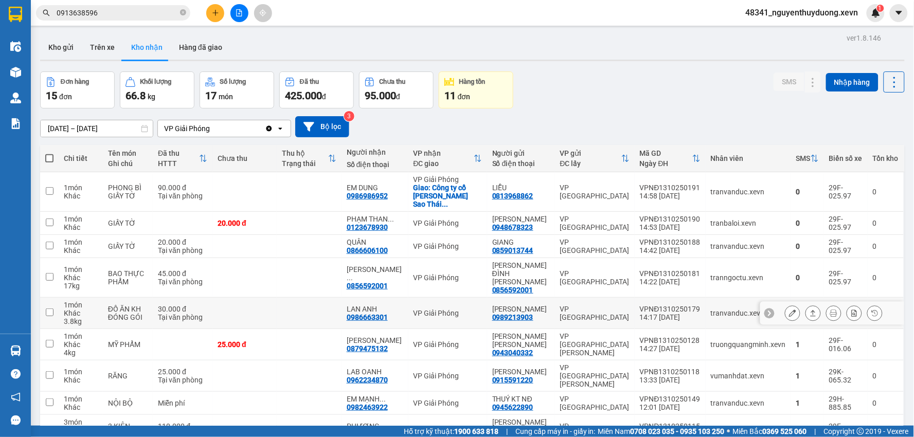
click at [167, 305] on div "30.000 đ" at bounding box center [182, 309] width 49 height 8
checkbox input "true"
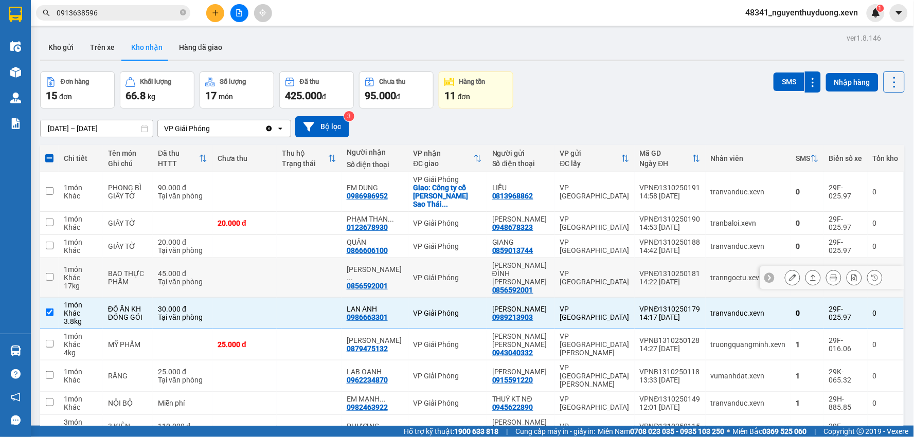
click at [139, 270] on div "BAO THỰC PHẨM" at bounding box center [128, 278] width 40 height 16
checkbox input "true"
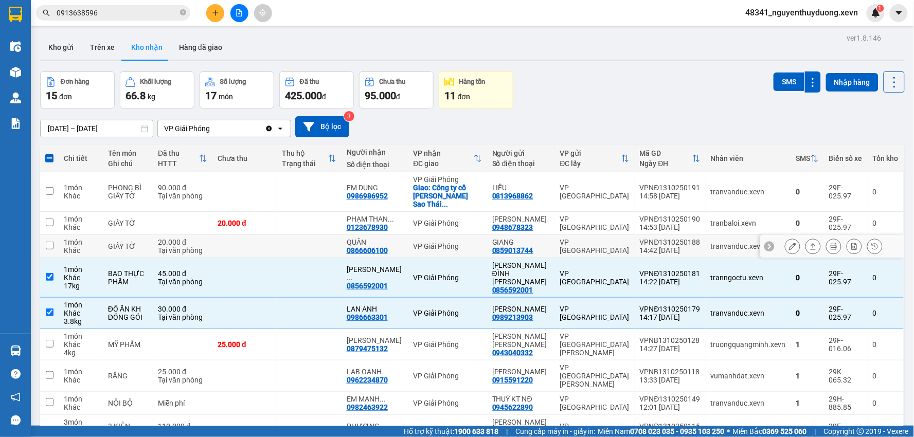
click at [127, 235] on td "GIẤY TỜ" at bounding box center [128, 246] width 50 height 23
checkbox input "true"
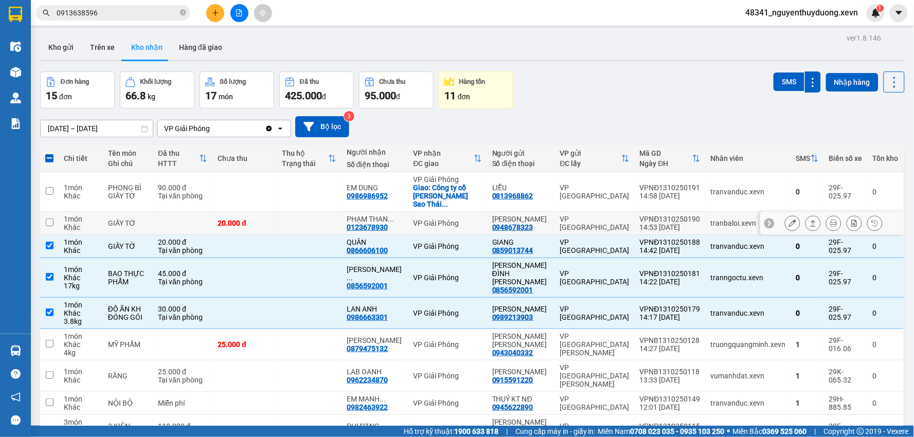
click at [126, 219] on div "GIẤY TỜ" at bounding box center [128, 223] width 40 height 8
checkbox input "true"
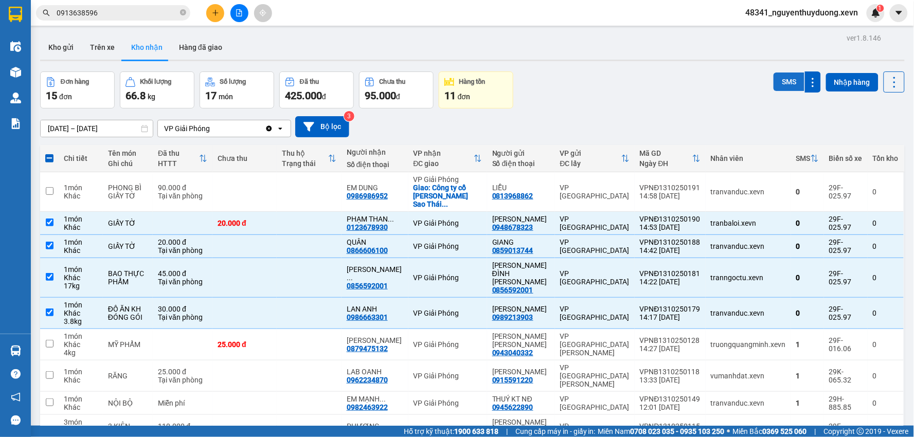
click at [774, 81] on button "SMS" at bounding box center [789, 82] width 31 height 19
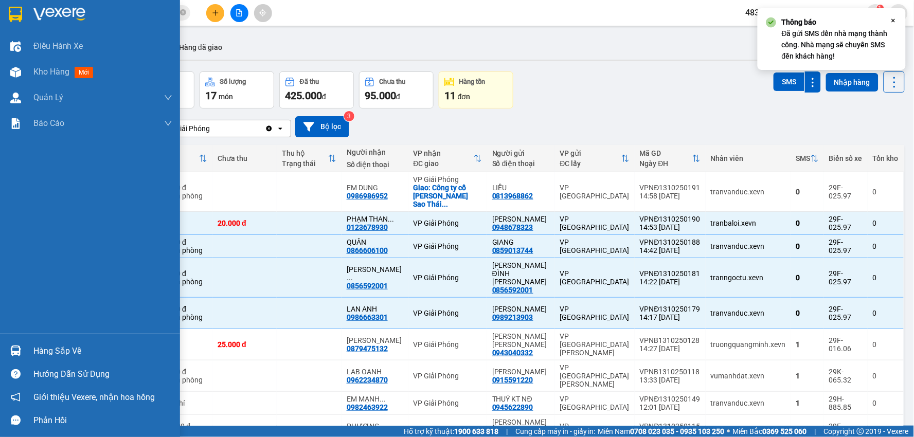
click at [53, 356] on div "Hàng sắp về" at bounding box center [102, 351] width 139 height 15
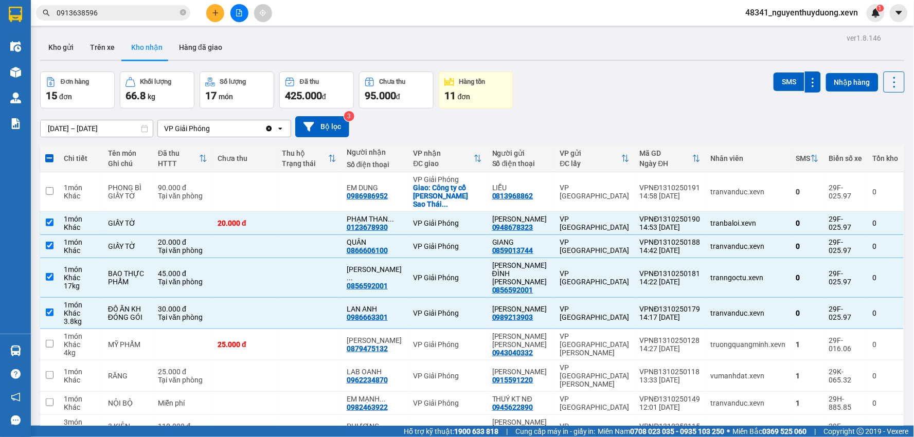
click at [615, 108] on section "Kết quả tìm kiếm ( 24 ) Bộ lọc Mã ĐH Trạng thái Món hàng Thu hộ Tổng cước Chưa …" at bounding box center [457, 218] width 914 height 437
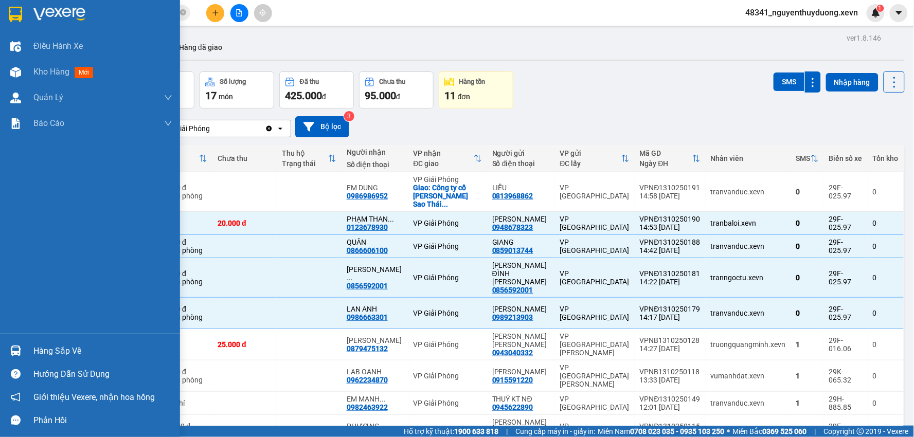
click at [68, 350] on div "Hàng sắp về" at bounding box center [102, 351] width 139 height 15
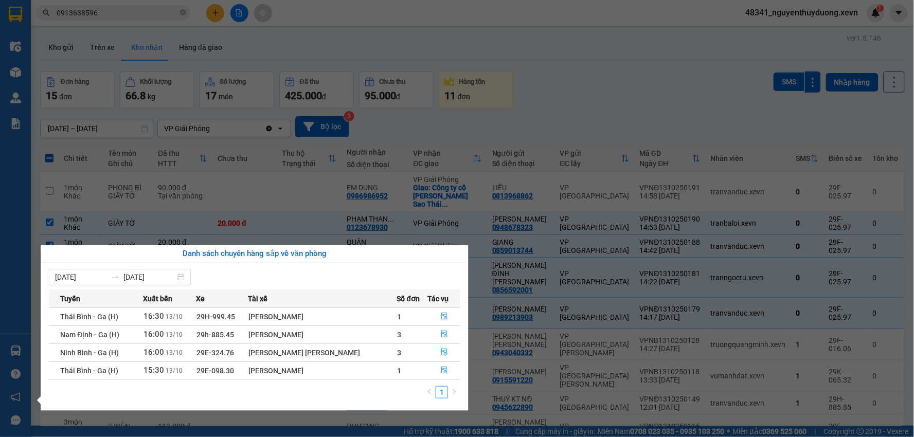
click at [610, 88] on section "Kết quả tìm kiếm ( 24 ) Bộ lọc Mã ĐH Trạng thái Món hàng Thu hộ Tổng cước Chưa …" at bounding box center [457, 218] width 914 height 437
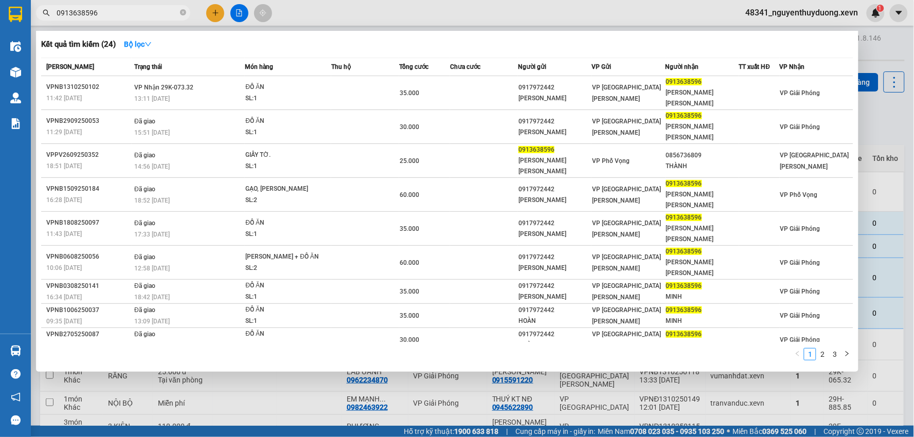
drag, startPoint x: 107, startPoint y: 11, endPoint x: 26, endPoint y: 19, distance: 81.6
click at [31, 19] on div "0913638596" at bounding box center [100, 12] width 201 height 15
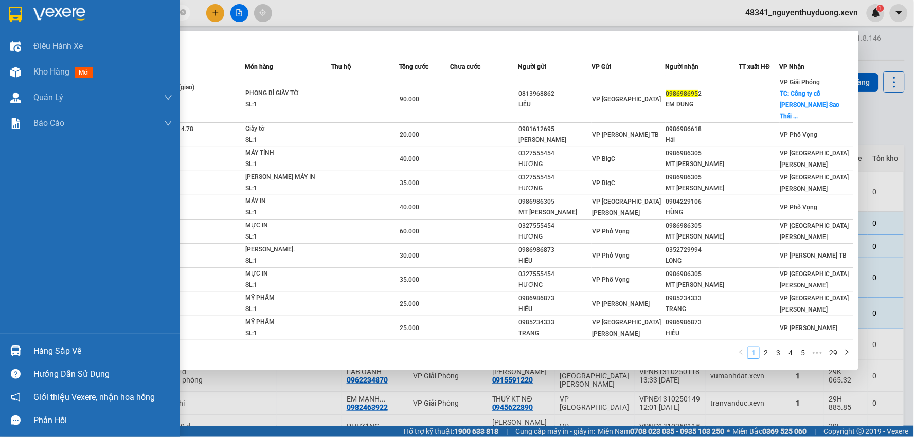
type input "0986986952"
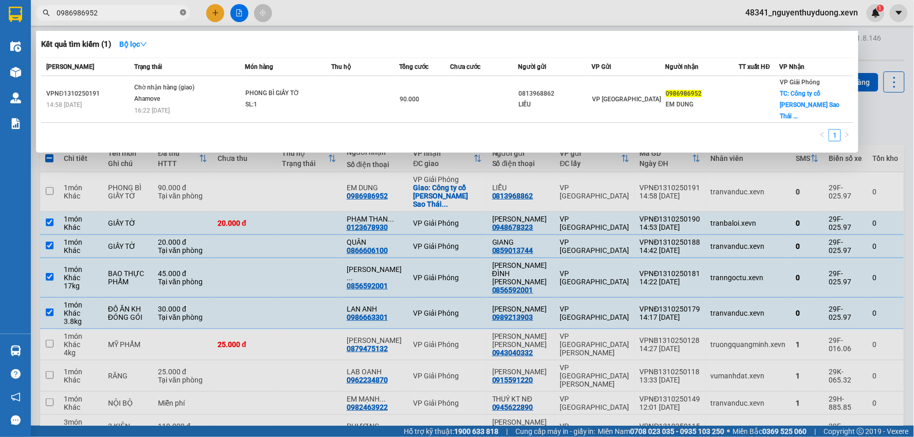
click at [184, 11] on icon "close-circle" at bounding box center [183, 12] width 6 height 6
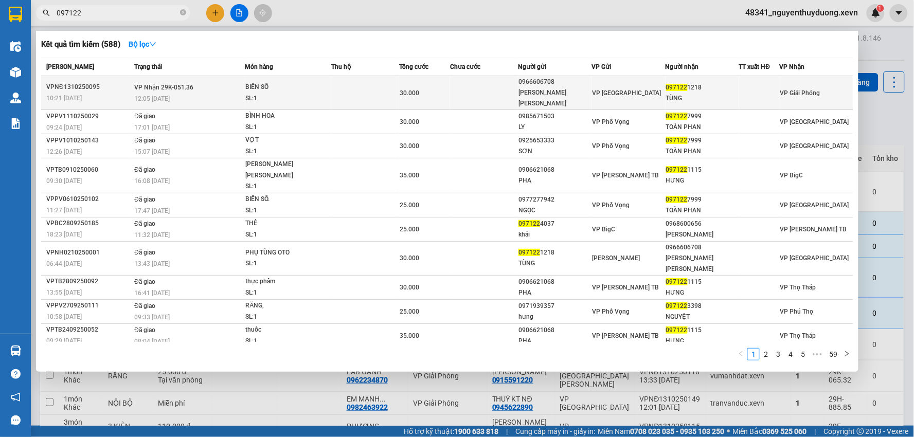
type input "097122"
click at [683, 93] on div "TÙNG" at bounding box center [702, 98] width 73 height 11
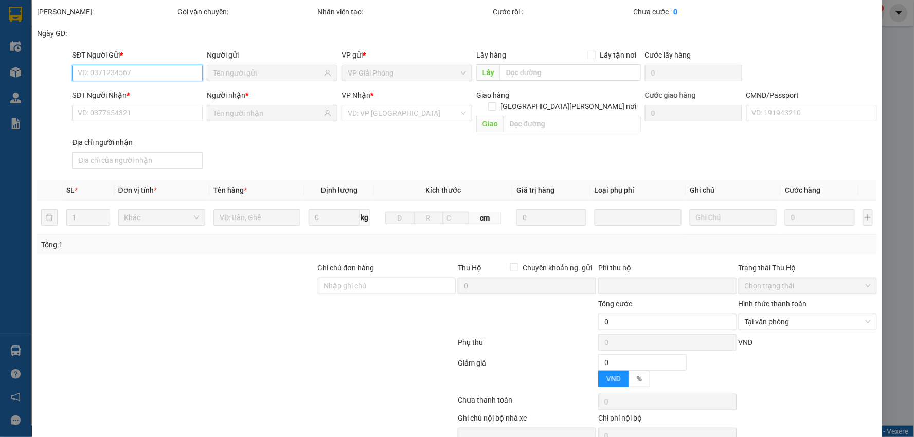
type input "0966606708"
type input "BÙI QUANG HUY"
type input "0971221218"
type input "TÙNG"
type input "035088005444"
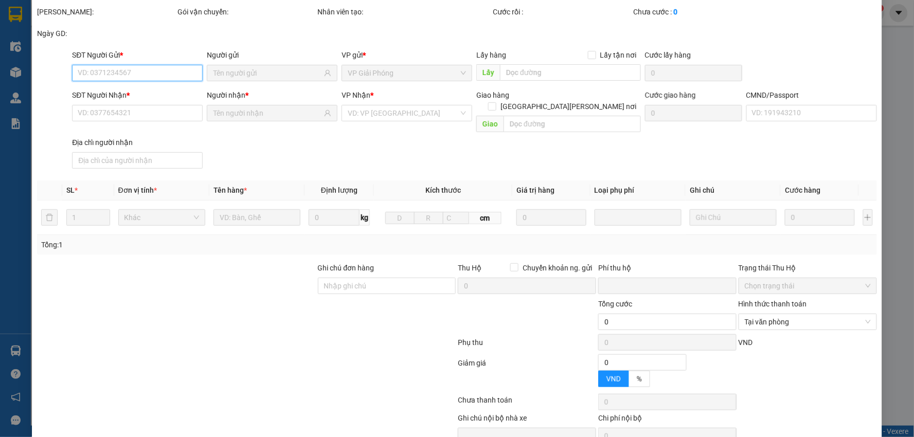
type input "0"
type input "30.000"
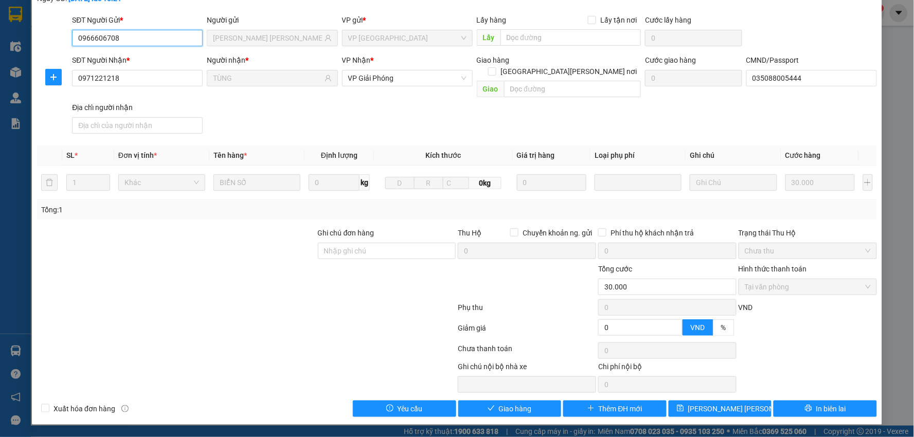
scroll to position [55, 0]
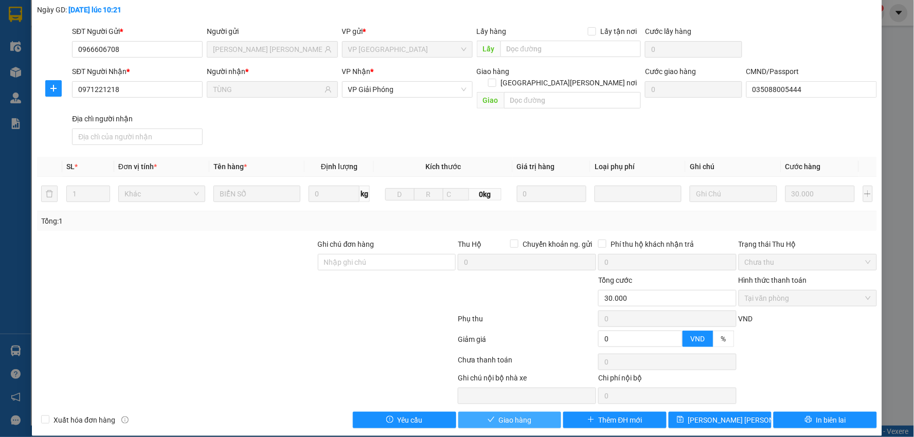
click at [537, 415] on button "Giao hàng" at bounding box center [509, 420] width 103 height 16
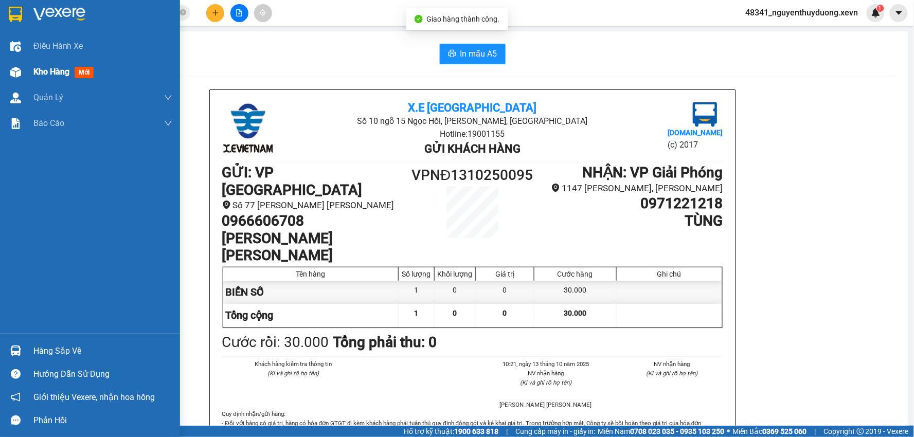
click at [42, 75] on span "Kho hàng" at bounding box center [51, 72] width 36 height 10
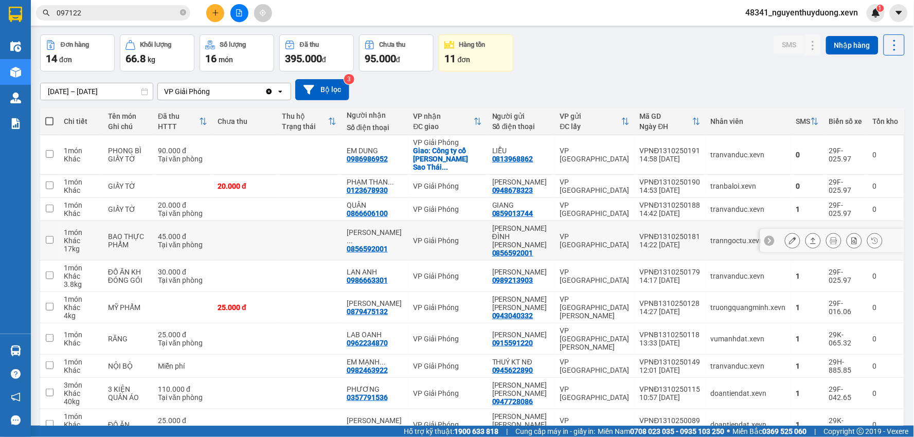
scroll to position [57, 0]
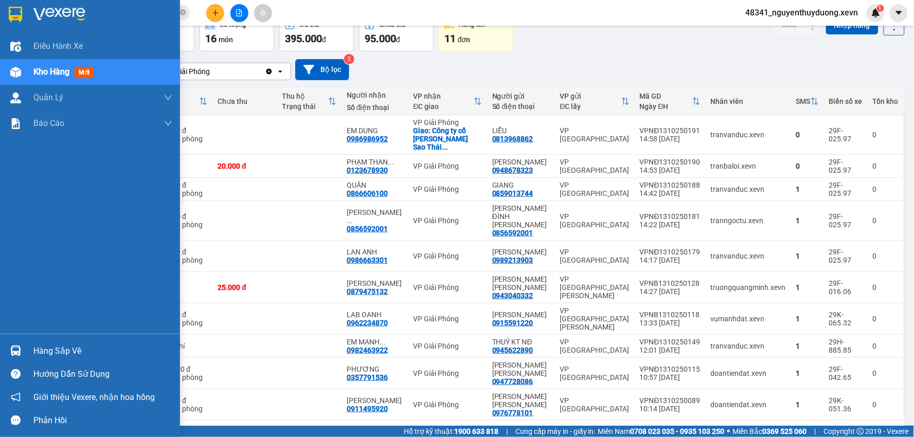
click at [107, 350] on div "Hàng sắp về" at bounding box center [102, 351] width 139 height 15
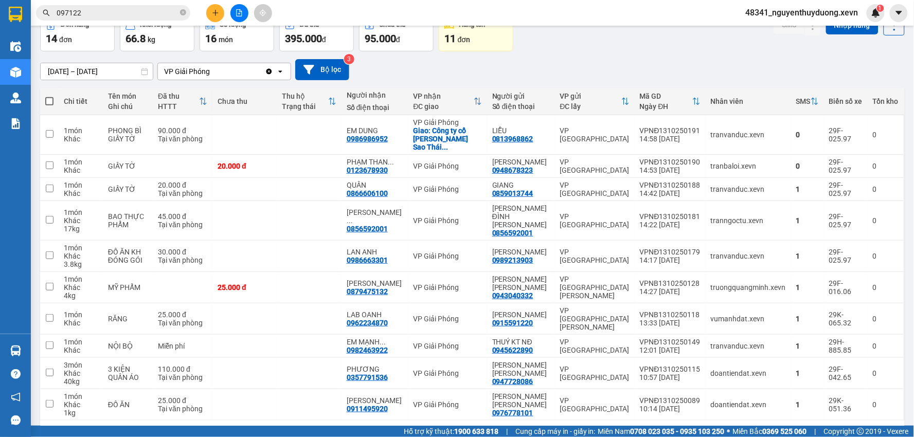
click at [558, 59] on section "Kết quả tìm kiếm ( 588 ) Bộ lọc Mã ĐH Trạng thái Món hàng Thu hộ Tổng cước Chưa…" at bounding box center [457, 218] width 914 height 437
click at [789, 163] on icon at bounding box center [792, 166] width 7 height 7
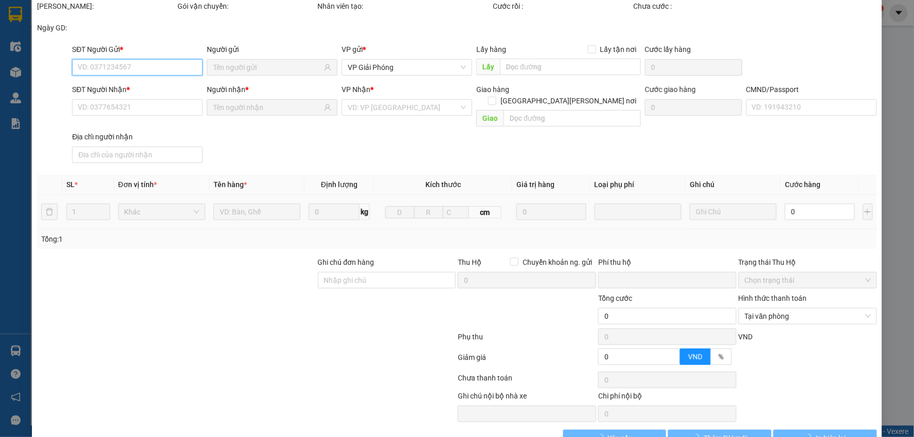
scroll to position [49, 0]
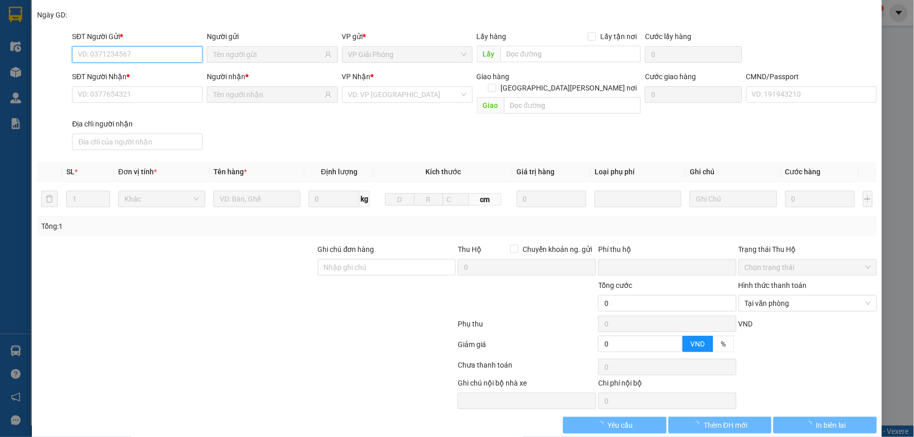
type input "0948678323"
type input "TRẦN BÁ LỢI"
type input "0123678930"
type input "PHẠM THANH TÙNG"
type input "CHÍNH CHỦ"
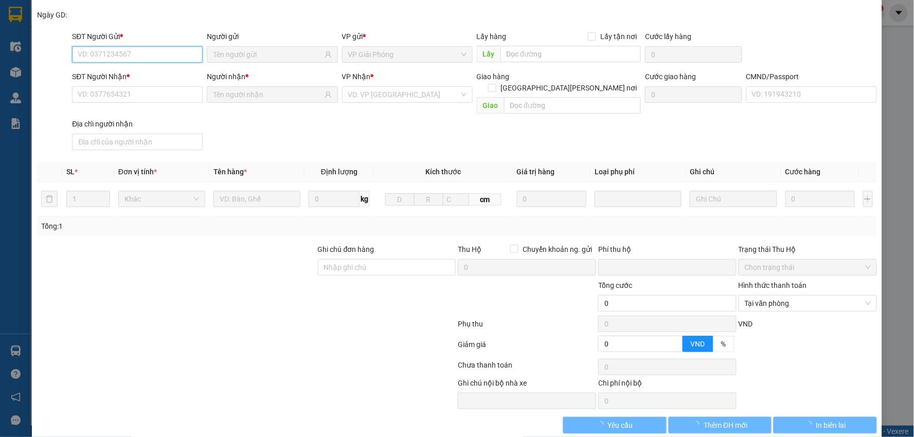
type input "0"
type input "20.000"
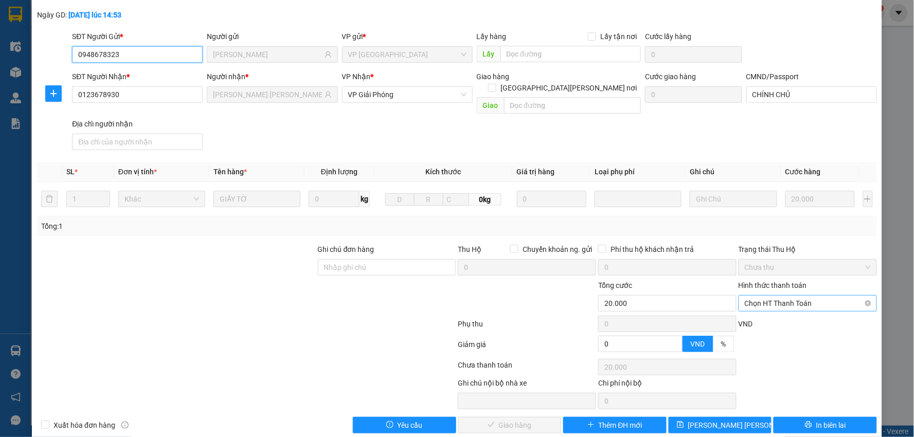
click at [806, 296] on span "Chọn HT Thanh Toán" at bounding box center [808, 303] width 126 height 15
click at [798, 307] on div "Tại văn phòng" at bounding box center [801, 312] width 125 height 11
type input "0"
click at [521, 420] on span "Giao hàng" at bounding box center [515, 425] width 33 height 11
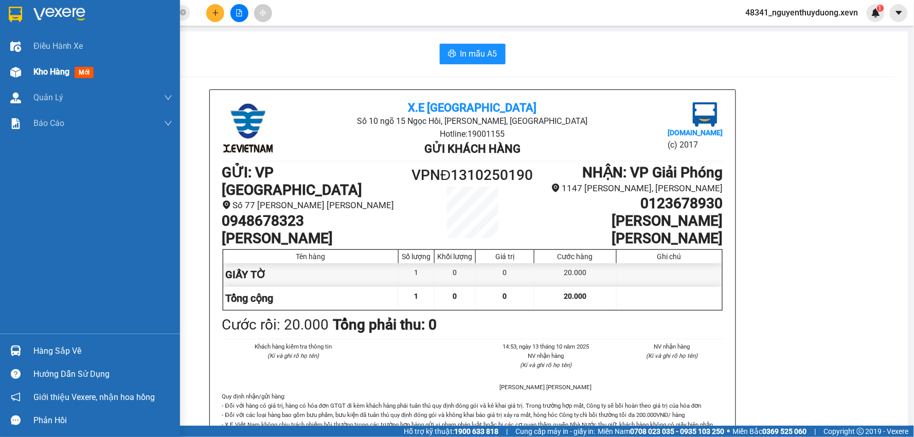
click at [40, 67] on span "Kho hàng" at bounding box center [51, 72] width 36 height 10
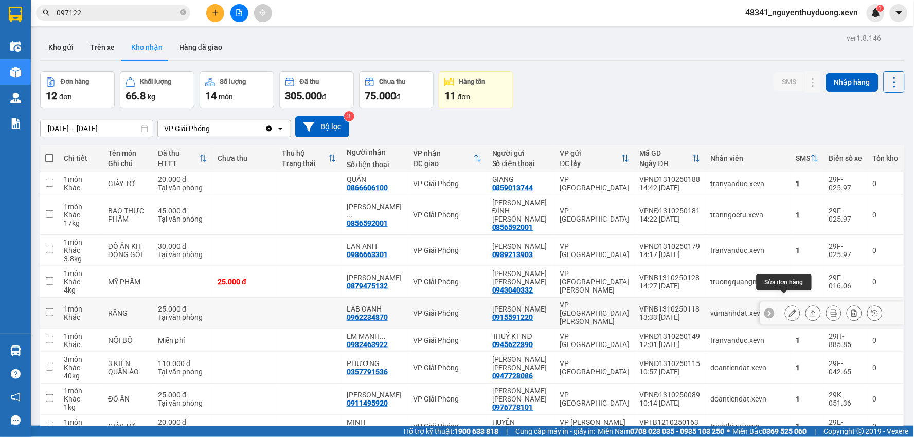
click at [786, 307] on button at bounding box center [793, 314] width 14 height 18
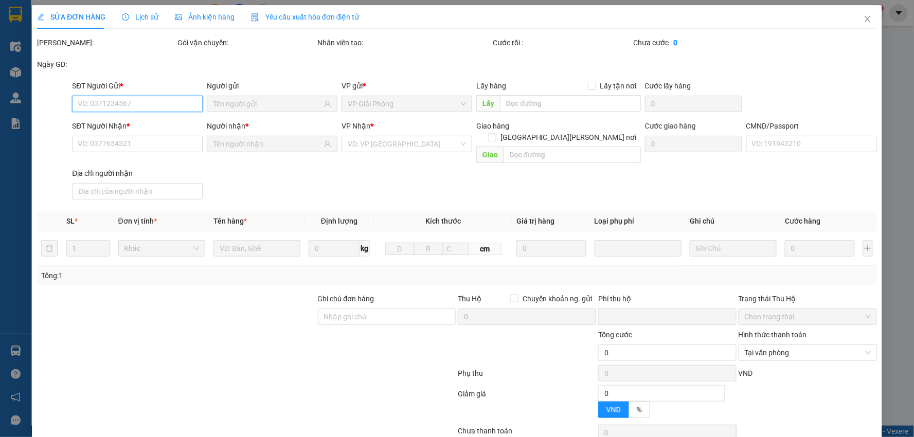
type input "0915591220"
type input "VŨ ĐẠT"
type input "0962234870"
type input "LAB OANH"
type input "034089012349 nguyễn huy oanh 1989"
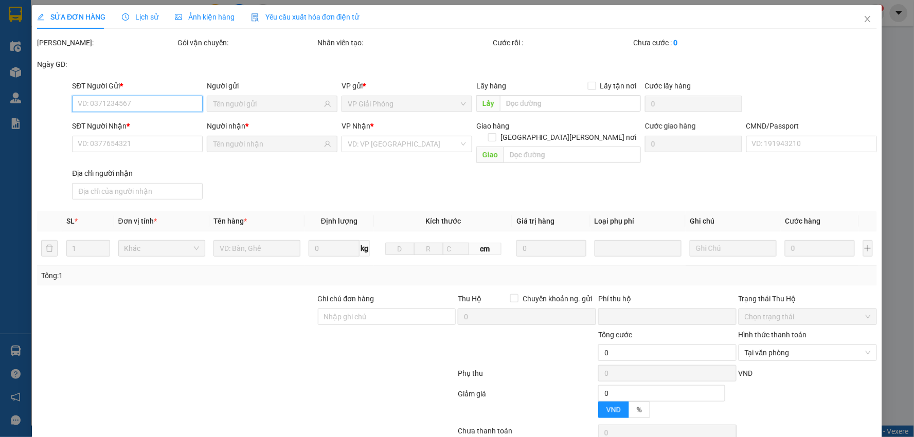
type input "0"
type input "25.000"
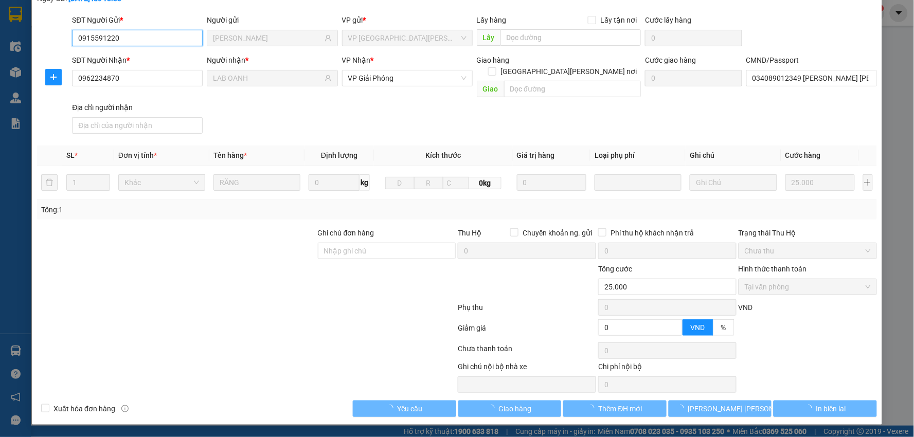
scroll to position [55, 0]
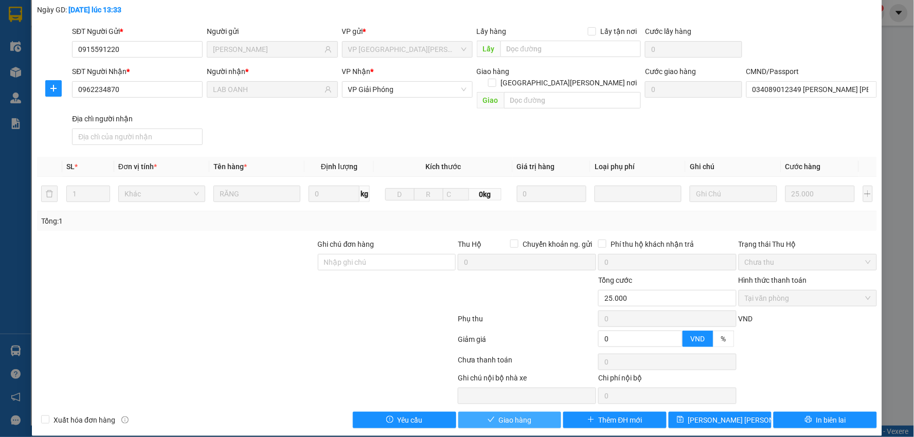
click at [493, 412] on button "Giao hàng" at bounding box center [509, 420] width 103 height 16
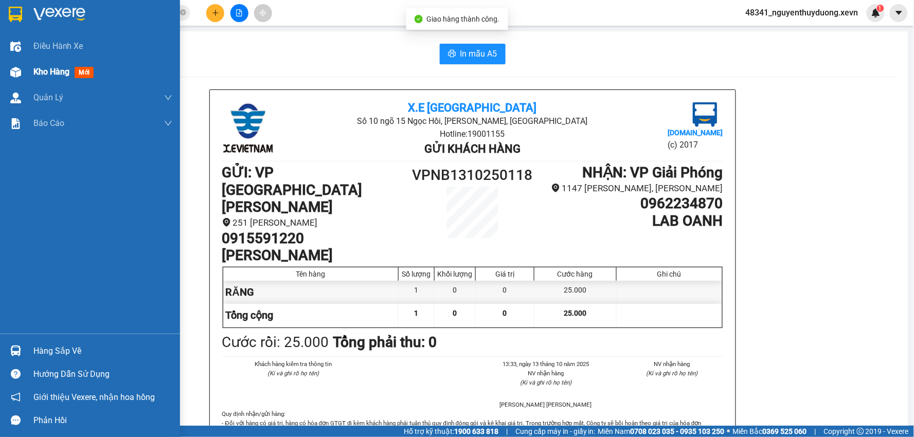
click at [55, 73] on span "Kho hàng" at bounding box center [51, 72] width 36 height 10
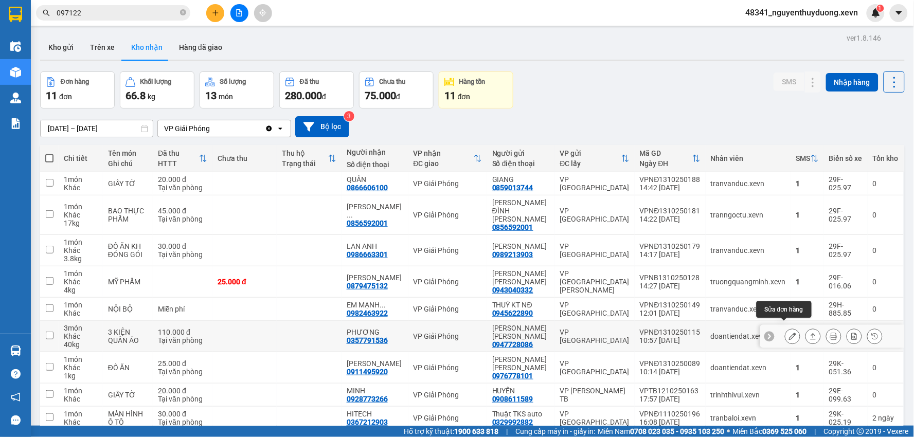
click at [789, 334] on button at bounding box center [793, 337] width 14 height 18
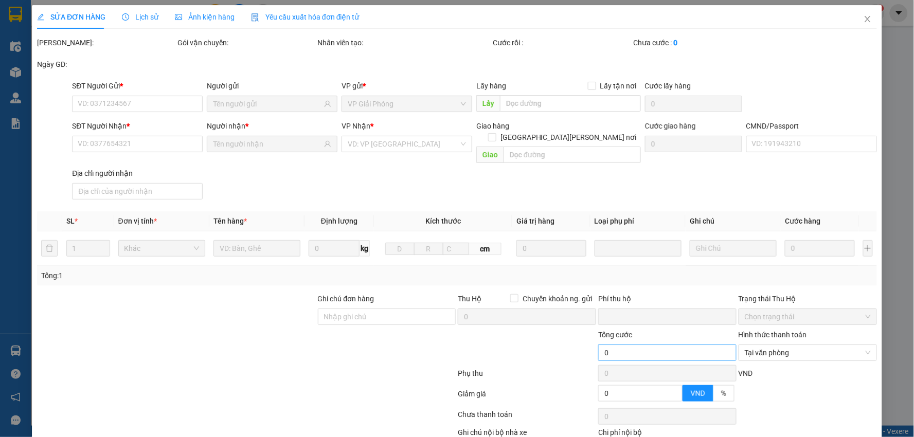
type input "0947728086"
type input "[PERSON_NAME]"
type input "0357791536"
type input "PHƯƠNG"
type input "14"
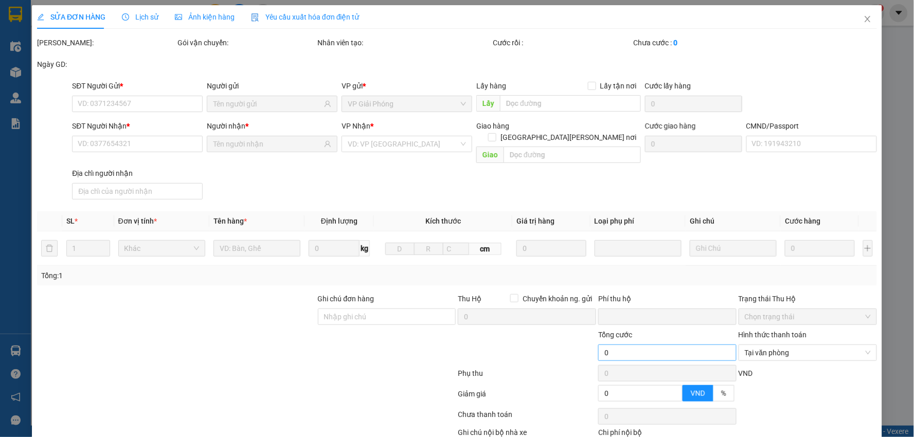
type input "0"
type input "110.000"
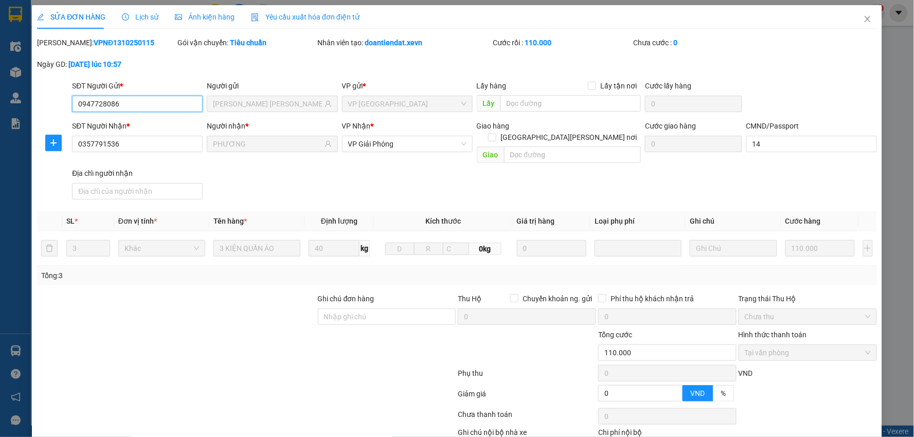
scroll to position [49, 0]
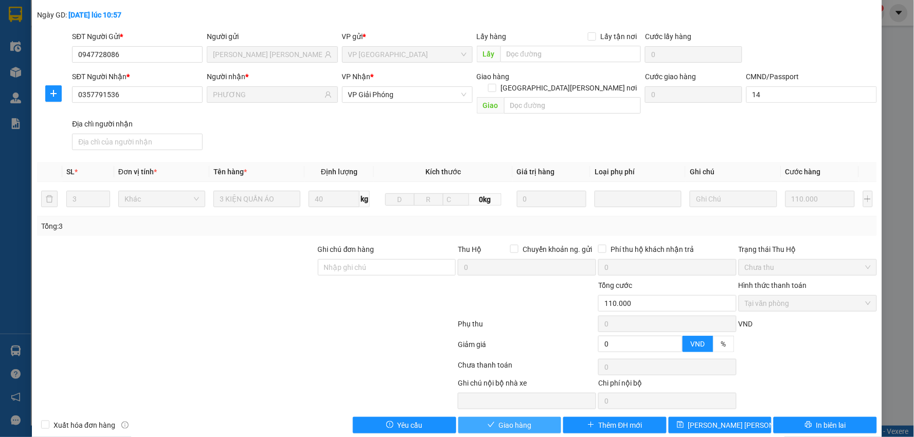
click at [502, 420] on span "Giao hàng" at bounding box center [515, 425] width 33 height 11
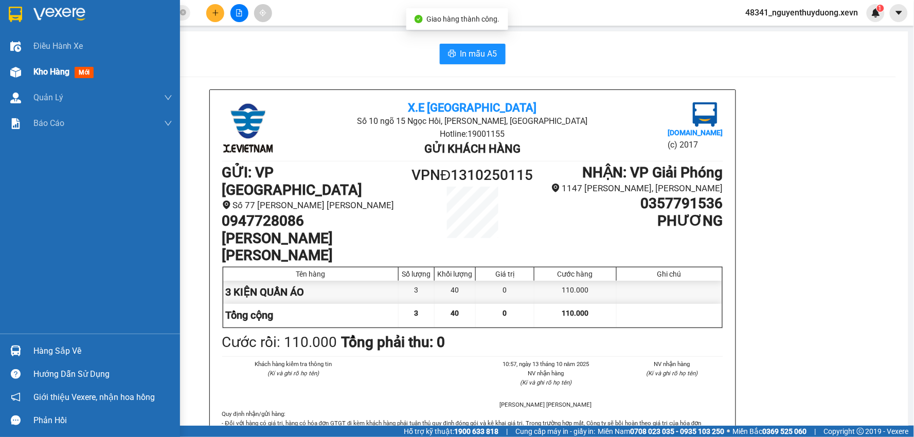
click at [26, 77] on div "Kho hàng mới" at bounding box center [90, 72] width 180 height 26
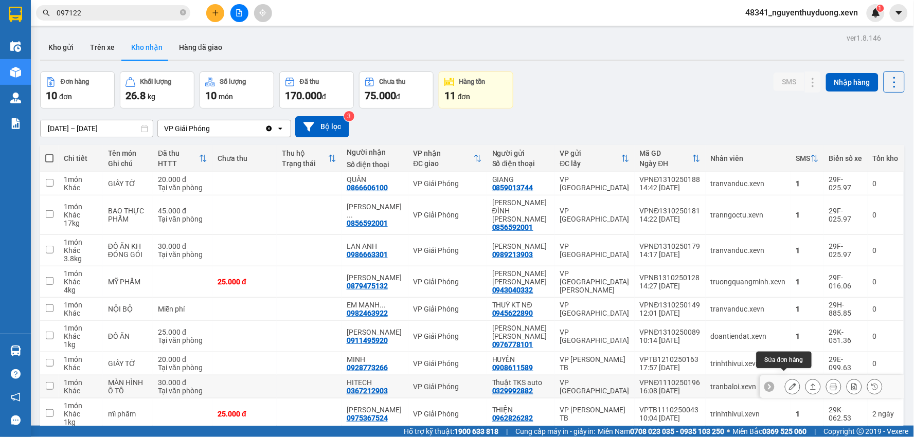
click at [789, 383] on icon at bounding box center [792, 386] width 7 height 7
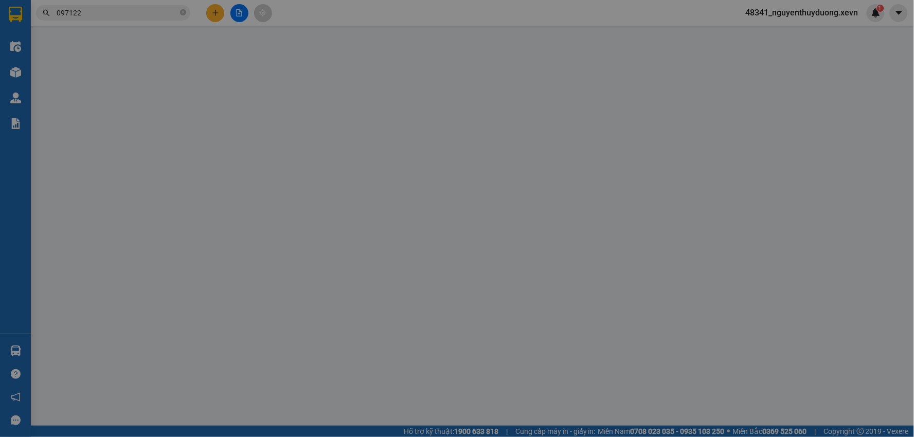
type input "0329992882"
type input "Thuật TKS auto"
type input "0367212903"
type input "HITECH"
type input "NGUYỄN VĂN LỘC 0869456459"
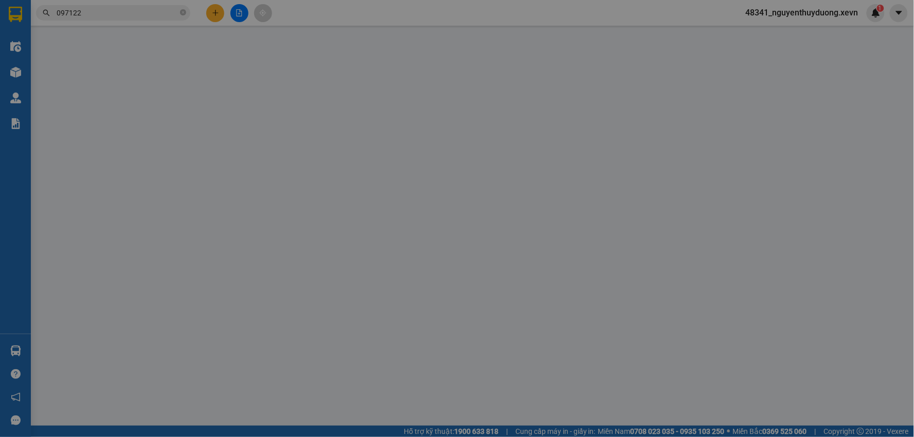
type input "0"
type input "30.000"
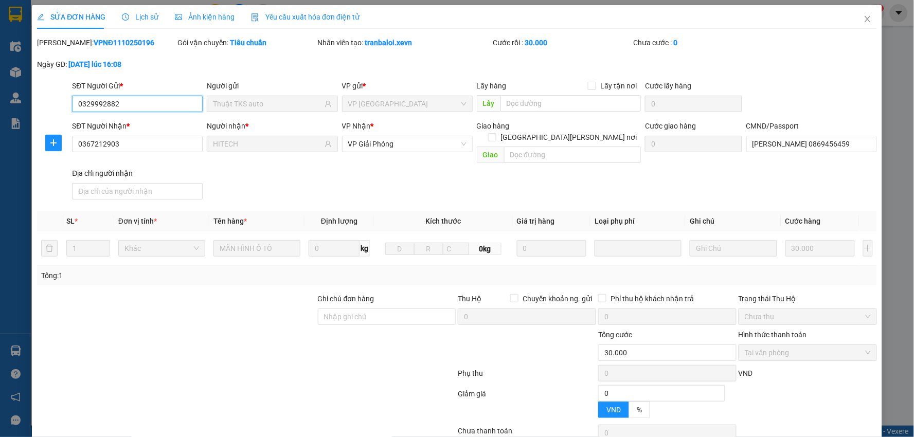
scroll to position [49, 0]
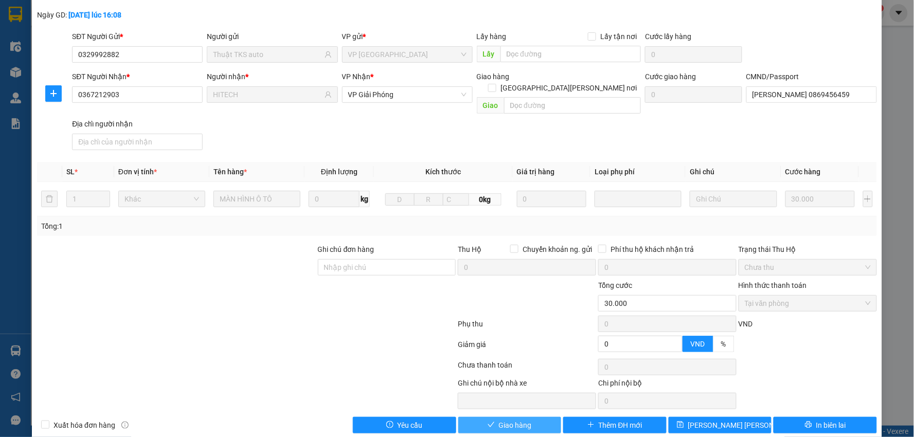
click at [486, 419] on button "Giao hàng" at bounding box center [509, 425] width 103 height 16
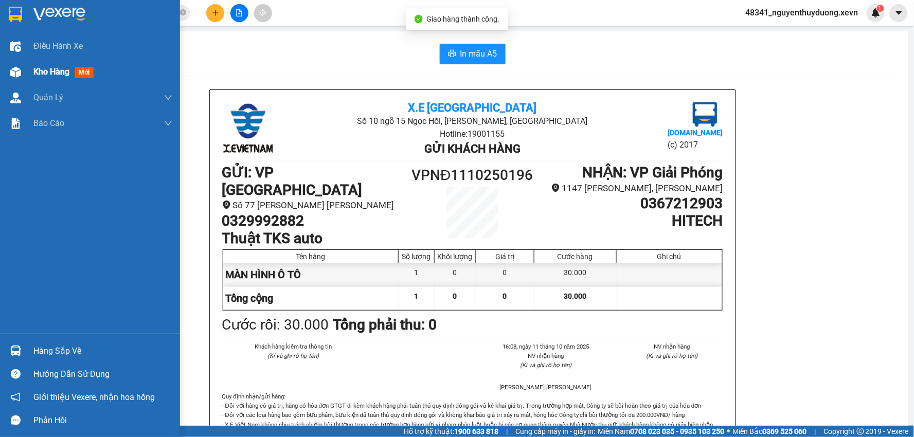
click at [65, 72] on span "Kho hàng" at bounding box center [51, 72] width 36 height 10
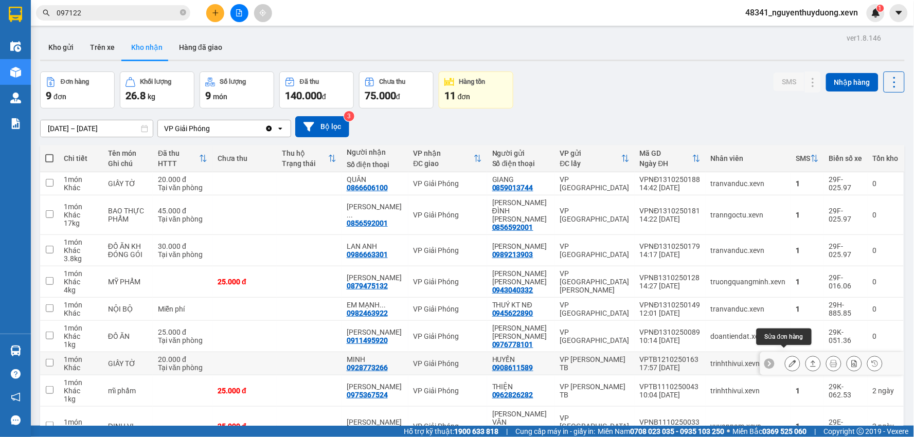
click at [789, 360] on icon at bounding box center [792, 363] width 7 height 7
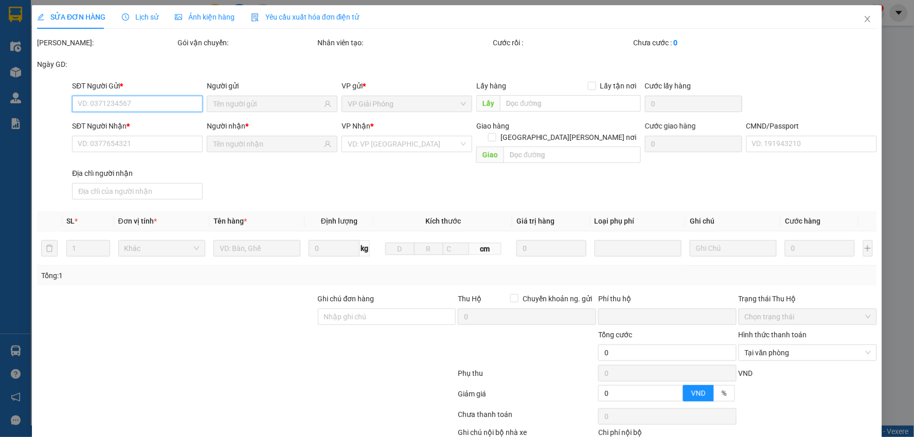
type input "0908611589"
type input "HUYỀN"
type input "0928773266"
type input "MINH"
type input "0"
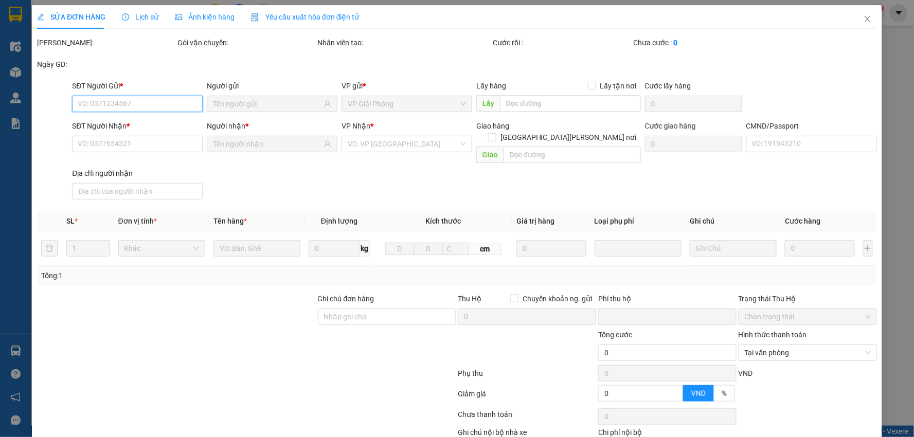
type input "20.000"
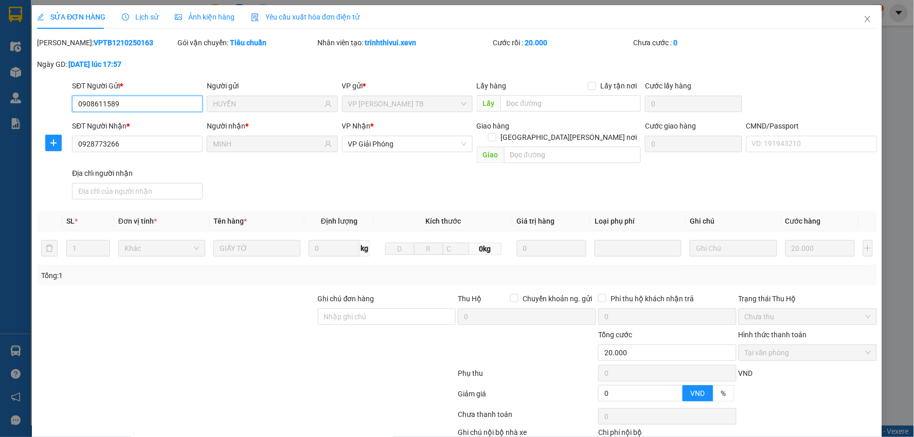
scroll to position [55, 0]
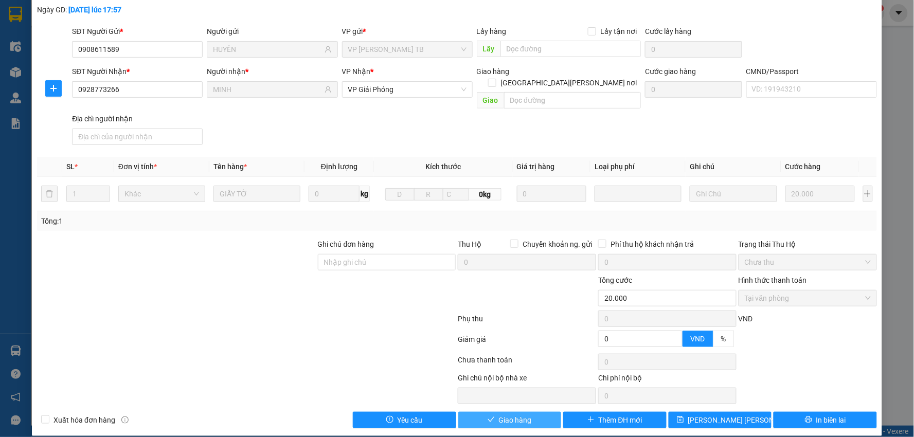
click at [491, 412] on button "Giao hàng" at bounding box center [509, 420] width 103 height 16
click at [481, 413] on button "Giao hàng" at bounding box center [509, 420] width 103 height 16
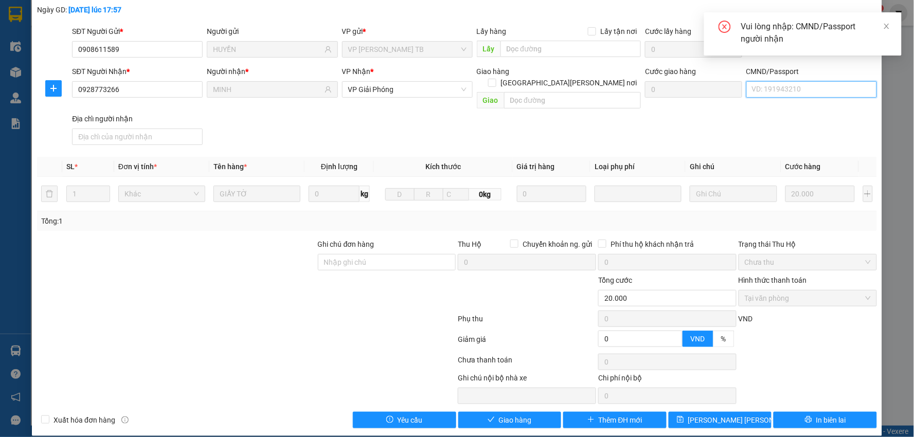
click at [770, 91] on input "CMND/Passport" at bounding box center [812, 89] width 131 height 16
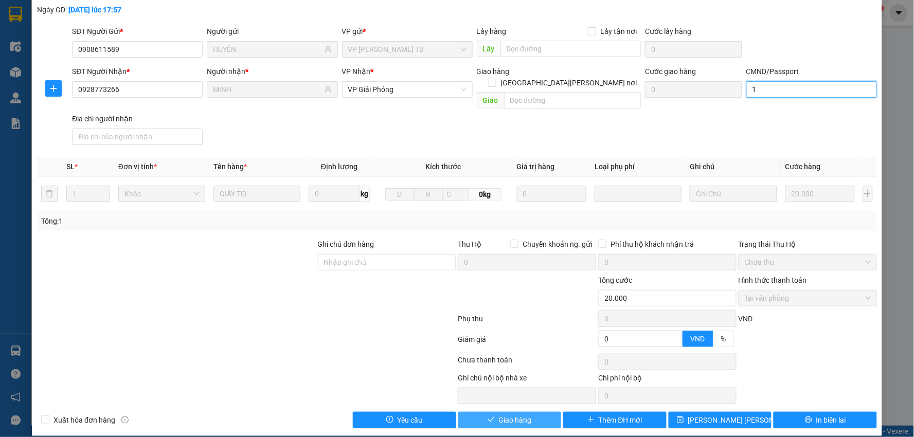
type input "1"
click at [520, 415] on span "Giao hàng" at bounding box center [515, 420] width 33 height 11
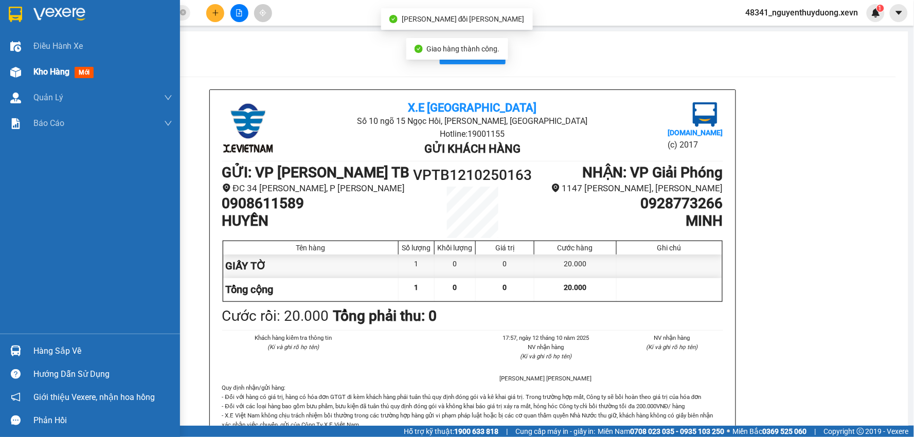
click at [46, 74] on span "Kho hàng" at bounding box center [51, 72] width 36 height 10
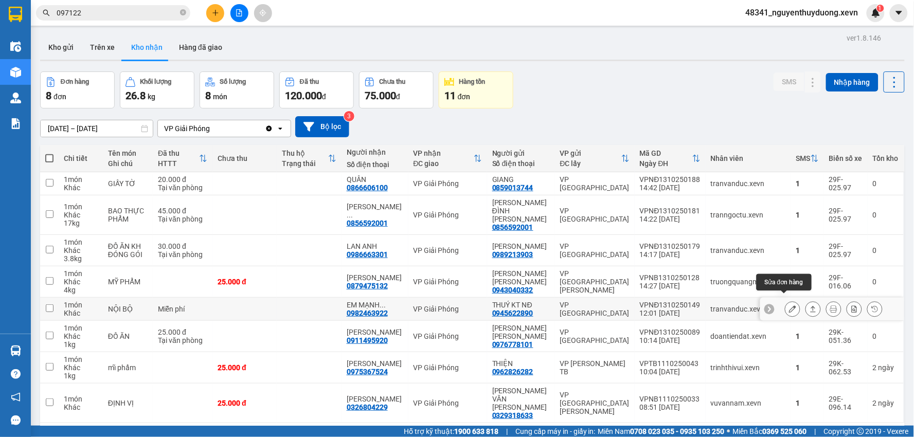
click at [789, 306] on icon at bounding box center [792, 309] width 7 height 7
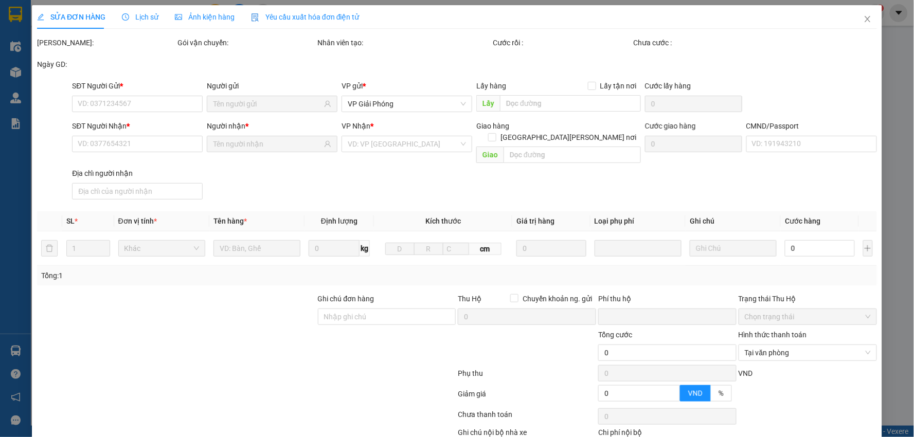
type input "0945622890"
type input "THUÝ KT NĐ"
type input "0982463922"
type input "EM MẠNH NHÂN SỰ"
type input "1"
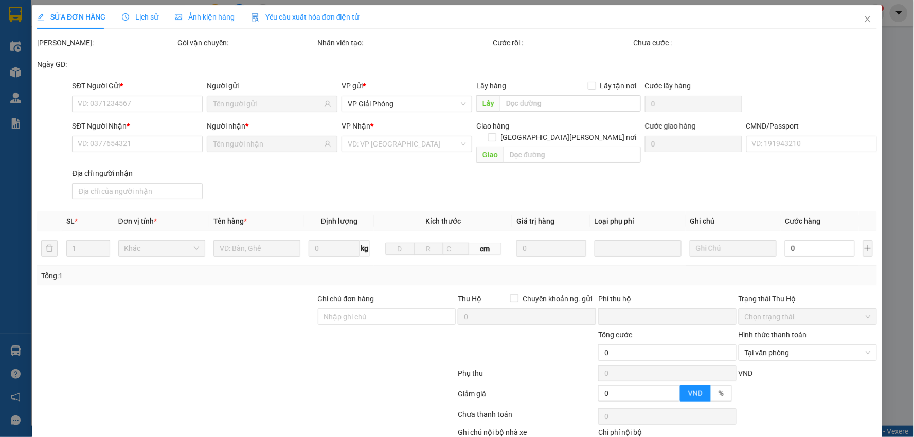
type input "0"
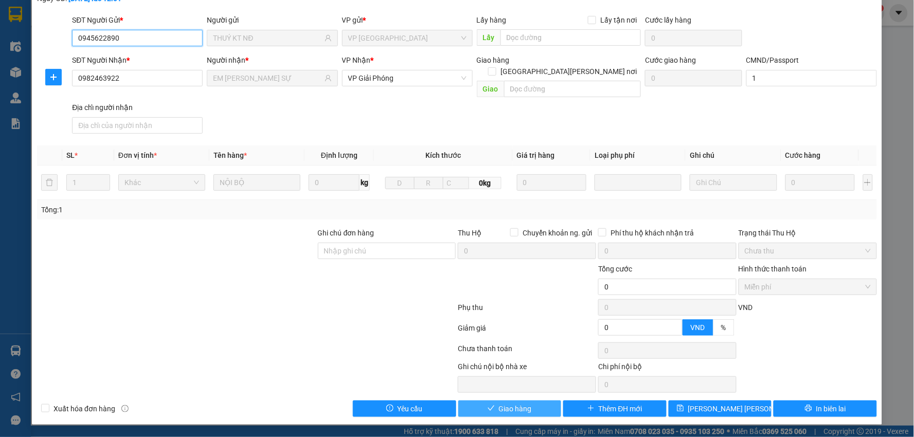
scroll to position [55, 0]
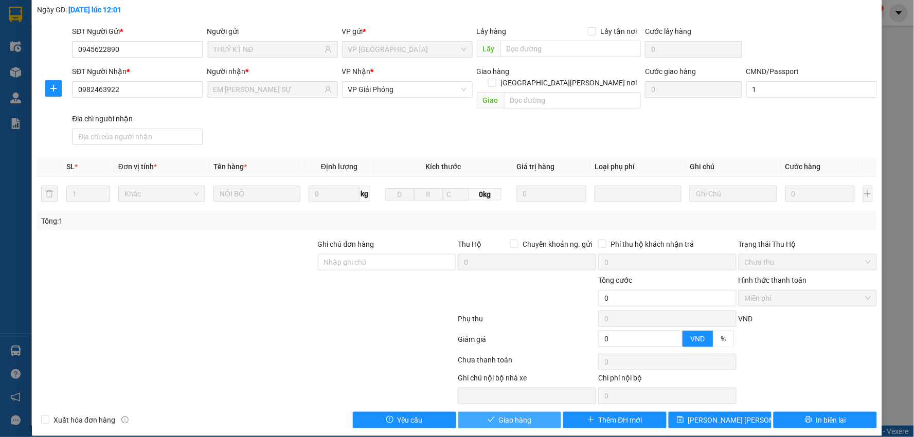
click at [496, 412] on button "Giao hàng" at bounding box center [509, 420] width 103 height 16
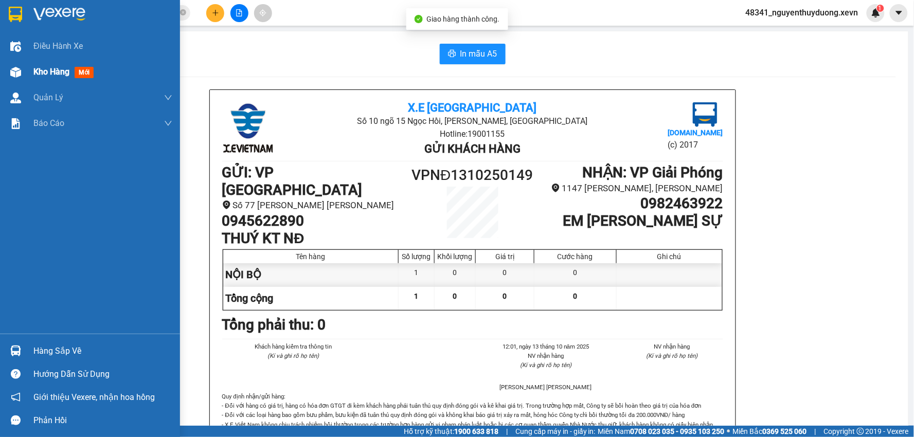
click at [58, 75] on span "Kho hàng" at bounding box center [51, 72] width 36 height 10
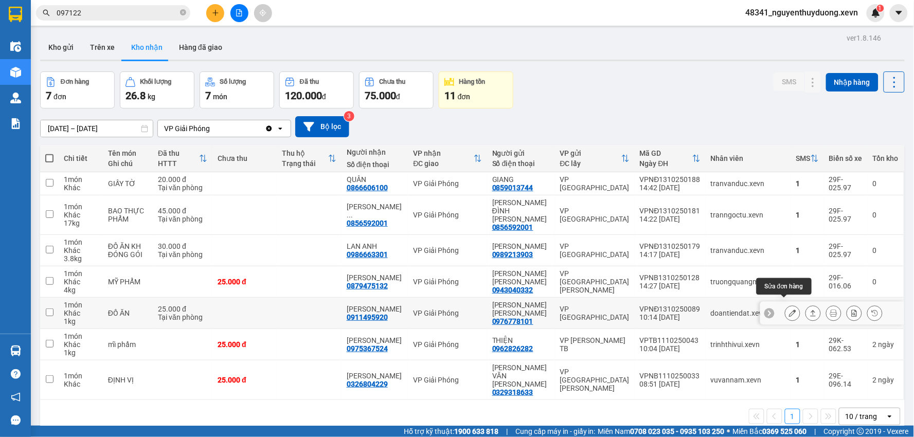
click at [789, 305] on button at bounding box center [793, 314] width 14 height 18
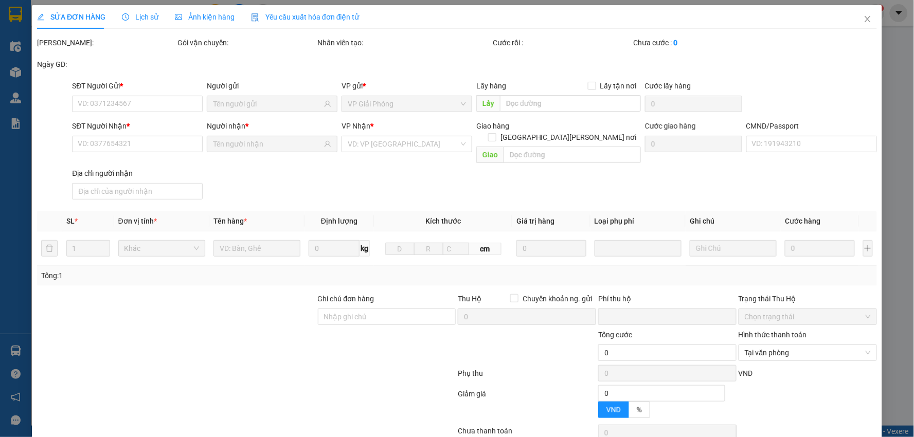
type input "0976778101"
type input "[PERSON_NAME]"
type input "0911495920"
type input "[PERSON_NAME]"
type input "0"
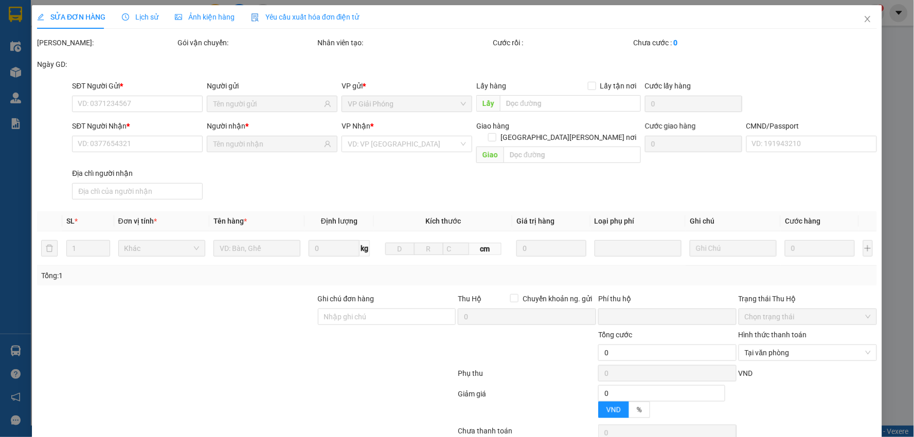
type input "25.000"
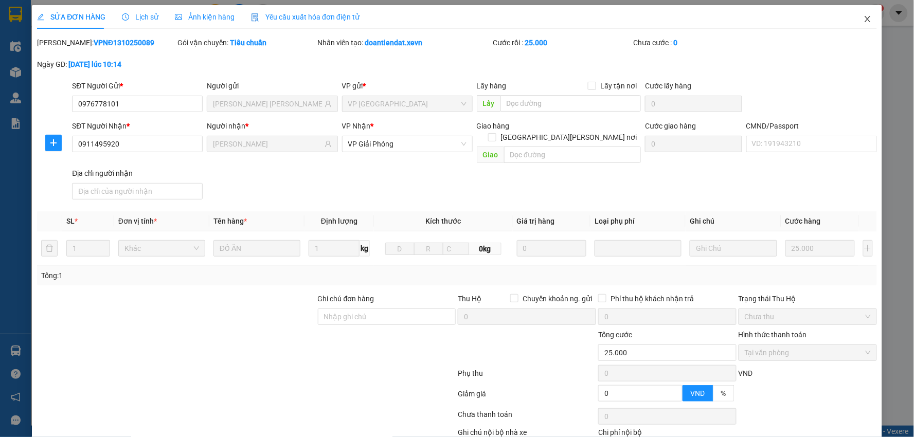
click at [864, 20] on icon "close" at bounding box center [868, 19] width 8 height 8
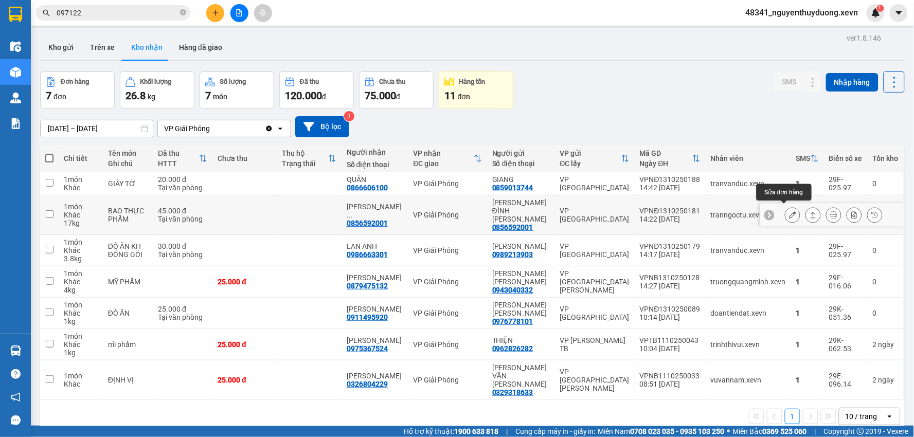
click at [789, 212] on icon at bounding box center [792, 214] width 7 height 7
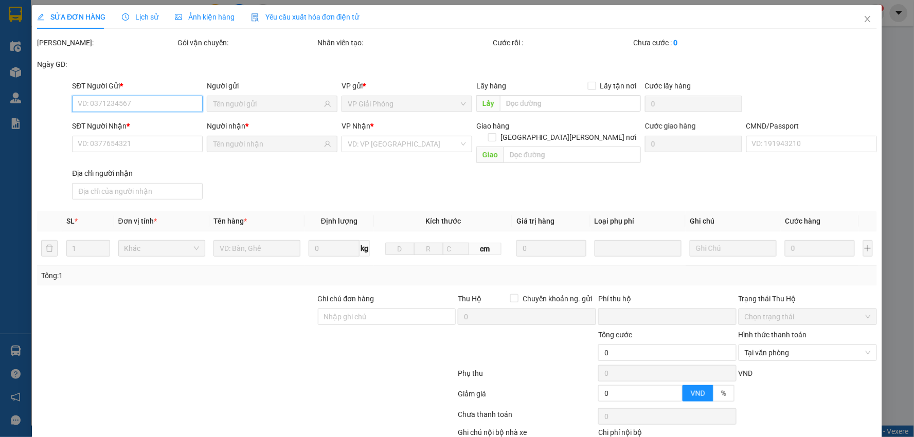
type input "0856592001"
type input "[PERSON_NAME]"
type input "0856592001"
type input "[PERSON_NAME]"
type input "0"
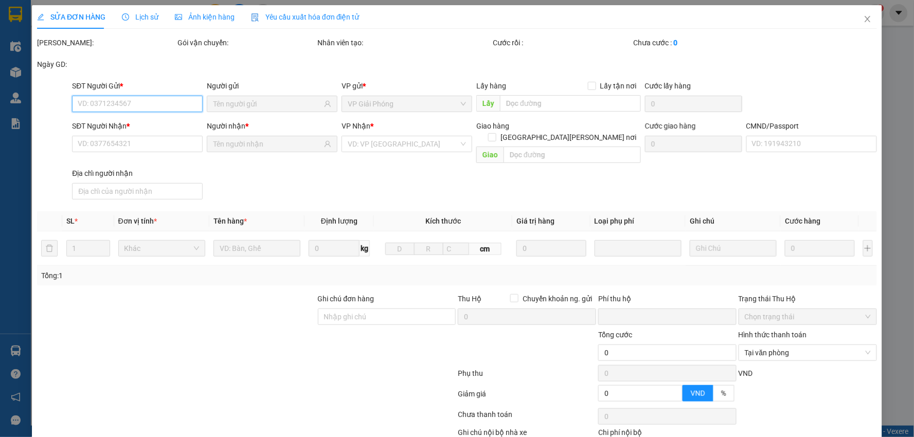
type input "45.000"
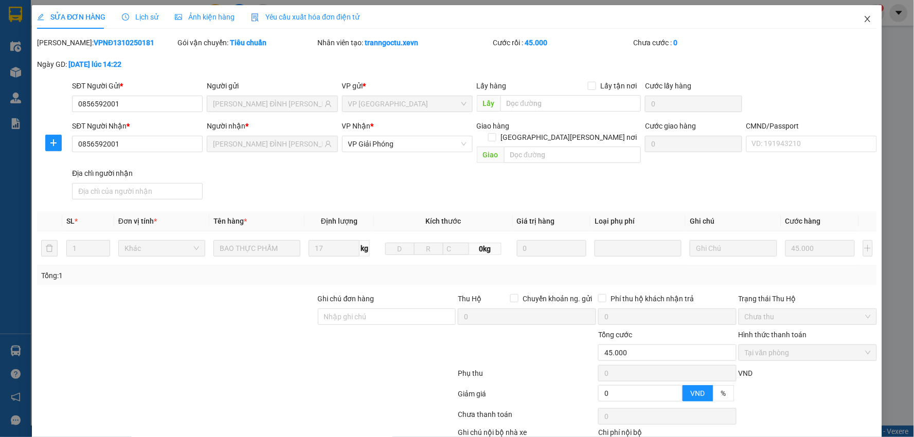
click at [864, 21] on icon "close" at bounding box center [868, 19] width 8 height 8
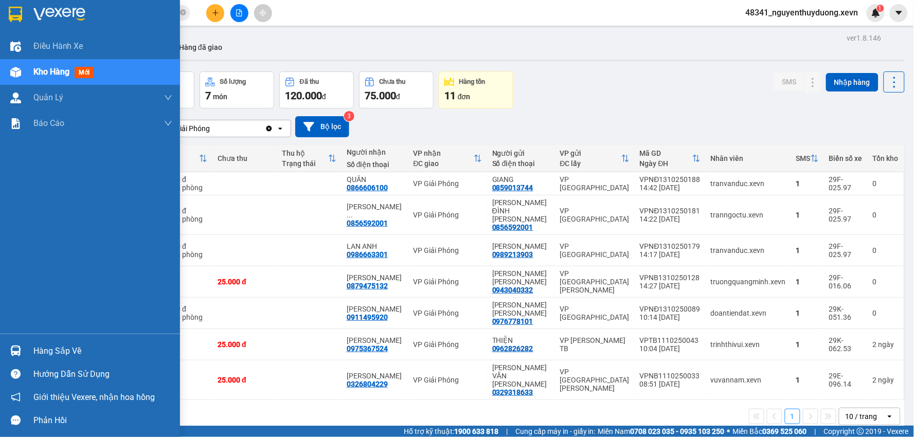
click at [52, 353] on div "Hàng sắp về" at bounding box center [102, 351] width 139 height 15
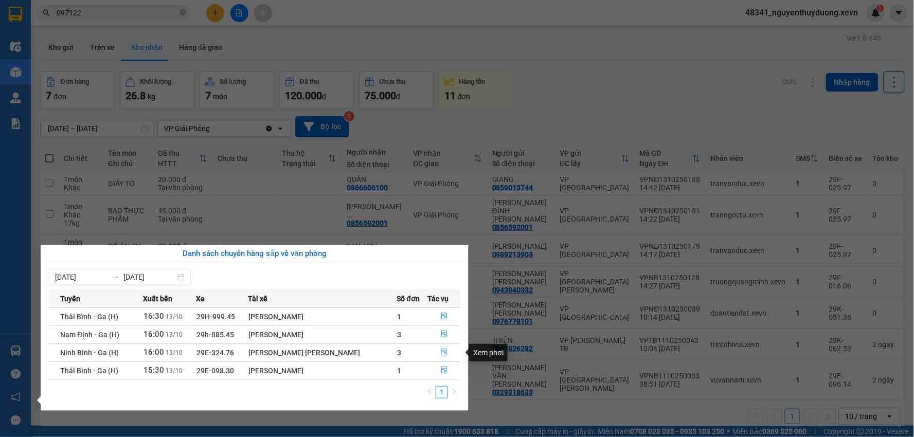
click at [440, 358] on button "button" at bounding box center [444, 353] width 31 height 16
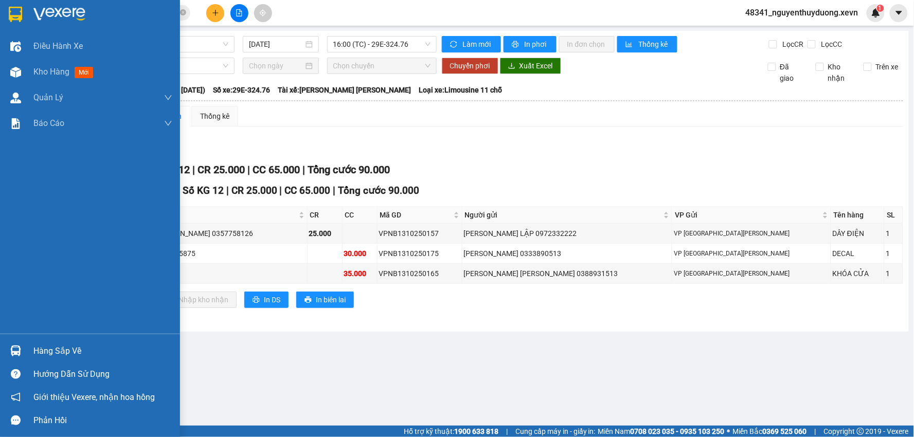
click at [17, 353] on img at bounding box center [15, 351] width 11 height 11
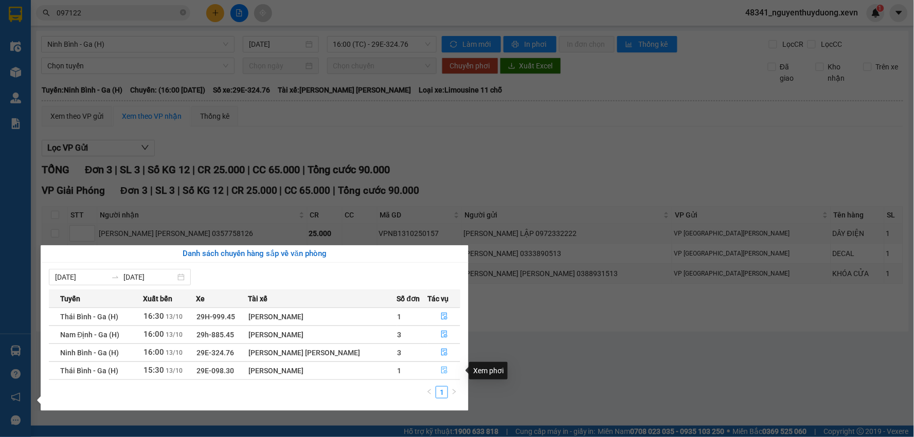
click at [437, 378] on button "button" at bounding box center [444, 371] width 31 height 16
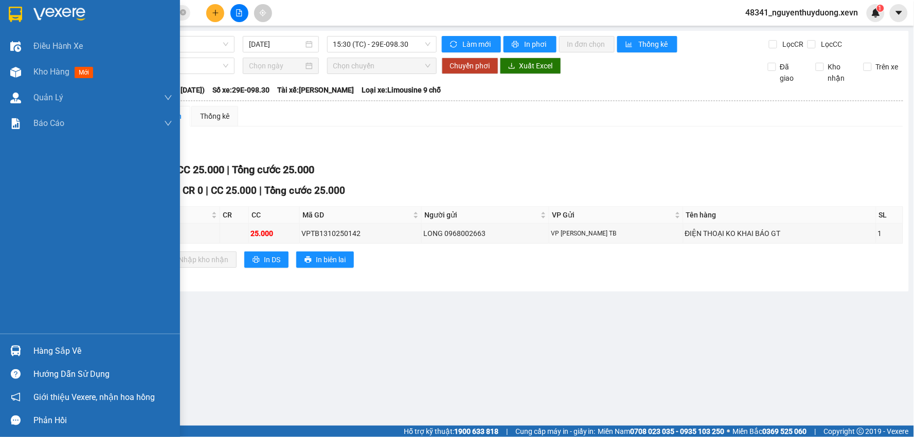
click at [58, 341] on div "Hàng sắp về" at bounding box center [90, 351] width 180 height 23
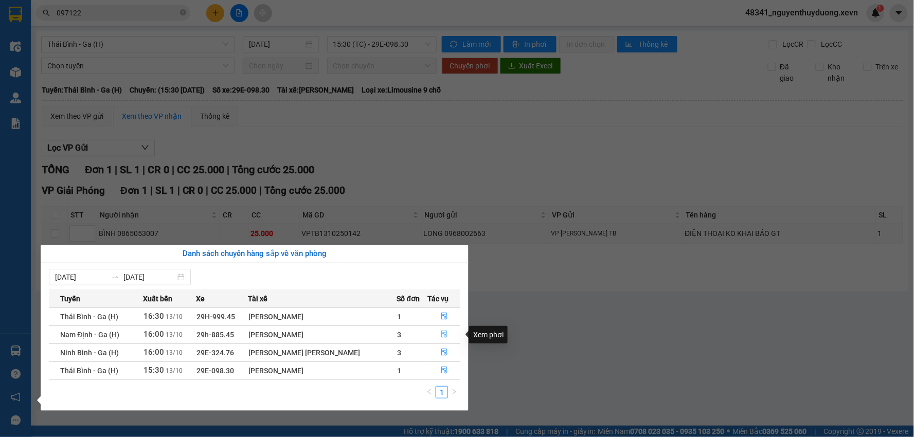
click at [441, 336] on icon "file-done" at bounding box center [444, 334] width 6 height 7
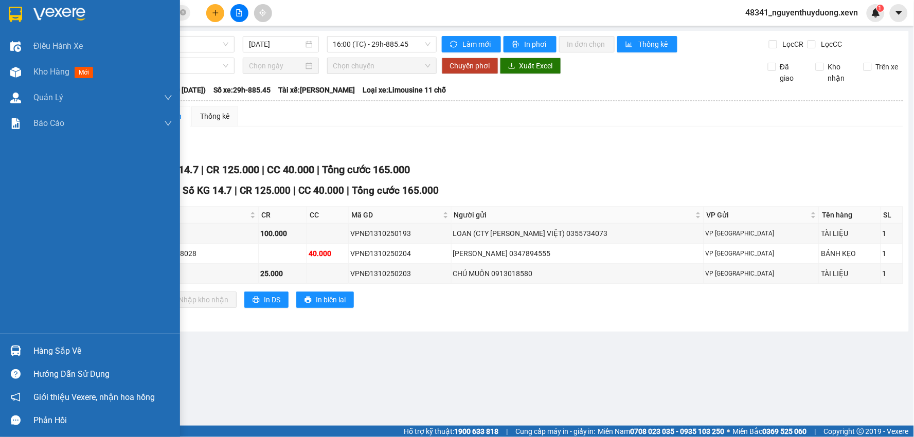
click at [23, 352] on div at bounding box center [16, 351] width 18 height 18
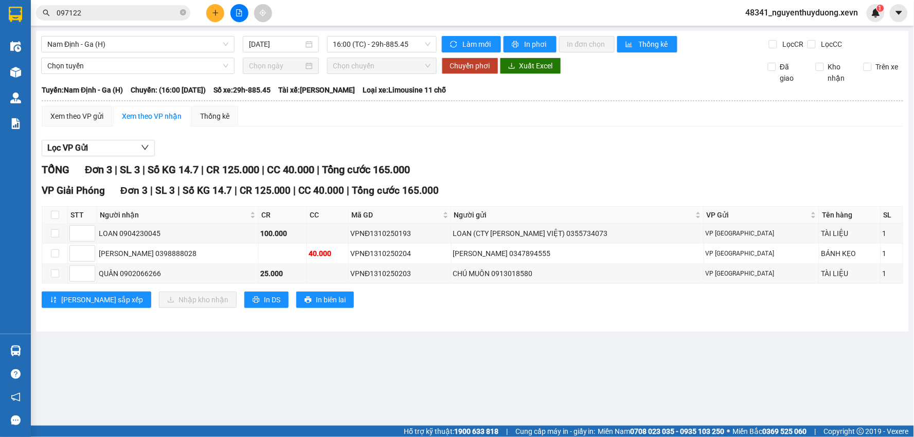
click at [582, 342] on section "Kết quả tìm kiếm ( 588 ) Bộ lọc Mã ĐH Trạng thái Món hàng Thu hộ Tổng cước Chưa…" at bounding box center [457, 218] width 914 height 437
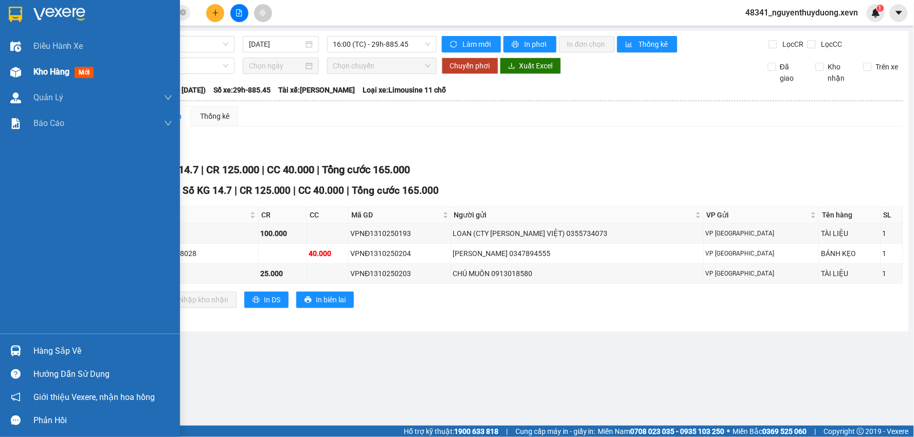
click at [27, 68] on div "Kho hàng mới" at bounding box center [90, 72] width 180 height 26
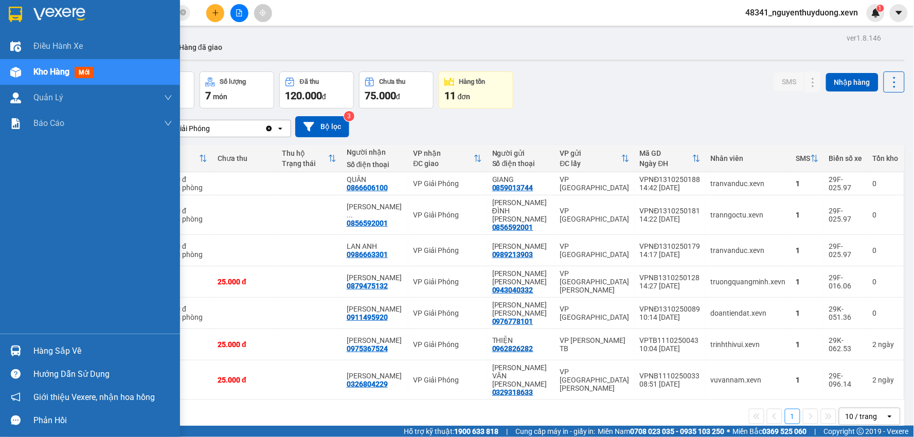
click at [84, 346] on div "Hàng sắp về" at bounding box center [102, 351] width 139 height 15
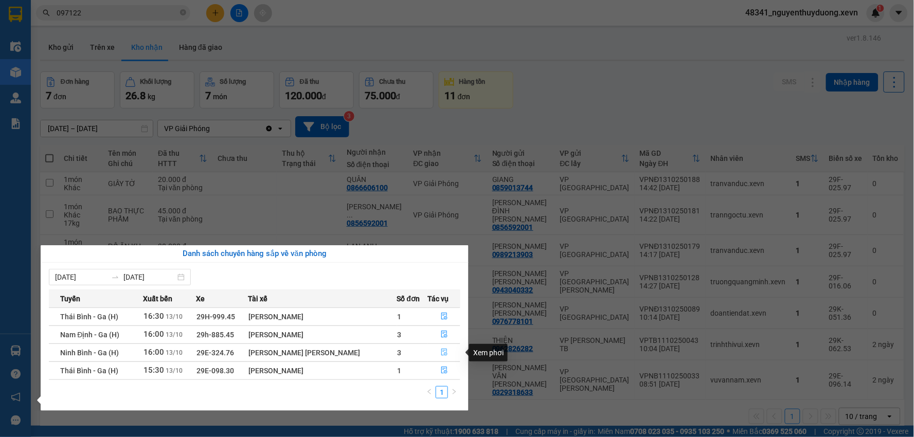
click at [445, 353] on button "button" at bounding box center [444, 353] width 31 height 16
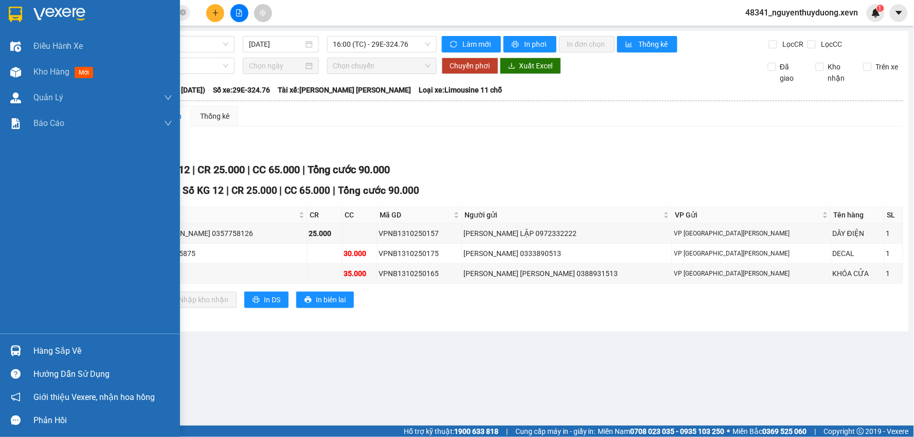
click at [29, 348] on div "Hàng sắp về" at bounding box center [90, 351] width 180 height 23
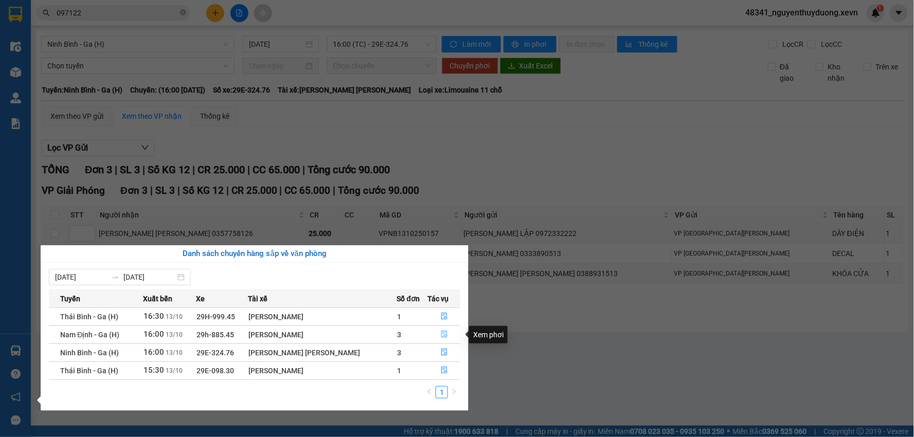
click at [436, 331] on button "button" at bounding box center [444, 335] width 31 height 16
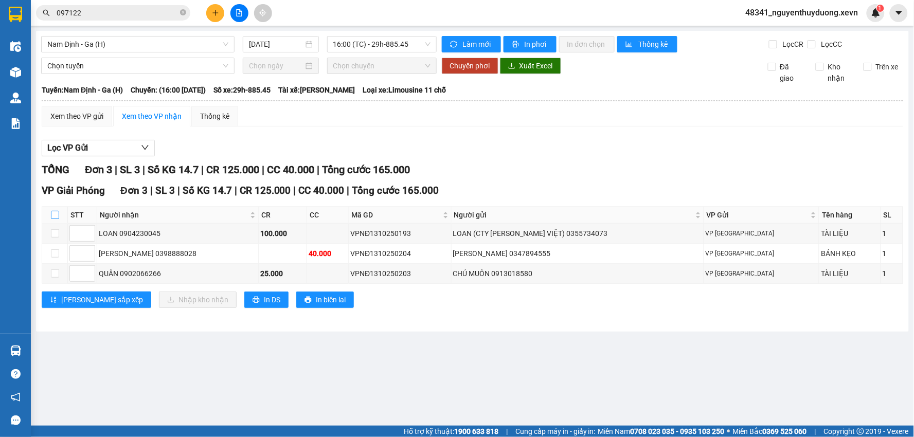
click at [56, 210] on label at bounding box center [55, 214] width 8 height 11
click at [56, 211] on input "checkbox" at bounding box center [55, 215] width 8 height 8
checkbox input "true"
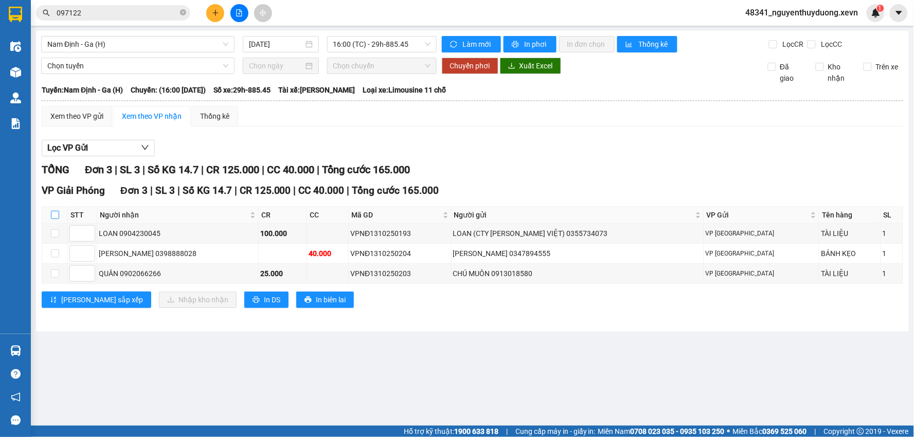
checkbox input "true"
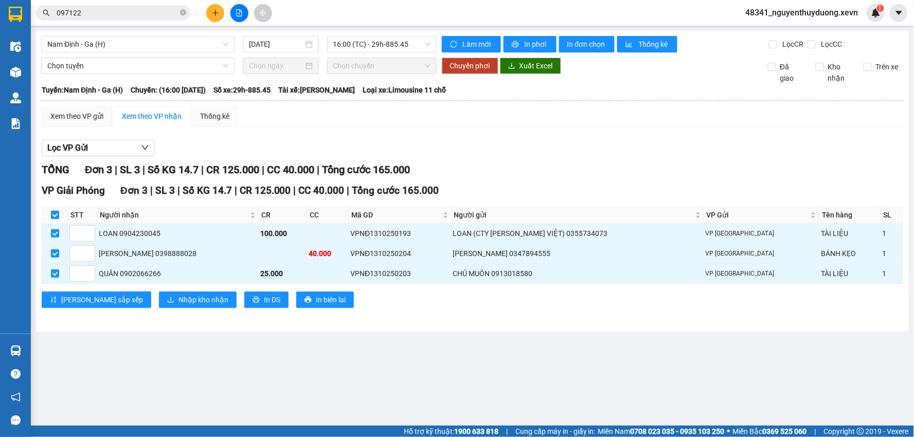
click at [56, 210] on label at bounding box center [55, 214] width 8 height 11
click at [56, 211] on input "checkbox" at bounding box center [55, 215] width 8 height 8
checkbox input "false"
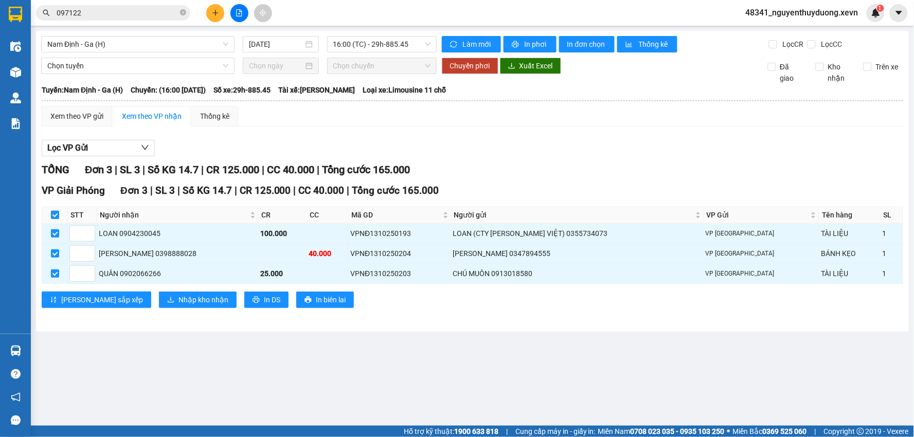
checkbox input "false"
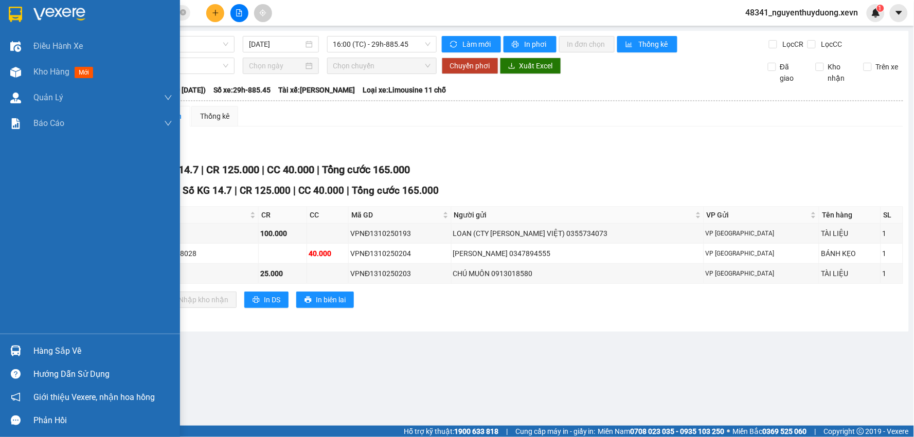
click at [17, 343] on div at bounding box center [16, 351] width 18 height 18
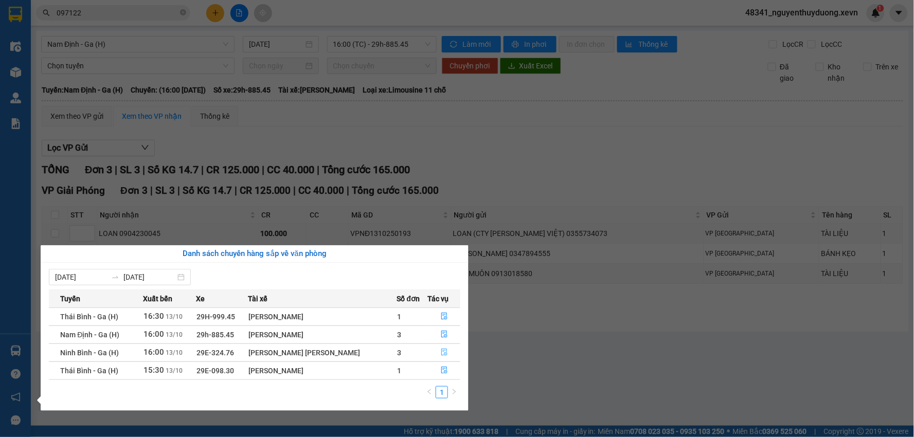
click at [445, 352] on button "button" at bounding box center [444, 353] width 31 height 16
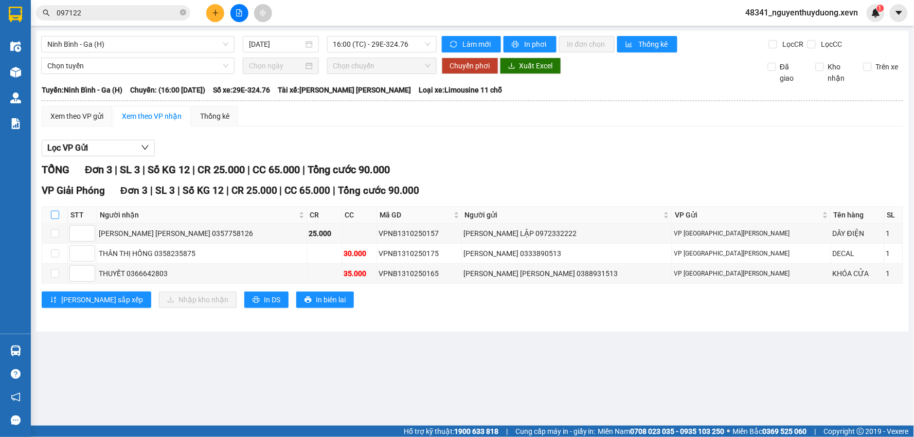
click at [58, 218] on input "checkbox" at bounding box center [55, 215] width 8 height 8
checkbox input "true"
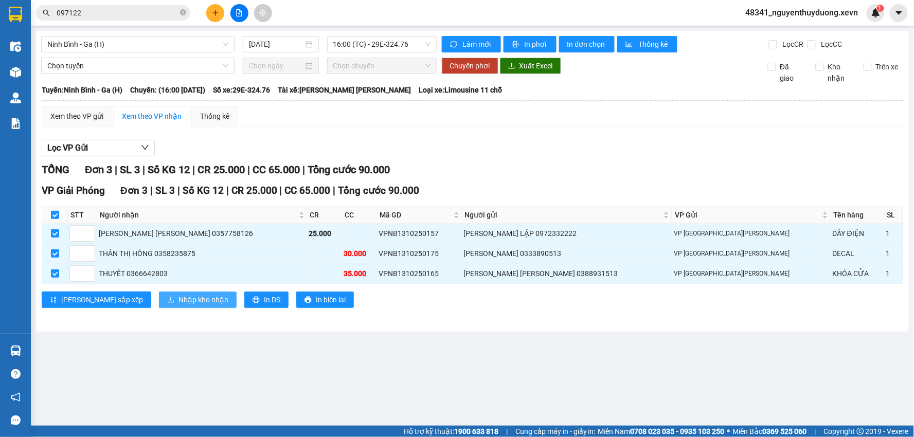
click at [179, 304] on span "Nhập kho nhận" at bounding box center [204, 299] width 50 height 11
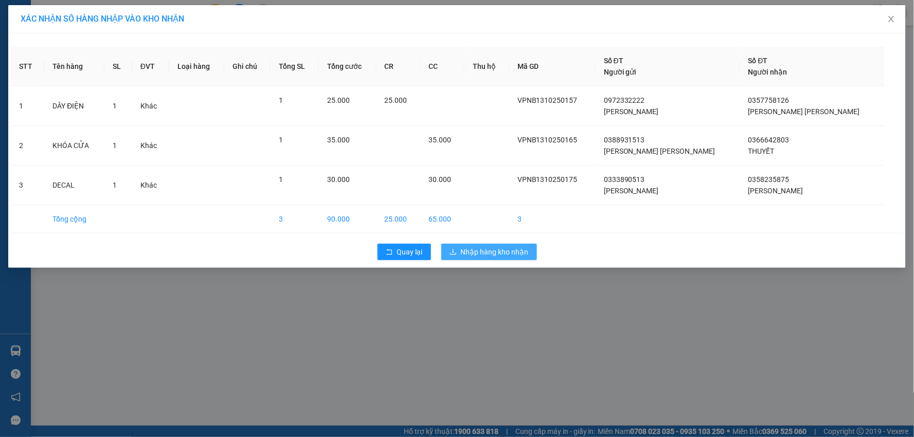
click at [494, 251] on span "Nhập hàng kho nhận" at bounding box center [495, 251] width 68 height 11
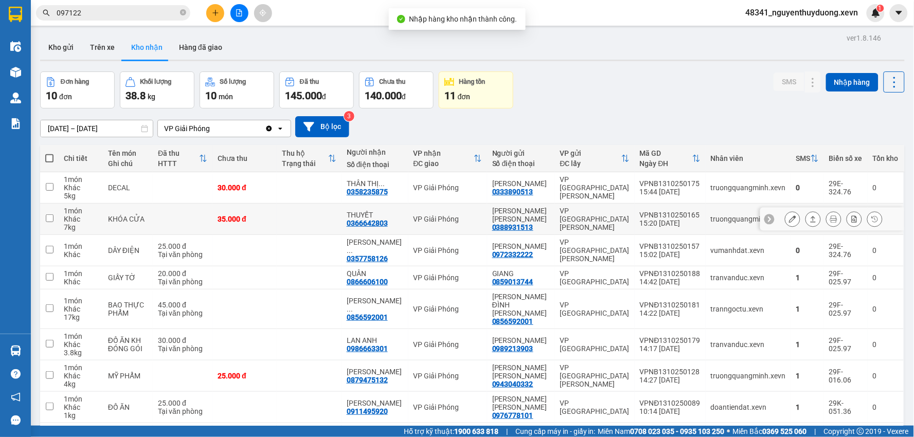
click at [142, 226] on td "KHÓA CỬA" at bounding box center [128, 219] width 50 height 31
checkbox input "true"
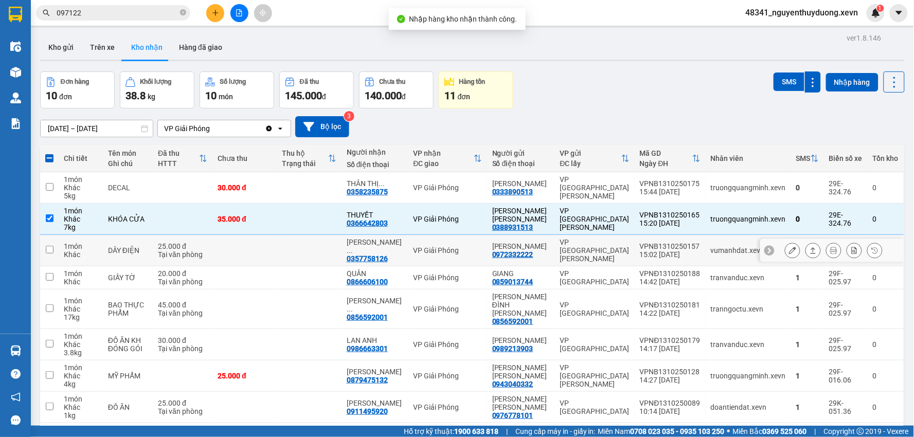
click at [137, 253] on td "DÂY ĐIỆN" at bounding box center [128, 250] width 50 height 31
checkbox input "true"
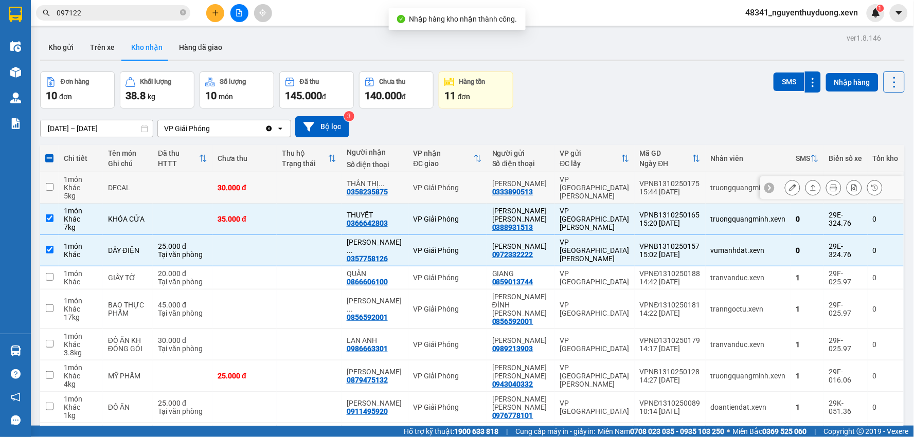
click at [148, 190] on div "DECAL" at bounding box center [128, 188] width 40 height 8
checkbox input "true"
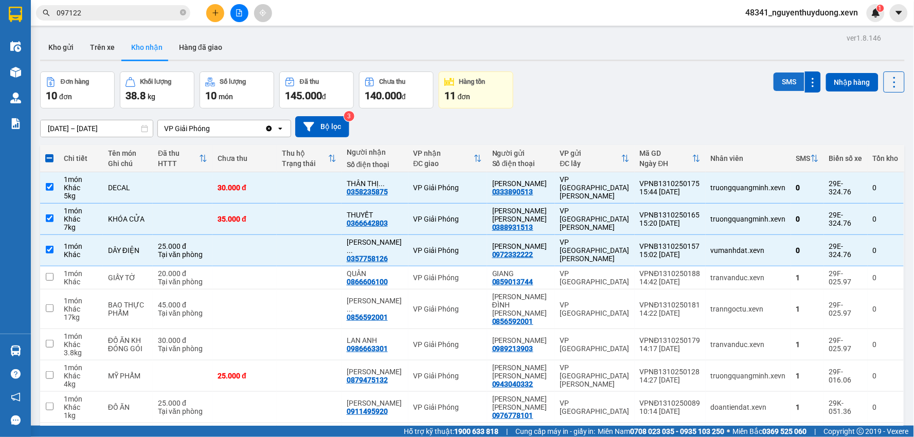
click at [782, 81] on button "SMS" at bounding box center [789, 82] width 31 height 19
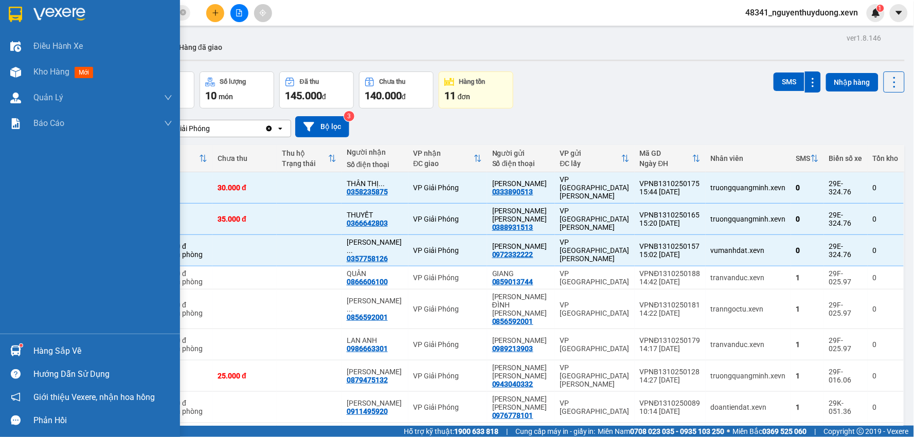
click at [39, 344] on div "Hàng sắp về" at bounding box center [102, 351] width 139 height 15
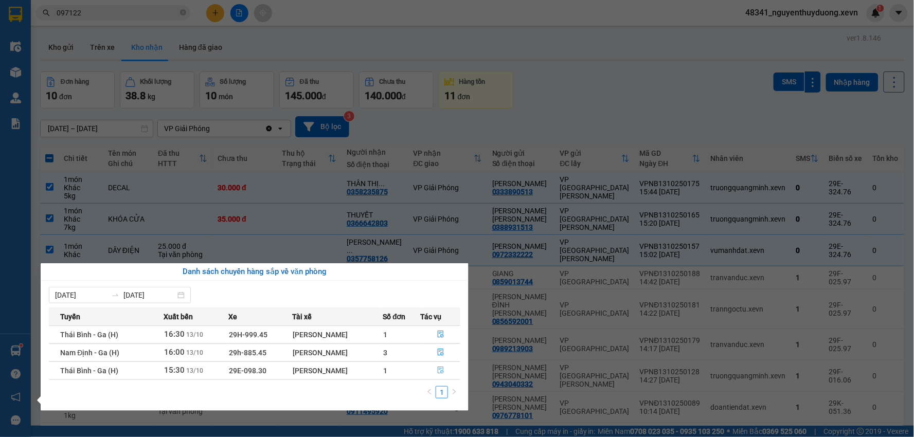
click at [444, 373] on button "button" at bounding box center [440, 371] width 39 height 16
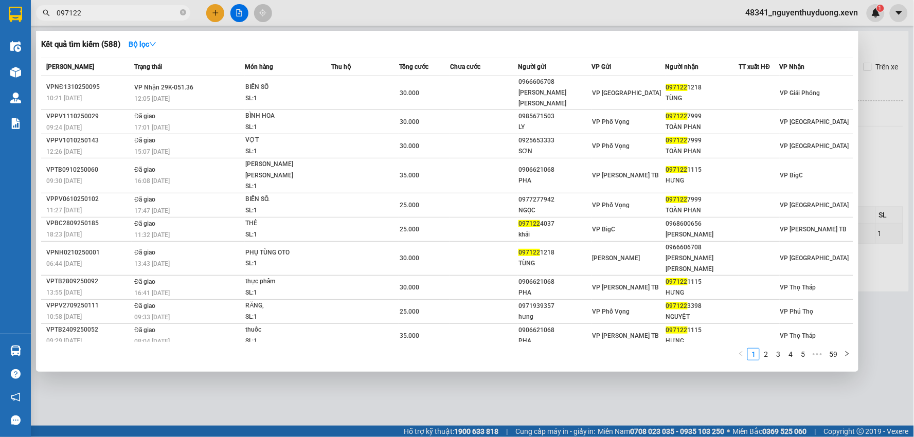
drag, startPoint x: 101, startPoint y: 7, endPoint x: 7, endPoint y: 15, distance: 94.5
click at [12, 15] on section "Kết quả tìm kiếm ( 588 ) Bộ lọc Mã ĐH Trạng thái Món hàng Thu hộ Tổng cước Chưa…" at bounding box center [457, 218] width 914 height 437
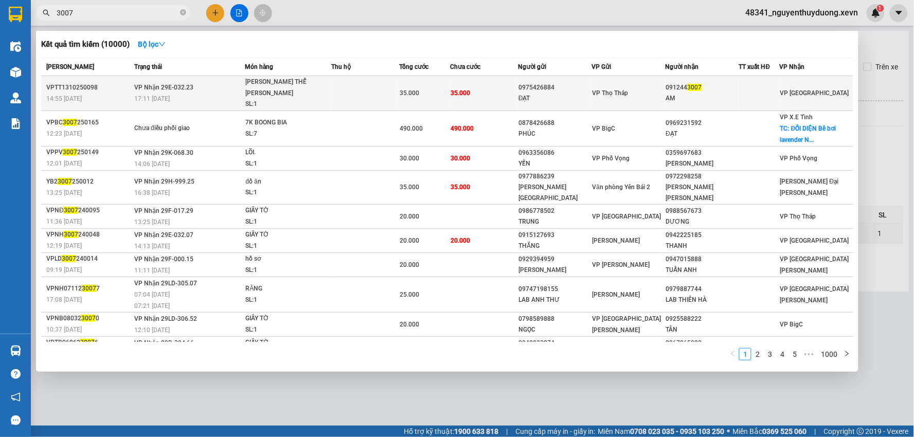
type input "3007"
click at [709, 84] on div "091244 3007" at bounding box center [702, 87] width 73 height 11
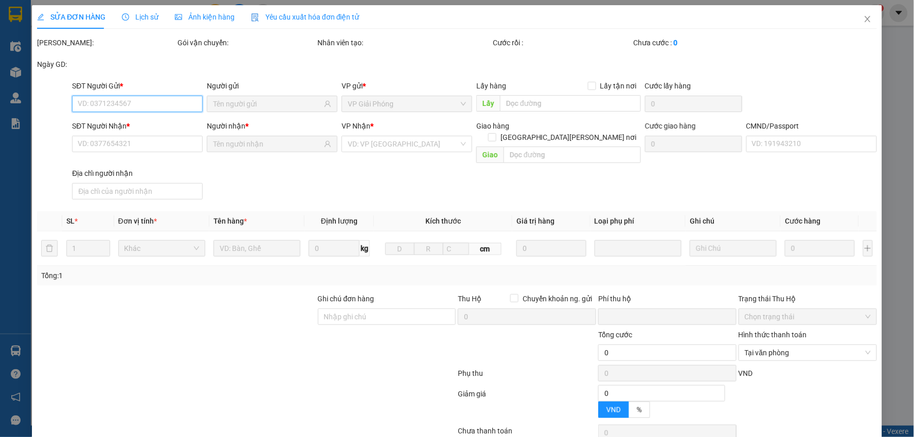
type input "0975426884"
type input "ĐẠT"
type input "0912443007"
type input "AM"
type input "036062006483 LÊ NGỌC AM 42 TRẦN VĂN LAN"
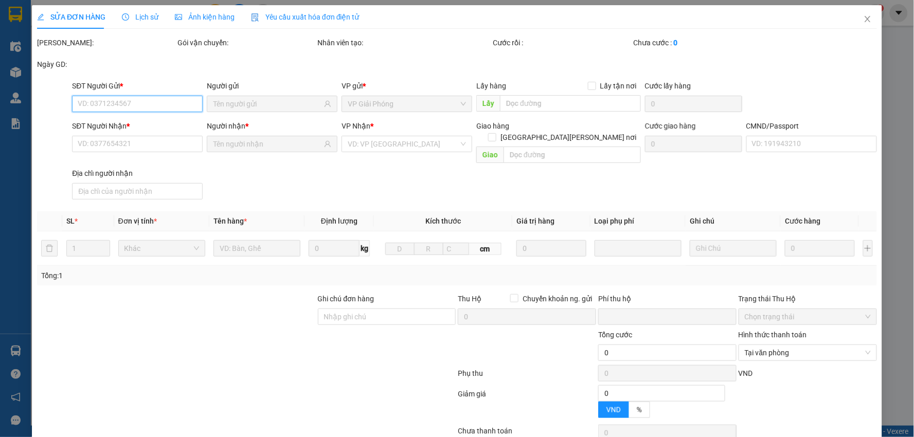
type input "0"
type input "35.000"
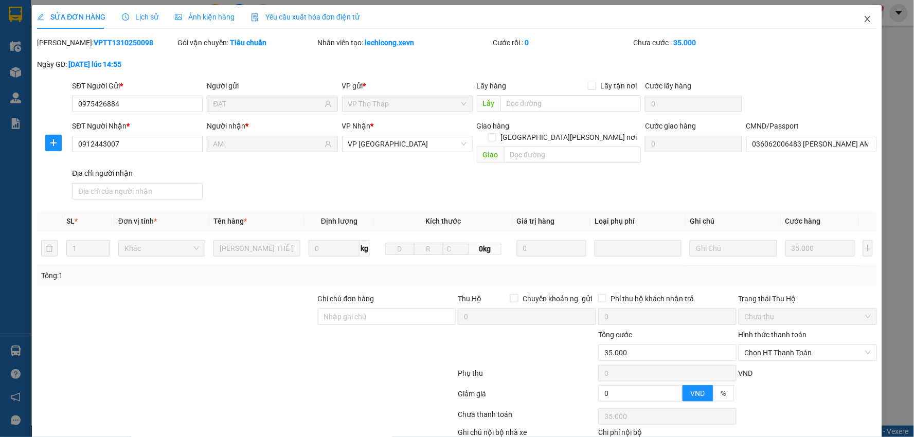
click at [857, 24] on span "Close" at bounding box center [868, 19] width 29 height 29
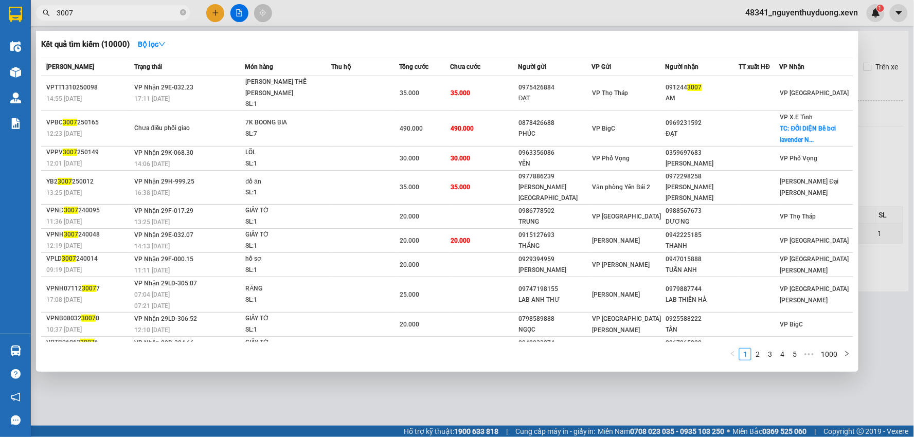
click at [107, 17] on input "3007" at bounding box center [117, 12] width 121 height 11
click at [183, 11] on icon "close-circle" at bounding box center [183, 12] width 6 height 6
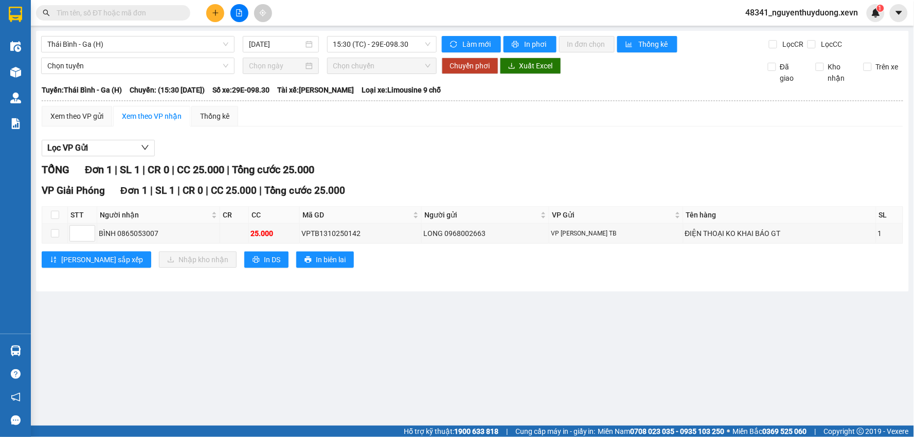
click at [78, 12] on input "text" at bounding box center [117, 12] width 121 height 11
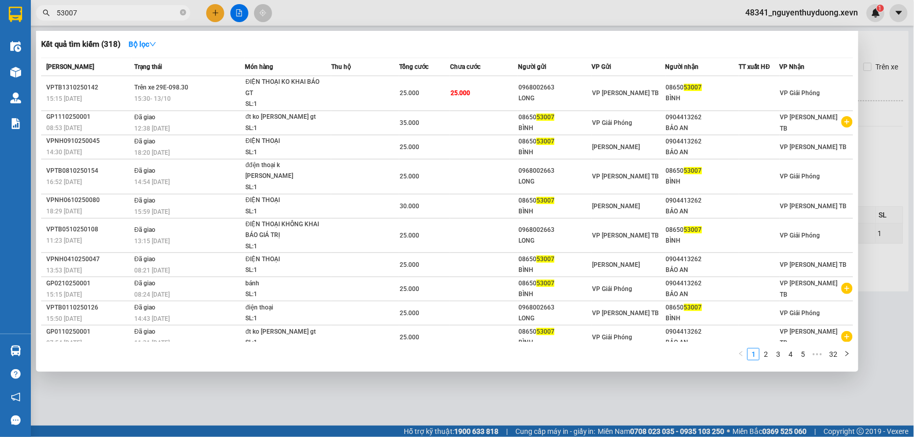
type input "53007"
click at [105, 2] on div at bounding box center [457, 218] width 914 height 437
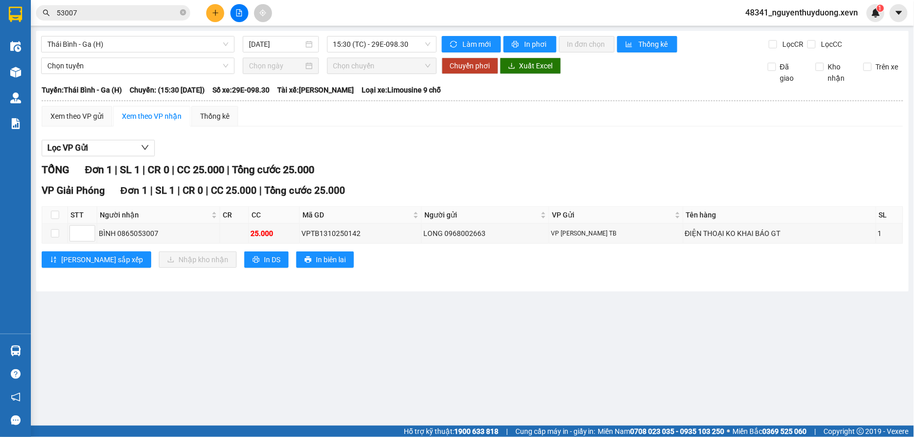
click at [104, 19] on span "53007" at bounding box center [113, 12] width 154 height 15
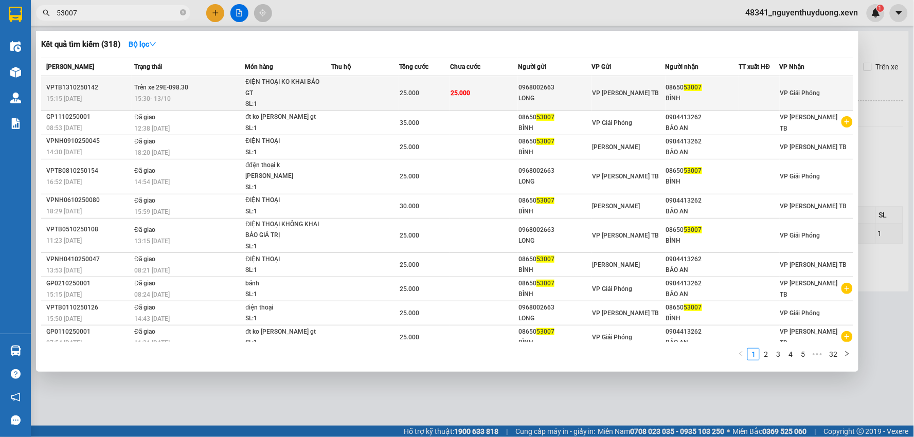
click at [695, 88] on span "53007" at bounding box center [693, 87] width 18 height 7
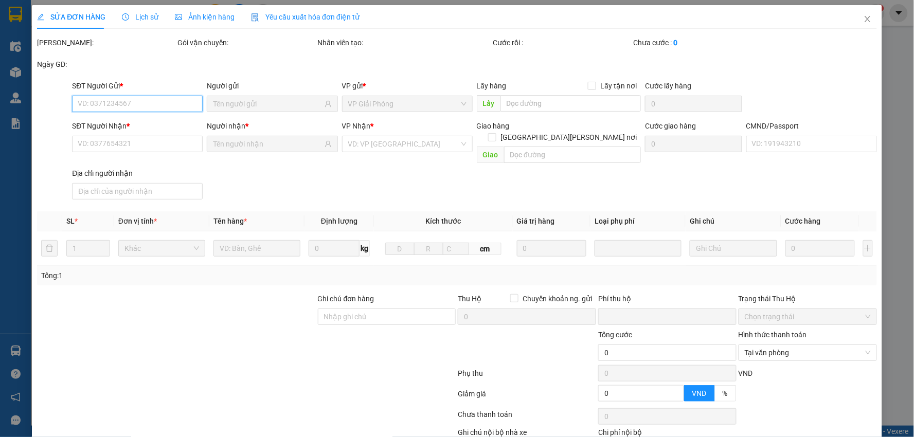
type input "0968002663"
type input "LONG"
type input "0865053007"
type input "BÌNH"
type input "036200000859 PHẠM VĂN PHƯƠNG"
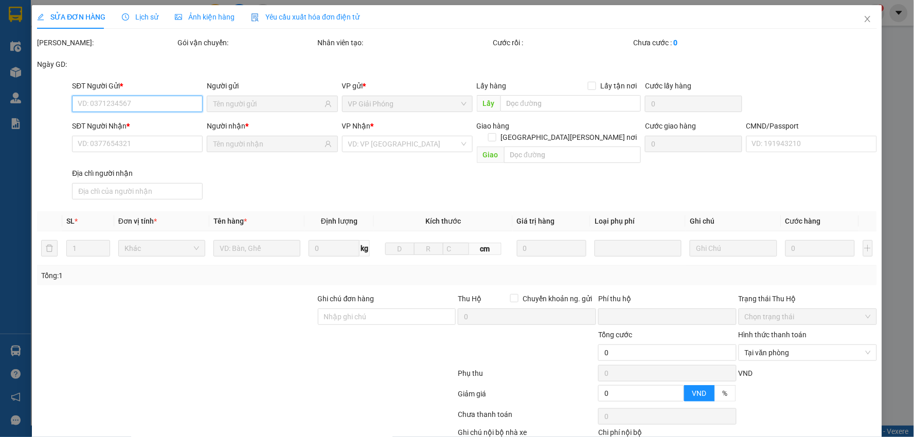
type input "0"
type input "25.000"
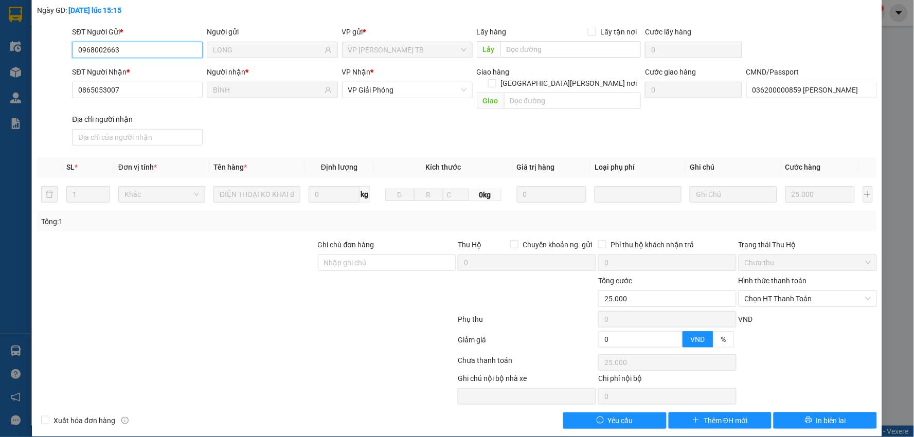
scroll to position [68, 0]
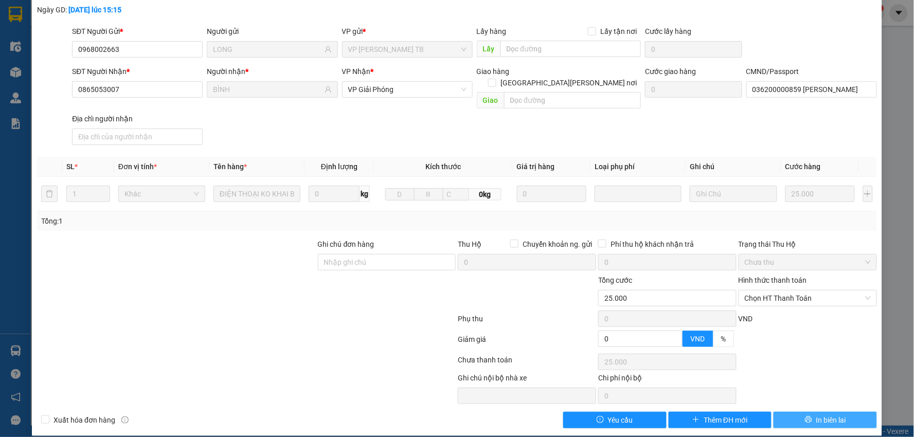
click at [817, 415] on span "In biên lai" at bounding box center [832, 420] width 30 height 11
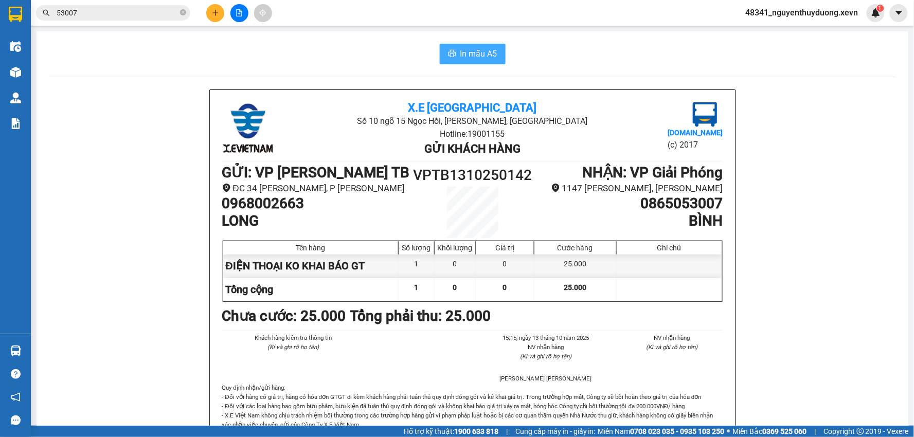
click at [478, 54] on span "In mẫu A5" at bounding box center [478, 53] width 37 height 13
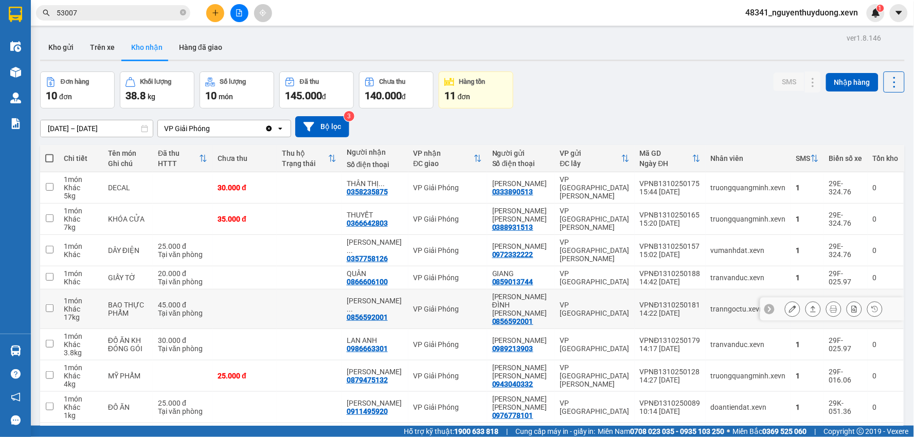
scroll to position [57, 0]
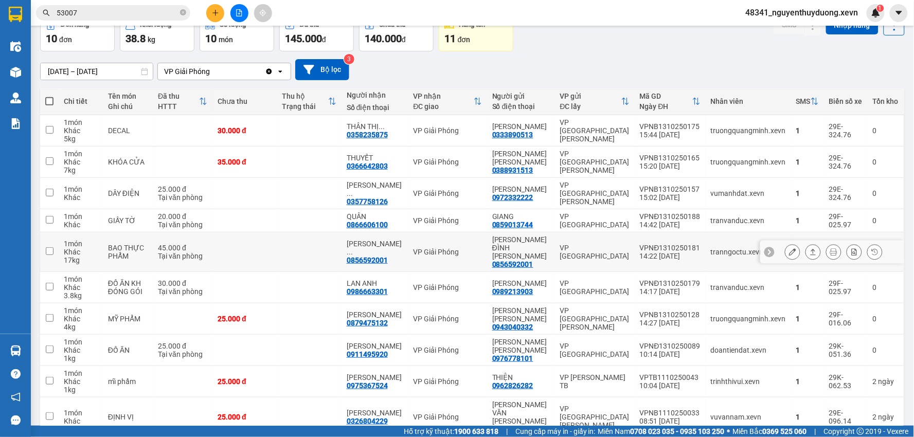
click at [786, 244] on button at bounding box center [793, 252] width 14 height 18
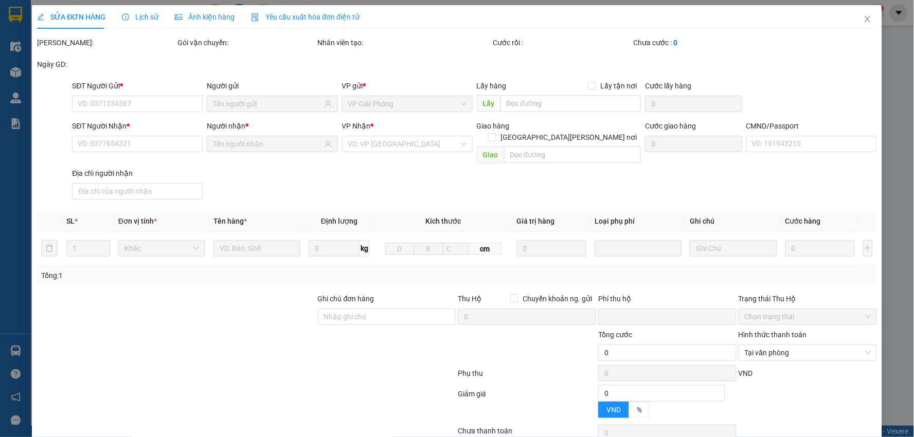
type input "0856592001"
type input "[PERSON_NAME]"
type input "0856592001"
type input "[PERSON_NAME]"
type input "0"
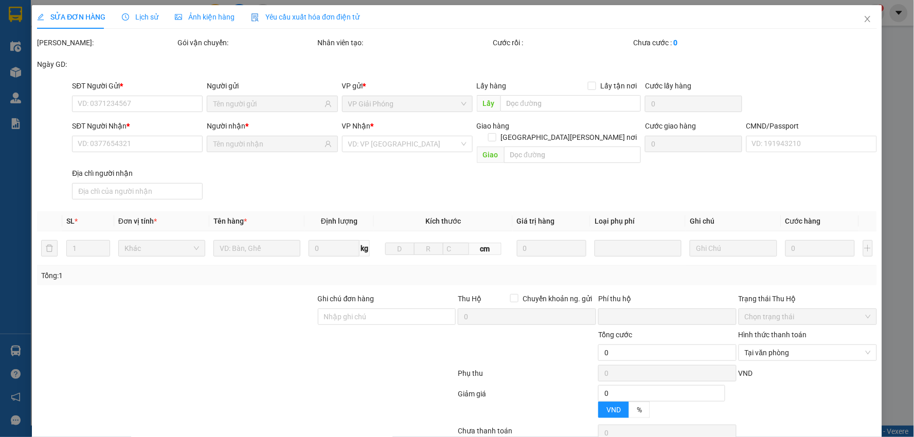
type input "45.000"
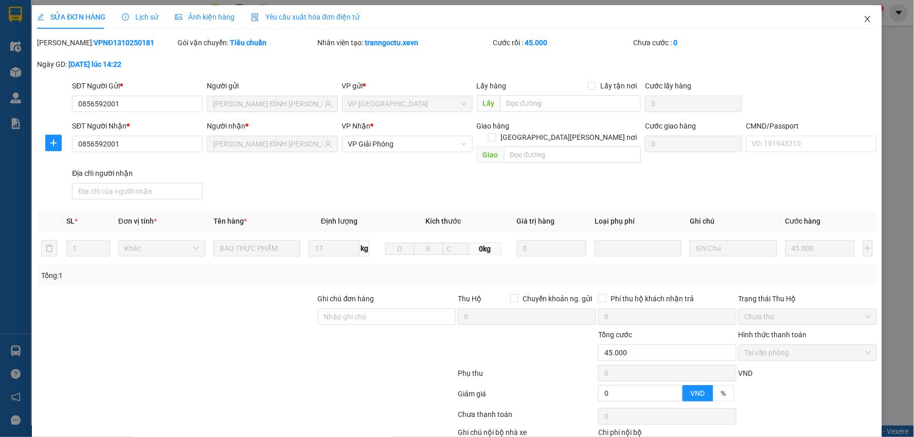
click at [864, 16] on icon "close" at bounding box center [868, 19] width 8 height 8
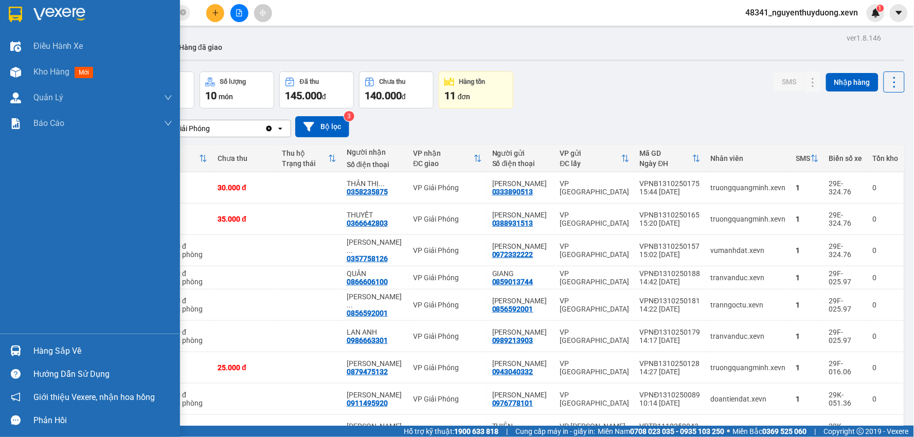
click at [98, 363] on div "Hướng dẫn sử dụng" at bounding box center [90, 374] width 180 height 23
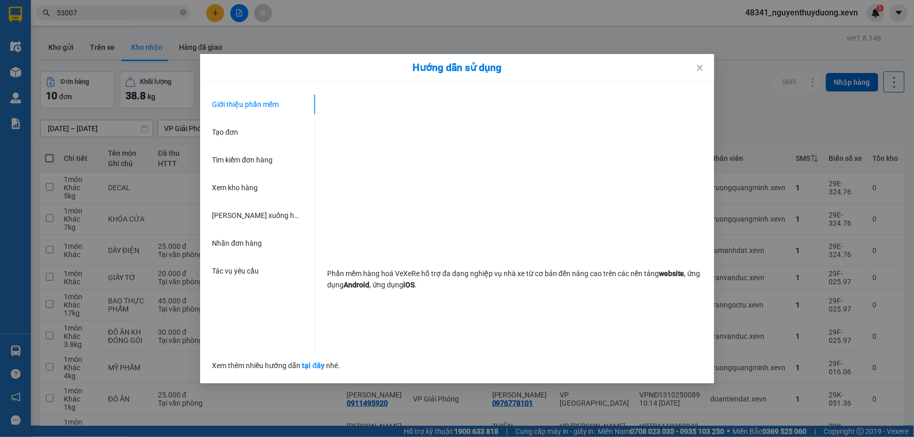
click at [39, 345] on div "Hướng dẫn sử dụng Giới thiệu phần mềm Tạo đơn Tìm kiếm đơn hàng Xem kho hàng Lê…" at bounding box center [457, 218] width 914 height 437
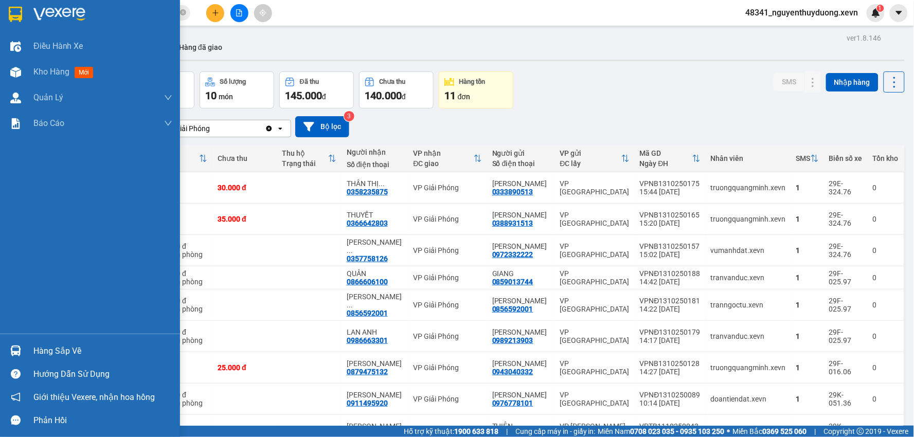
click at [27, 350] on div "Hàng sắp về" at bounding box center [90, 351] width 180 height 23
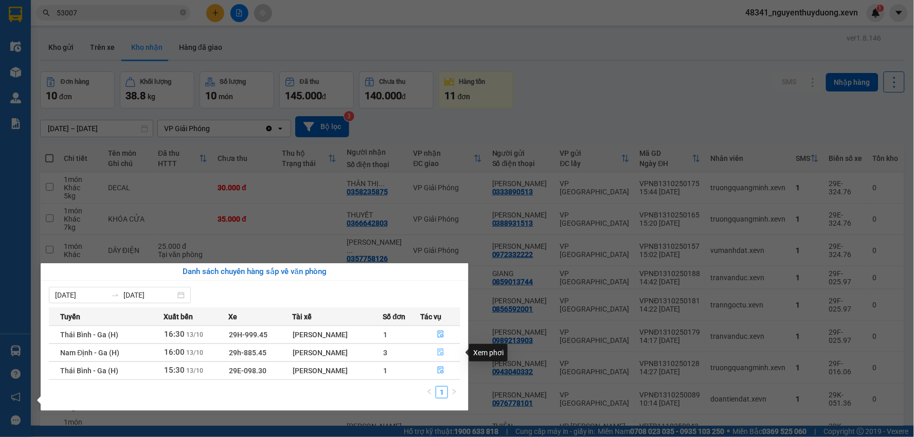
click at [433, 356] on button "button" at bounding box center [440, 353] width 39 height 16
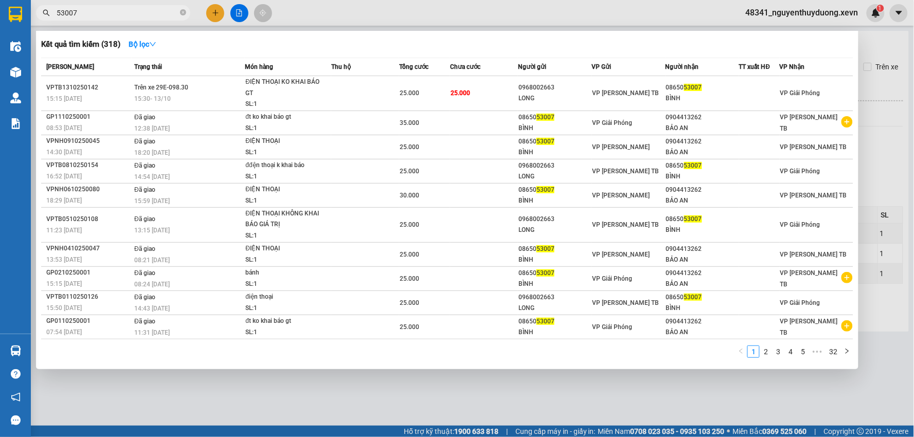
drag, startPoint x: 99, startPoint y: 12, endPoint x: 36, endPoint y: 24, distance: 64.3
click at [36, 22] on div "Kết quả tìm kiếm ( 318 ) Bộ lọc Mã ĐH Trạng thái Món hàng Thu hộ Tổng cước Chưa…" at bounding box center [100, 13] width 201 height 18
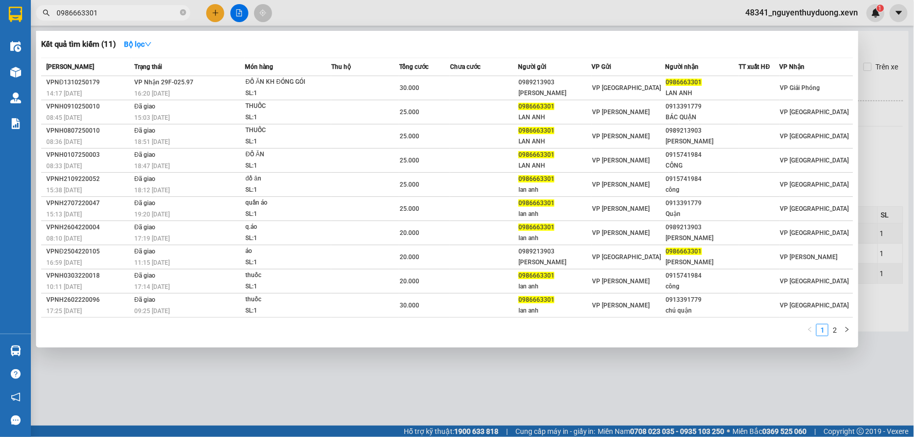
type input "0986663301"
click at [214, 16] on div at bounding box center [457, 218] width 914 height 437
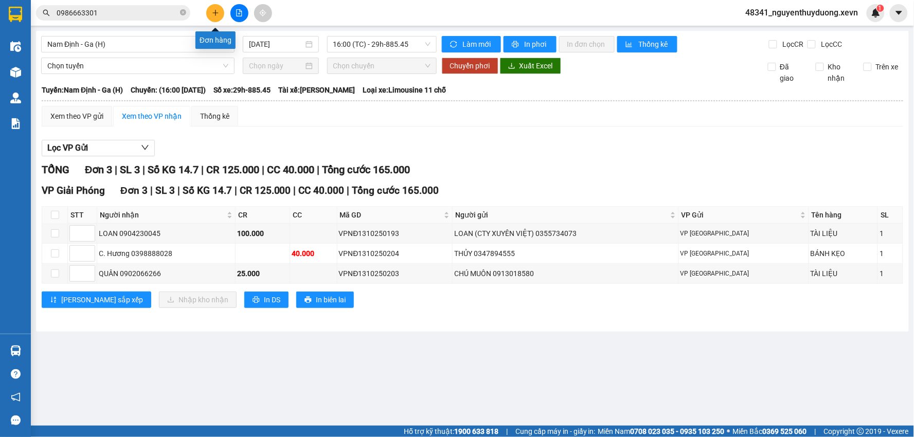
click at [214, 16] on button at bounding box center [215, 13] width 18 height 18
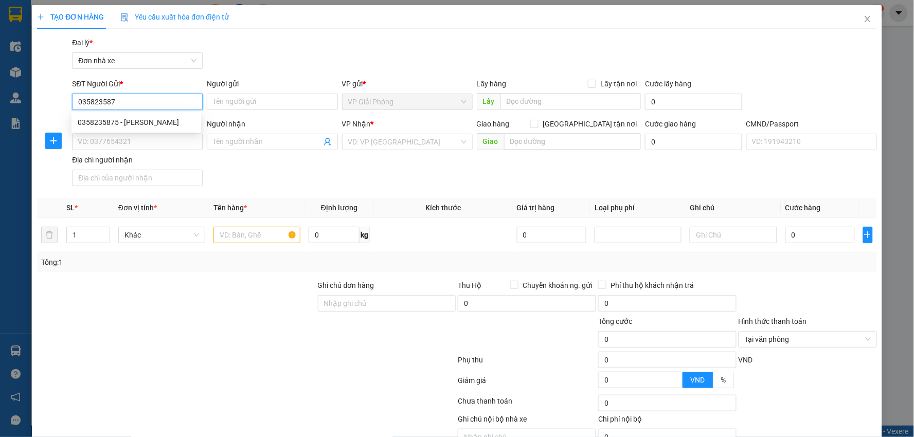
type input "0358235875"
click at [174, 126] on div "0358235875 - [PERSON_NAME]" at bounding box center [136, 122] width 117 height 11
type input "[PERSON_NAME]"
type input "0333890513"
type input "[PERSON_NAME]"
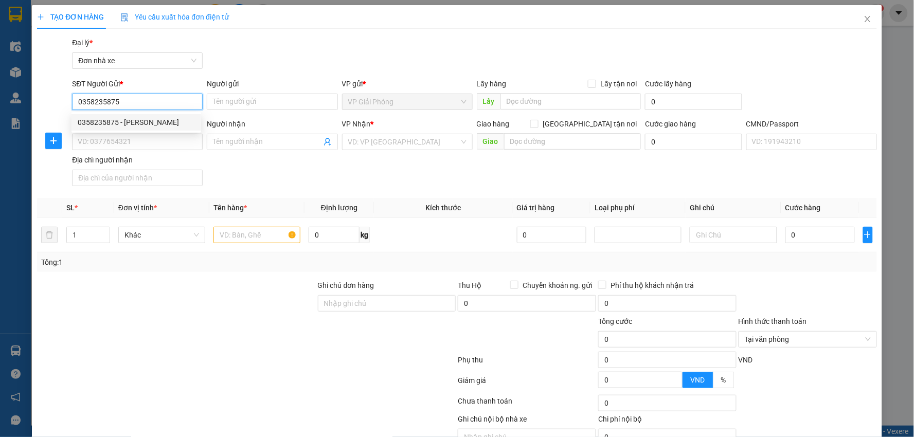
type input "038089020621 [PERSON_NAME]"
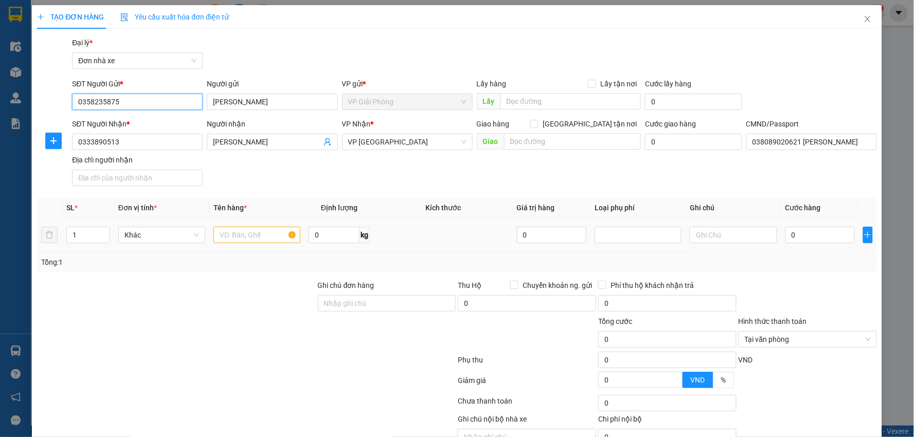
type input "0358235875"
click at [272, 230] on input "text" at bounding box center [257, 235] width 87 height 16
type input "d_can"
click at [789, 237] on input "0" at bounding box center [821, 235] width 70 height 16
type input "2"
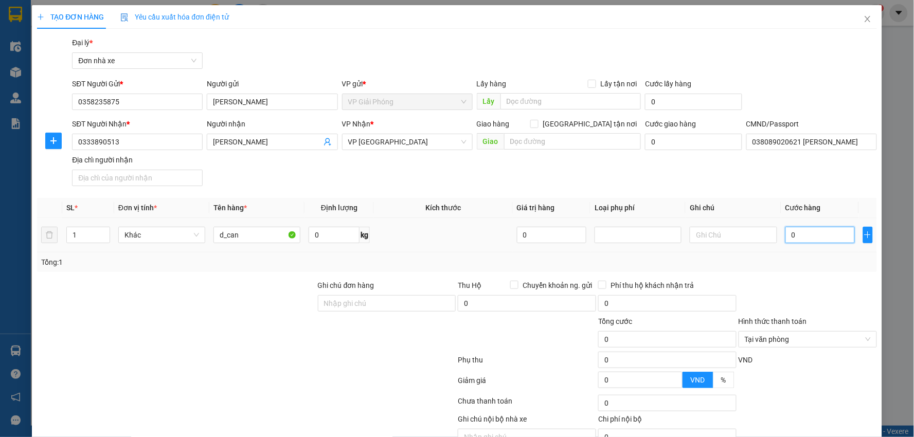
type input "2"
type input "25"
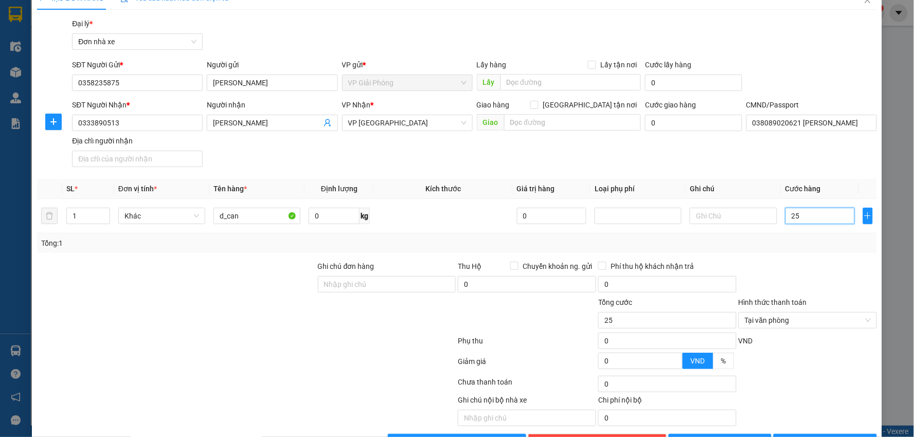
scroll to position [52, 0]
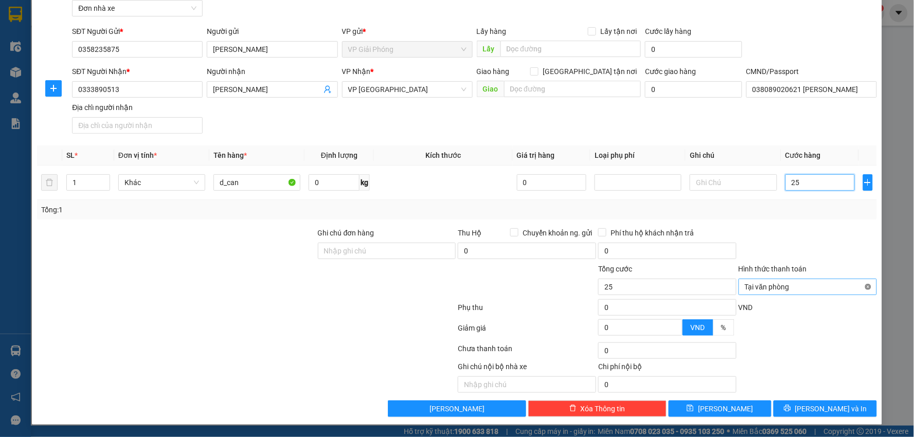
type input "25"
type input "25.000"
click at [821, 404] on span "[PERSON_NAME] và In" at bounding box center [831, 408] width 72 height 11
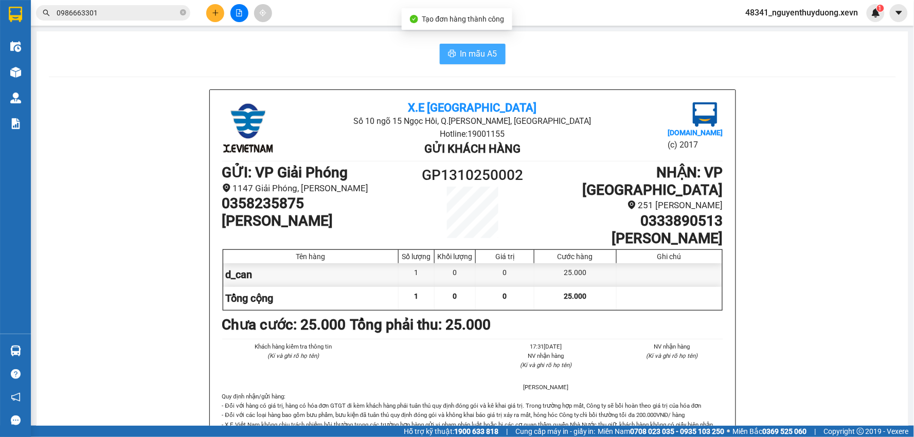
click at [481, 54] on span "In mẫu A5" at bounding box center [478, 53] width 37 height 13
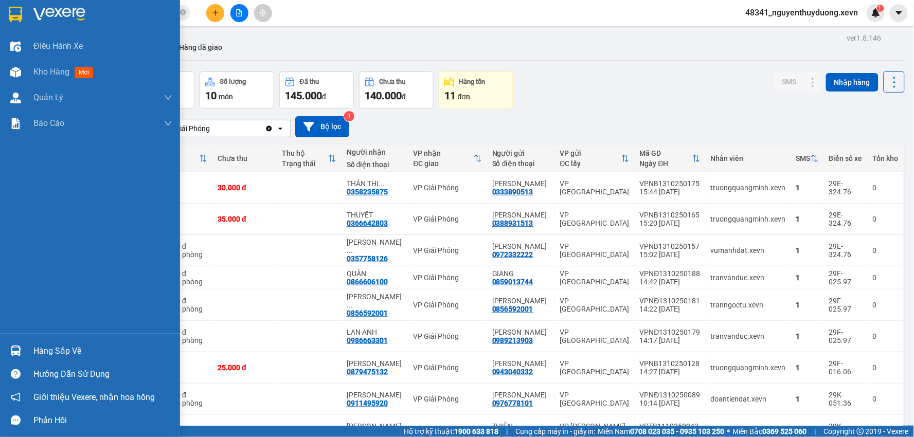
click at [48, 342] on div "Hàng sắp về" at bounding box center [90, 351] width 180 height 23
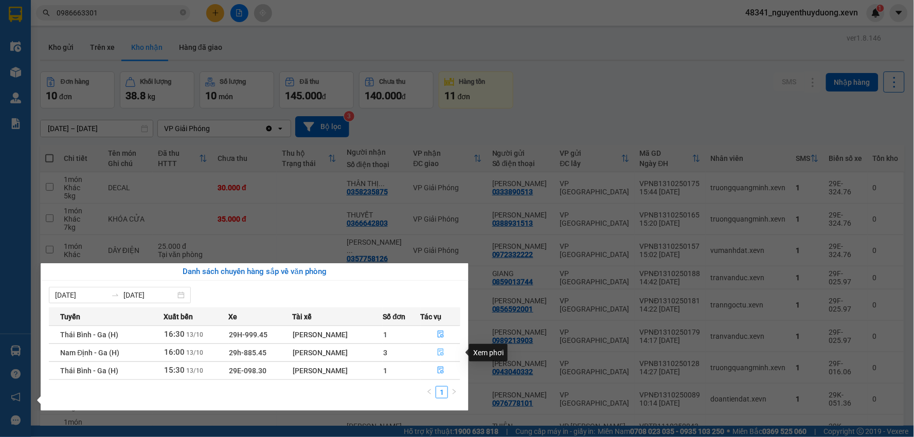
click at [445, 352] on button "button" at bounding box center [440, 353] width 39 height 16
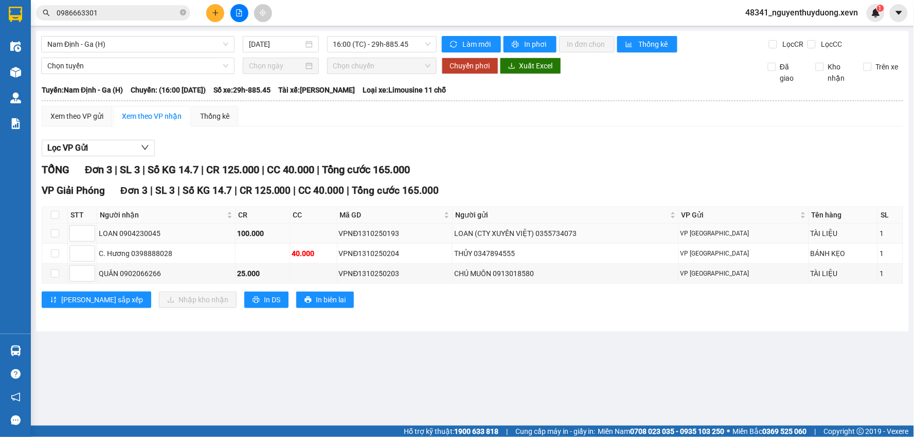
click at [831, 233] on div "TÀI LIỆU" at bounding box center [844, 233] width 66 height 11
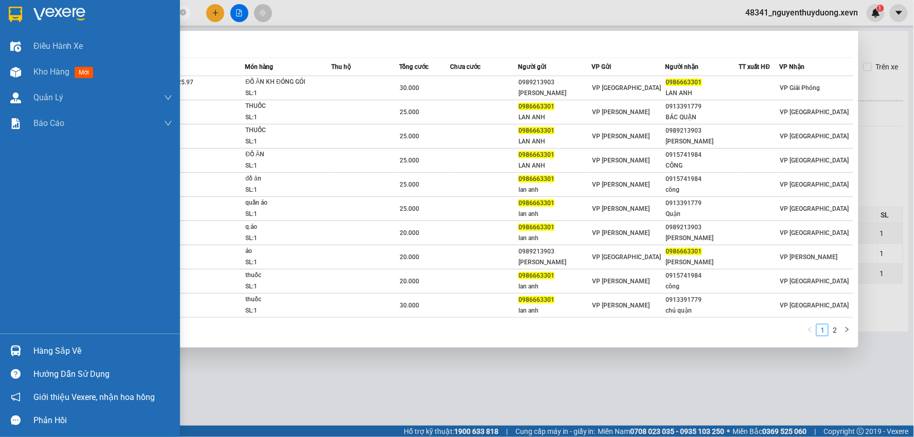
drag, startPoint x: 101, startPoint y: 15, endPoint x: 29, endPoint y: 32, distance: 73.9
click at [29, 32] on section "Kết quả tìm kiếm ( 11 ) Bộ lọc Mã ĐH Trạng thái Món hàng Thu hộ Tổng cước Chưa …" at bounding box center [457, 218] width 914 height 437
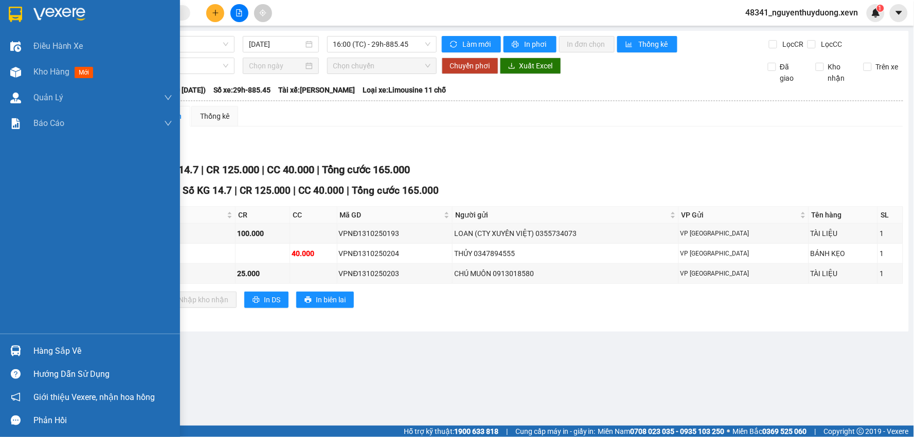
click at [99, 350] on div "Hàng sắp về" at bounding box center [102, 351] width 139 height 15
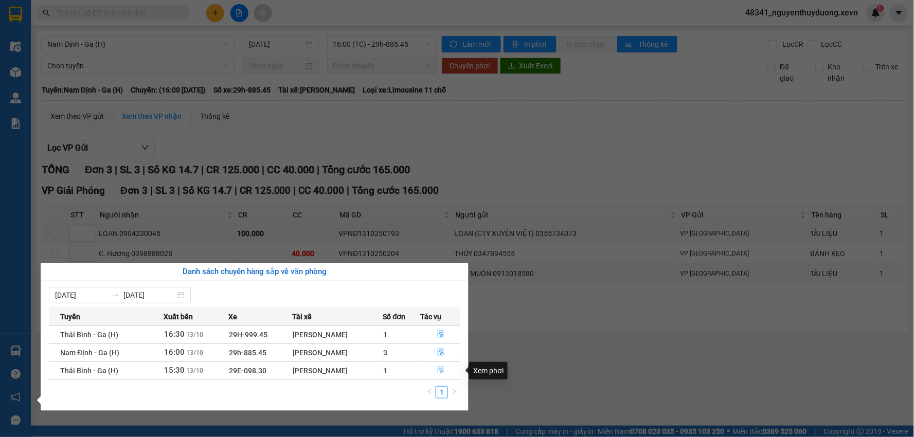
click at [445, 373] on button "button" at bounding box center [440, 371] width 39 height 16
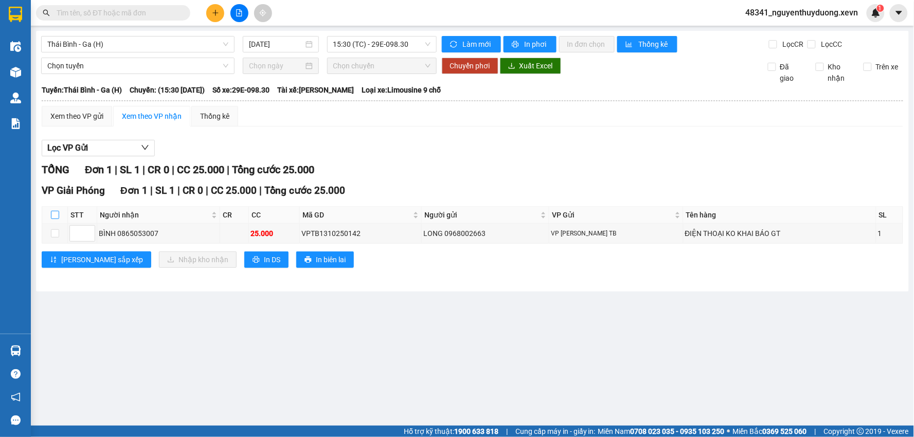
click at [53, 215] on input "checkbox" at bounding box center [55, 215] width 8 height 8
checkbox input "true"
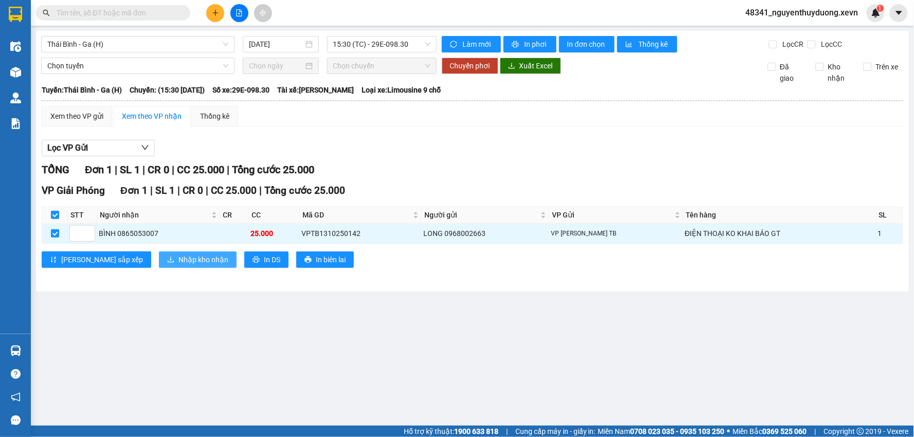
click at [179, 264] on span "Nhập kho nhận" at bounding box center [204, 259] width 50 height 11
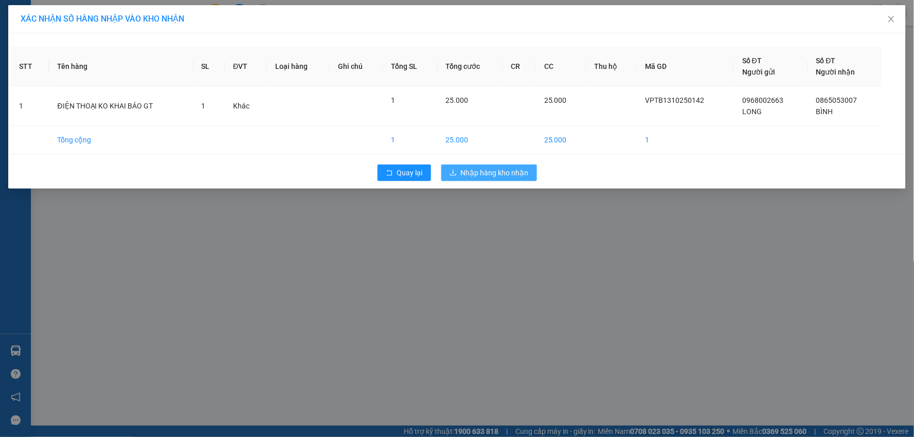
click at [472, 171] on span "Nhập hàng kho nhận" at bounding box center [495, 172] width 68 height 11
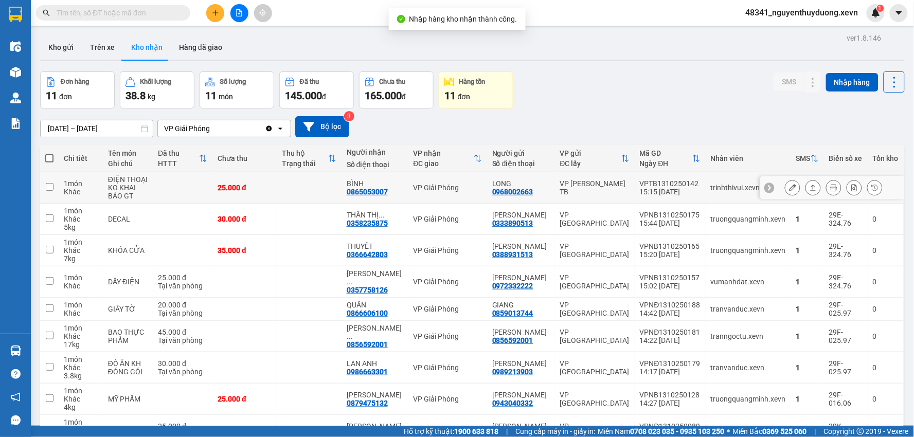
click at [128, 178] on div "ĐIỆN THOẠI KO KHAI BÁO GT" at bounding box center [128, 187] width 40 height 25
checkbox input "true"
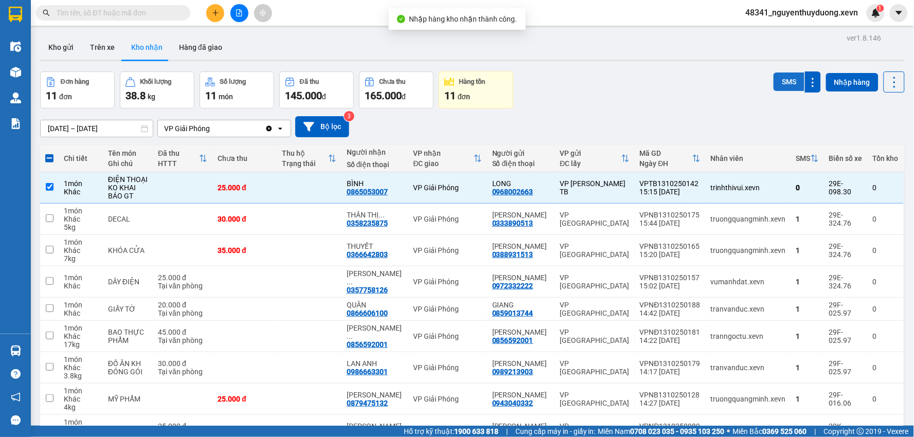
click at [774, 81] on button "SMS" at bounding box center [789, 82] width 31 height 19
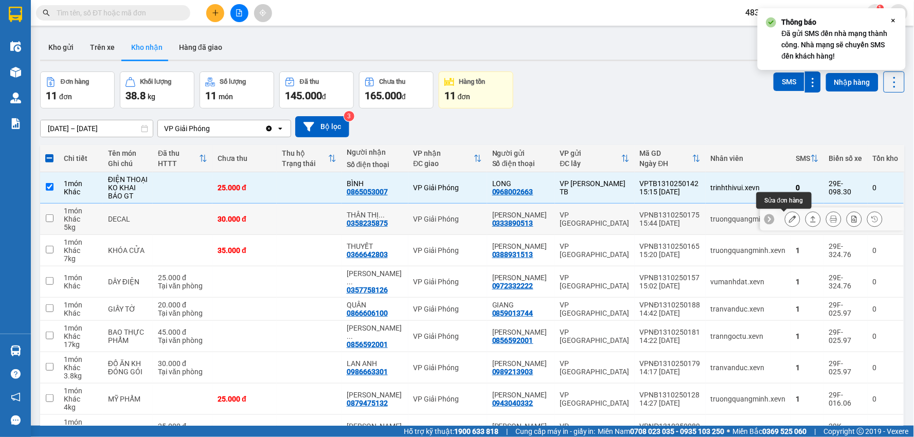
click at [773, 220] on div at bounding box center [832, 219] width 144 height 23
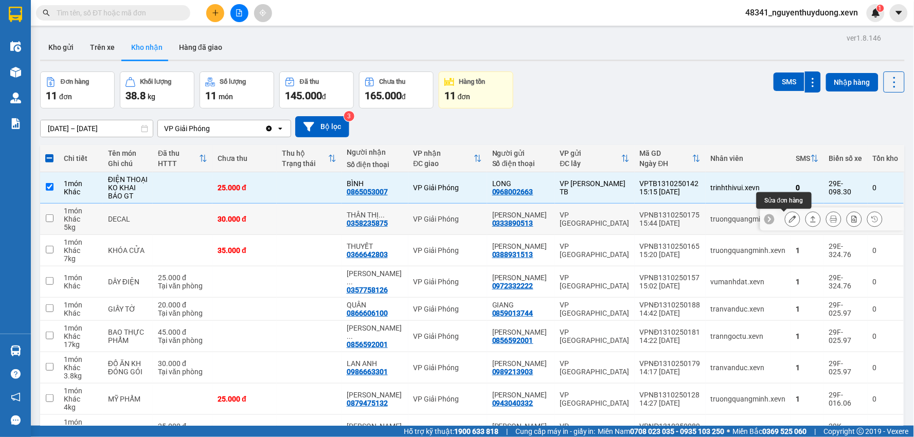
click at [786, 224] on button at bounding box center [793, 219] width 14 height 18
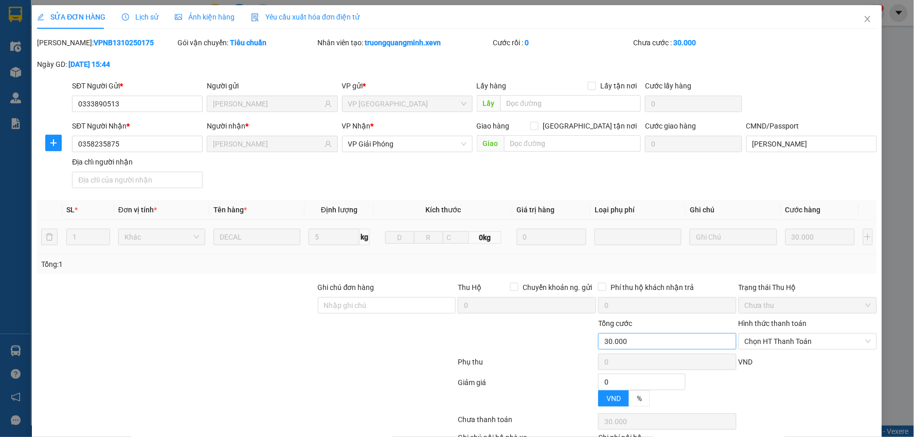
type input "0333890513"
type input "[PERSON_NAME]"
type input "0358235875"
type input "[PERSON_NAME]"
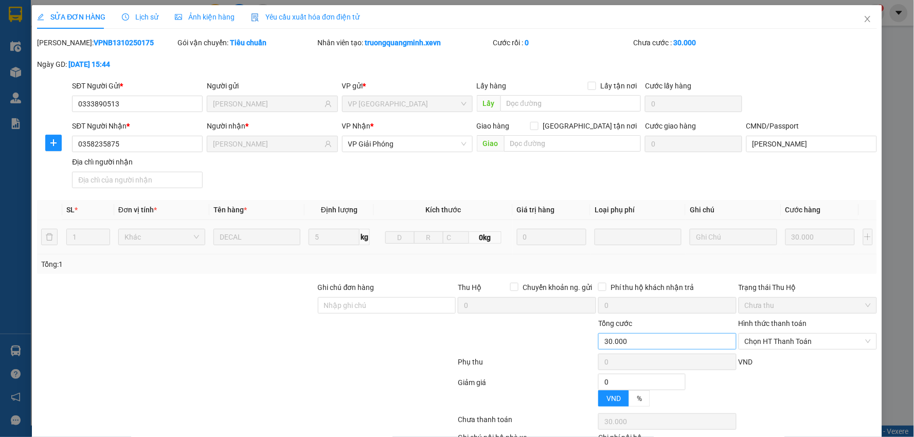
type input "0"
type input "30.000"
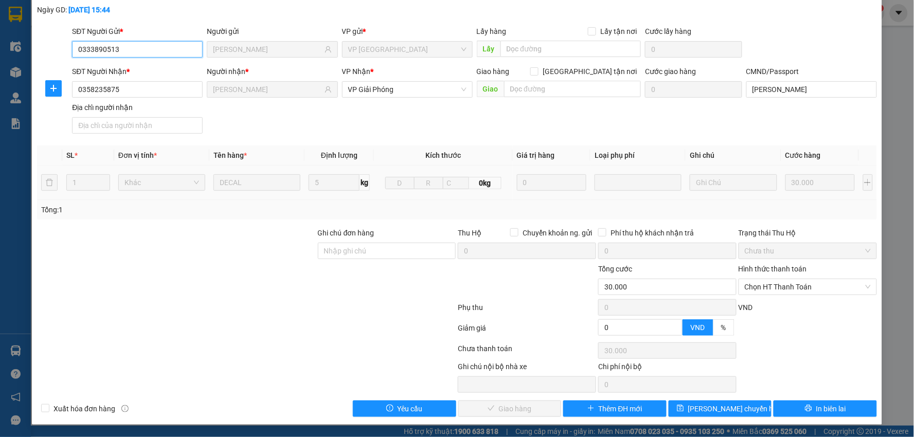
scroll to position [55, 0]
click at [766, 291] on span "Chọn HT Thanh Toán" at bounding box center [808, 286] width 126 height 15
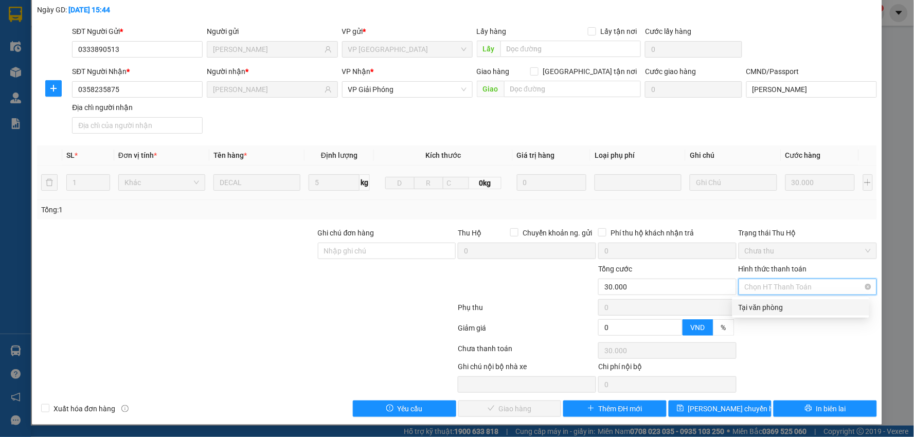
click at [765, 305] on div "Tại văn phòng" at bounding box center [801, 307] width 125 height 11
type input "0"
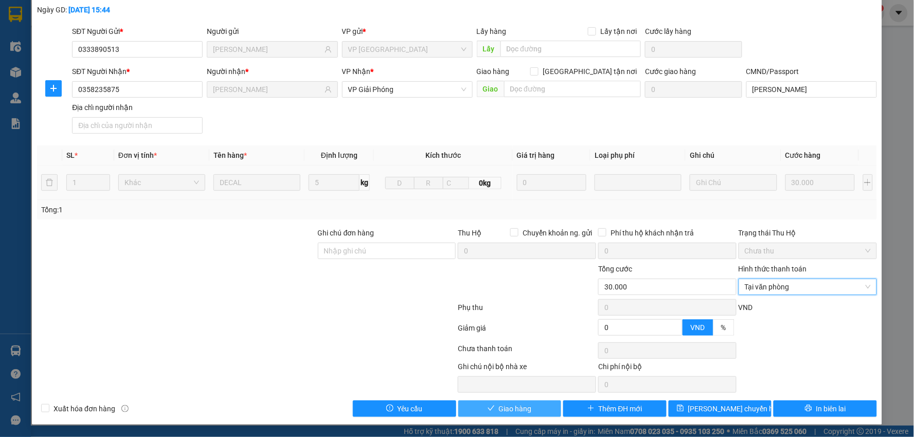
click at [517, 412] on span "Giao hàng" at bounding box center [515, 408] width 33 height 11
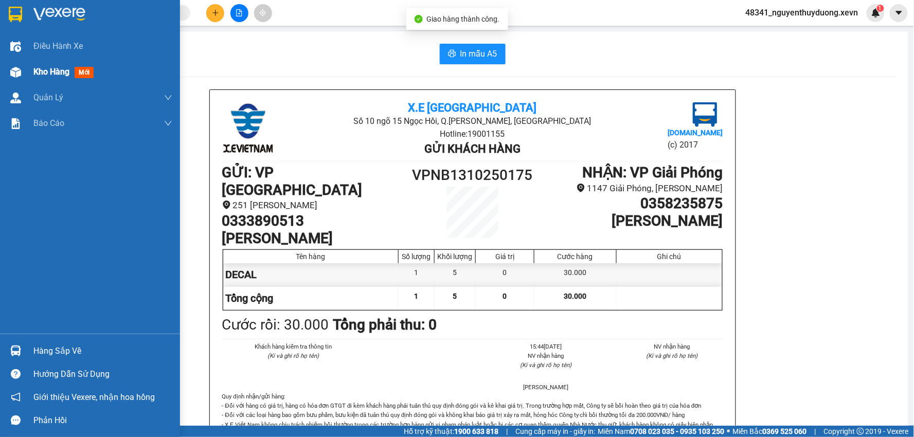
click at [41, 76] on span "Kho hàng" at bounding box center [51, 72] width 36 height 10
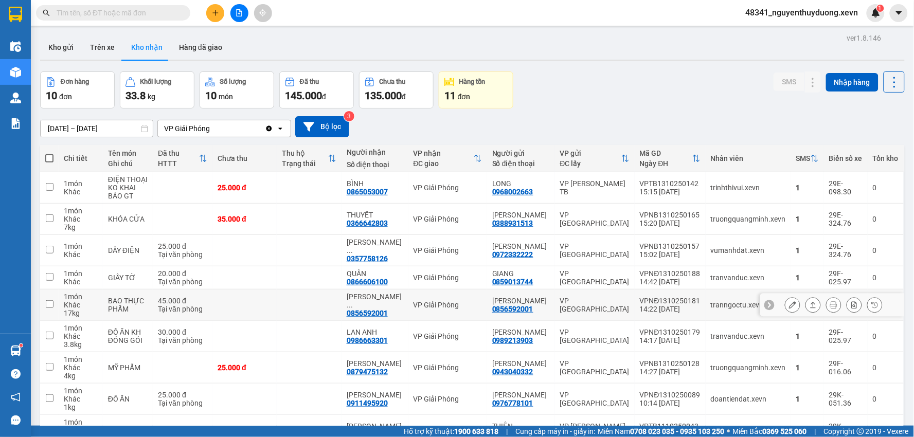
scroll to position [57, 0]
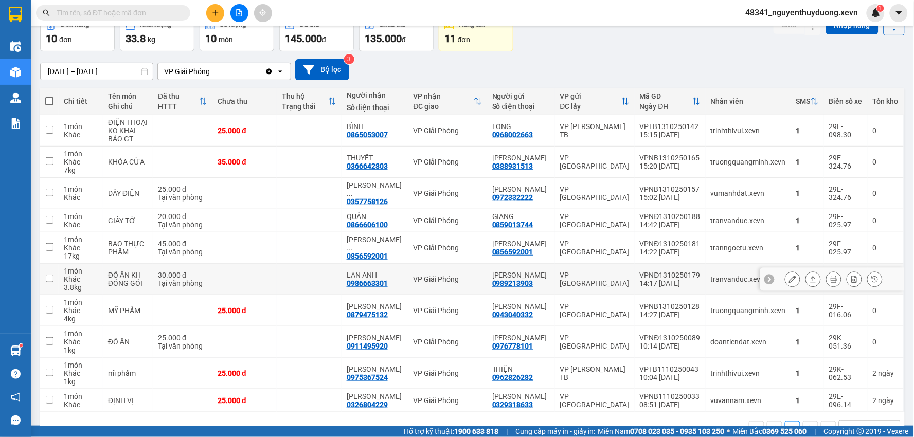
click at [789, 276] on icon at bounding box center [792, 279] width 7 height 7
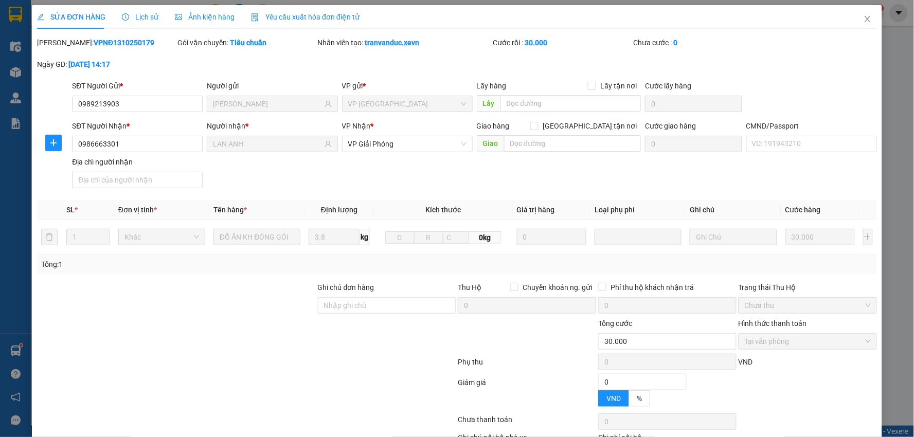
type input "0989213903"
type input "[PERSON_NAME]"
type input "0986663301"
type input "LAN ANH"
type input "0"
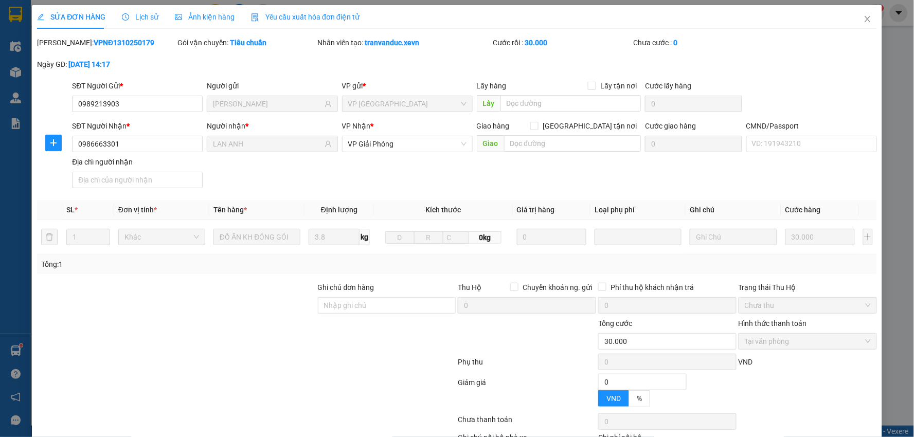
type input "30.000"
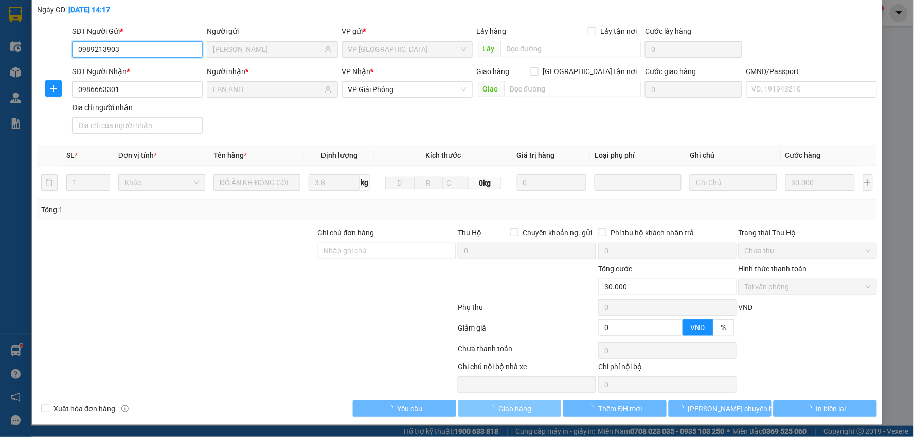
scroll to position [55, 0]
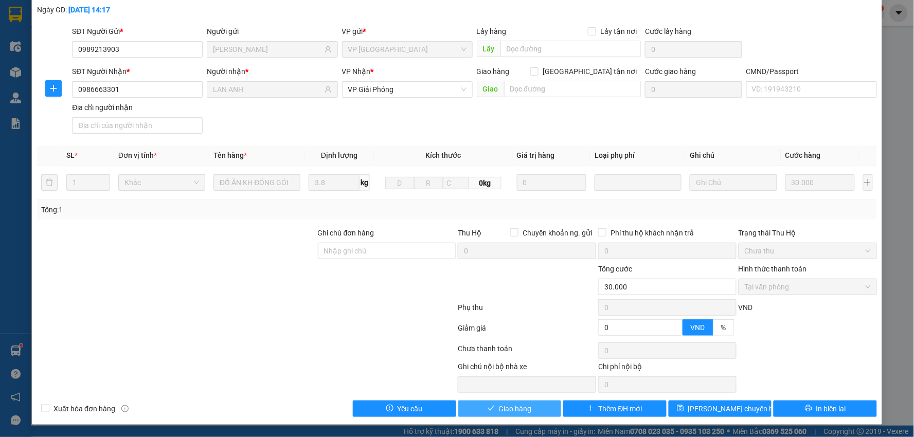
click at [499, 409] on span "Giao hàng" at bounding box center [515, 408] width 33 height 11
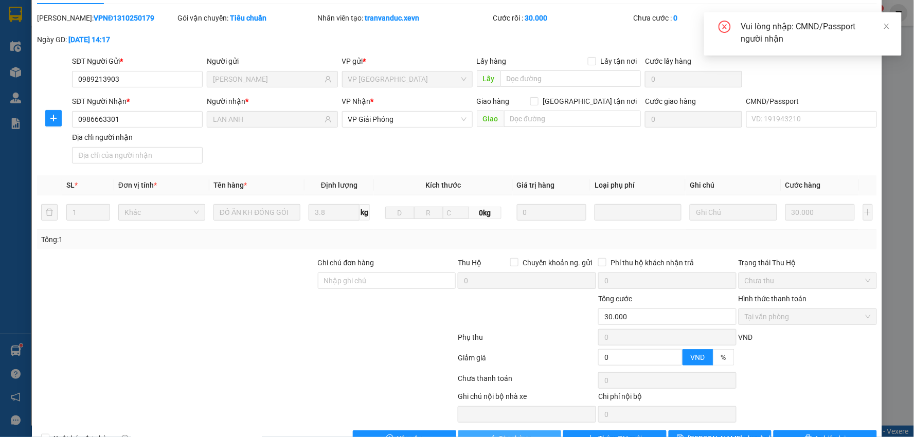
scroll to position [0, 0]
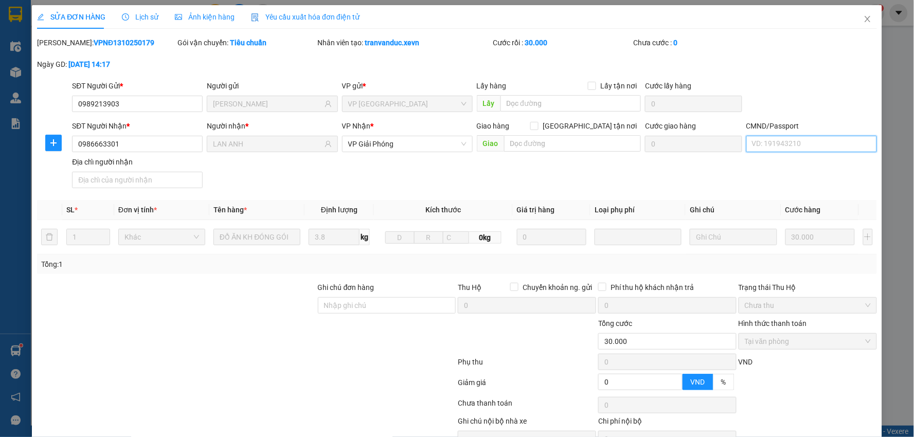
click at [753, 138] on input "CMND/Passport" at bounding box center [812, 144] width 131 height 16
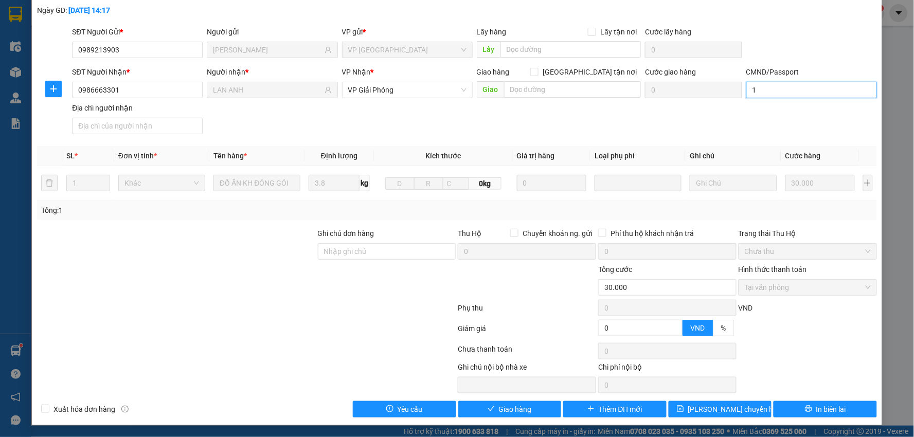
scroll to position [55, 0]
type input "1"
click at [490, 415] on button "Giao hàng" at bounding box center [509, 409] width 103 height 16
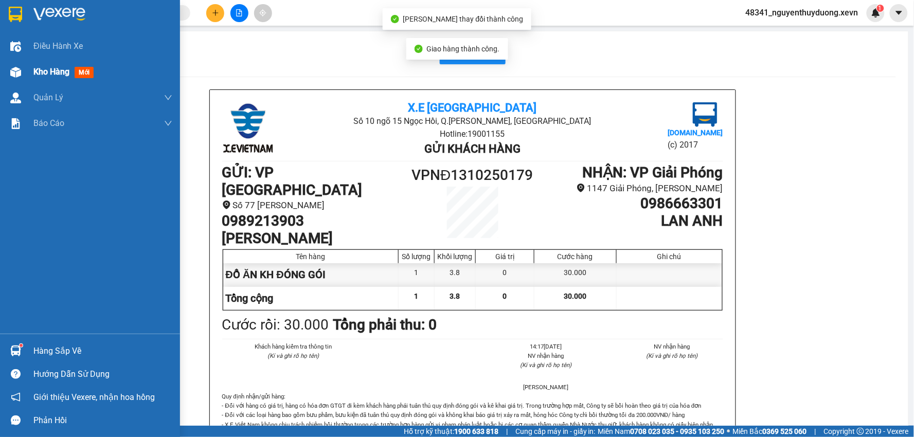
click at [59, 81] on div "Kho hàng mới" at bounding box center [102, 72] width 139 height 26
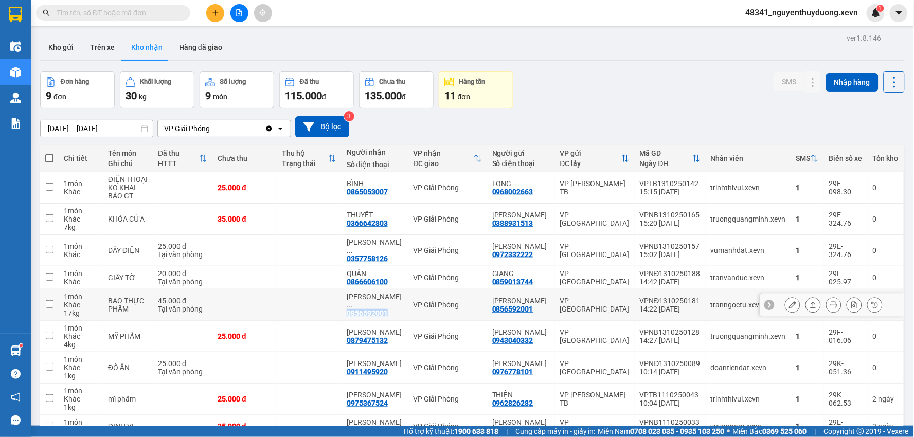
drag, startPoint x: 396, startPoint y: 298, endPoint x: 351, endPoint y: 305, distance: 45.3
click at [351, 305] on td "[PERSON_NAME] ... 0856592001" at bounding box center [375, 305] width 67 height 31
checkbox input "true"
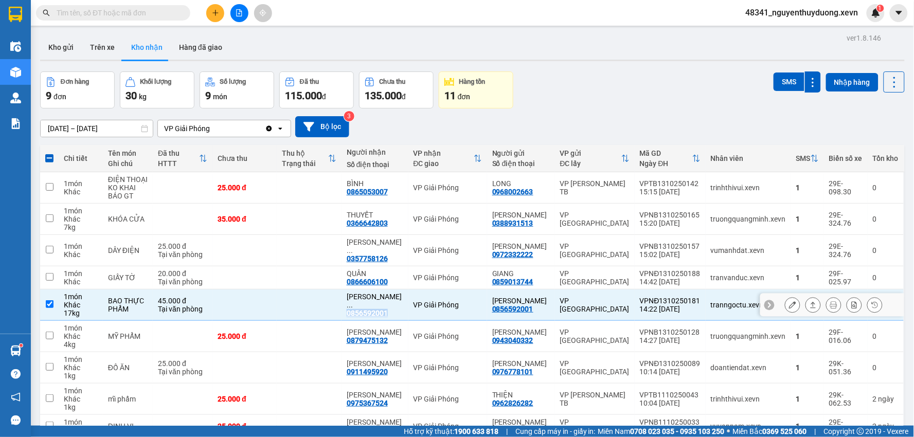
copy div "0856592001"
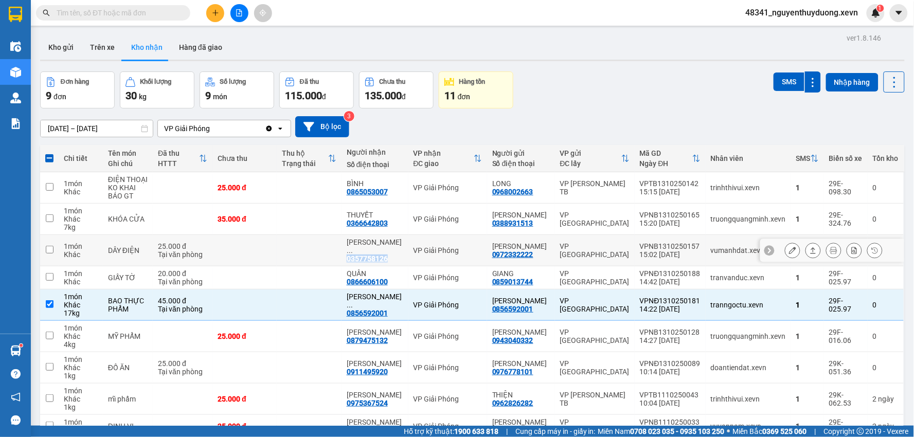
drag, startPoint x: 395, startPoint y: 252, endPoint x: 358, endPoint y: 253, distance: 37.6
click at [358, 255] on div "0357758126" at bounding box center [367, 259] width 41 height 8
copy div "0357758126"
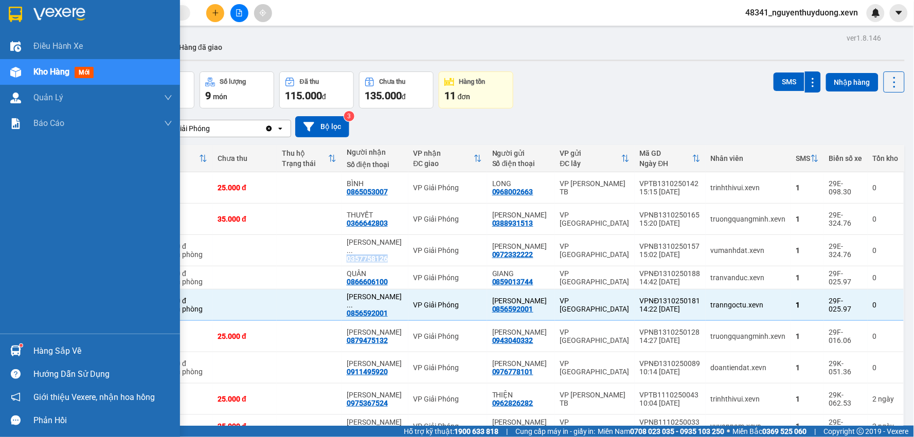
click at [68, 348] on div "Hàng sắp về" at bounding box center [102, 351] width 139 height 15
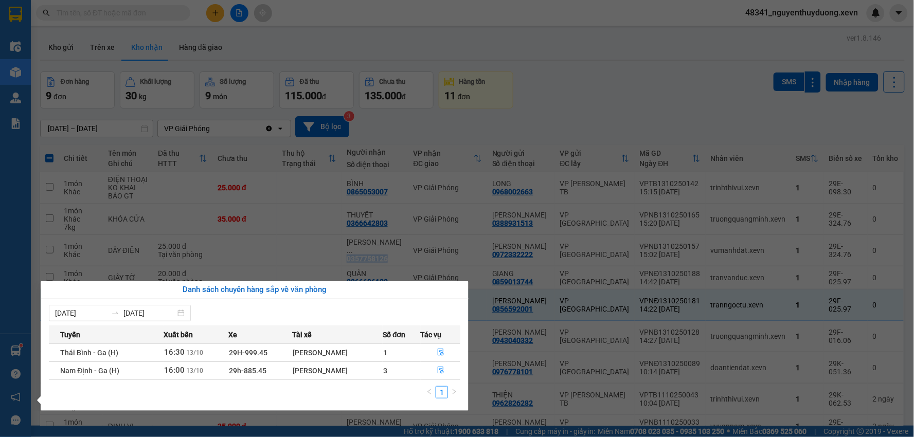
click at [553, 29] on section "Kết quả tìm kiếm ( 11 ) Bộ lọc Mã ĐH Trạng thái Món hàng Thu hộ Tổng cước Chưa …" at bounding box center [457, 218] width 914 height 437
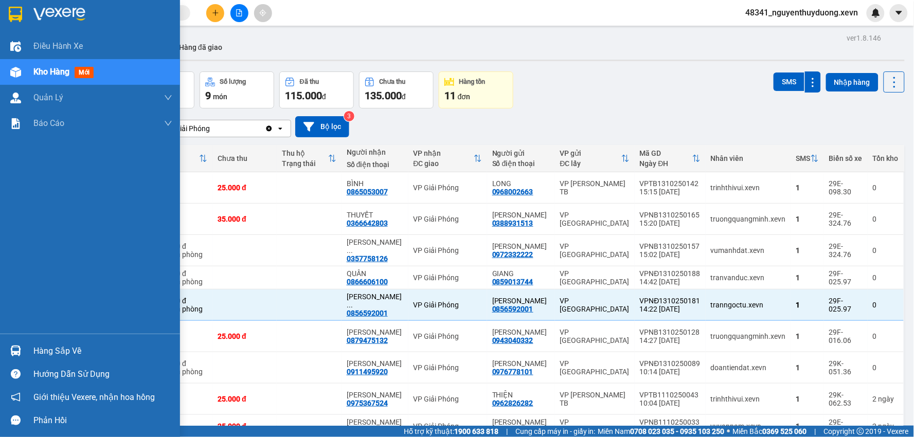
click at [48, 335] on div "Hàng sắp về Hướng dẫn sử dụng Giới thiệu Vexere, nhận hoa hồng Phản hồi" at bounding box center [90, 383] width 180 height 98
click at [65, 345] on div "Hàng sắp về" at bounding box center [102, 351] width 139 height 15
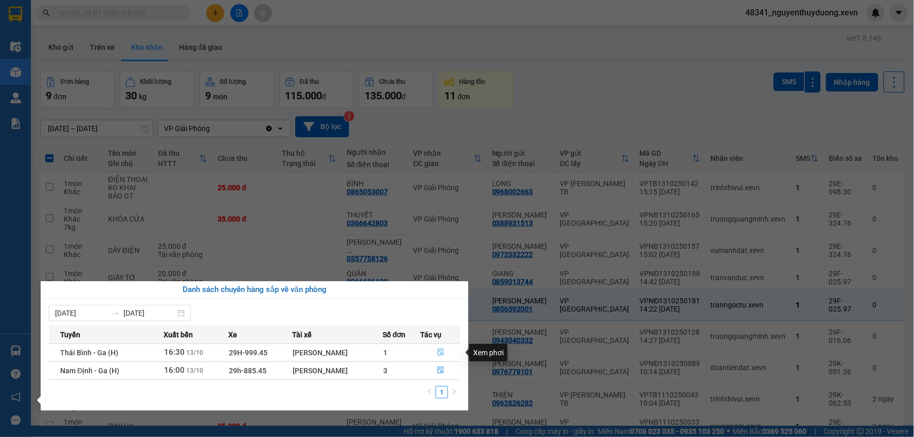
click at [438, 353] on icon "file-done" at bounding box center [440, 352] width 7 height 7
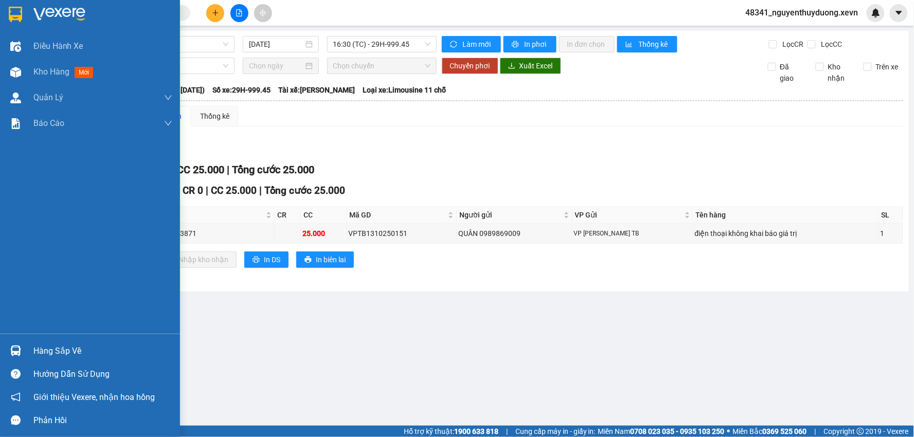
click at [39, 346] on div "Hàng sắp về" at bounding box center [102, 351] width 139 height 15
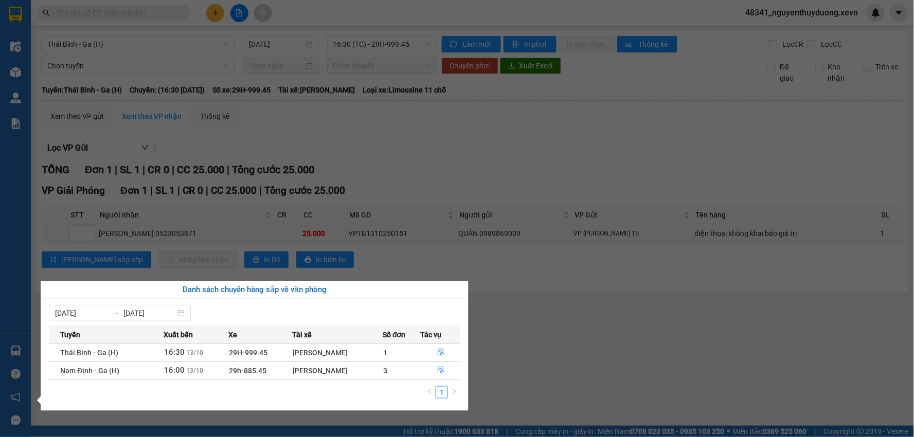
click at [536, 354] on section "Kết quả tìm kiếm ( 11 ) Bộ lọc Mã ĐH Trạng thái Món hàng Thu hộ Tổng cước Chưa …" at bounding box center [457, 218] width 914 height 437
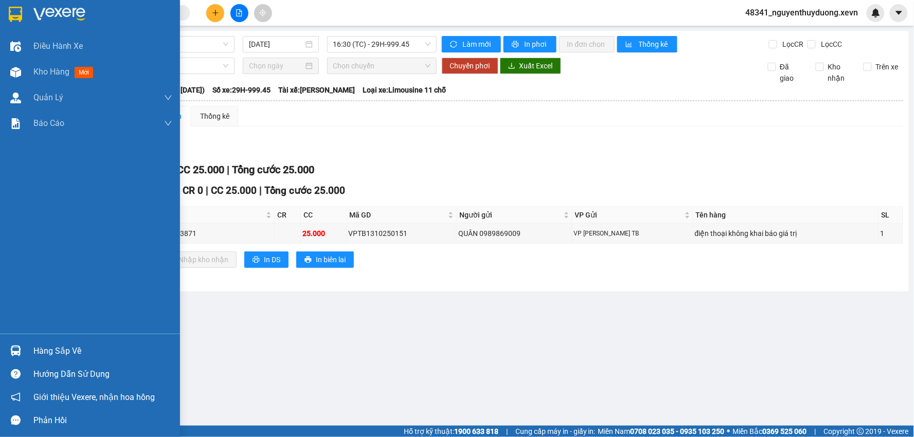
click at [58, 356] on div "Hàng sắp về" at bounding box center [102, 351] width 139 height 15
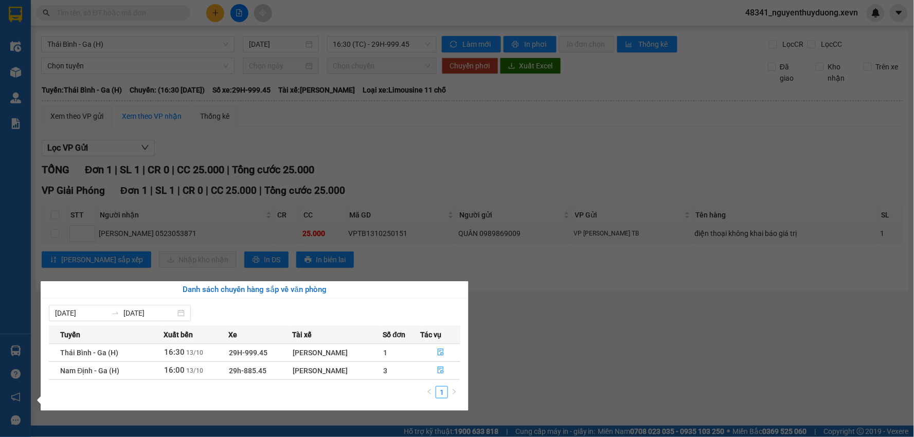
click at [24, 73] on div "Điều hành xe Kho hàng mới Quản [PERSON_NAME] lý chuyến Quản lý giao nhận mới Qu…" at bounding box center [15, 218] width 31 height 437
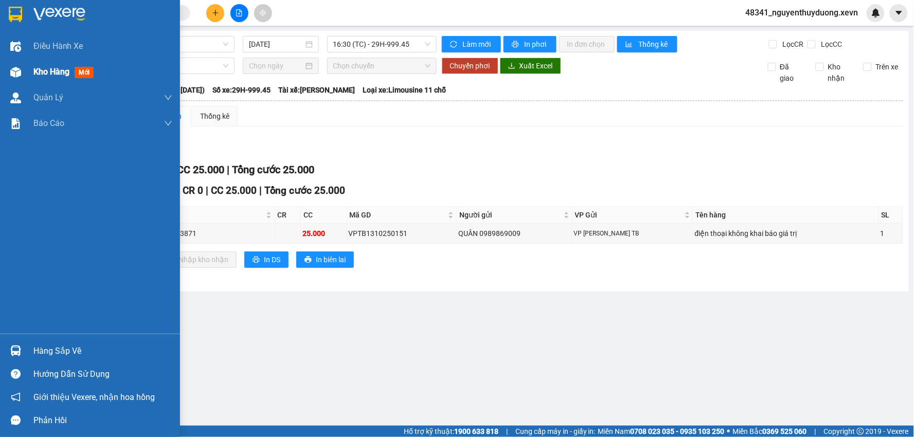
click at [24, 73] on div at bounding box center [16, 72] width 18 height 18
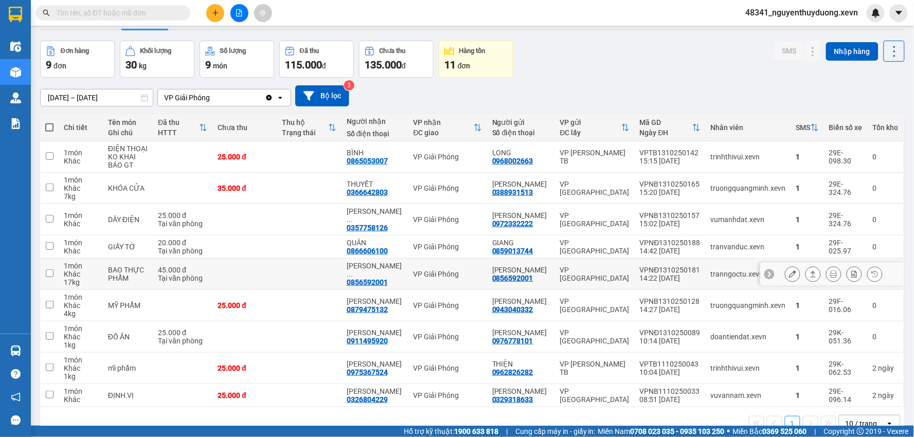
scroll to position [47, 0]
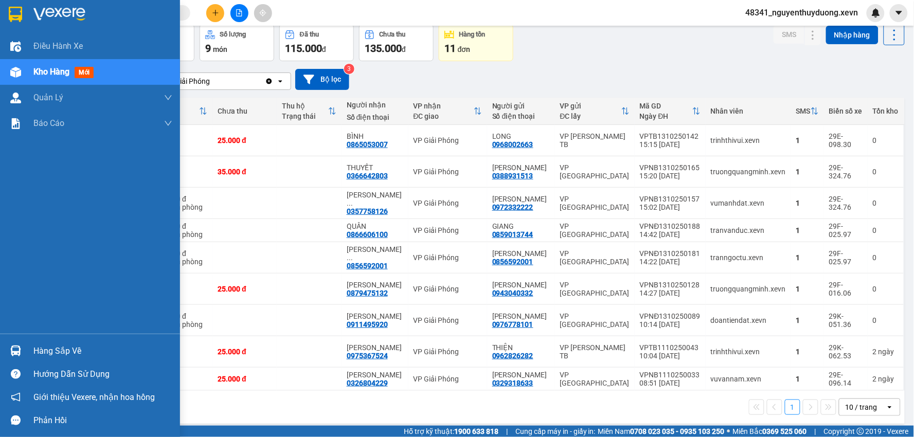
click at [59, 352] on div "Hàng sắp về" at bounding box center [102, 351] width 139 height 15
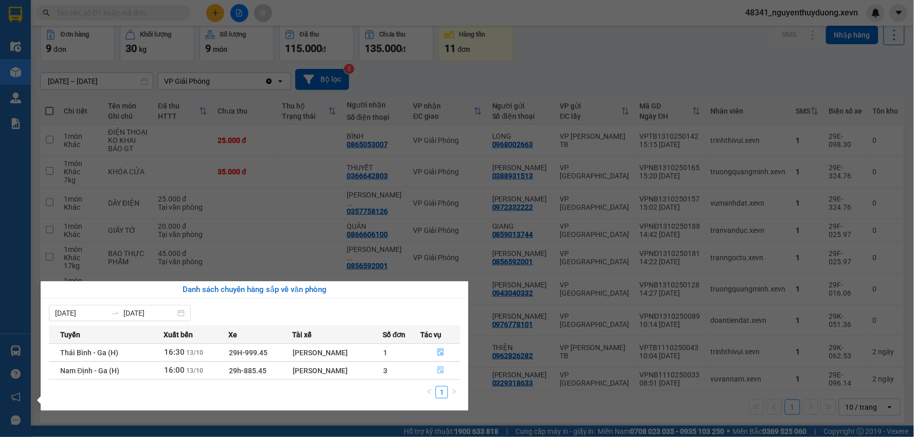
click at [438, 368] on icon "file-done" at bounding box center [441, 370] width 6 height 7
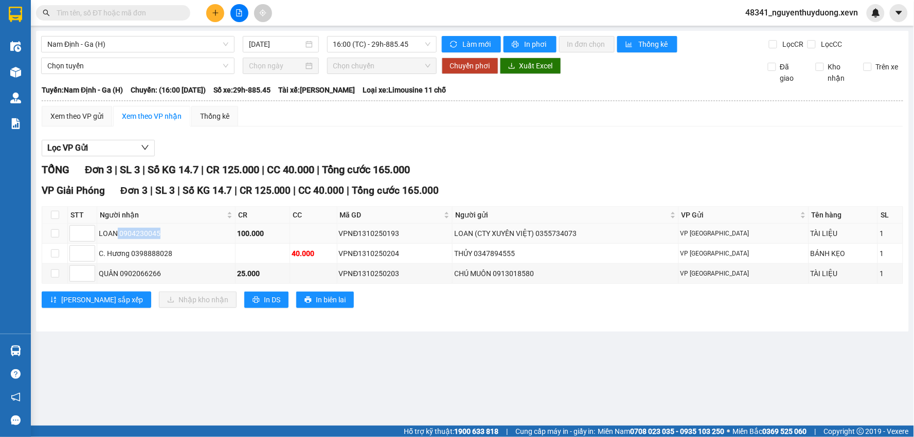
drag, startPoint x: 116, startPoint y: 234, endPoint x: 170, endPoint y: 230, distance: 54.1
click at [170, 230] on div "LOAN 0904230045" at bounding box center [166, 233] width 135 height 11
copy div "0904230045"
click at [130, 17] on input "text" at bounding box center [117, 12] width 121 height 11
paste input "0904230045"
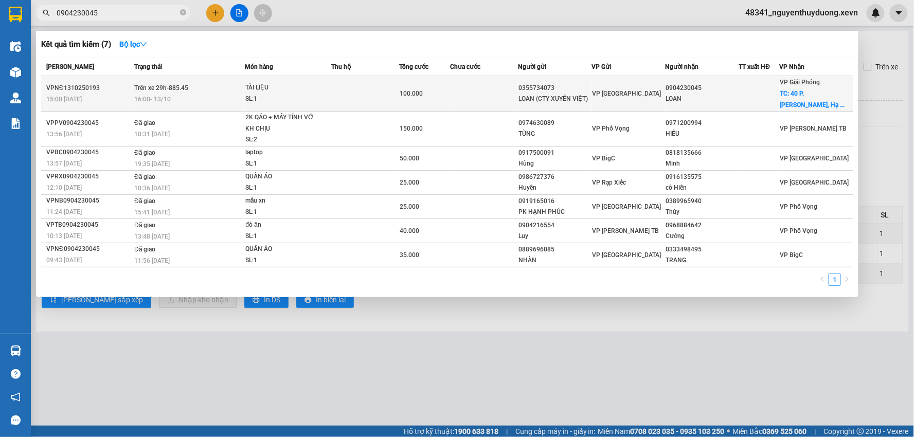
type input "0904230045"
click at [820, 100] on div "VP Giải Phóng TC: 40 P. [PERSON_NAME], Hạ ..." at bounding box center [817, 94] width 73 height 34
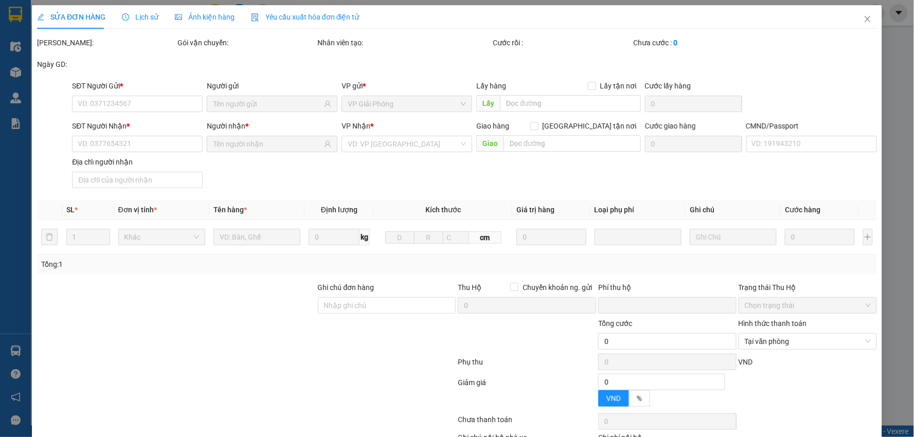
type input "0355734073"
type input "LOAN (CTY XUYÊN VIỆT)"
type input "0904230045"
type input "LOAN"
checkbox input "true"
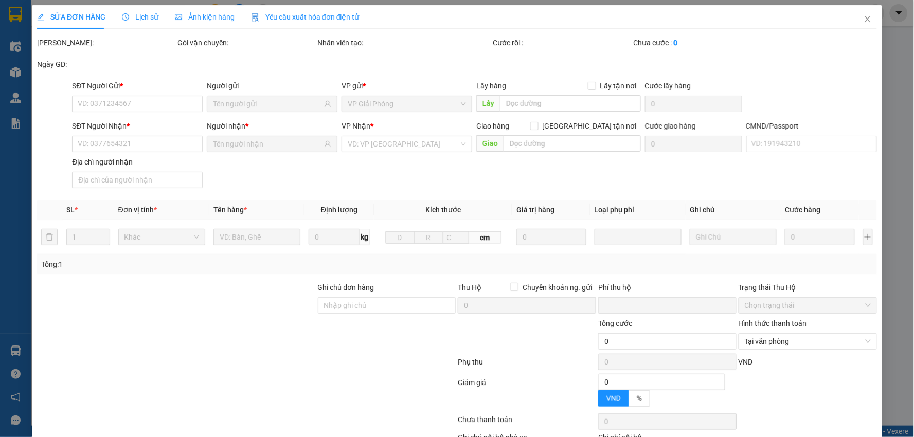
type input "40 P. [GEOGRAPHIC_DATA], [GEOGRAPHIC_DATA], [GEOGRAPHIC_DATA], [GEOGRAPHIC_DATA…"
type input "75.000"
type input "1"
type input "0"
type input "100.000"
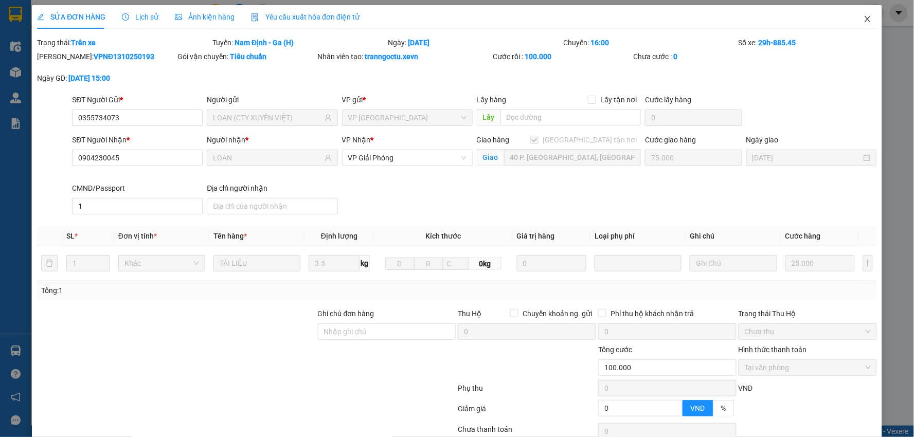
click at [865, 19] on icon "close" at bounding box center [868, 19] width 6 height 6
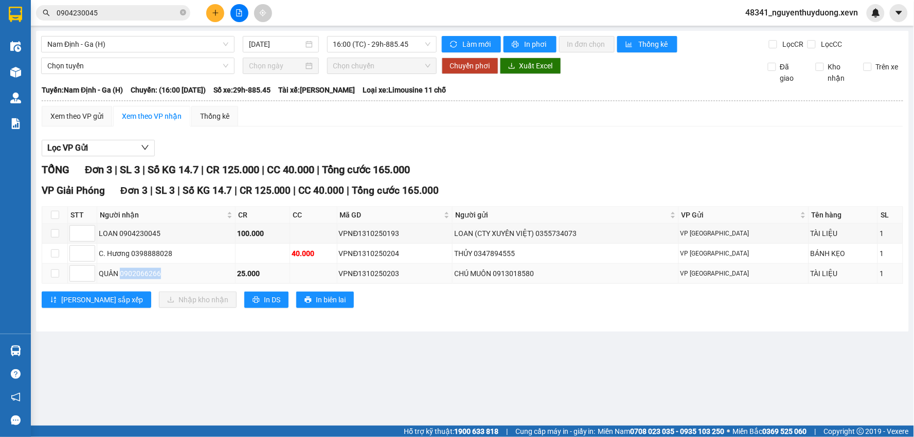
drag, startPoint x: 121, startPoint y: 273, endPoint x: 171, endPoint y: 274, distance: 49.9
click at [171, 274] on div "QUÂN 0902066266" at bounding box center [166, 273] width 135 height 11
copy div "0902066266"
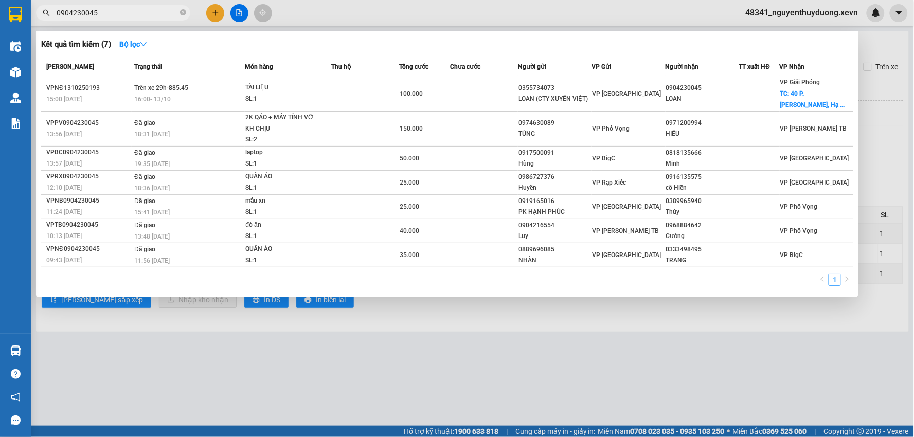
drag, startPoint x: 122, startPoint y: 17, endPoint x: 34, endPoint y: 29, distance: 88.7
click at [34, 22] on div "Kết quả tìm kiếm ( 7 ) Bộ lọc Mã ĐH Trạng thái Món hàng Thu hộ Tổng cước Chưa c…" at bounding box center [100, 13] width 201 height 18
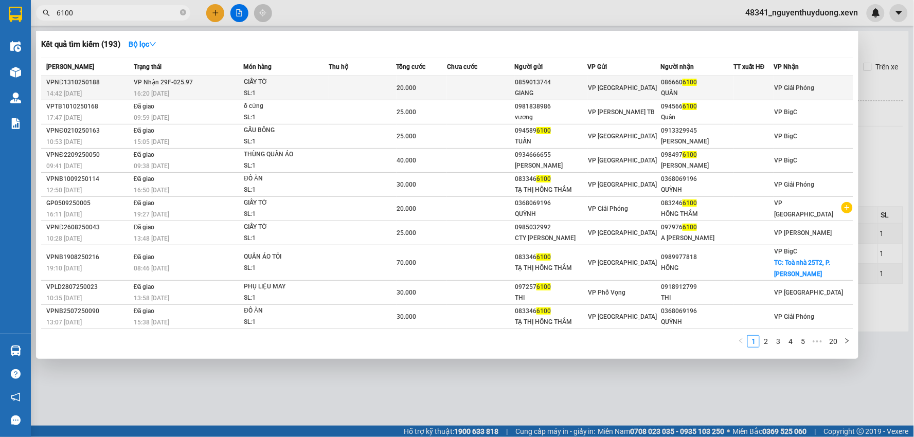
type input "6100"
click at [688, 83] on span "6100" at bounding box center [690, 82] width 14 height 7
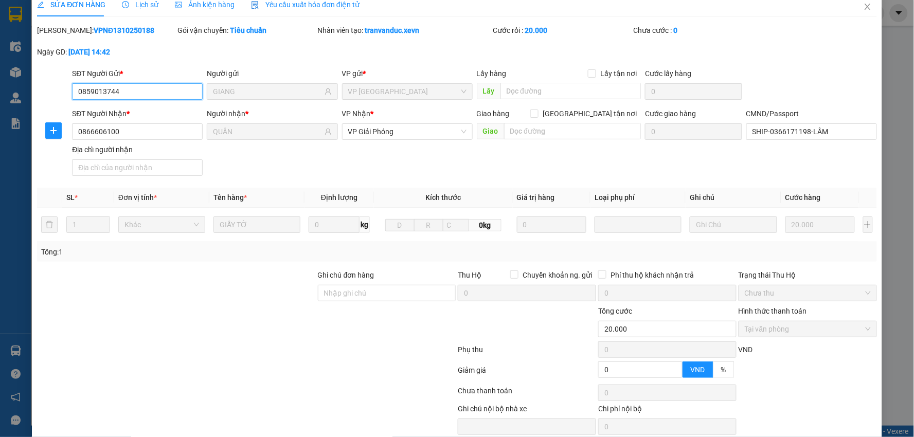
type input "0859013744"
type input "GIANG"
type input "0866606100"
type input "QUÂN"
type input "SHIP-0366171198-LÂM"
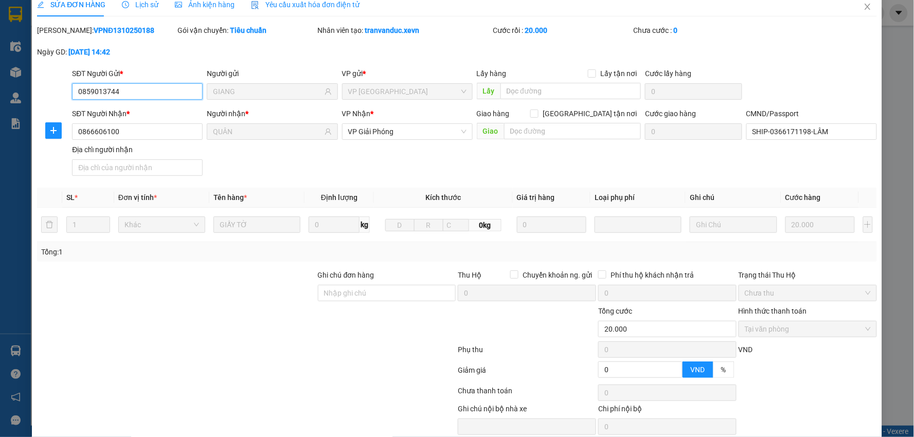
type input "0"
type input "20.000"
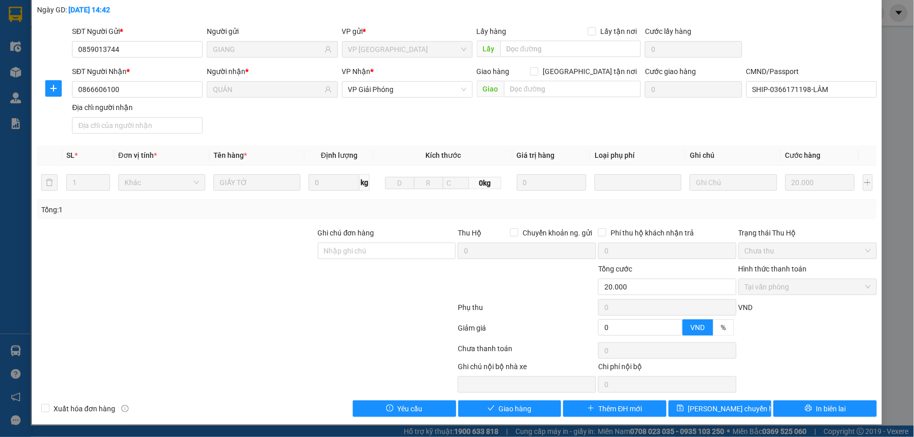
scroll to position [55, 0]
click at [489, 417] on div "SỬA ĐƠN HÀNG Lịch sử Ảnh kiện hàng Yêu cầu xuất hóa đơn điện tử Total Paid Fee …" at bounding box center [457, 188] width 850 height 474
click at [489, 411] on icon "check" at bounding box center [491, 408] width 7 height 7
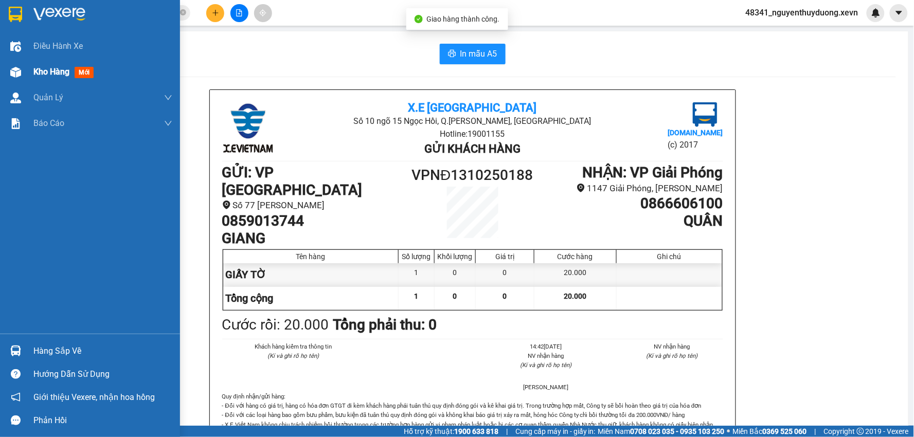
click at [34, 65] on div "Kho hàng mới" at bounding box center [65, 71] width 64 height 13
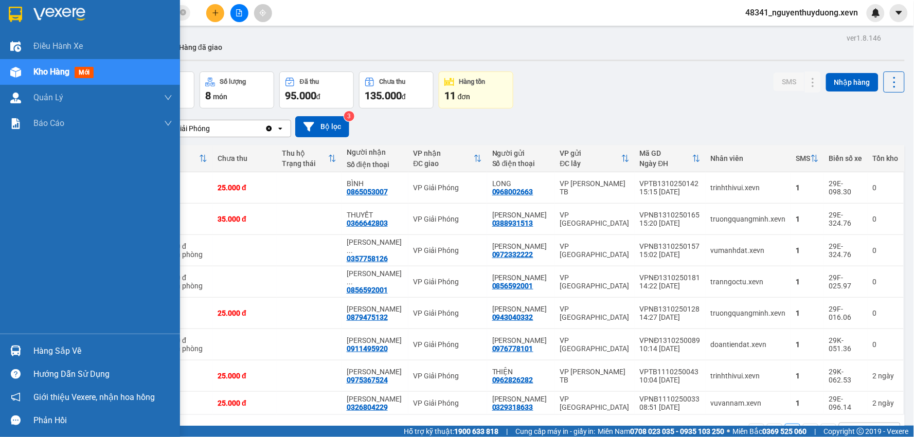
click at [53, 344] on div "Hàng sắp về" at bounding box center [102, 351] width 139 height 15
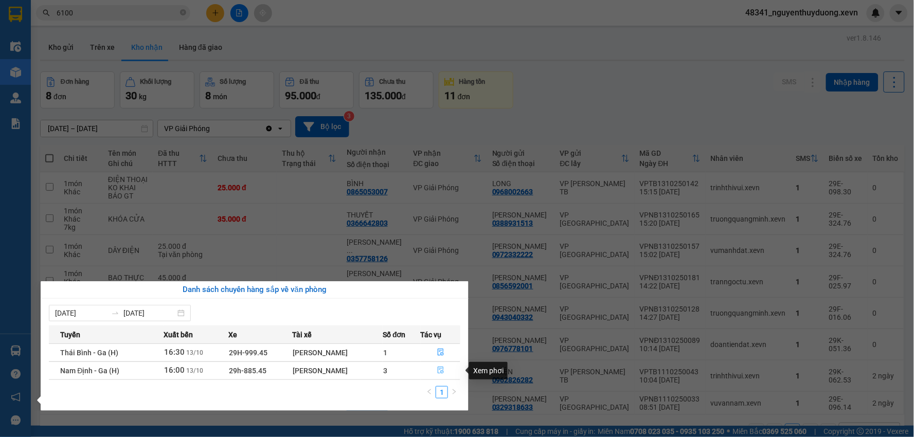
click at [456, 369] on button "button" at bounding box center [440, 371] width 39 height 16
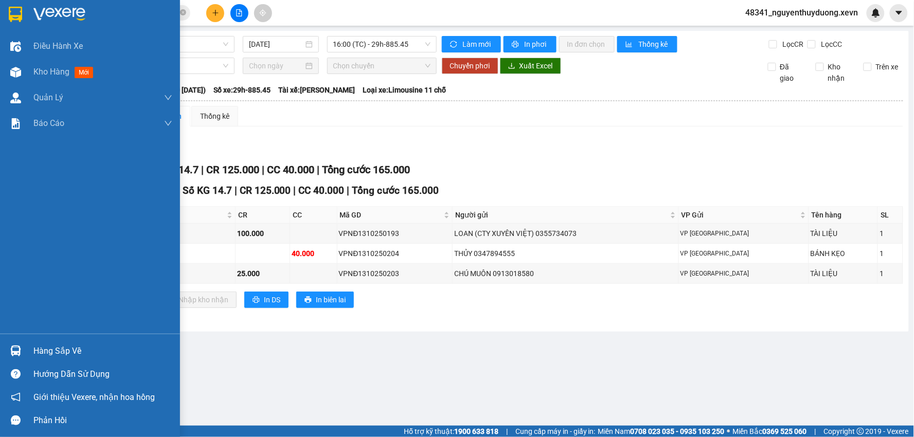
click at [75, 352] on div "Hàng sắp về" at bounding box center [102, 351] width 139 height 15
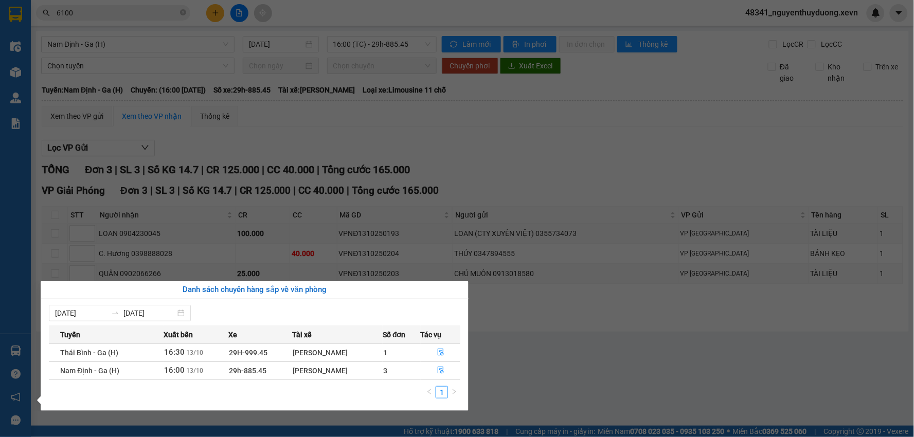
click at [781, 350] on section "Kết quả tìm kiếm ( 193 ) Bộ lọc Mã ĐH Trạng thái Món hàng Thu hộ Tổng cước Chưa…" at bounding box center [457, 218] width 914 height 437
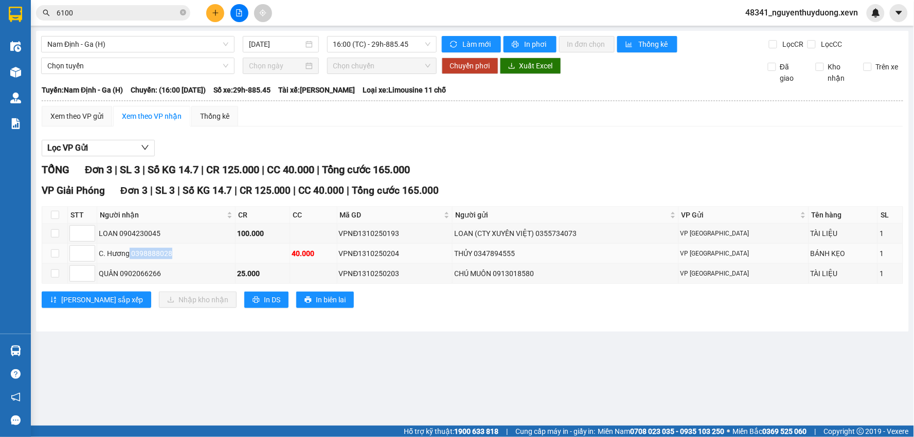
drag, startPoint x: 128, startPoint y: 253, endPoint x: 183, endPoint y: 259, distance: 56.0
click at [183, 259] on div "C. Hương 0398888028" at bounding box center [166, 253] width 135 height 11
click at [761, 373] on main "Nam Định - [GEOGRAPHIC_DATA] (H) [DATE] 16:00 (TC) - 29h-885.45 Làm mới In phơi…" at bounding box center [457, 213] width 914 height 426
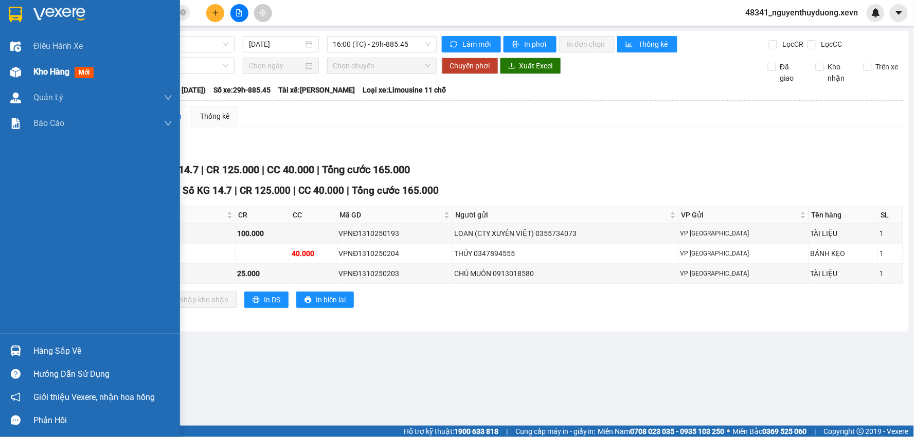
click at [27, 74] on div "Kho hàng mới" at bounding box center [90, 72] width 180 height 26
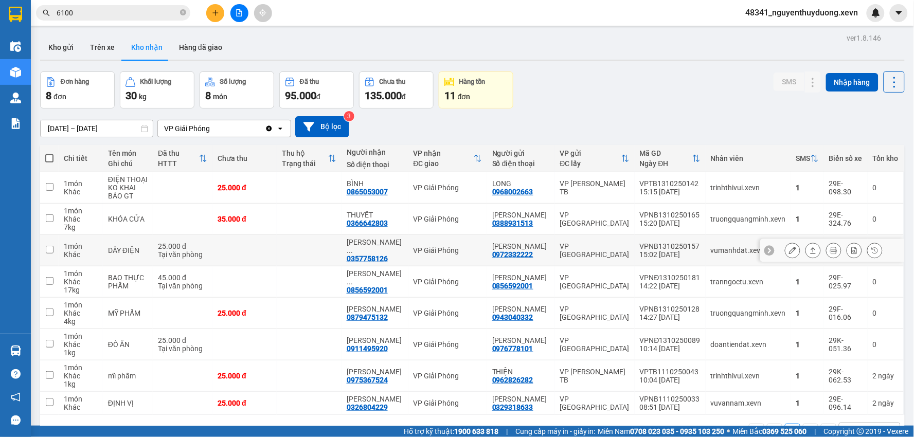
scroll to position [47, 0]
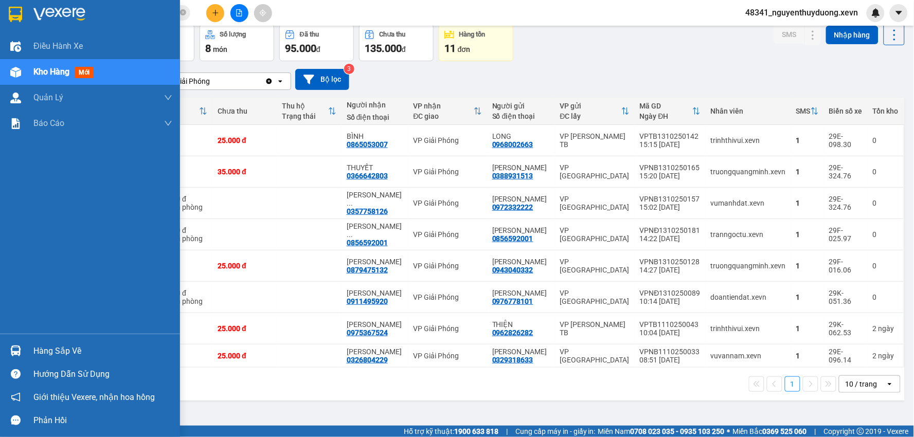
click at [58, 350] on div "Hàng sắp về" at bounding box center [102, 351] width 139 height 15
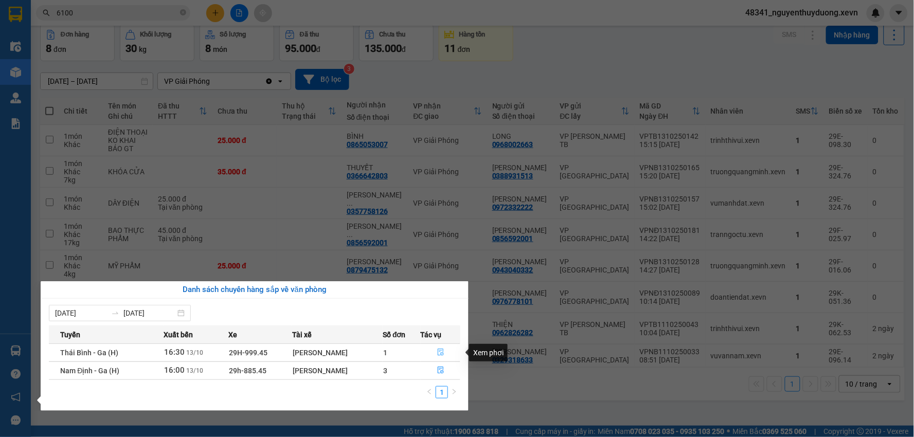
click at [442, 348] on button "button" at bounding box center [440, 353] width 39 height 16
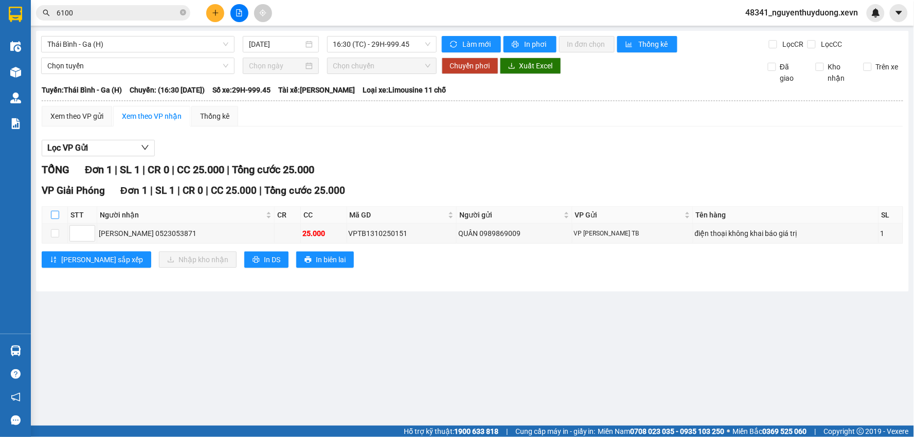
click at [56, 211] on label at bounding box center [55, 214] width 8 height 11
click at [56, 211] on input "checkbox" at bounding box center [55, 215] width 8 height 8
checkbox input "true"
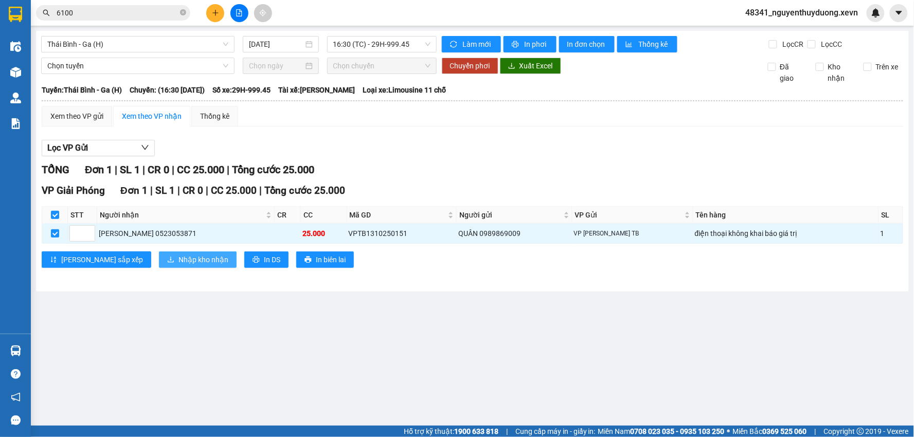
click at [179, 262] on span "Nhập kho nhận" at bounding box center [204, 259] width 50 height 11
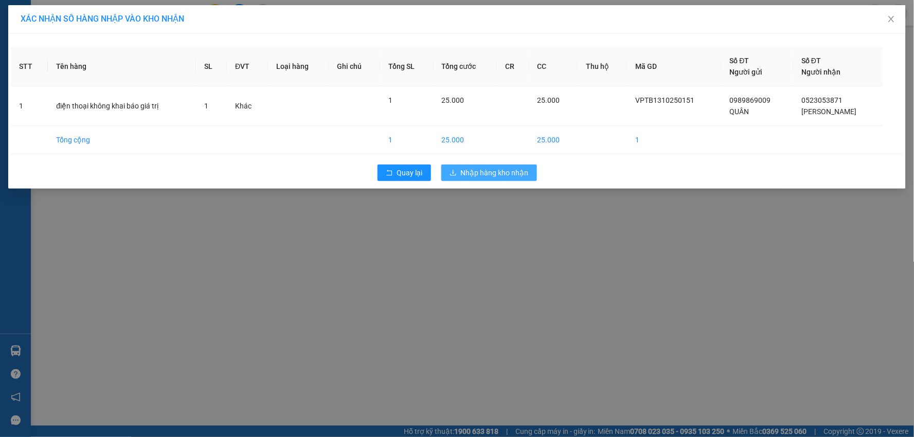
click at [502, 166] on button "Nhập hàng kho nhận" at bounding box center [489, 173] width 96 height 16
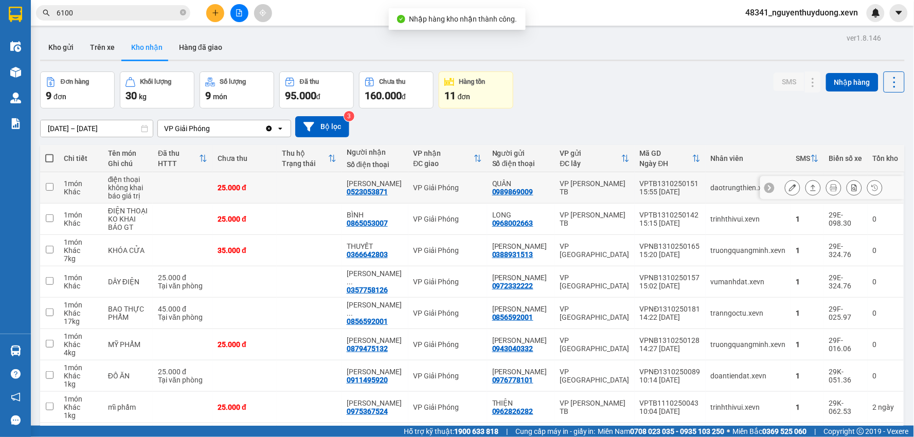
click at [172, 185] on td at bounding box center [183, 187] width 60 height 31
checkbox input "true"
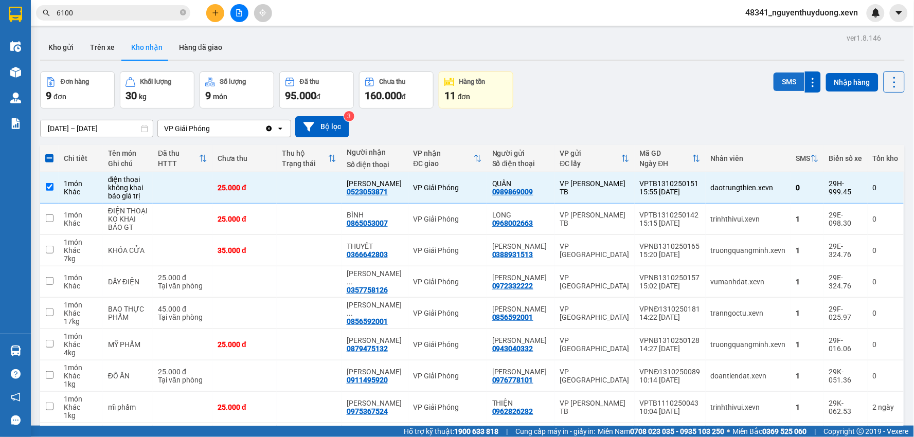
click at [780, 83] on button "SMS" at bounding box center [789, 82] width 31 height 19
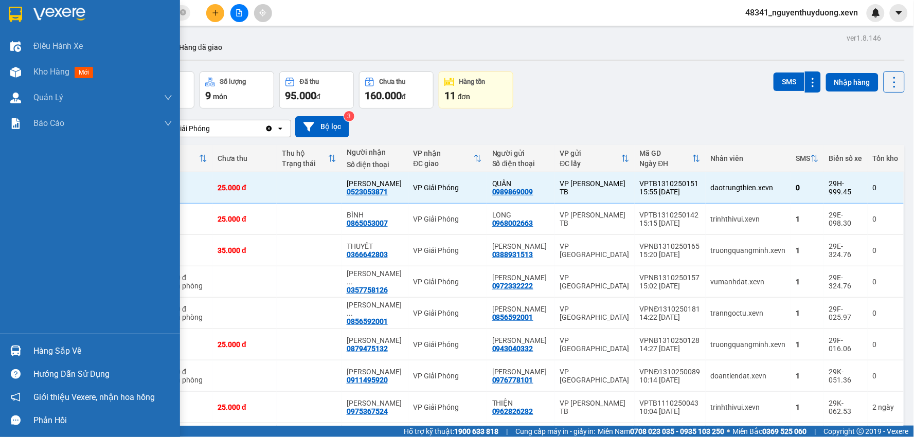
click at [78, 348] on div "Hàng sắp về" at bounding box center [102, 351] width 139 height 15
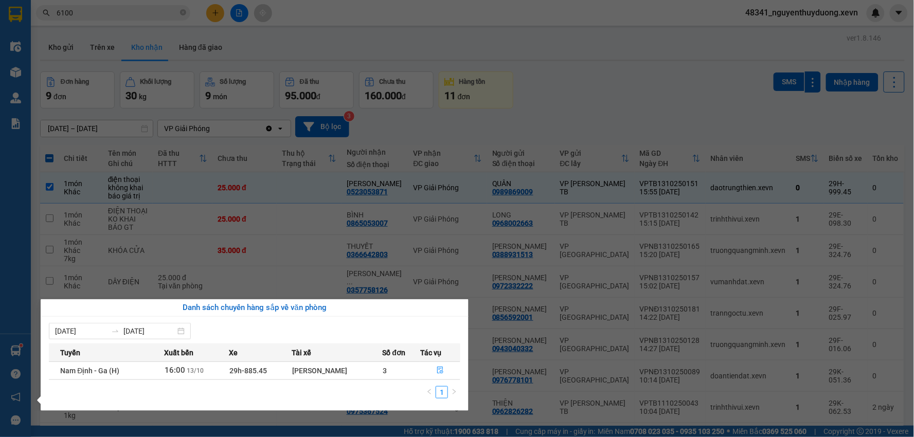
click at [623, 87] on section "Kết quả tìm kiếm ( 193 ) Bộ lọc Mã ĐH Trạng thái Món hàng Thu hộ Tổng cước Chưa…" at bounding box center [457, 218] width 914 height 437
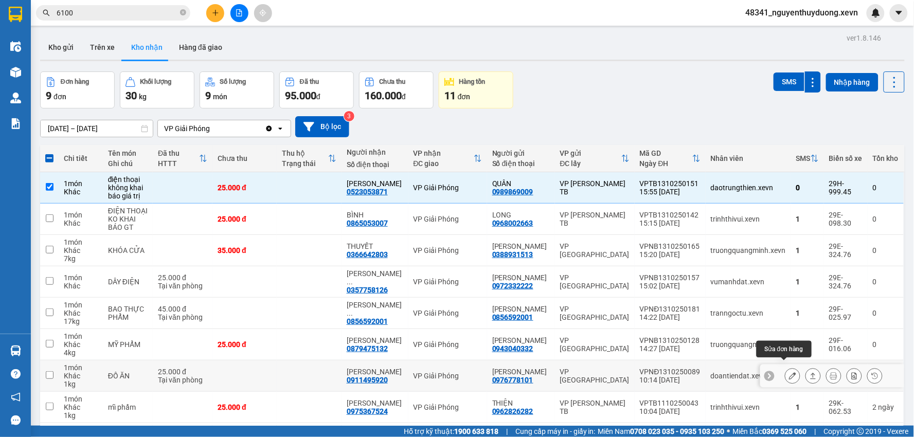
click at [789, 373] on icon at bounding box center [792, 376] width 7 height 7
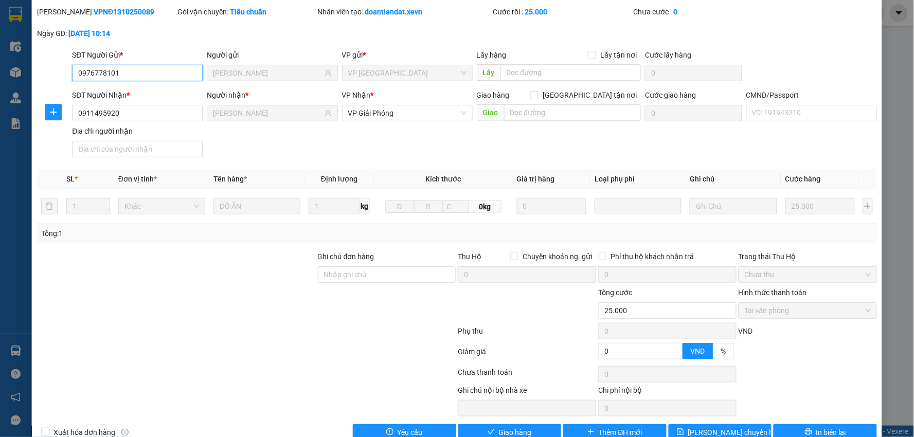
type input "0976778101"
type input "[PERSON_NAME]"
type input "0911495920"
type input "[PERSON_NAME]"
type input "0"
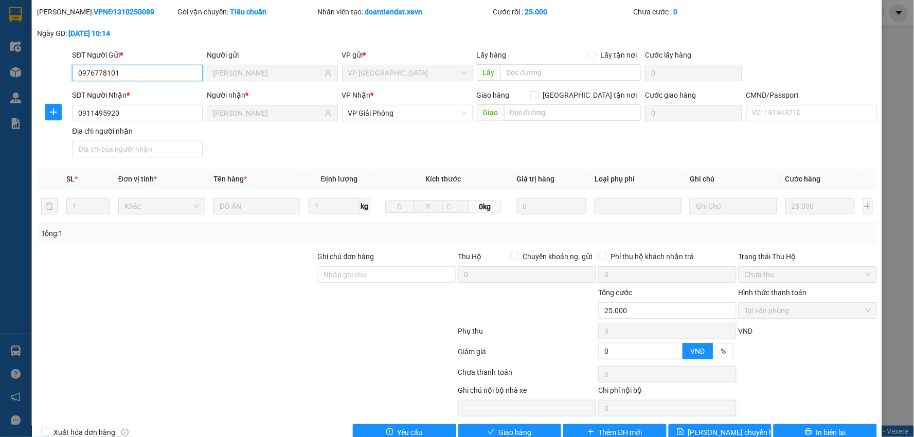
type input "25.000"
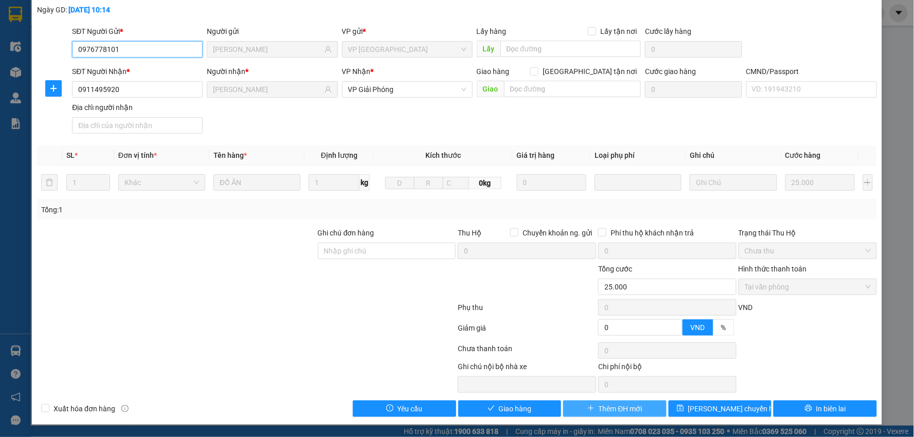
scroll to position [55, 0]
click at [489, 397] on div "Total Paid Fee 25.000 Total UnPaid Fee 0 Cash Collection Total Fee Mã ĐH: VPNĐ1…" at bounding box center [457, 200] width 840 height 435
click at [488, 410] on icon "check" at bounding box center [491, 408] width 7 height 5
click at [758, 95] on input "CMND/Passport" at bounding box center [812, 89] width 131 height 16
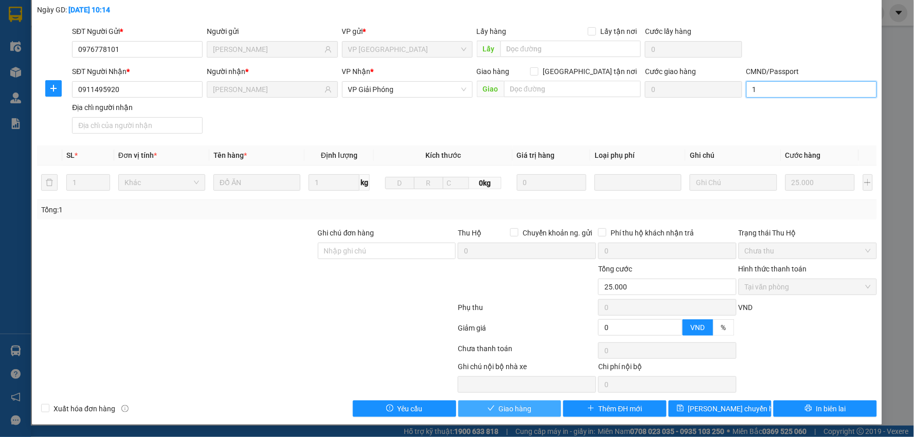
type input "1"
click at [481, 407] on button "Giao hàng" at bounding box center [509, 409] width 103 height 16
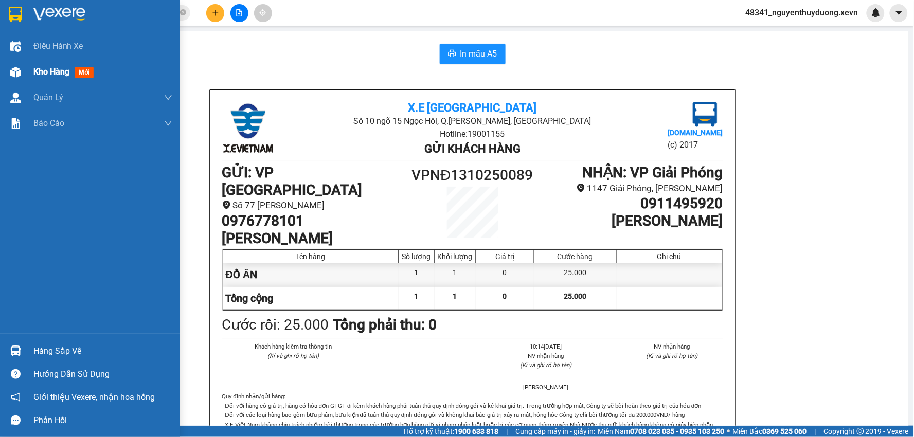
click at [37, 67] on span "Kho hàng" at bounding box center [51, 72] width 36 height 10
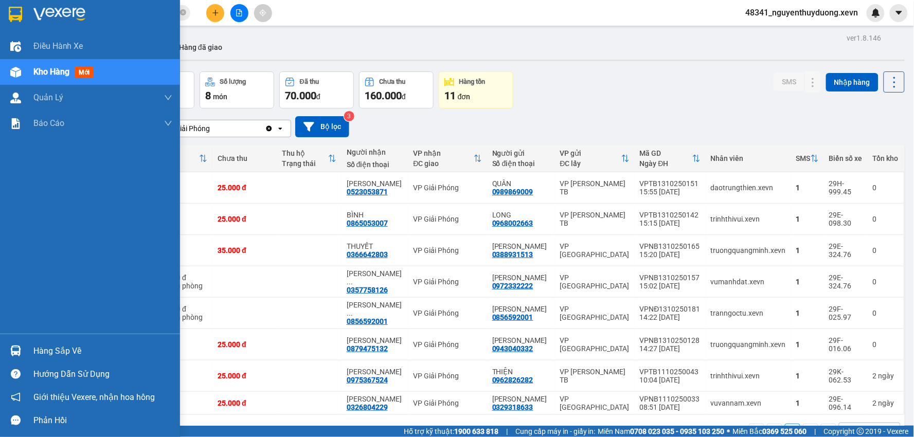
click at [67, 350] on div "Hàng sắp về" at bounding box center [102, 351] width 139 height 15
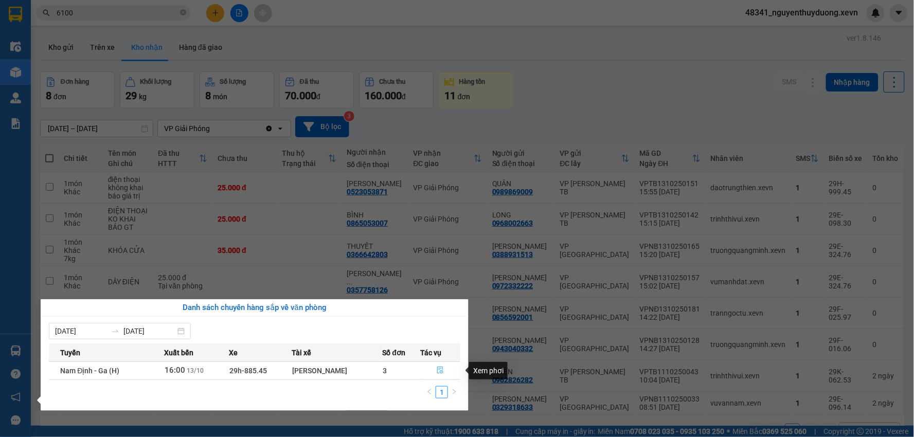
click at [441, 373] on icon "file-done" at bounding box center [440, 370] width 7 height 7
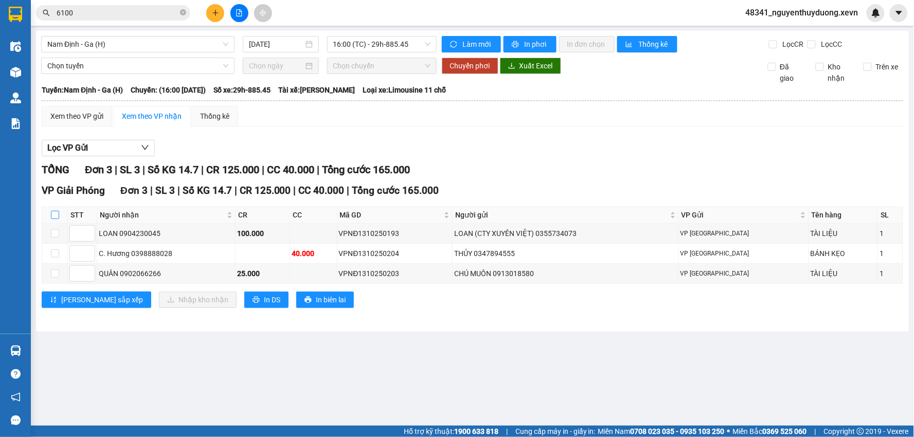
click at [52, 215] on input "checkbox" at bounding box center [55, 215] width 8 height 8
checkbox input "true"
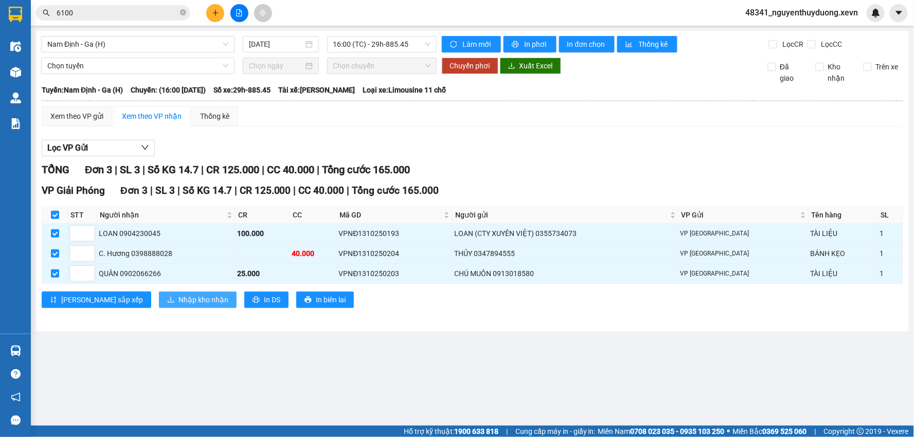
click at [179, 297] on span "Nhập kho nhận" at bounding box center [204, 299] width 50 height 11
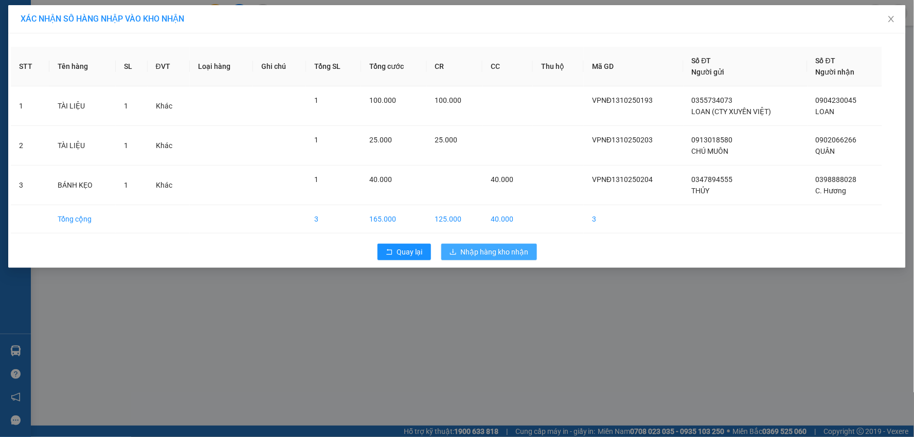
click at [501, 249] on span "Nhập hàng kho nhận" at bounding box center [495, 251] width 68 height 11
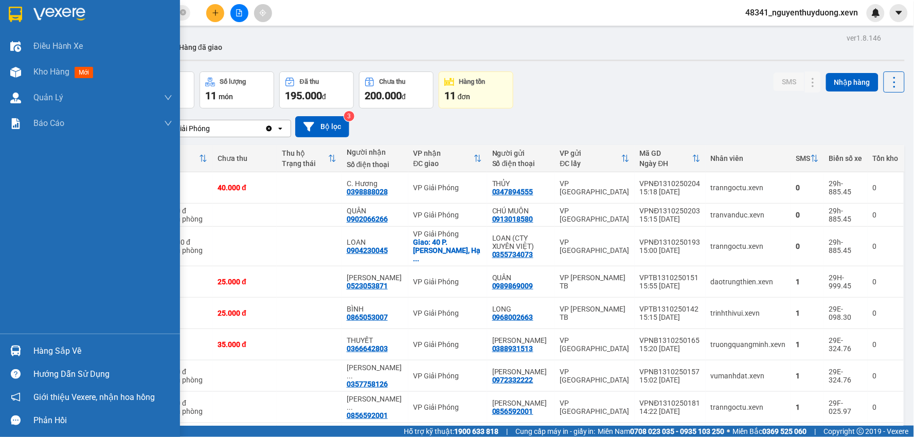
click at [59, 352] on div "Hàng sắp về" at bounding box center [102, 351] width 139 height 15
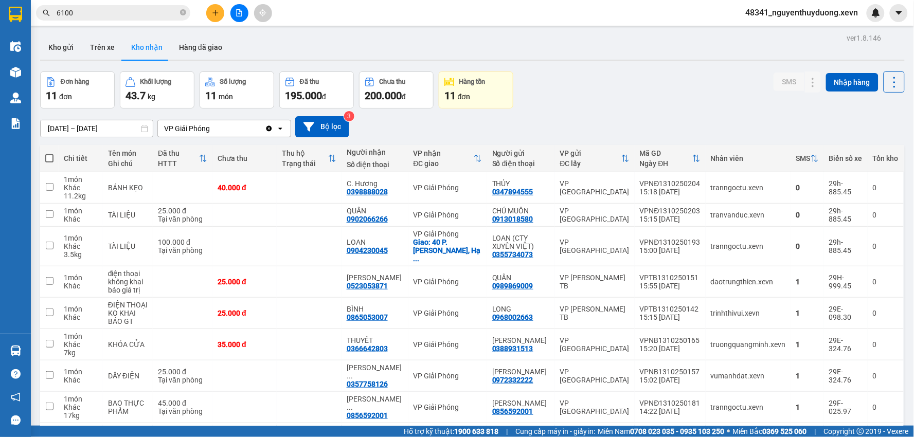
click at [672, 65] on section "Kết quả tìm kiếm ( 193 ) Bộ lọc Mã ĐH Trạng thái Món hàng Thu hộ Tổng cước Chưa…" at bounding box center [457, 218] width 914 height 437
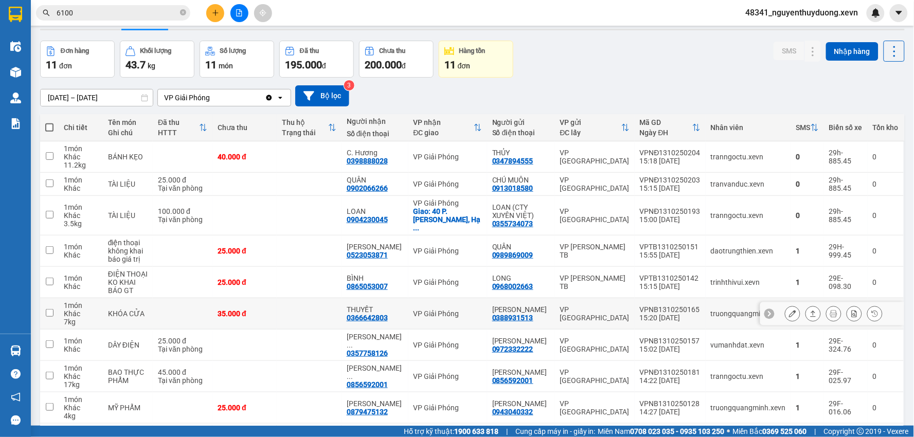
scroll to position [57, 0]
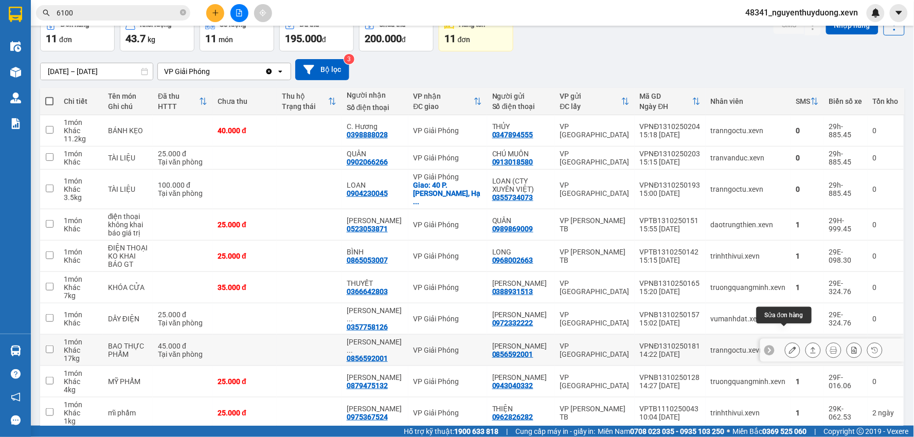
click at [789, 347] on icon at bounding box center [792, 350] width 7 height 7
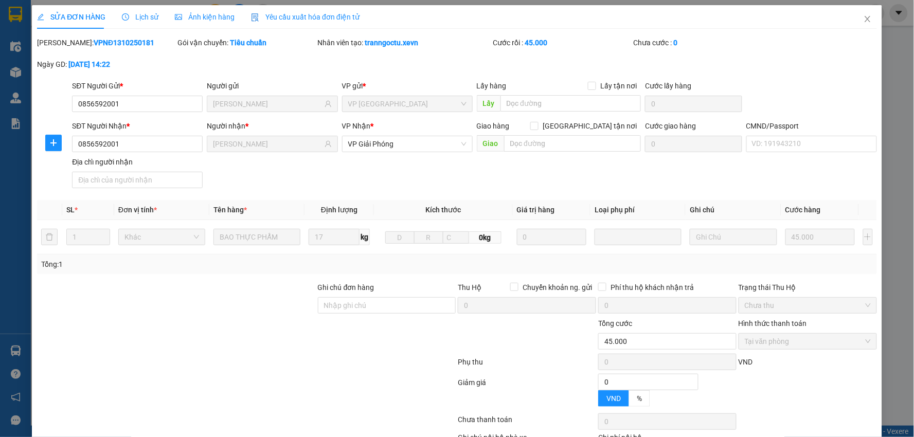
type input "0856592001"
type input "[PERSON_NAME]"
type input "0856592001"
type input "[PERSON_NAME]"
type input "0"
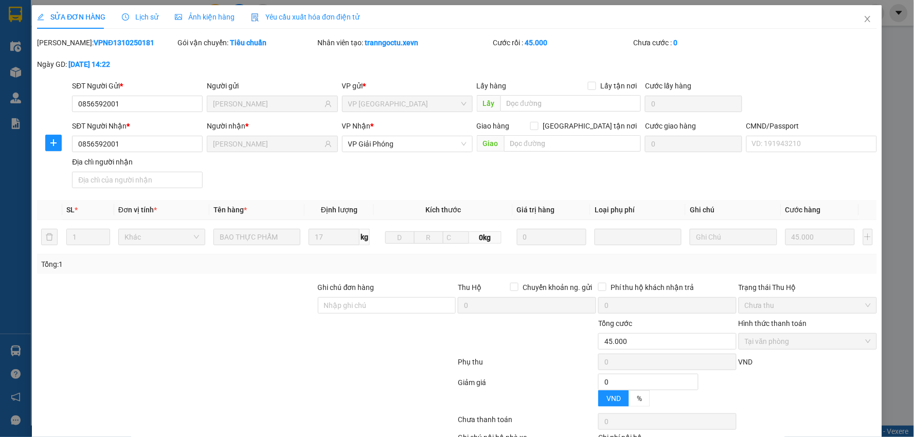
type input "45.000"
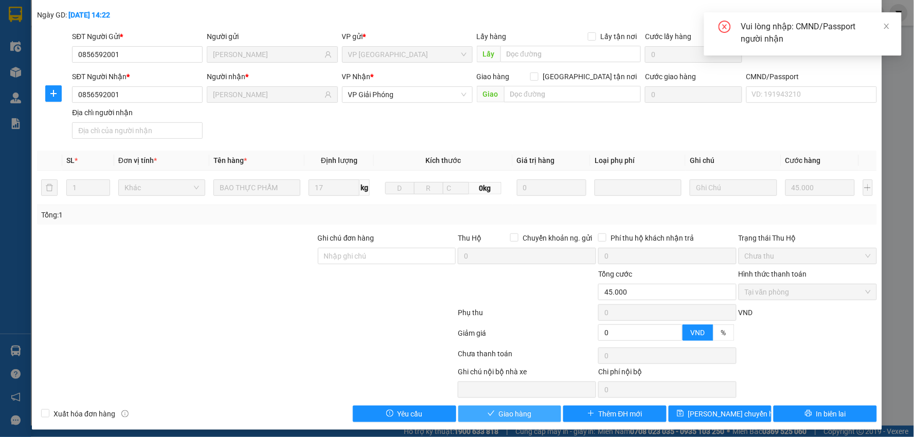
click at [502, 412] on span "Giao hàng" at bounding box center [515, 414] width 33 height 11
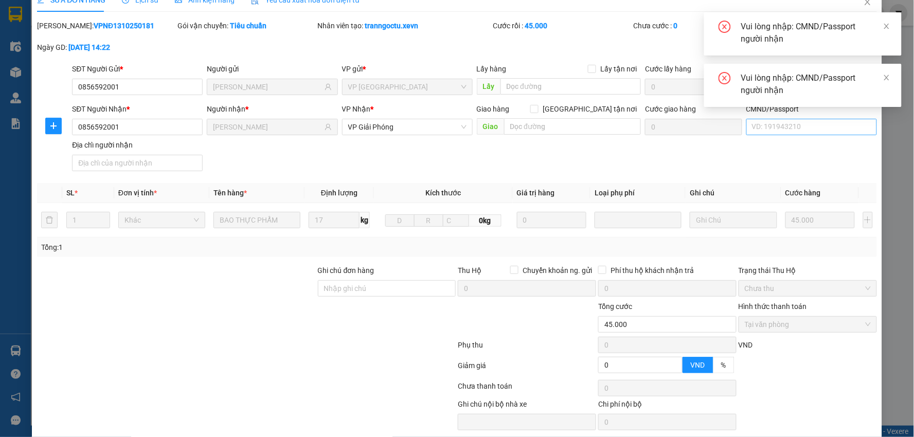
scroll to position [0, 0]
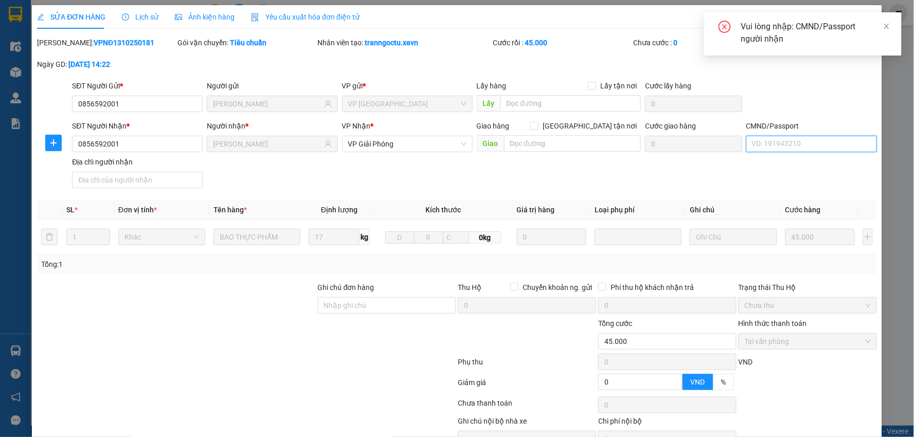
click at [783, 147] on input "CMND/Passport" at bounding box center [812, 144] width 131 height 16
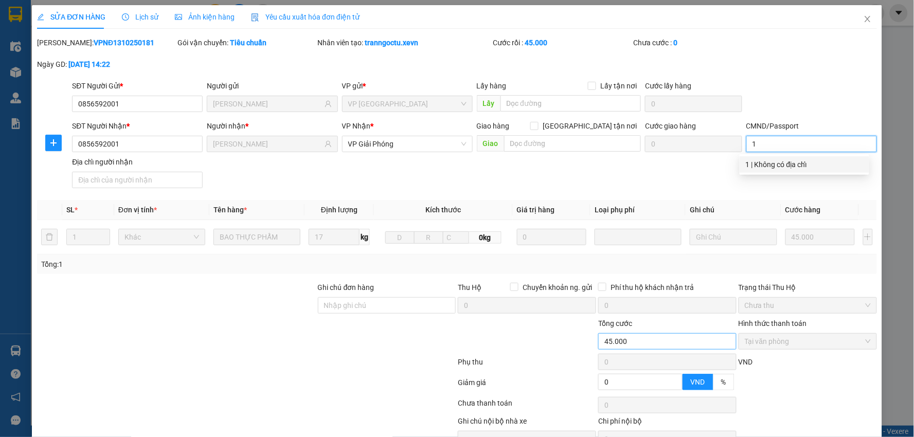
scroll to position [55, 0]
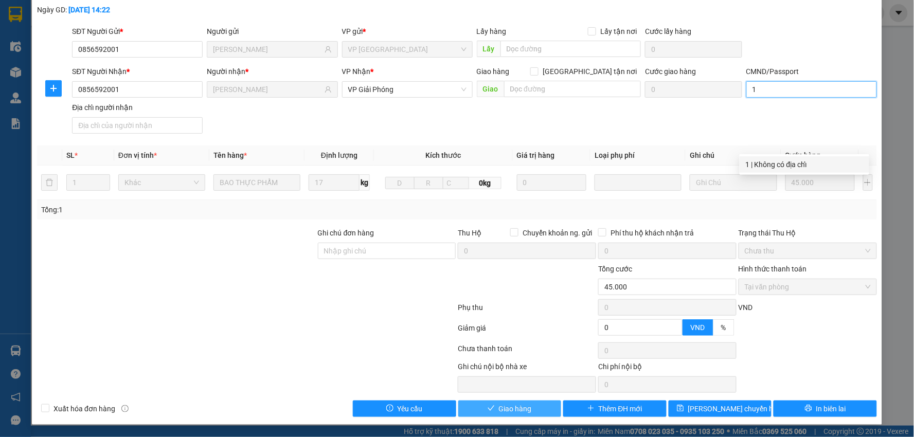
type input "1"
click at [522, 413] on span "Giao hàng" at bounding box center [515, 408] width 33 height 11
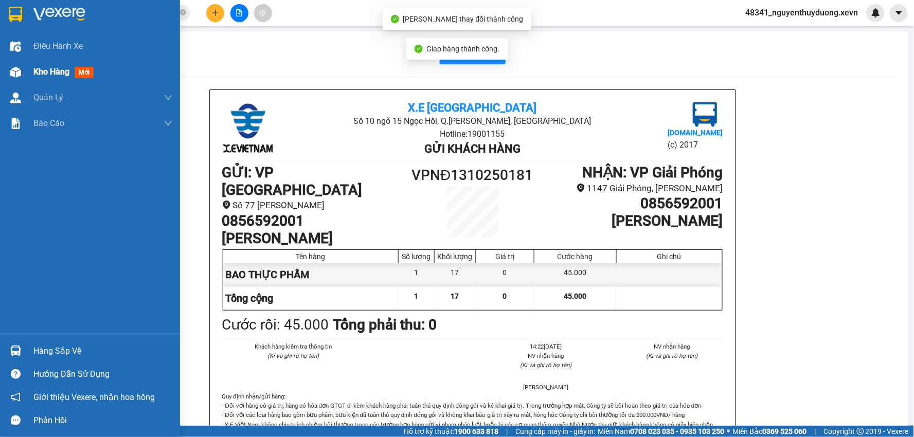
click at [33, 70] on span "Kho hàng" at bounding box center [51, 72] width 36 height 10
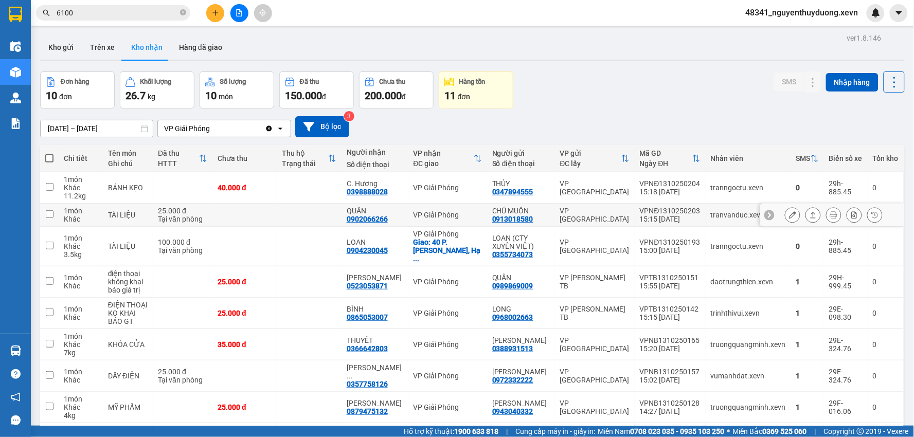
click at [318, 219] on td at bounding box center [309, 215] width 64 height 23
checkbox input "true"
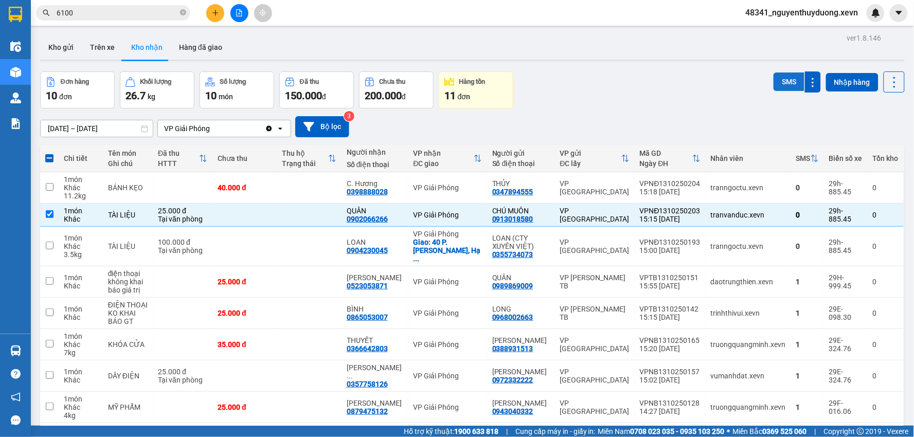
click at [776, 77] on button "SMS" at bounding box center [789, 82] width 31 height 19
click at [117, 242] on div "TÀI LIỆU" at bounding box center [128, 246] width 40 height 8
checkbox input "true"
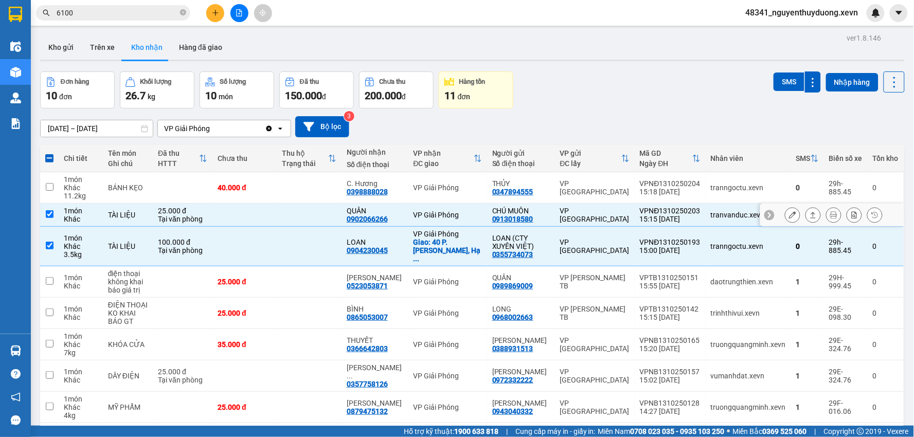
click at [75, 209] on div "1 món" at bounding box center [81, 211] width 34 height 8
checkbox input "false"
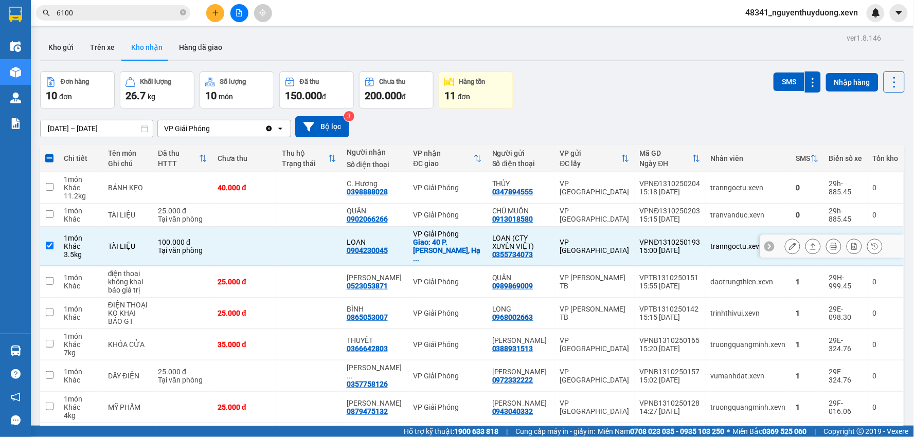
click at [194, 249] on div "Tại văn phòng" at bounding box center [182, 250] width 49 height 8
checkbox input "false"
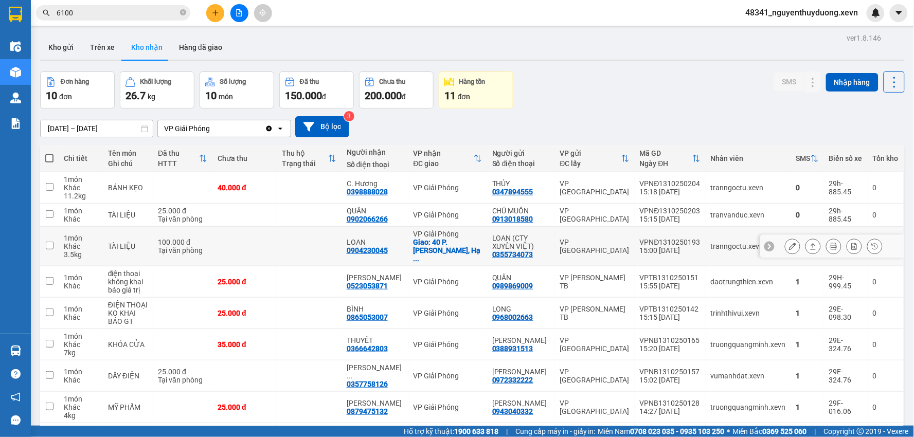
click at [789, 241] on button at bounding box center [793, 247] width 14 height 18
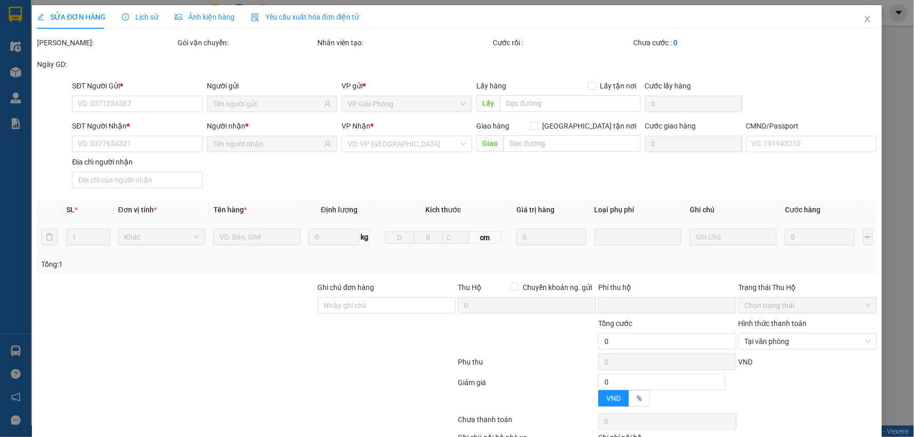
type input "0355734073"
type input "LOAN (CTY XUYÊN VIỆT)"
type input "0904230045"
type input "LOAN"
checkbox input "true"
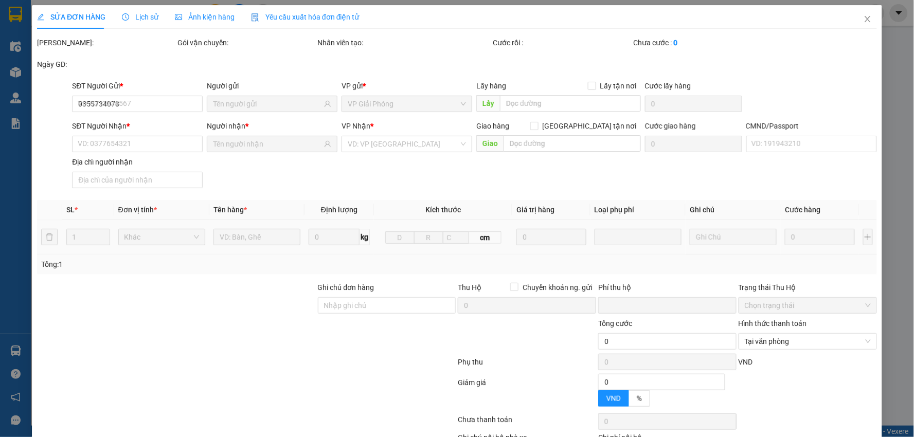
type input "40 P. [GEOGRAPHIC_DATA], [GEOGRAPHIC_DATA], [GEOGRAPHIC_DATA], [GEOGRAPHIC_DATA…"
type input "75.000"
type input "1"
type input "0"
type input "100.000"
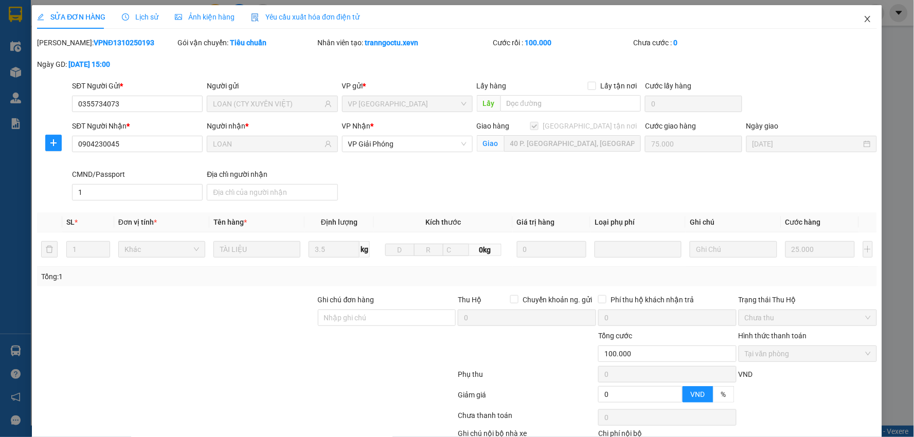
click at [865, 21] on span "Close" at bounding box center [868, 19] width 29 height 29
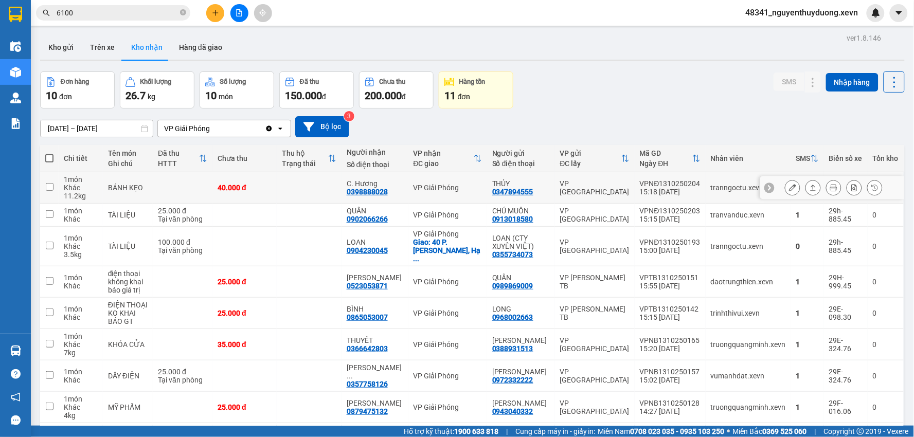
click at [788, 183] on button at bounding box center [793, 188] width 14 height 18
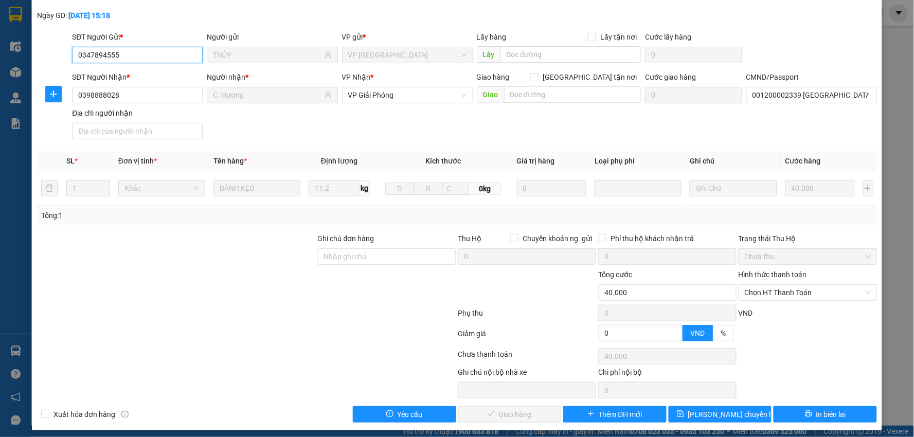
type input "0347894555"
type input "THỦY"
type input "0398888028"
type input "C. Hương"
type input "001200002339 [GEOGRAPHIC_DATA]"
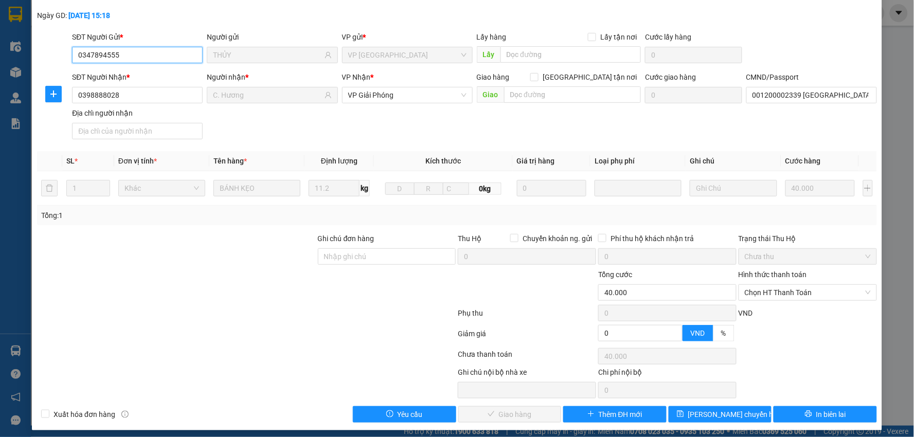
type input "0"
type input "40.000"
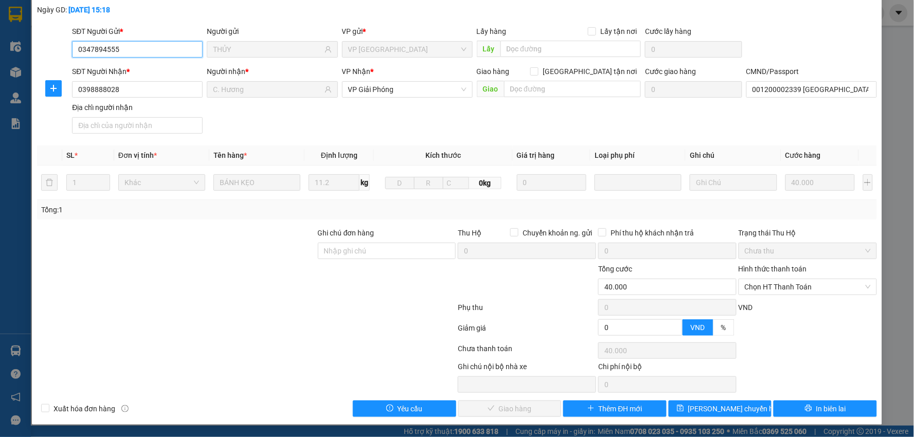
scroll to position [55, 0]
click at [762, 286] on span "Chọn HT Thanh Toán" at bounding box center [808, 286] width 126 height 15
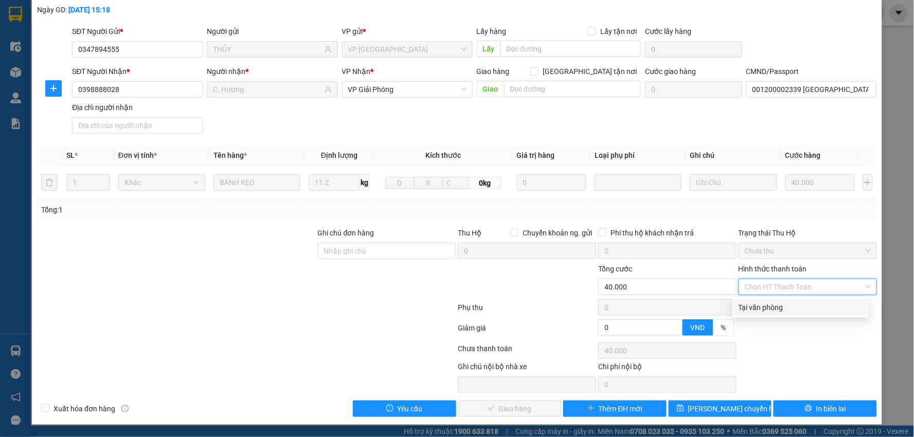
click at [763, 306] on div "Tại văn phòng" at bounding box center [801, 307] width 125 height 11
type input "0"
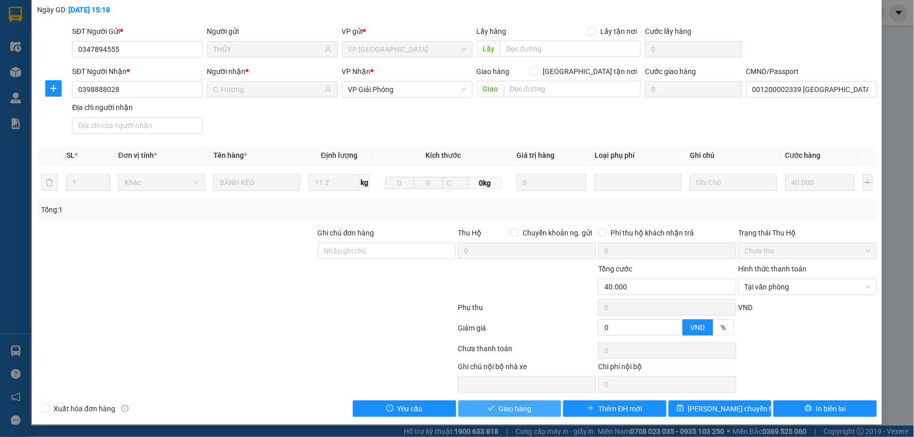
click at [518, 411] on span "Giao hàng" at bounding box center [515, 408] width 33 height 11
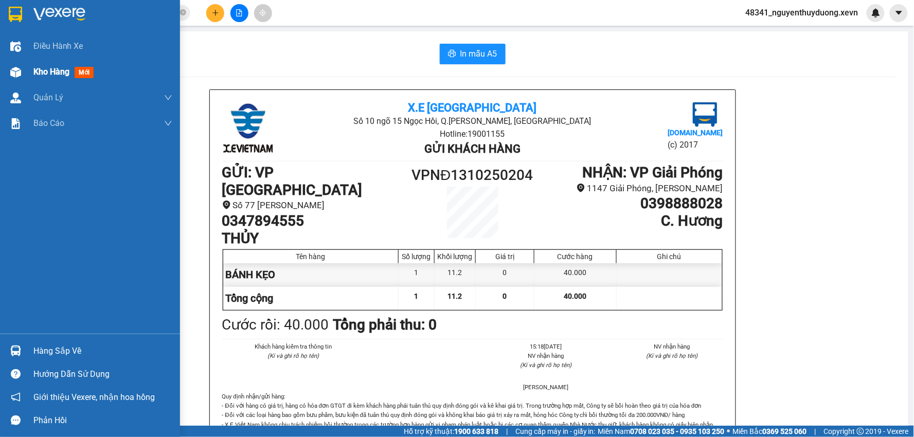
click at [45, 74] on span "Kho hàng" at bounding box center [51, 72] width 36 height 10
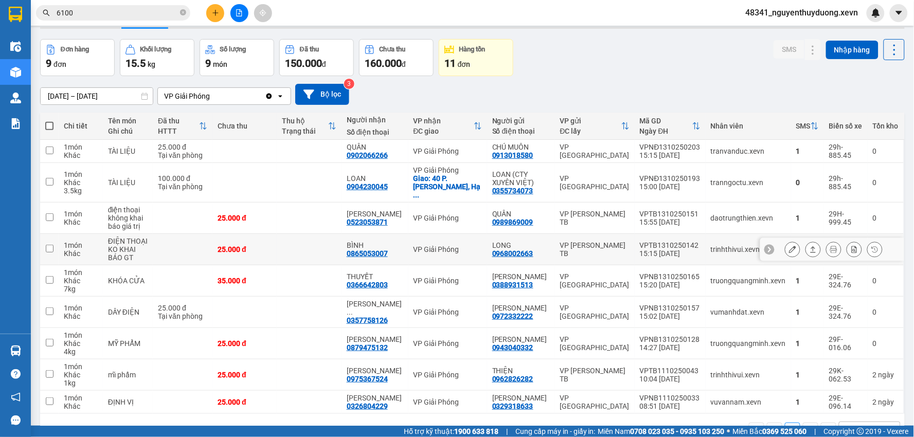
scroll to position [47, 0]
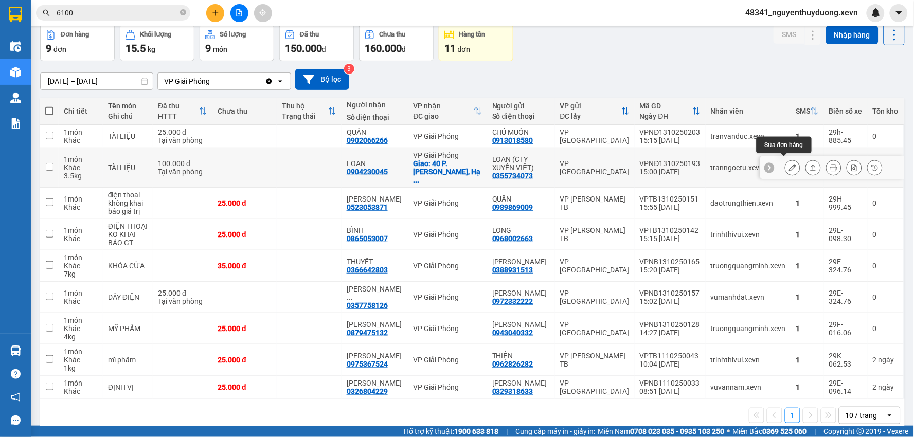
click at [789, 164] on icon at bounding box center [792, 167] width 7 height 7
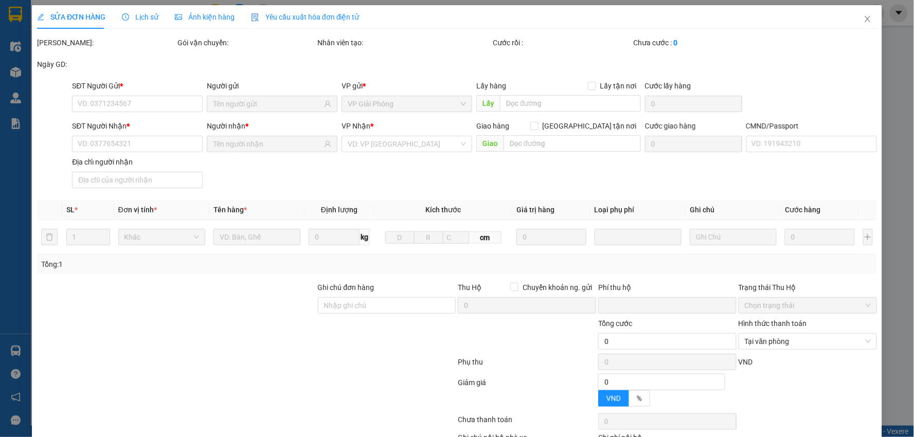
type input "0355734073"
type input "LOAN (CTY XUYÊN VIỆT)"
type input "0904230045"
type input "LOAN"
checkbox input "true"
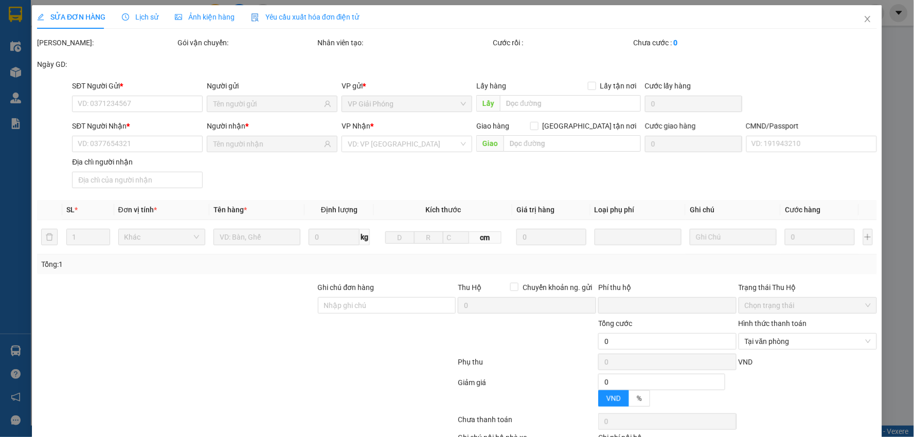
type input "40 P. [GEOGRAPHIC_DATA], [GEOGRAPHIC_DATA], [GEOGRAPHIC_DATA], [GEOGRAPHIC_DATA…"
type input "75.000"
type input "1"
type input "sau 8r"
type input "0"
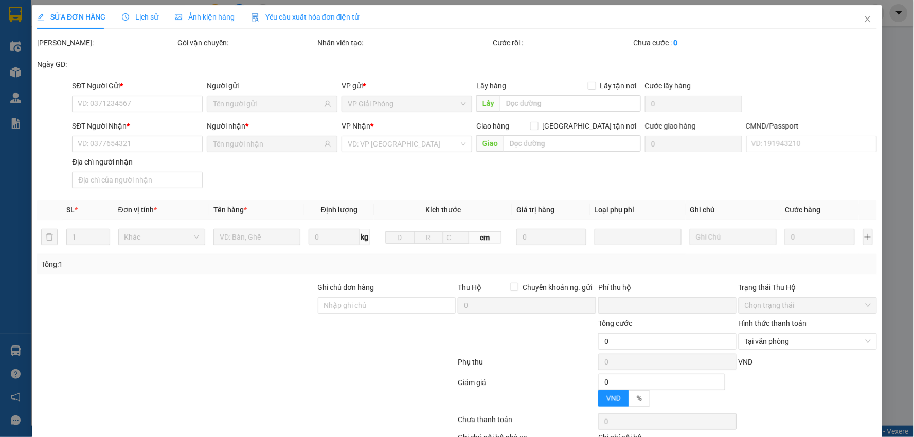
type input "100.000"
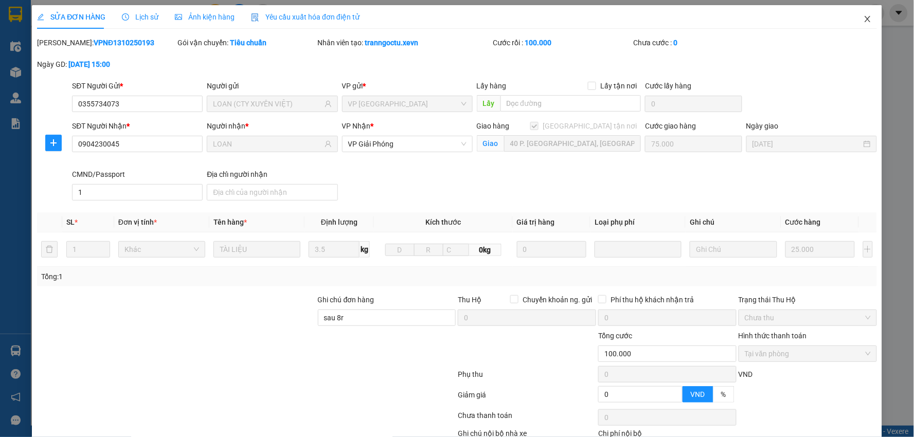
click at [864, 16] on icon "close" at bounding box center [868, 19] width 8 height 8
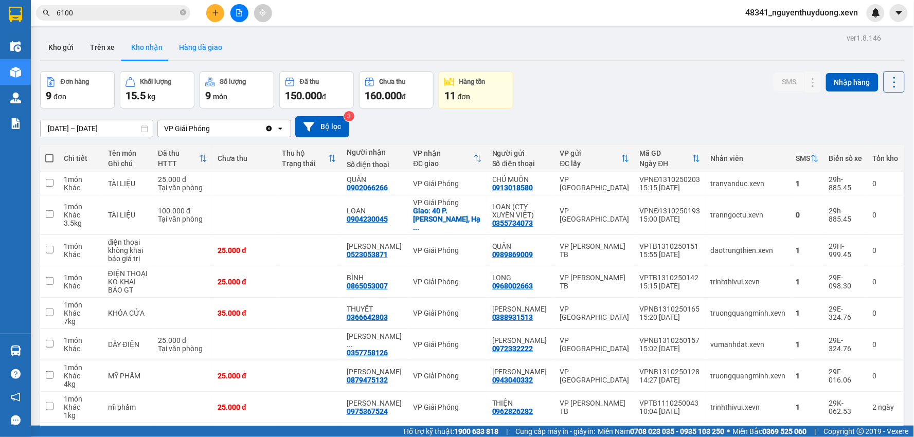
click at [189, 49] on button "Hàng đã giao" at bounding box center [201, 47] width 60 height 25
